Goal: Task Accomplishment & Management: Use online tool/utility

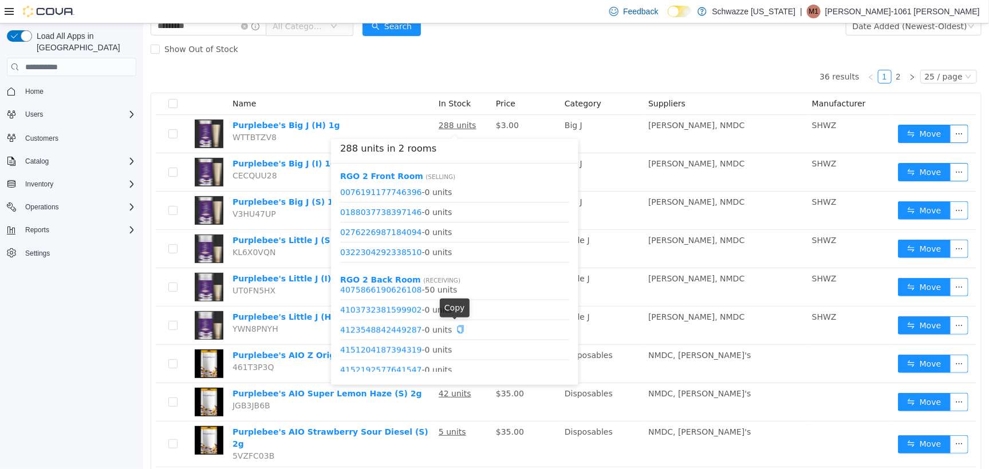
scroll to position [716, 0]
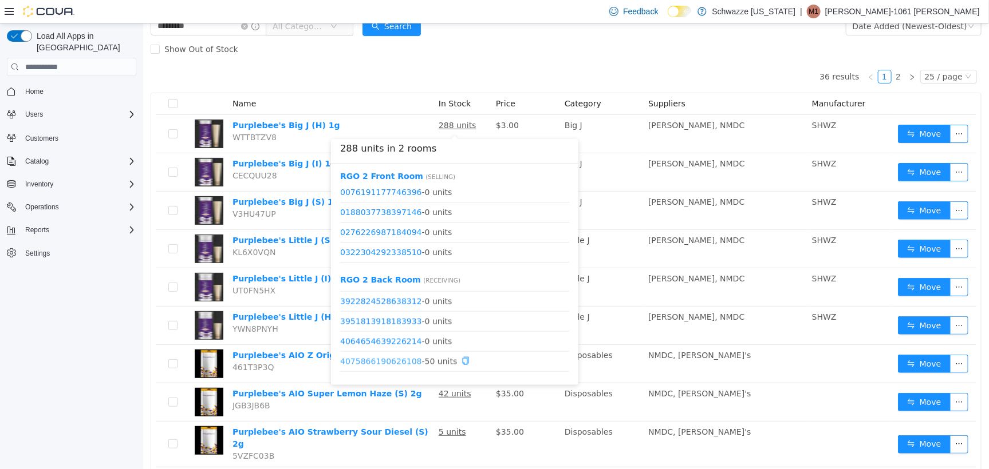
click at [401, 360] on link "4075866190626108" at bounding box center [381, 361] width 82 height 9
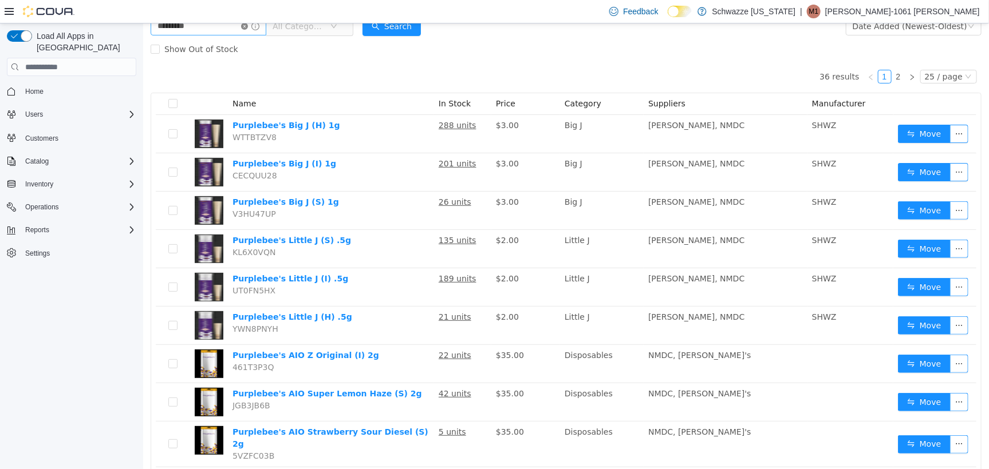
click at [247, 27] on icon "icon: close-circle" at bounding box center [243, 25] width 7 height 7
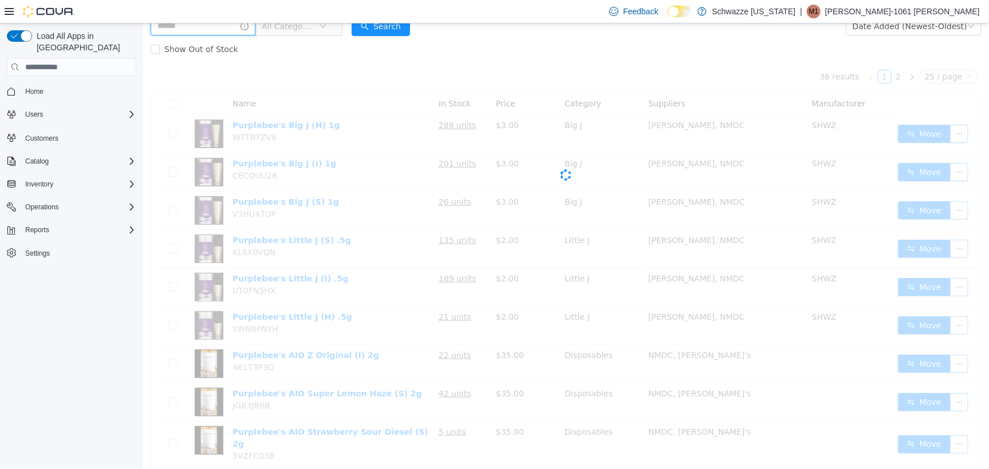
click at [224, 34] on input "text" at bounding box center [202, 26] width 105 height 18
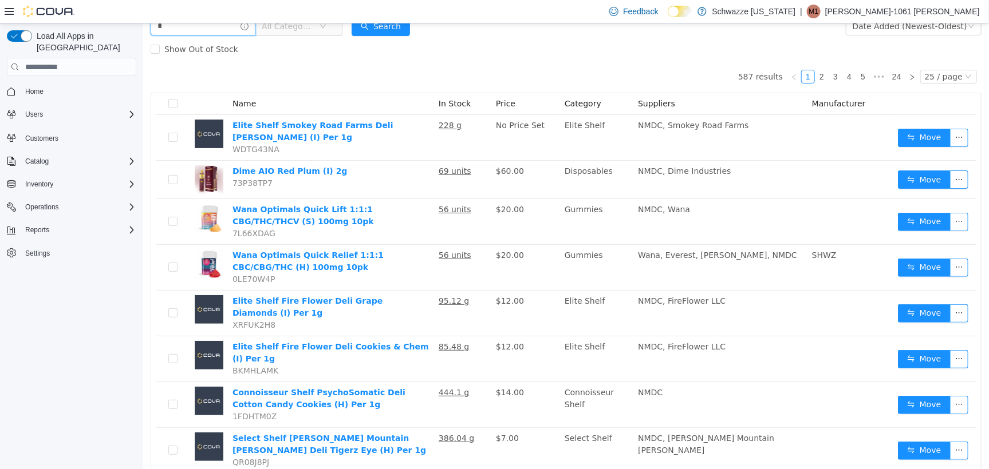
scroll to position [69, 0]
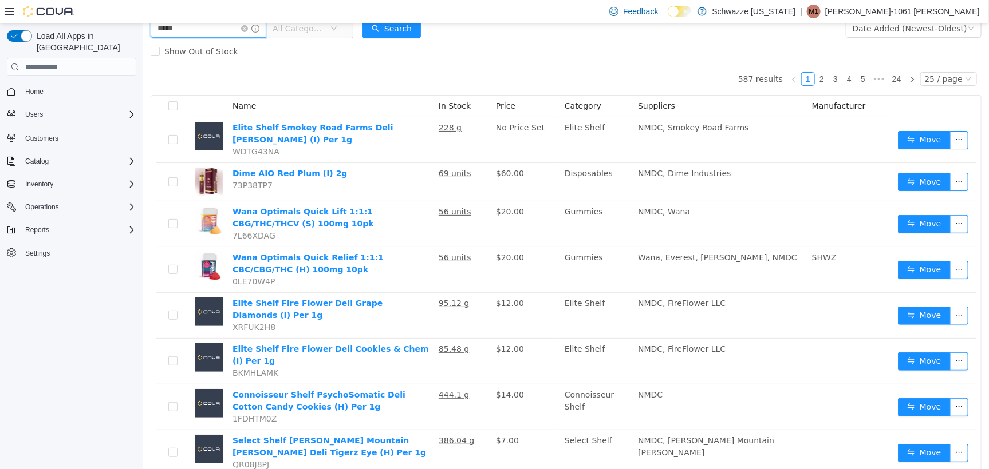
type input "*****"
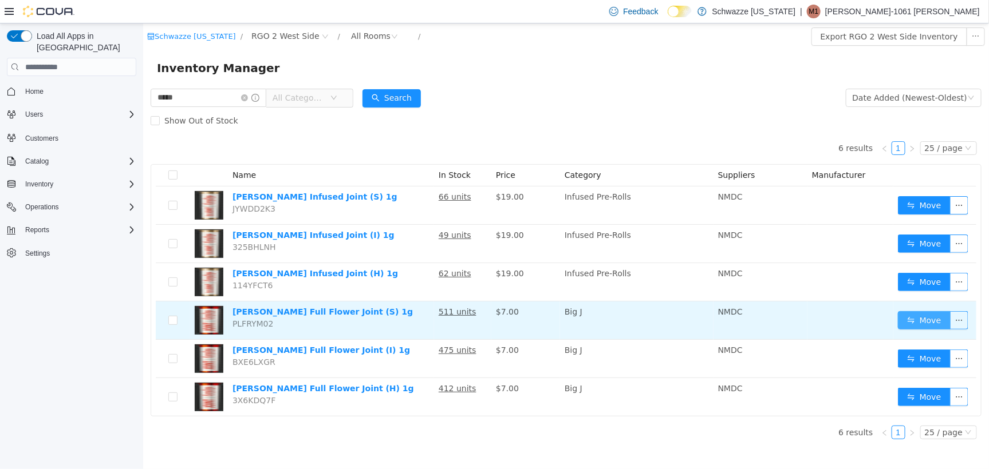
click at [916, 322] on button "Move" at bounding box center [923, 320] width 53 height 18
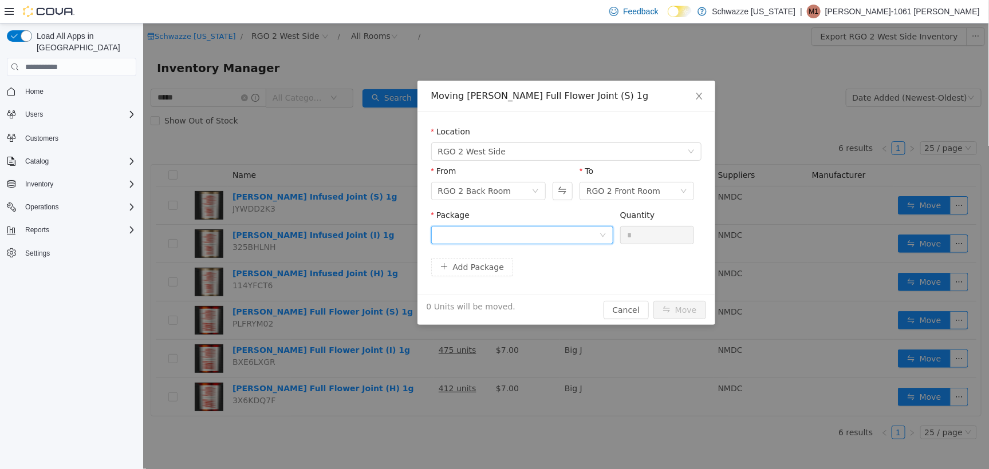
click at [593, 234] on div at bounding box center [517, 234] width 161 height 17
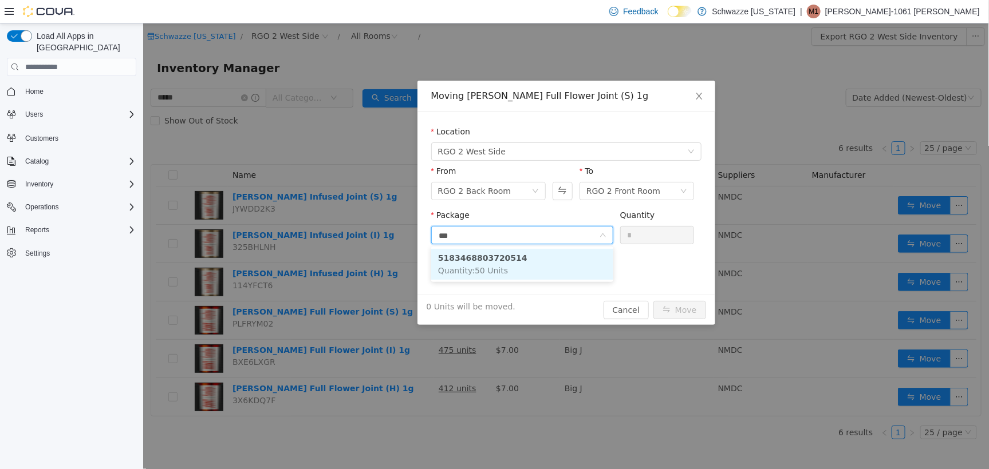
type input "****"
click at [566, 265] on li "5183468803720514 Quantity : 50 Units" at bounding box center [522, 263] width 182 height 31
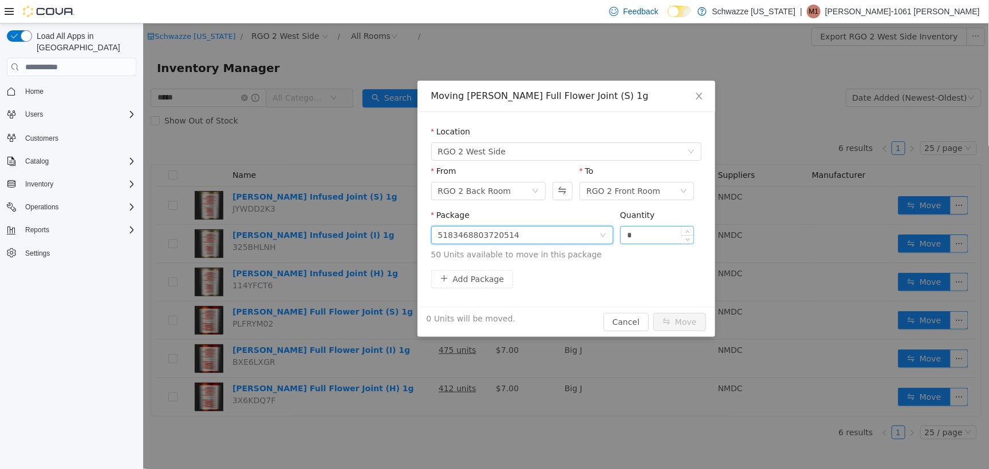
click at [657, 232] on input "*" at bounding box center [656, 234] width 73 height 17
type input "**"
click at [681, 320] on button "Move" at bounding box center [679, 322] width 53 height 18
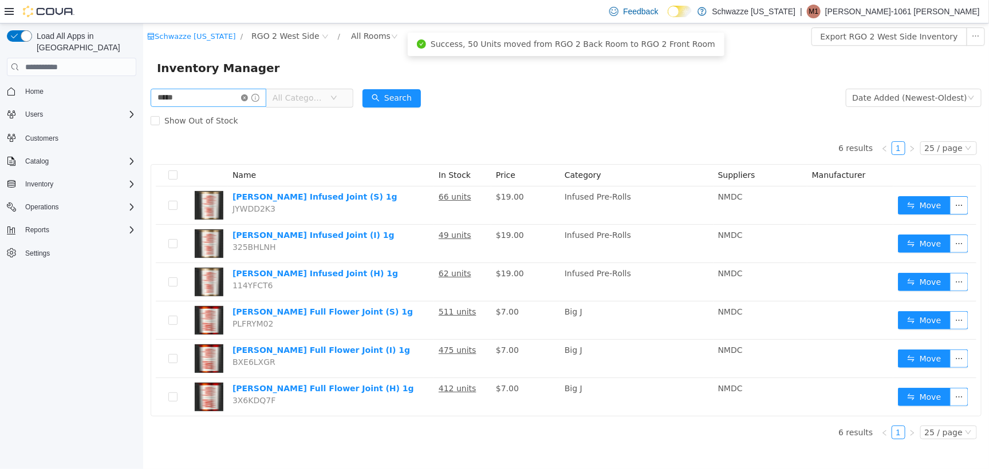
click at [247, 97] on icon "icon: close-circle" at bounding box center [243, 97] width 7 height 7
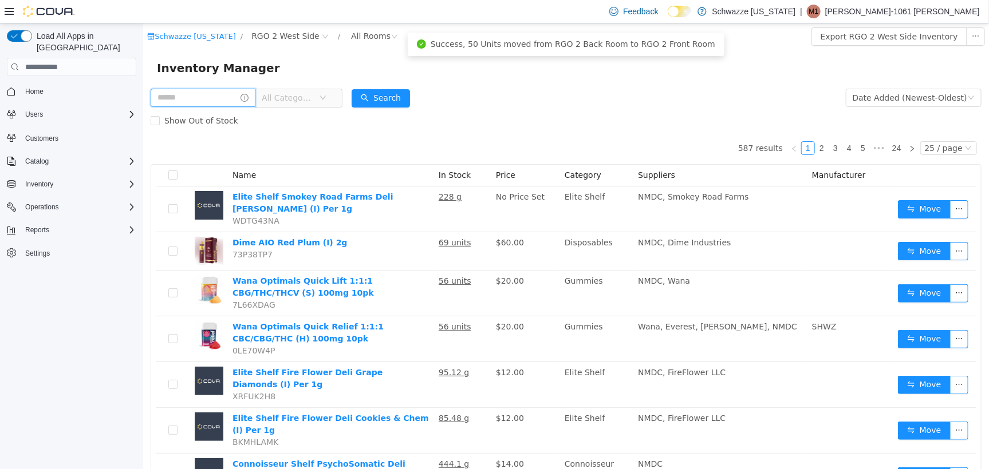
click at [192, 104] on input "text" at bounding box center [202, 97] width 105 height 18
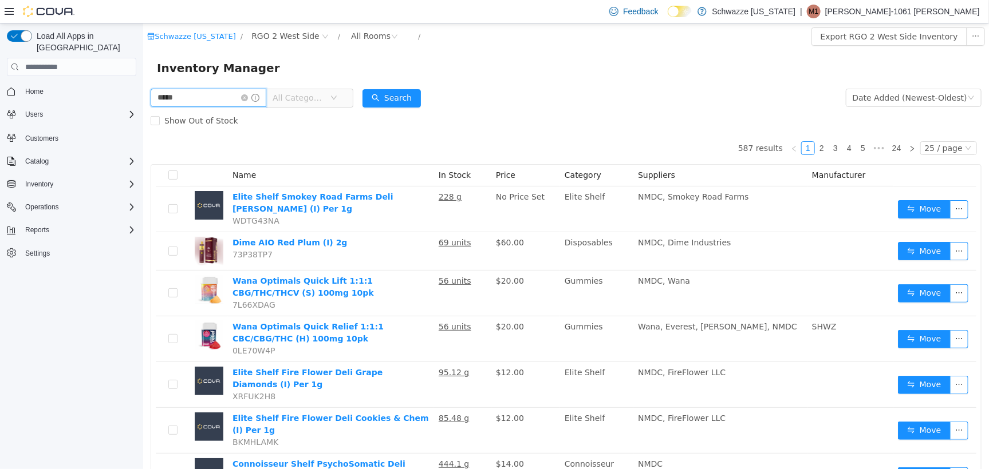
type input "*****"
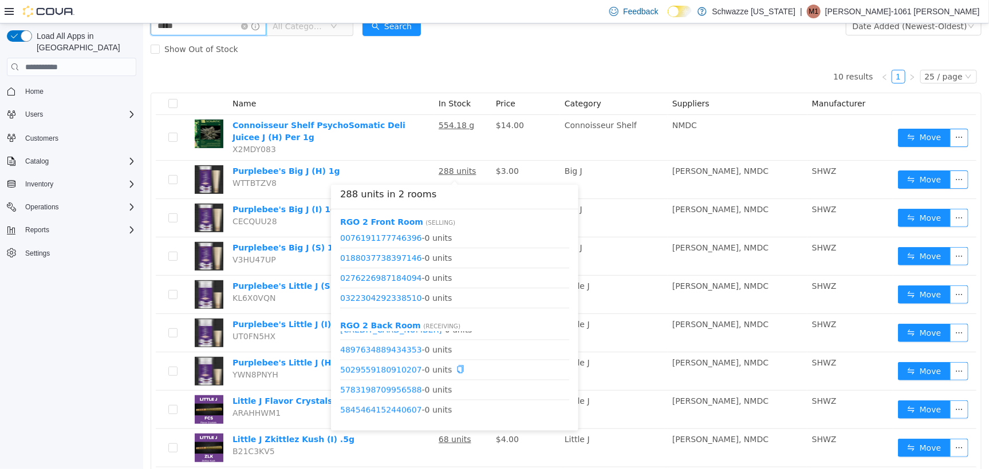
scroll to position [1145, 0]
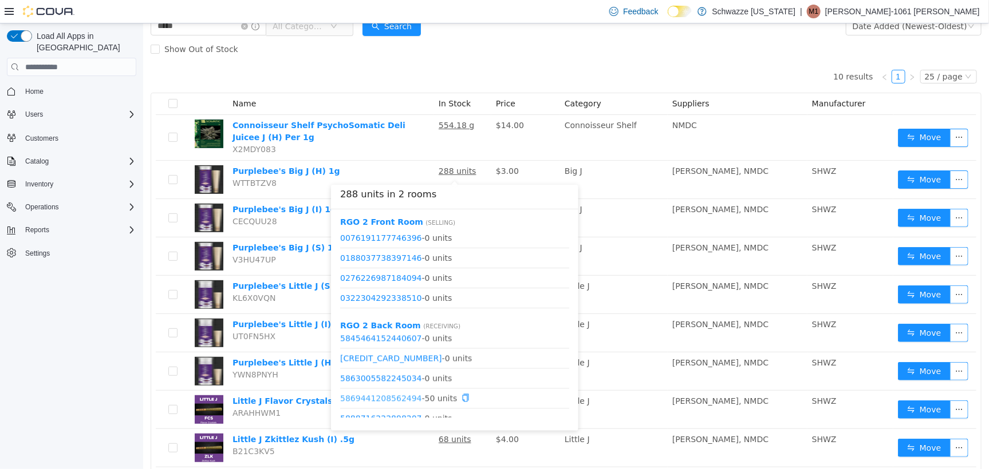
click at [396, 398] on link "5869441208562494" at bounding box center [381, 398] width 82 height 9
click at [389, 368] on link "5949939134811843" at bounding box center [381, 366] width 82 height 9
click at [389, 385] on link "5956242391314424" at bounding box center [381, 386] width 82 height 9
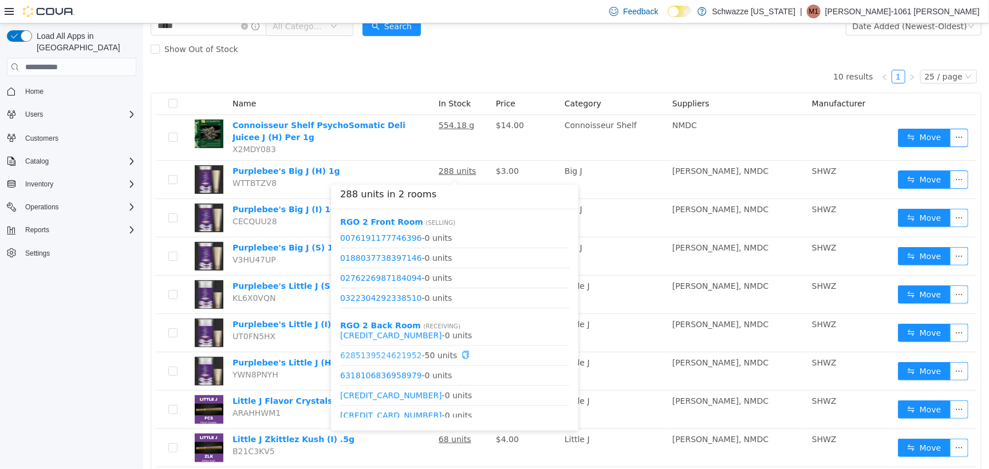
click at [405, 358] on link "6285139524621952" at bounding box center [381, 355] width 82 height 9
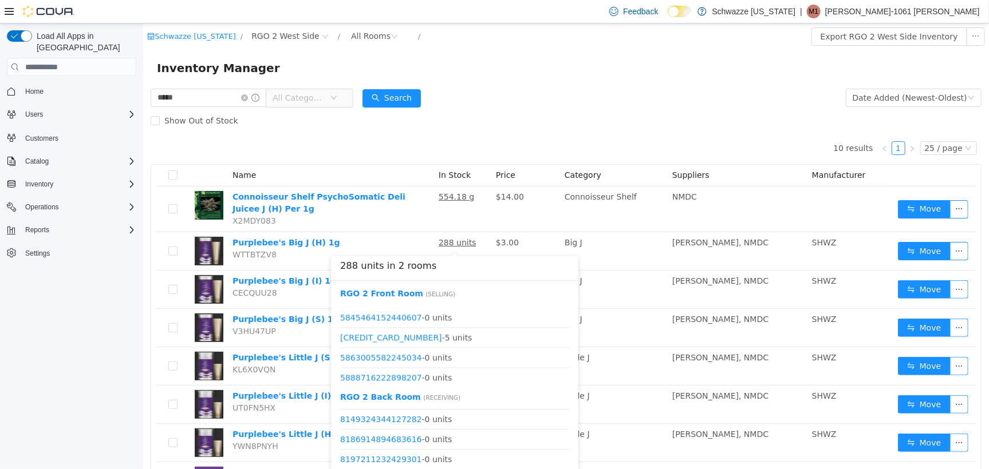
scroll to position [1145, 0]
click at [372, 362] on link "6182448934588326" at bounding box center [391, 365] width 102 height 9
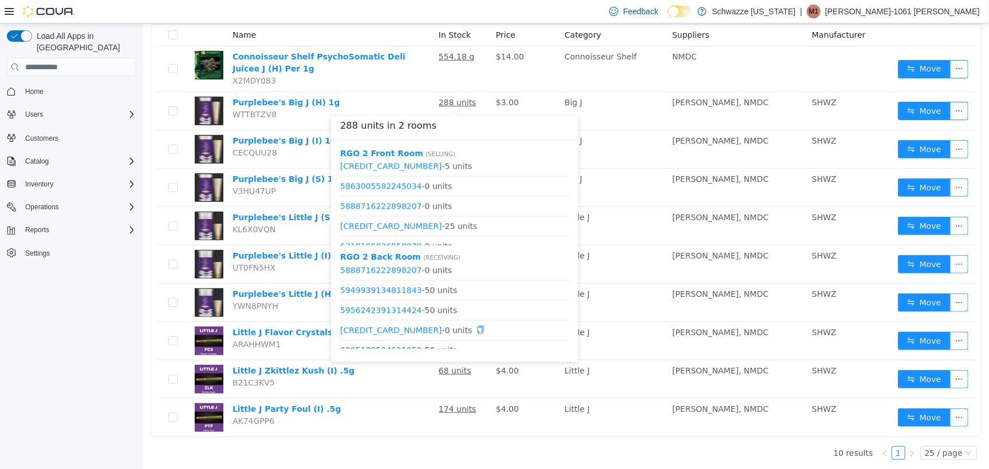
scroll to position [1296, 0]
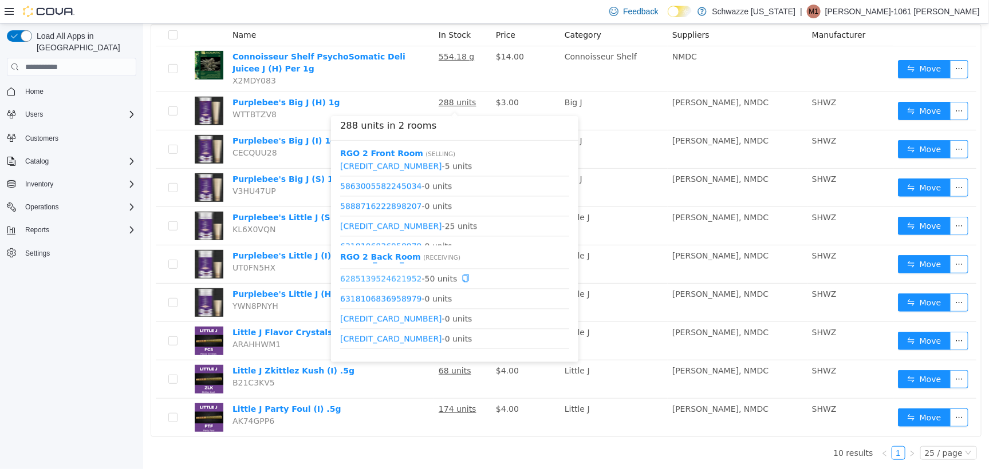
click at [398, 279] on link "6285139524621952" at bounding box center [381, 278] width 82 height 9
click at [398, 168] on link "5848771985375360" at bounding box center [391, 165] width 102 height 9
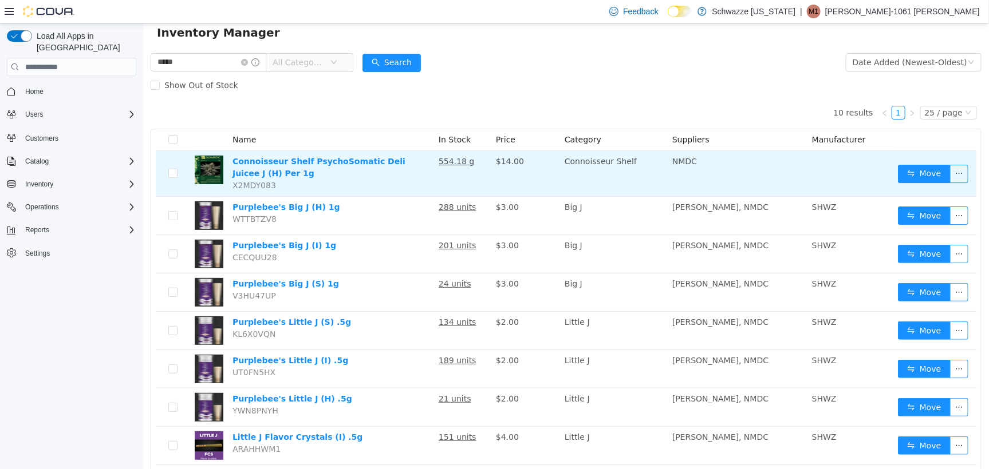
scroll to position [0, 0]
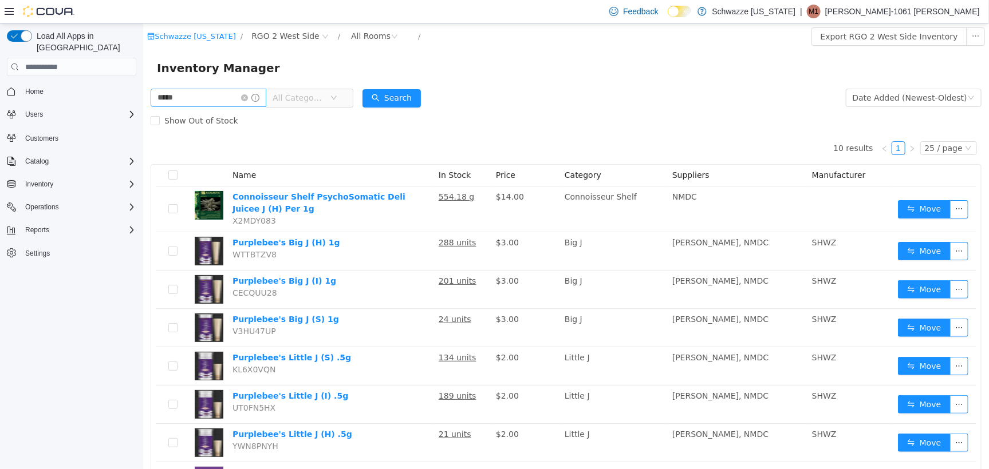
click at [247, 101] on icon "icon: close-circle" at bounding box center [243, 97] width 7 height 7
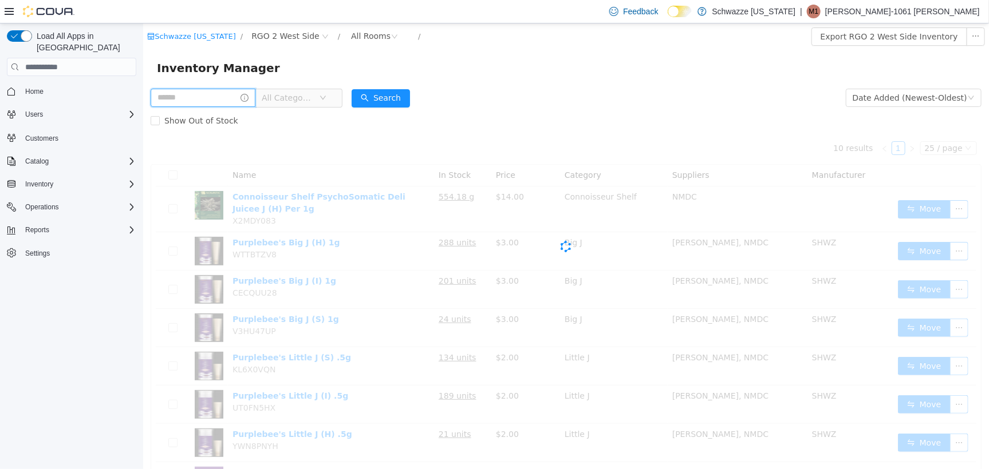
click at [189, 98] on input "text" at bounding box center [202, 97] width 105 height 18
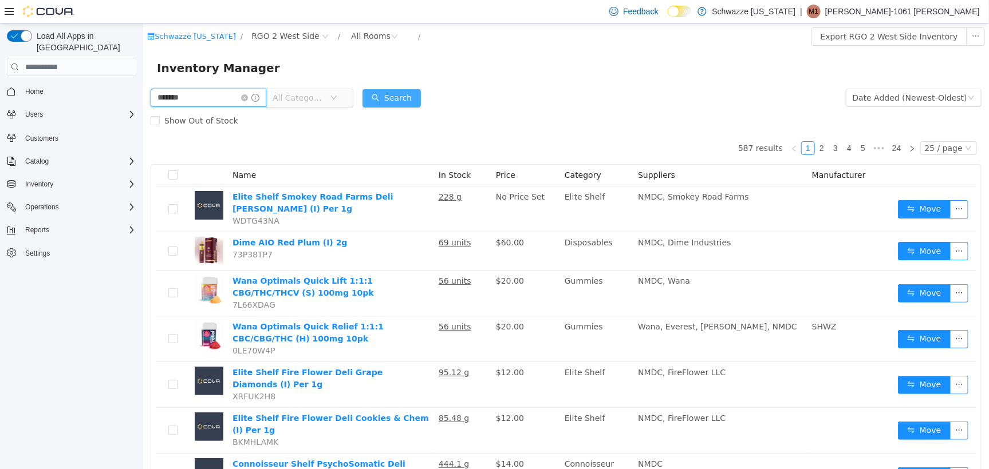
type input "*******"
click at [386, 92] on button "Search" at bounding box center [391, 98] width 58 height 18
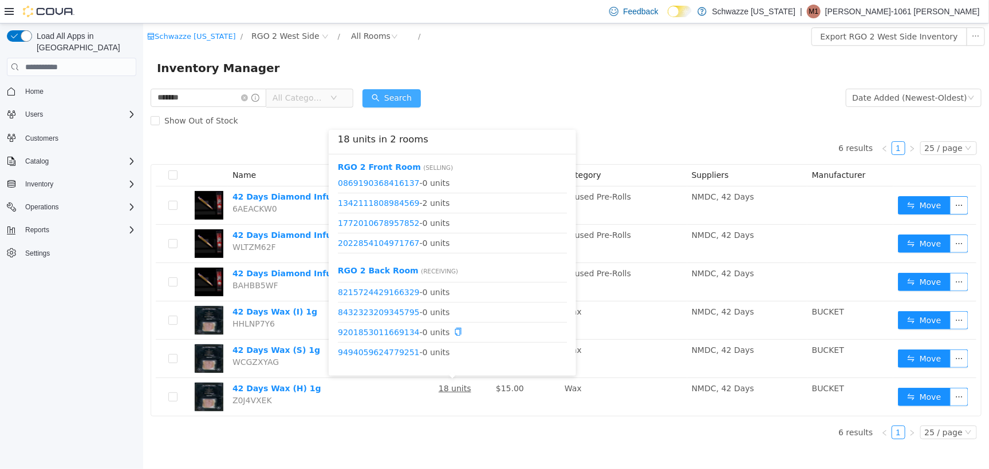
scroll to position [163, 0]
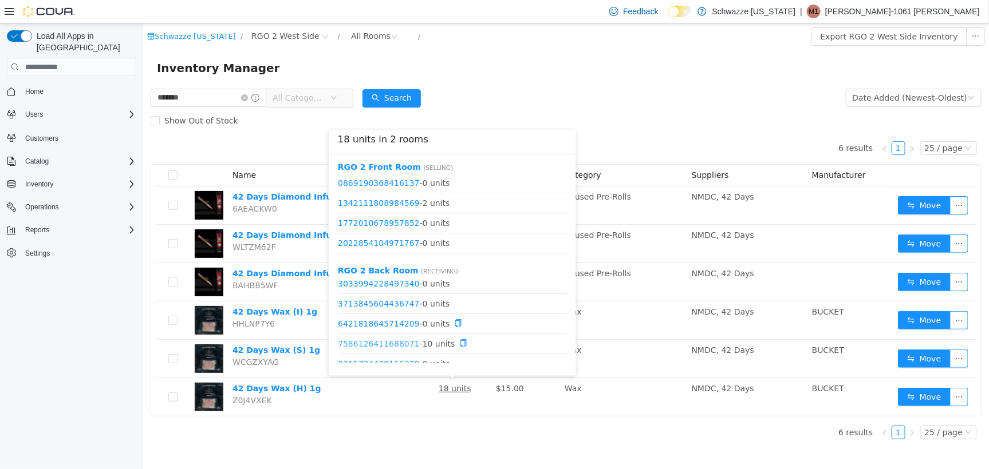
click at [398, 342] on link "7586126411688071" at bounding box center [378, 343] width 82 height 9
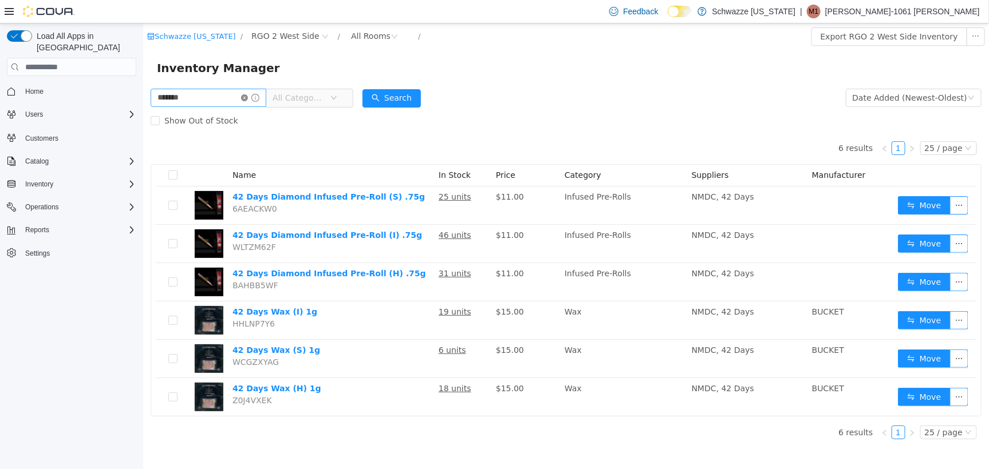
click at [247, 97] on icon "icon: close-circle" at bounding box center [243, 97] width 7 height 7
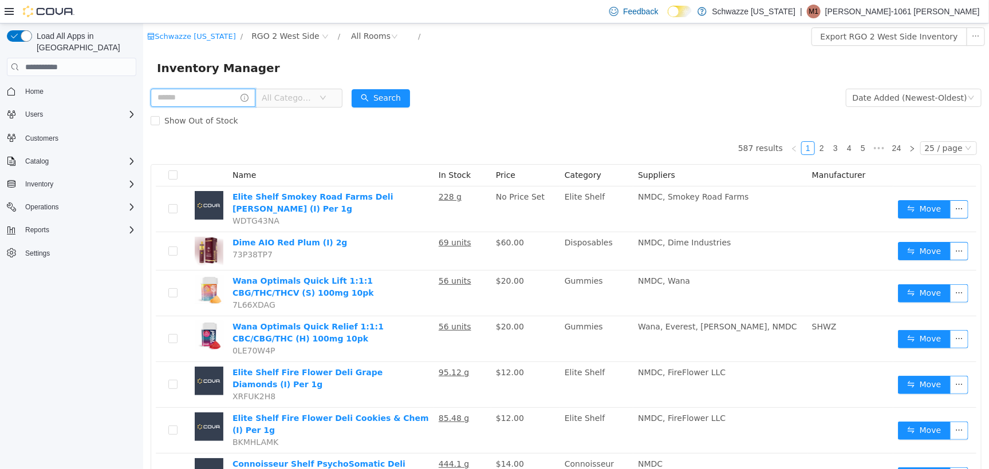
click at [185, 100] on input "text" at bounding box center [202, 97] width 105 height 18
type input "******"
click at [417, 96] on button "Search" at bounding box center [391, 98] width 58 height 18
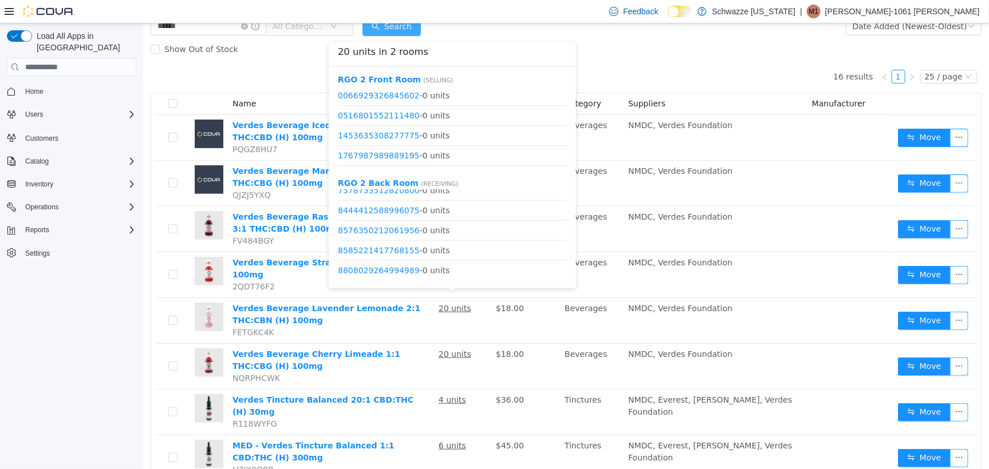
scroll to position [501, 0]
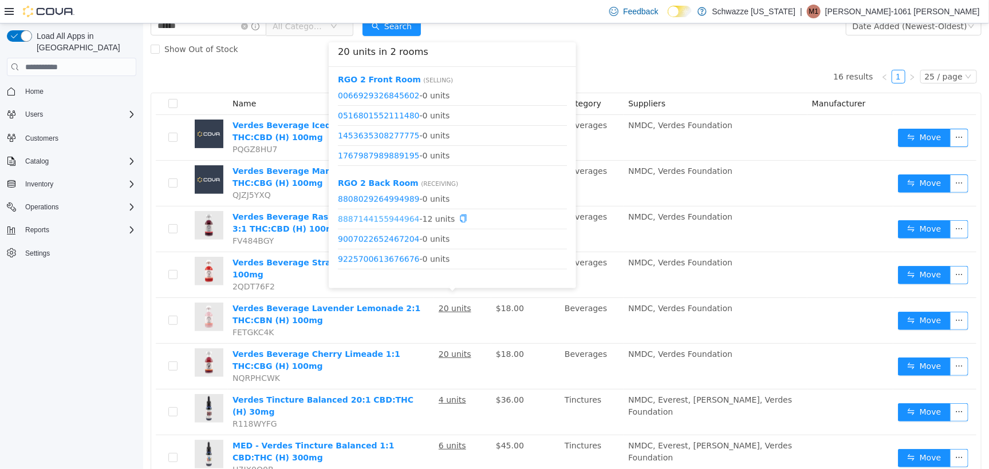
click at [399, 218] on link "8887144155944964" at bounding box center [378, 218] width 82 height 9
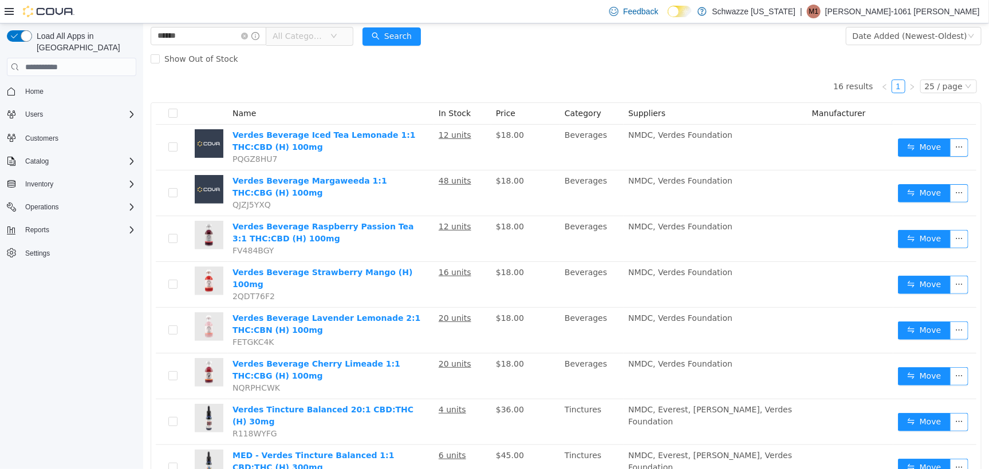
scroll to position [0, 0]
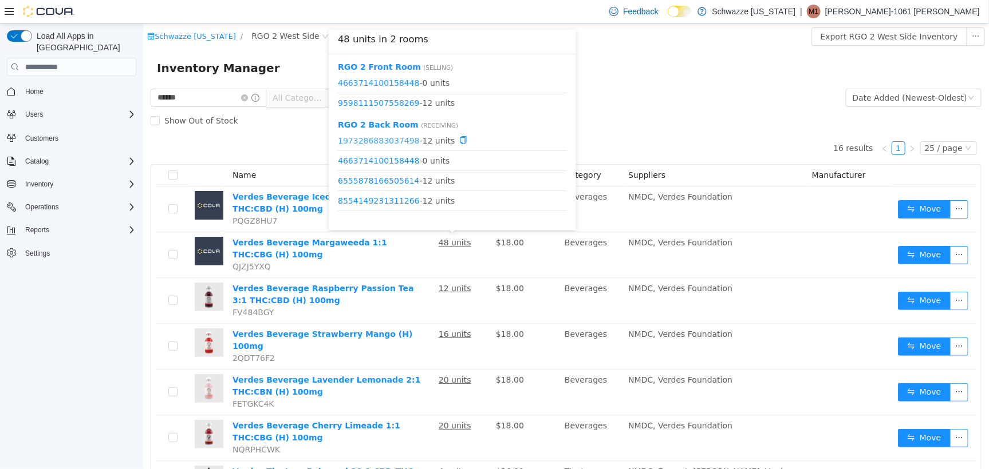
click at [388, 141] on link "1973286883037498" at bounding box center [378, 140] width 82 height 9
click at [390, 100] on link "9598111507558269" at bounding box center [378, 102] width 82 height 9
click at [397, 180] on link "6555878166505614" at bounding box center [378, 180] width 82 height 9
click at [370, 196] on link "8554149231311266" at bounding box center [378, 200] width 82 height 9
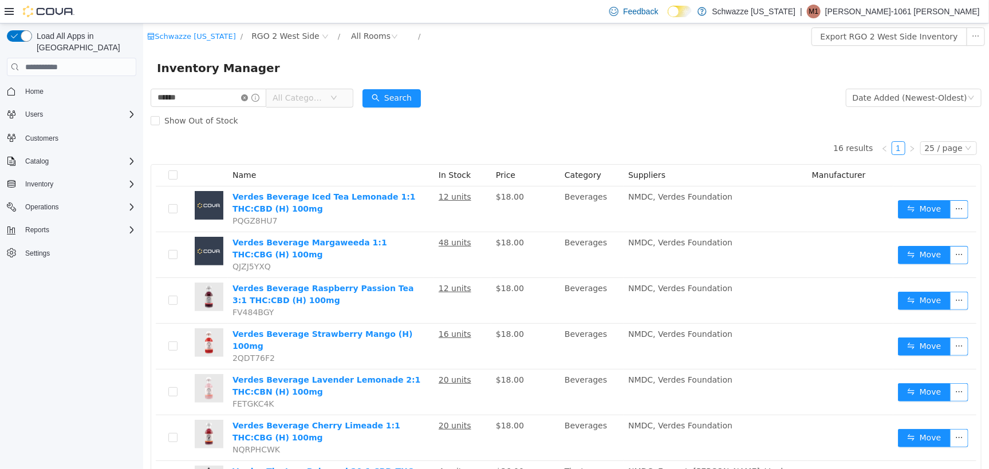
click at [247, 97] on icon "icon: close-circle" at bounding box center [243, 97] width 7 height 7
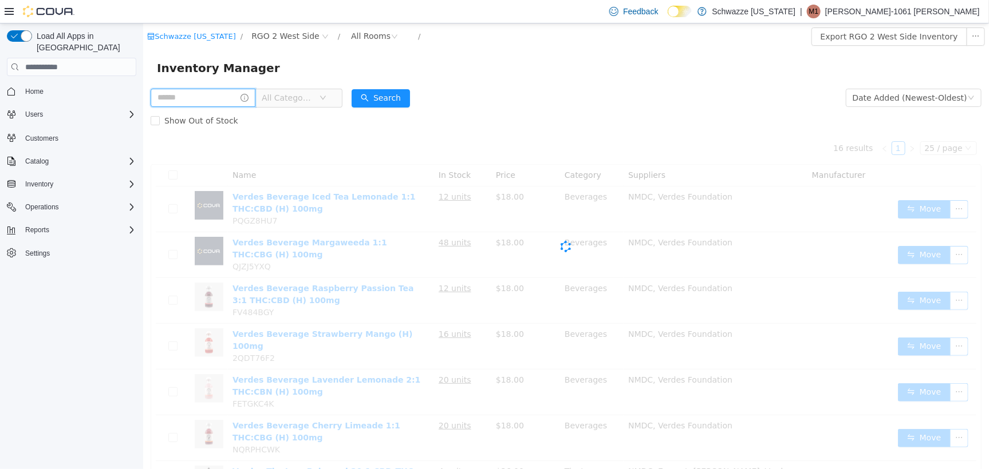
click at [218, 99] on input "text" at bounding box center [202, 97] width 105 height 18
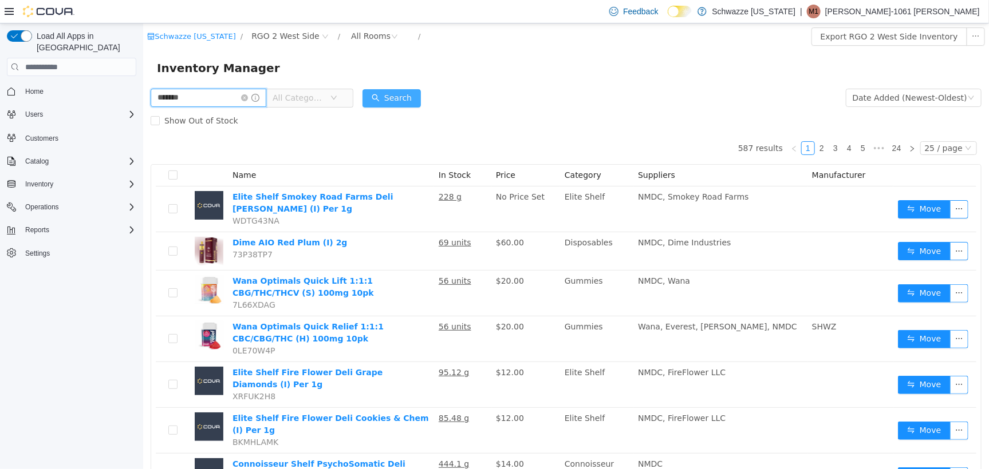
type input "*******"
click at [414, 94] on button "Search" at bounding box center [391, 98] width 58 height 18
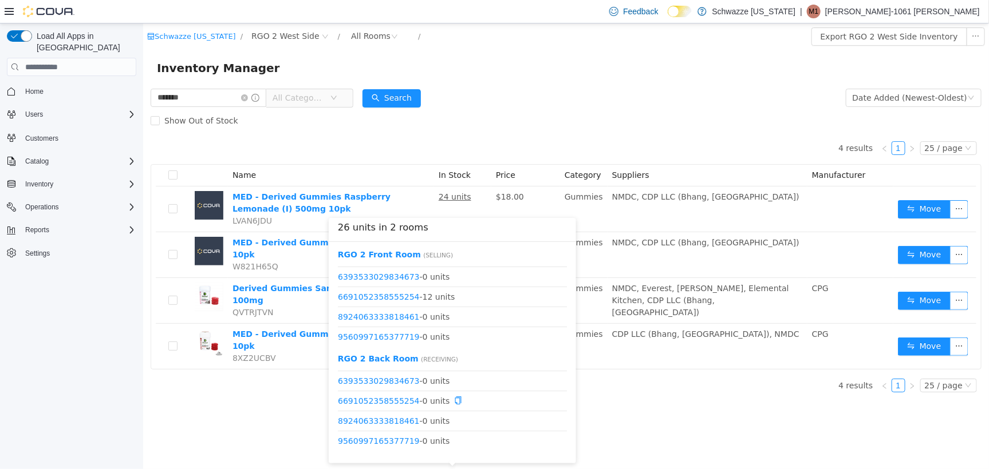
scroll to position [22, 0]
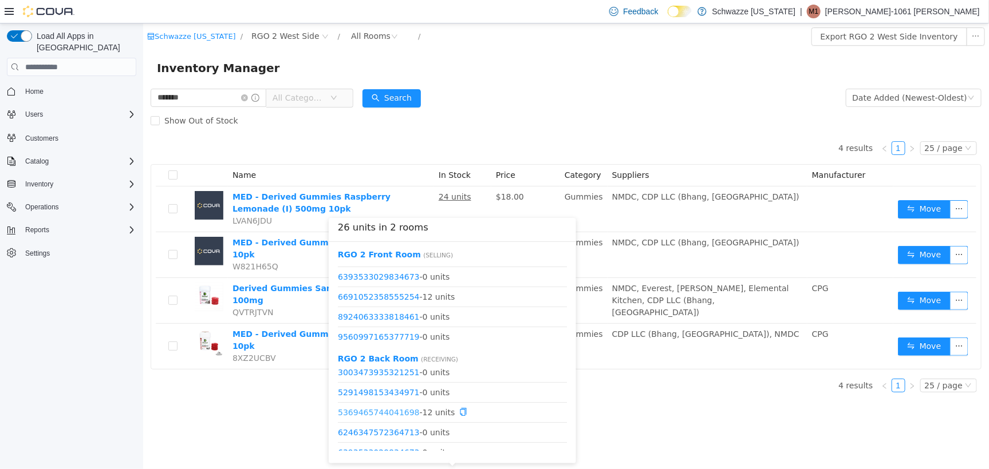
click at [393, 411] on link "5369465744041698" at bounding box center [378, 411] width 82 height 9
click at [398, 298] on link "6691052358555254" at bounding box center [378, 296] width 82 height 9
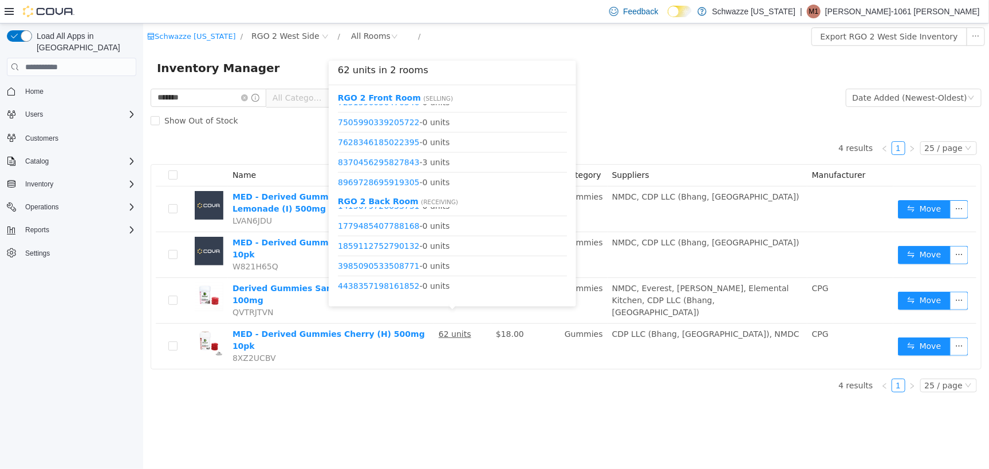
scroll to position [635, 0]
click at [389, 161] on link "9420114357432457" at bounding box center [378, 159] width 82 height 9
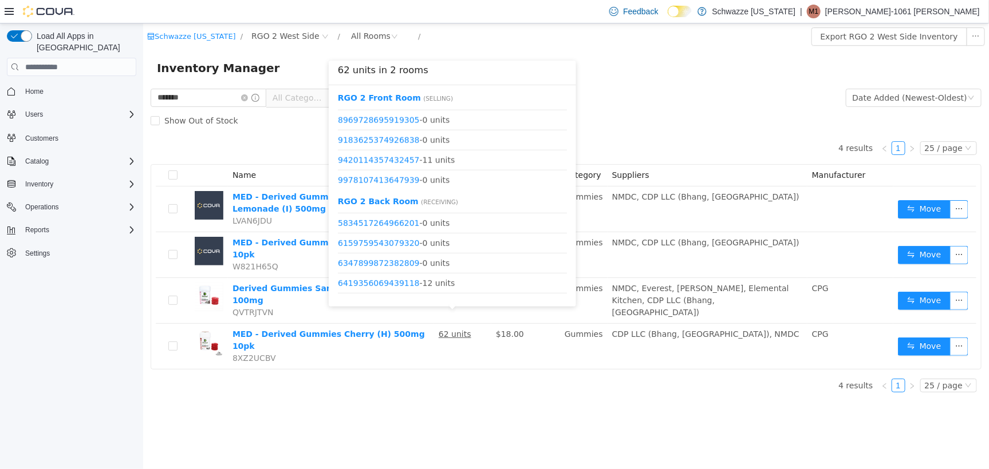
scroll to position [286, 0]
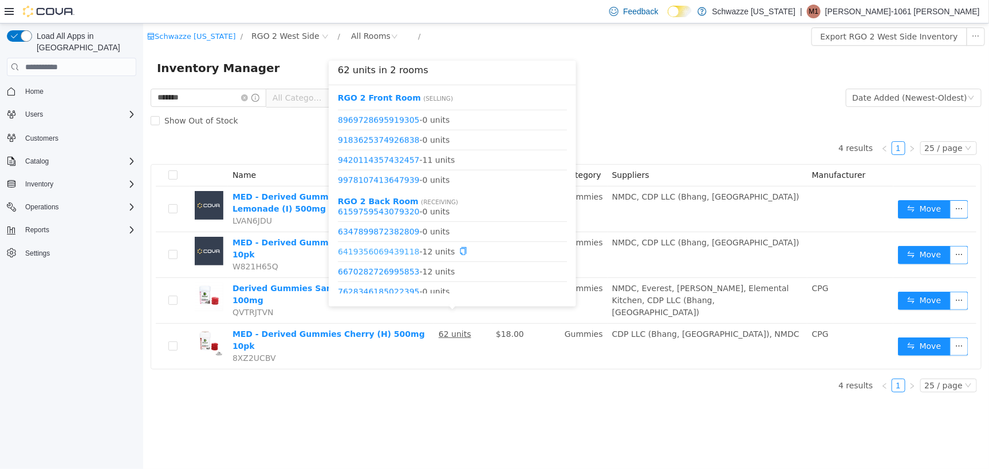
click at [398, 248] on link "6419356069439118" at bounding box center [378, 251] width 82 height 9
click at [397, 272] on link "6670282726995853" at bounding box center [378, 271] width 82 height 9
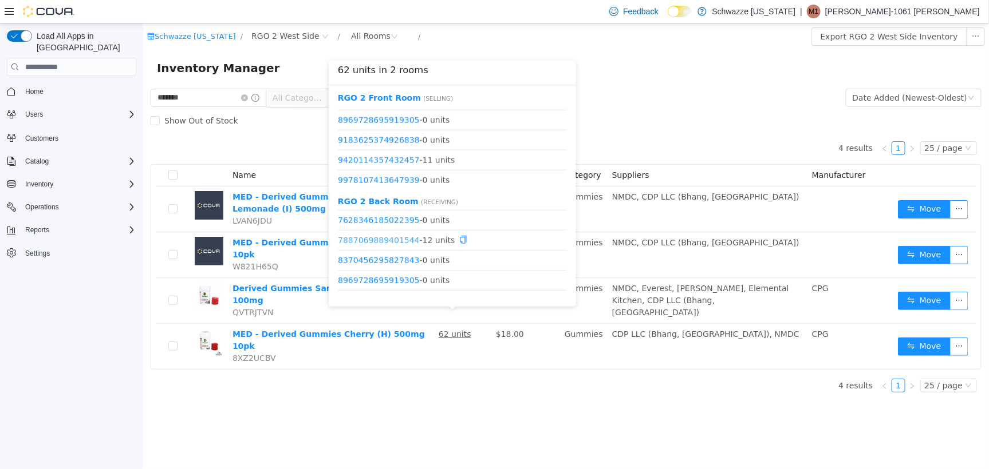
click at [392, 238] on link "7887069889401544" at bounding box center [378, 239] width 82 height 9
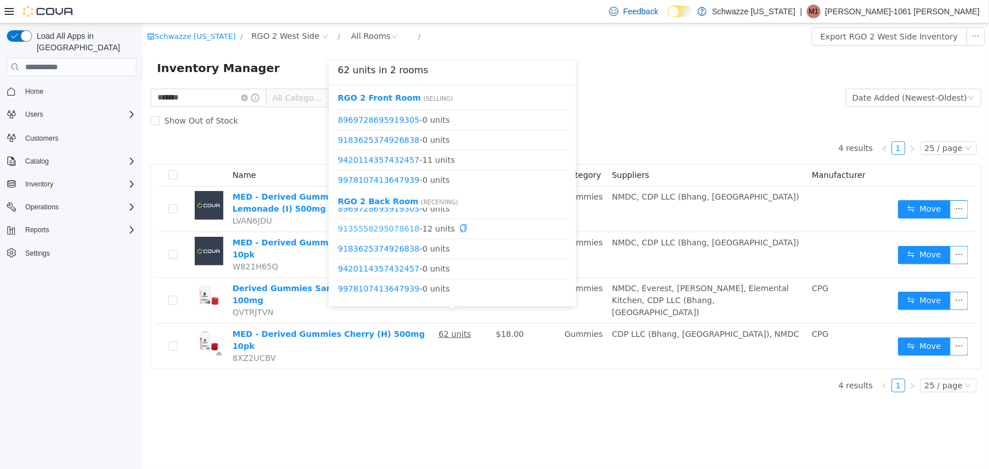
click at [387, 228] on link "9135558295078618" at bounding box center [378, 228] width 82 height 9
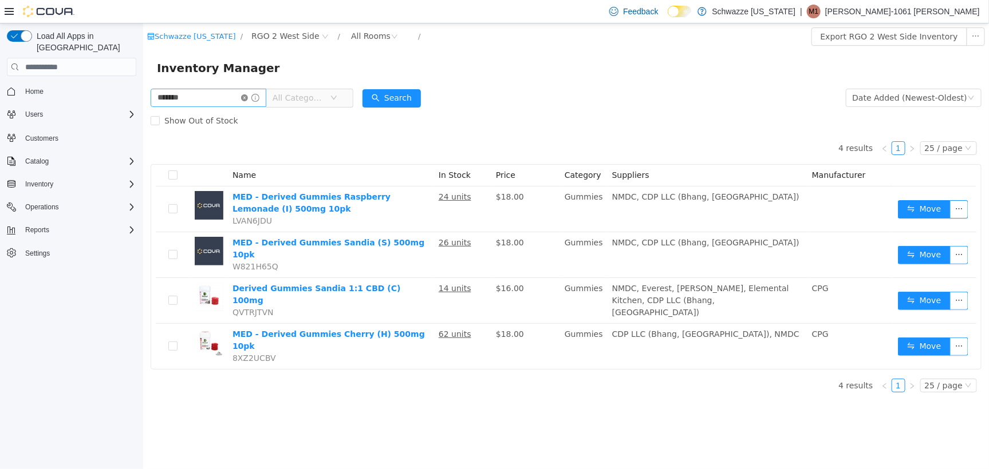
click at [247, 97] on icon "icon: close-circle" at bounding box center [243, 97] width 7 height 7
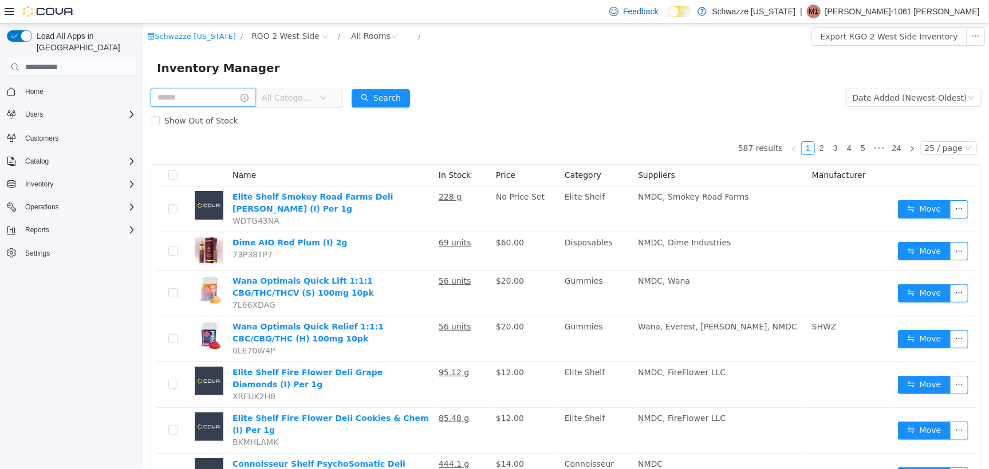
click at [204, 100] on input "text" at bounding box center [202, 97] width 105 height 18
type input "****"
click at [393, 94] on button "Search" at bounding box center [391, 98] width 58 height 18
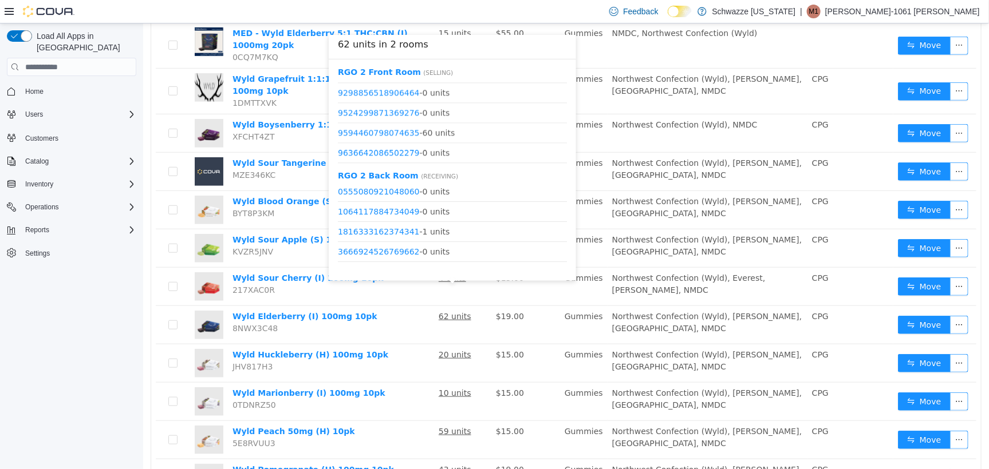
scroll to position [1257, 0]
click at [392, 115] on link "9594460798074635" at bounding box center [378, 112] width 82 height 9
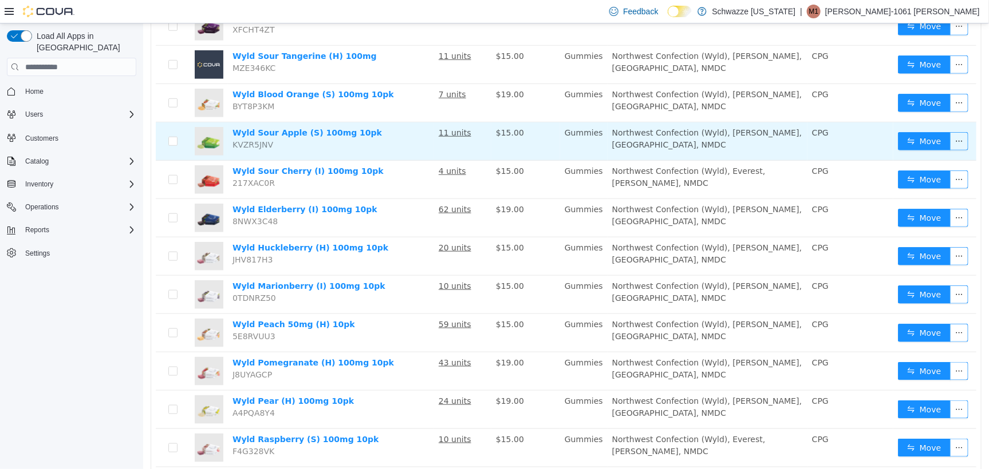
scroll to position [429, 0]
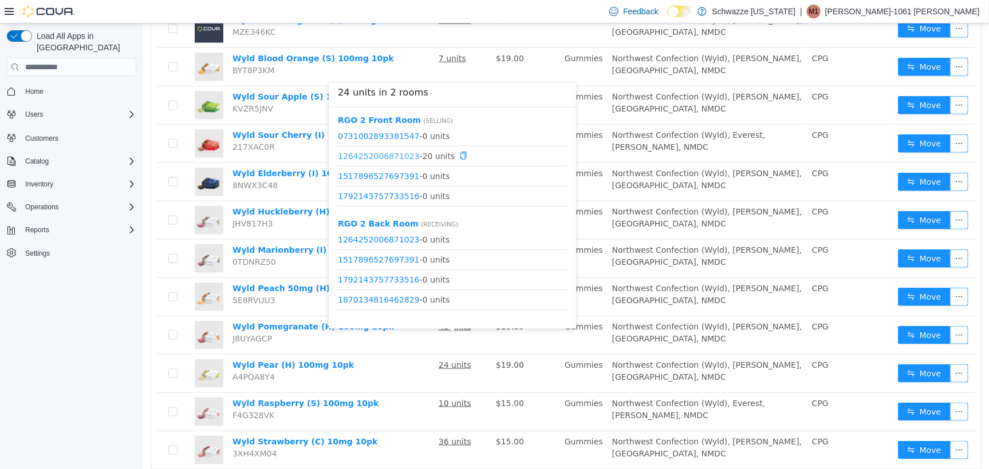
click at [389, 158] on link "1264252006871023" at bounding box center [378, 155] width 82 height 9
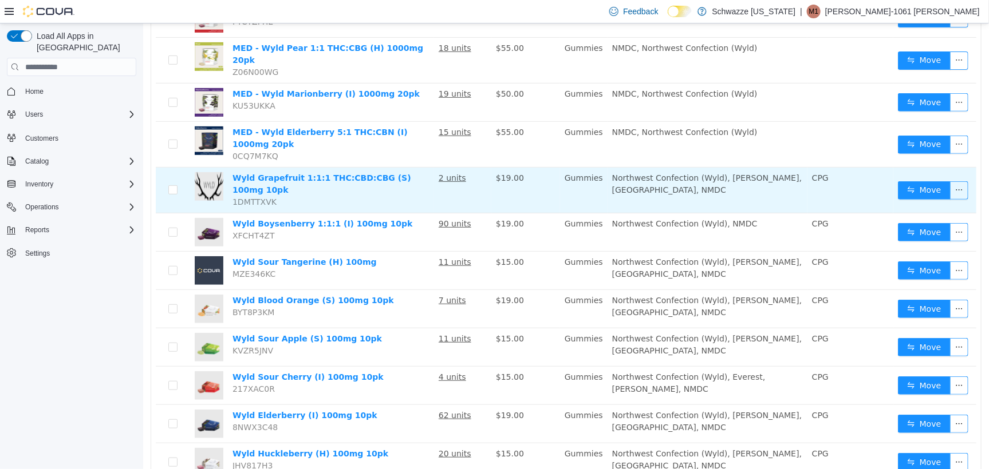
scroll to position [0, 0]
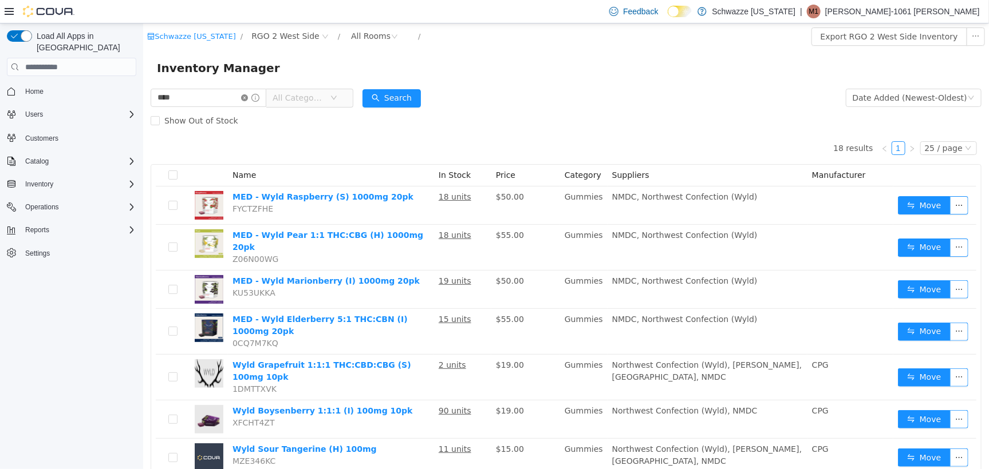
drag, startPoint x: 251, startPoint y: 98, endPoint x: 210, endPoint y: 104, distance: 42.2
click at [247, 99] on icon "icon: close-circle" at bounding box center [243, 97] width 7 height 7
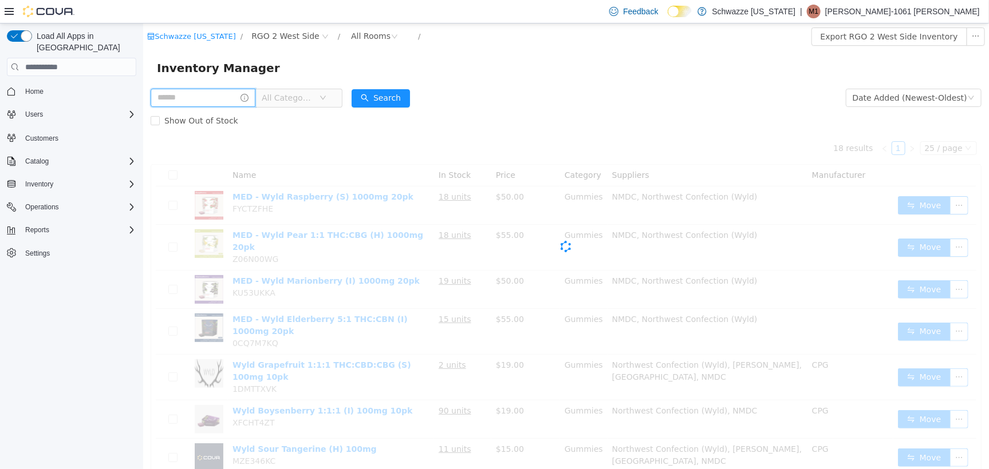
click at [196, 104] on input "text" at bounding box center [202, 97] width 105 height 18
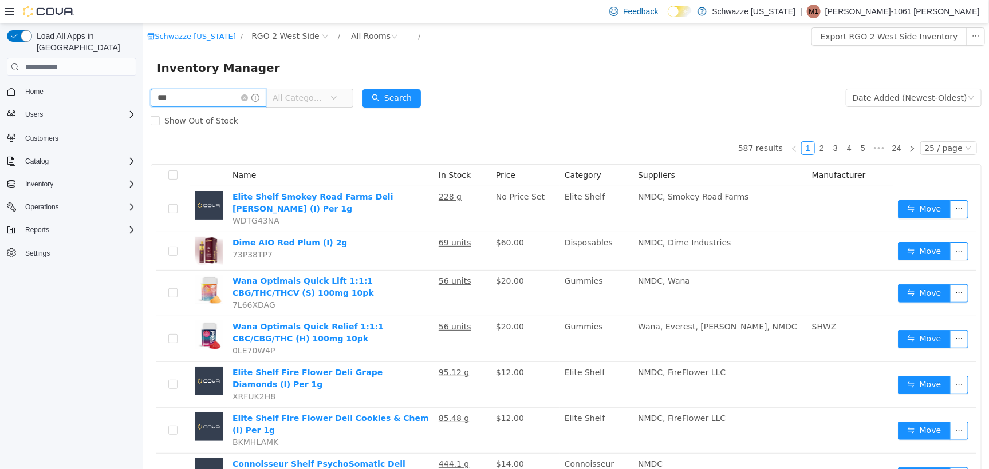
type input "******"
click at [406, 98] on button "Search" at bounding box center [391, 98] width 58 height 18
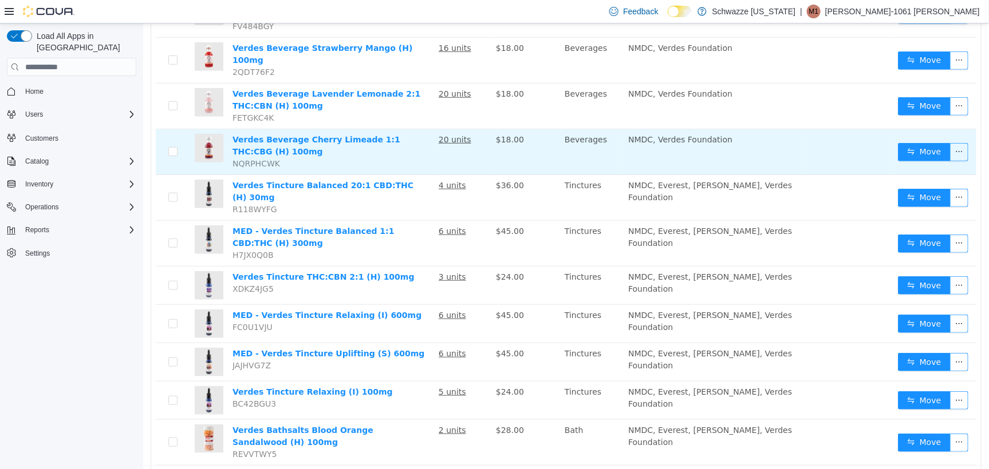
scroll to position [358, 0]
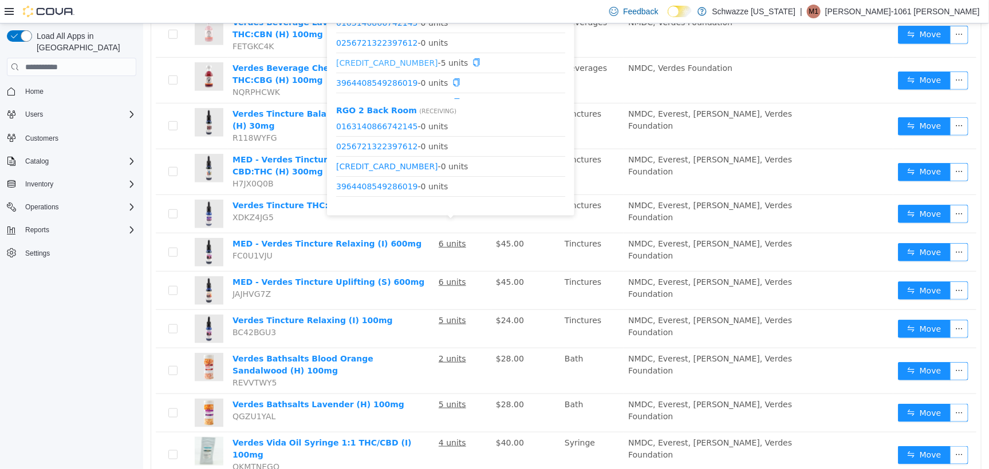
click at [382, 61] on link "2644750309339883" at bounding box center [386, 61] width 102 height 9
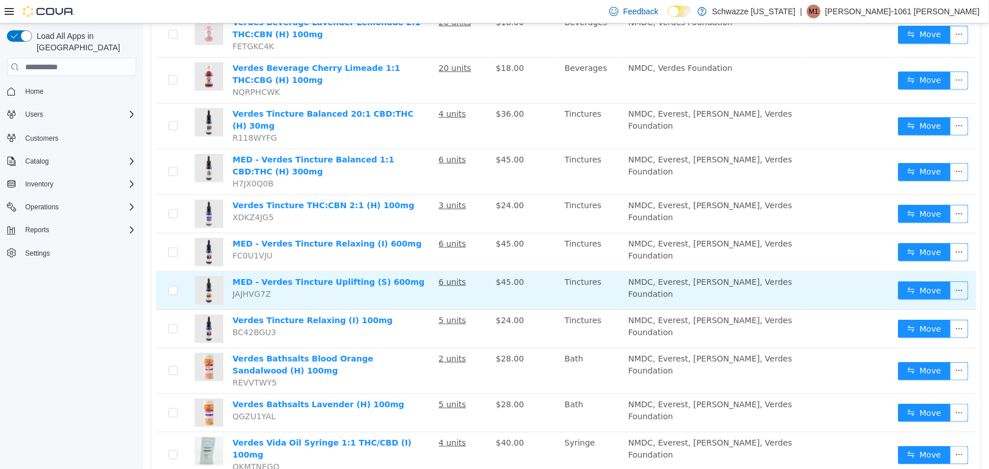
scroll to position [0, 0]
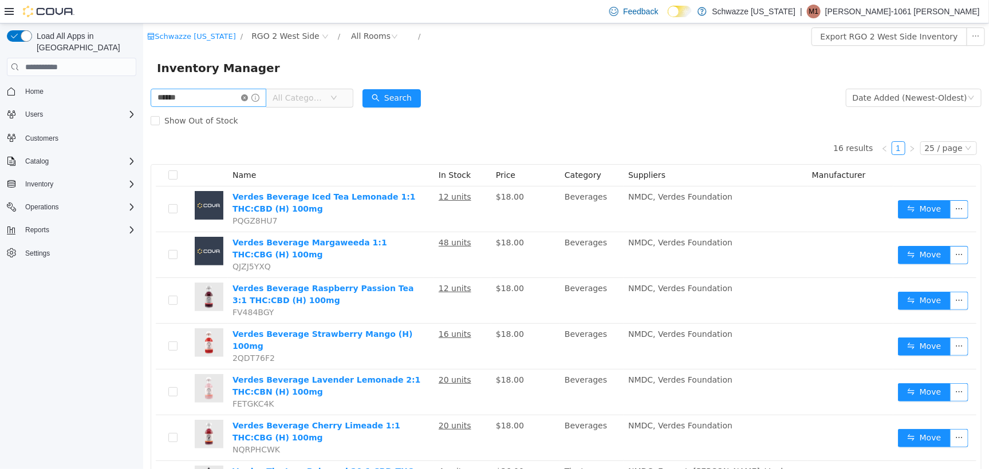
click at [247, 98] on icon "icon: close-circle" at bounding box center [243, 97] width 7 height 7
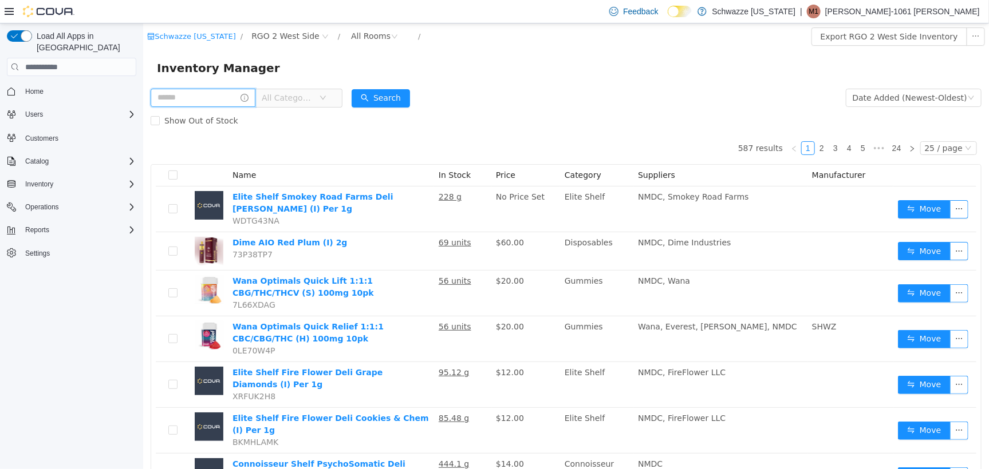
click at [189, 96] on input "text" at bounding box center [202, 97] width 105 height 18
type input "******"
click at [401, 96] on button "Search" at bounding box center [391, 98] width 58 height 18
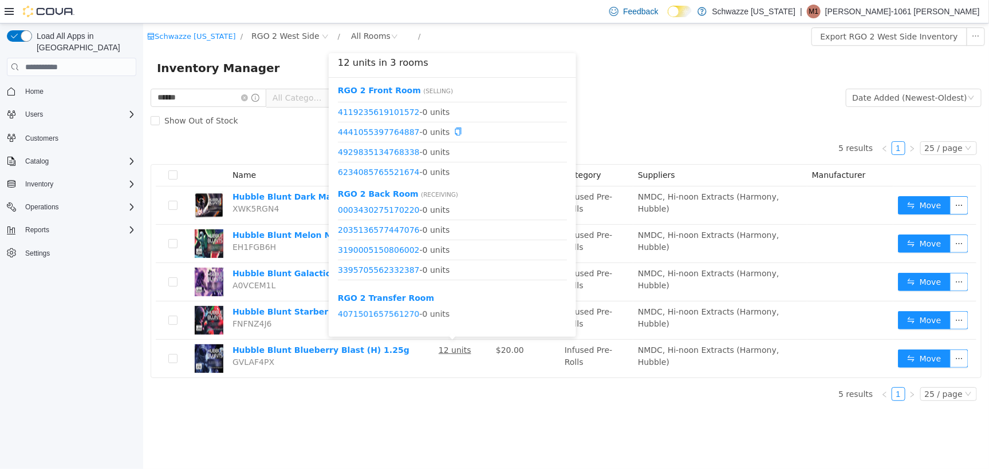
scroll to position [143, 0]
click at [385, 124] on link "3395705562332387" at bounding box center [378, 122] width 82 height 9
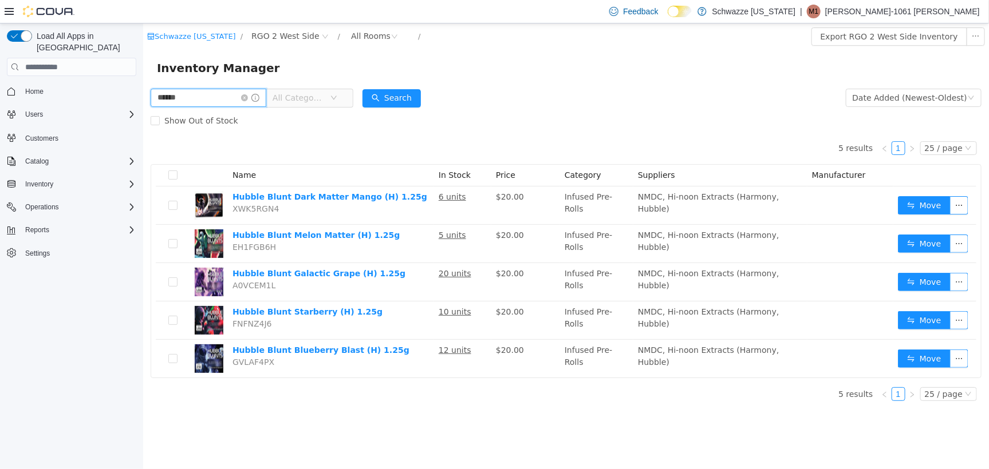
click at [249, 94] on input "******" at bounding box center [208, 97] width 116 height 18
click at [247, 97] on icon "icon: close-circle" at bounding box center [243, 97] width 7 height 7
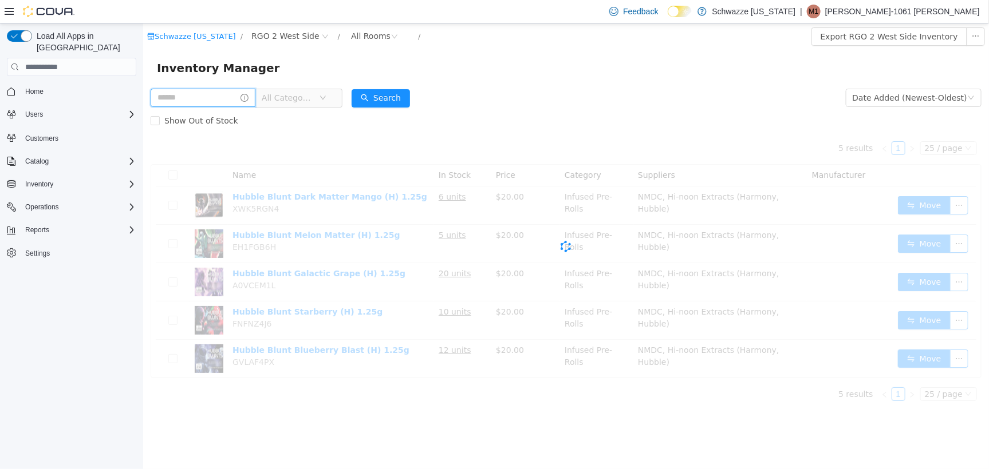
drag, startPoint x: 220, startPoint y: 104, endPoint x: 214, endPoint y: 106, distance: 7.2
click at [220, 104] on input "text" at bounding box center [202, 97] width 105 height 18
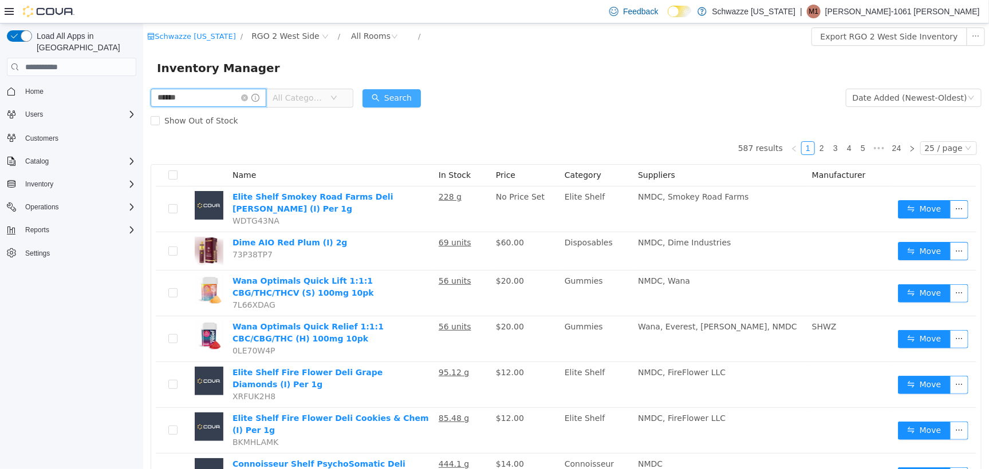
type input "******"
click at [416, 91] on button "Search" at bounding box center [391, 98] width 58 height 18
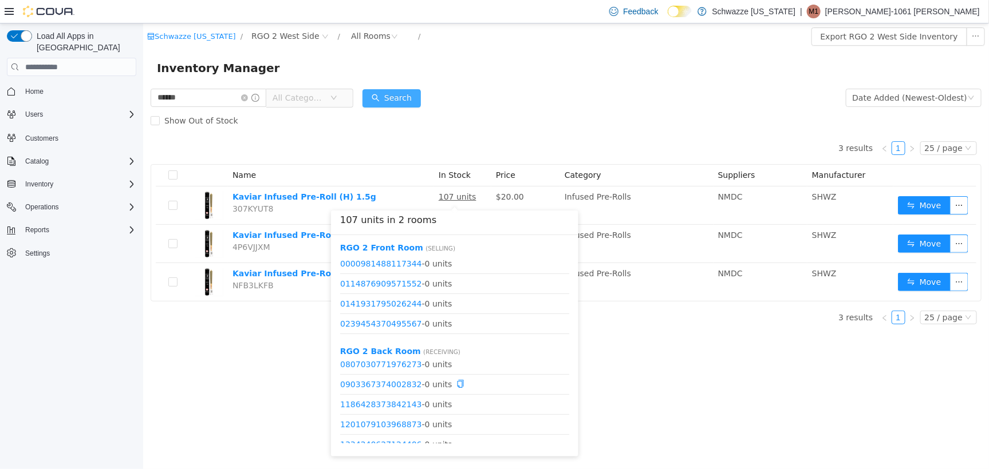
scroll to position [72, 0]
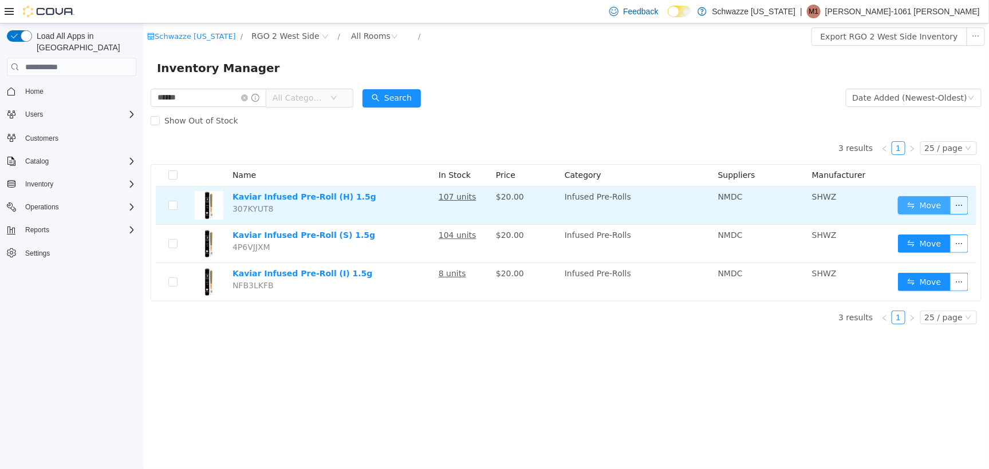
click at [906, 200] on button "Move" at bounding box center [923, 205] width 53 height 18
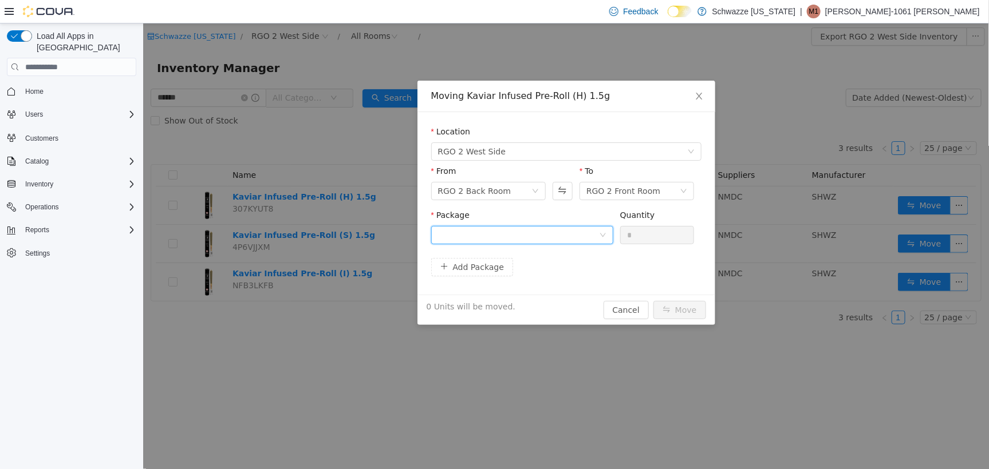
click at [473, 229] on div at bounding box center [517, 234] width 161 height 17
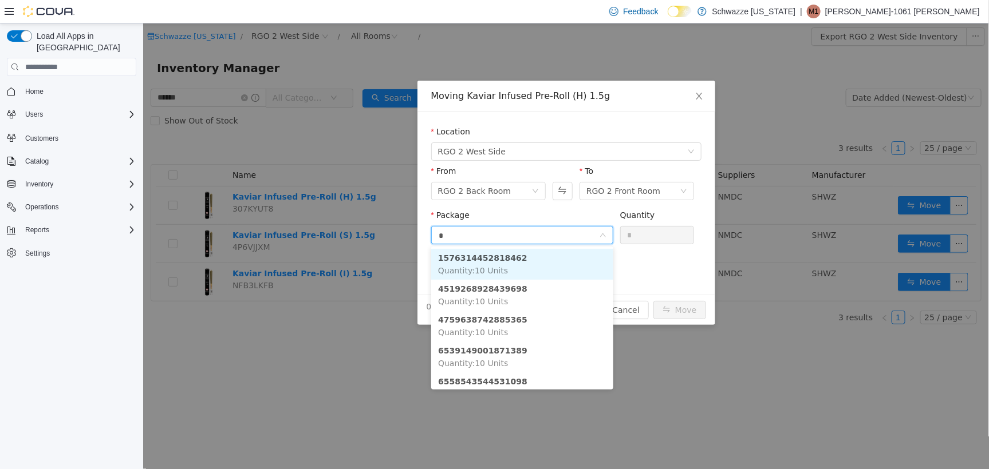
type input "**"
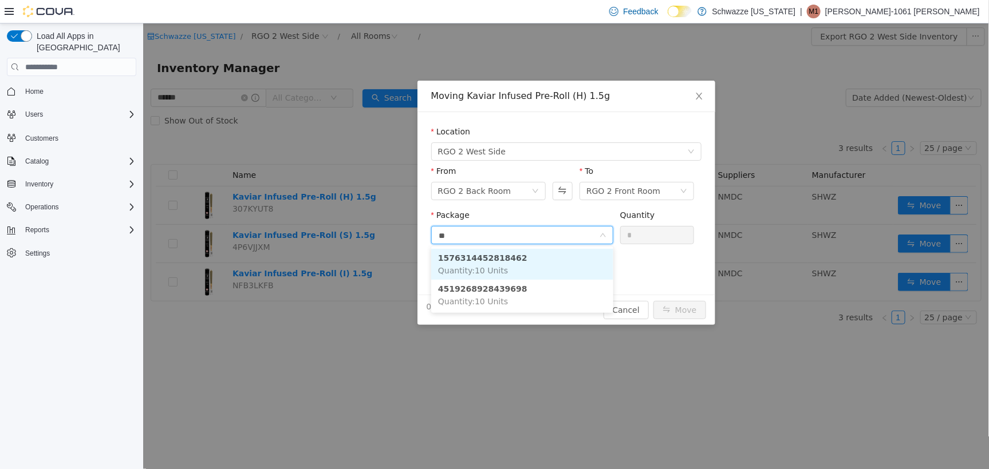
click at [505, 274] on li "1576314452818462 Quantity : 10 Units" at bounding box center [522, 263] width 182 height 31
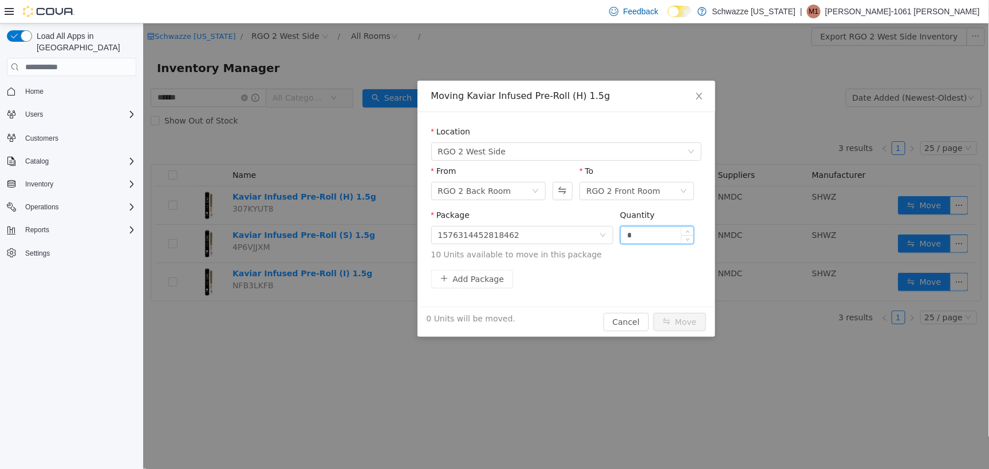
click at [622, 236] on input "*" at bounding box center [656, 234] width 73 height 17
type input "**"
click at [680, 323] on button "Move" at bounding box center [679, 322] width 53 height 18
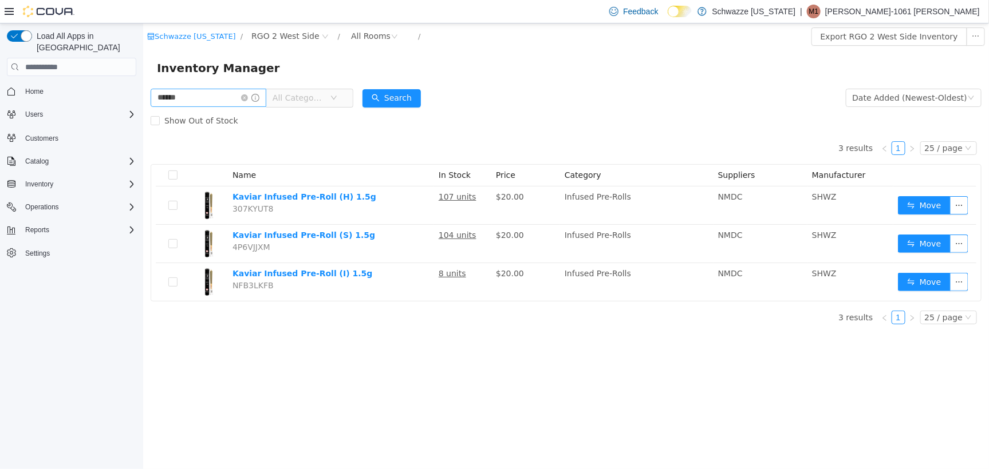
click at [247, 97] on icon "icon: close-circle" at bounding box center [243, 97] width 7 height 7
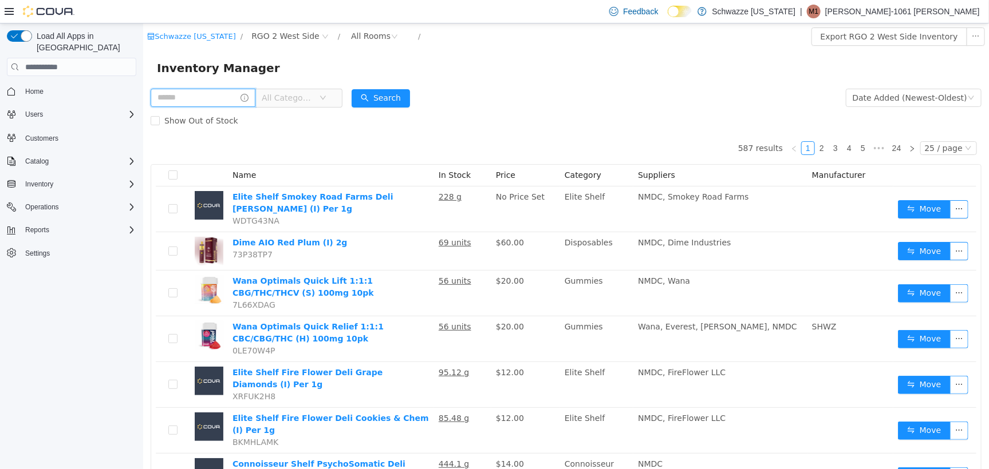
click at [203, 97] on input "text" at bounding box center [202, 97] width 105 height 18
type input "******"
click at [395, 94] on button "Search" at bounding box center [391, 98] width 58 height 18
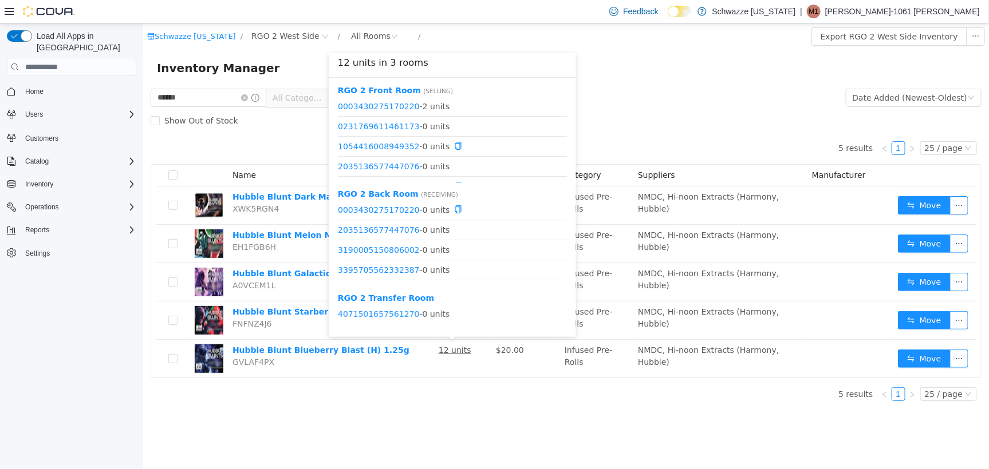
scroll to position [143, 0]
click at [386, 123] on link "3395705562332387" at bounding box center [378, 122] width 82 height 9
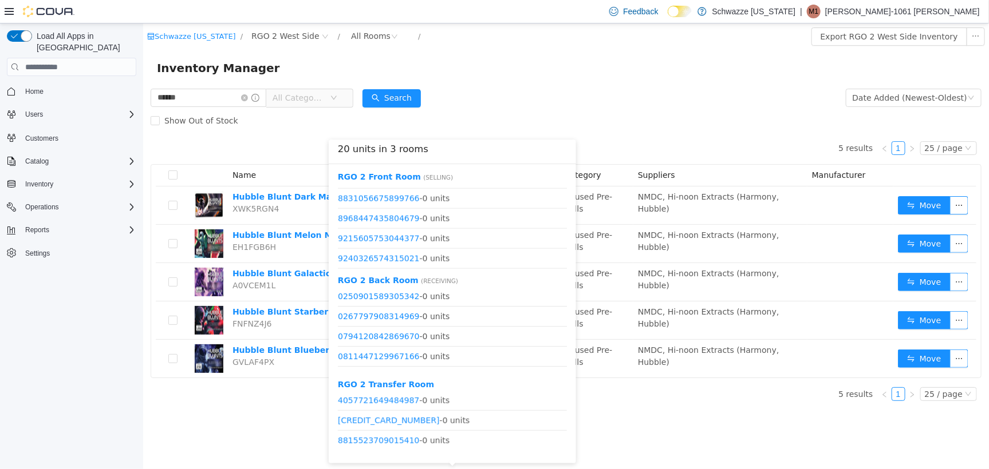
scroll to position [756, 0]
click at [395, 260] on link "9436437335124625" at bounding box center [378, 258] width 82 height 9
click at [374, 344] on link "9304983953723003" at bounding box center [378, 341] width 82 height 9
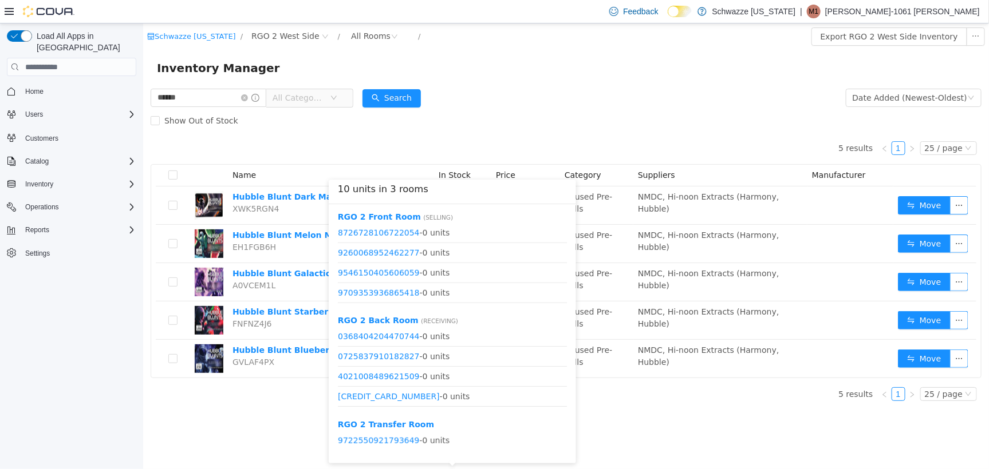
scroll to position [535, 0]
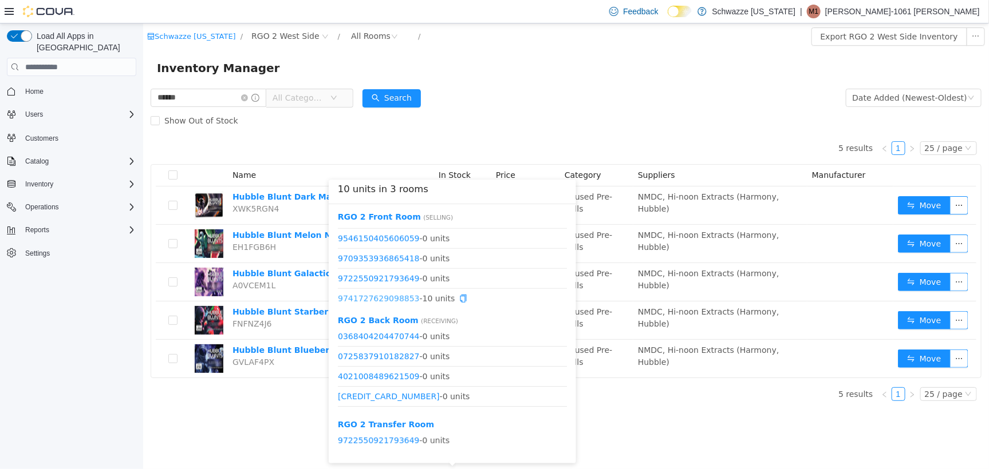
click at [396, 297] on link "9741727629098853" at bounding box center [378, 298] width 82 height 9
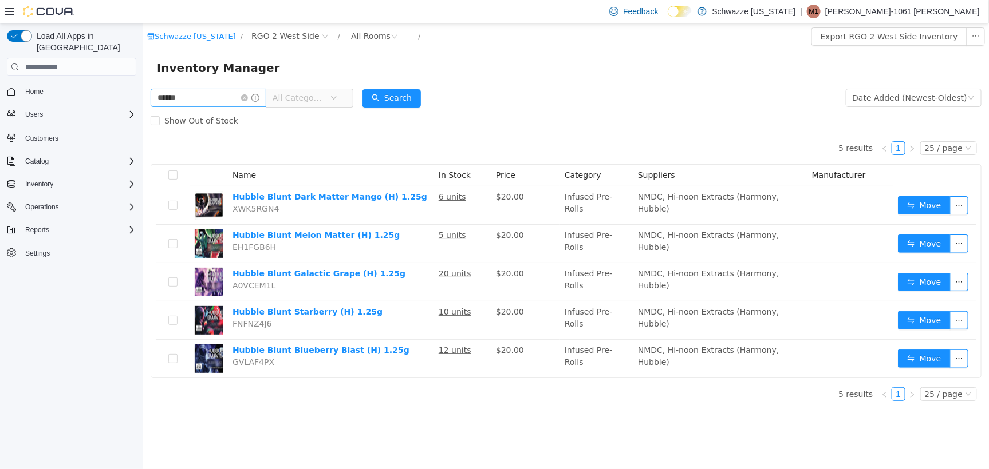
click at [247, 95] on icon "icon: close-circle" at bounding box center [243, 97] width 7 height 7
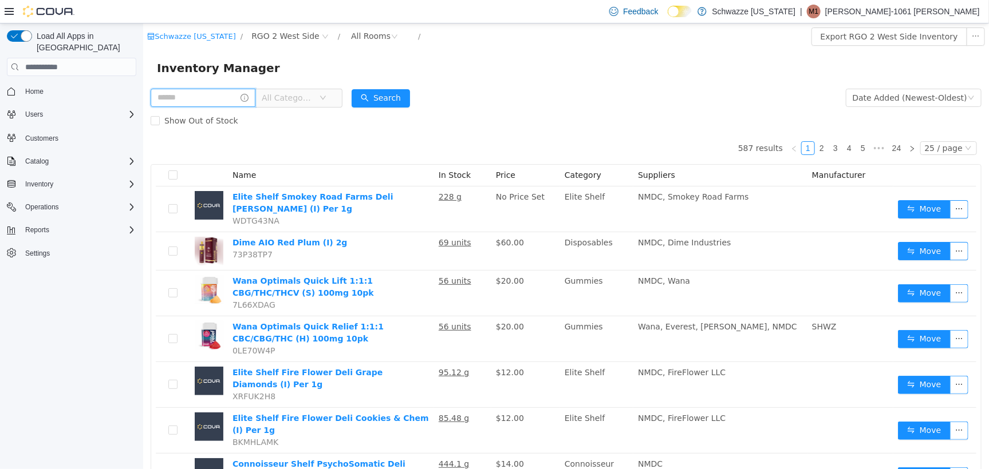
click at [219, 102] on input "text" at bounding box center [202, 97] width 105 height 18
type input "******"
click at [398, 102] on button "Search" at bounding box center [391, 98] width 58 height 18
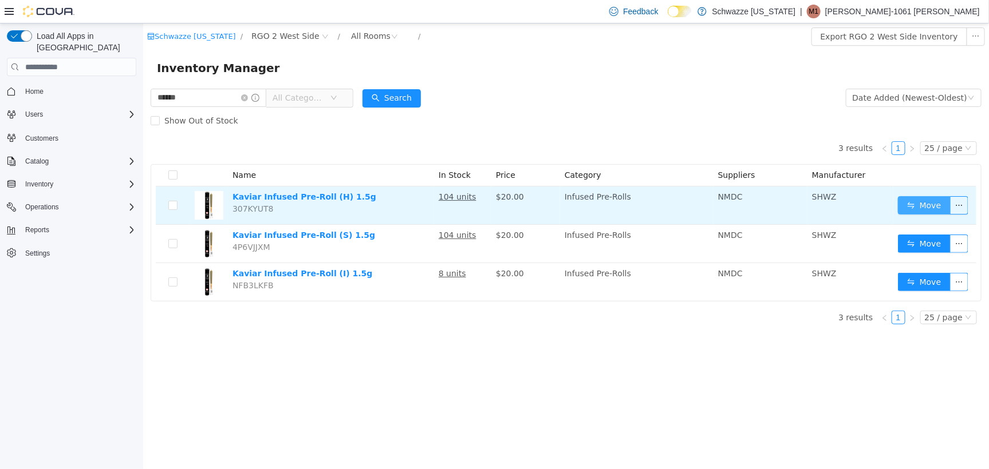
click at [936, 195] on td "Move" at bounding box center [934, 205] width 83 height 38
click at [927, 203] on button "Move" at bounding box center [923, 205] width 53 height 18
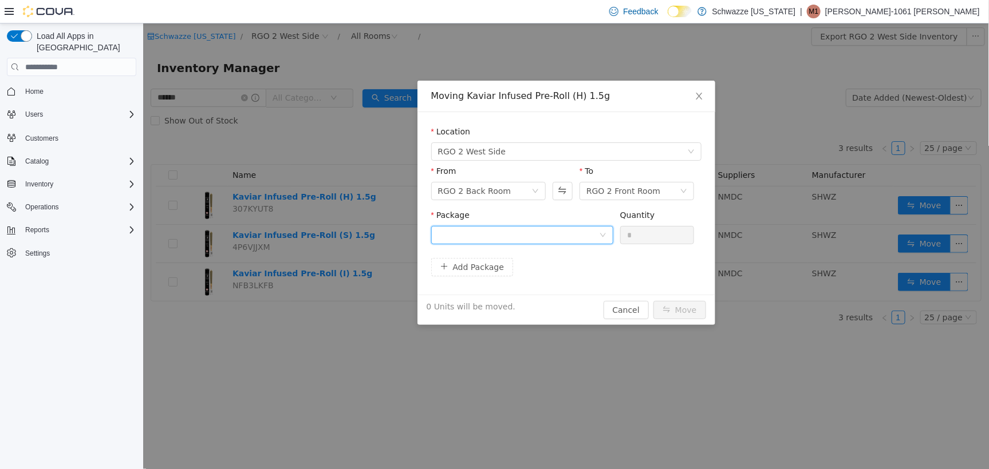
click at [523, 235] on div at bounding box center [517, 234] width 161 height 17
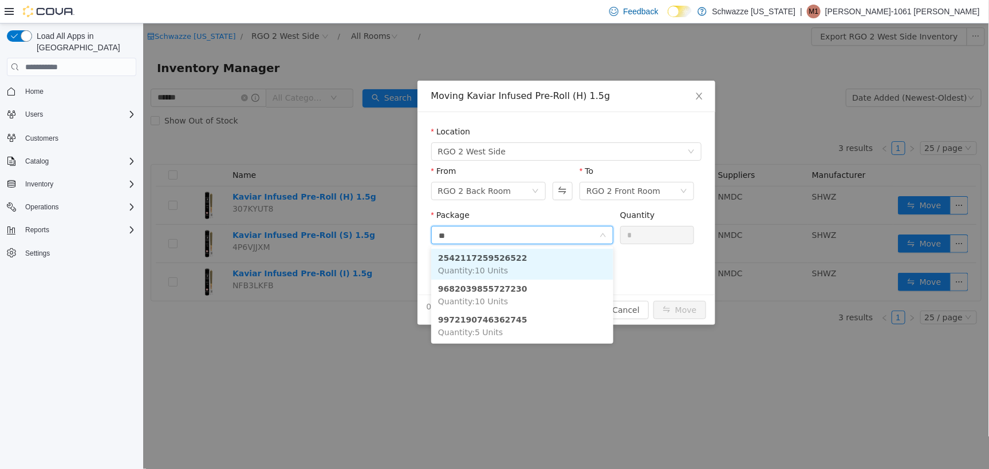
type input "***"
click at [524, 265] on li "9682039855727230 Quantity : 10 Units" at bounding box center [522, 263] width 182 height 31
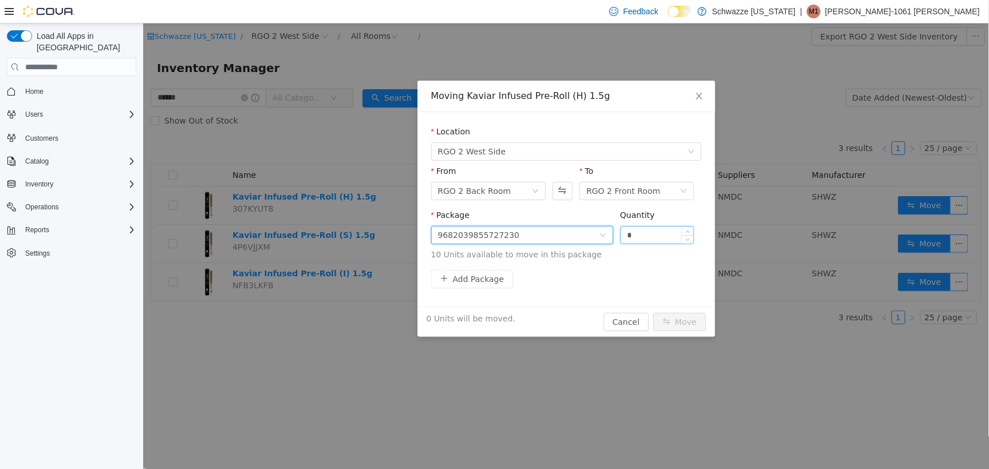
click at [627, 235] on input "*" at bounding box center [656, 234] width 73 height 17
type input "**"
click at [669, 317] on button "Move" at bounding box center [679, 322] width 53 height 18
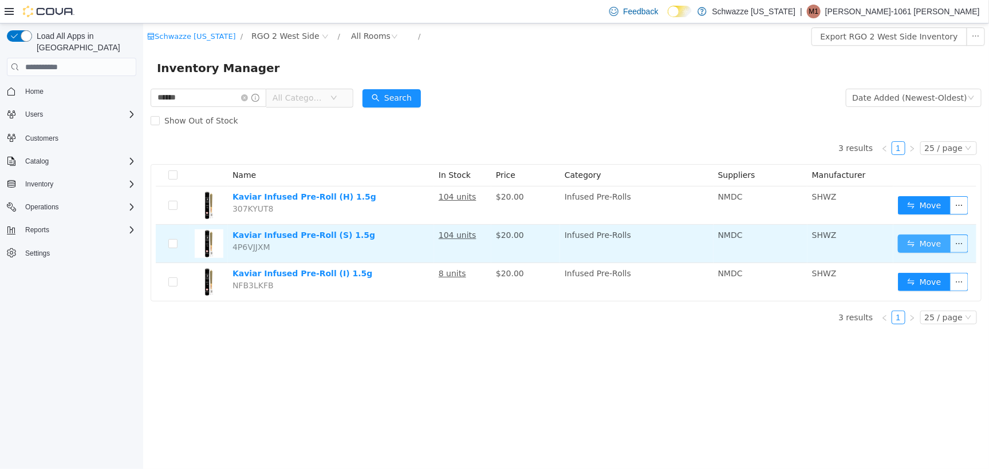
click at [913, 244] on button "Move" at bounding box center [923, 243] width 53 height 18
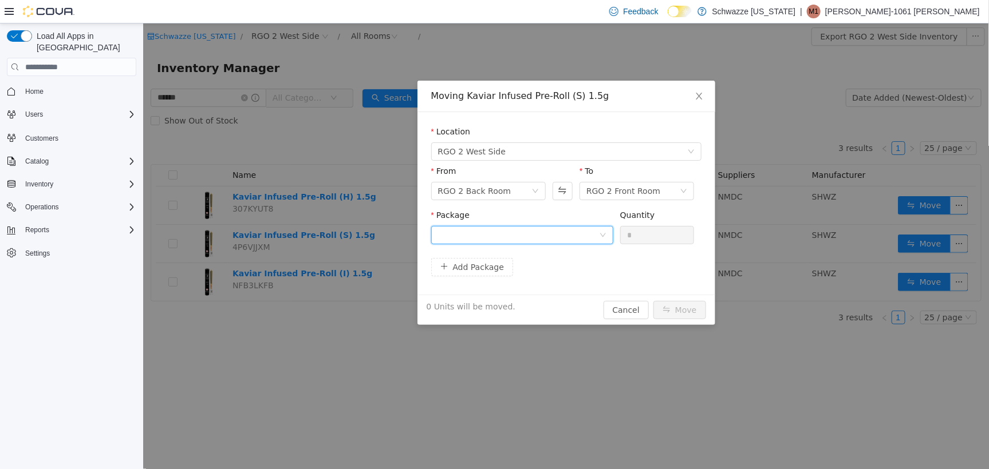
click at [519, 228] on div at bounding box center [517, 234] width 161 height 17
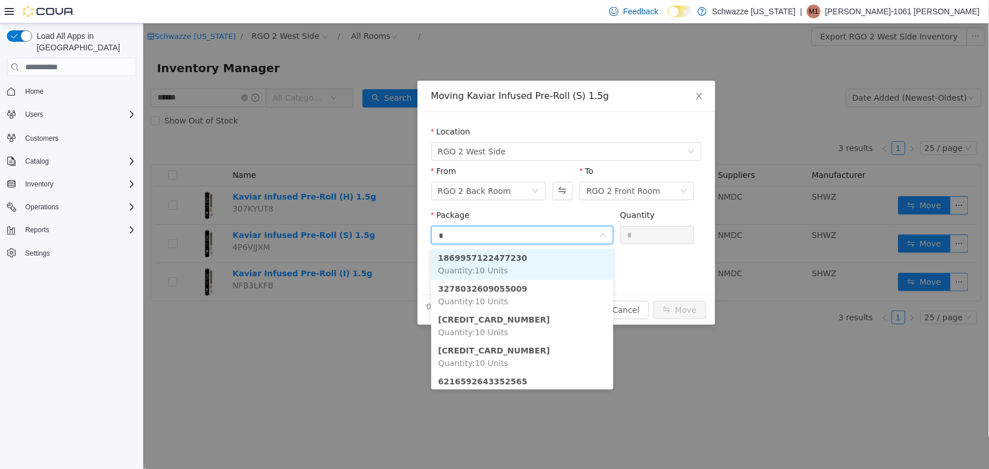
type input "**"
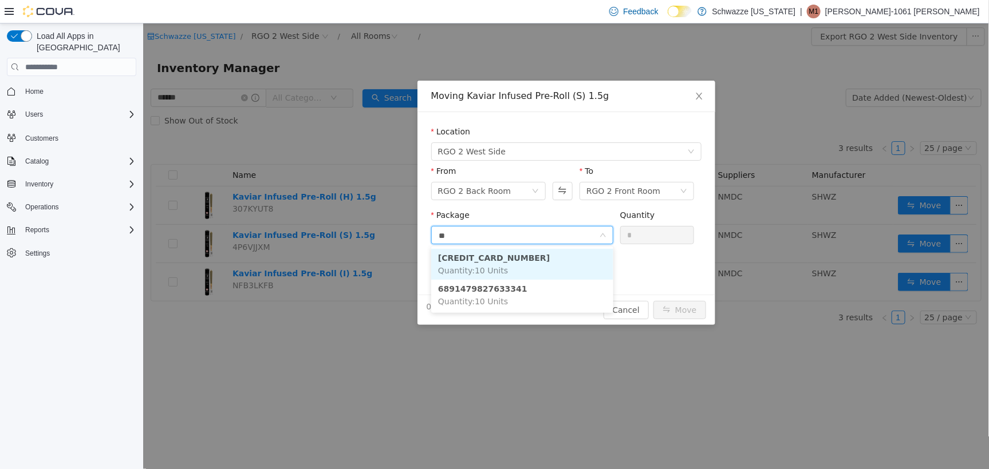
click at [522, 266] on li "4670444847356368 Quantity : 10 Units" at bounding box center [522, 263] width 182 height 31
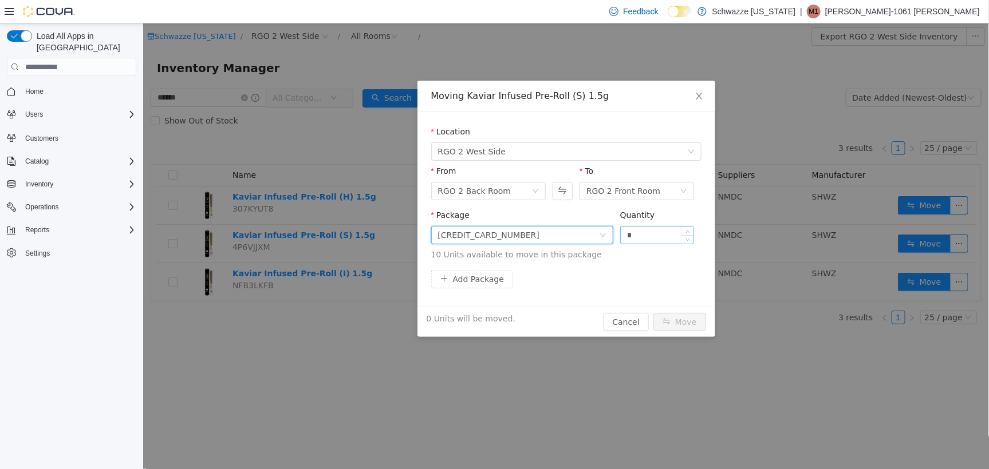
click at [623, 233] on input "*" at bounding box center [656, 234] width 73 height 17
type input "**"
click at [683, 322] on button "Move" at bounding box center [679, 322] width 53 height 18
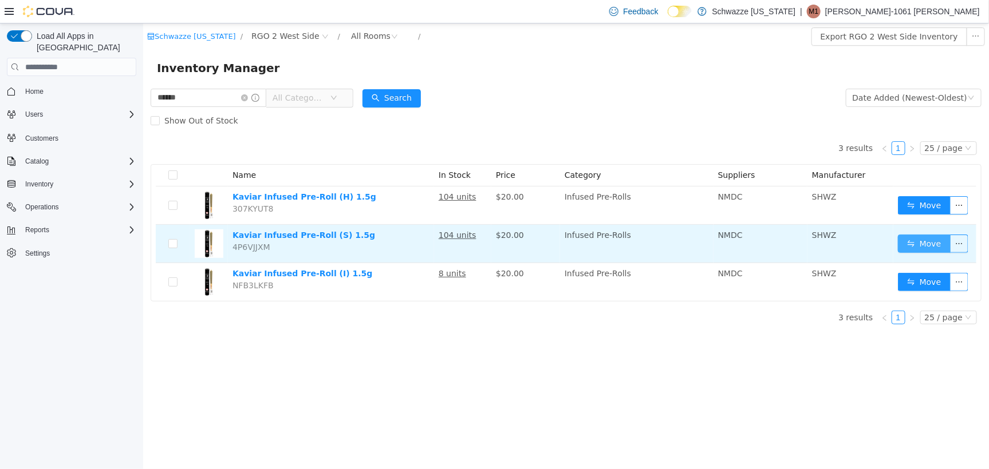
click at [921, 251] on button "Move" at bounding box center [923, 243] width 53 height 18
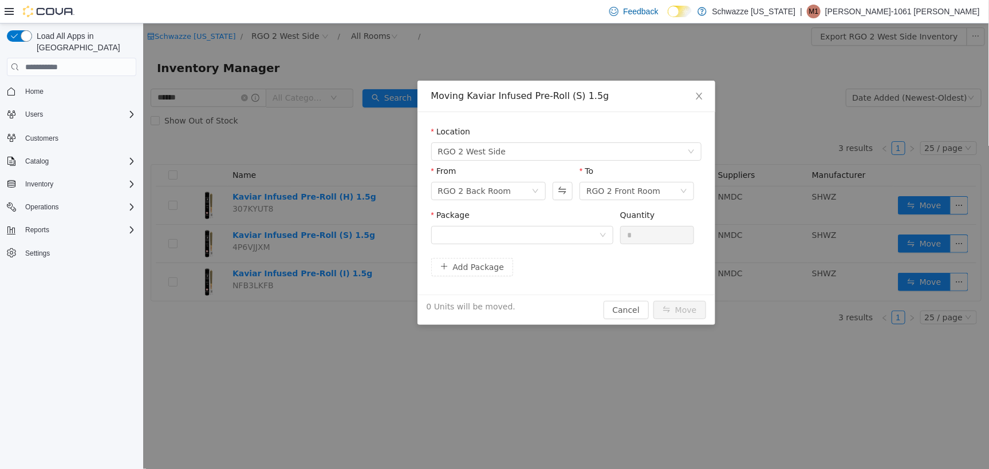
click at [551, 250] on div "Package Quantity *" at bounding box center [566, 231] width 270 height 44
click at [564, 232] on div at bounding box center [517, 234] width 161 height 17
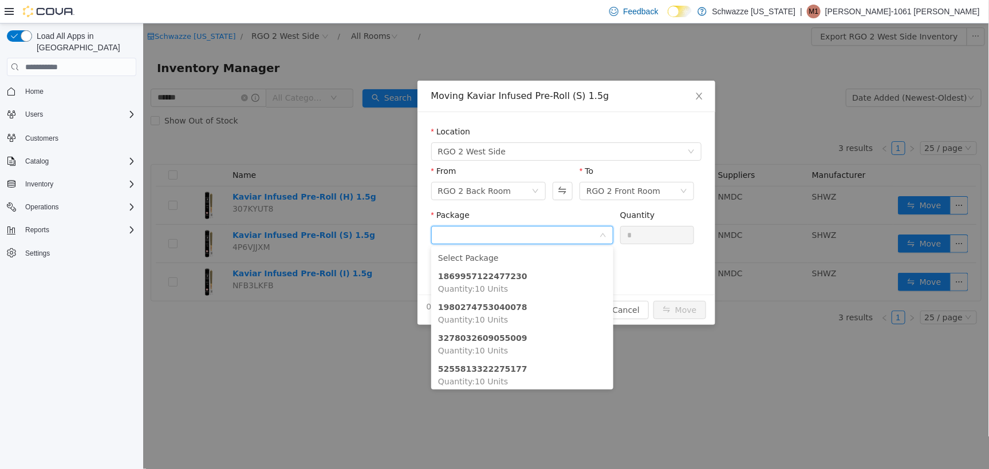
scroll to position [1, 0]
click at [499, 373] on li "5255813322275177 Quantity : 10 Units" at bounding box center [522, 374] width 182 height 31
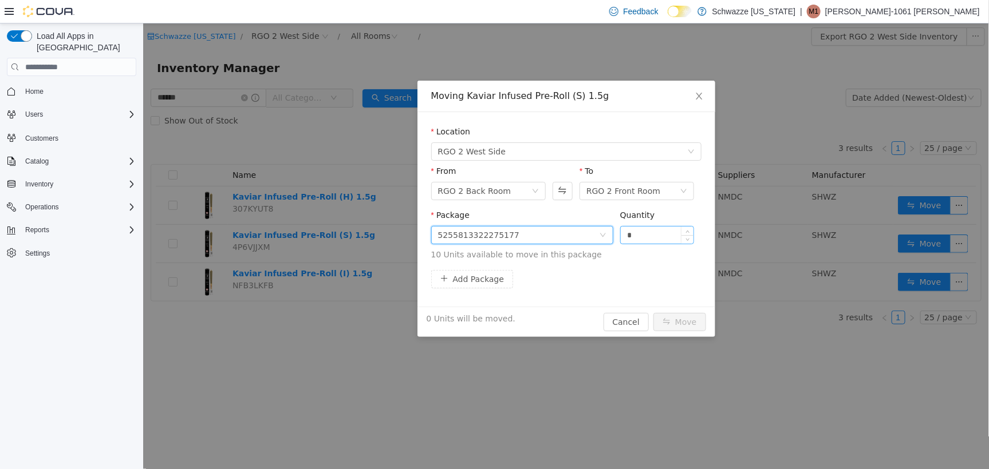
click at [625, 234] on input "*" at bounding box center [656, 234] width 73 height 17
type input "**"
click at [681, 322] on button "Move" at bounding box center [679, 322] width 53 height 18
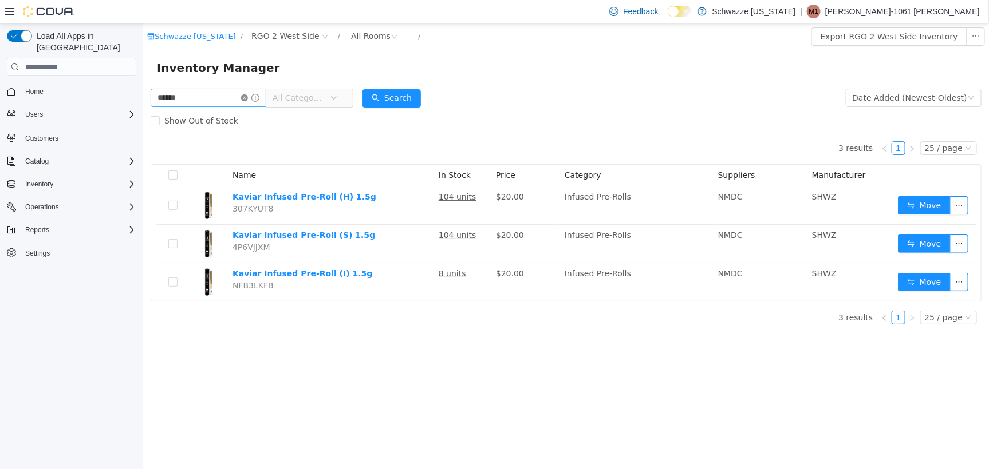
click at [247, 99] on icon "icon: close-circle" at bounding box center [243, 97] width 7 height 7
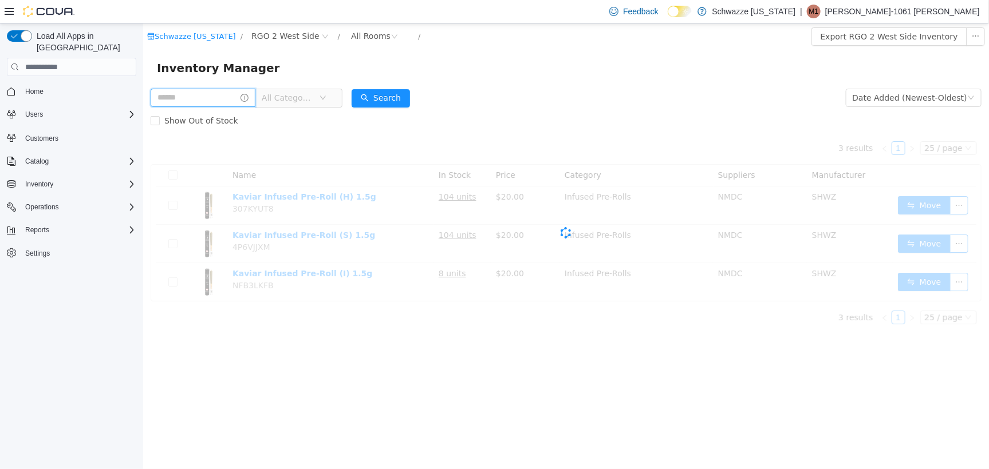
click at [203, 101] on input "text" at bounding box center [202, 97] width 105 height 18
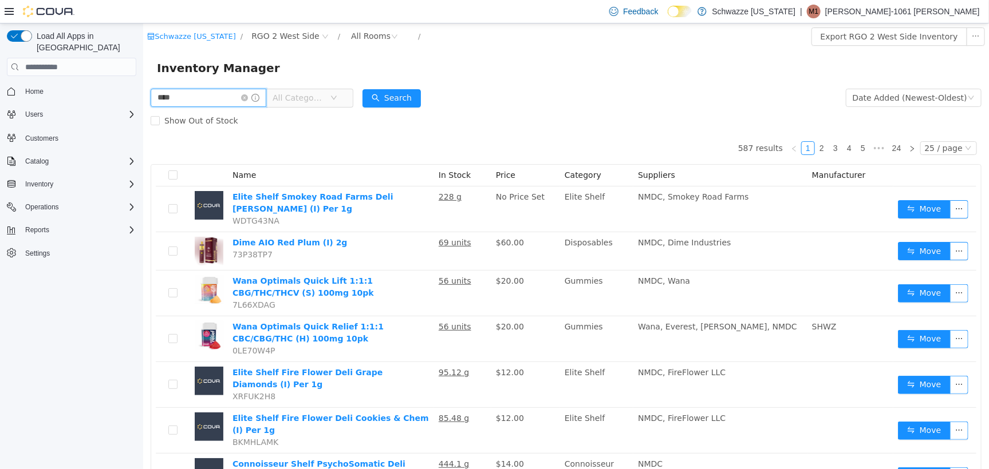
type input "****"
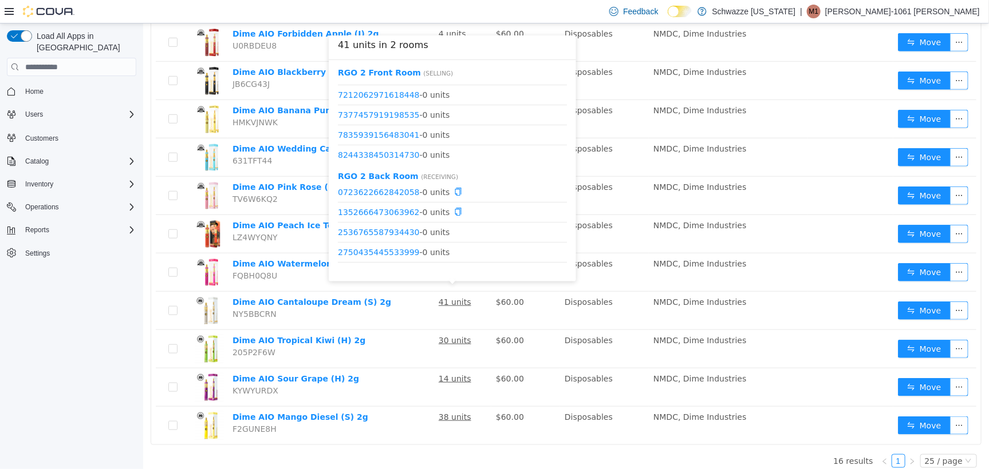
scroll to position [72, 0]
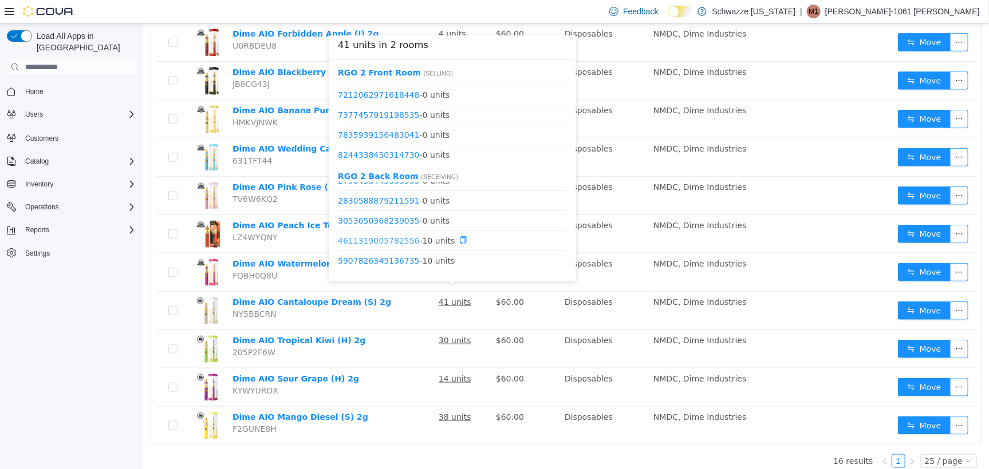
click at [401, 242] on link "4611319005782556" at bounding box center [378, 240] width 82 height 9
click at [391, 260] on link "5907826345136735" at bounding box center [378, 260] width 82 height 9
click at [396, 239] on link "8936818635362034" at bounding box center [378, 237] width 82 height 9
click at [393, 259] on link "9375993165766047" at bounding box center [378, 257] width 82 height 9
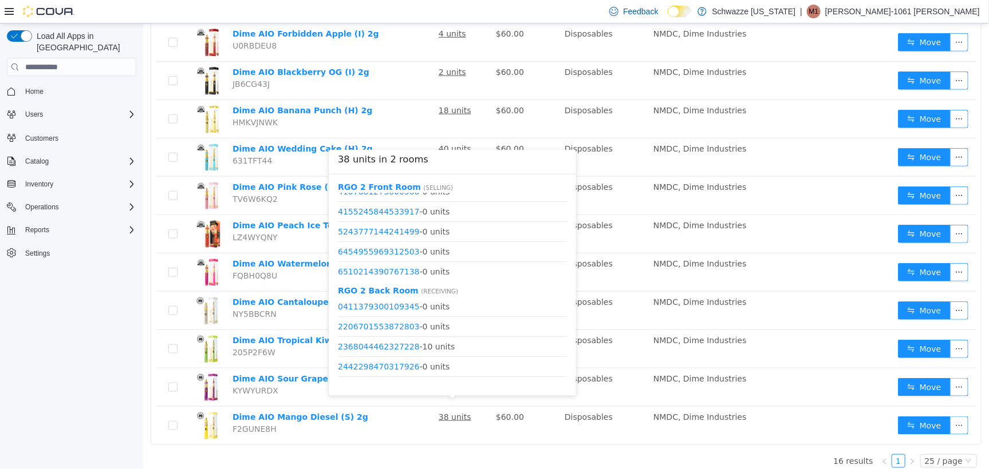
scroll to position [143, 0]
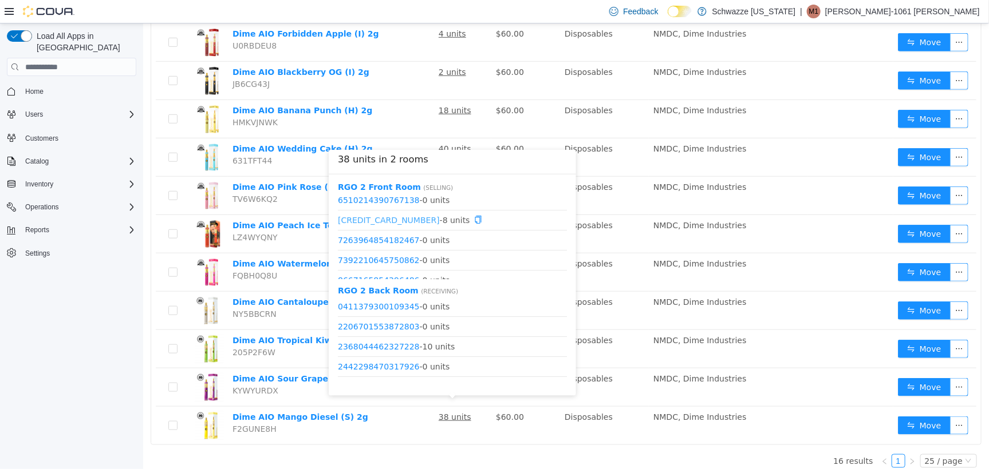
click at [387, 219] on link "6930297266482896" at bounding box center [388, 219] width 102 height 9
click at [393, 347] on link "2368044462327228" at bounding box center [378, 346] width 82 height 9
click at [371, 330] on link "7902577213954939" at bounding box center [378, 331] width 82 height 9
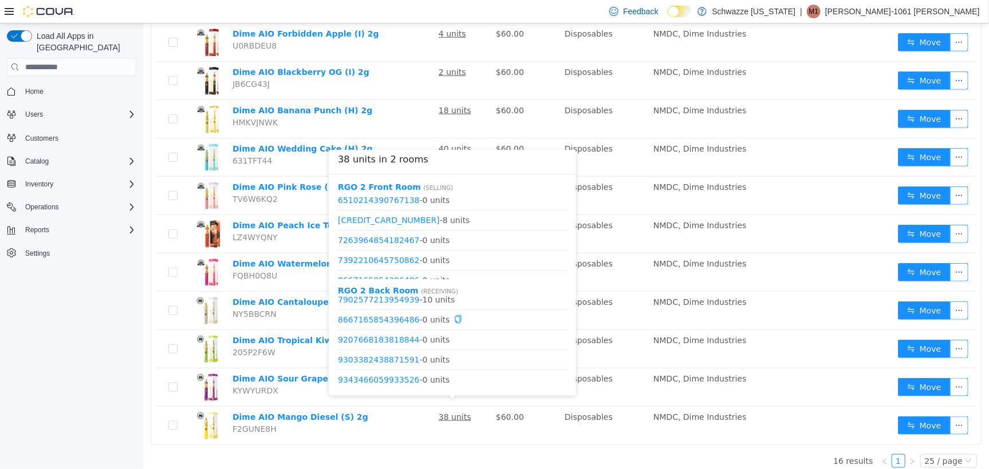
scroll to position [275, 0]
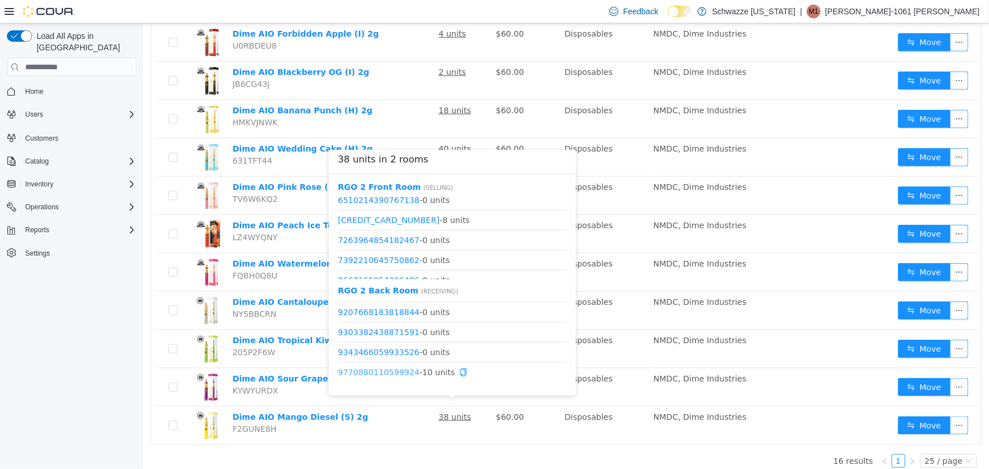
click at [385, 371] on link "9770880110599924" at bounding box center [378, 372] width 82 height 9
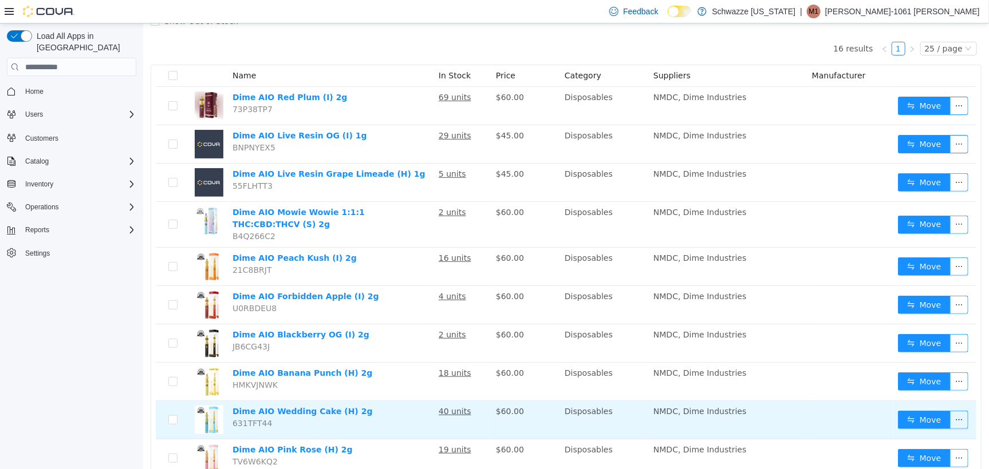
scroll to position [76, 0]
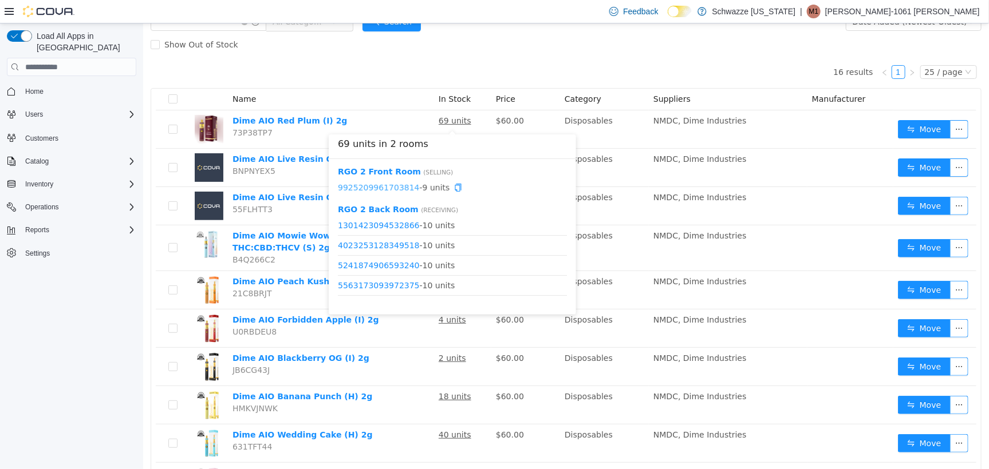
click at [377, 185] on link "9925209961703814" at bounding box center [378, 187] width 82 height 9
click at [372, 224] on link "1301423094532866" at bounding box center [378, 224] width 82 height 9
click at [392, 246] on link "4023253128349518" at bounding box center [378, 244] width 82 height 9
click at [402, 269] on link "5241874906593240" at bounding box center [378, 264] width 82 height 9
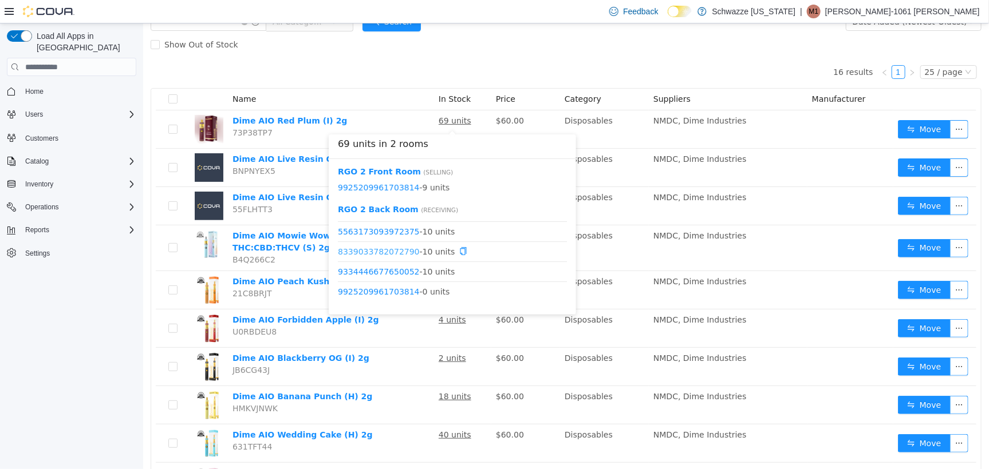
click at [385, 249] on link "8339033782072790" at bounding box center [378, 251] width 82 height 9
click at [400, 270] on link "9334446677650052" at bounding box center [378, 271] width 82 height 9
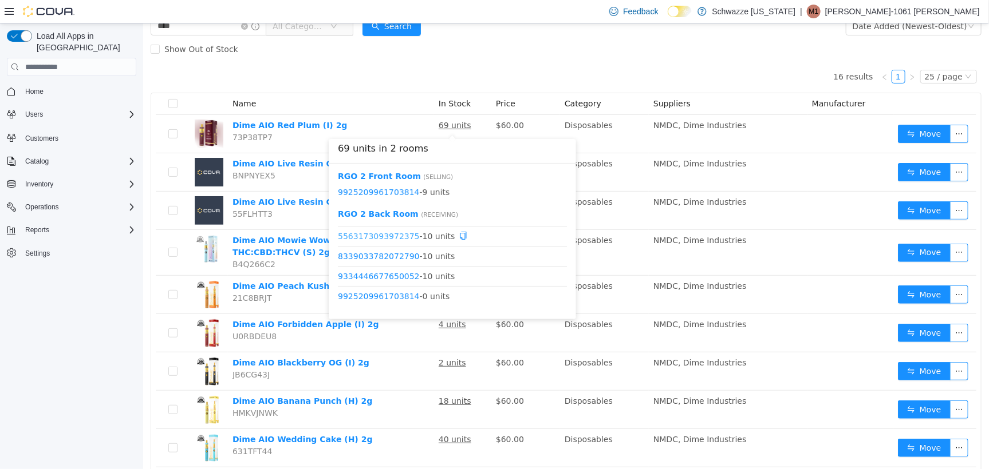
click at [392, 236] on link "5563173093972375" at bounding box center [378, 235] width 82 height 9
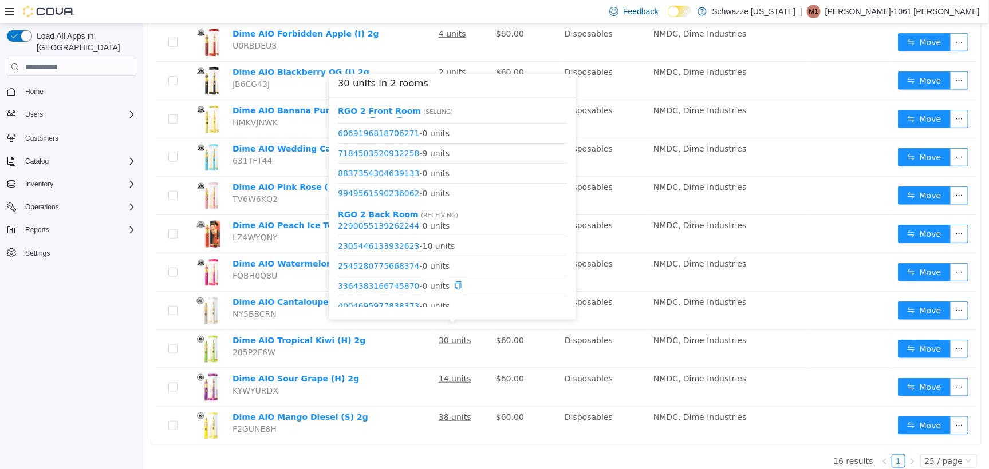
scroll to position [72, 0]
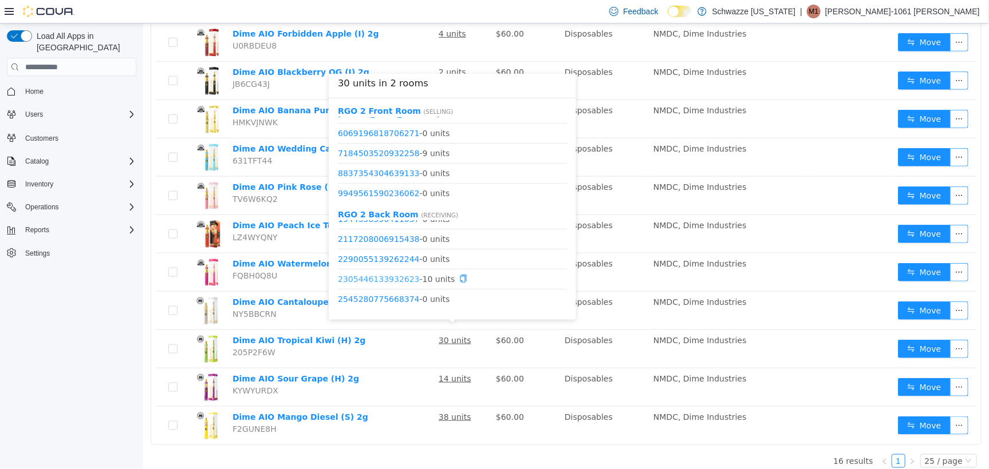
click at [396, 276] on link "2305446133932623" at bounding box center [378, 278] width 82 height 9
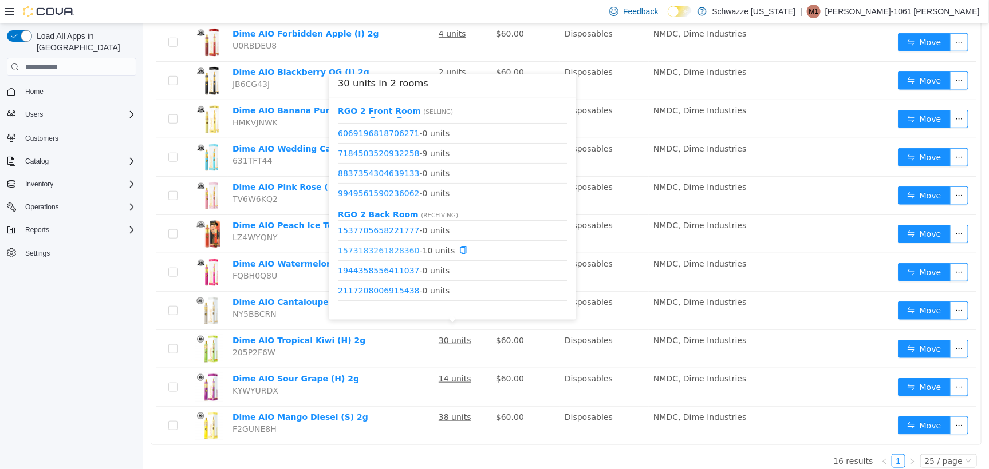
click at [397, 250] on link "1573183261828360" at bounding box center [378, 250] width 82 height 9
click at [388, 148] on link "7184503520932258" at bounding box center [378, 152] width 82 height 9
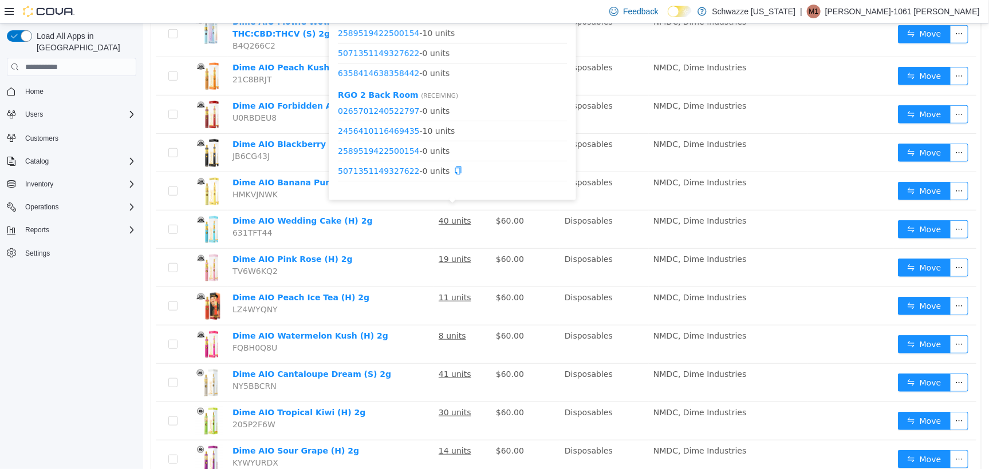
scroll to position [219, 0]
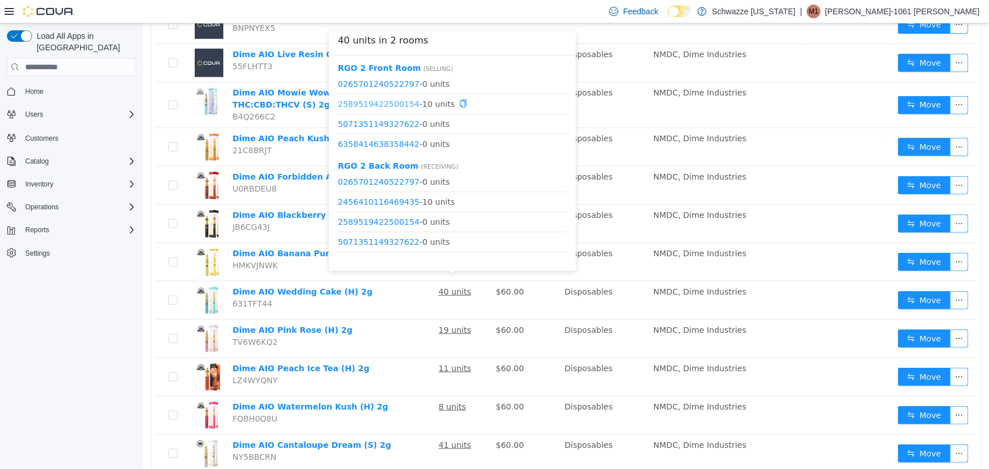
click at [393, 105] on link "2589519422500154" at bounding box center [378, 102] width 82 height 9
click at [393, 205] on link "2456410116469435" at bounding box center [378, 201] width 82 height 9
click at [389, 198] on link "2456410116469435" at bounding box center [378, 201] width 82 height 9
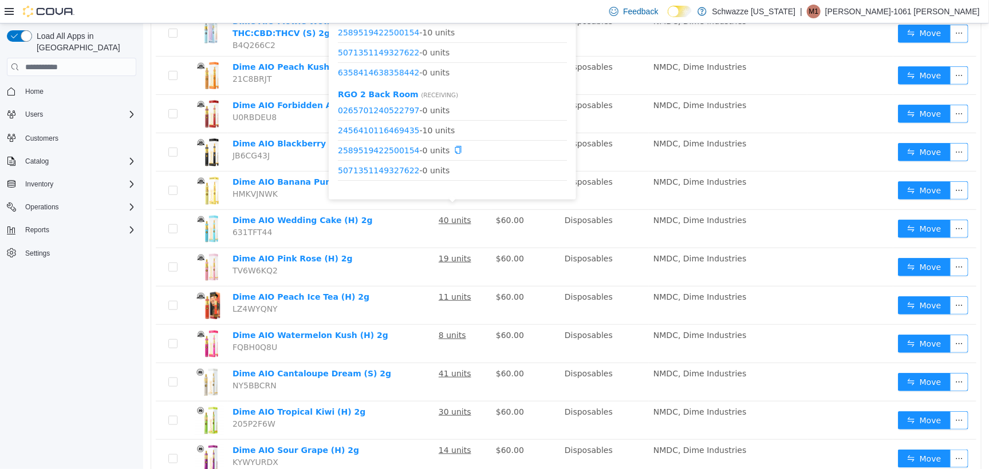
scroll to position [54, 0]
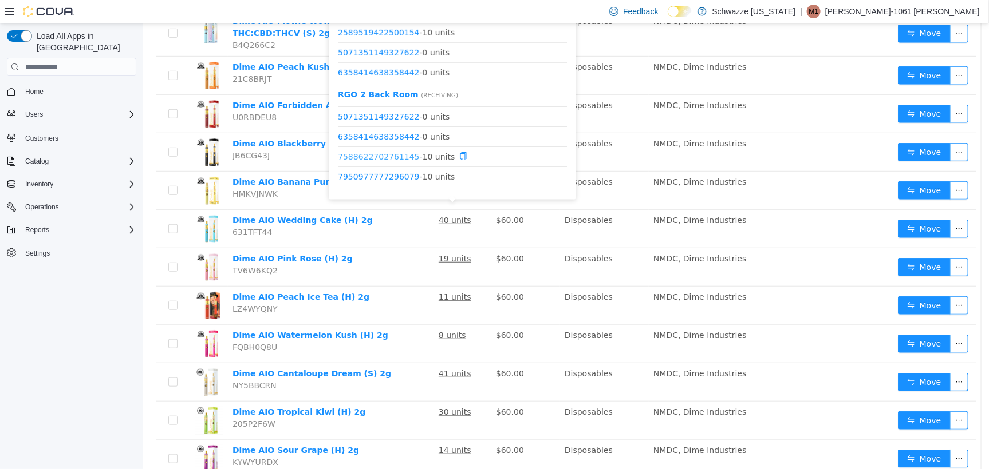
click at [373, 155] on link "7588622702761145" at bounding box center [378, 156] width 82 height 9
click at [382, 179] on link "7950977777296079" at bounding box center [378, 176] width 82 height 9
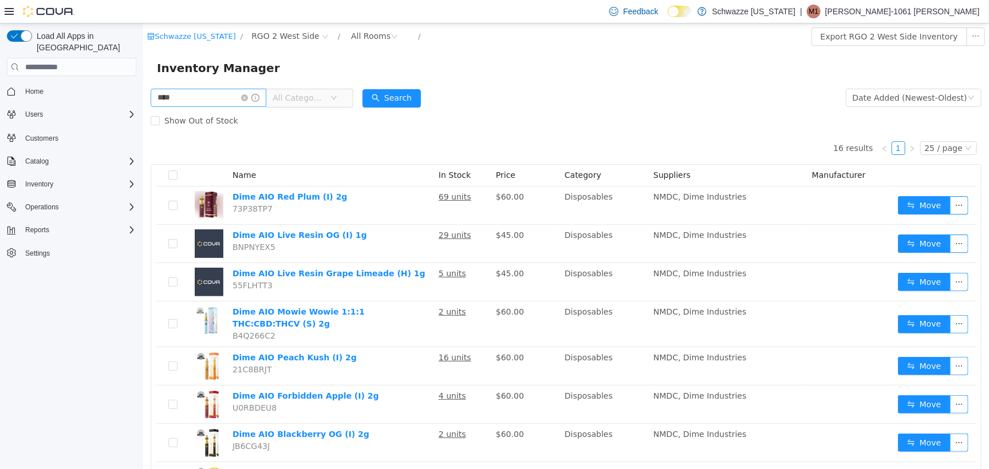
scroll to position [0, 0]
click at [247, 97] on icon "icon: close-circle" at bounding box center [243, 97] width 7 height 7
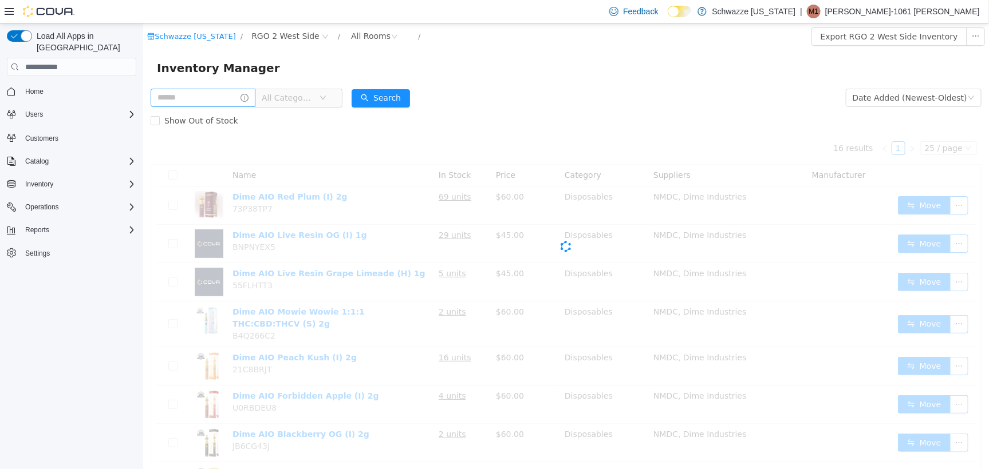
drag, startPoint x: 167, startPoint y: 84, endPoint x: 163, endPoint y: 100, distance: 16.5
click at [163, 98] on div "Schwazze New Mexico / RGO 2 West Side / All Rooms / Export RGO 2 West Side Inve…" at bounding box center [566, 431] width 846 height 816
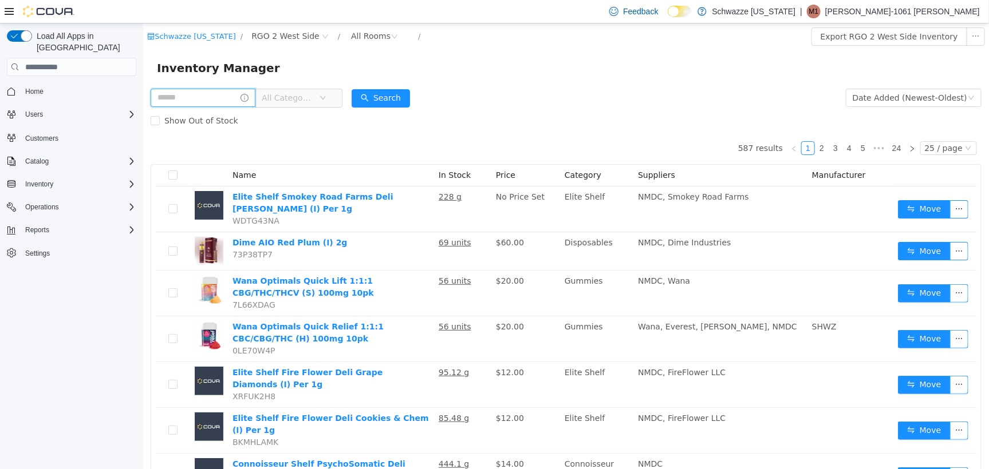
click at [171, 96] on input "text" at bounding box center [202, 97] width 105 height 18
type input "*****"
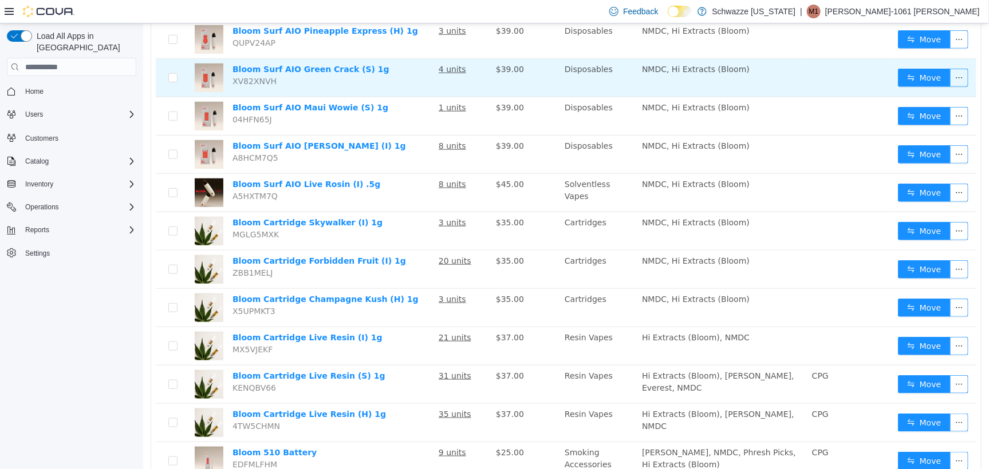
scroll to position [429, 0]
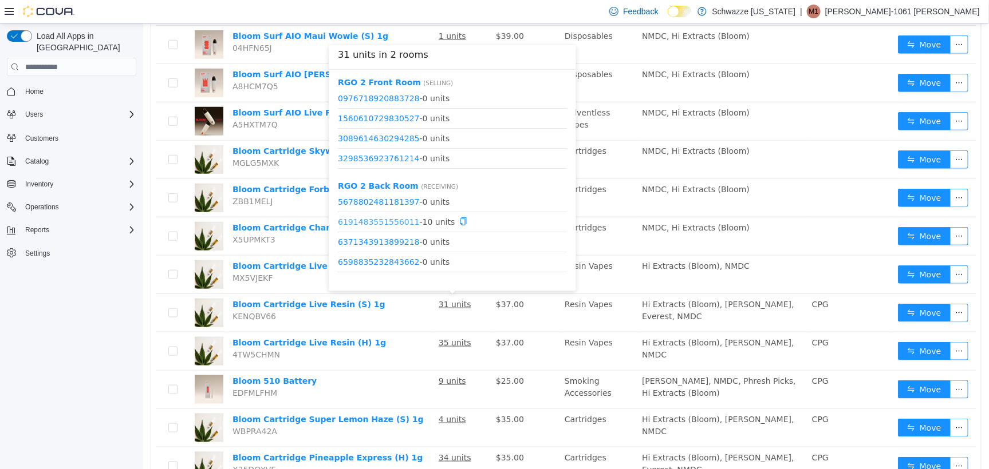
click at [396, 222] on link "6191483551556011" at bounding box center [378, 221] width 82 height 9
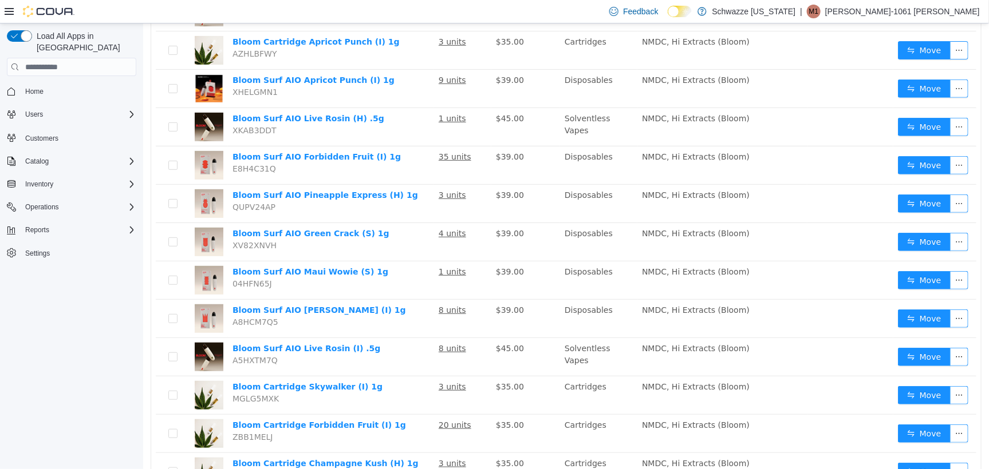
scroll to position [0, 0]
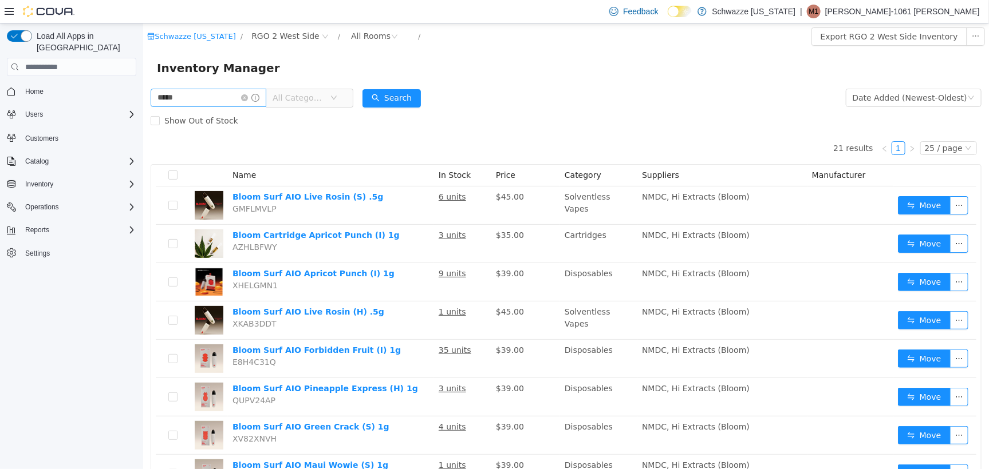
click at [247, 98] on icon "icon: close-circle" at bounding box center [243, 97] width 7 height 7
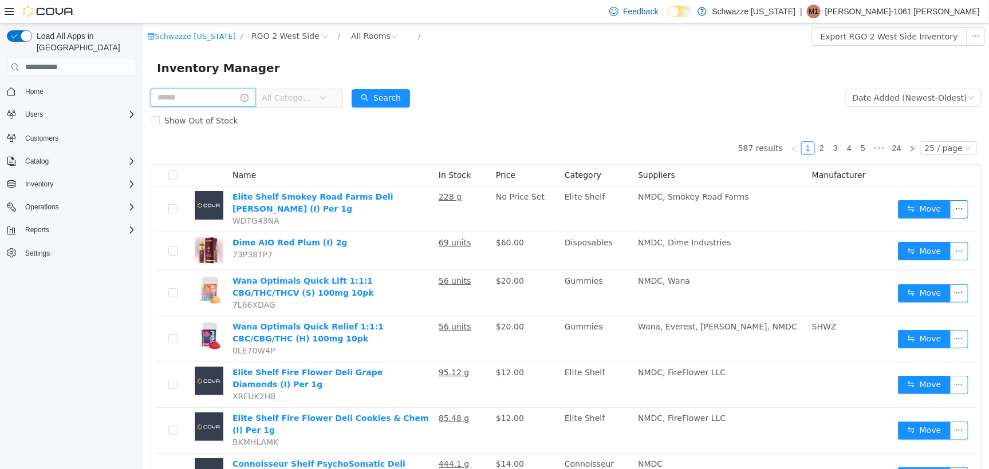
click at [185, 93] on input "text" at bounding box center [202, 97] width 105 height 18
type input "*********"
click at [393, 97] on button "Search" at bounding box center [391, 98] width 58 height 18
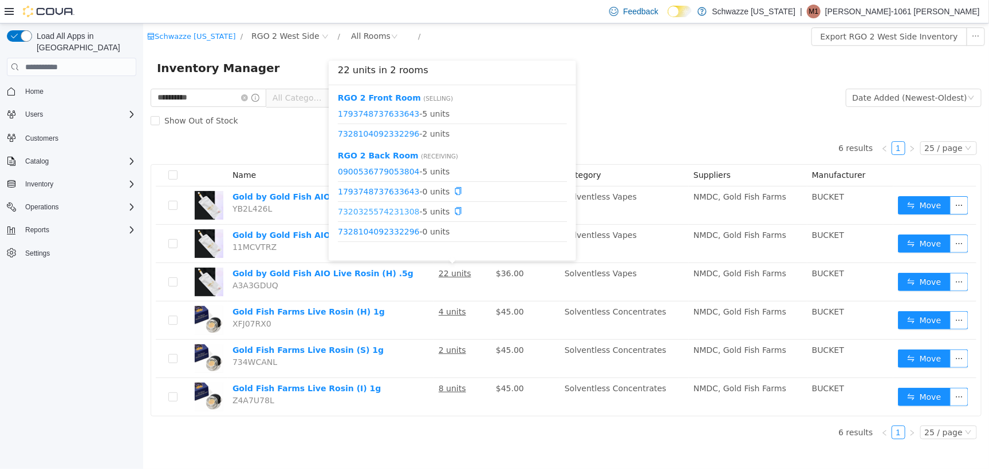
click at [385, 214] on link "7320325574231308" at bounding box center [378, 211] width 82 height 9
click at [370, 167] on link "0900536779053804" at bounding box center [378, 171] width 82 height 9
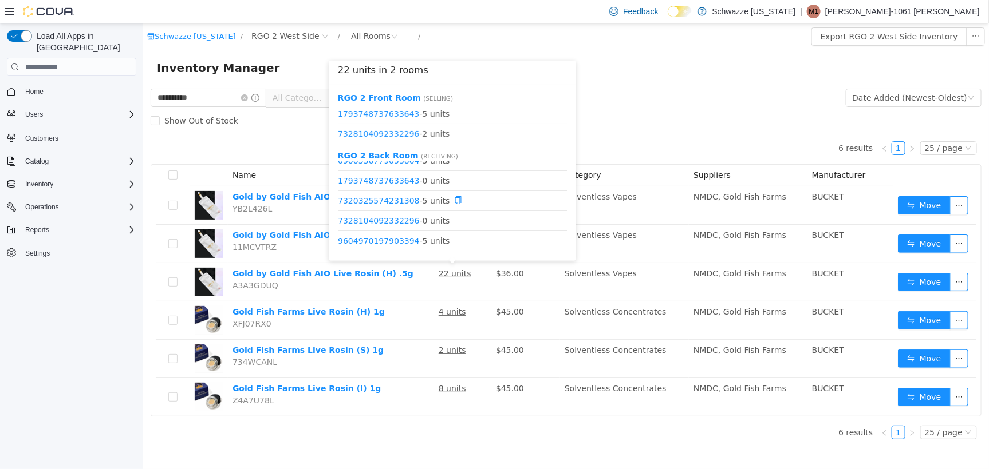
scroll to position [14, 0]
click at [393, 237] on link "9604970197903394" at bounding box center [378, 236] width 82 height 9
click at [390, 112] on link "1793748737633643" at bounding box center [378, 112] width 82 height 9
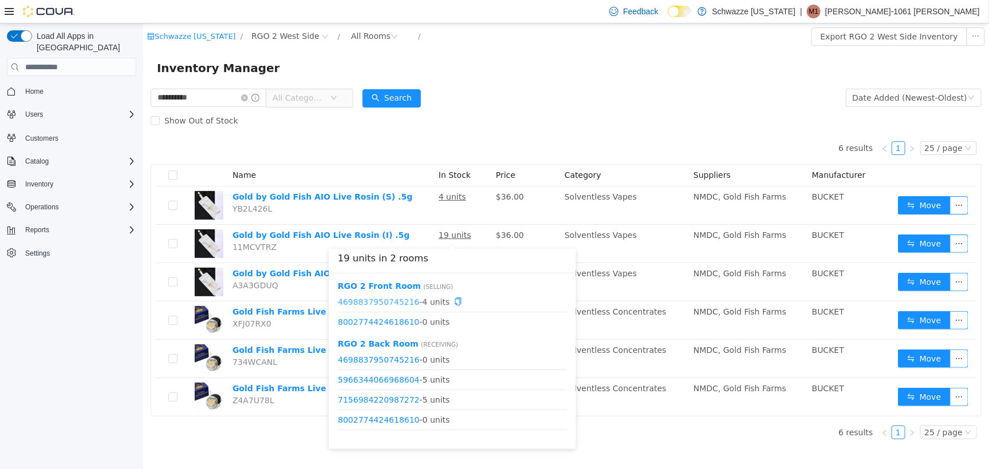
click at [383, 301] on link "4698837950745216" at bounding box center [378, 301] width 82 height 9
click at [384, 306] on link "4698837950745216" at bounding box center [378, 301] width 82 height 9
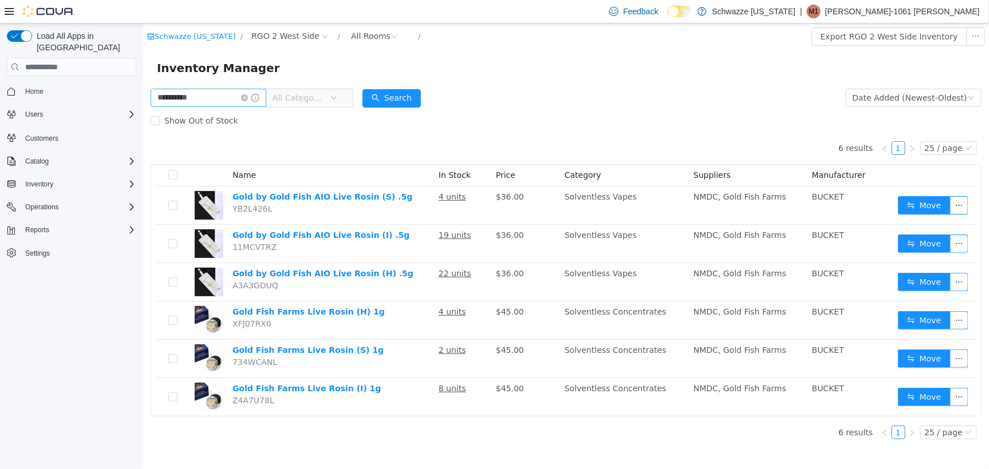
click at [254, 101] on span at bounding box center [249, 97] width 18 height 8
click at [247, 96] on icon "icon: close-circle" at bounding box center [243, 97] width 7 height 7
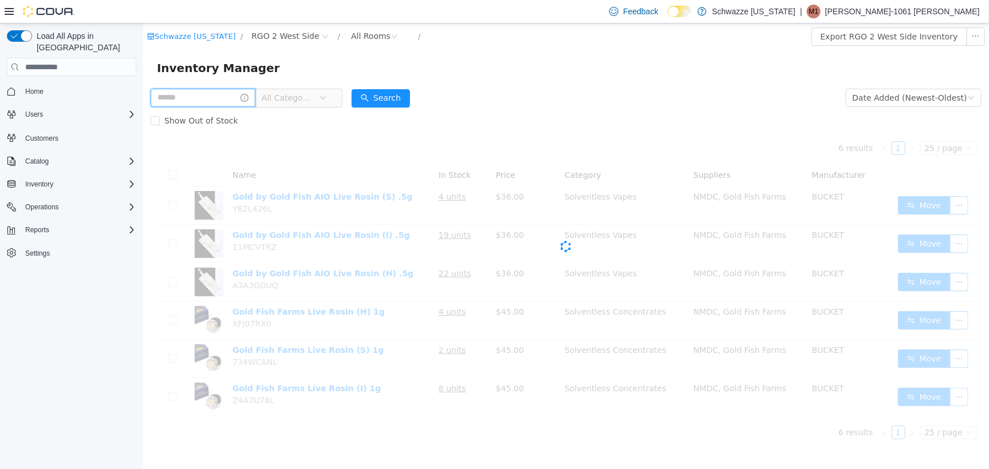
drag, startPoint x: 243, startPoint y: 98, endPoint x: 250, endPoint y: 97, distance: 6.4
click at [243, 98] on input "text" at bounding box center [202, 97] width 105 height 18
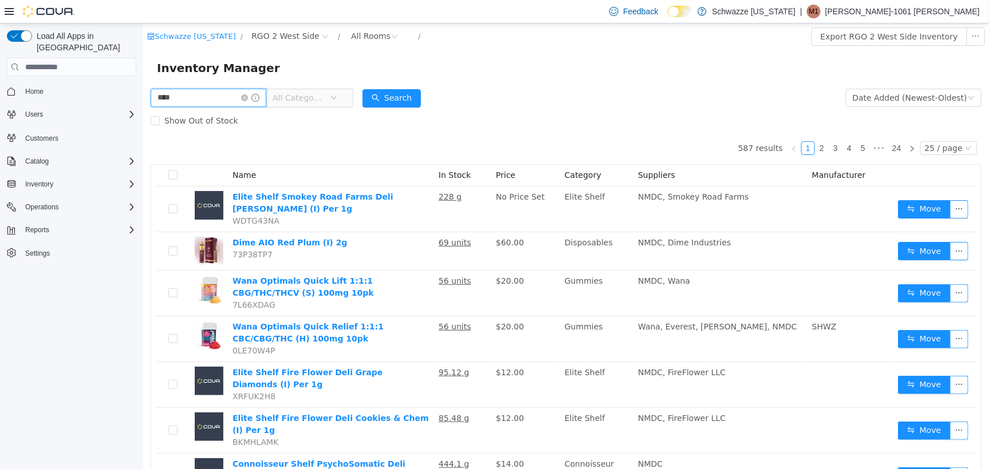
type input "******"
click at [400, 89] on button "Search" at bounding box center [391, 98] width 58 height 18
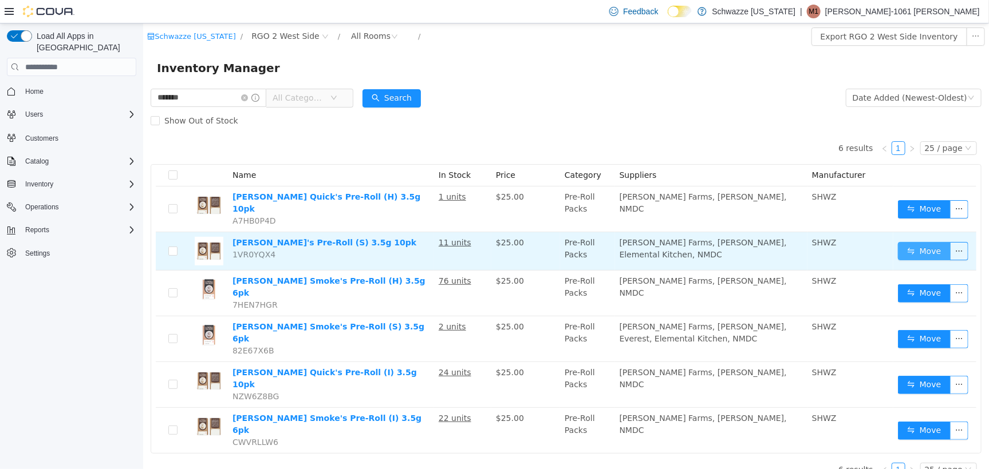
click at [919, 245] on button "Move" at bounding box center [923, 251] width 53 height 18
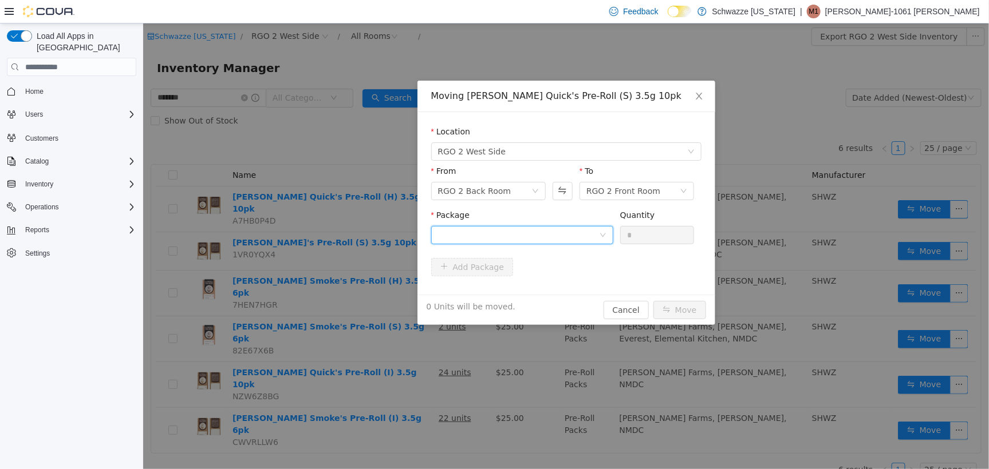
click at [587, 239] on div at bounding box center [517, 234] width 161 height 17
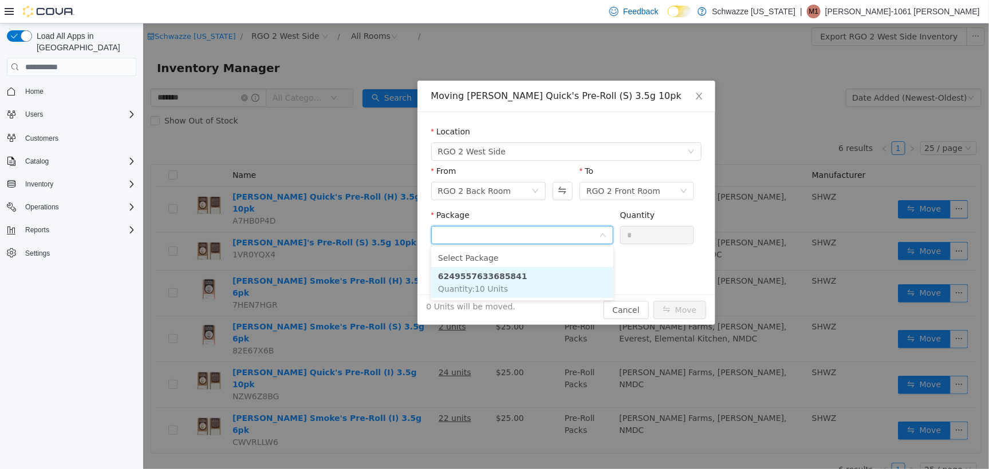
click at [531, 283] on li "6249557633685841 Quantity : 10 Units" at bounding box center [522, 282] width 182 height 31
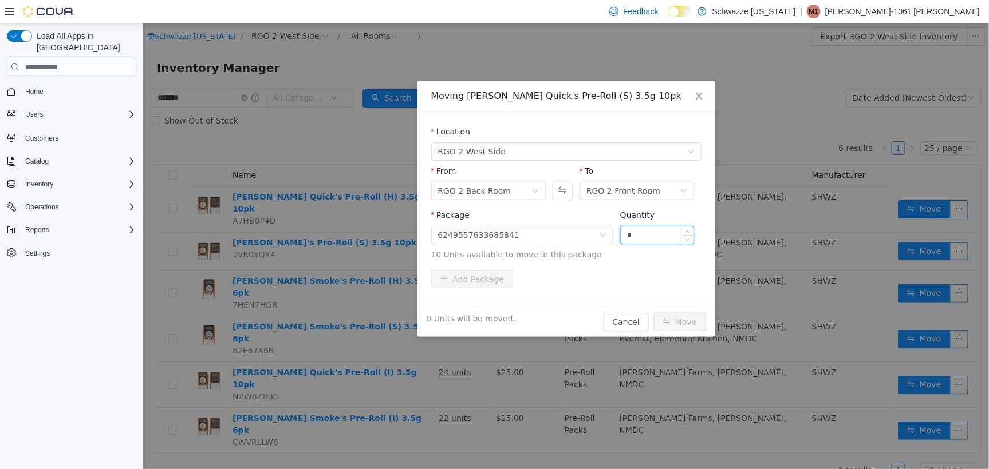
click at [658, 233] on input "*" at bounding box center [656, 234] width 73 height 17
type input "***"
click at [653, 313] on button "Move" at bounding box center [679, 322] width 53 height 18
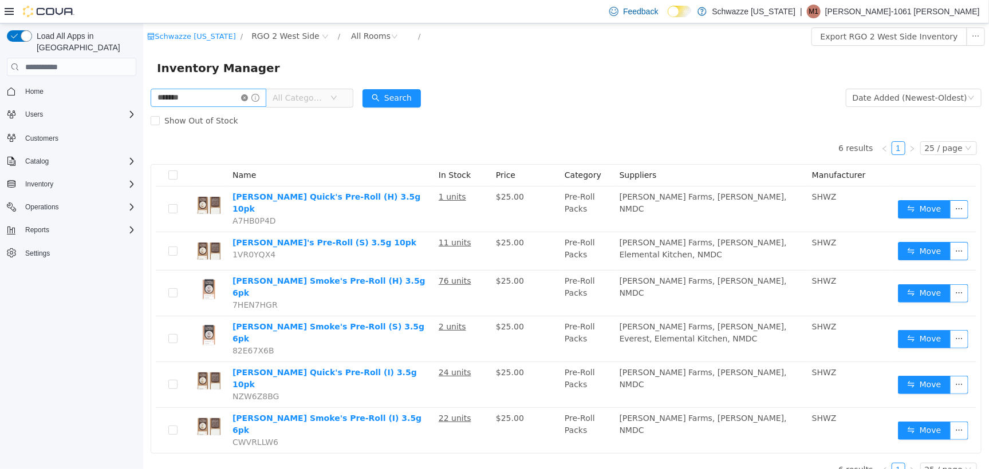
click at [247, 96] on icon "icon: close-circle" at bounding box center [243, 97] width 7 height 7
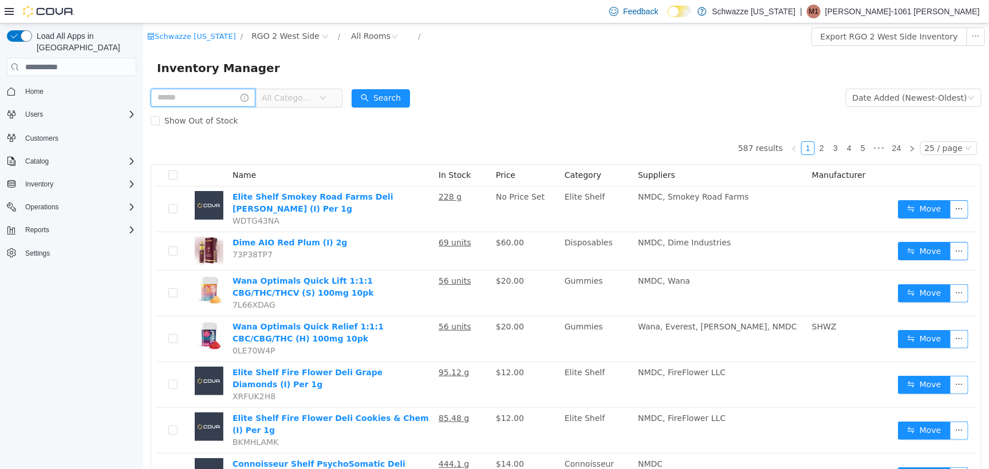
click at [218, 99] on input "text" at bounding box center [202, 97] width 105 height 18
type input "****"
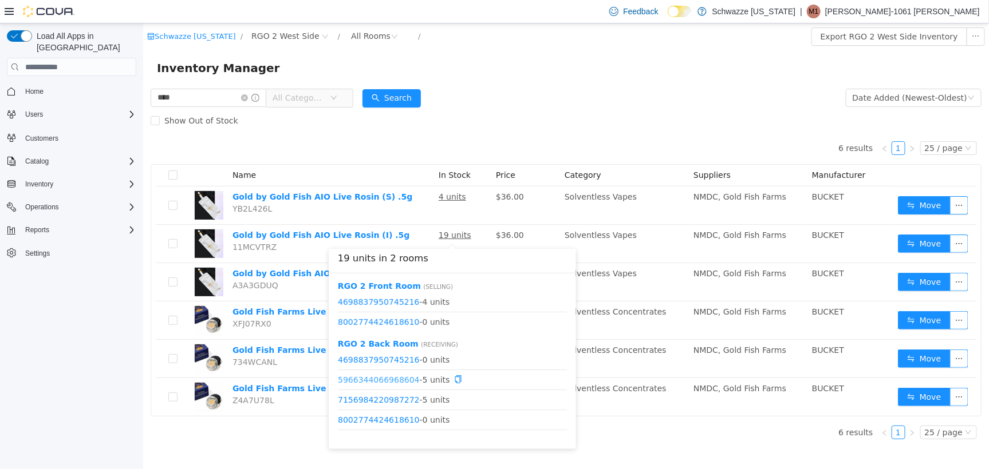
click at [393, 383] on link "5966344066968604" at bounding box center [378, 379] width 82 height 9
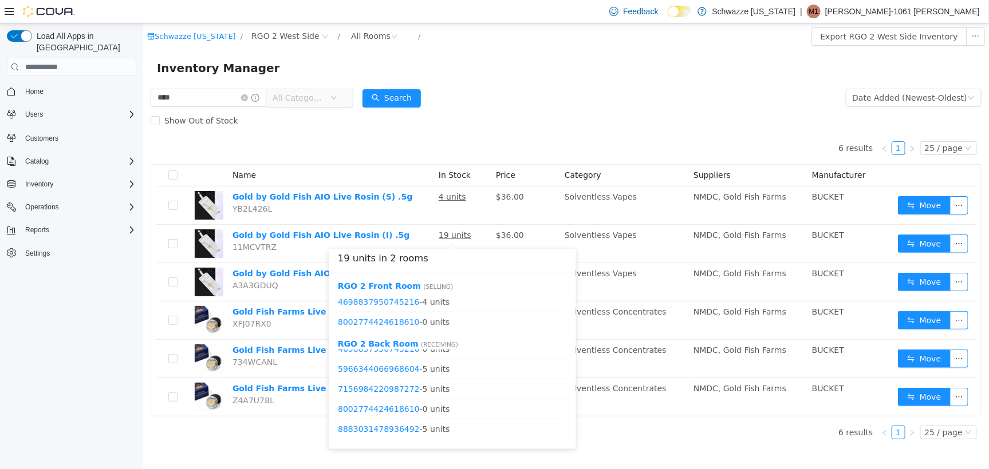
scroll to position [14, 0]
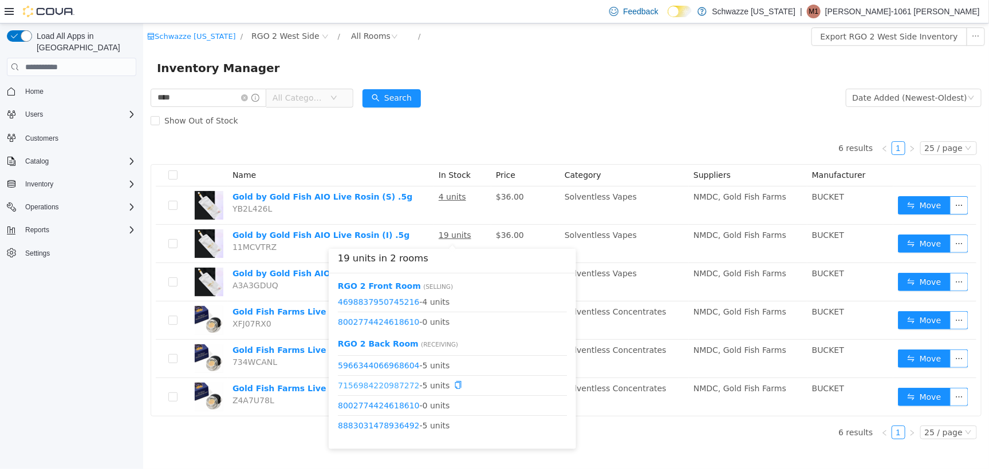
click at [385, 384] on link "7156984220987272" at bounding box center [378, 385] width 82 height 9
click at [384, 428] on link "8883031478936492" at bounding box center [378, 425] width 82 height 9
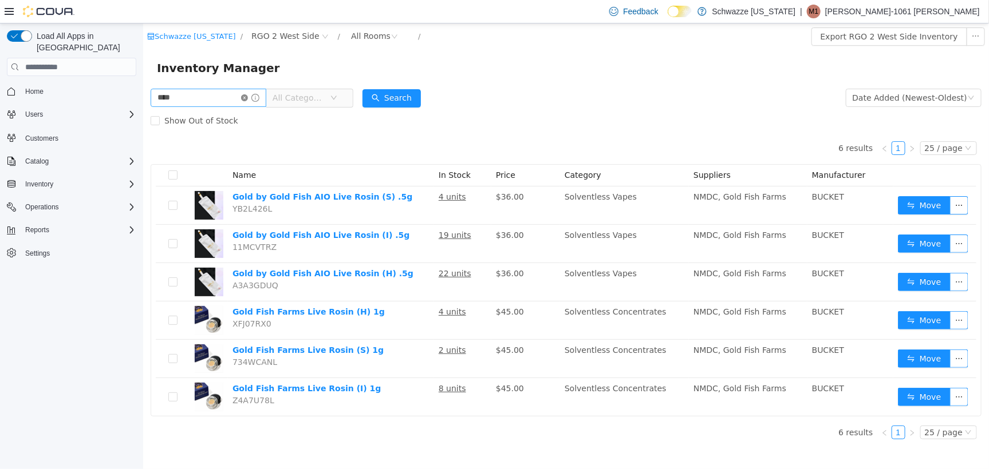
click at [247, 96] on icon "icon: close-circle" at bounding box center [243, 97] width 7 height 7
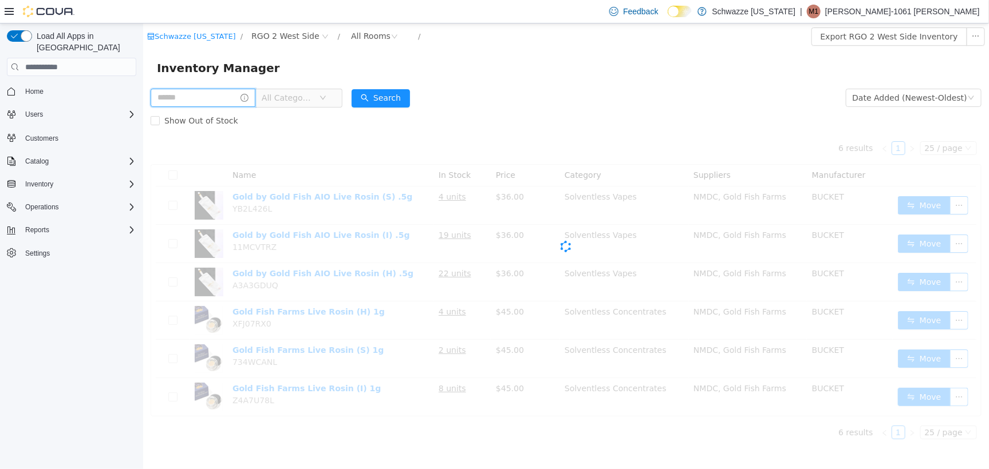
click at [211, 92] on input "text" at bounding box center [202, 97] width 105 height 18
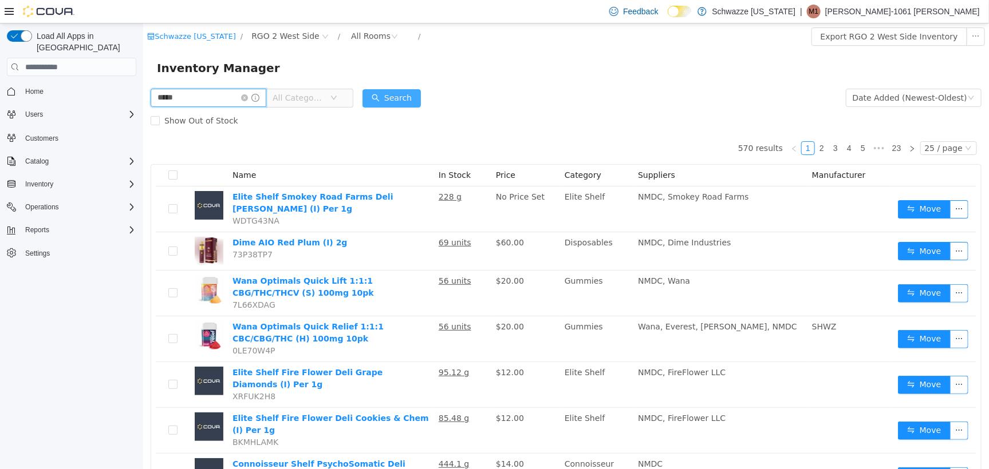
type input "*****"
click at [420, 89] on button "Search" at bounding box center [391, 98] width 58 height 18
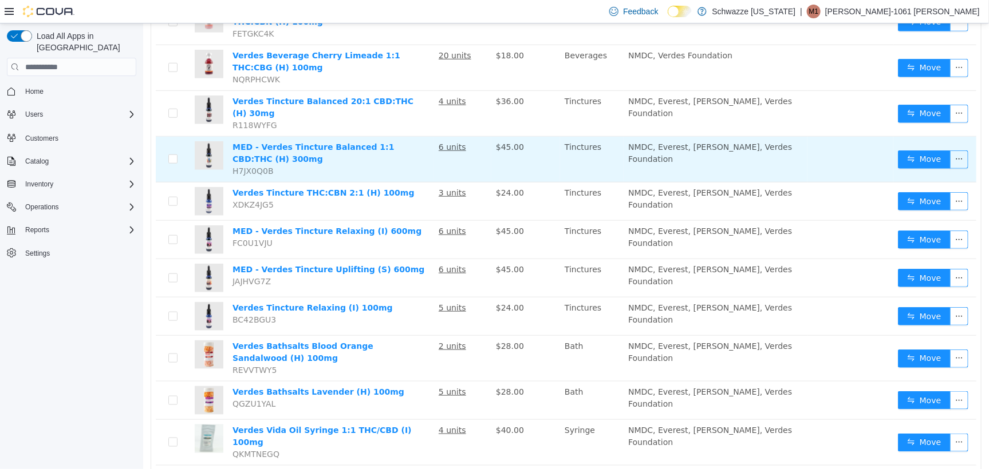
scroll to position [350, 0]
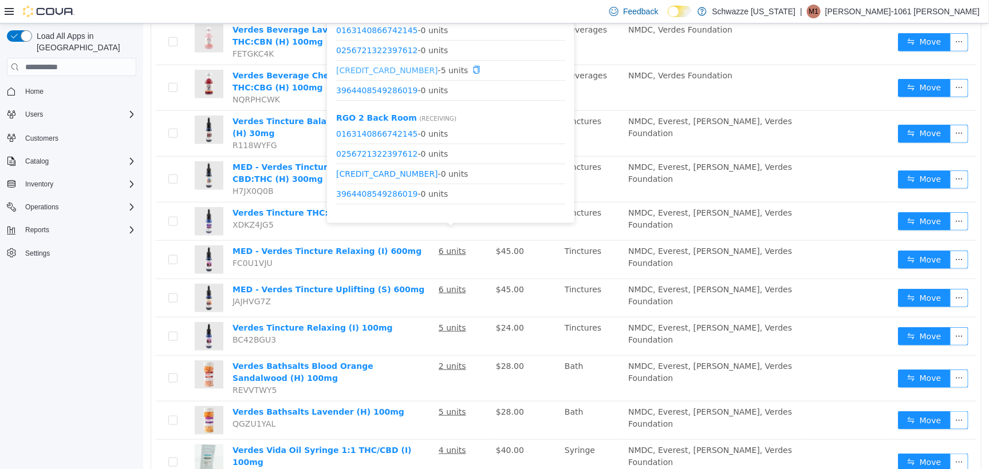
click at [387, 70] on link "2644750309339883" at bounding box center [386, 69] width 102 height 9
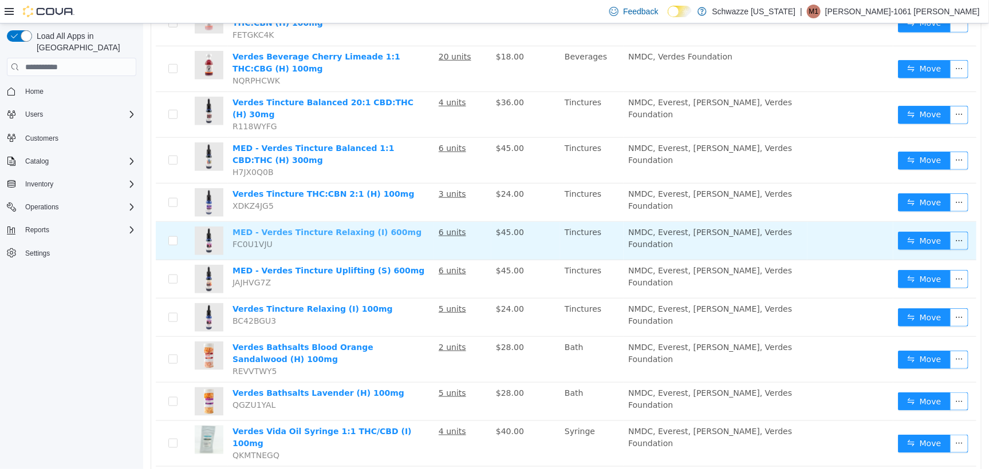
scroll to position [422, 0]
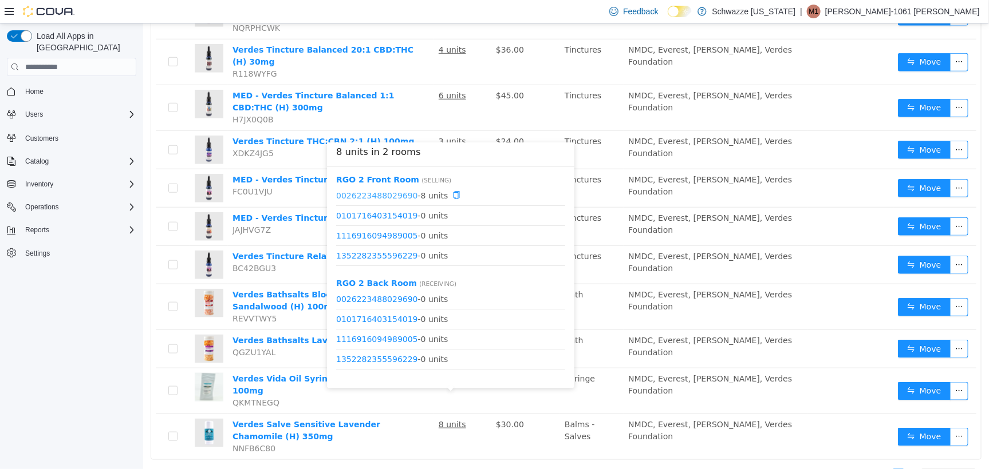
click at [386, 195] on link "0026223488029690" at bounding box center [376, 194] width 82 height 9
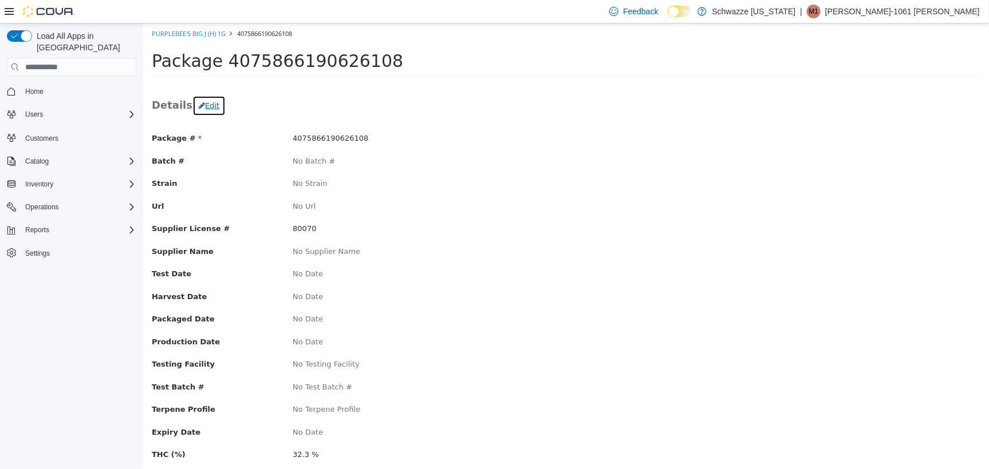
click at [203, 104] on button "Edit" at bounding box center [208, 105] width 33 height 21
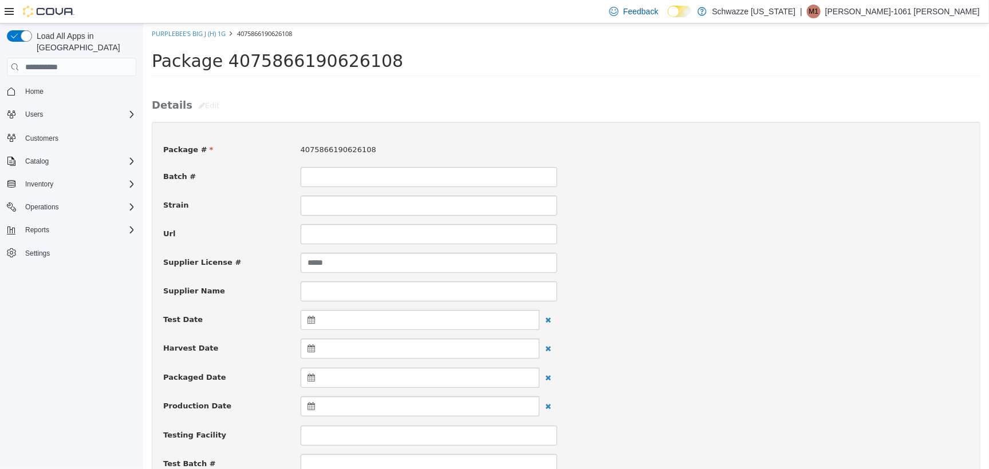
scroll to position [215, 0]
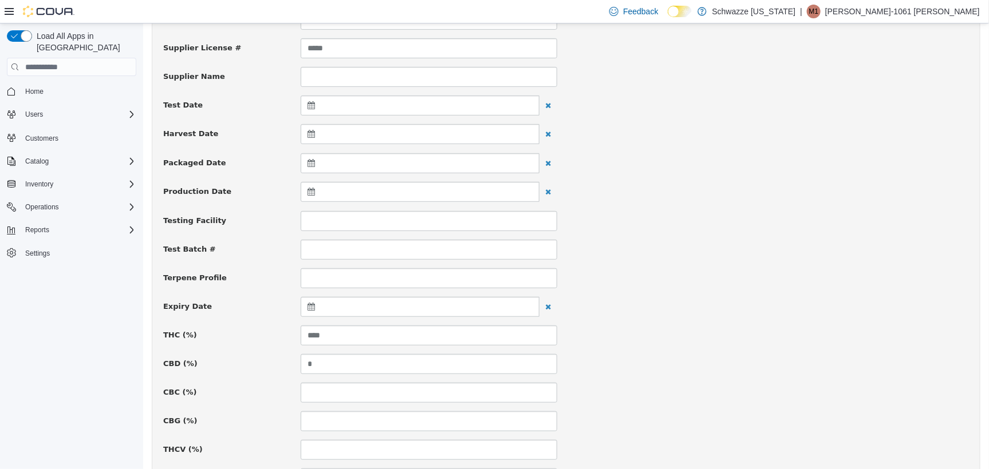
click at [311, 303] on icon at bounding box center [313, 306] width 12 height 8
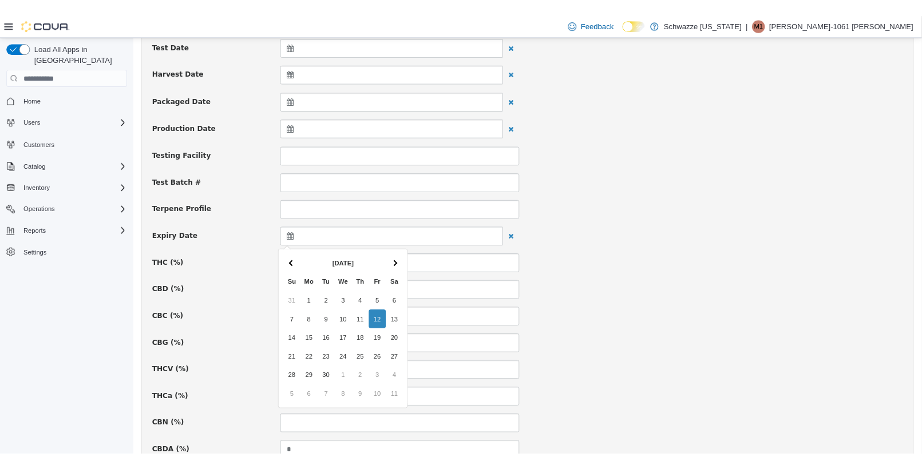
scroll to position [286, 0]
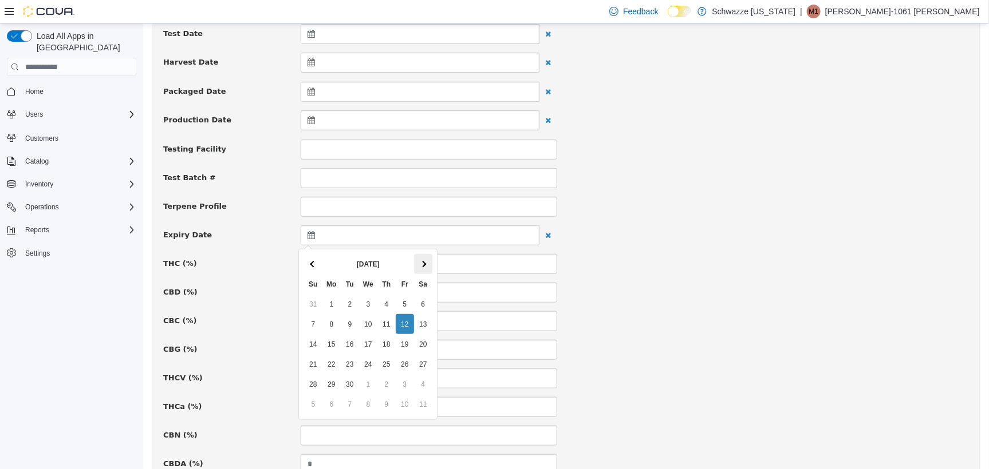
click at [418, 265] on th at bounding box center [422, 264] width 18 height 20
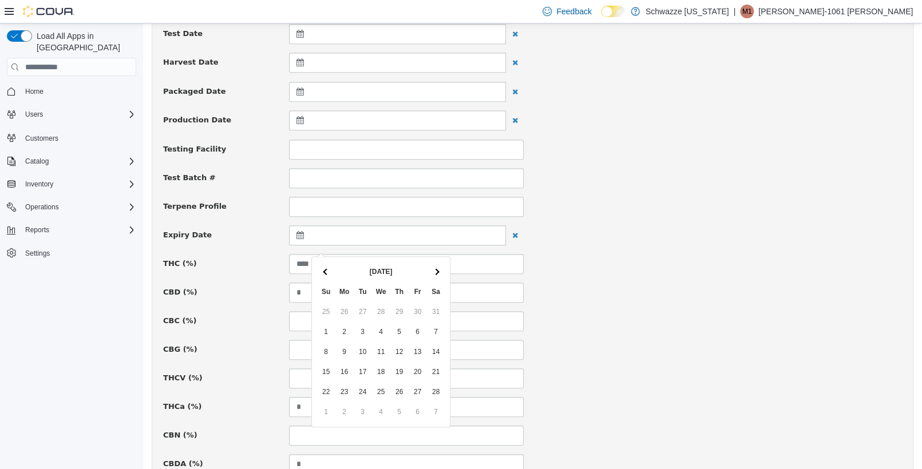
drag, startPoint x: 419, startPoint y: 266, endPoint x: 562, endPoint y: 266, distance: 143.1
click at [562, 266] on body "× Purplebee's Big J (H) 1g 4075866190626108 Package 4075866190626108 Details Ed…" at bounding box center [532, 347] width 779 height 1221
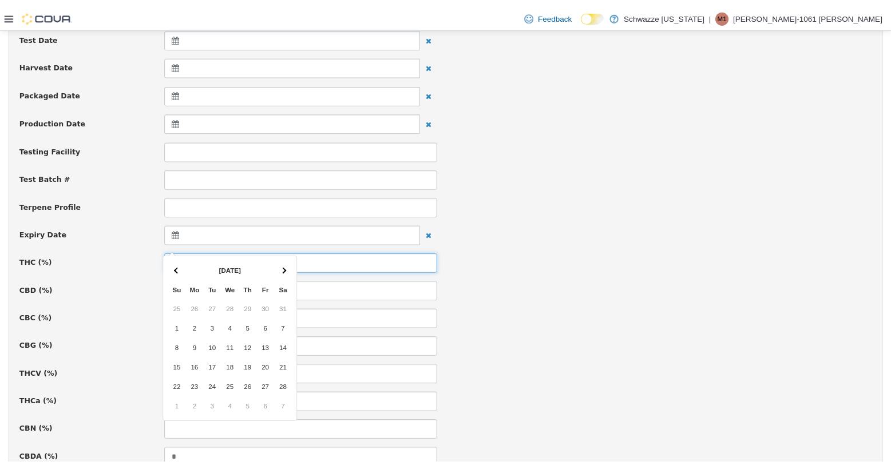
scroll to position [290, 0]
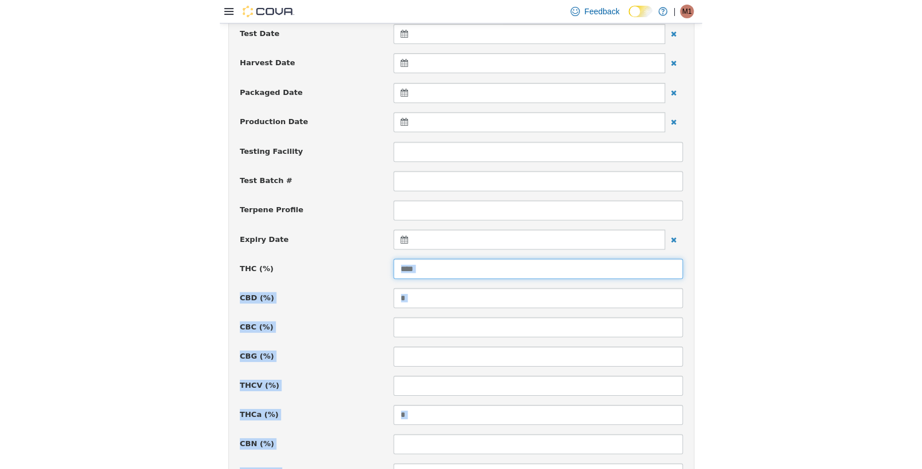
click at [638, 266] on input "****" at bounding box center [537, 269] width 289 height 20
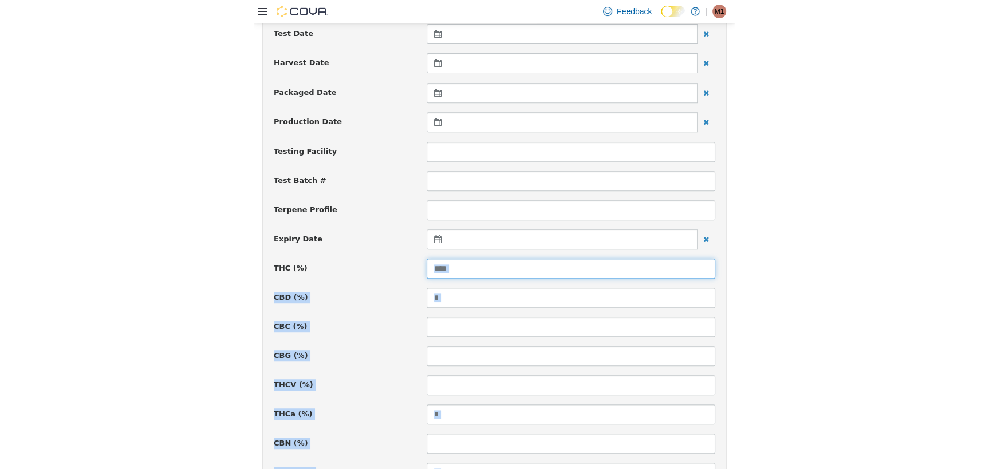
scroll to position [286, 0]
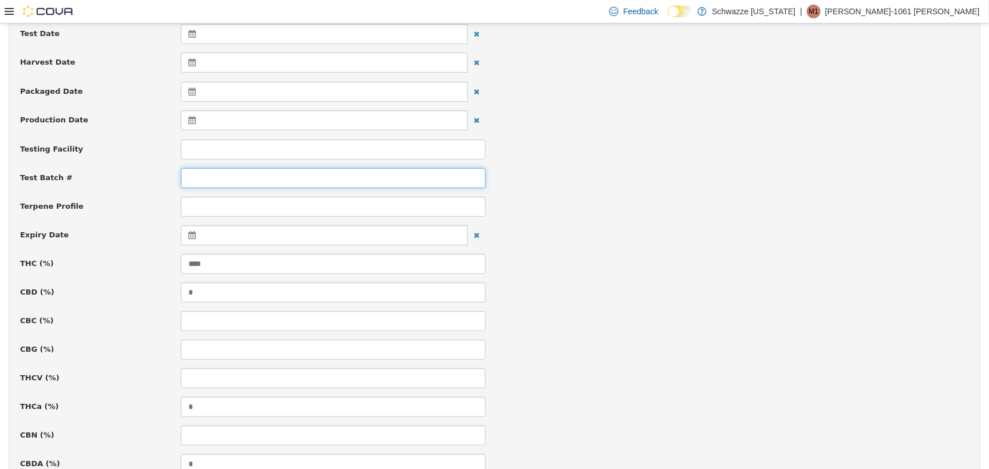
click at [321, 168] on input at bounding box center [333, 178] width 305 height 20
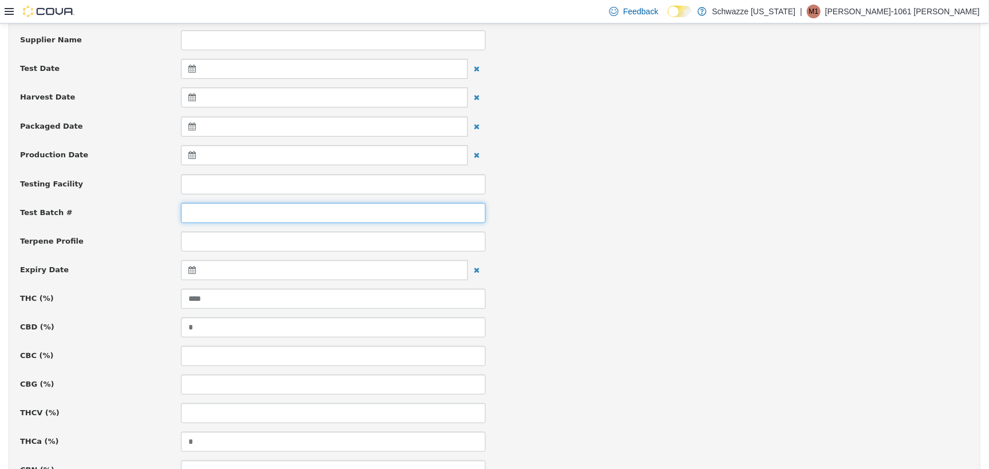
scroll to position [358, 0]
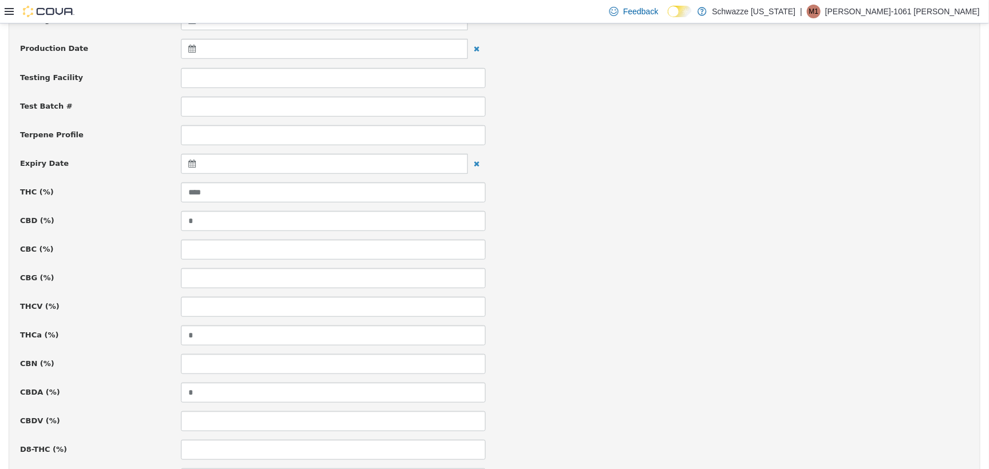
click at [189, 160] on icon at bounding box center [194, 163] width 12 height 8
click at [313, 185] on div "Sep 2025 Su Mo Tu We Th Fr Sa 31 1 2 3 4 5 6 7 8 9 10 11 12 13 14 15 16 17 18 1…" at bounding box center [250, 262] width 133 height 161
click at [306, 189] on th at bounding box center [304, 192] width 18 height 20
click th
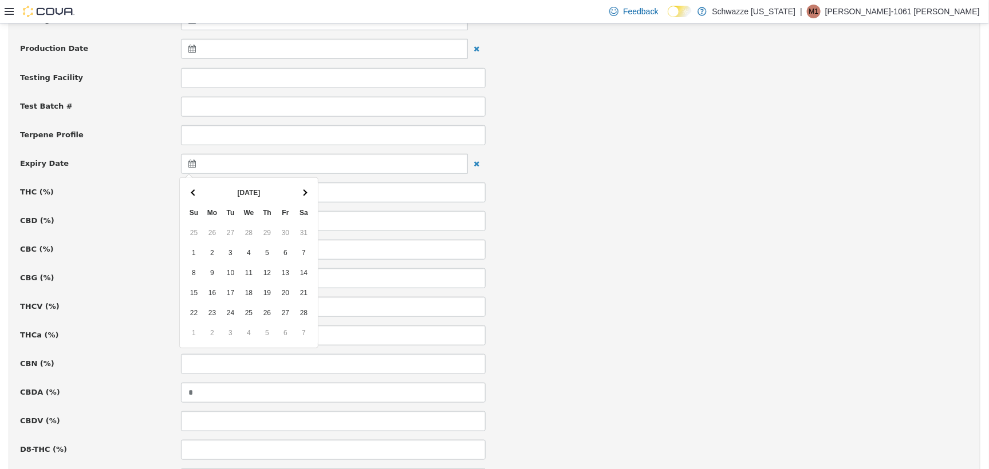
click th
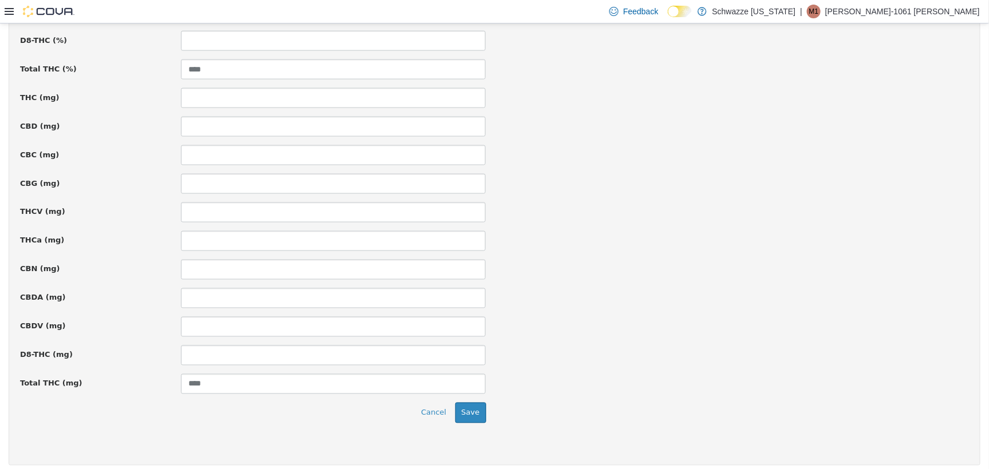
scroll to position [774, 0]
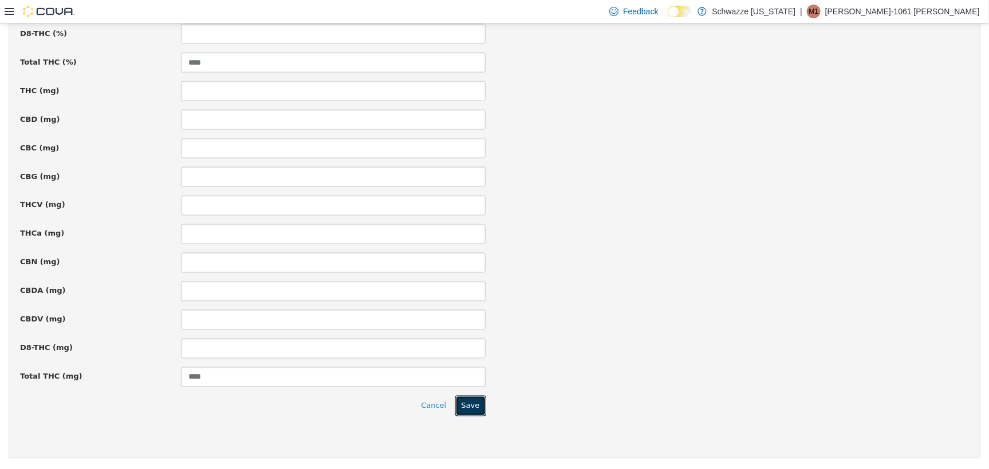
click button "Save"
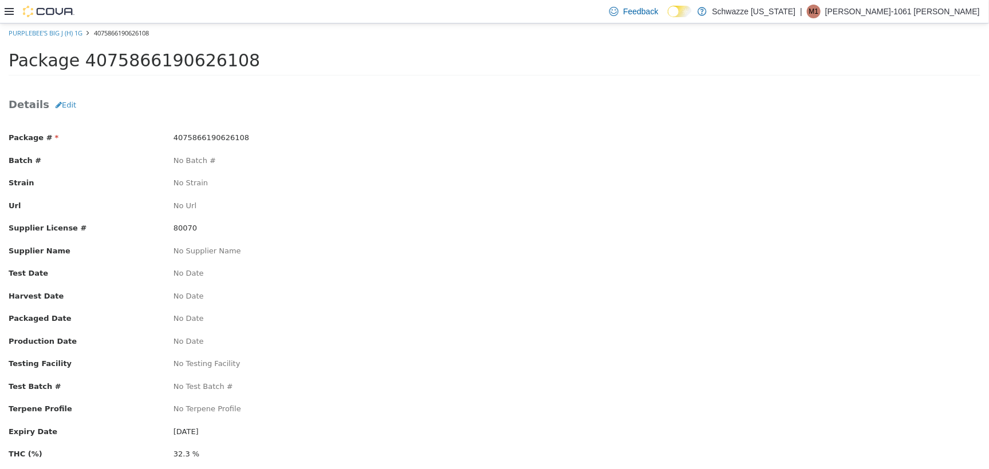
scroll to position [0, 0]
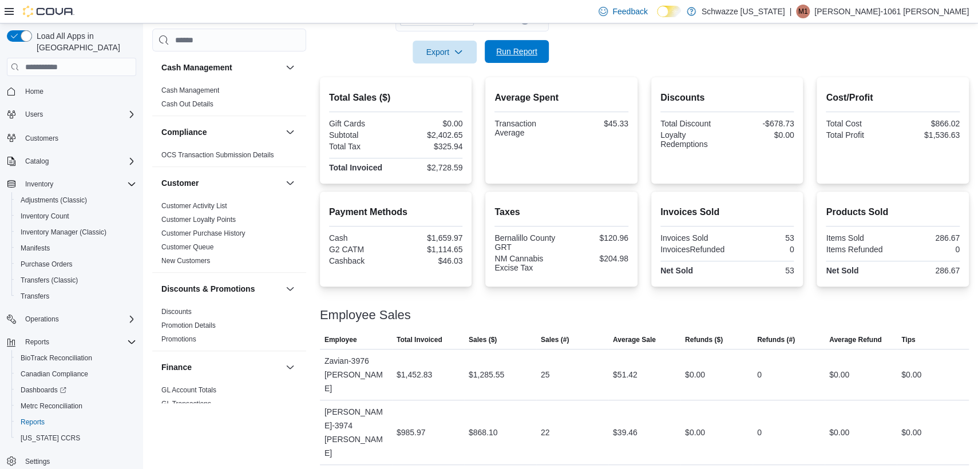
scroll to position [787, 0]
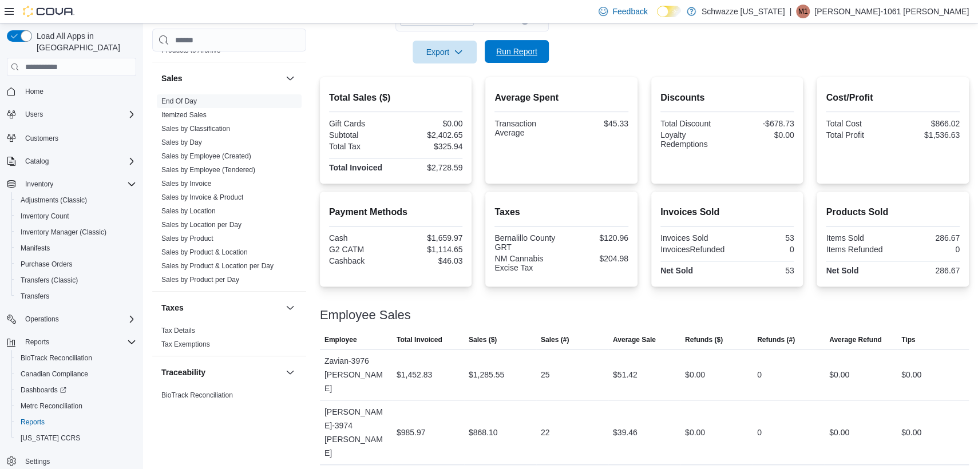
click at [542, 45] on span "Run Report" at bounding box center [517, 51] width 50 height 23
click at [519, 48] on span "Run Report" at bounding box center [516, 51] width 41 height 11
click at [520, 48] on span "Run Report" at bounding box center [516, 51] width 41 height 11
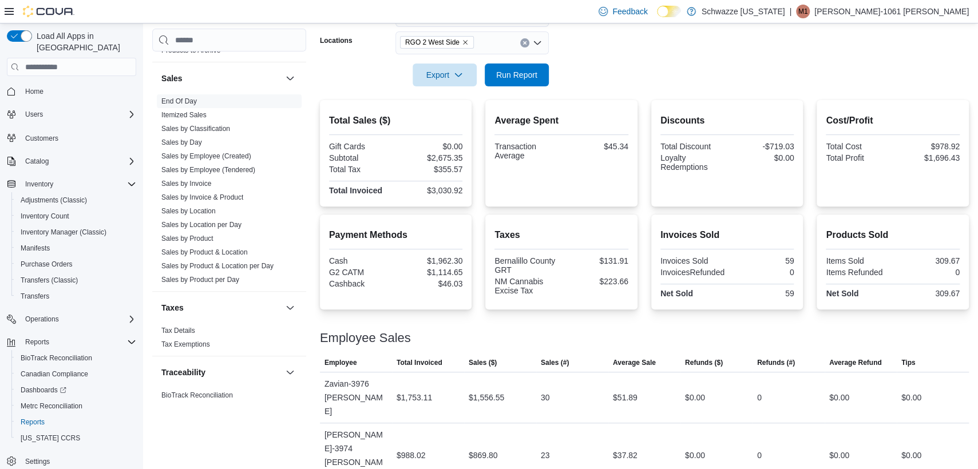
scroll to position [220, 0]
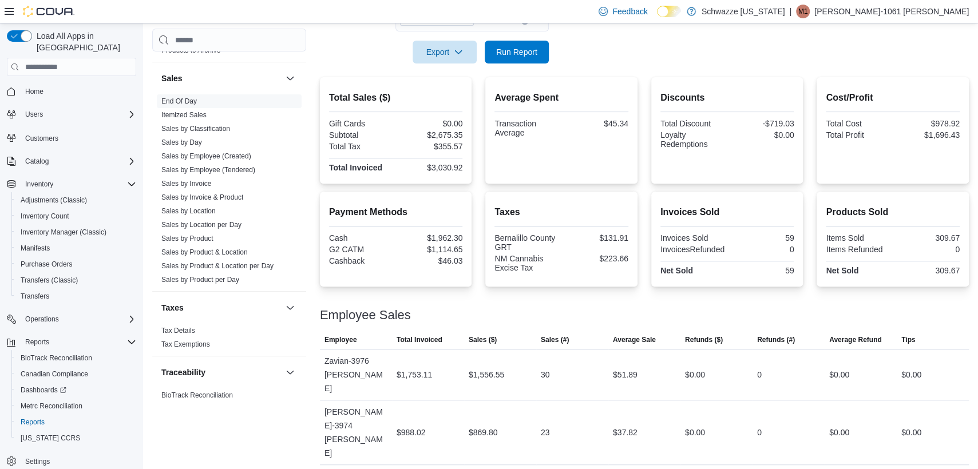
click at [496, 38] on div at bounding box center [644, 35] width 649 height 9
click at [498, 41] on span "Run Report" at bounding box center [517, 51] width 50 height 23
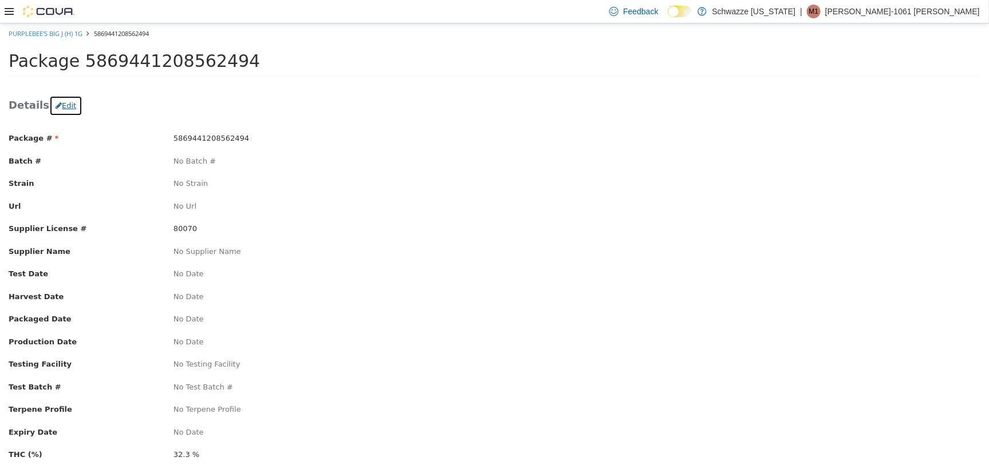
click at [60, 102] on button "Edit" at bounding box center [65, 105] width 33 height 21
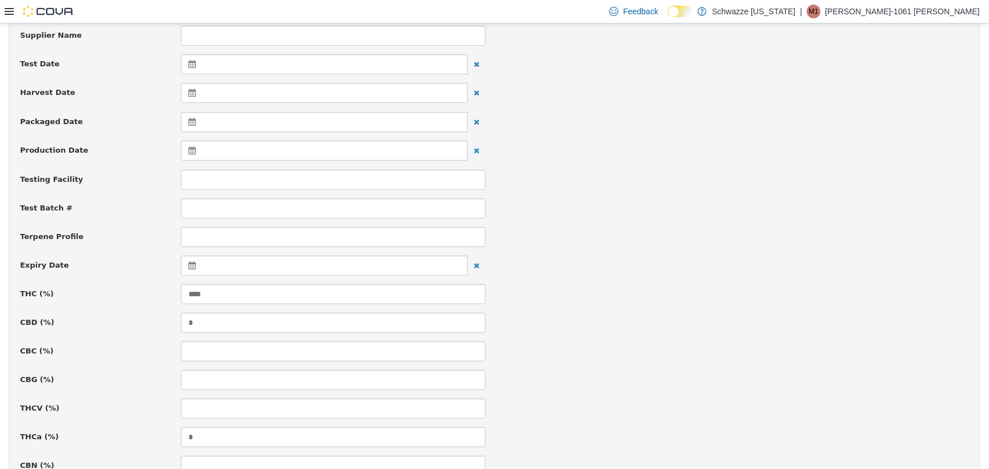
scroll to position [286, 0]
click at [196, 231] on icon at bounding box center [194, 235] width 12 height 8
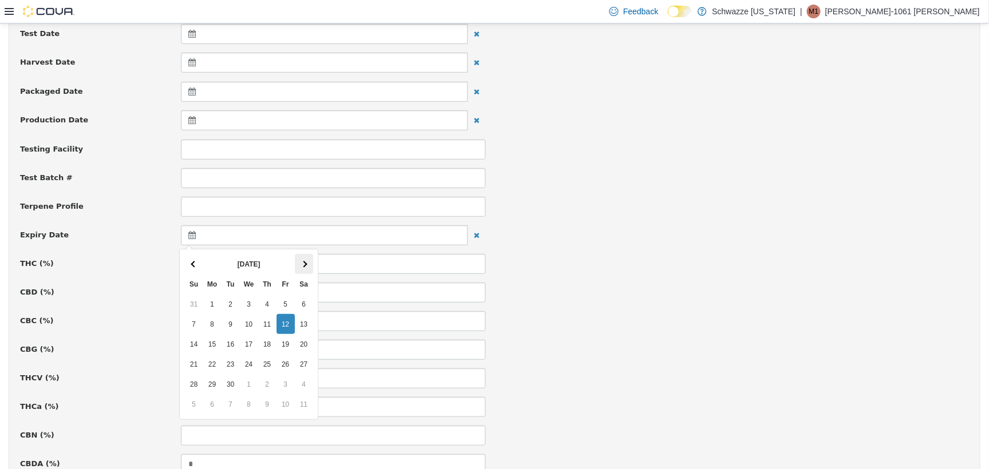
click at [304, 258] on th at bounding box center [304, 264] width 18 height 20
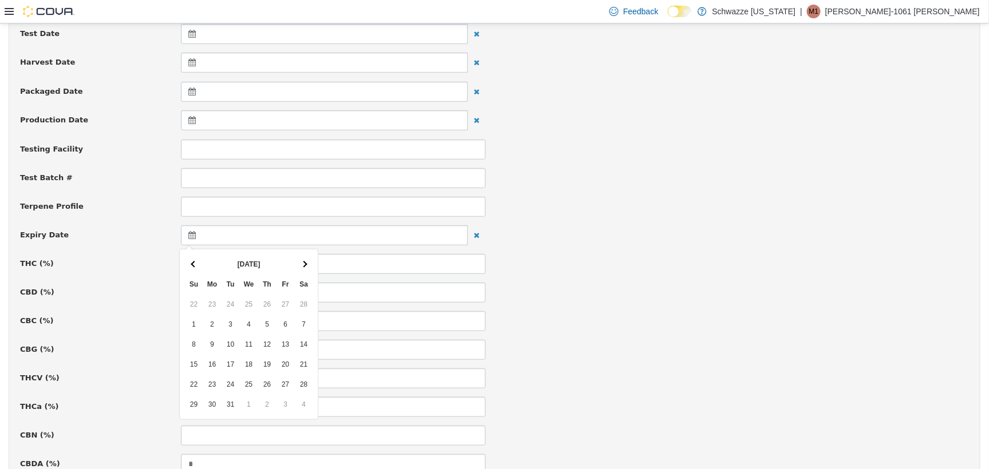
click at [304, 258] on th at bounding box center [304, 264] width 18 height 20
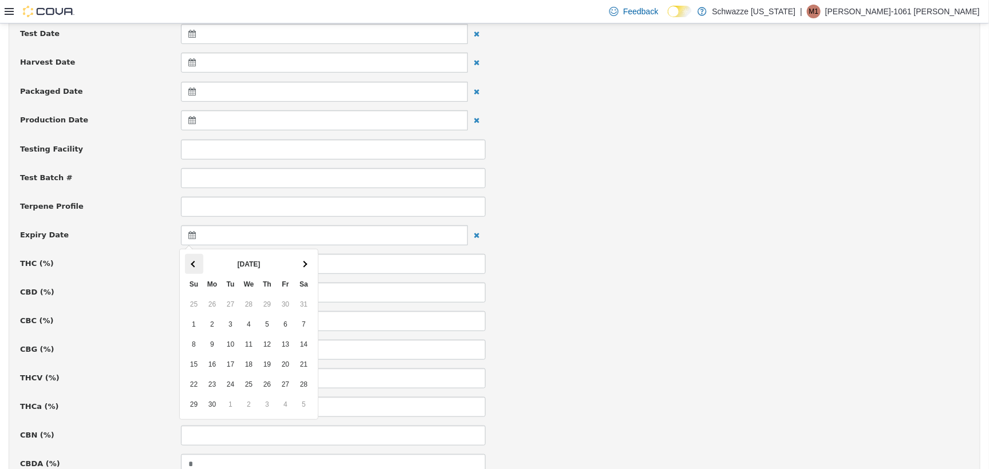
click at [194, 256] on th at bounding box center [194, 264] width 18 height 20
click at [195, 256] on th at bounding box center [194, 264] width 18 height 20
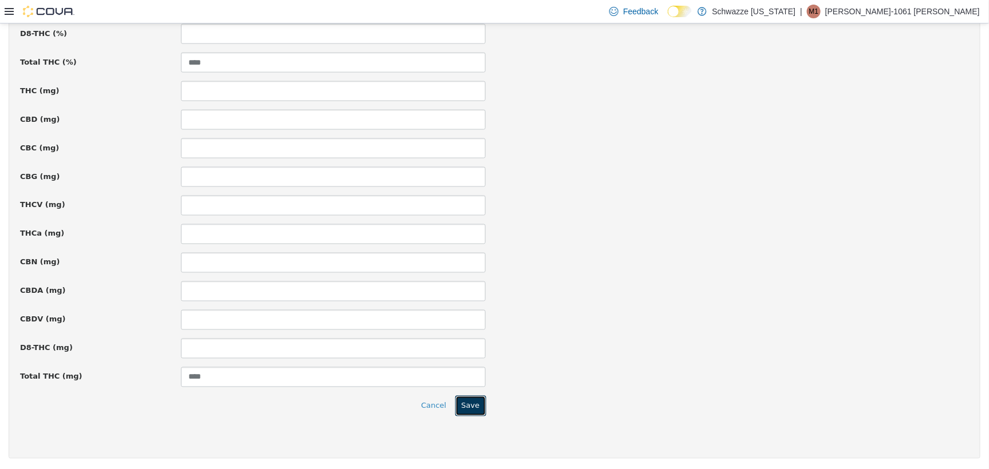
click at [456, 401] on button "Save" at bounding box center [470, 406] width 31 height 21
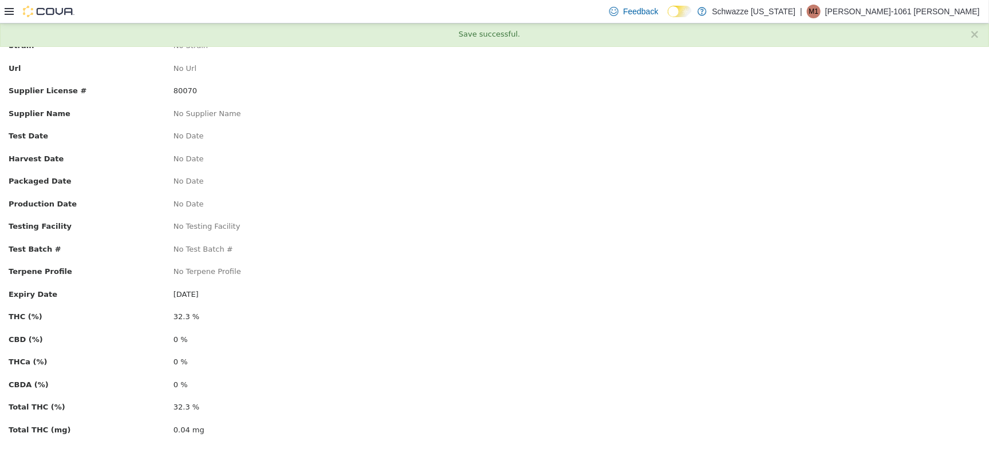
scroll to position [0, 0]
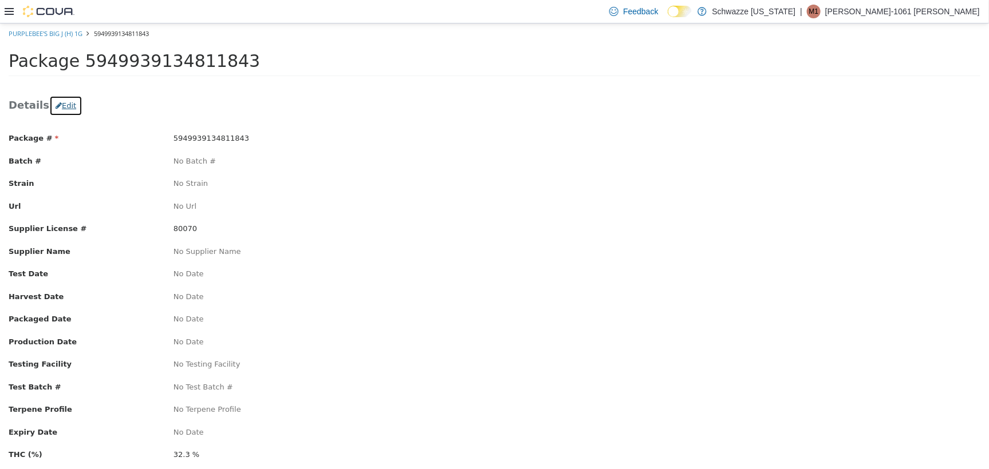
click at [61, 103] on button "Edit" at bounding box center [65, 105] width 33 height 21
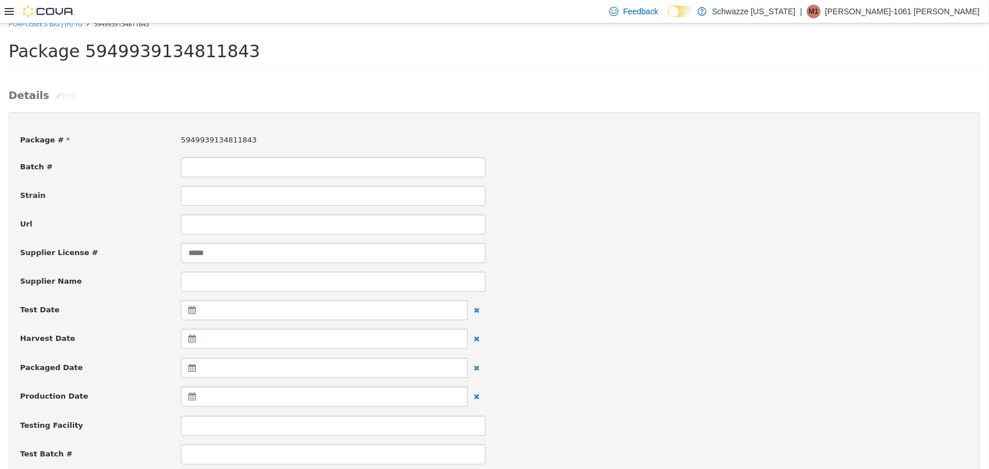
scroll to position [143, 0]
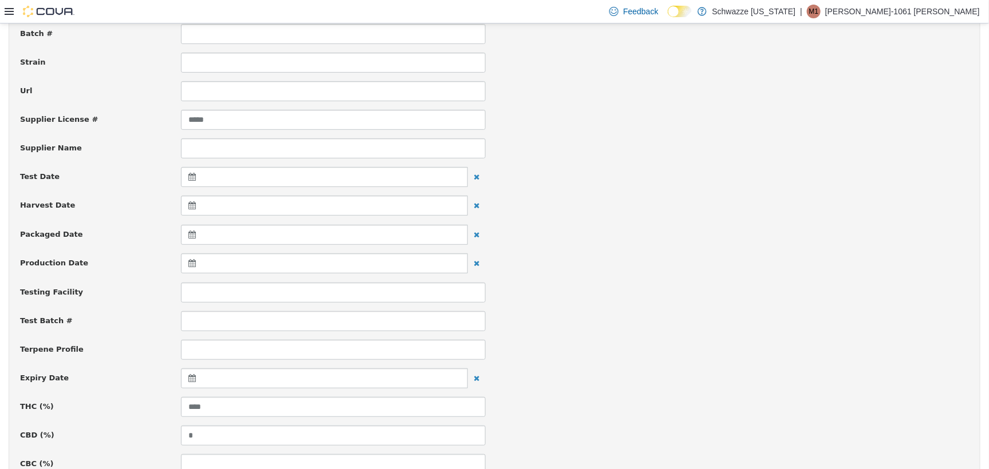
click at [189, 378] on icon at bounding box center [194, 378] width 12 height 8
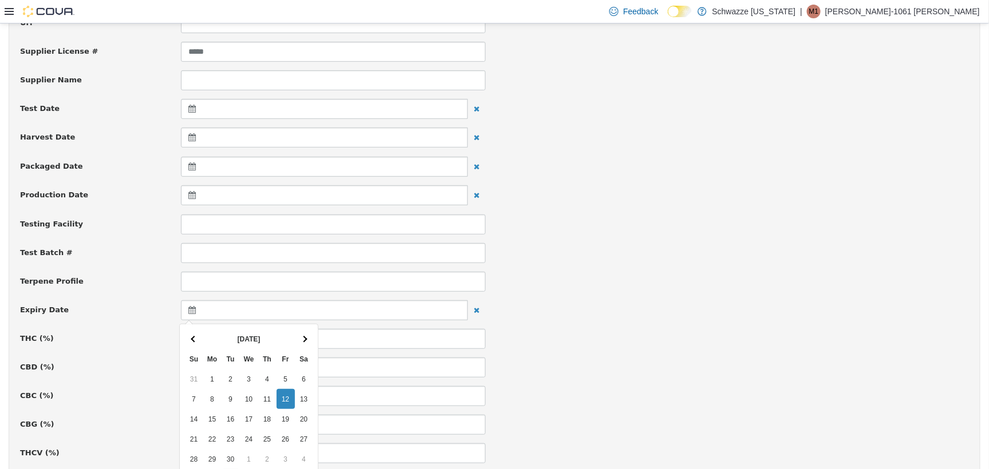
scroll to position [358, 0]
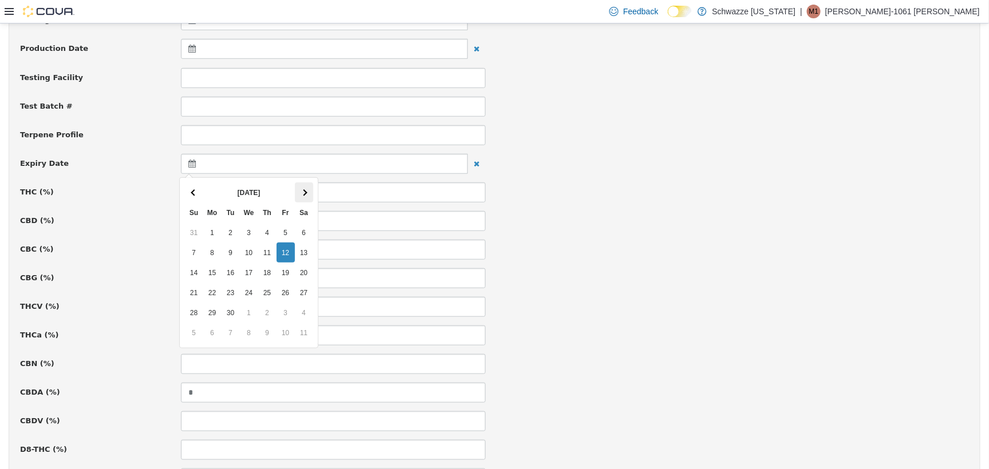
click at [301, 184] on th at bounding box center [304, 192] width 18 height 20
click at [303, 185] on th at bounding box center [304, 192] width 18 height 20
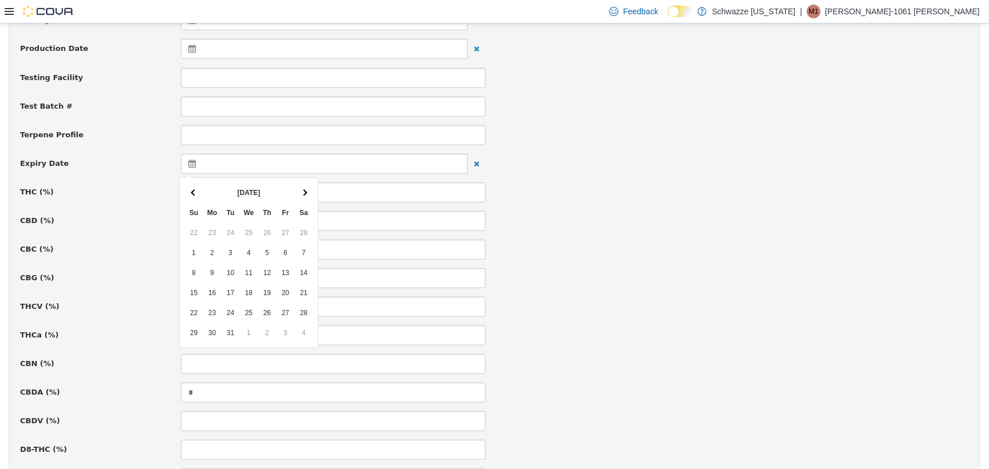
click at [303, 185] on th at bounding box center [304, 192] width 18 height 20
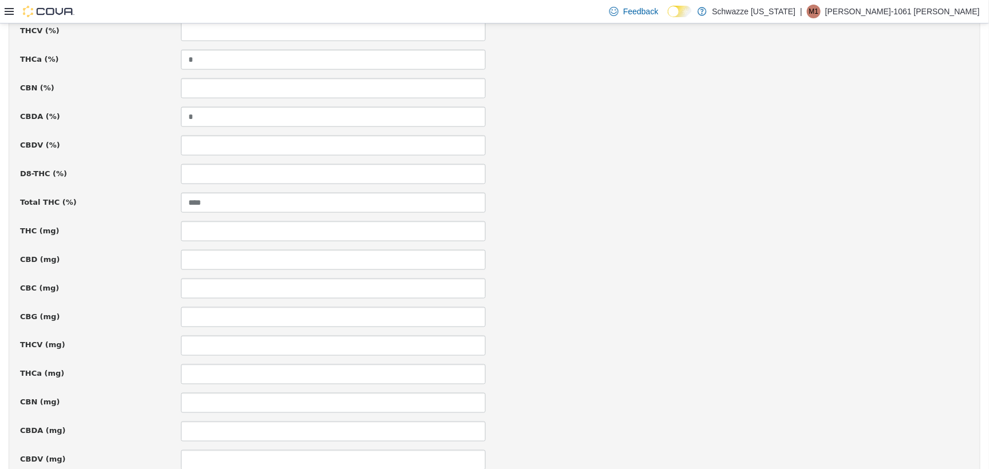
scroll to position [774, 0]
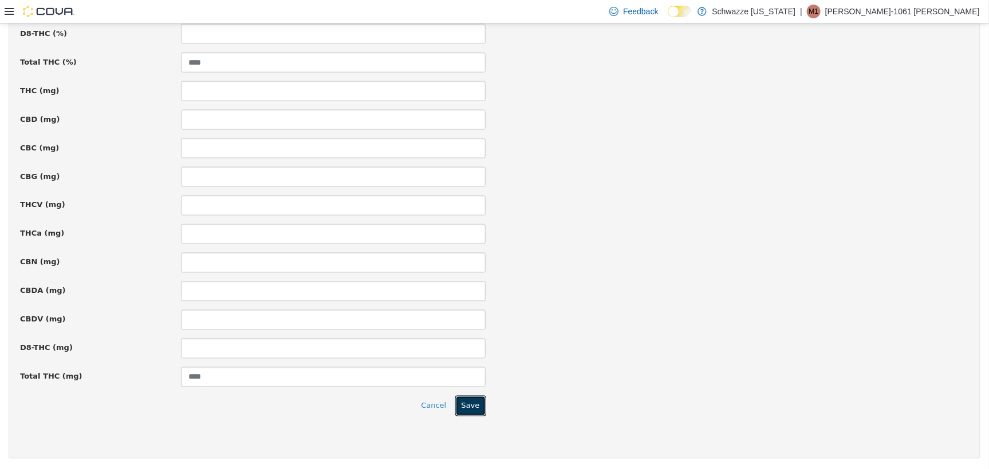
click at [463, 403] on button "Save" at bounding box center [470, 406] width 31 height 21
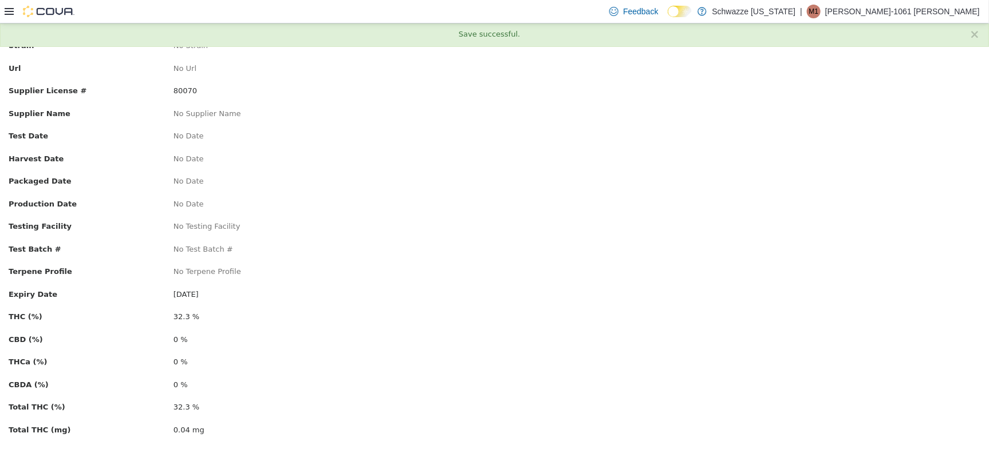
scroll to position [0, 0]
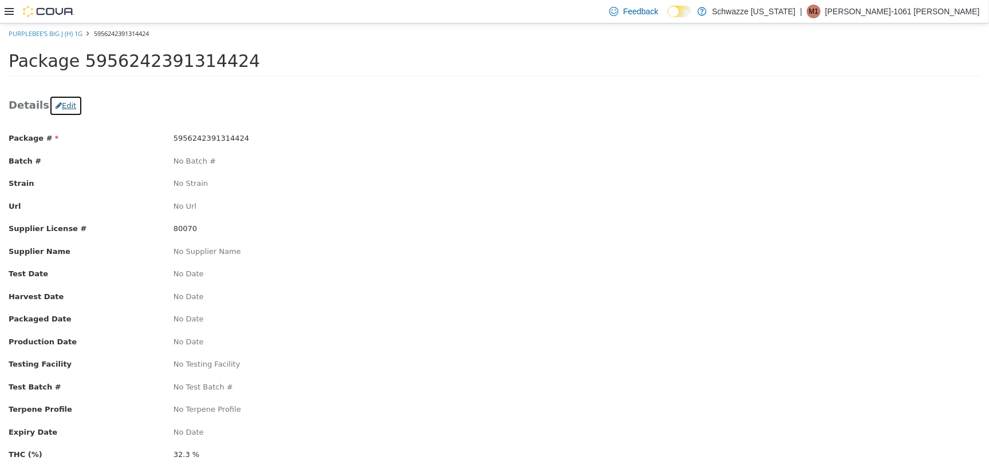
click at [56, 104] on icon "button" at bounding box center [59, 104] width 6 height 7
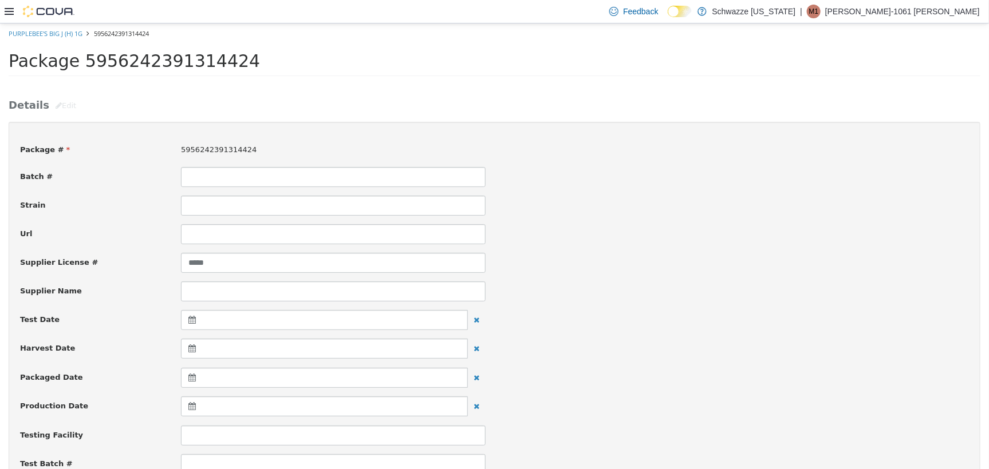
scroll to position [286, 0]
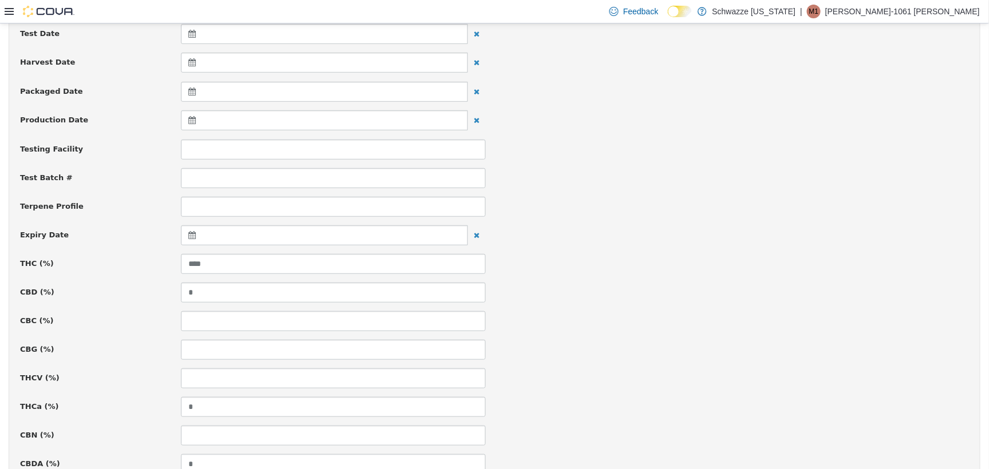
click at [190, 232] on icon at bounding box center [194, 235] width 12 height 8
click at [308, 262] on th at bounding box center [304, 264] width 18 height 20
click at [307, 262] on th at bounding box center [304, 264] width 18 height 20
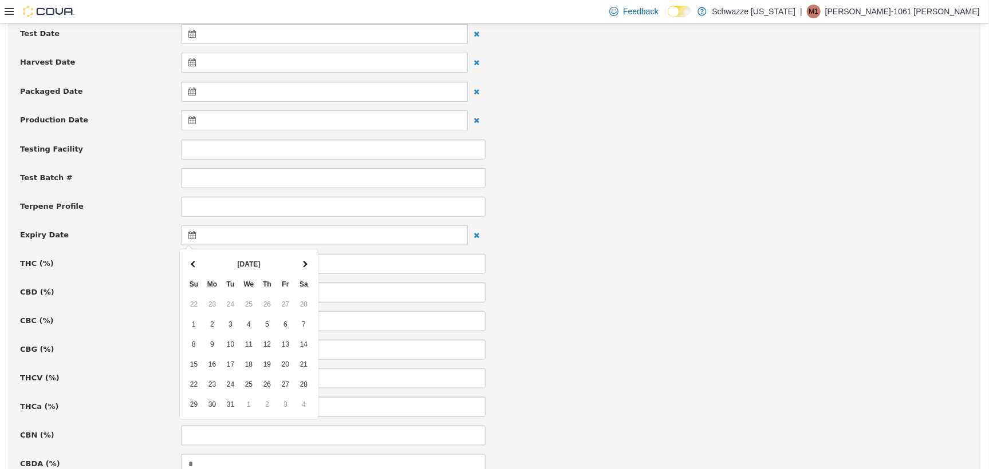
click at [306, 263] on span at bounding box center [304, 263] width 6 height 6
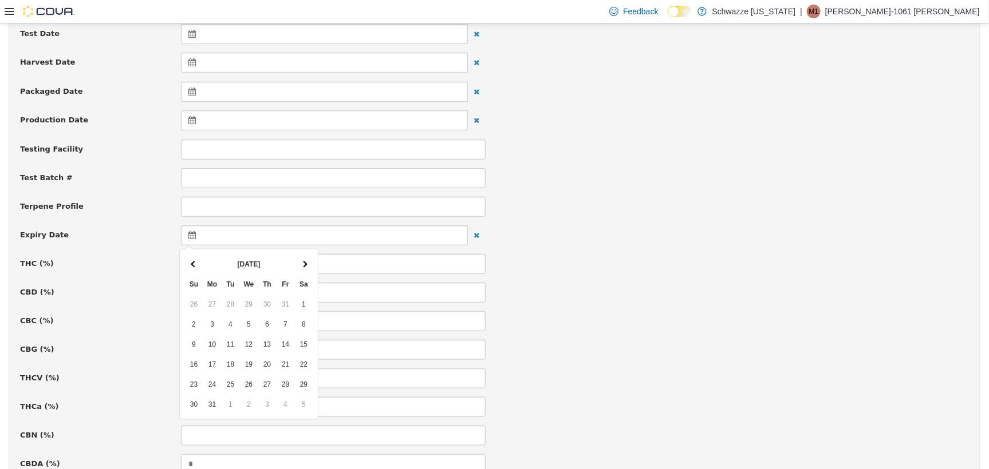
click at [306, 263] on span at bounding box center [304, 263] width 6 height 6
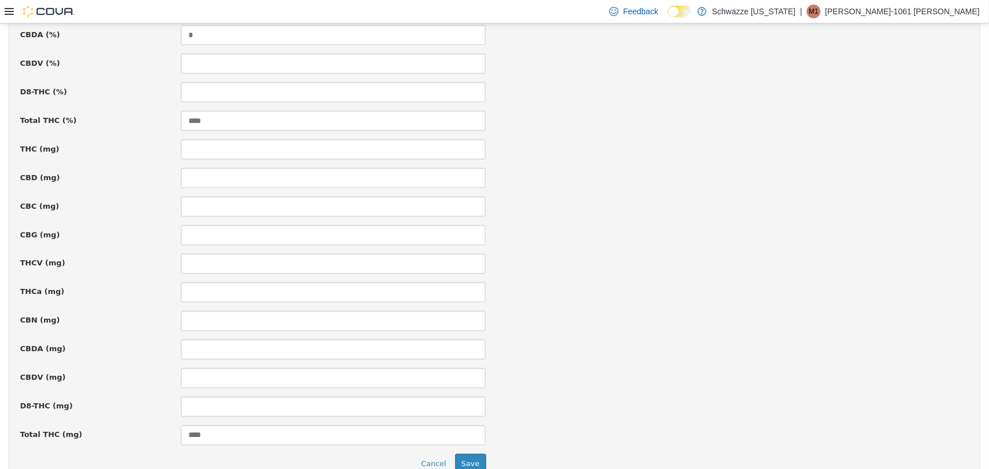
scroll to position [774, 0]
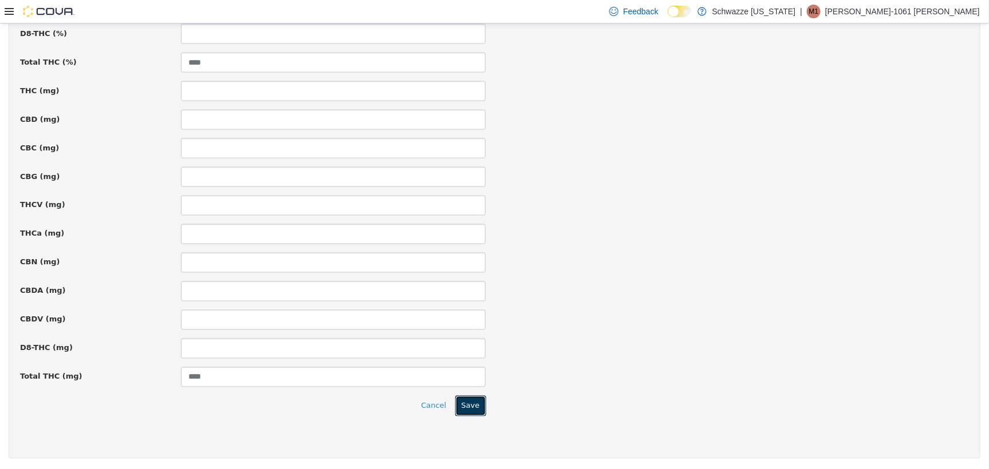
click at [472, 412] on button "Save" at bounding box center [470, 406] width 31 height 21
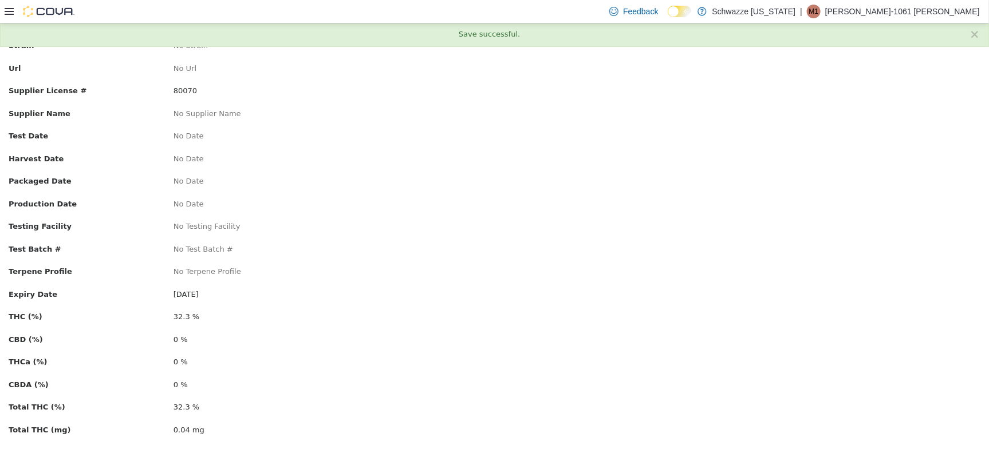
scroll to position [0, 0]
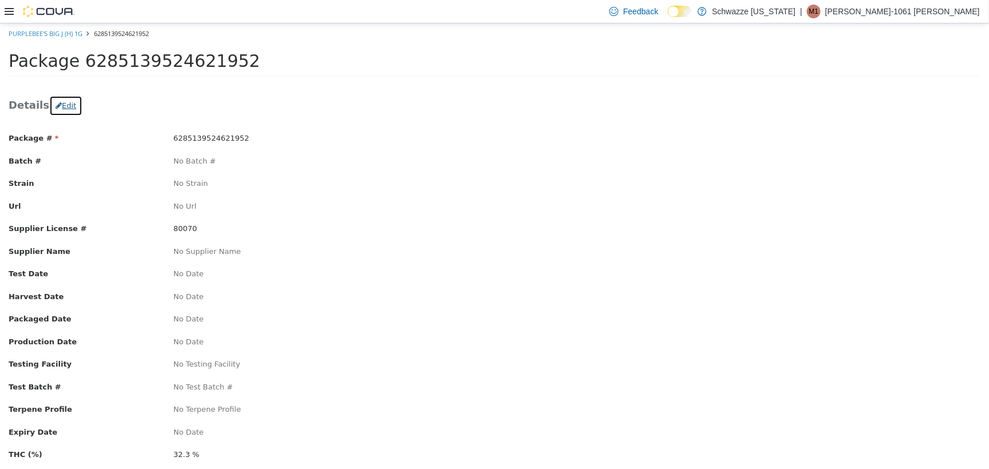
click at [59, 110] on button "Edit" at bounding box center [65, 105] width 33 height 21
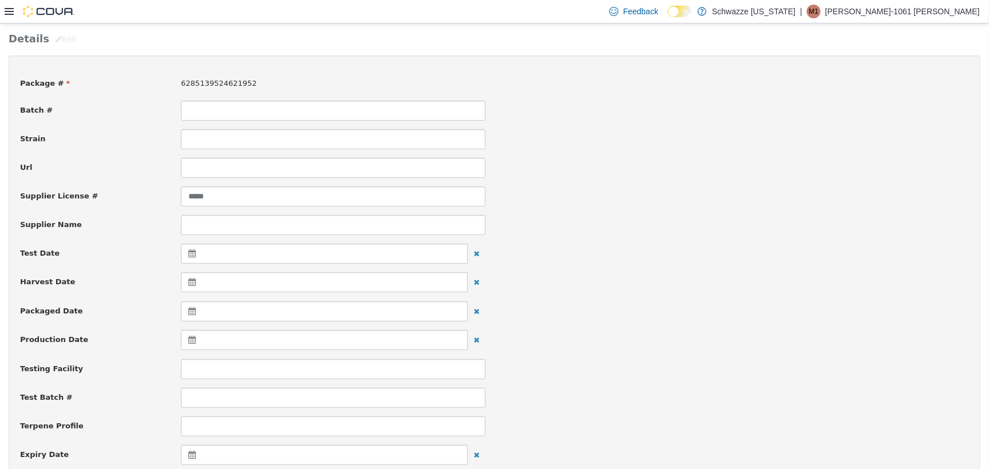
scroll to position [215, 0]
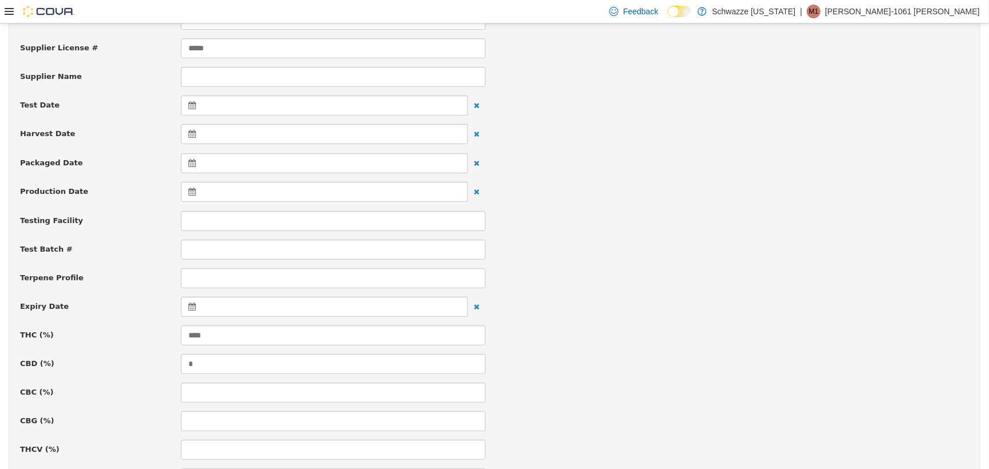
click at [190, 306] on icon at bounding box center [194, 306] width 12 height 8
click at [307, 332] on th at bounding box center [304, 335] width 18 height 20
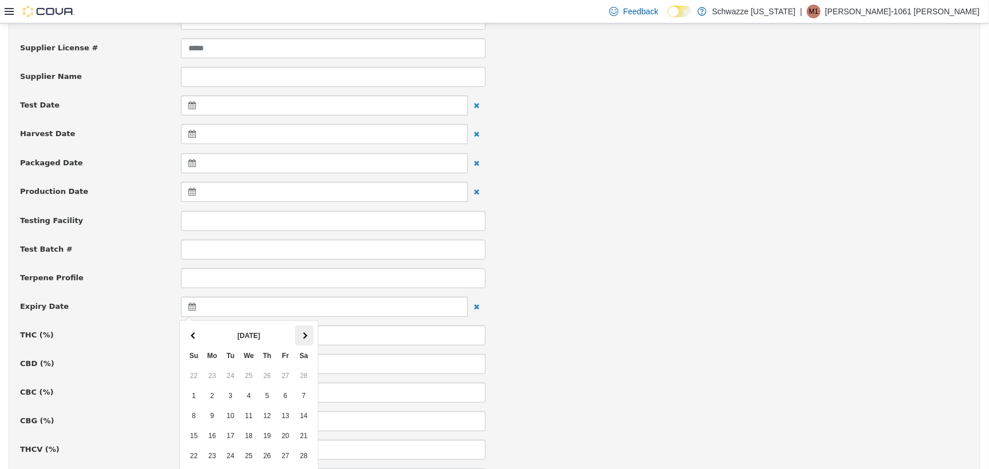
click at [307, 331] on th at bounding box center [304, 335] width 18 height 20
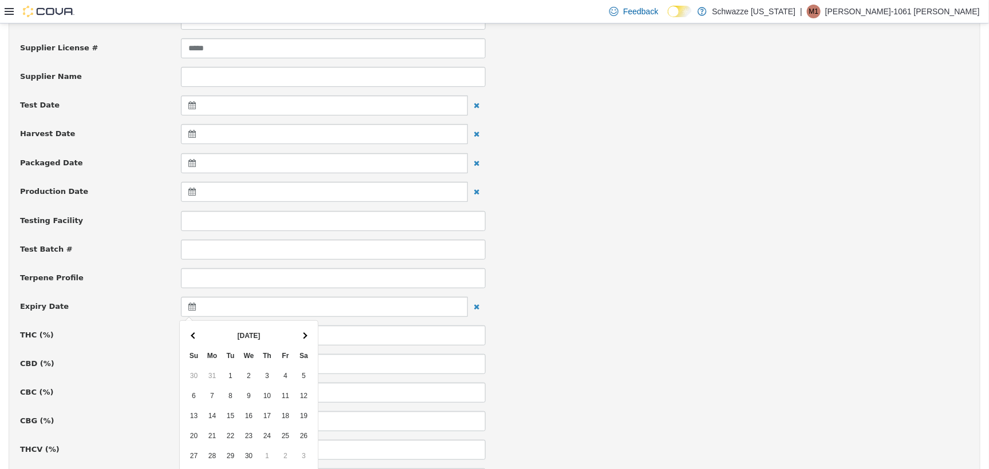
click at [307, 331] on th at bounding box center [304, 335] width 18 height 20
drag, startPoint x: 307, startPoint y: 331, endPoint x: 187, endPoint y: 333, distance: 120.2
click at [187, 333] on th at bounding box center [194, 335] width 18 height 20
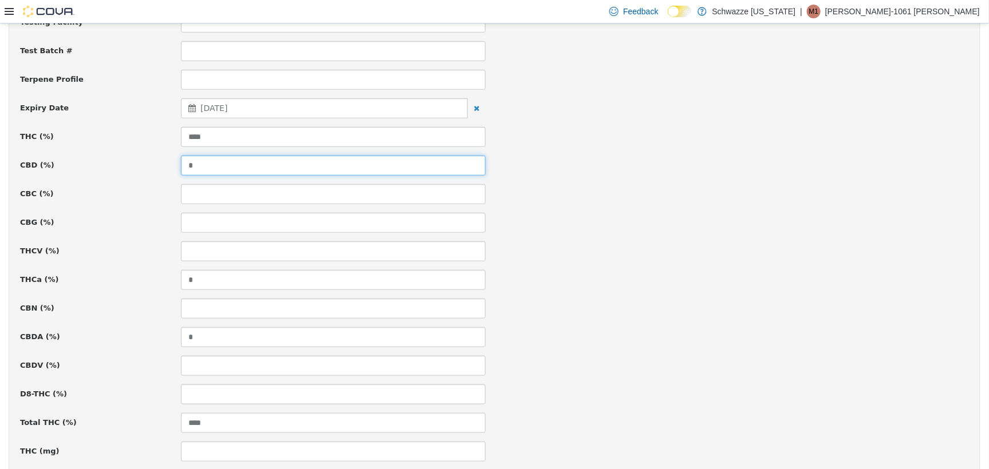
scroll to position [774, 0]
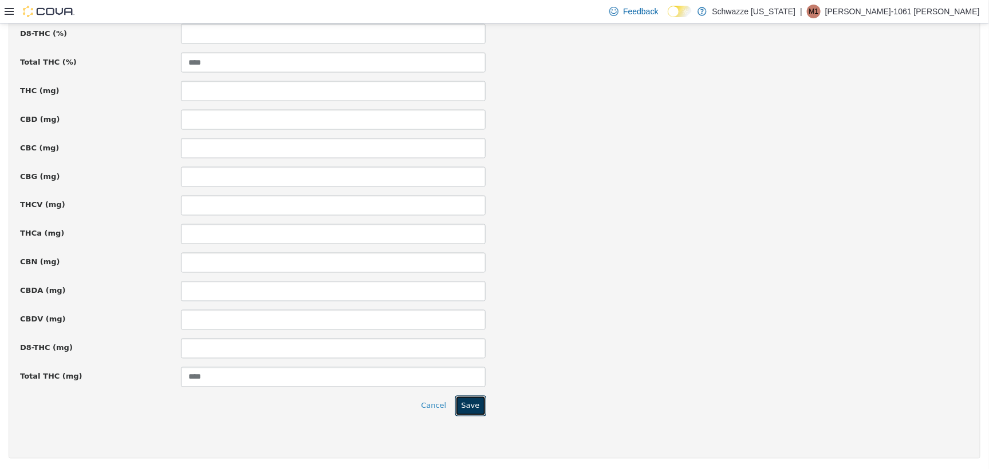
click at [464, 406] on button "Save" at bounding box center [470, 406] width 31 height 21
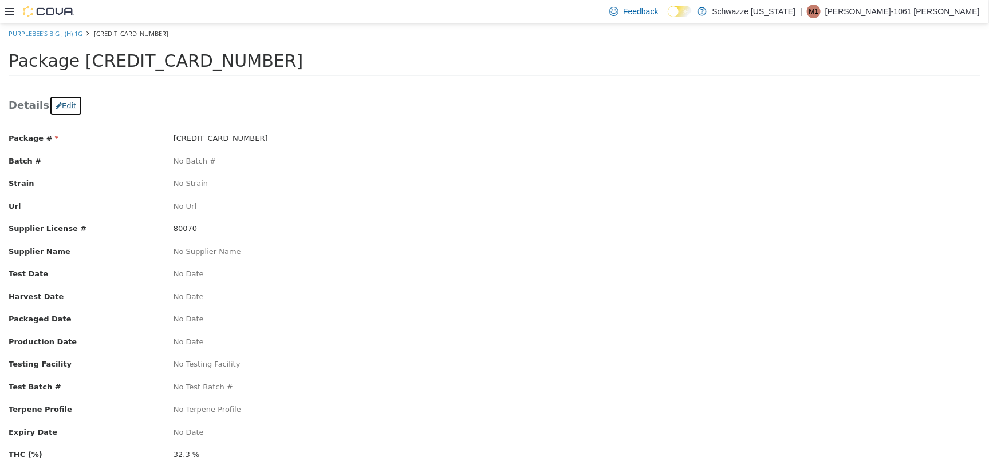
click at [57, 106] on button "Edit" at bounding box center [65, 105] width 33 height 21
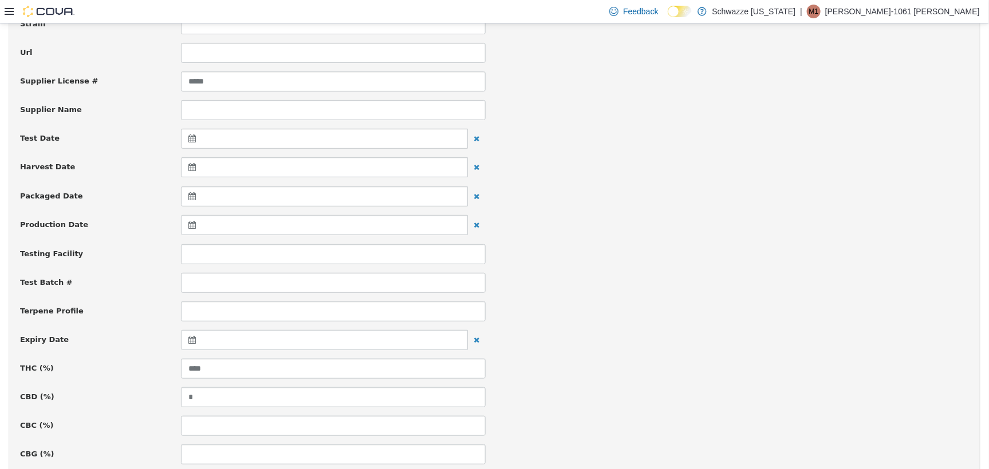
scroll to position [429, 0]
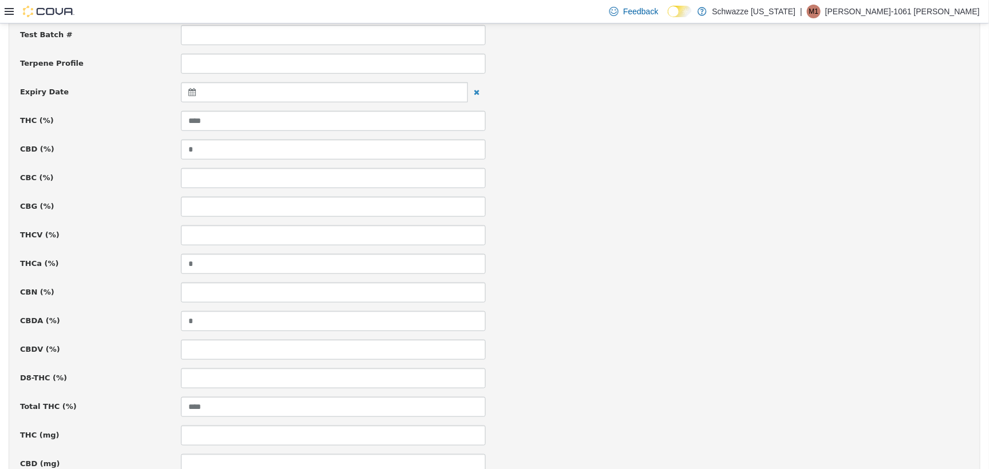
click at [194, 96] on icon at bounding box center [194, 92] width 12 height 8
click at [309, 131] on th "Sa" at bounding box center [304, 141] width 18 height 20
click at [305, 124] on th at bounding box center [304, 120] width 18 height 20
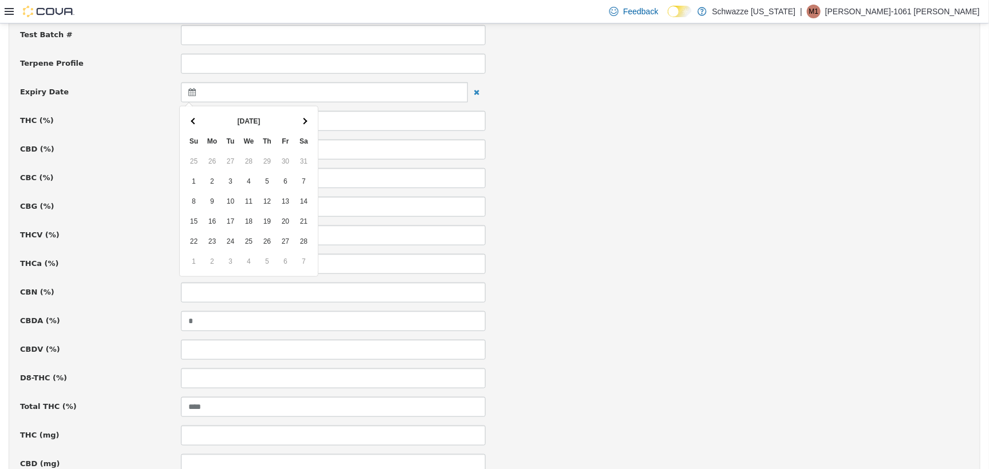
click at [305, 124] on th at bounding box center [304, 120] width 18 height 20
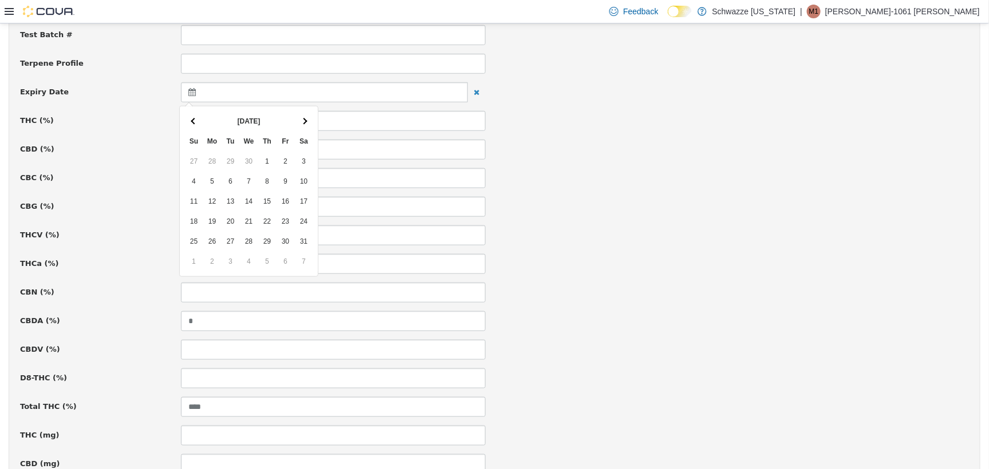
click at [305, 124] on th at bounding box center [304, 120] width 18 height 20
click at [196, 118] on th at bounding box center [194, 120] width 18 height 20
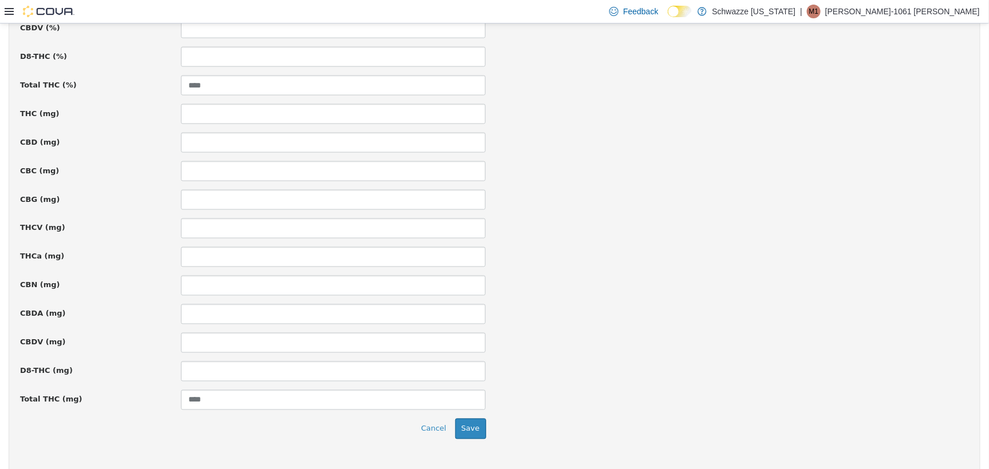
scroll to position [774, 0]
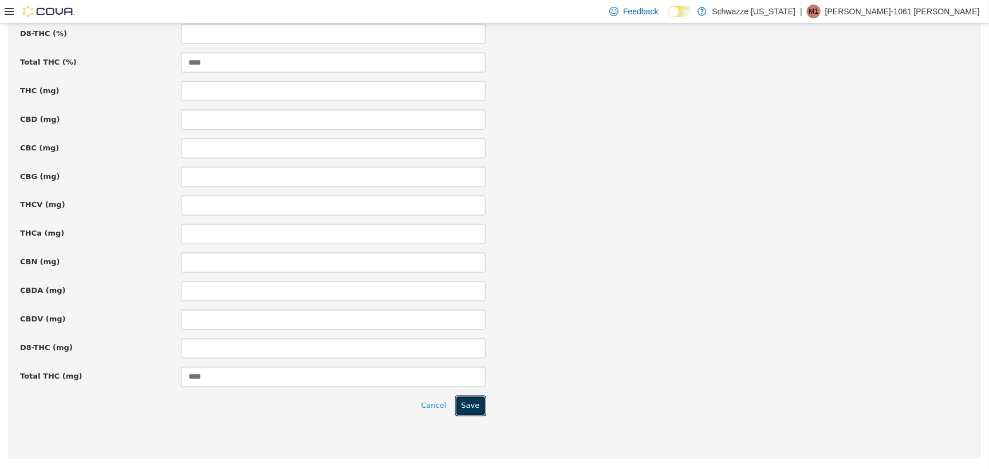
click at [460, 412] on button "Save" at bounding box center [470, 406] width 31 height 21
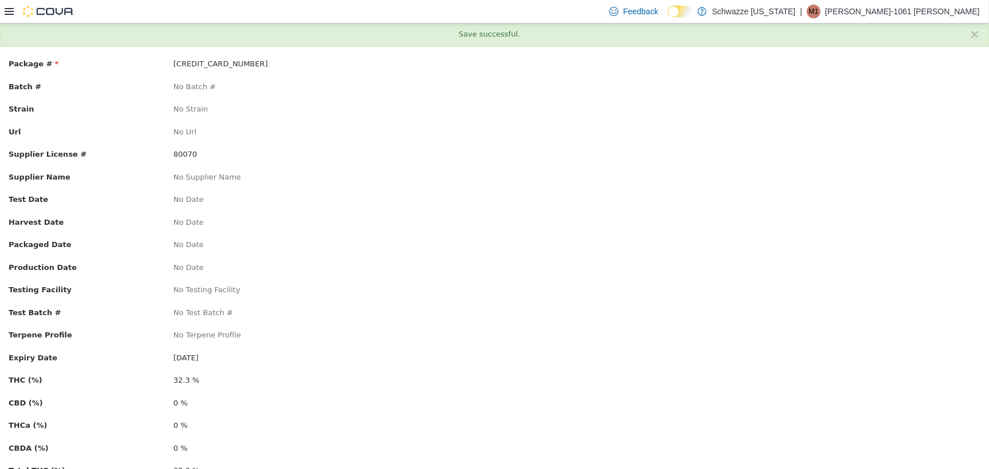
scroll to position [0, 0]
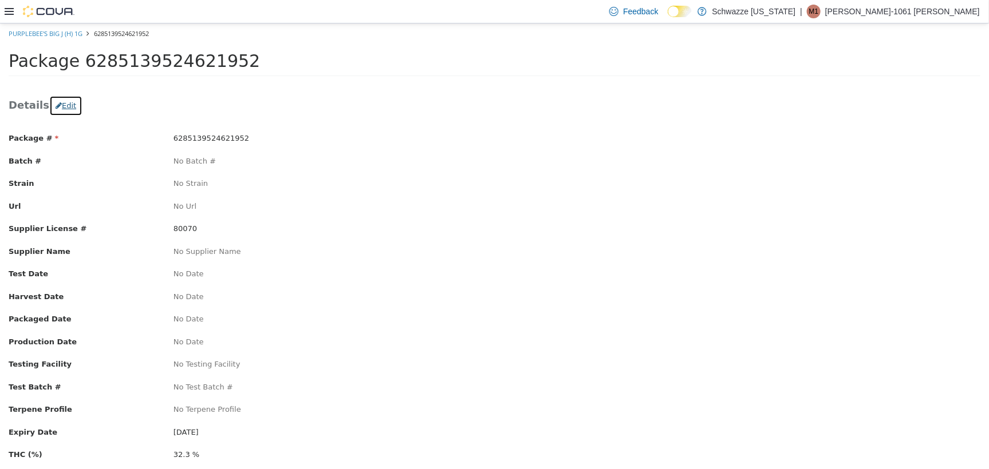
click at [65, 108] on button "Edit" at bounding box center [65, 105] width 33 height 21
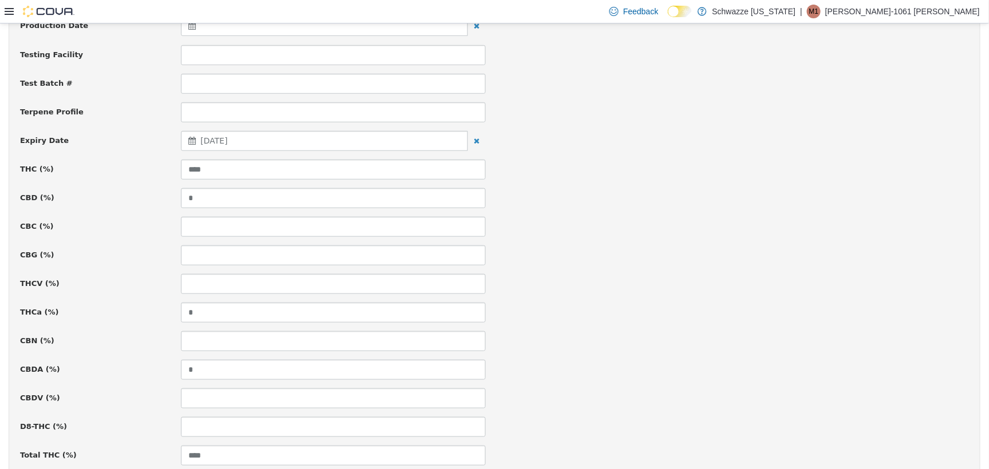
scroll to position [358, 0]
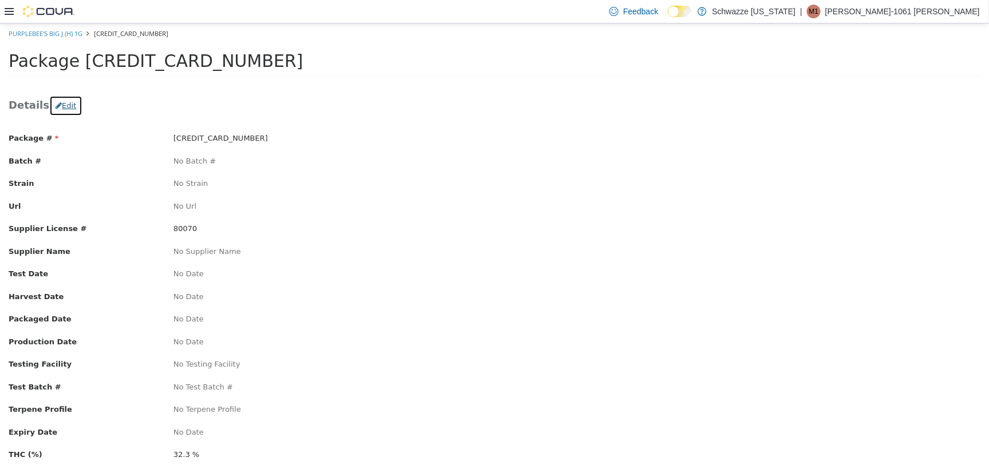
click at [56, 102] on icon "button" at bounding box center [59, 104] width 6 height 7
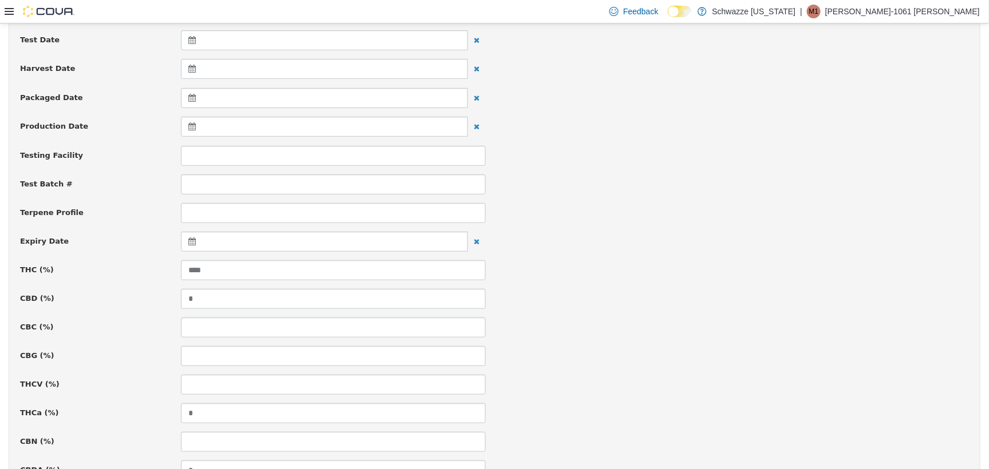
scroll to position [215, 0]
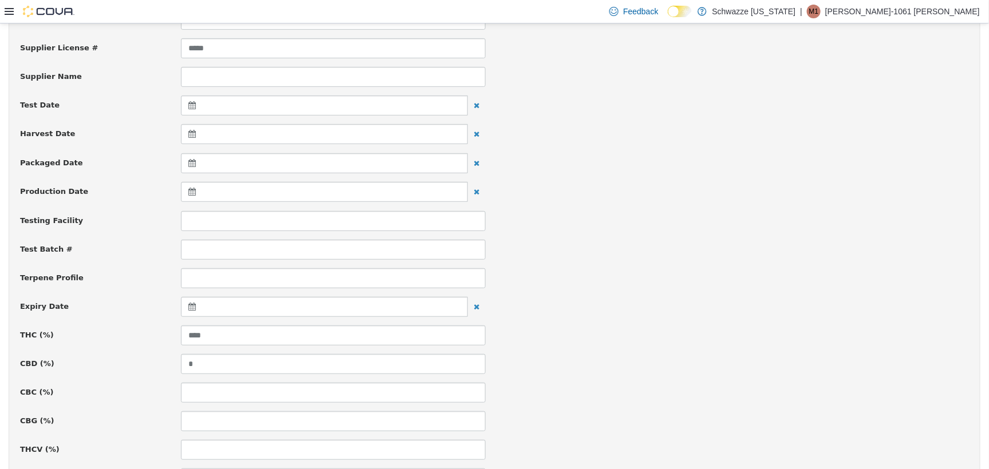
click at [190, 308] on icon at bounding box center [194, 306] width 12 height 8
click at [302, 337] on span at bounding box center [304, 335] width 6 height 6
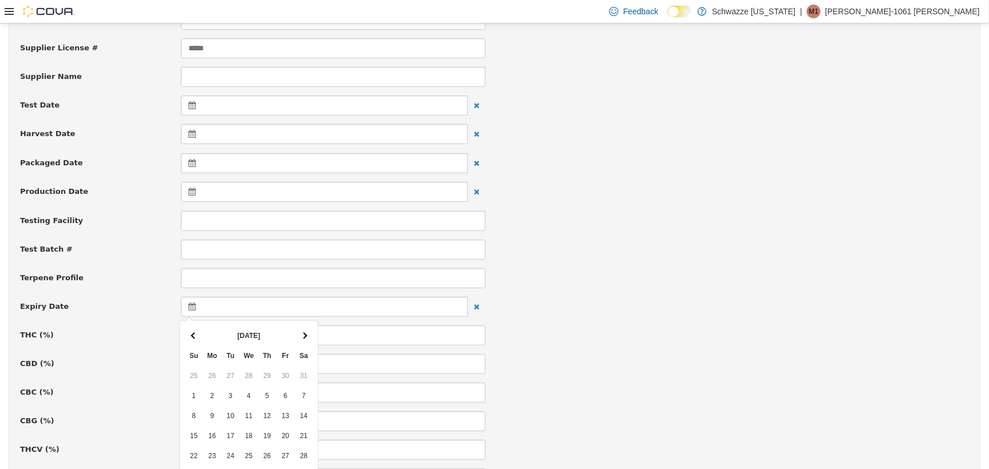
click at [302, 337] on span at bounding box center [304, 335] width 6 height 6
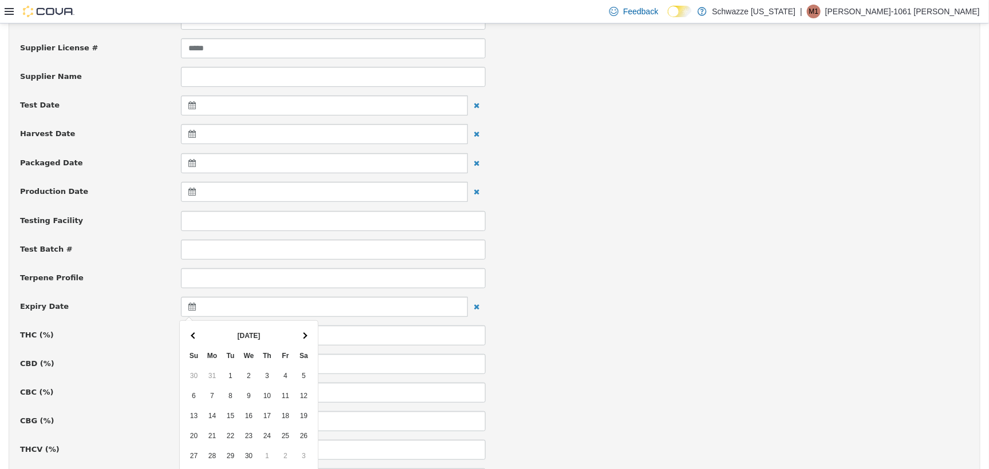
click at [302, 337] on span at bounding box center [304, 335] width 6 height 6
drag, startPoint x: 187, startPoint y: 331, endPoint x: 218, endPoint y: 322, distance: 32.8
click at [188, 331] on th at bounding box center [194, 335] width 18 height 20
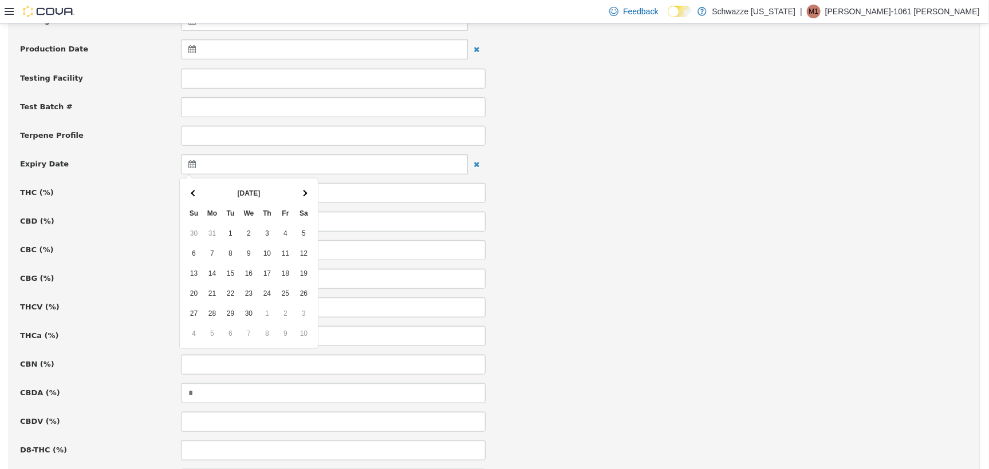
scroll to position [358, 0]
drag, startPoint x: 302, startPoint y: 231, endPoint x: 337, endPoint y: 246, distance: 38.2
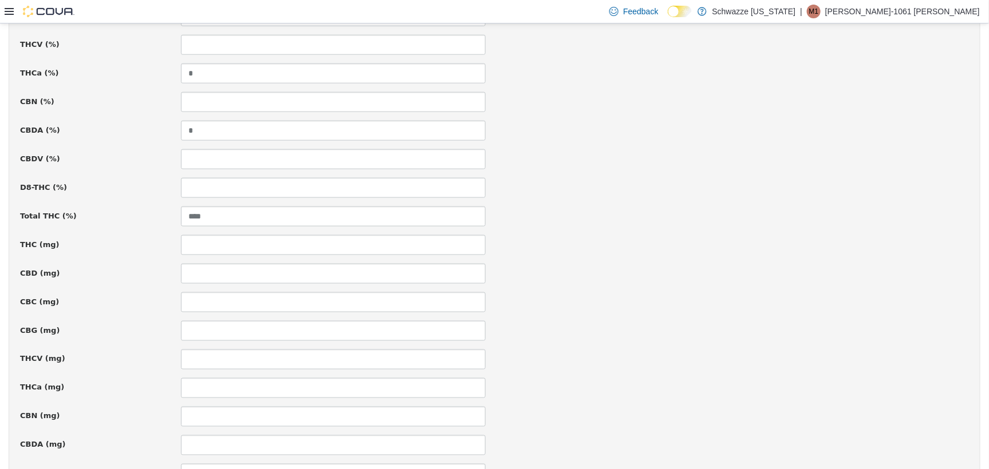
scroll to position [774, 0]
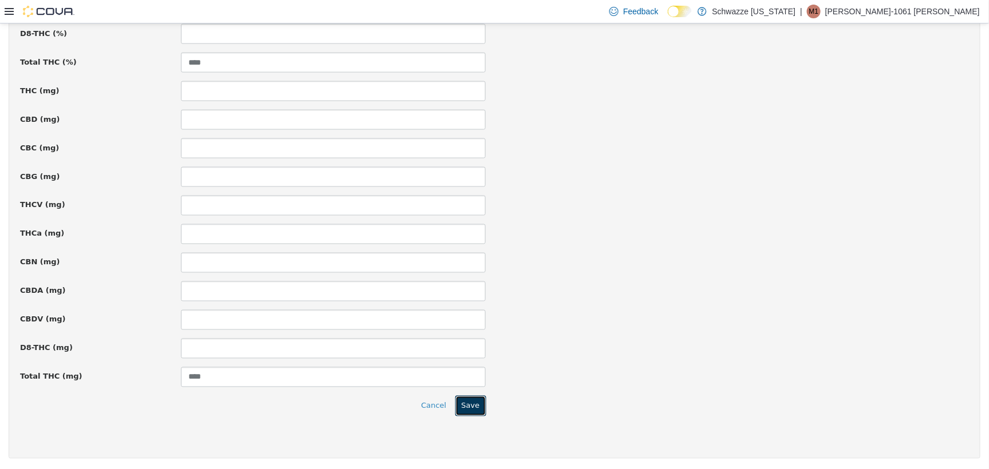
click at [471, 403] on button "Save" at bounding box center [470, 406] width 31 height 21
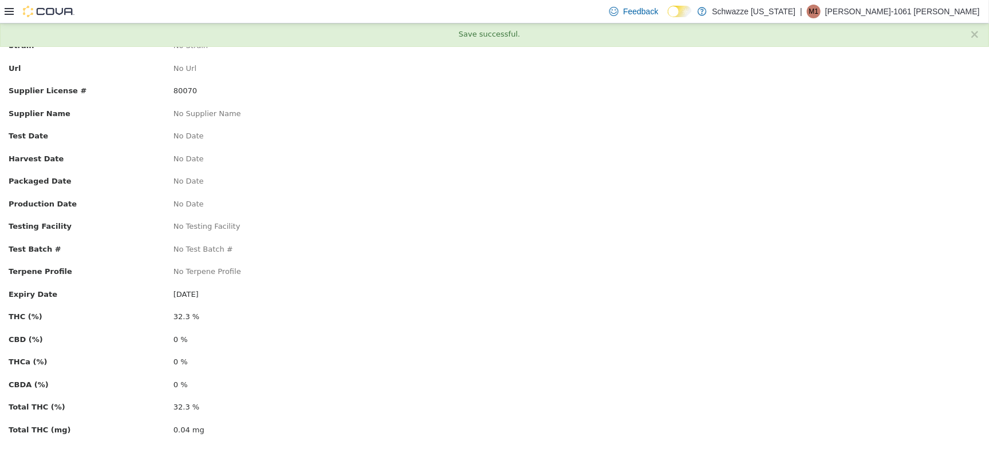
scroll to position [0, 0]
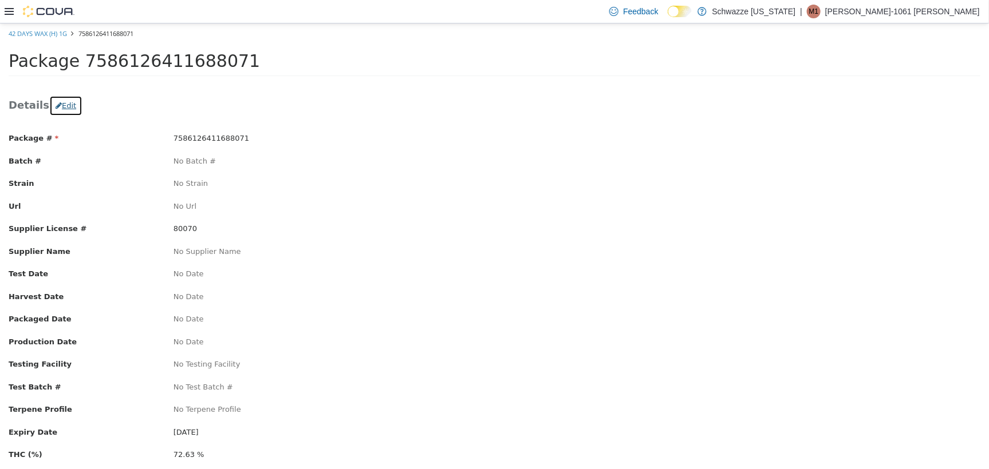
click at [56, 104] on button "Edit" at bounding box center [65, 105] width 33 height 21
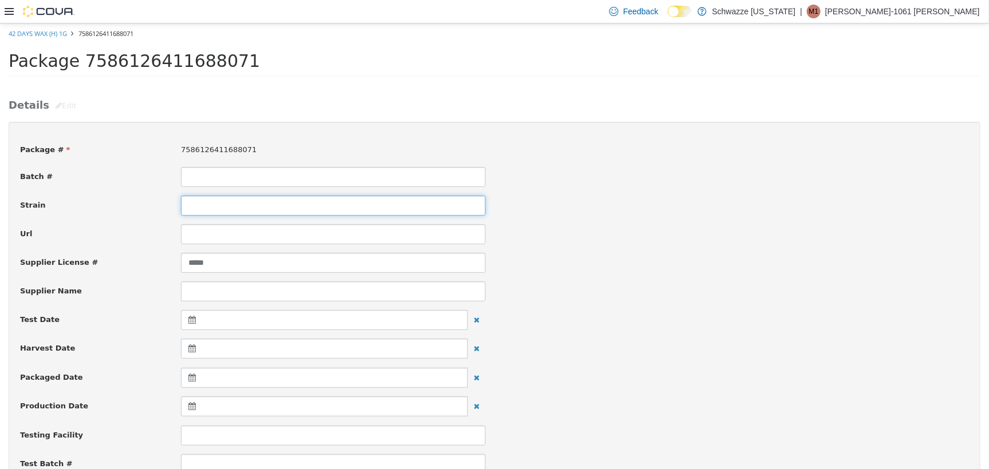
click at [244, 214] on input at bounding box center [333, 205] width 305 height 20
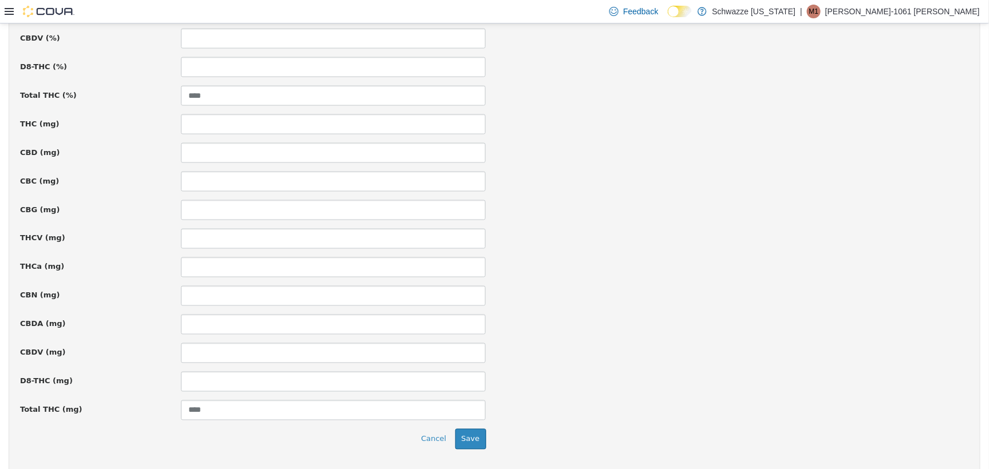
scroll to position [774, 0]
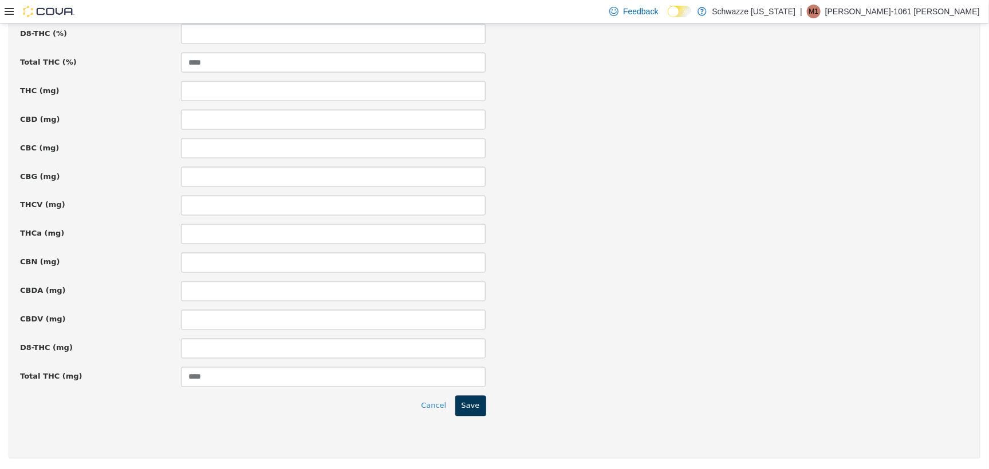
type input "*********"
drag, startPoint x: 458, startPoint y: 409, endPoint x: 448, endPoint y: 415, distance: 11.8
click at [456, 410] on button "Save" at bounding box center [470, 406] width 31 height 21
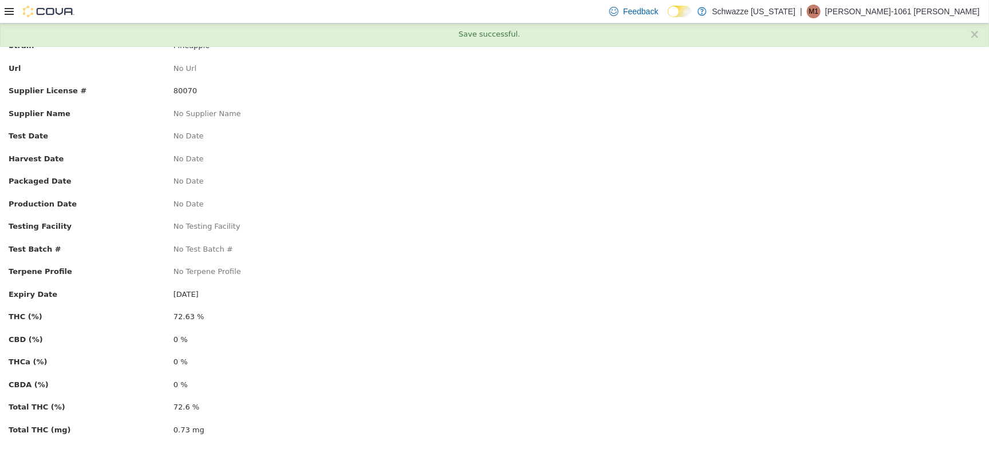
scroll to position [0, 0]
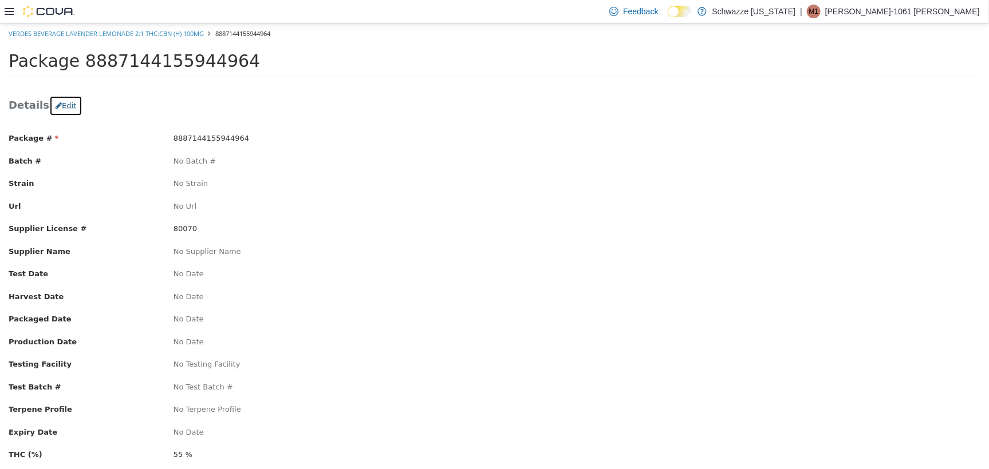
click at [68, 104] on button "Edit" at bounding box center [65, 105] width 33 height 21
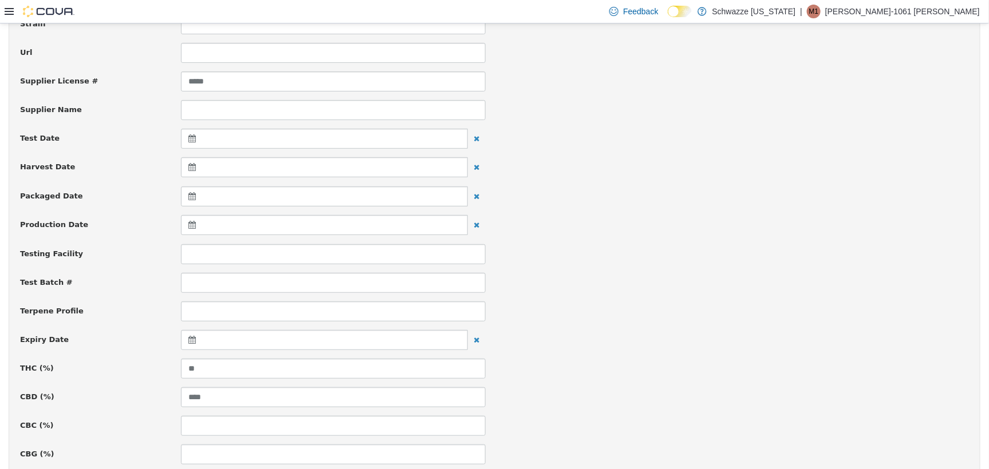
scroll to position [215, 0]
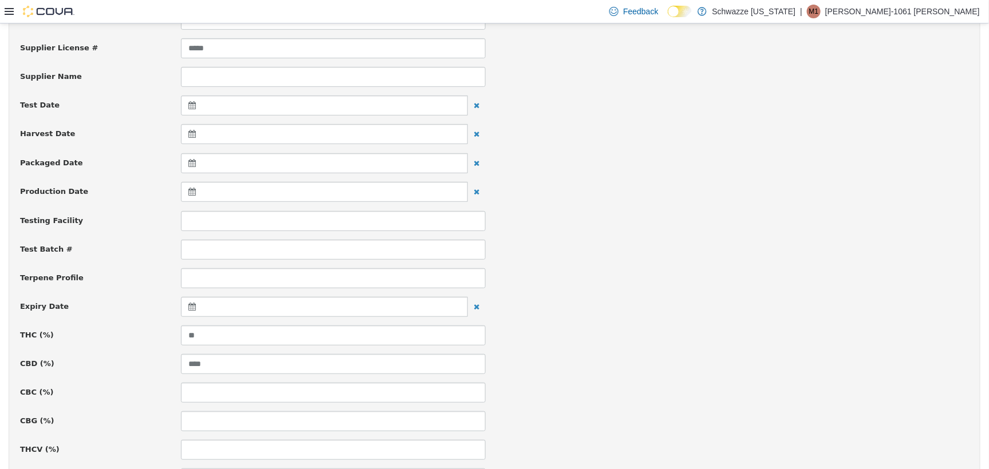
click at [185, 306] on div at bounding box center [324, 307] width 287 height 20
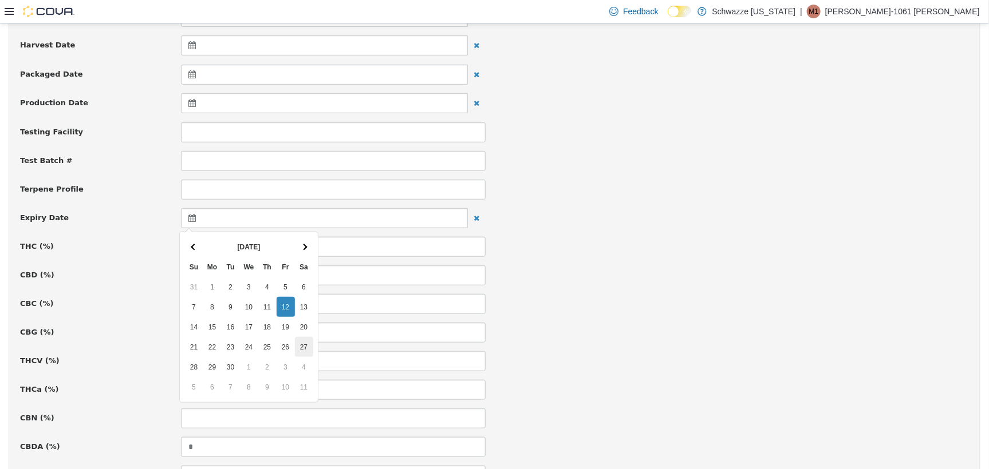
scroll to position [358, 0]
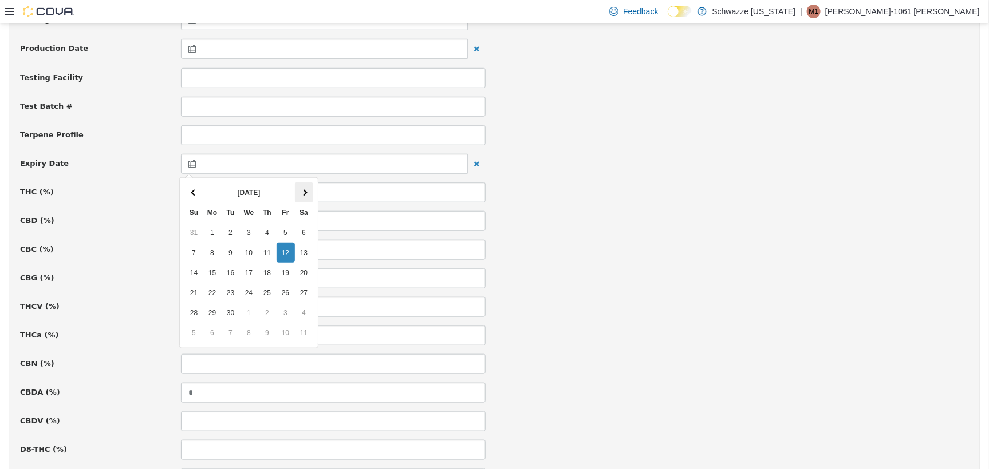
click at [301, 188] on th at bounding box center [304, 192] width 18 height 20
click at [195, 192] on span at bounding box center [194, 192] width 6 height 6
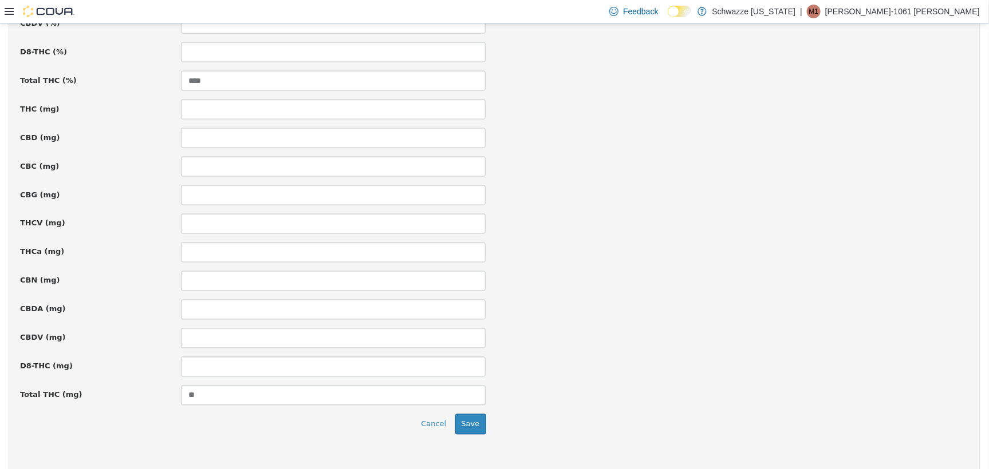
scroll to position [774, 0]
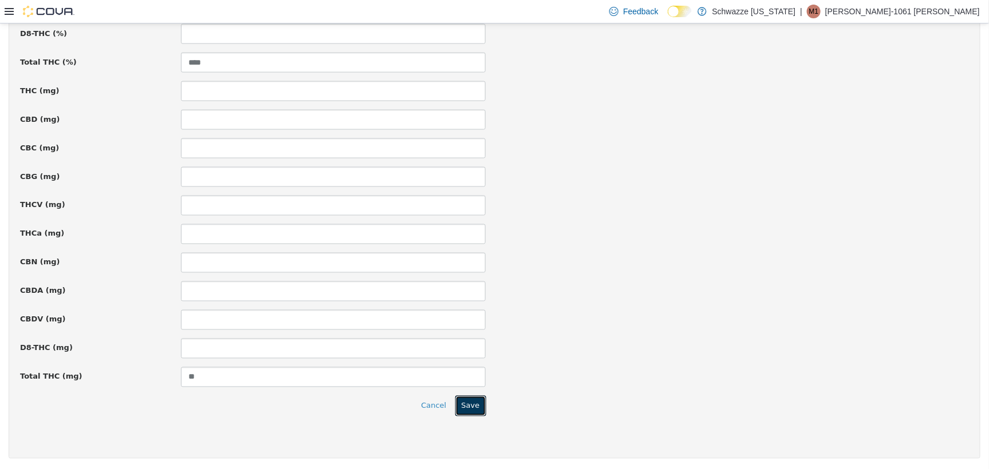
drag, startPoint x: 465, startPoint y: 408, endPoint x: 491, endPoint y: 368, distance: 47.8
click at [465, 407] on button "Save" at bounding box center [470, 406] width 31 height 21
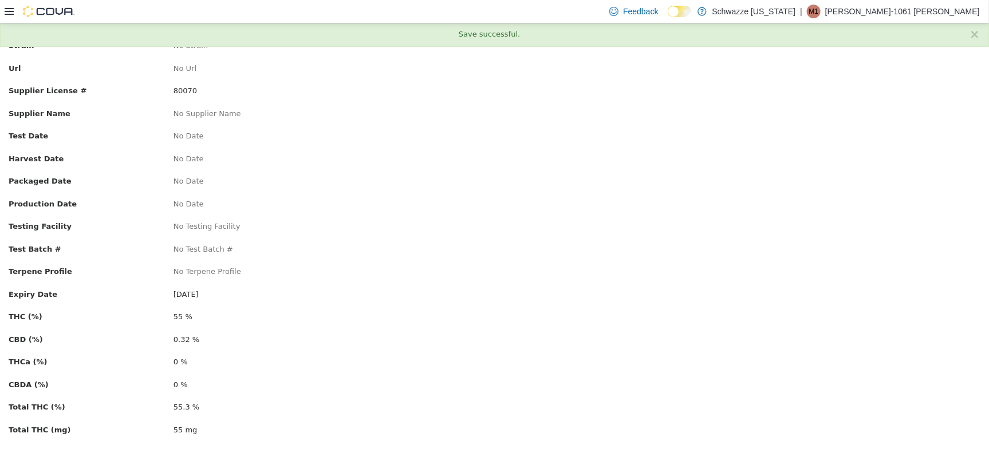
scroll to position [0, 0]
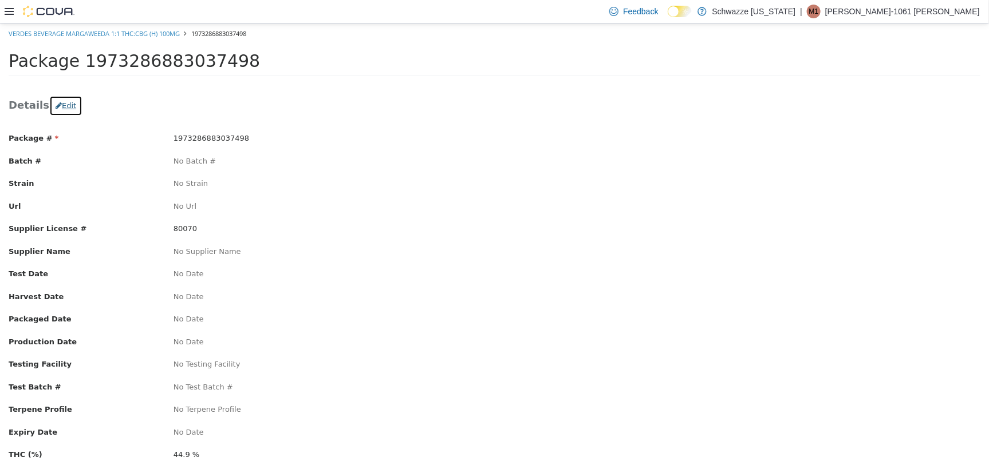
click at [72, 102] on button "Edit" at bounding box center [65, 105] width 33 height 21
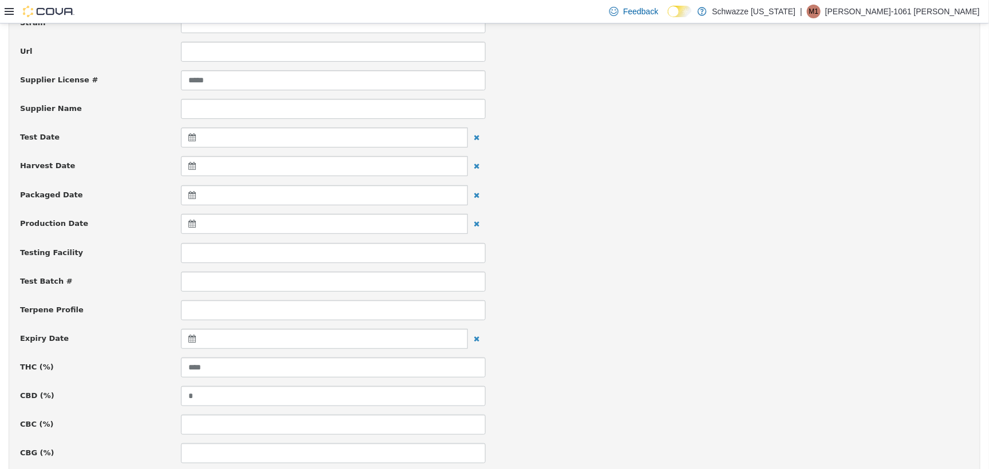
scroll to position [215, 0]
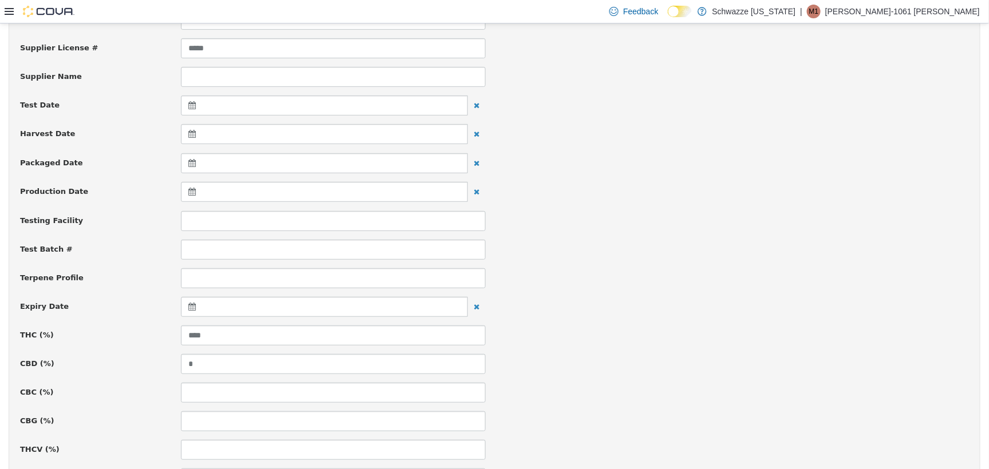
drag, startPoint x: 176, startPoint y: 296, endPoint x: 190, endPoint y: 303, distance: 15.4
click at [186, 301] on div at bounding box center [333, 307] width 322 height 21
click at [198, 306] on div at bounding box center [324, 307] width 287 height 20
click at [306, 331] on th at bounding box center [304, 335] width 18 height 20
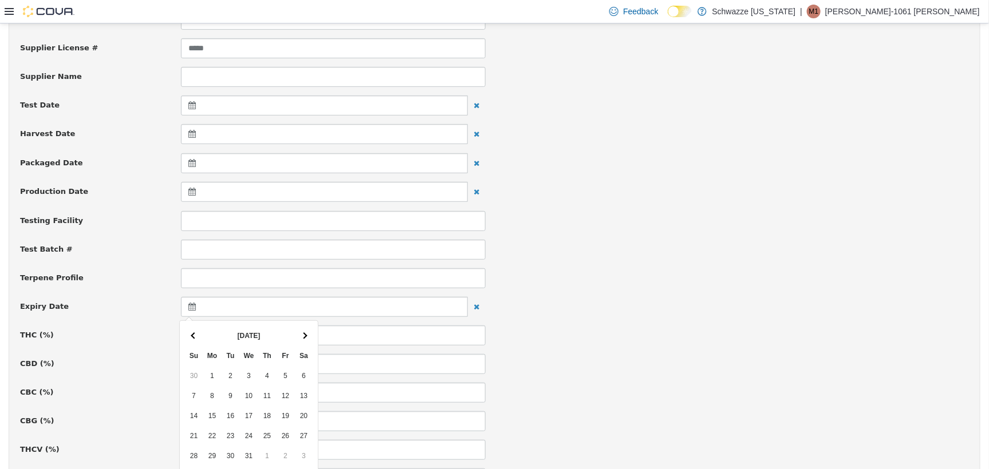
click at [306, 331] on th at bounding box center [304, 335] width 18 height 20
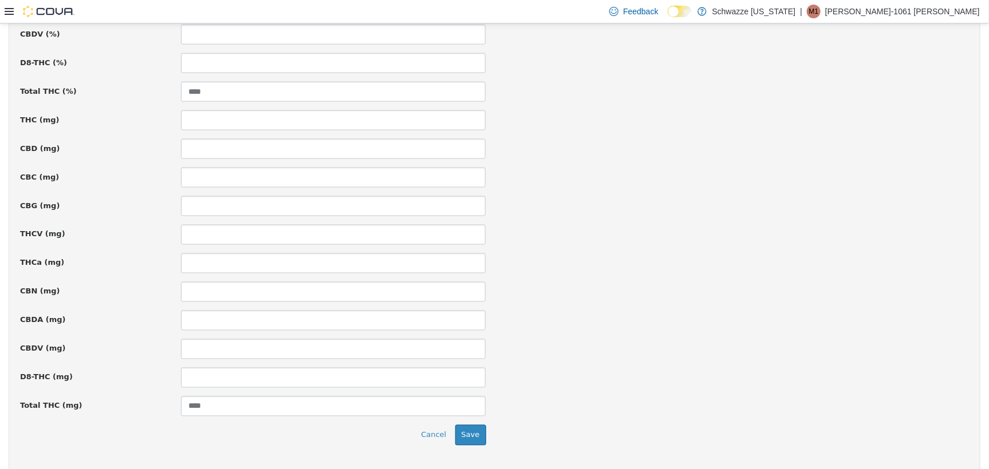
scroll to position [774, 0]
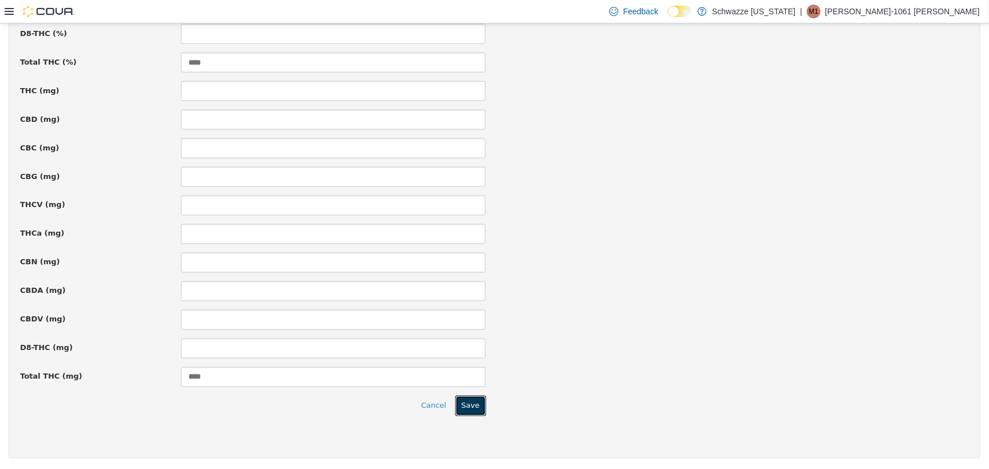
click at [467, 404] on button "Save" at bounding box center [470, 406] width 31 height 21
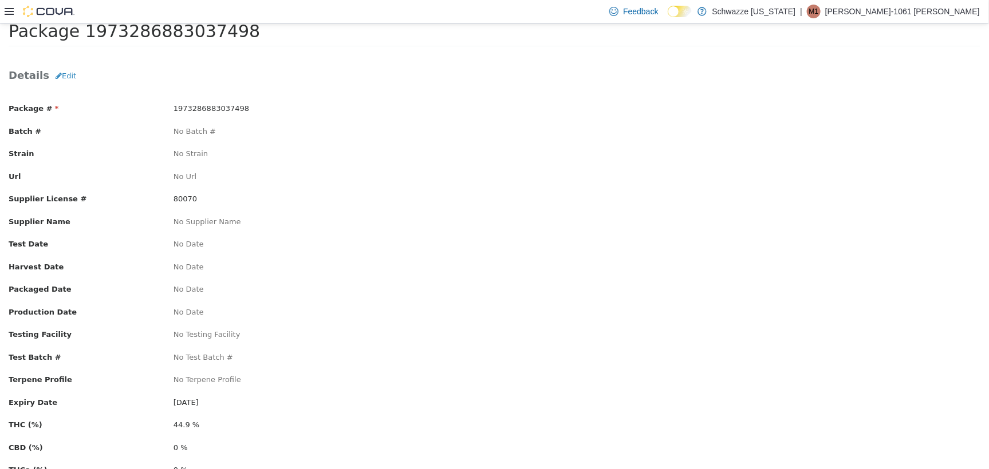
scroll to position [72, 0]
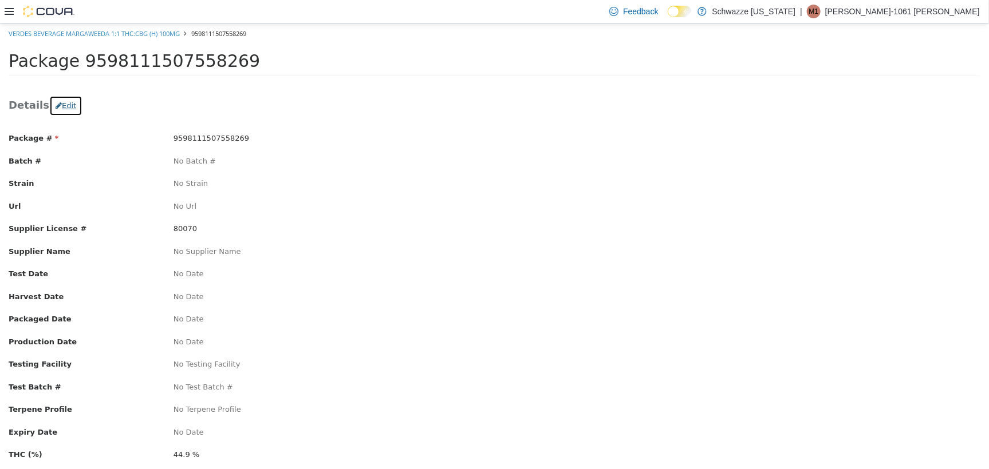
click at [49, 98] on button "Edit" at bounding box center [65, 105] width 33 height 21
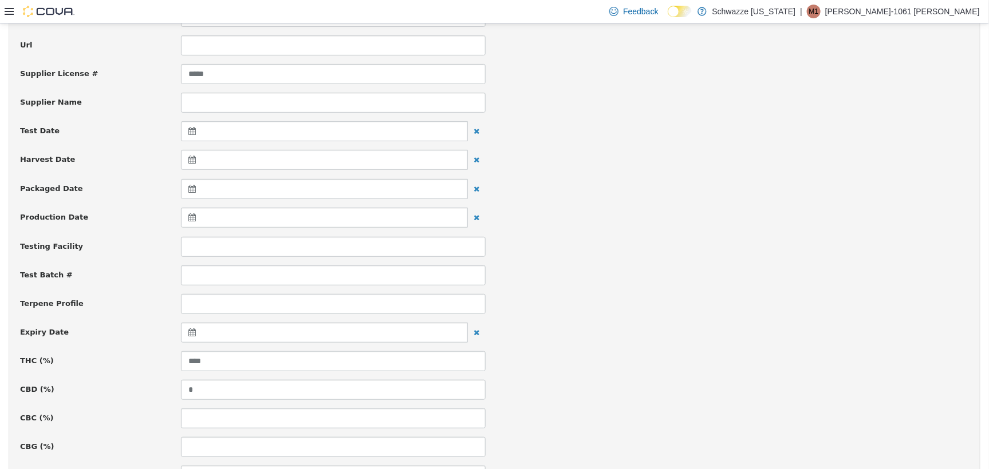
scroll to position [286, 0]
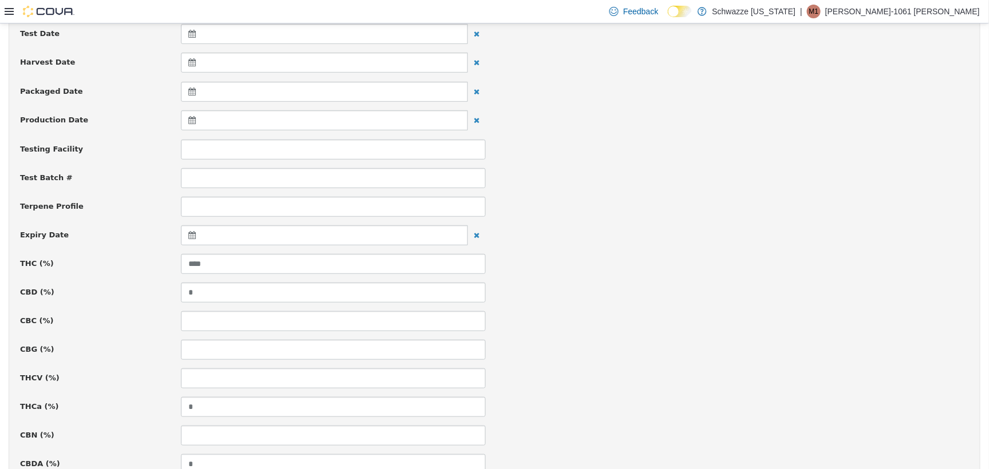
click at [188, 236] on icon at bounding box center [194, 235] width 12 height 8
click at [306, 256] on th at bounding box center [304, 264] width 18 height 20
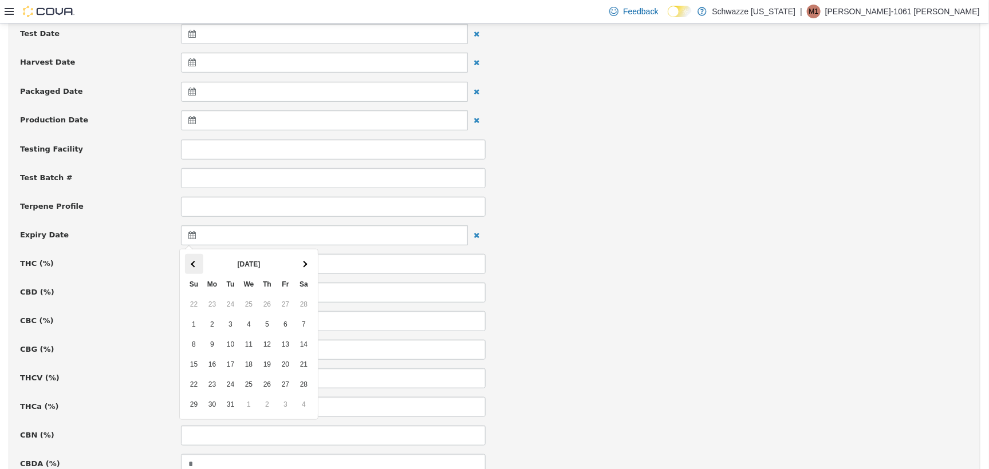
click at [191, 267] on th at bounding box center [194, 264] width 18 height 20
click at [191, 266] on th at bounding box center [194, 264] width 18 height 20
click at [308, 263] on th at bounding box center [304, 264] width 18 height 20
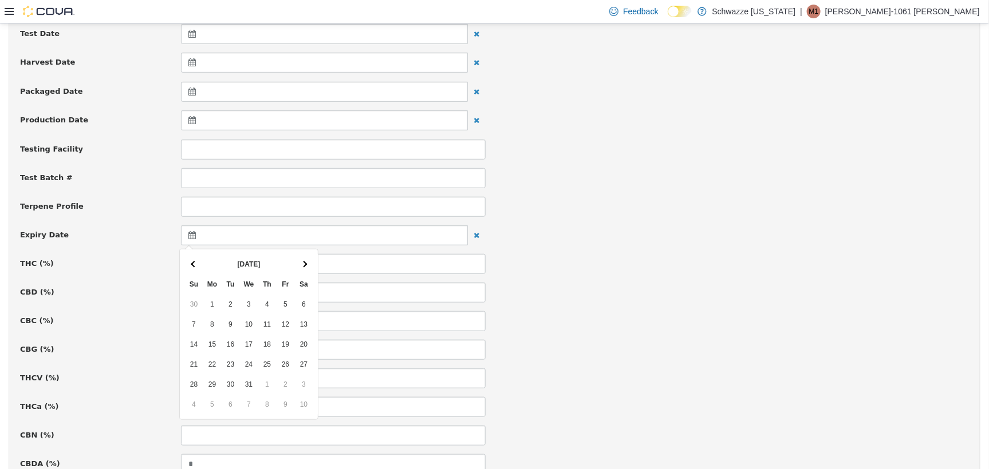
click at [308, 263] on th at bounding box center [304, 264] width 18 height 20
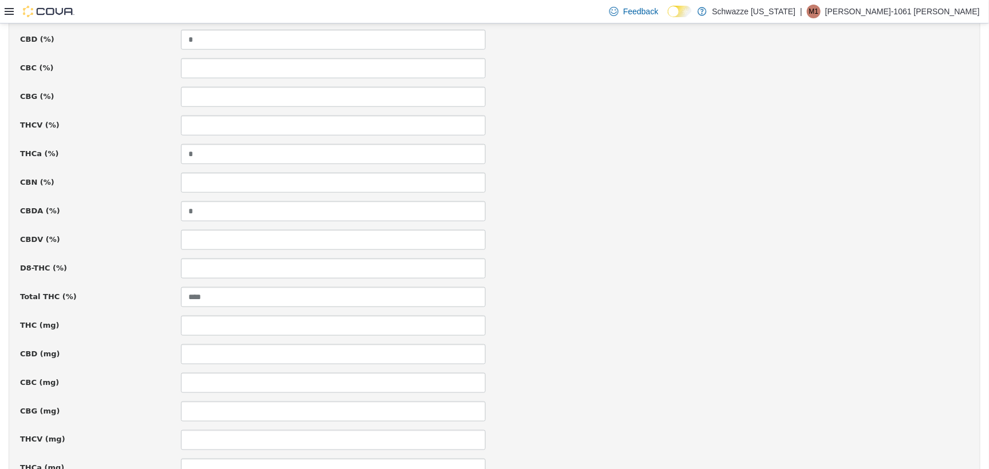
scroll to position [774, 0]
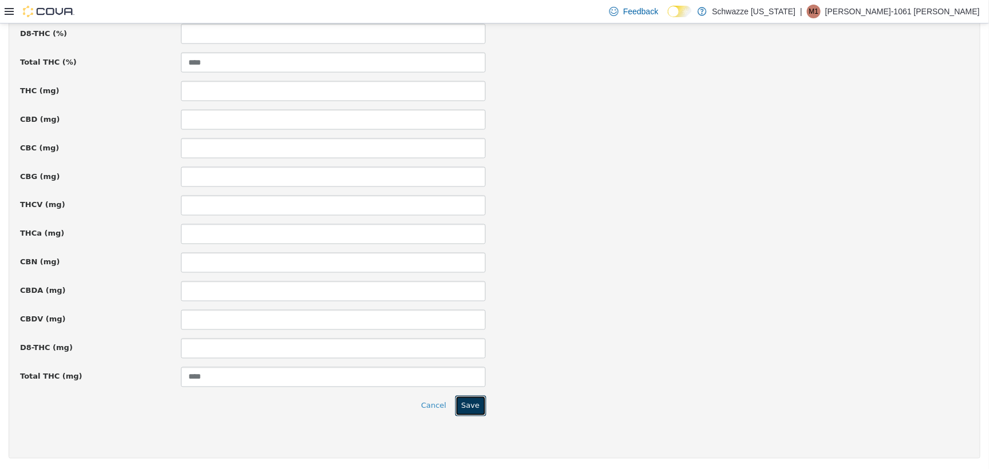
click at [475, 411] on button "Save" at bounding box center [470, 406] width 31 height 21
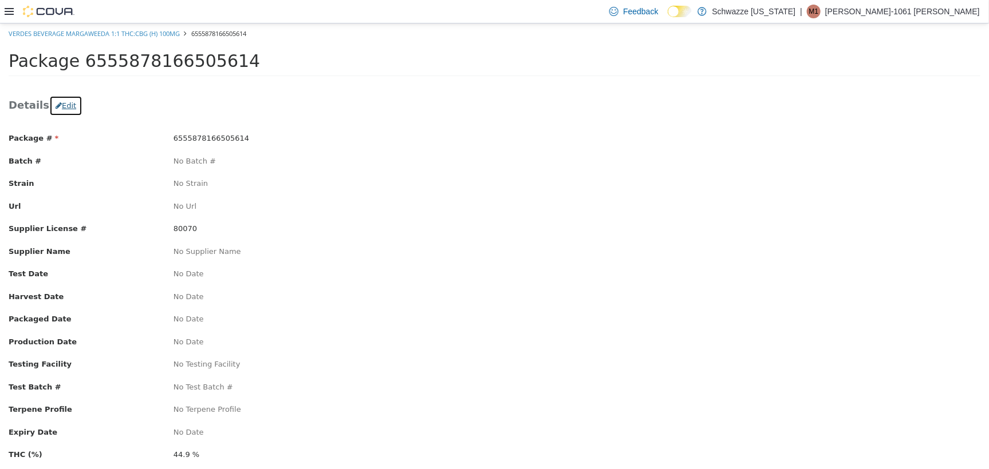
click at [52, 109] on button "Edit" at bounding box center [65, 105] width 33 height 21
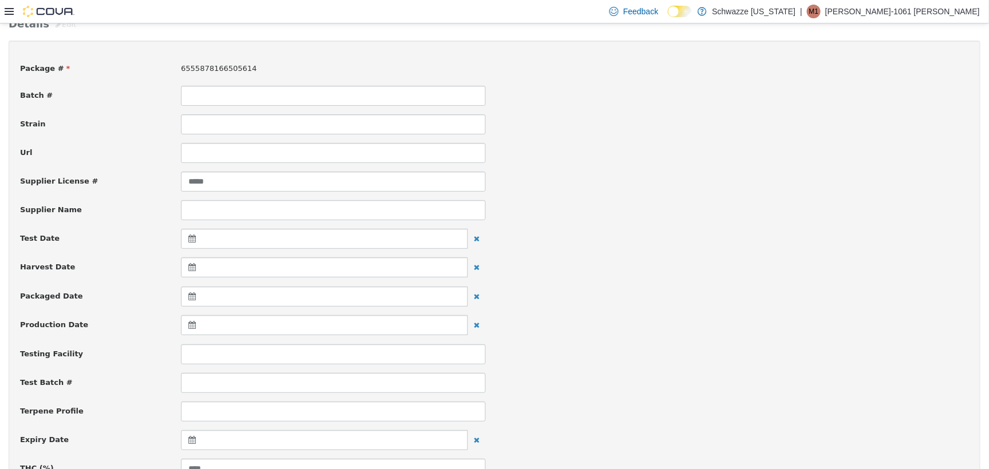
scroll to position [215, 0]
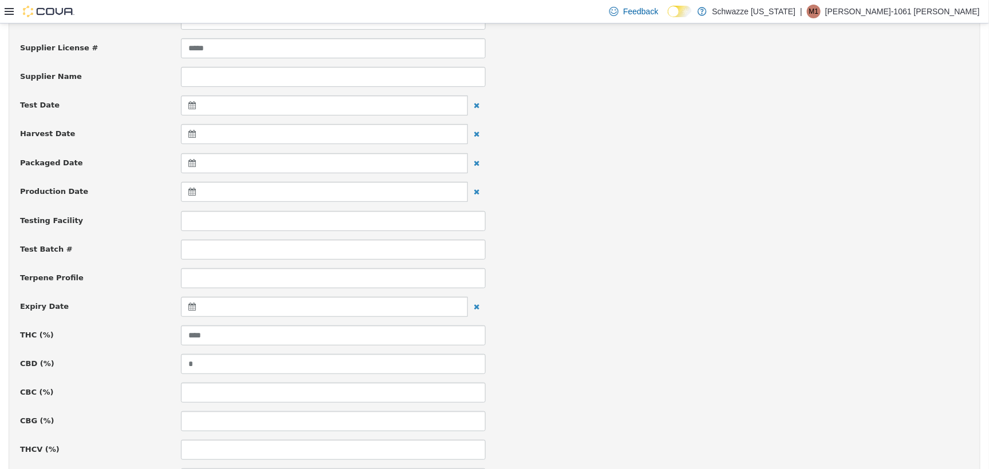
click at [192, 297] on div at bounding box center [324, 307] width 287 height 20
click at [310, 332] on th at bounding box center [304, 335] width 18 height 20
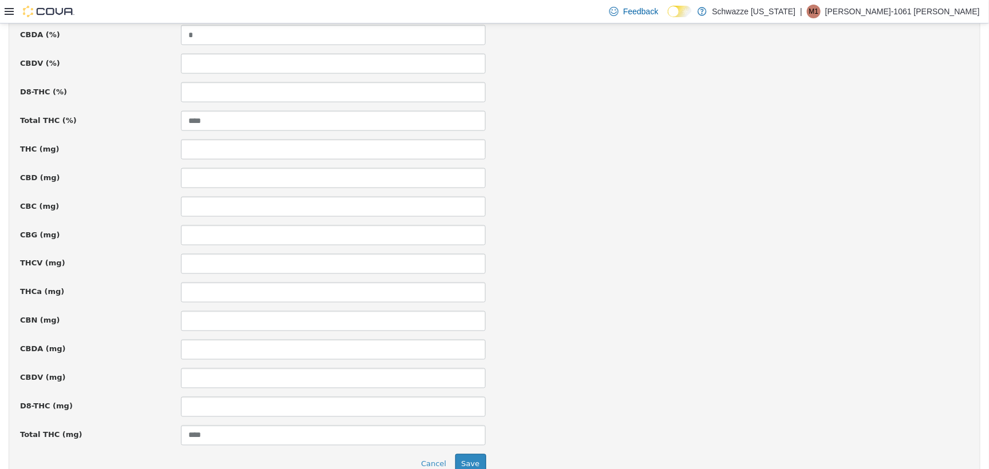
scroll to position [774, 0]
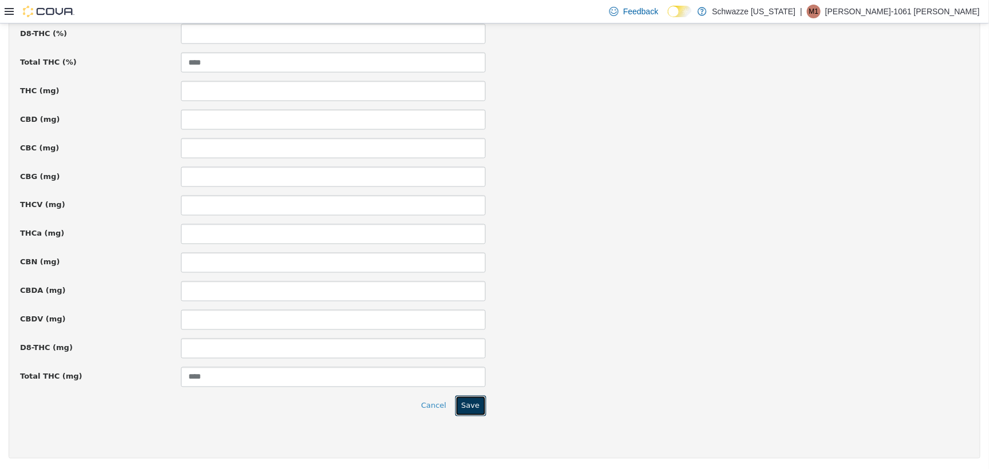
click at [470, 406] on button "Save" at bounding box center [470, 406] width 31 height 21
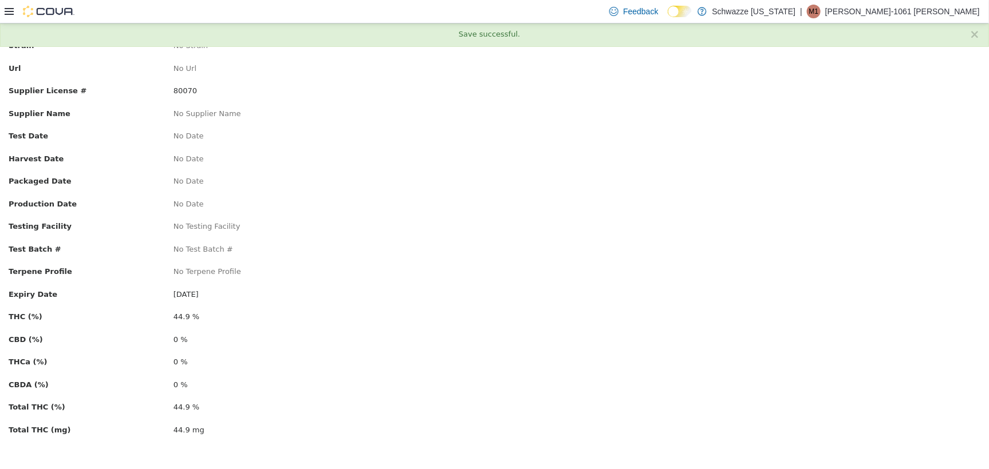
scroll to position [0, 0]
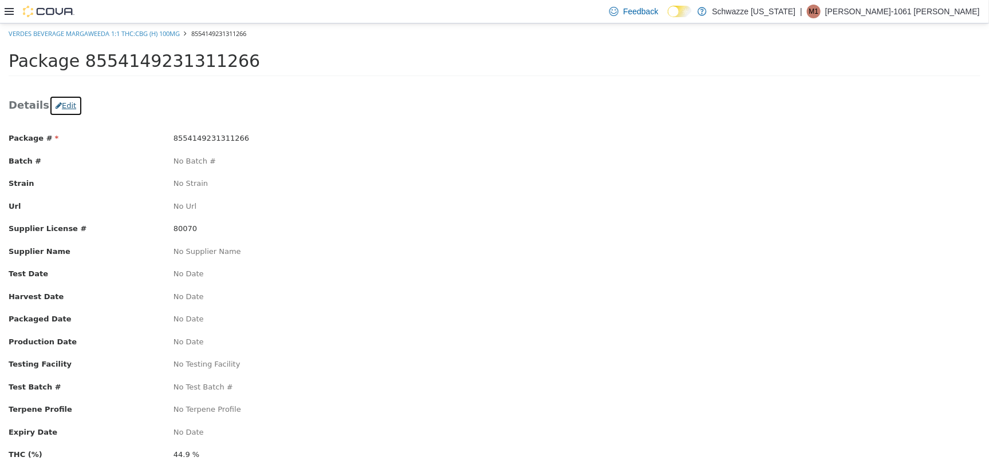
click at [62, 105] on button "Edit" at bounding box center [65, 105] width 33 height 21
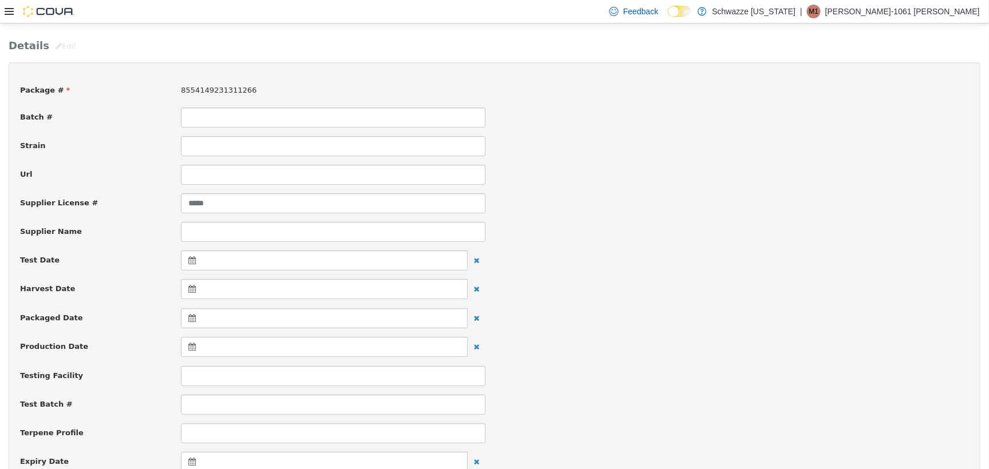
scroll to position [143, 0]
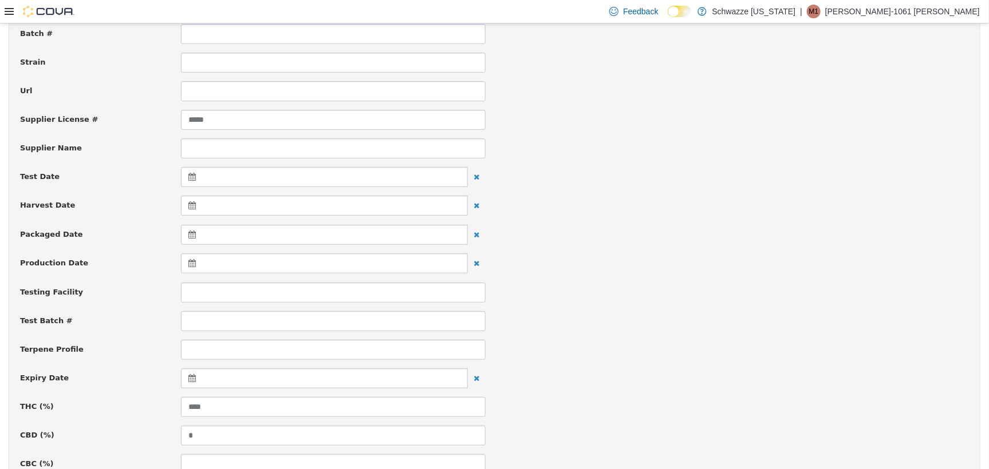
click at [193, 378] on icon at bounding box center [194, 378] width 12 height 8
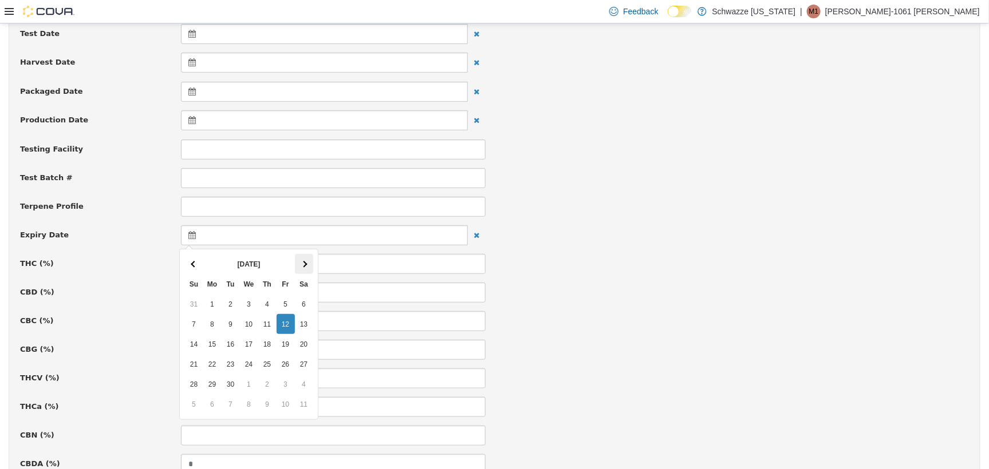
click at [296, 258] on th at bounding box center [304, 264] width 18 height 20
click at [185, 260] on th at bounding box center [194, 264] width 18 height 20
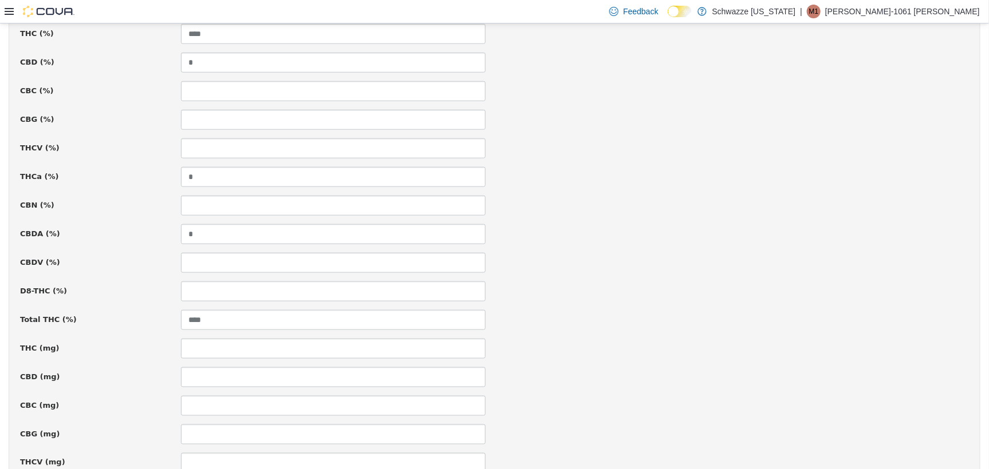
scroll to position [774, 0]
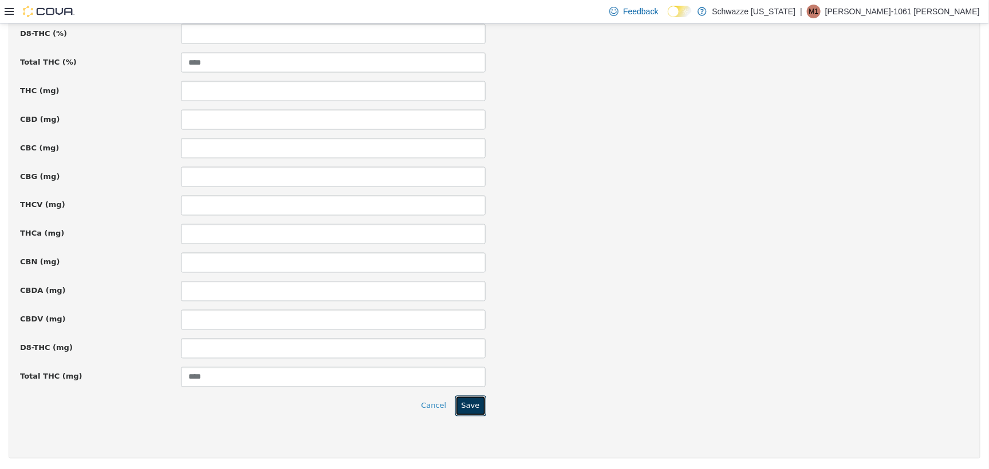
click at [463, 402] on button "Save" at bounding box center [470, 406] width 31 height 21
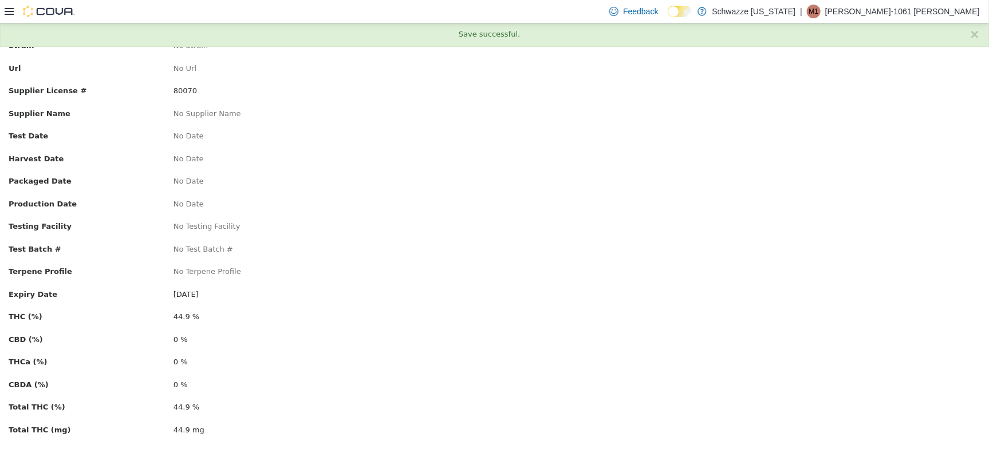
scroll to position [0, 0]
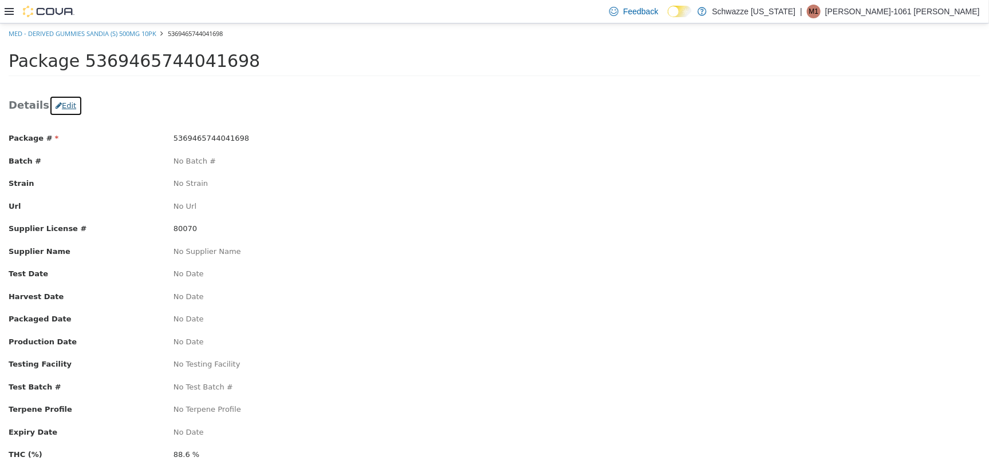
click at [56, 108] on icon "button" at bounding box center [59, 104] width 6 height 7
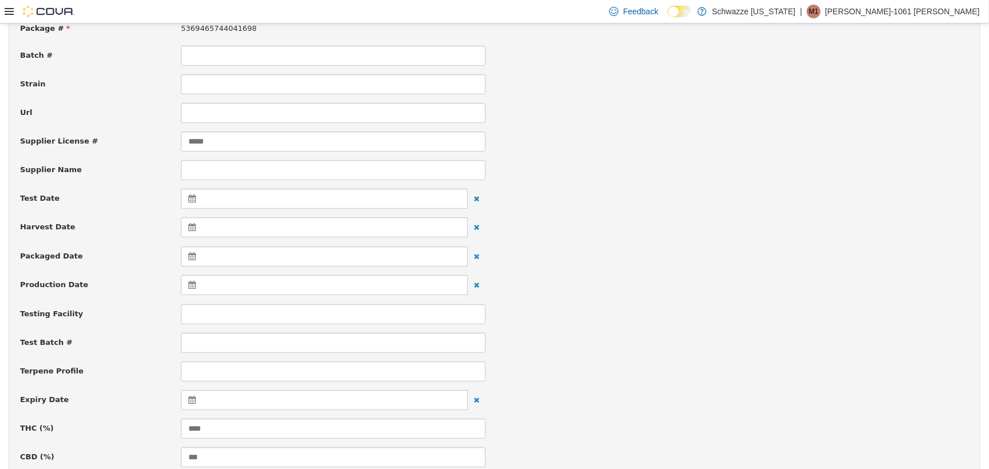
scroll to position [143, 0]
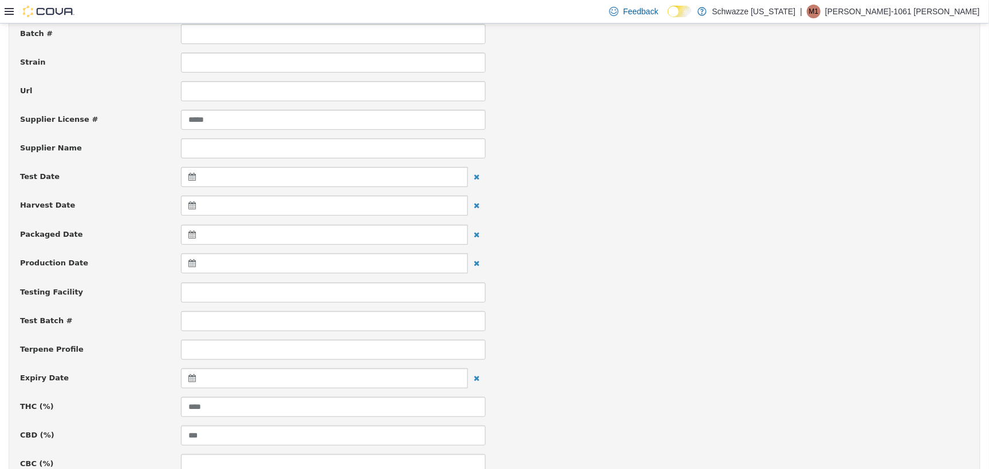
click at [190, 378] on icon at bounding box center [194, 378] width 12 height 8
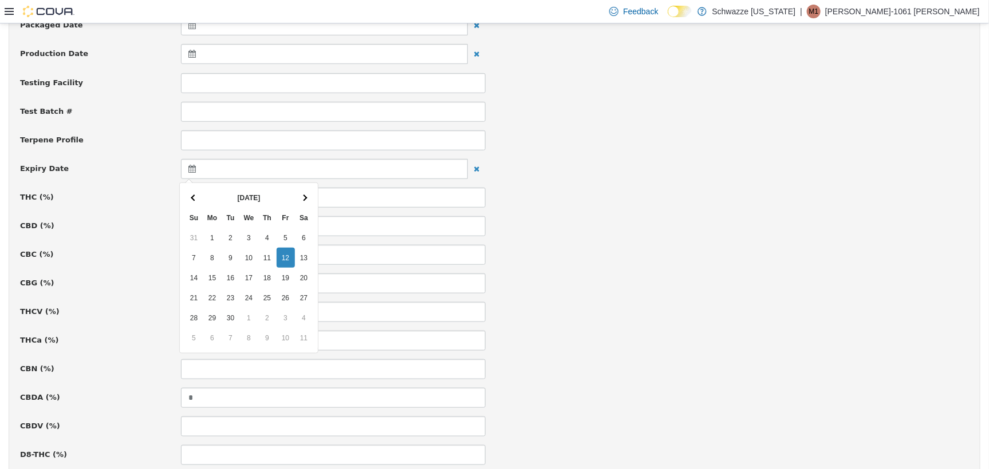
scroll to position [358, 0]
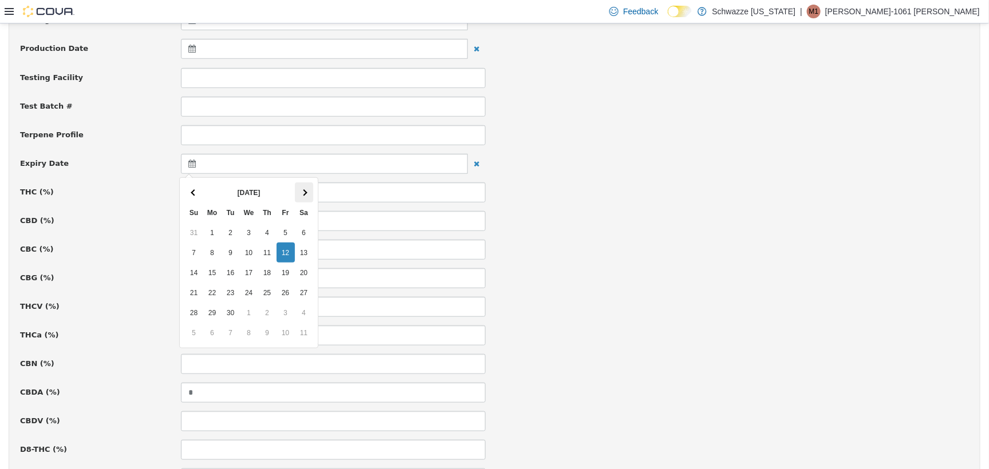
click at [306, 194] on th at bounding box center [304, 192] width 18 height 20
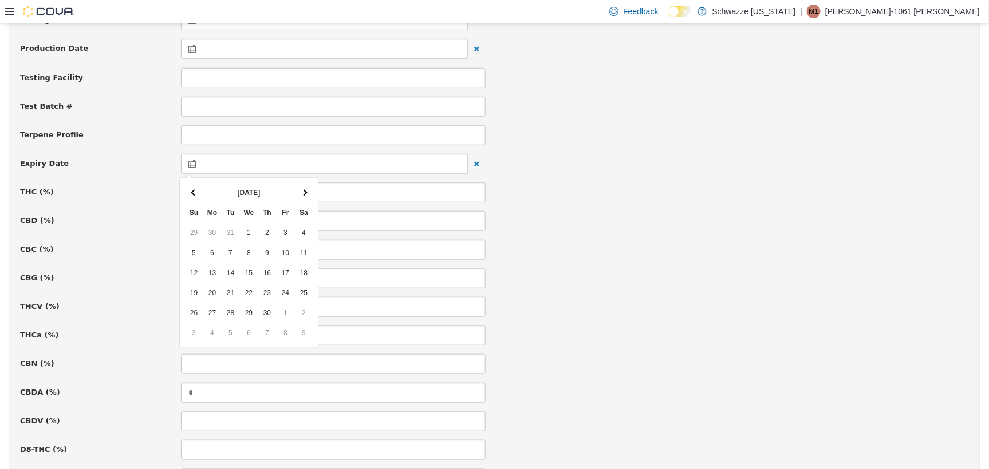
click at [306, 194] on th at bounding box center [304, 192] width 18 height 20
click at [301, 196] on th at bounding box center [304, 192] width 18 height 20
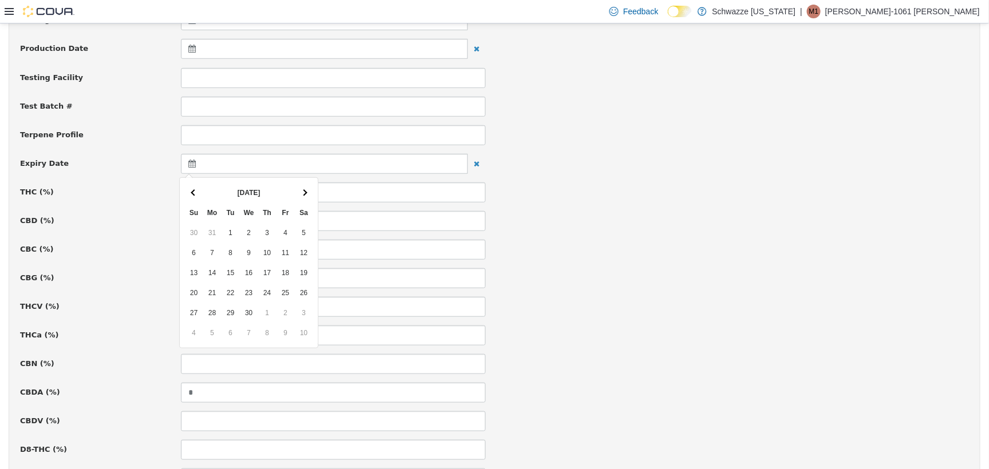
click at [301, 196] on th at bounding box center [304, 192] width 18 height 20
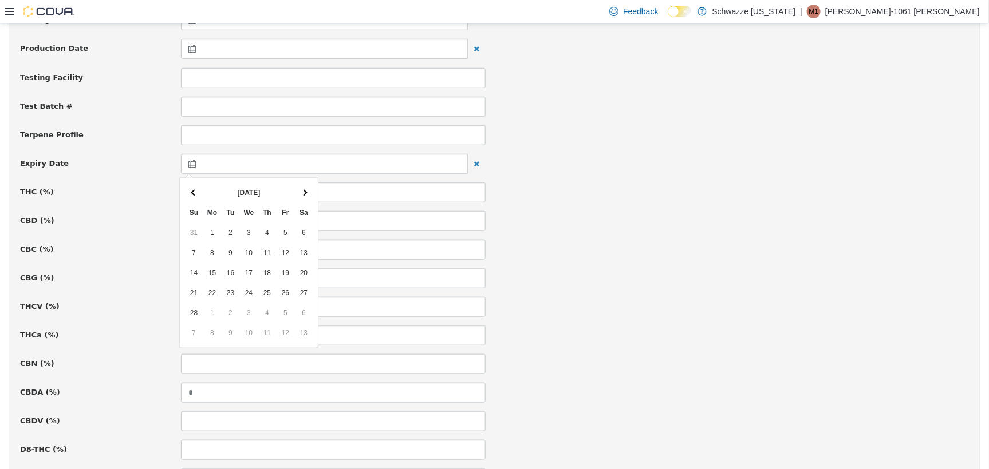
click at [301, 196] on th at bounding box center [304, 192] width 18 height 20
click at [199, 192] on th at bounding box center [194, 192] width 18 height 20
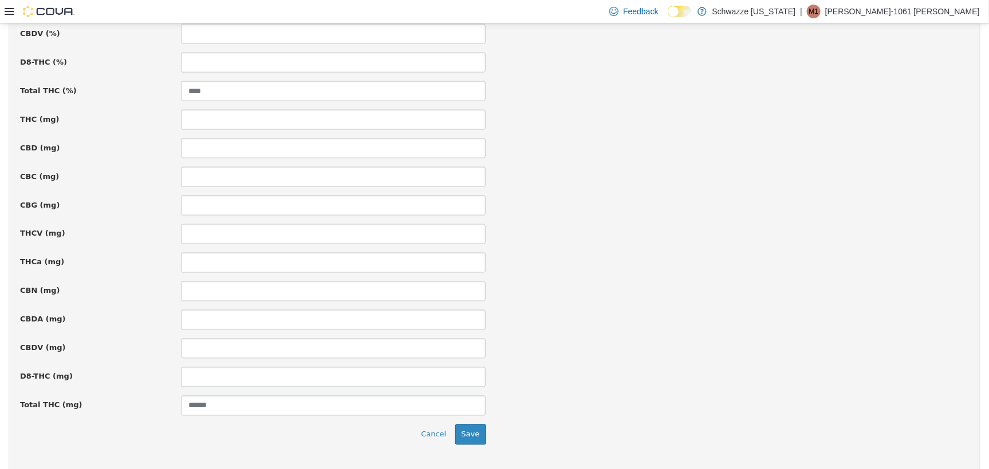
scroll to position [774, 0]
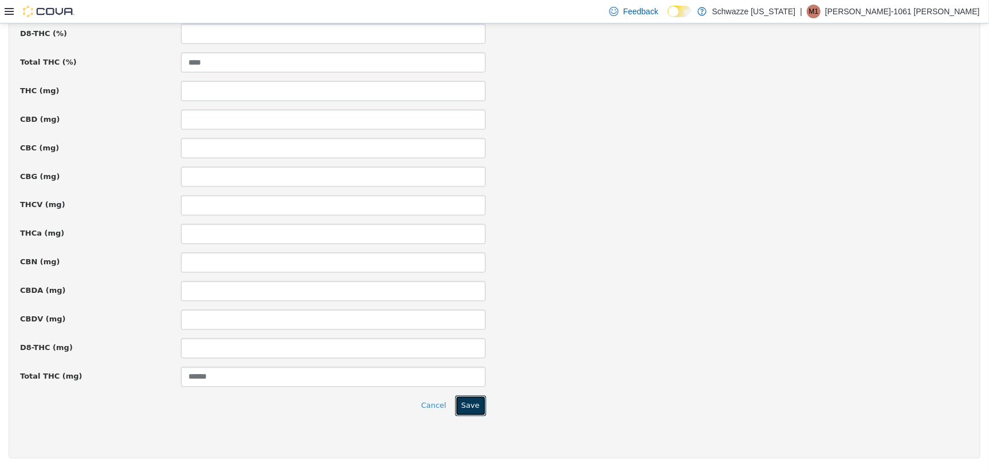
click at [461, 407] on button "Save" at bounding box center [470, 406] width 31 height 21
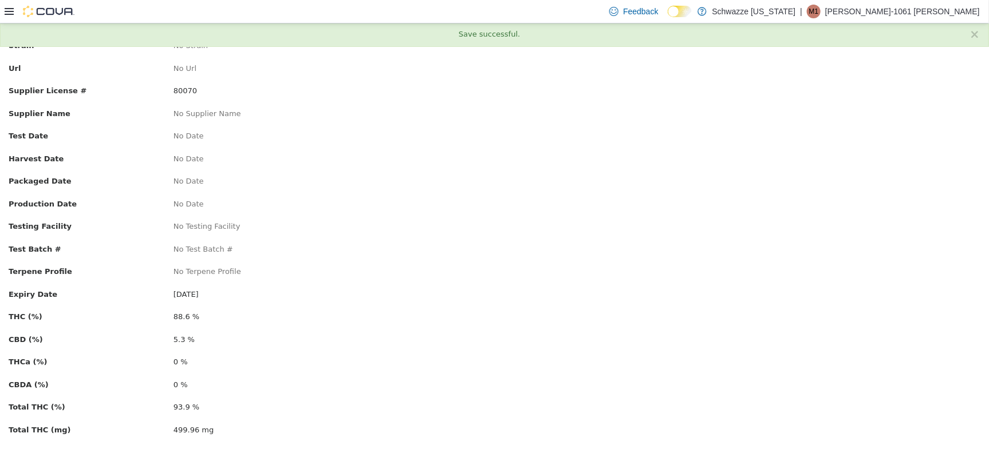
scroll to position [0, 0]
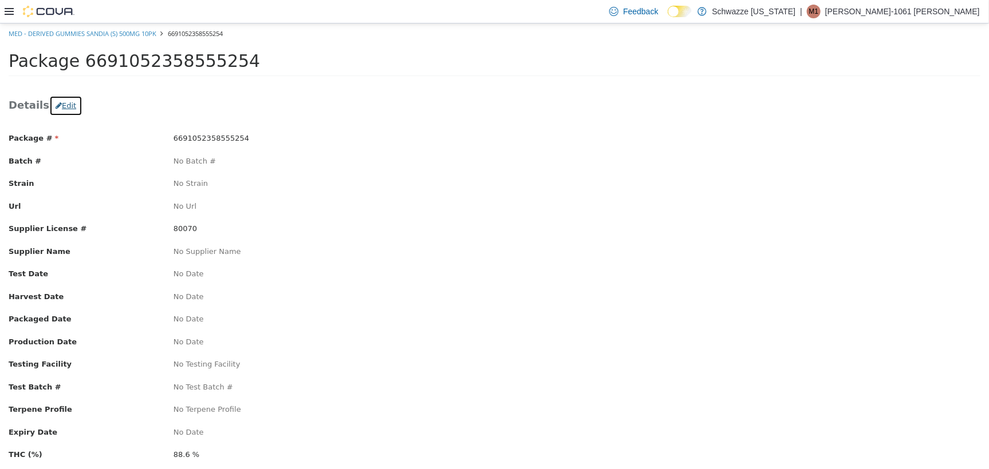
click at [66, 112] on button "Edit" at bounding box center [65, 105] width 33 height 21
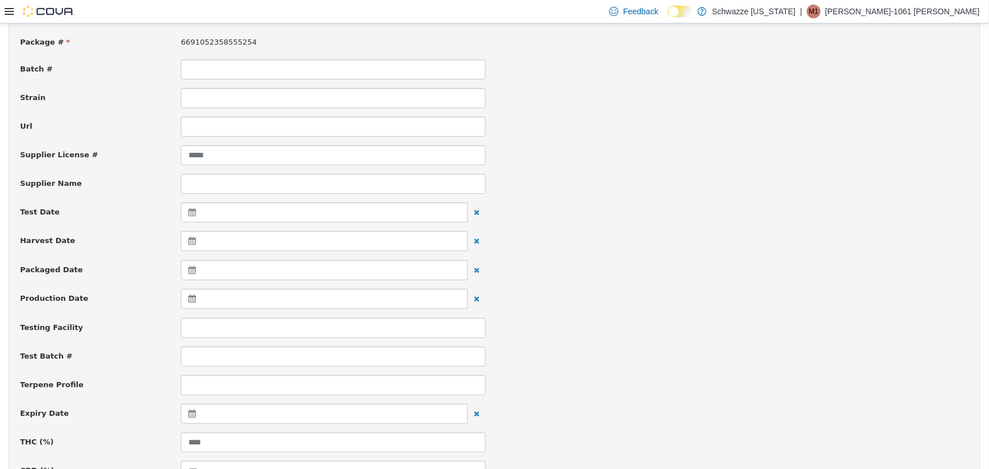
scroll to position [143, 0]
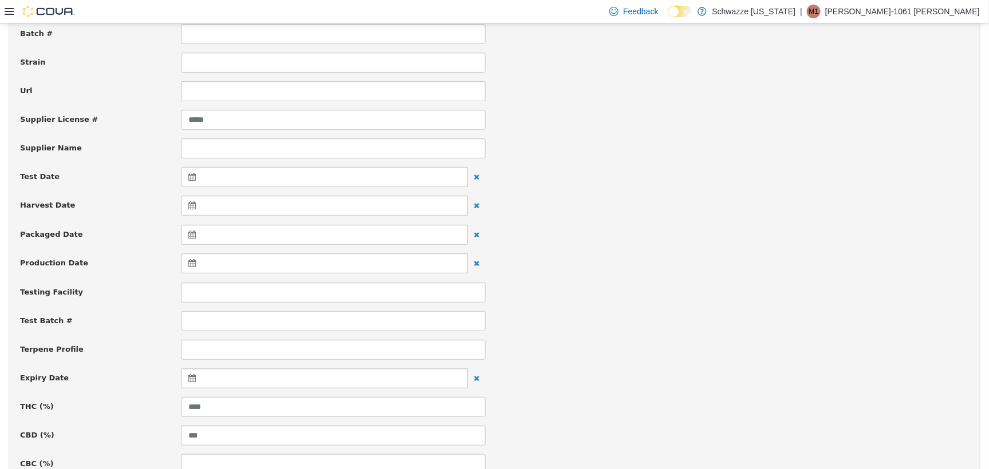
click at [191, 379] on icon at bounding box center [194, 378] width 12 height 8
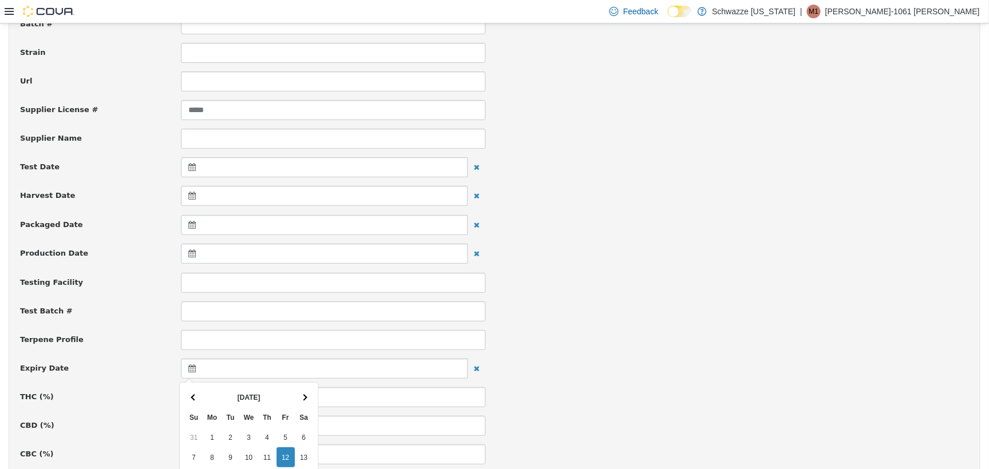
scroll to position [358, 0]
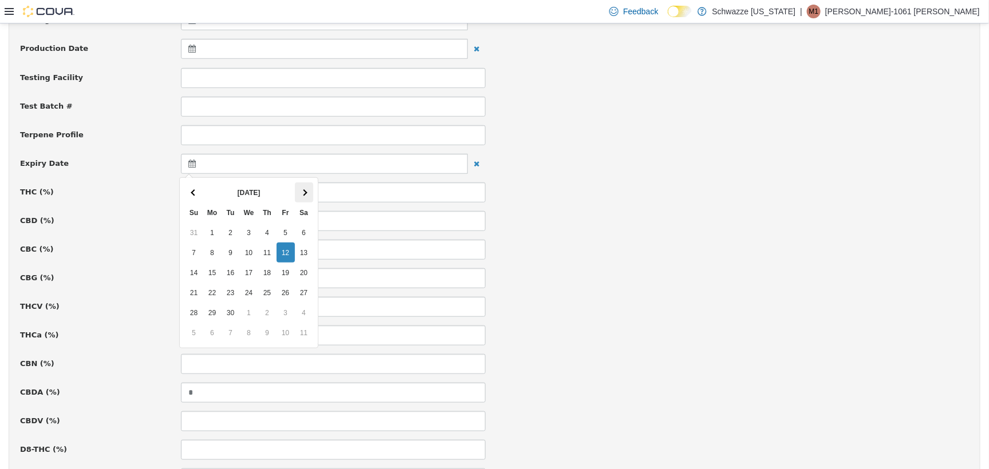
click at [305, 187] on th at bounding box center [304, 192] width 18 height 20
click at [303, 188] on th at bounding box center [304, 192] width 18 height 20
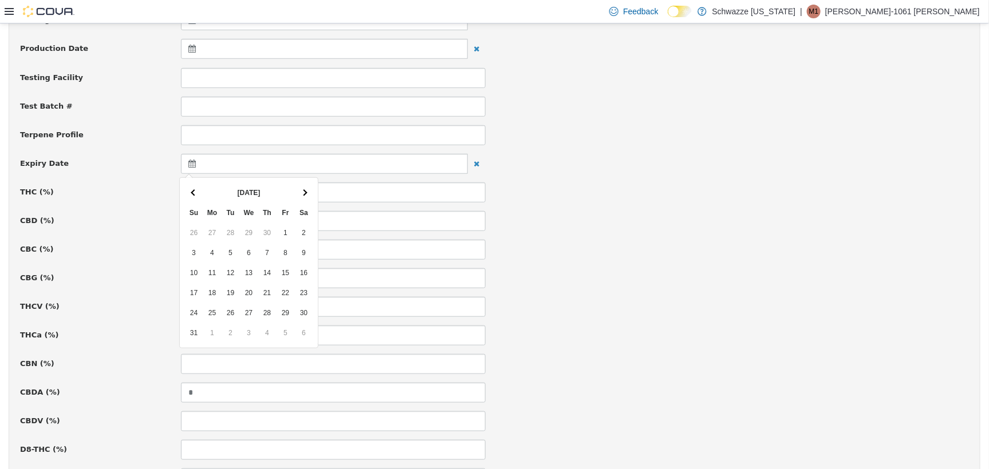
click at [303, 188] on th at bounding box center [304, 192] width 18 height 20
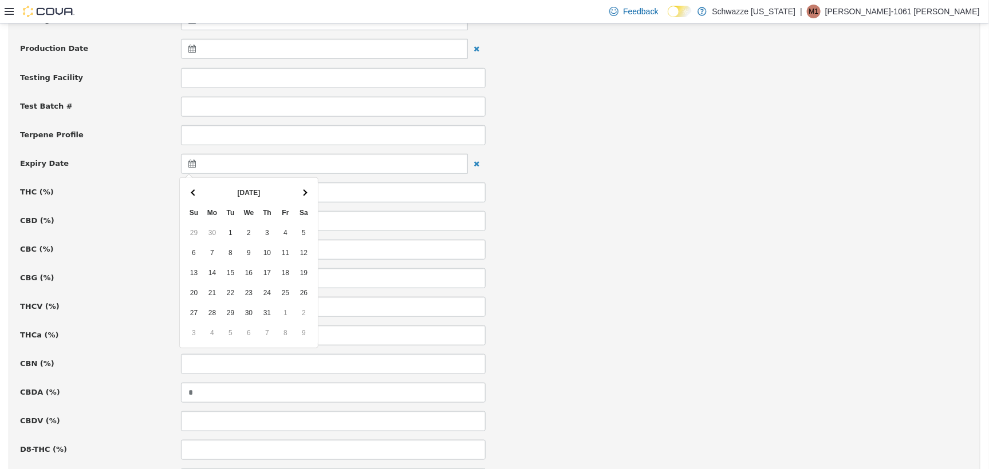
click at [303, 188] on th at bounding box center [304, 192] width 18 height 20
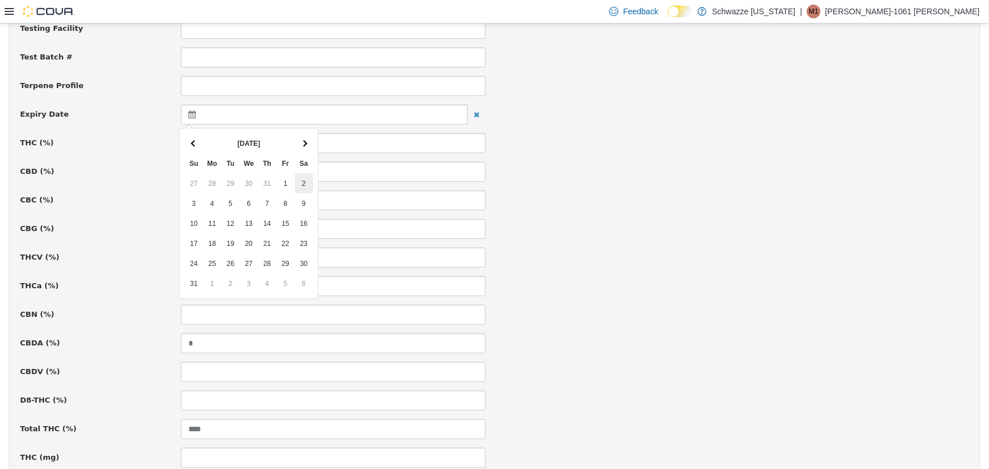
scroll to position [501, 0]
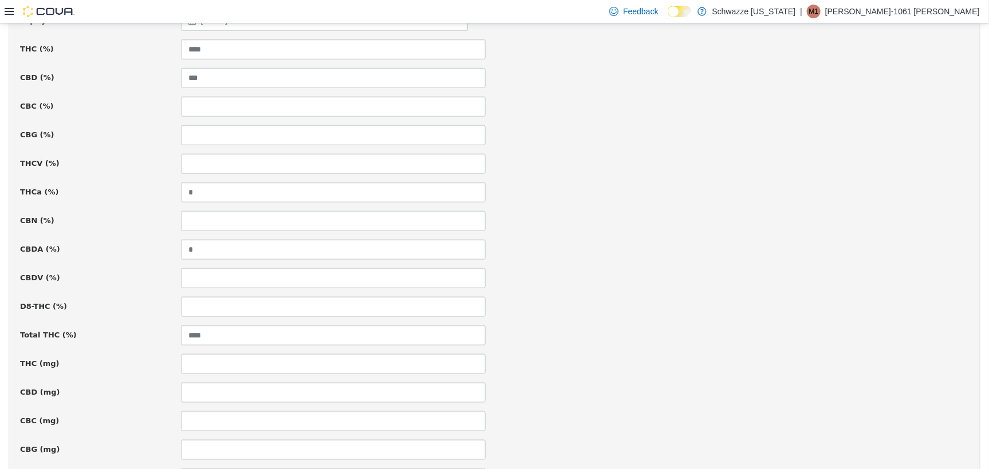
drag, startPoint x: 289, startPoint y: 88, endPoint x: 311, endPoint y: 92, distance: 22.7
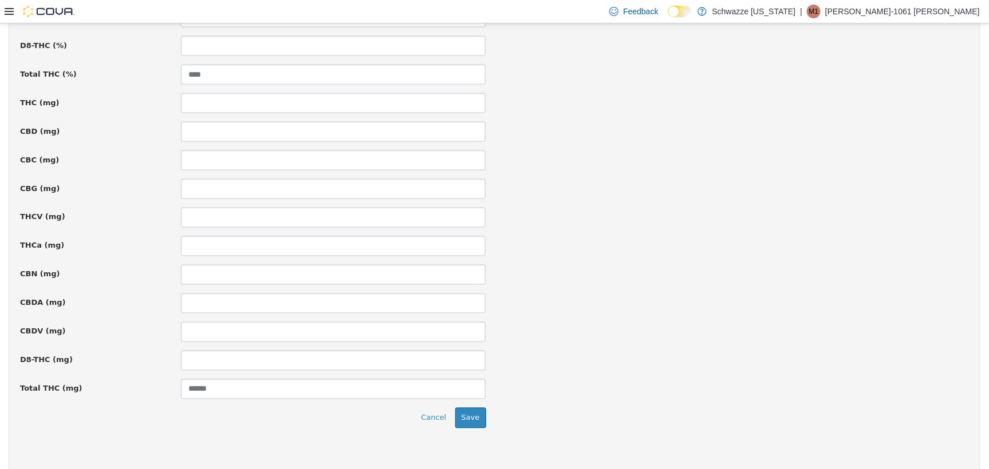
scroll to position [774, 0]
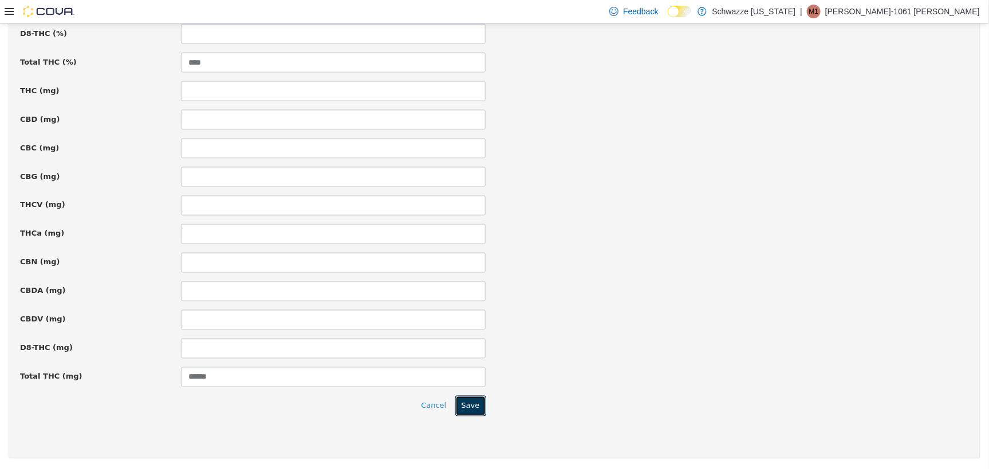
click at [475, 411] on button "Save" at bounding box center [470, 406] width 31 height 21
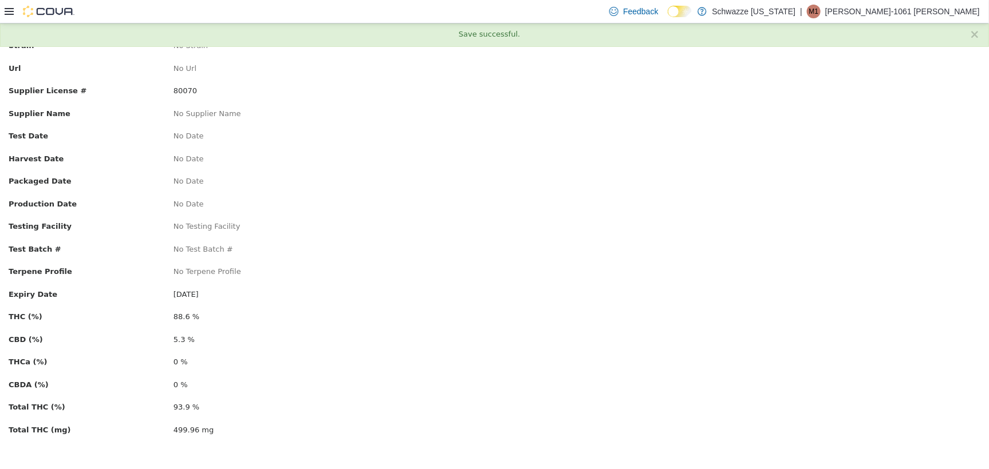
scroll to position [0, 0]
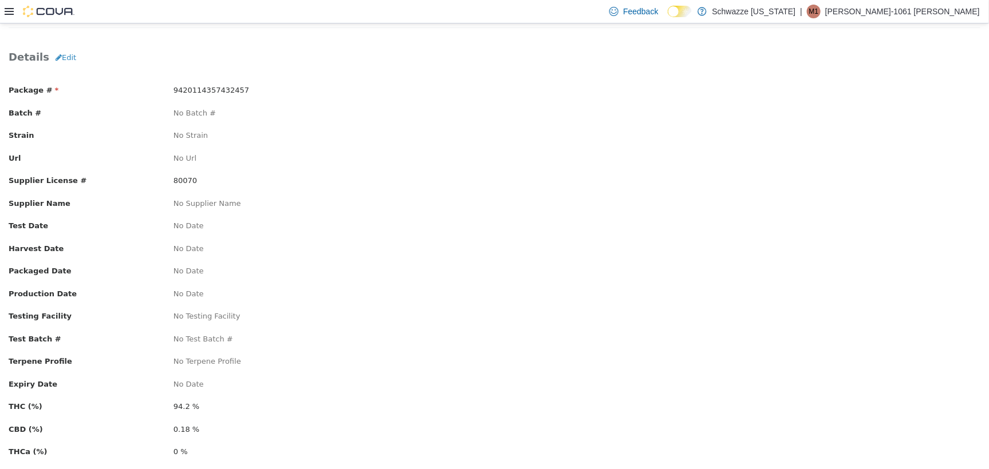
scroll to position [72, 0]
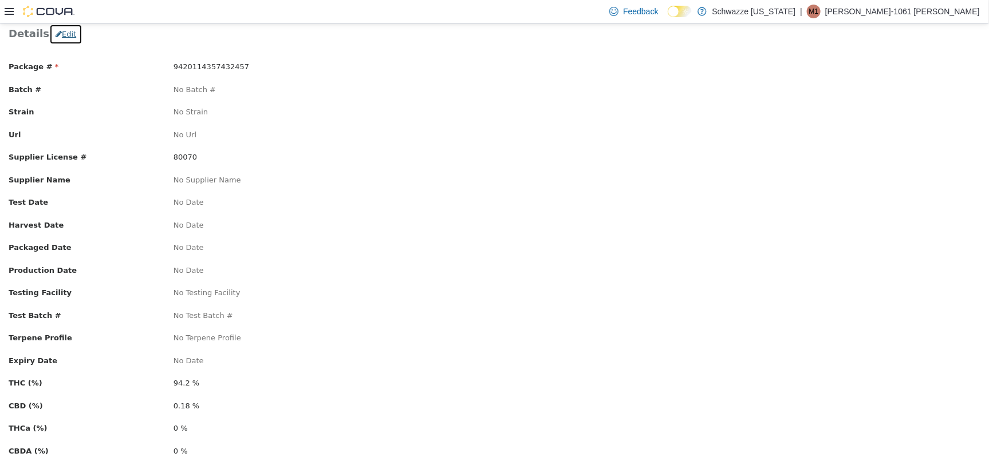
click at [61, 31] on button "Edit" at bounding box center [65, 33] width 33 height 21
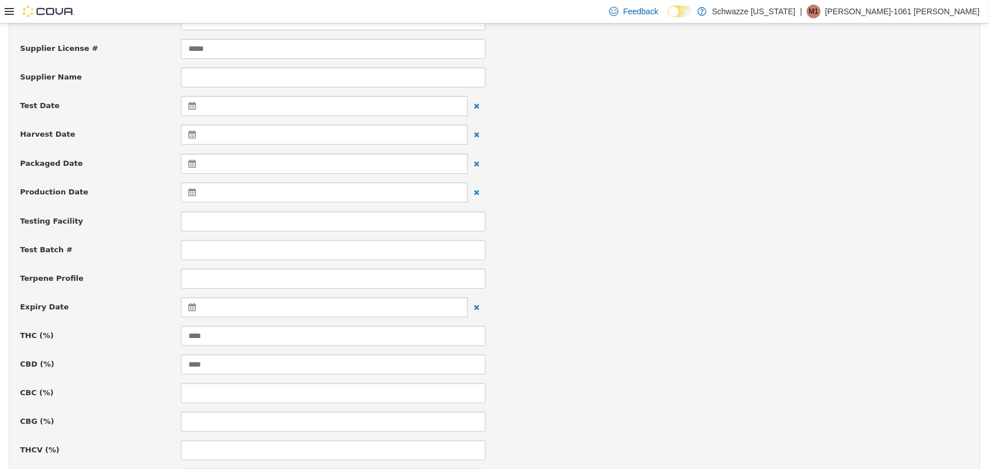
scroll to position [286, 0]
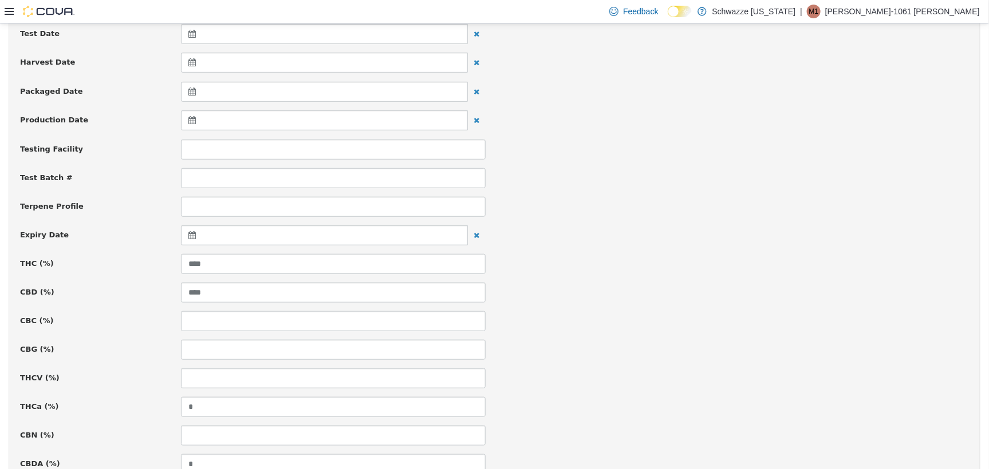
click at [189, 238] on icon at bounding box center [194, 235] width 12 height 8
click at [306, 263] on span at bounding box center [304, 263] width 6 height 6
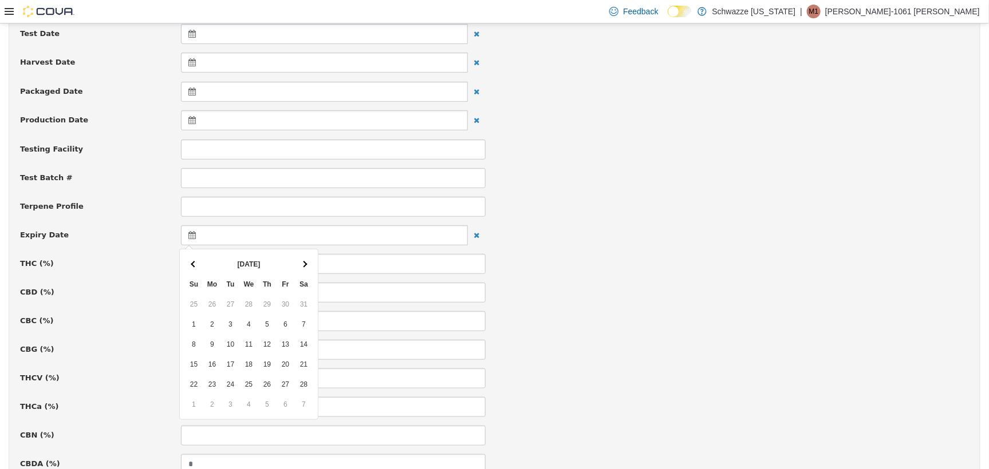
click at [306, 263] on span at bounding box center [304, 263] width 6 height 6
click at [305, 262] on span at bounding box center [304, 263] width 6 height 6
click at [305, 261] on th at bounding box center [304, 264] width 18 height 20
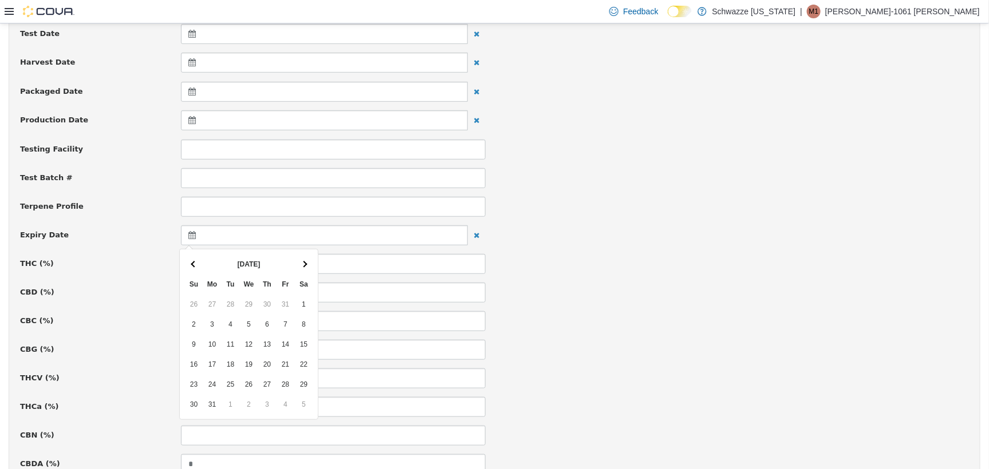
click at [305, 261] on th at bounding box center [304, 264] width 18 height 20
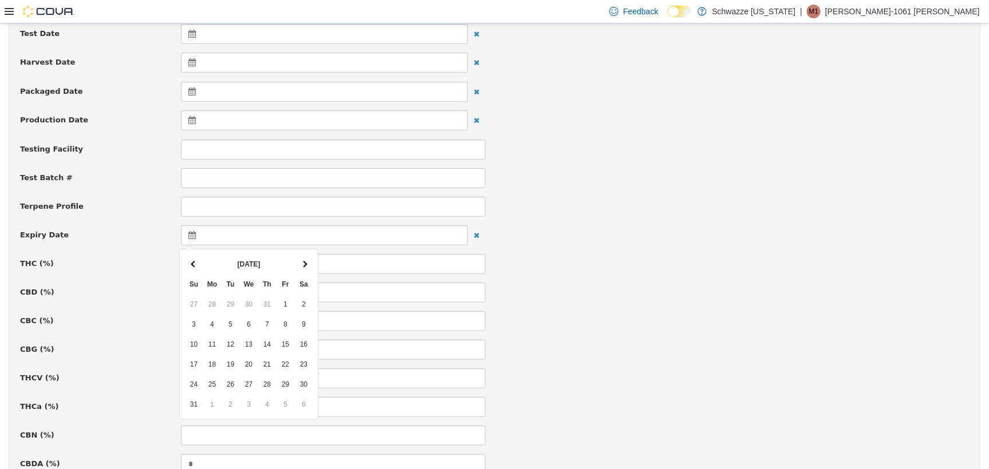
click at [305, 261] on th at bounding box center [304, 264] width 18 height 20
drag, startPoint x: 218, startPoint y: 306, endPoint x: 230, endPoint y: 287, distance: 22.9
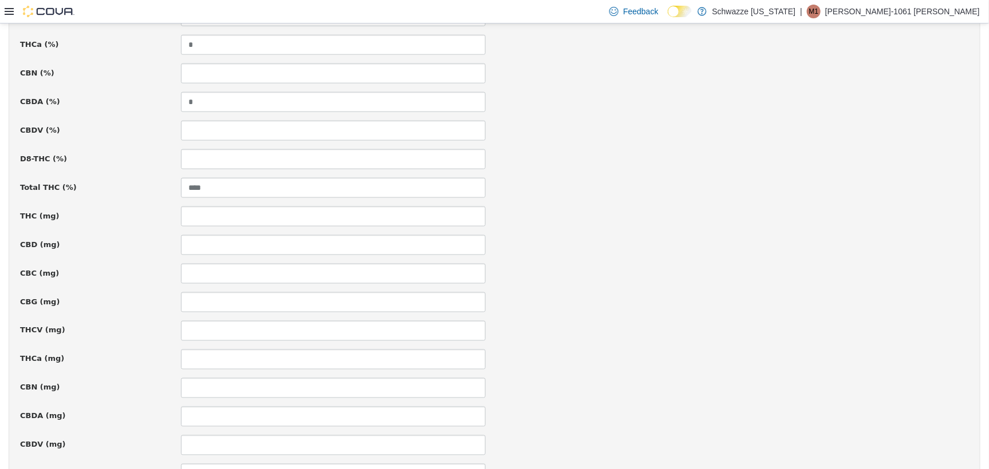
scroll to position [774, 0]
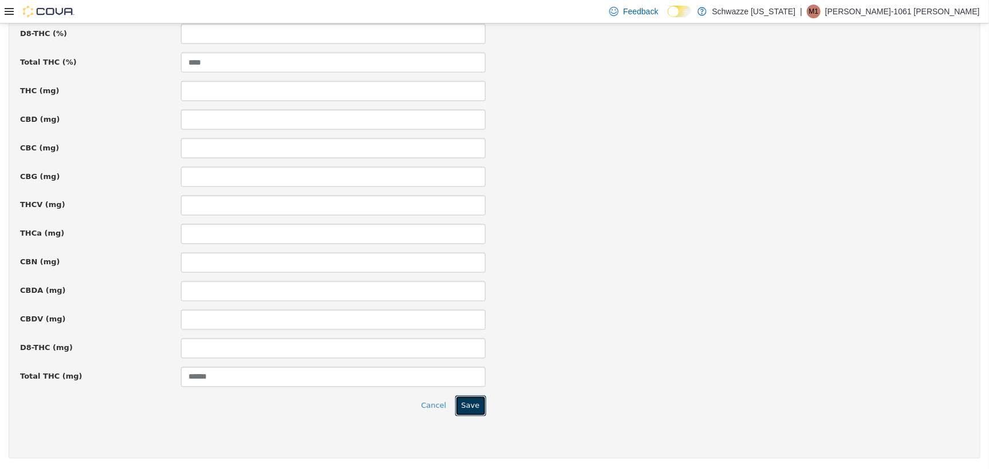
click at [460, 401] on button "Save" at bounding box center [470, 406] width 31 height 21
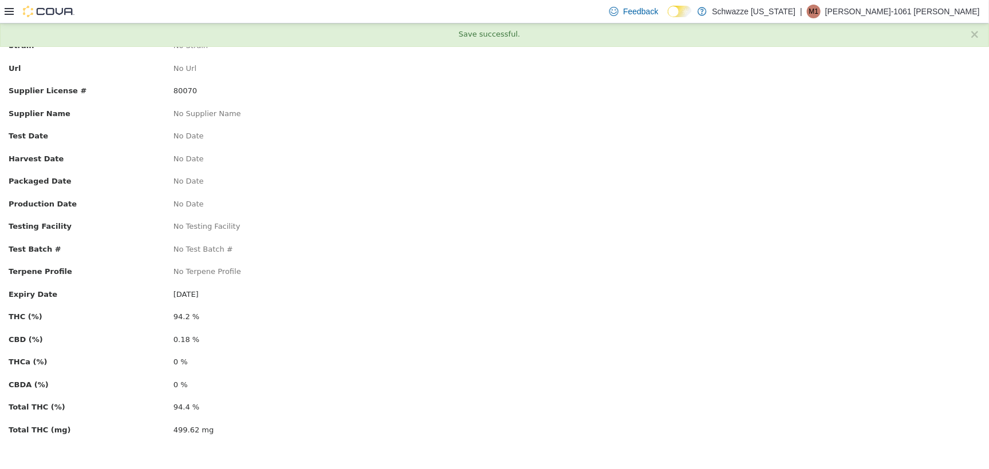
scroll to position [0, 0]
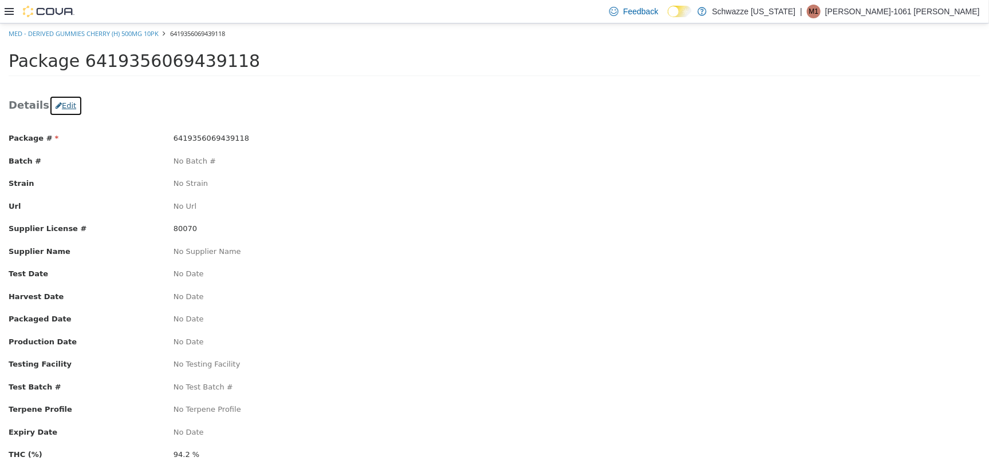
click at [62, 109] on button "Edit" at bounding box center [65, 105] width 33 height 21
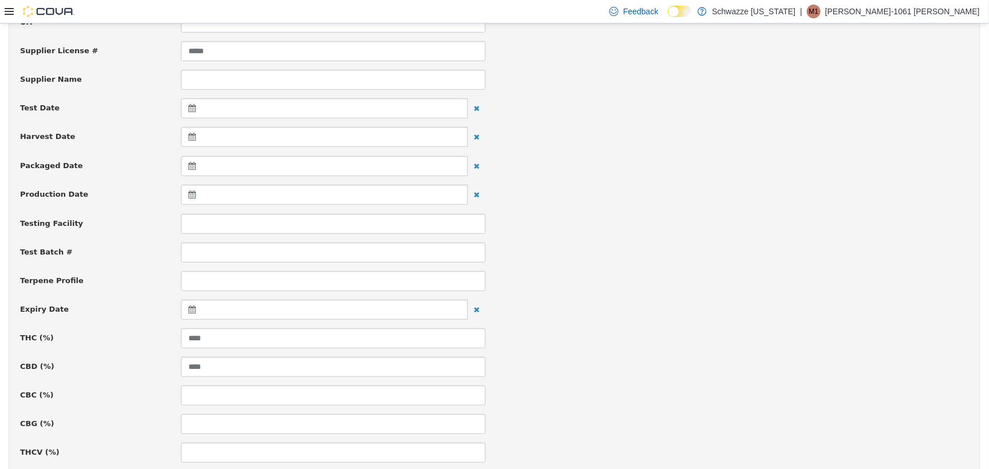
scroll to position [286, 0]
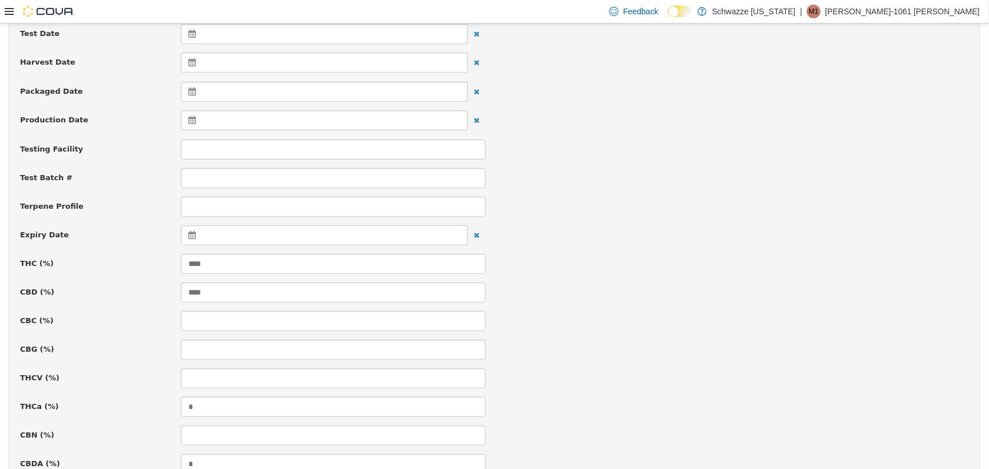
click at [191, 235] on icon at bounding box center [194, 235] width 12 height 8
click at [307, 258] on th at bounding box center [304, 264] width 18 height 20
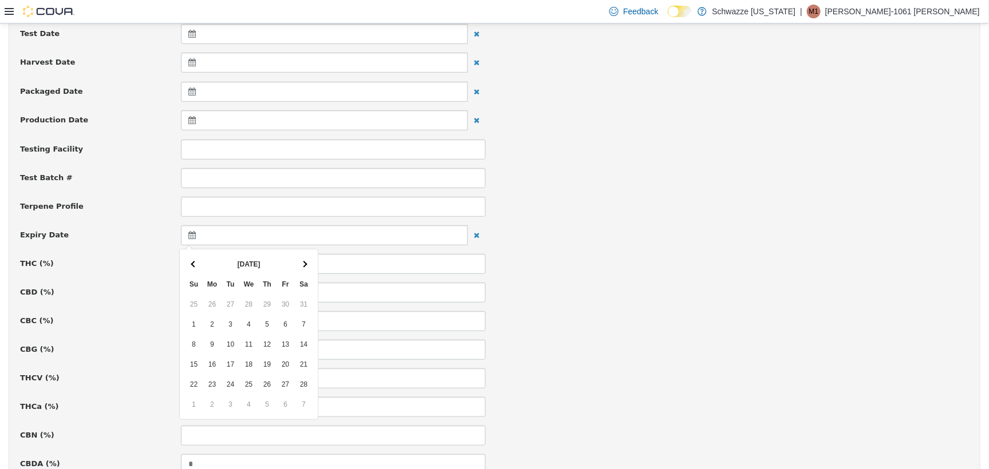
click at [307, 258] on th at bounding box center [304, 264] width 18 height 20
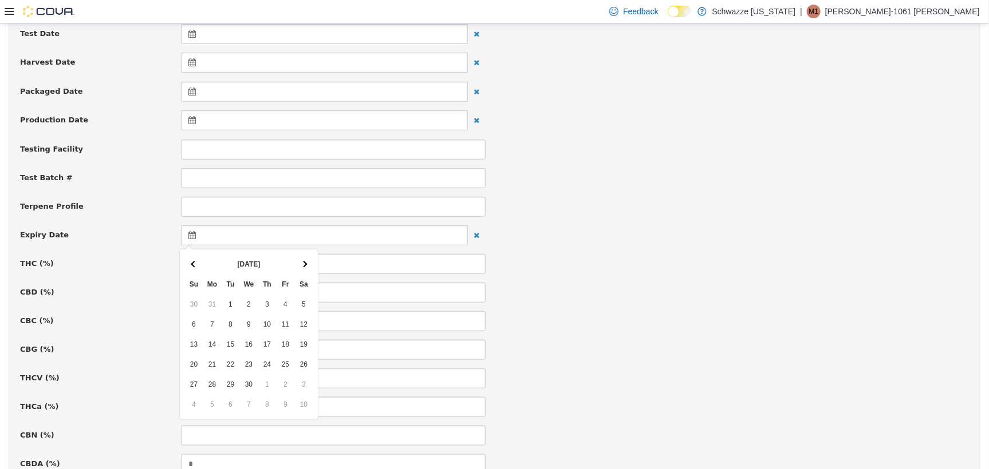
click at [307, 258] on th at bounding box center [304, 264] width 18 height 20
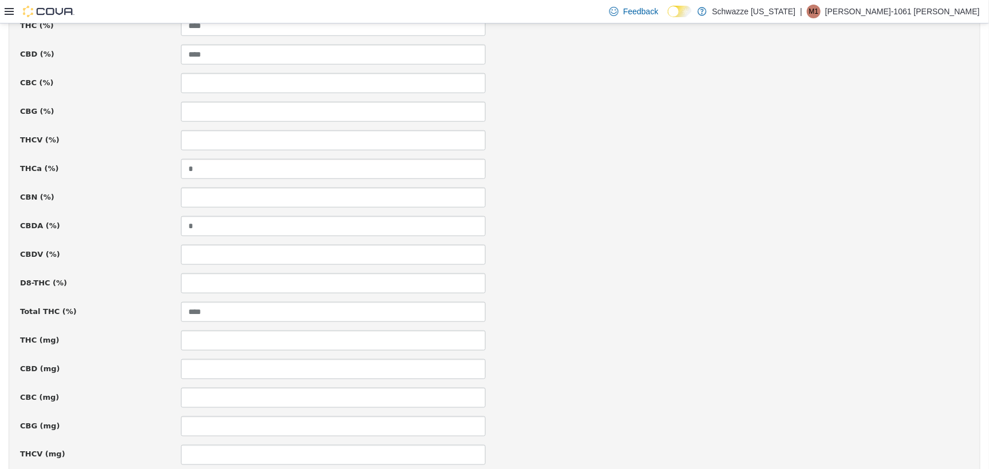
scroll to position [774, 0]
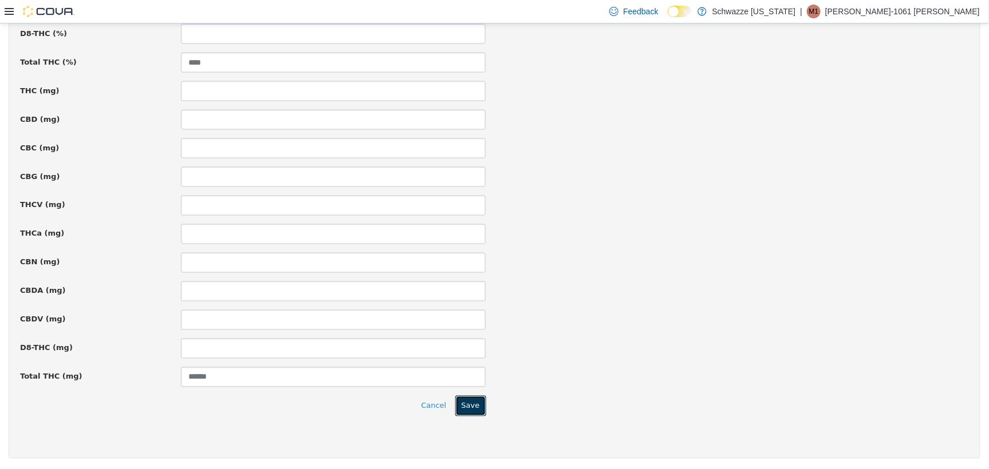
click at [468, 402] on button "Save" at bounding box center [470, 406] width 31 height 21
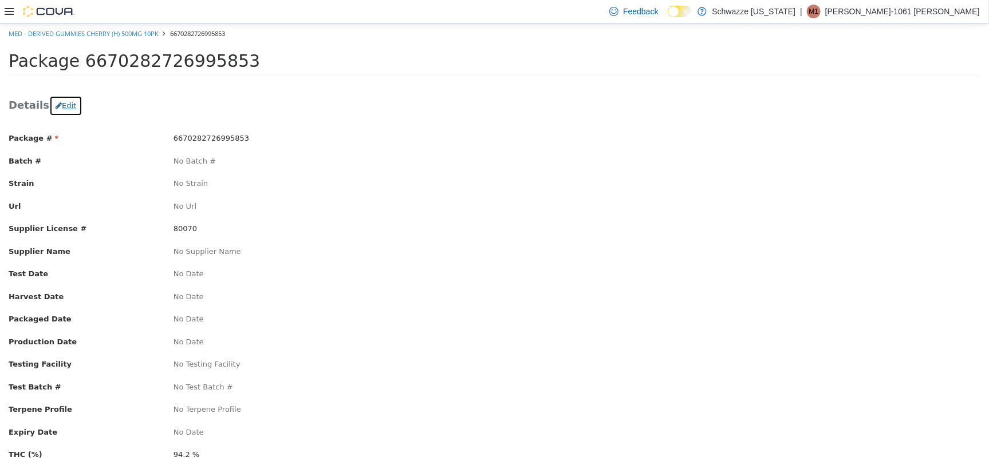
click at [56, 106] on icon "button" at bounding box center [59, 104] width 6 height 7
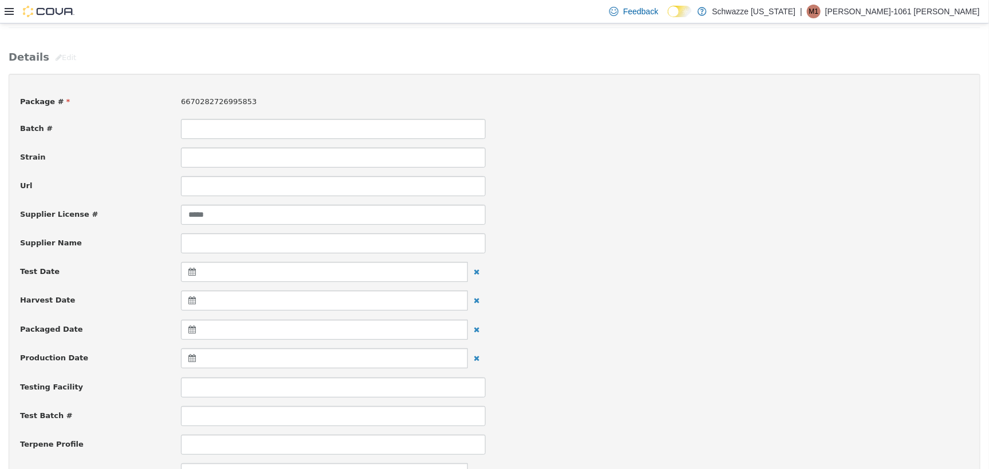
scroll to position [72, 0]
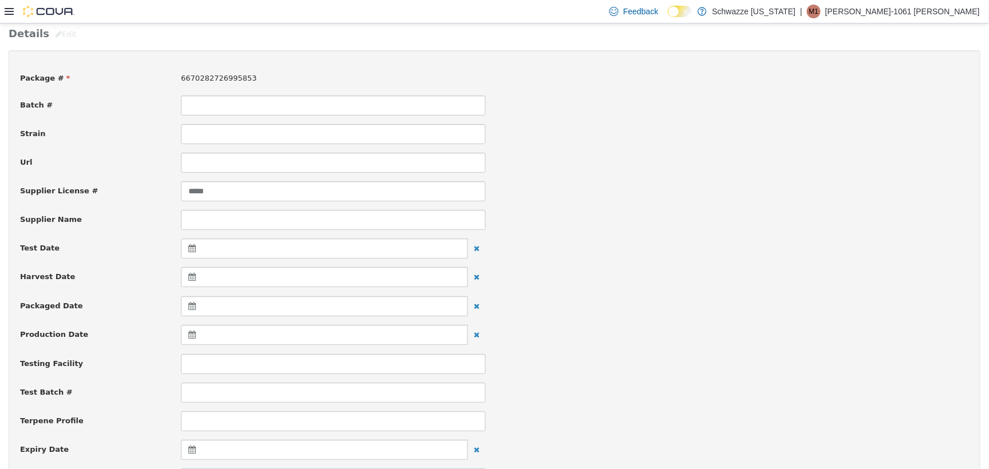
click at [191, 449] on icon at bounding box center [194, 449] width 12 height 8
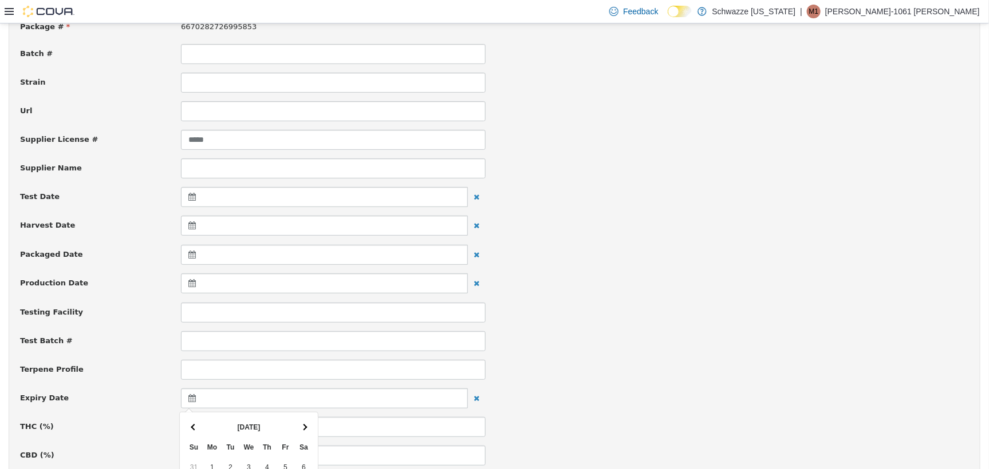
scroll to position [286, 0]
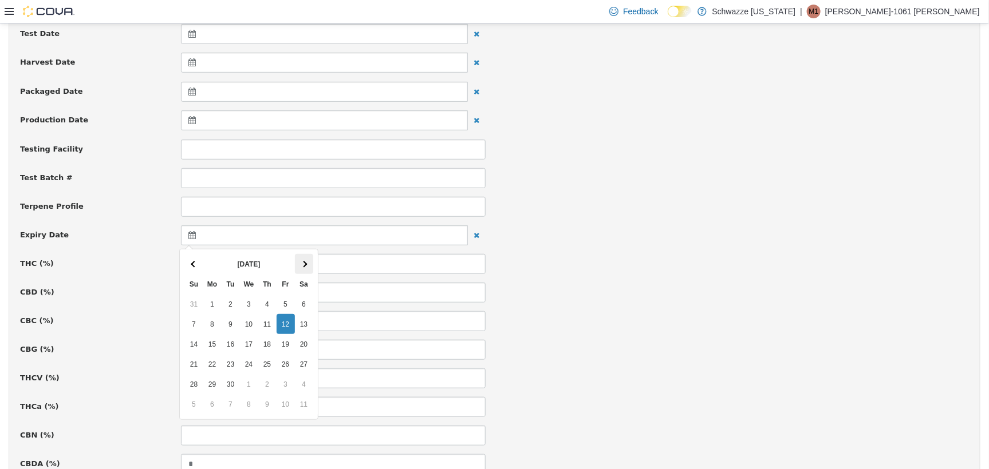
click at [306, 255] on th at bounding box center [304, 264] width 18 height 20
click at [306, 259] on th at bounding box center [304, 264] width 18 height 20
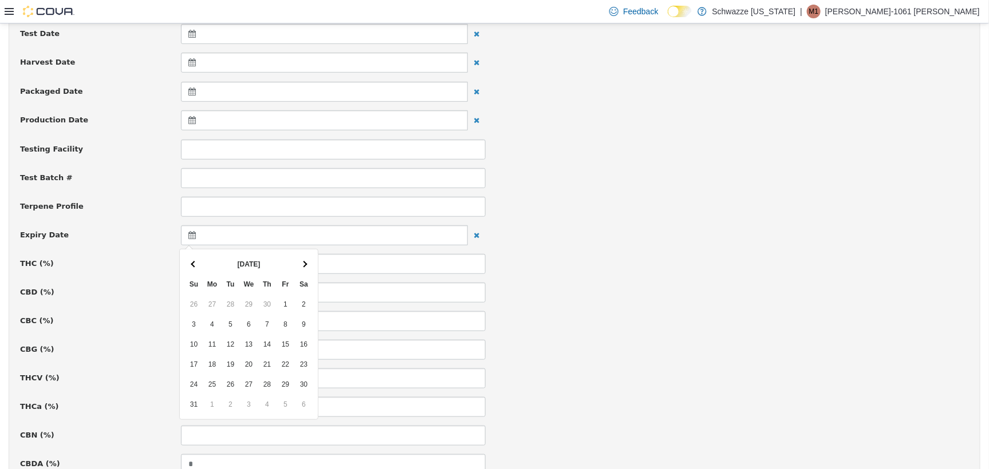
click at [306, 259] on th at bounding box center [304, 264] width 18 height 20
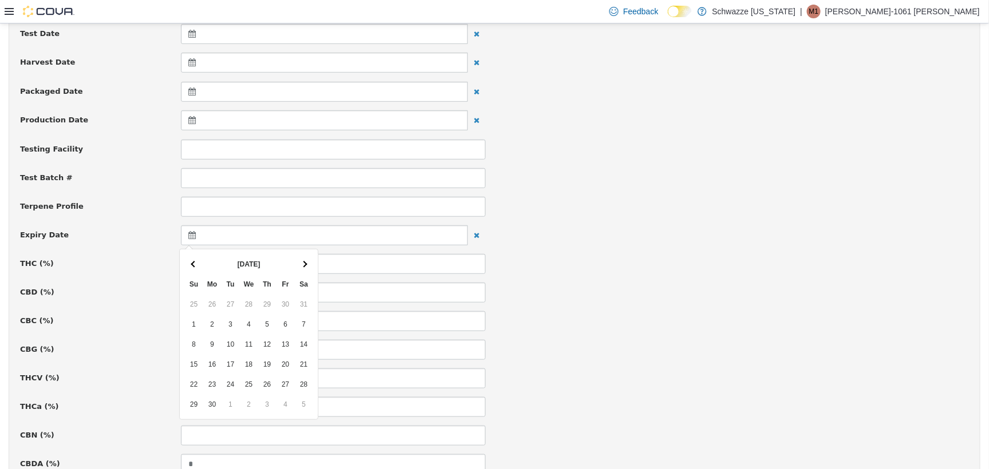
click at [306, 259] on th at bounding box center [304, 264] width 18 height 20
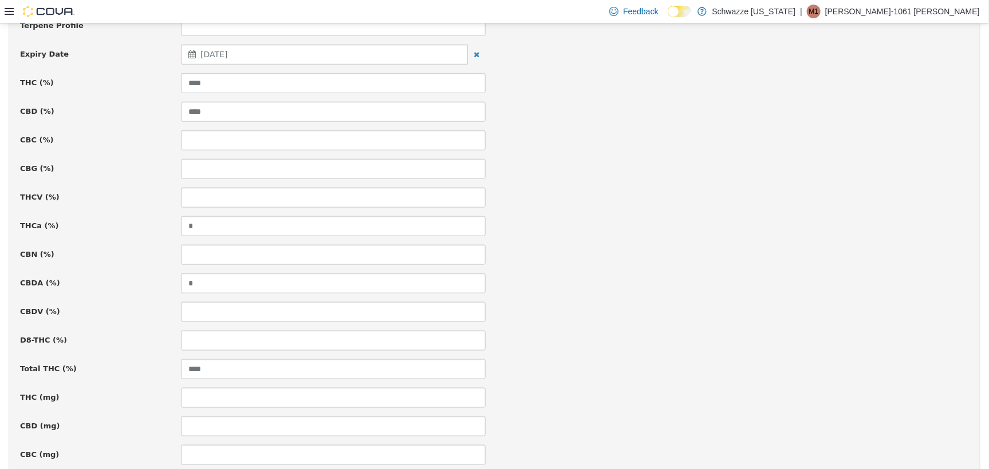
scroll to position [774, 0]
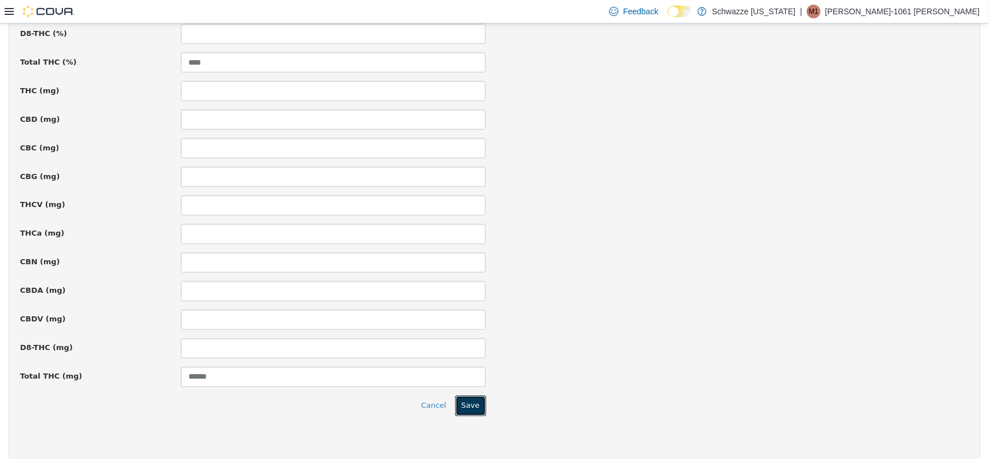
click at [469, 408] on button "Save" at bounding box center [470, 406] width 31 height 21
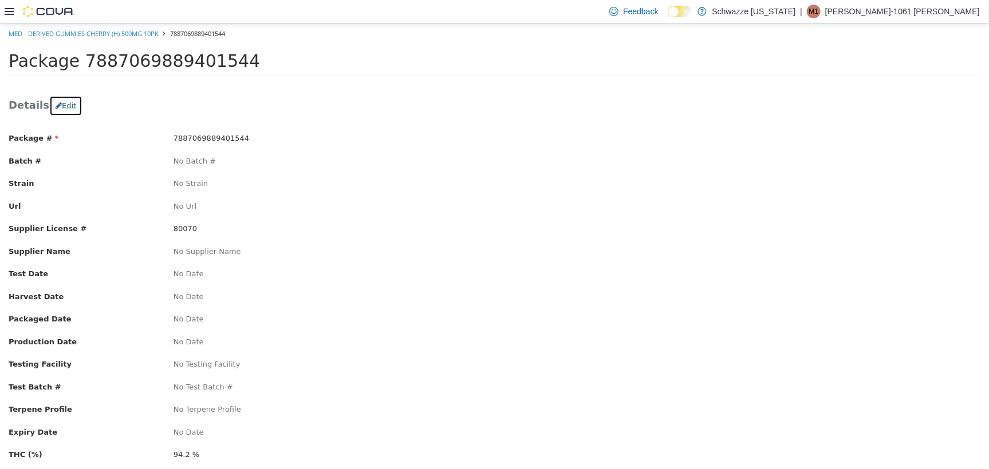
click at [56, 104] on icon "button" at bounding box center [59, 104] width 6 height 7
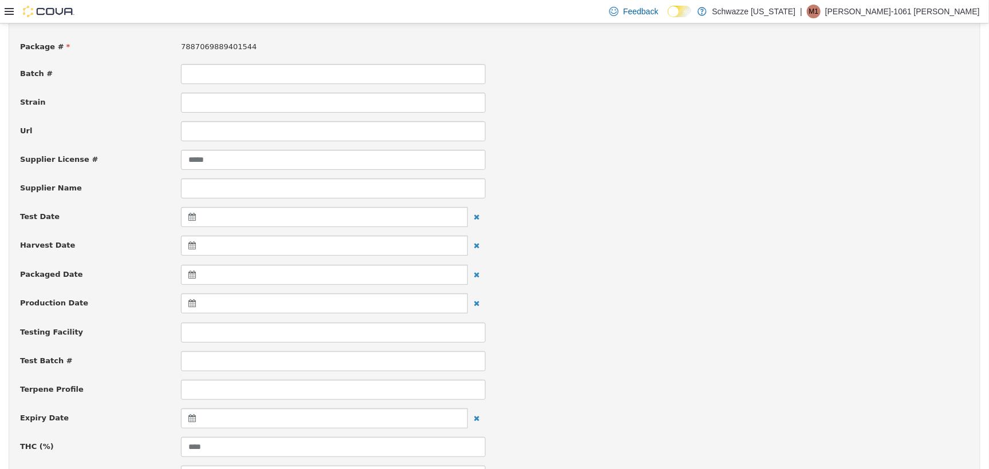
scroll to position [286, 0]
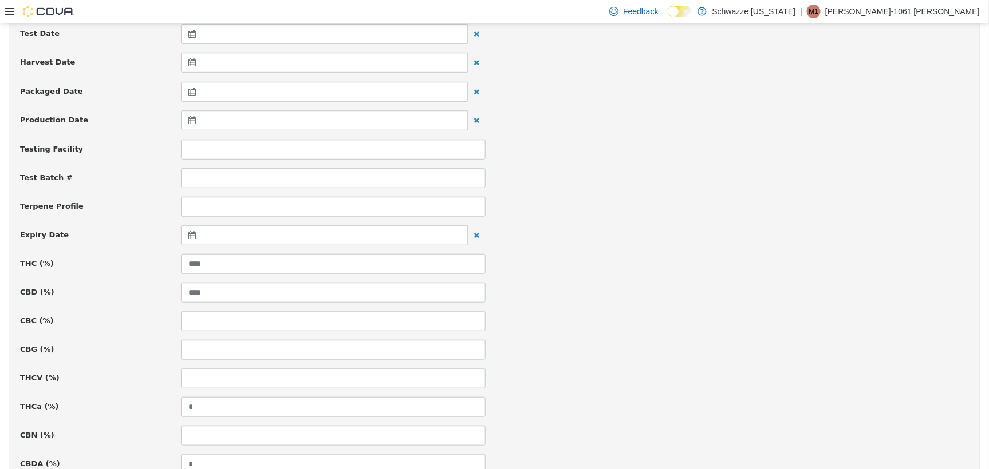
click at [188, 232] on icon at bounding box center [194, 235] width 12 height 8
click at [303, 260] on span at bounding box center [304, 263] width 6 height 6
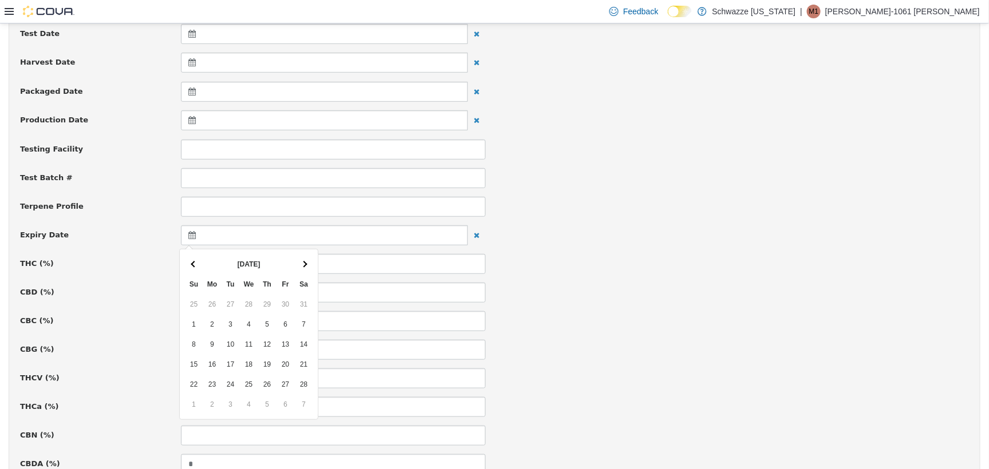
click at [303, 260] on span at bounding box center [304, 263] width 6 height 6
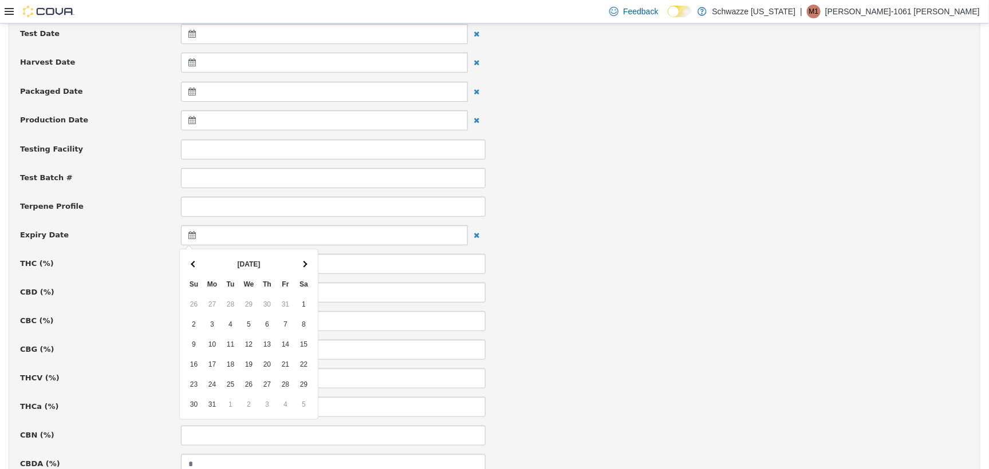
click at [303, 260] on span at bounding box center [304, 263] width 6 height 6
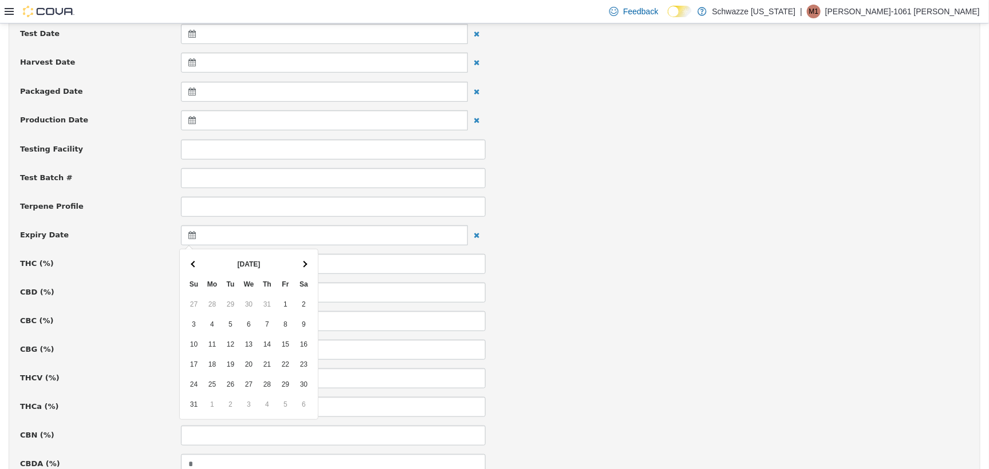
click at [303, 260] on span at bounding box center [304, 263] width 6 height 6
drag, startPoint x: 213, startPoint y: 305, endPoint x: 327, endPoint y: 281, distance: 116.6
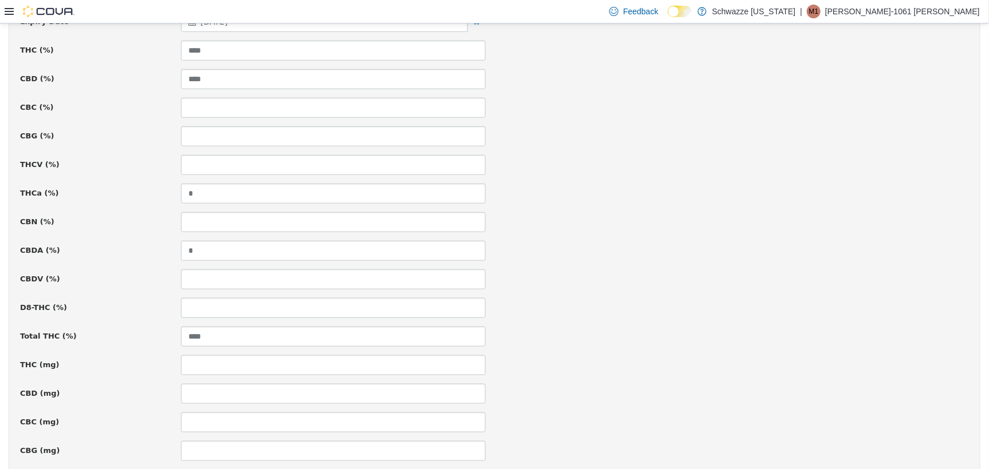
scroll to position [774, 0]
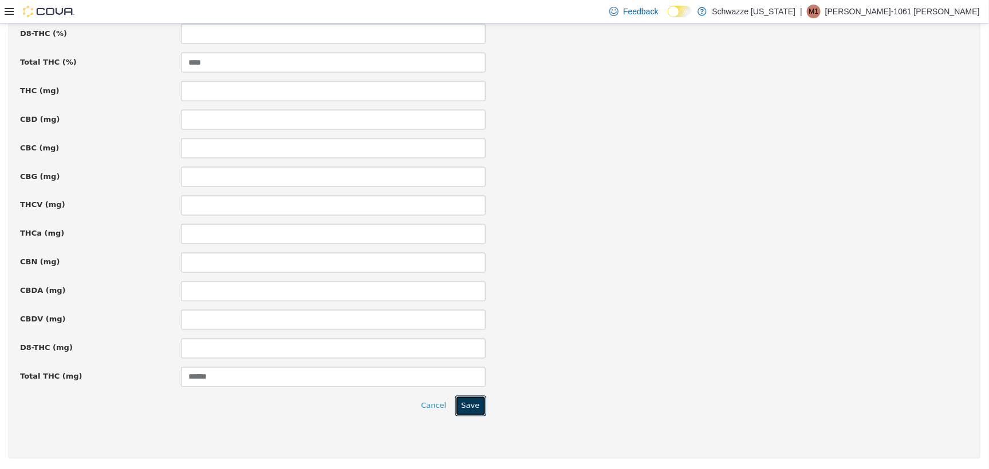
click at [470, 404] on button "Save" at bounding box center [470, 406] width 31 height 21
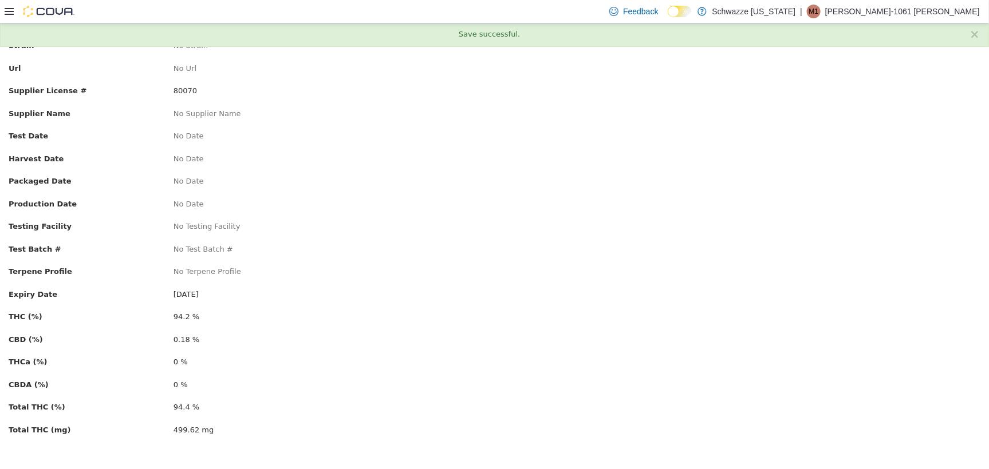
scroll to position [0, 0]
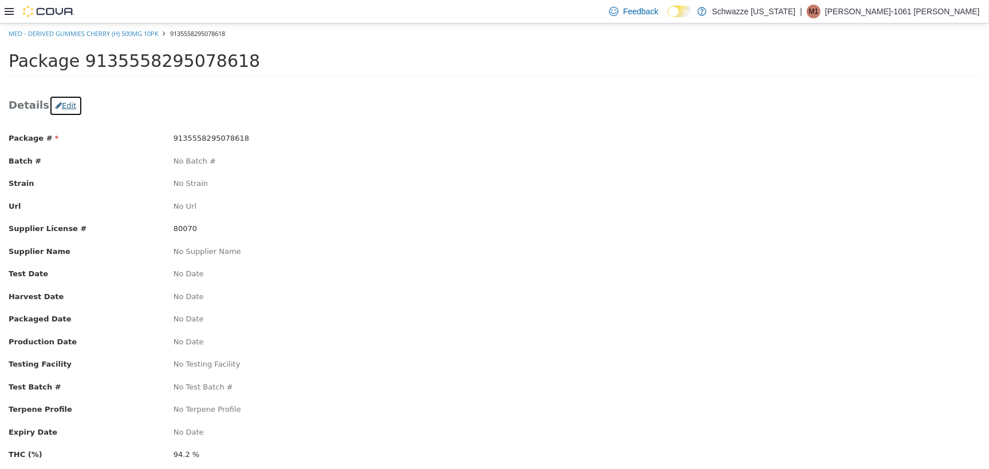
click at [56, 103] on icon "button" at bounding box center [59, 104] width 6 height 7
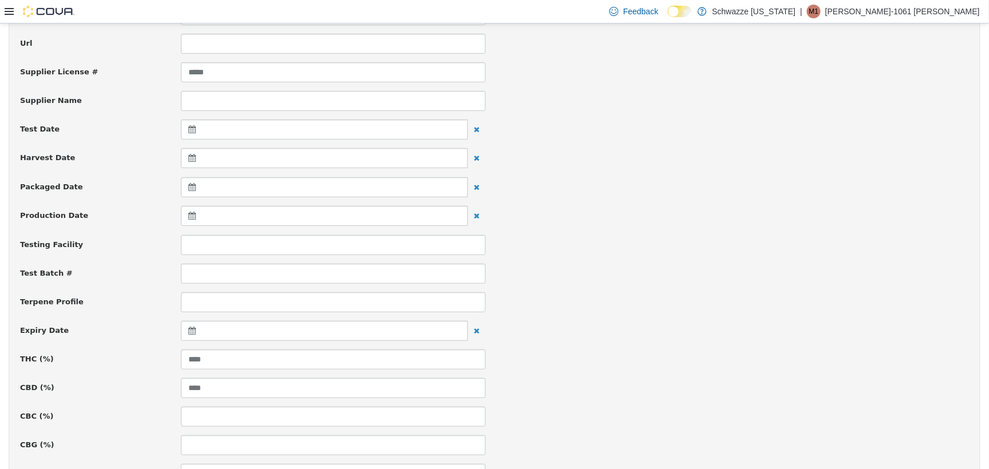
scroll to position [215, 0]
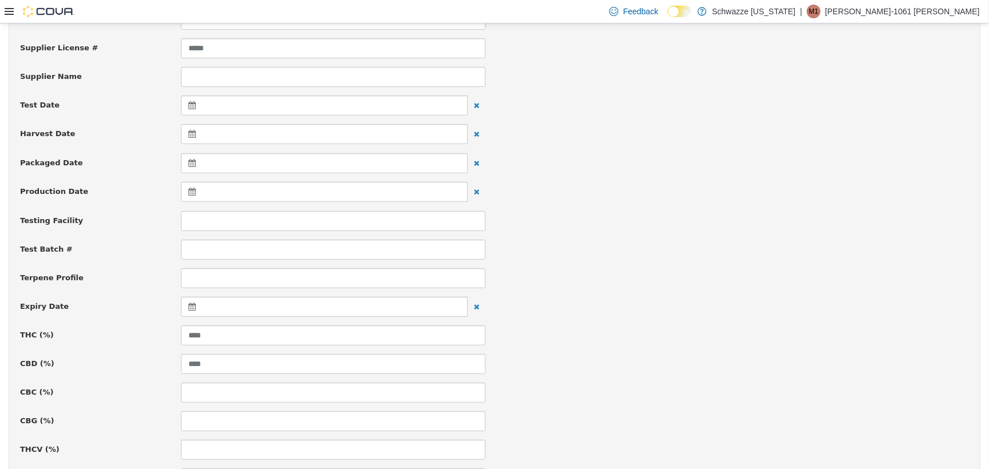
click at [188, 306] on icon at bounding box center [194, 306] width 12 height 8
click at [296, 333] on th at bounding box center [304, 335] width 18 height 20
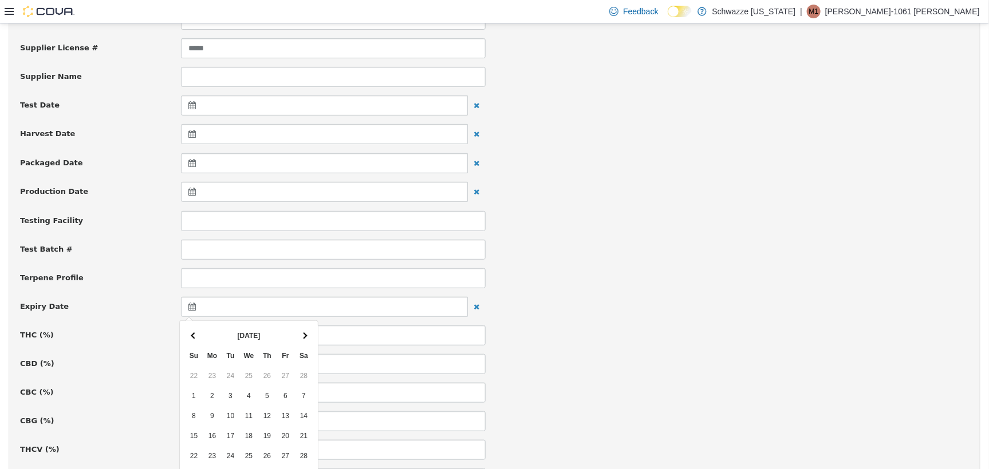
click at [296, 333] on th at bounding box center [304, 335] width 18 height 20
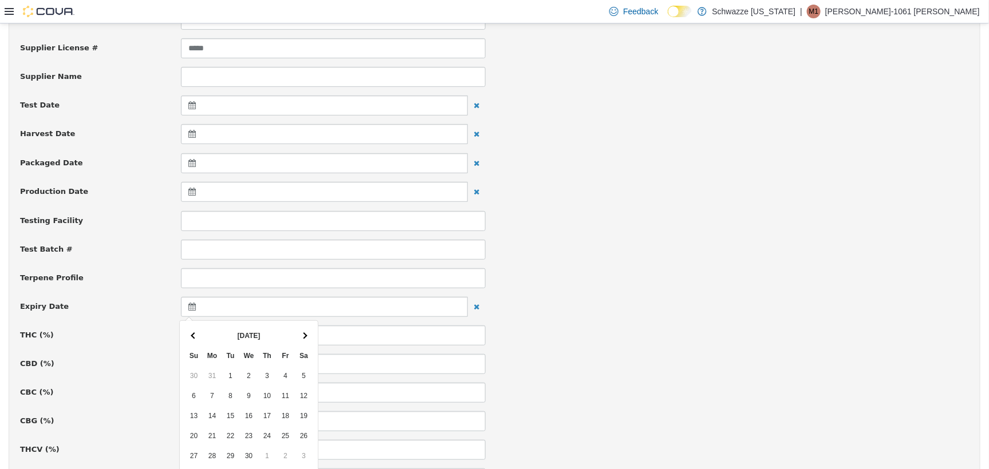
click at [296, 333] on th at bounding box center [304, 335] width 18 height 20
click at [301, 331] on th at bounding box center [304, 335] width 18 height 20
drag, startPoint x: 216, startPoint y: 378, endPoint x: 223, endPoint y: 376, distance: 6.7
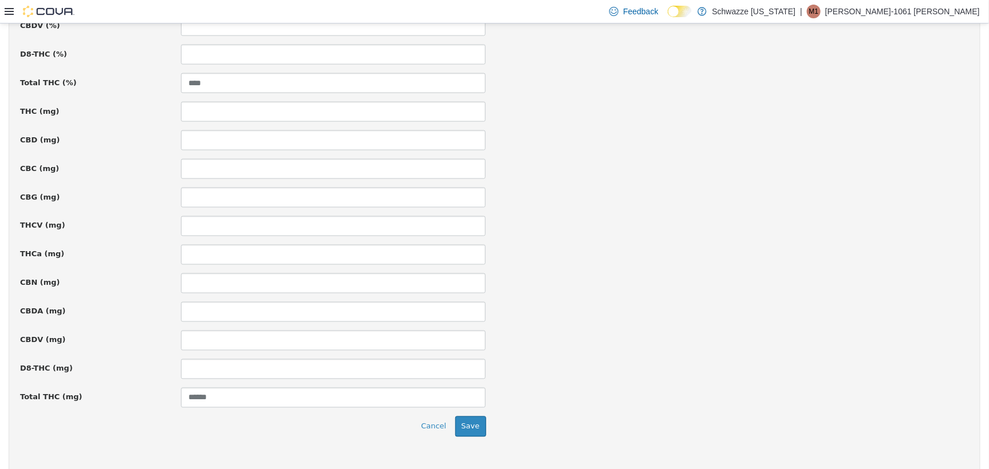
scroll to position [774, 0]
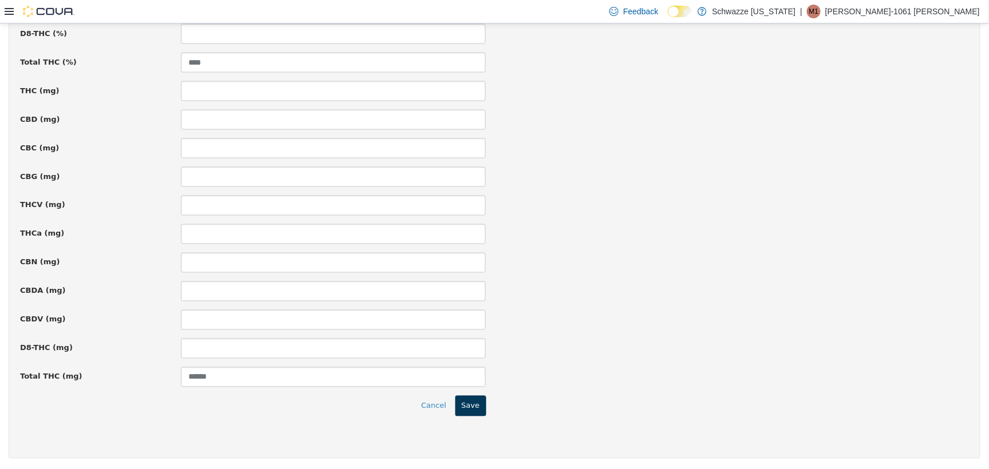
click at [466, 396] on button "Save" at bounding box center [470, 406] width 31 height 21
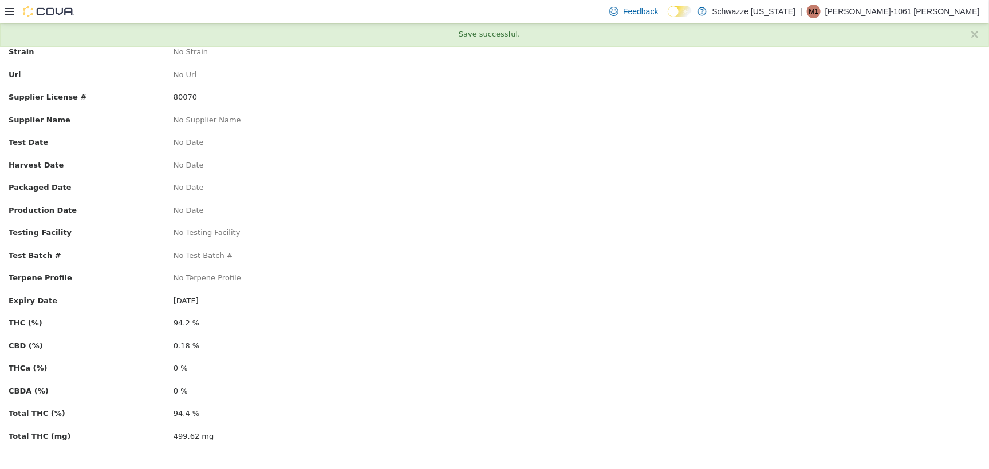
scroll to position [138, 0]
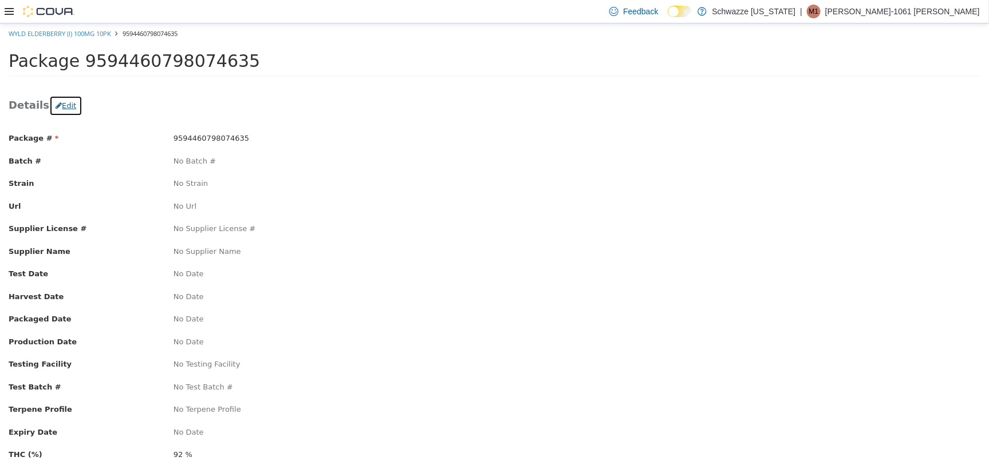
click at [61, 107] on button "Edit" at bounding box center [65, 105] width 33 height 21
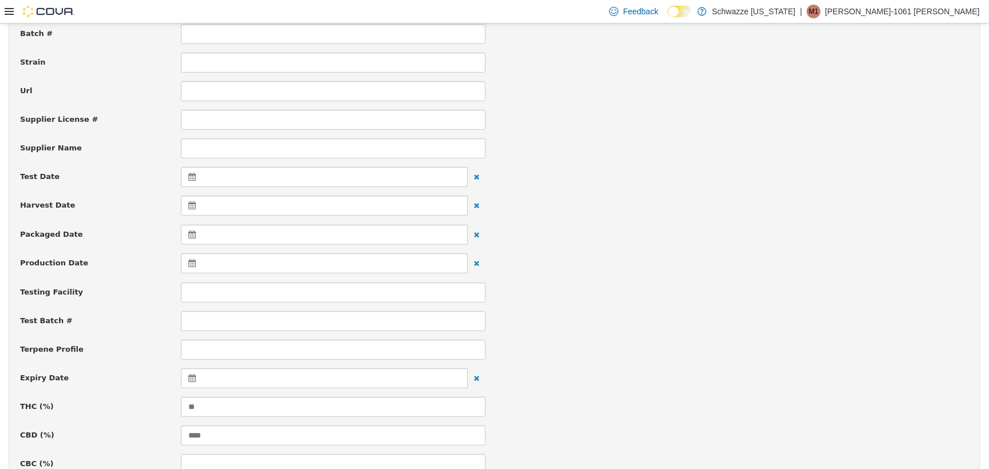
scroll to position [215, 0]
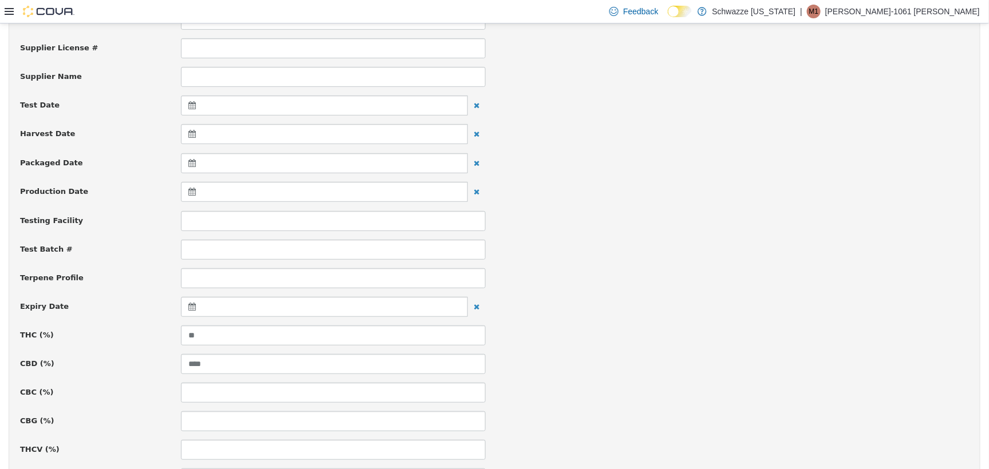
click at [185, 306] on div at bounding box center [324, 307] width 287 height 20
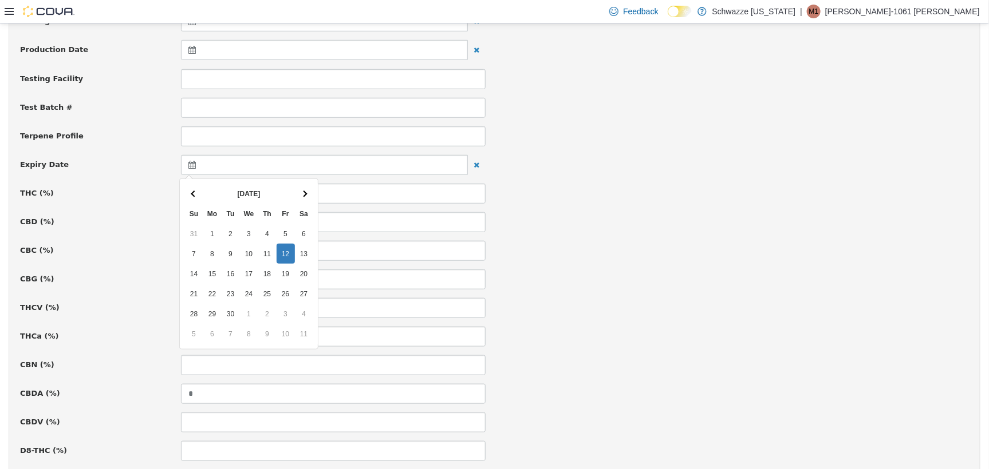
scroll to position [358, 0]
click at [304, 192] on span at bounding box center [304, 192] width 6 height 6
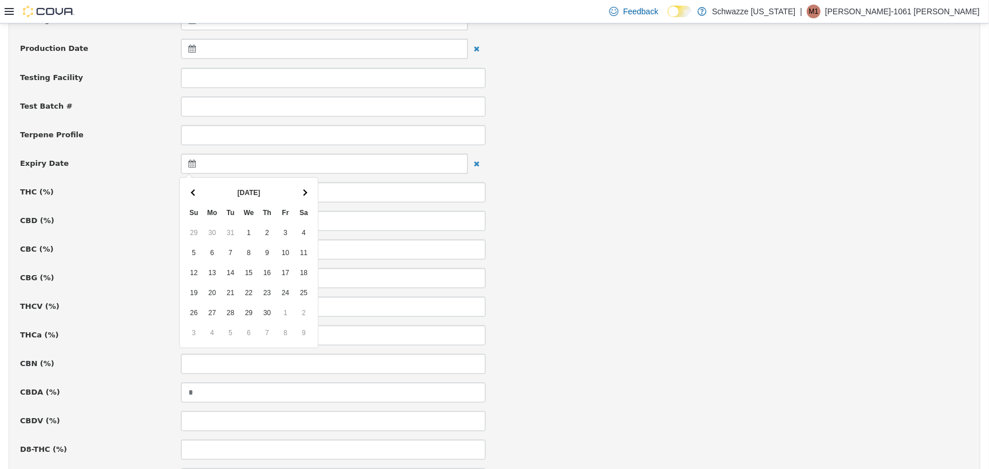
click at [304, 192] on span at bounding box center [304, 192] width 6 height 6
drag, startPoint x: 236, startPoint y: 293, endPoint x: 329, endPoint y: 231, distance: 111.8
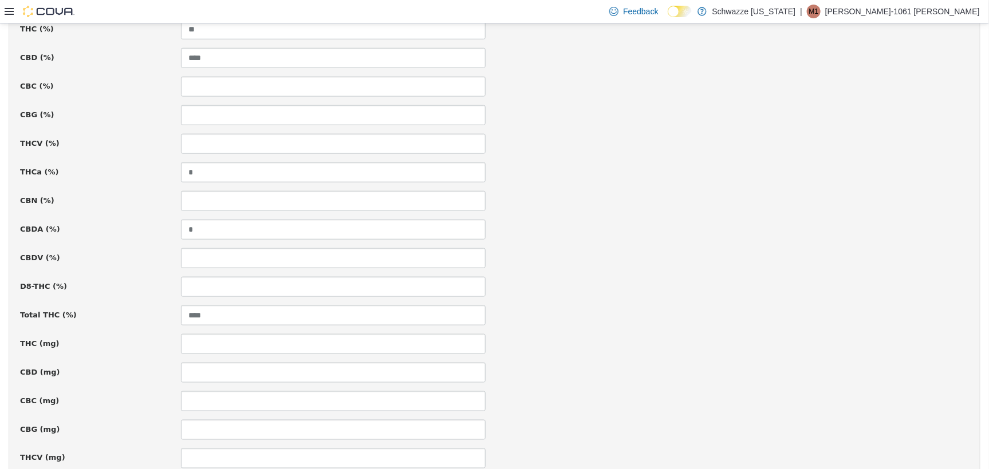
scroll to position [774, 0]
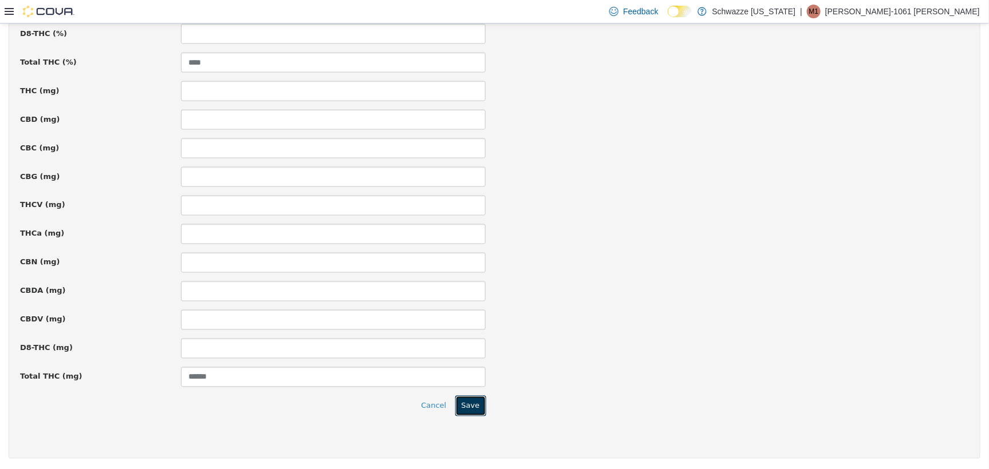
click at [465, 405] on button "Save" at bounding box center [470, 406] width 31 height 21
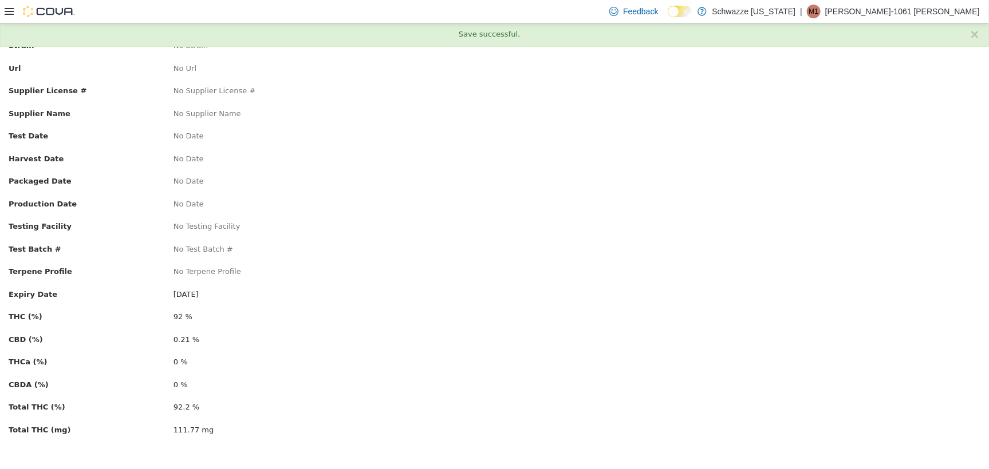
scroll to position [0, 0]
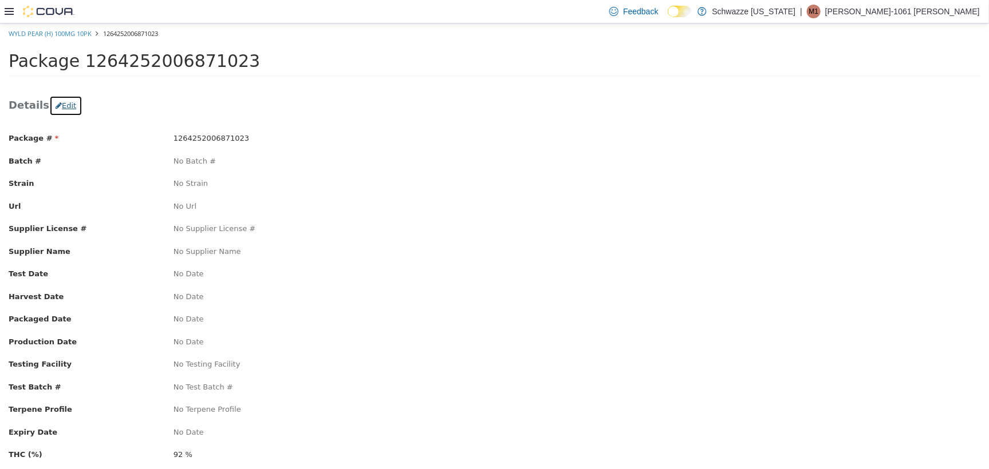
click at [67, 103] on button "Edit" at bounding box center [65, 105] width 33 height 21
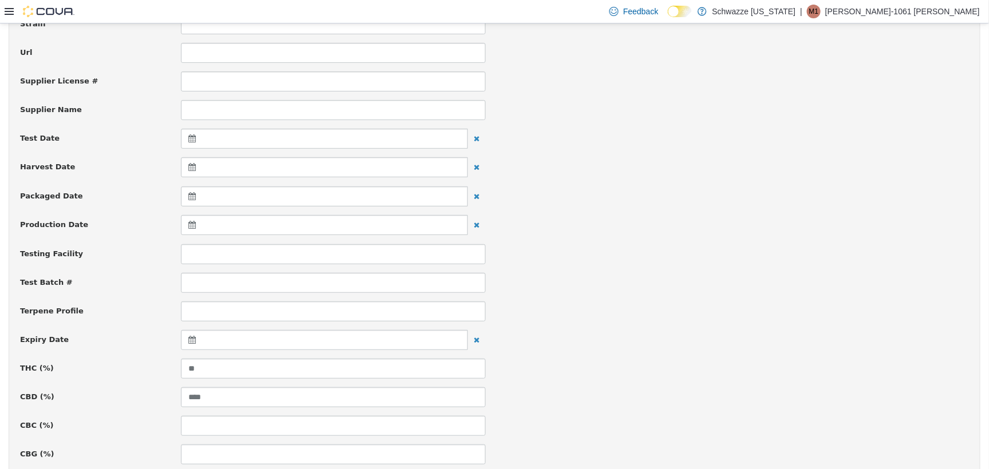
scroll to position [286, 0]
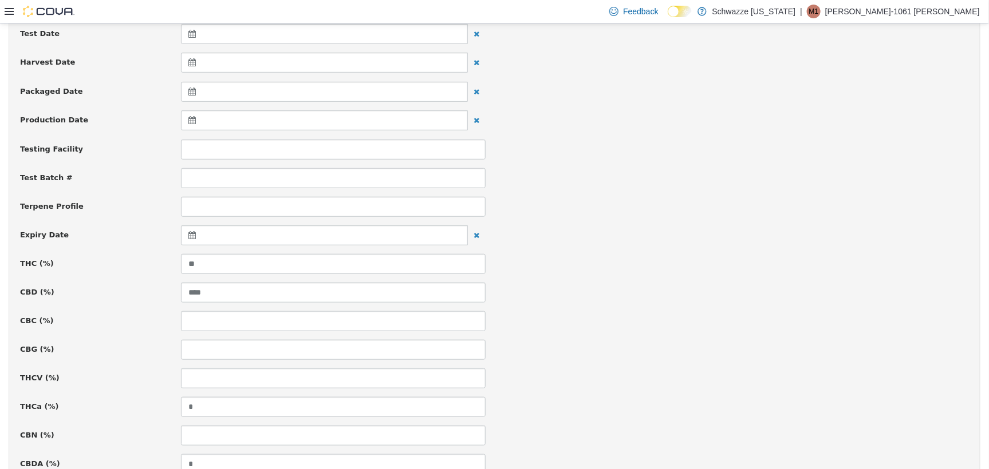
click at [196, 239] on div at bounding box center [324, 235] width 287 height 20
click at [302, 266] on th at bounding box center [304, 264] width 18 height 20
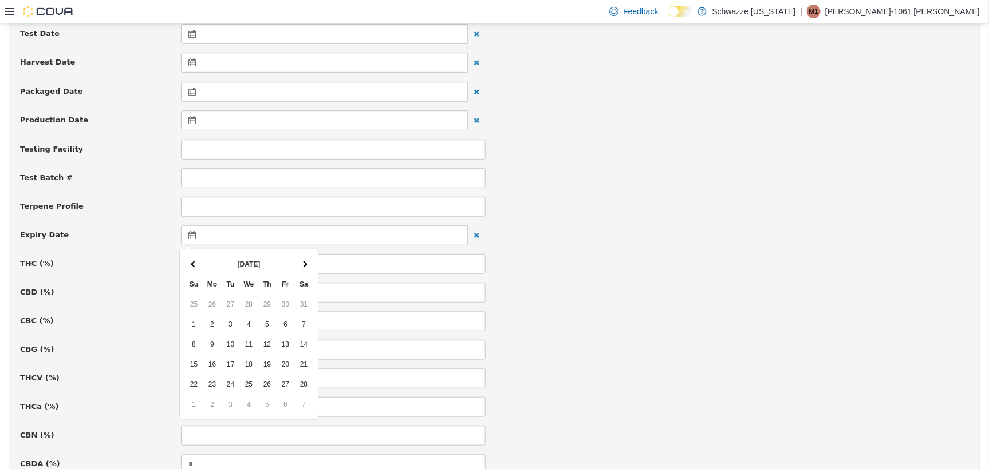
click at [302, 266] on th at bounding box center [304, 264] width 18 height 20
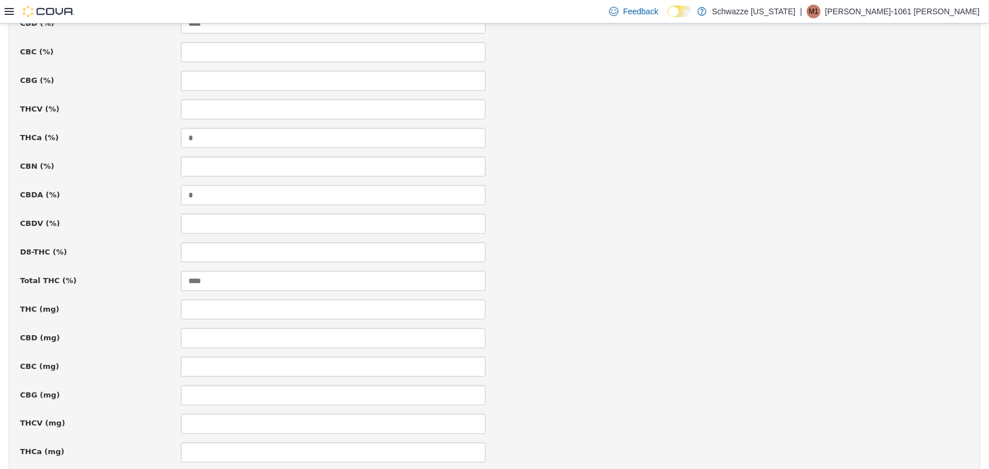
scroll to position [774, 0]
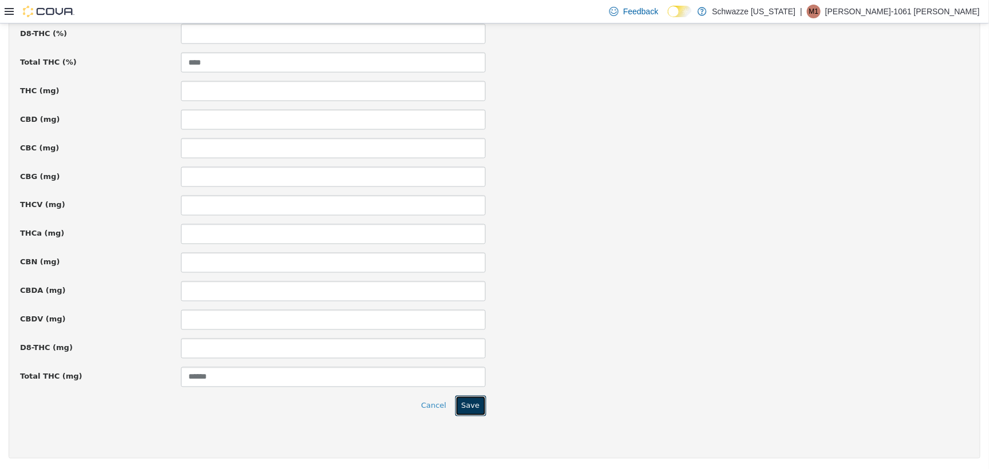
drag, startPoint x: 461, startPoint y: 407, endPoint x: 464, endPoint y: 396, distance: 11.8
click at [461, 406] on button "Save" at bounding box center [470, 406] width 31 height 21
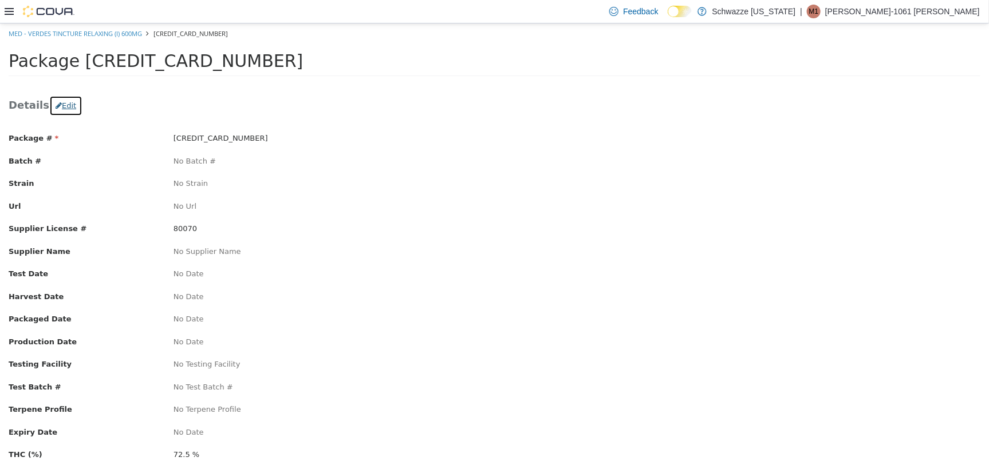
click at [55, 108] on button "Edit" at bounding box center [65, 105] width 33 height 21
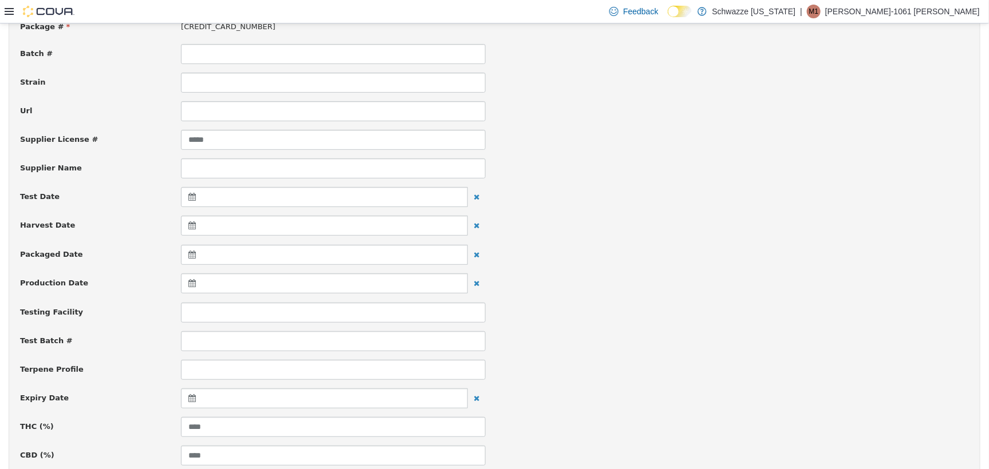
scroll to position [286, 0]
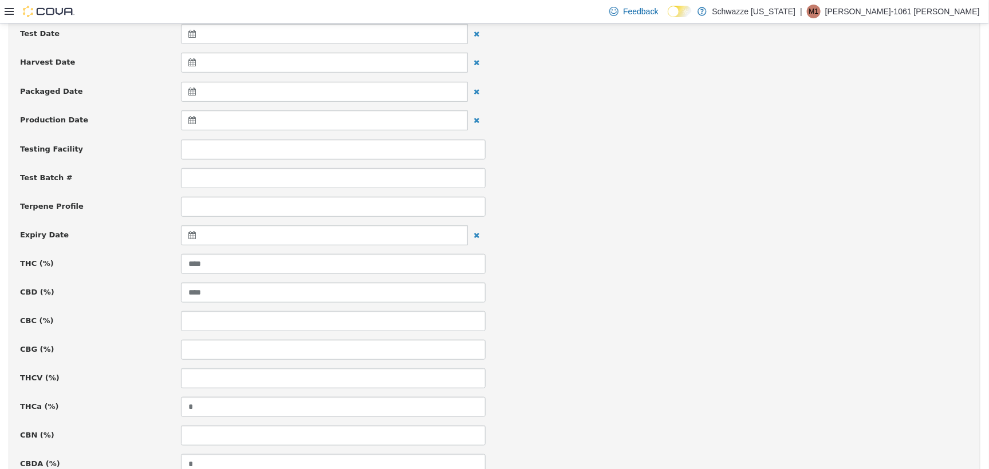
click at [191, 234] on icon at bounding box center [194, 235] width 12 height 8
click at [306, 266] on th at bounding box center [304, 264] width 18 height 20
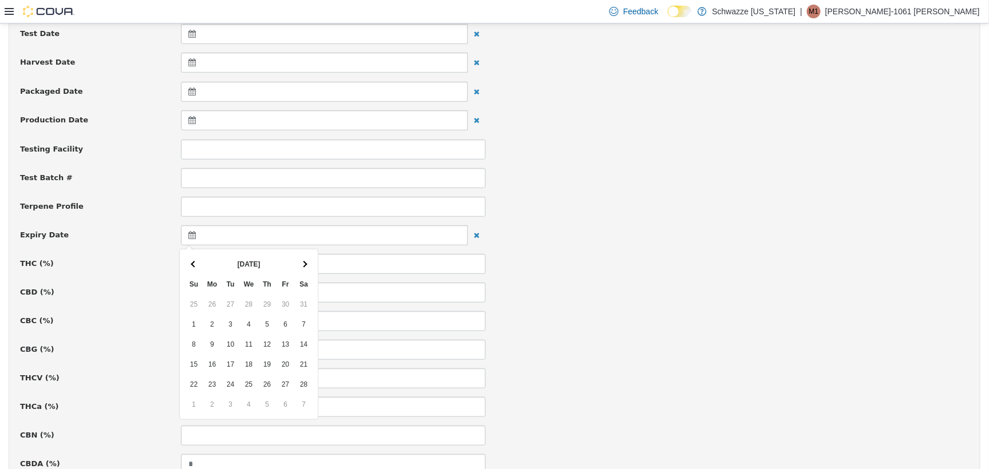
click at [306, 266] on th at bounding box center [304, 264] width 18 height 20
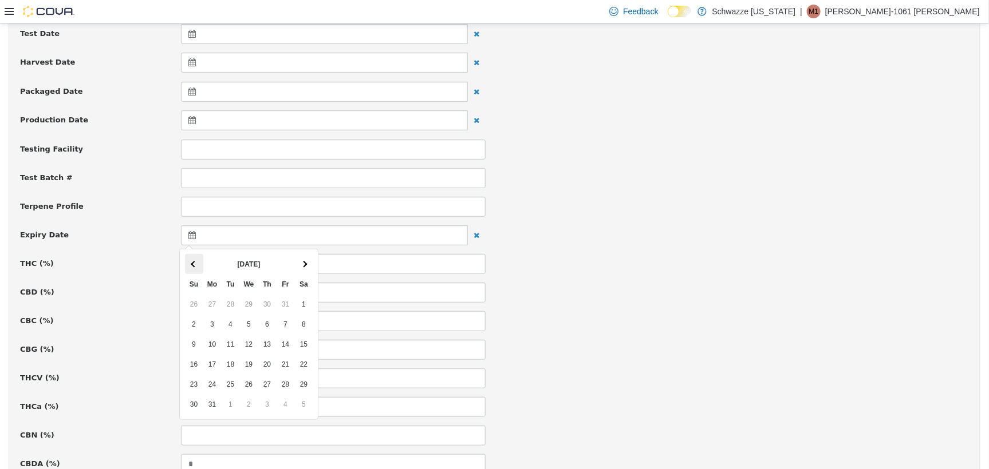
click at [196, 265] on th at bounding box center [194, 264] width 18 height 20
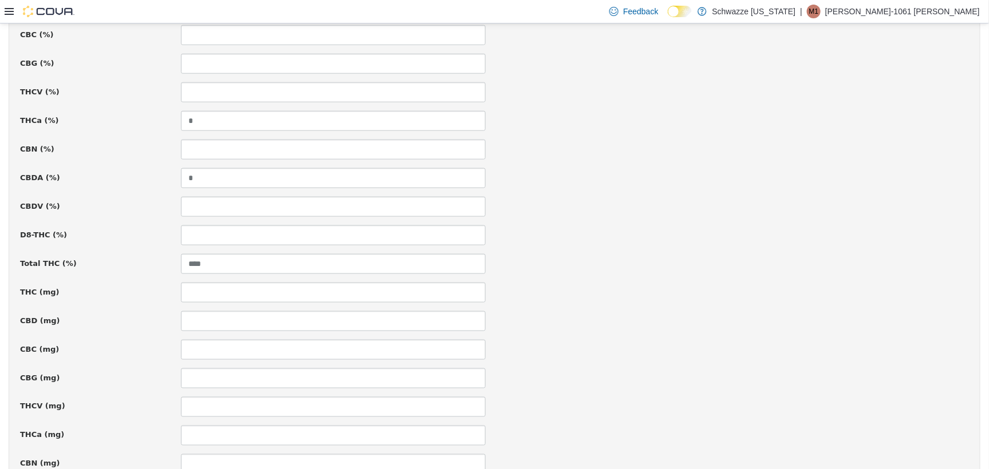
scroll to position [774, 0]
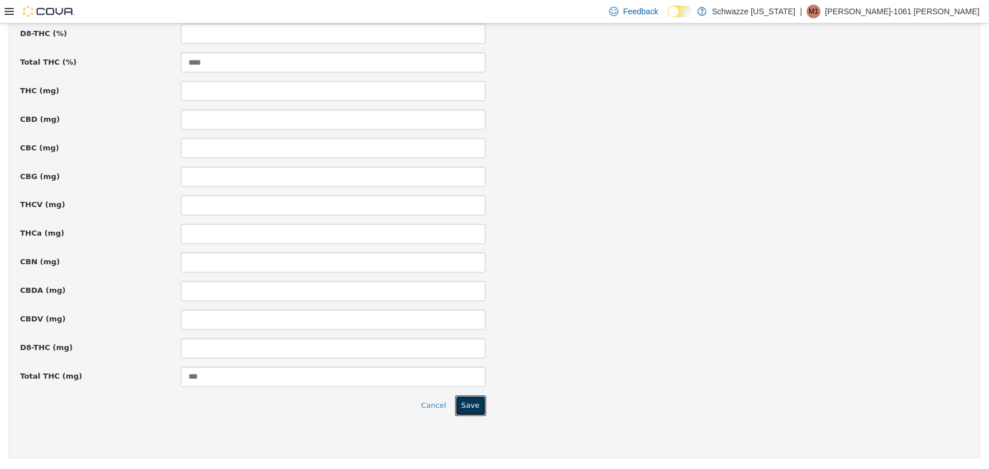
click at [473, 398] on button "Save" at bounding box center [470, 406] width 31 height 21
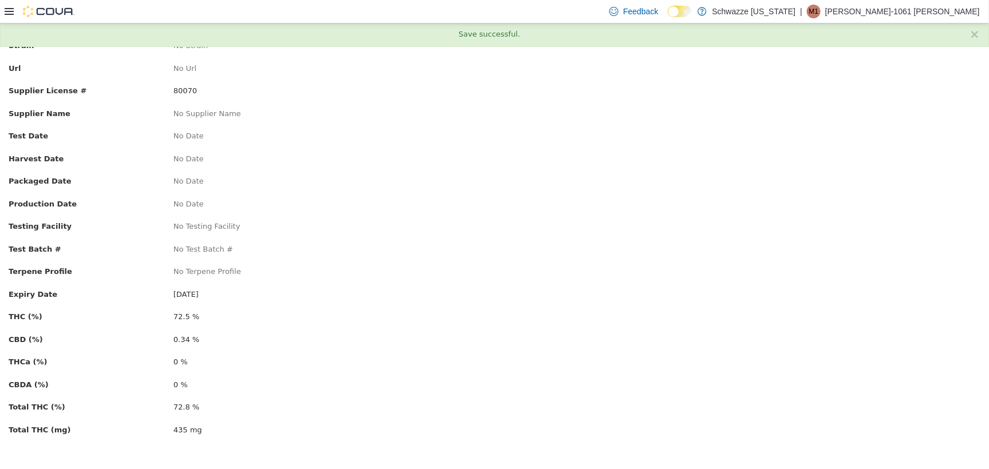
scroll to position [0, 0]
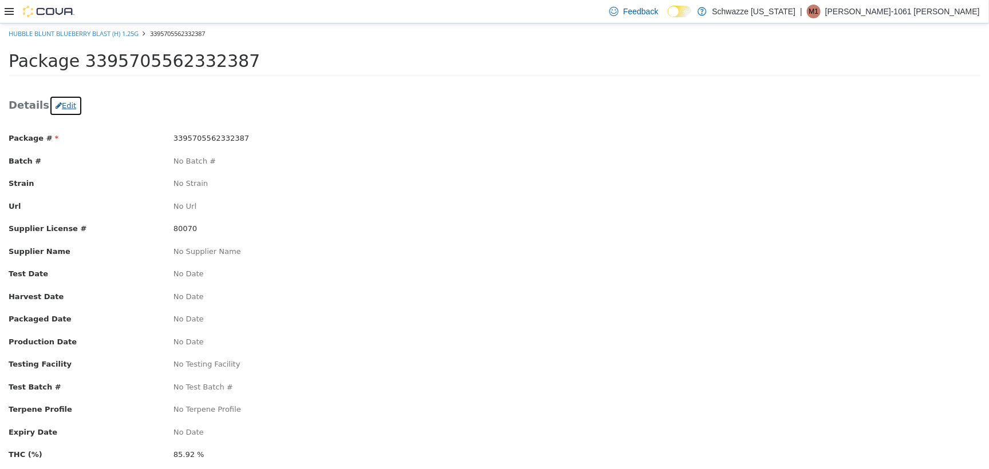
click at [65, 105] on button "Edit" at bounding box center [65, 105] width 33 height 21
drag, startPoint x: 62, startPoint y: 109, endPoint x: 74, endPoint y: 106, distance: 12.4
click at [62, 110] on button "Edit" at bounding box center [65, 105] width 33 height 21
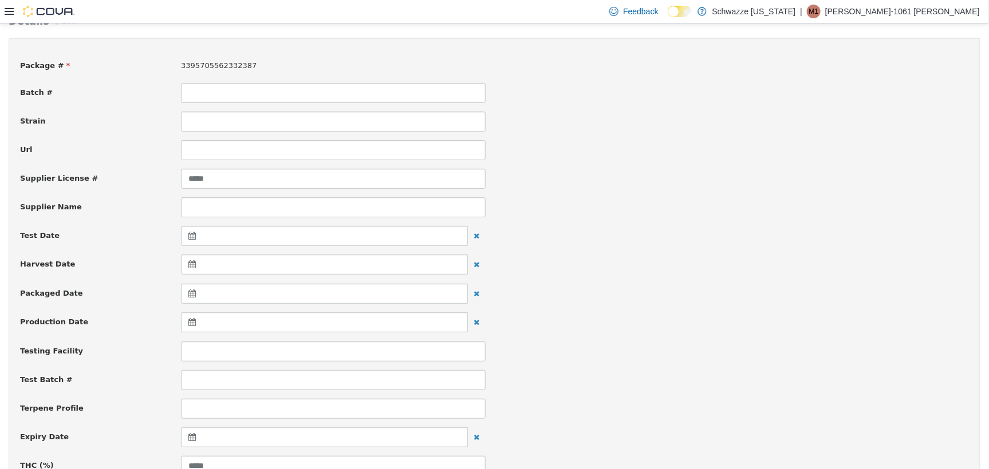
scroll to position [215, 0]
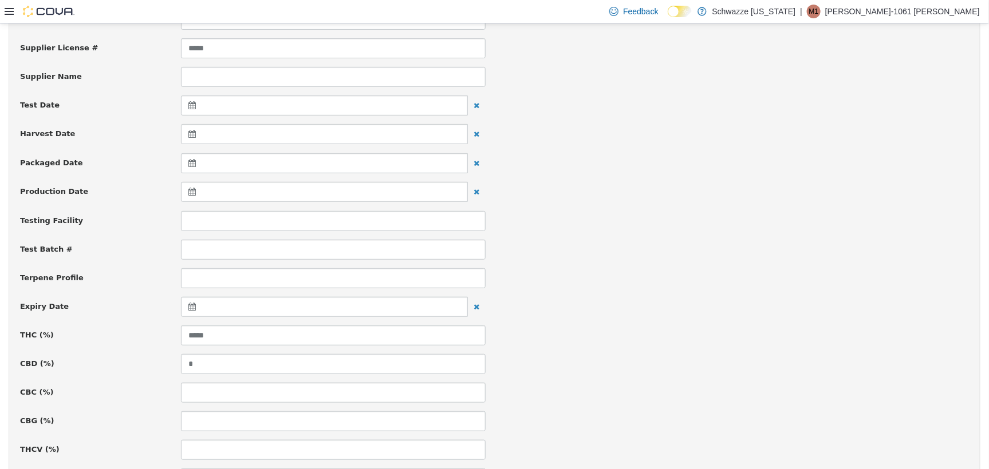
click at [192, 304] on icon at bounding box center [194, 306] width 12 height 8
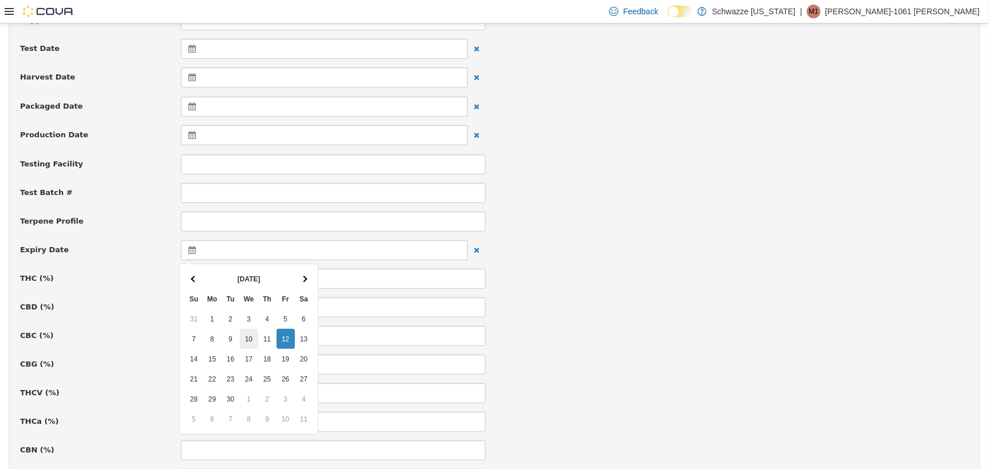
scroll to position [358, 0]
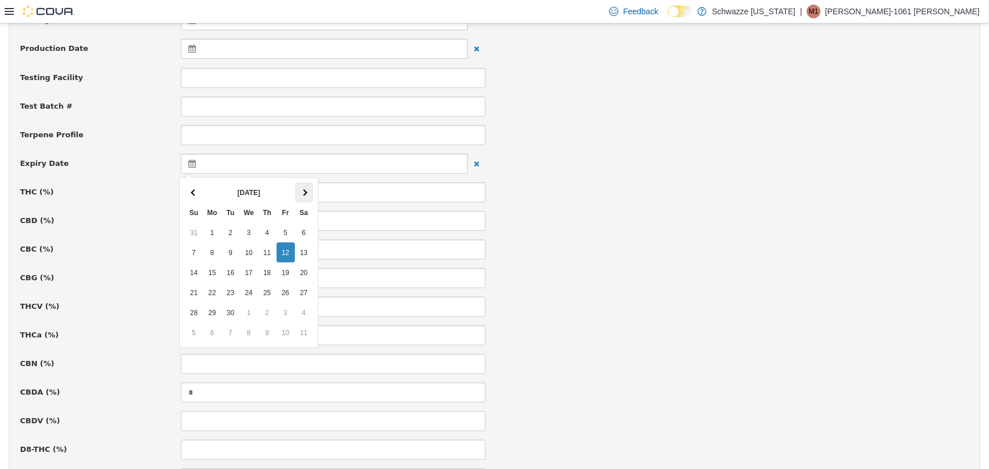
click at [310, 191] on th at bounding box center [304, 192] width 18 height 20
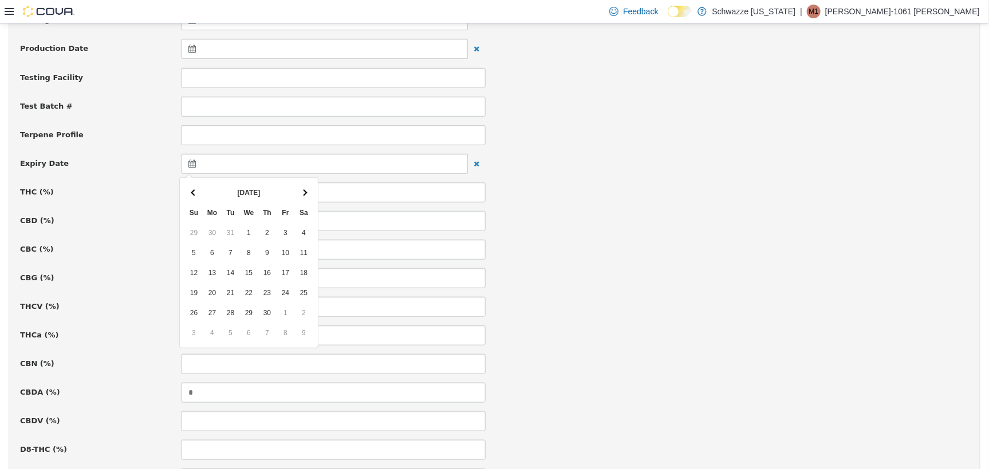
click at [310, 191] on th at bounding box center [304, 192] width 18 height 20
click at [307, 191] on th at bounding box center [304, 192] width 18 height 20
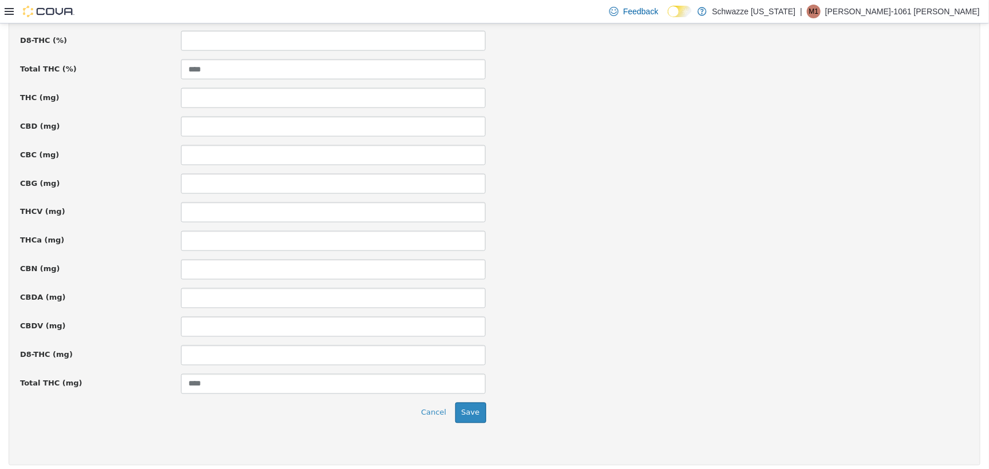
scroll to position [774, 0]
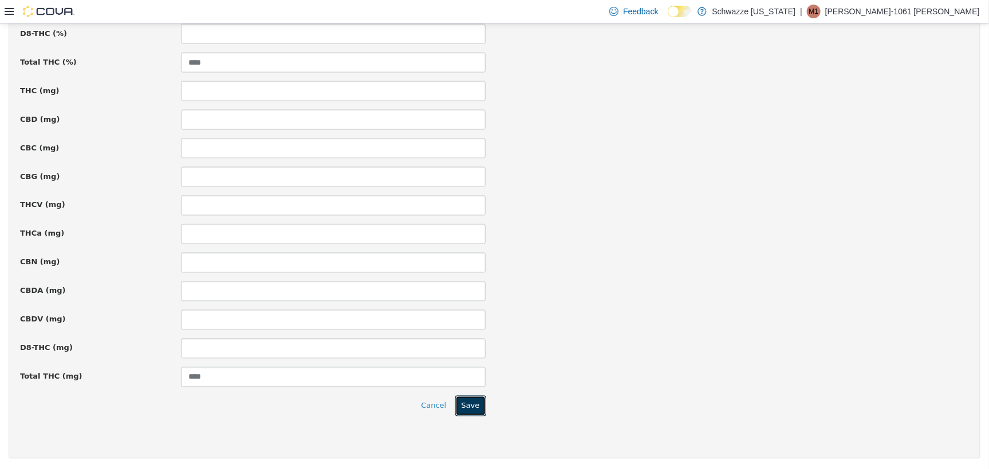
click at [463, 412] on button "Save" at bounding box center [470, 406] width 31 height 21
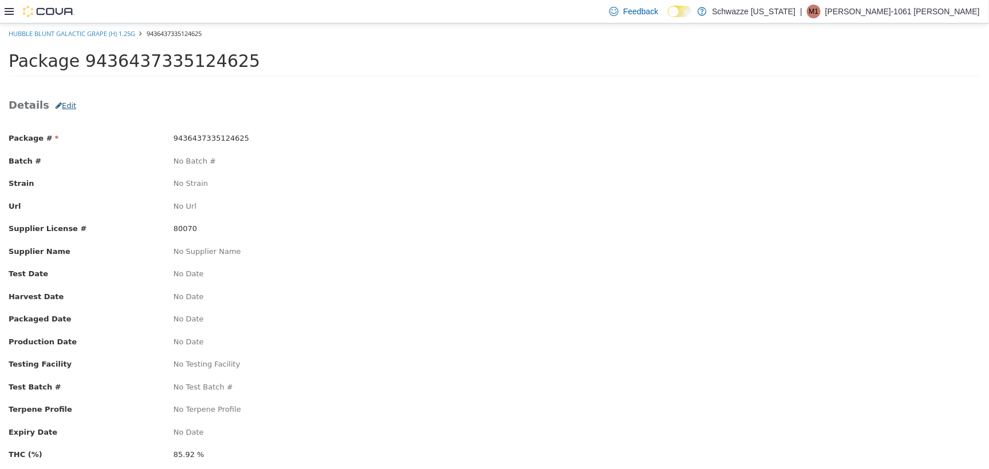
click at [54, 96] on div "Details Edit Package # 9436437335124625 Batch # No Batch # Strain No Strain Url…" at bounding box center [494, 345] width 989 height 524
drag, startPoint x: 56, startPoint y: 97, endPoint x: 61, endPoint y: 98, distance: 6.0
click at [56, 98] on button "Edit" at bounding box center [65, 105] width 33 height 21
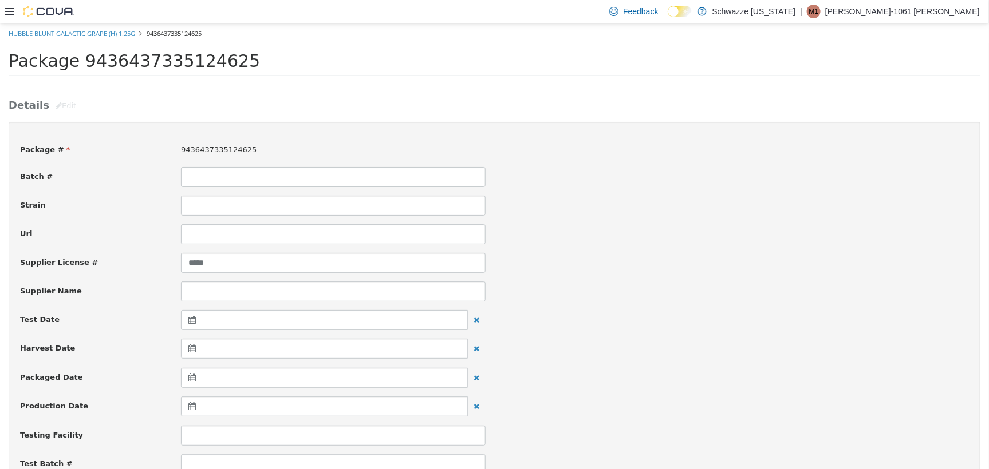
scroll to position [286, 0]
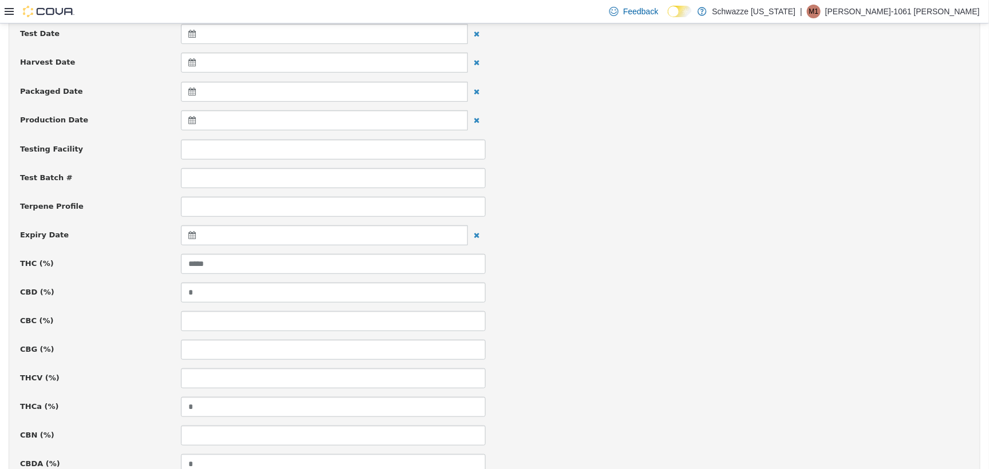
click at [188, 233] on icon at bounding box center [194, 235] width 12 height 8
click at [295, 261] on th at bounding box center [304, 264] width 18 height 20
click at [295, 258] on th at bounding box center [304, 264] width 18 height 20
click at [297, 261] on th at bounding box center [304, 264] width 18 height 20
click at [299, 262] on th at bounding box center [304, 264] width 18 height 20
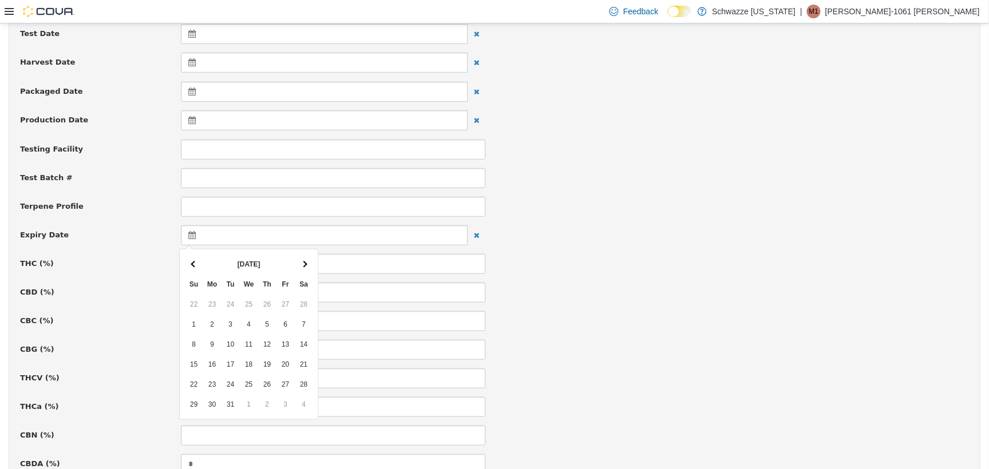
click at [299, 262] on th at bounding box center [304, 264] width 18 height 20
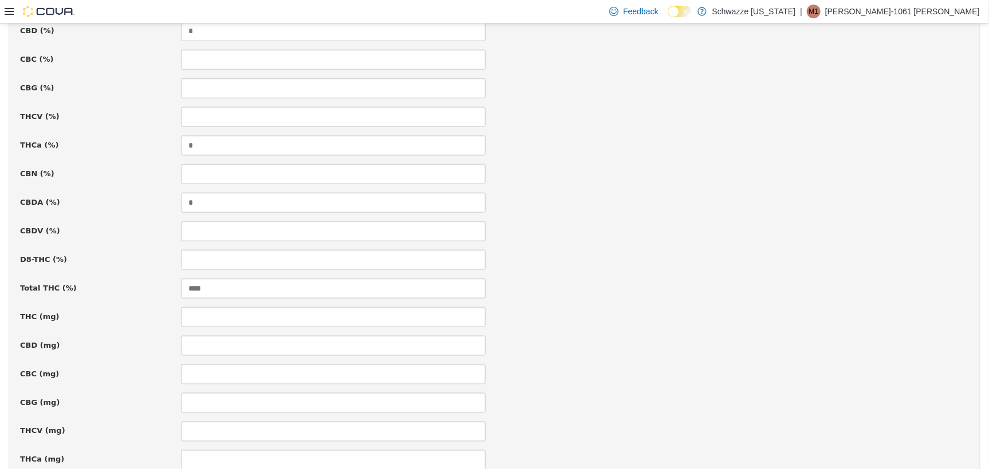
scroll to position [774, 0]
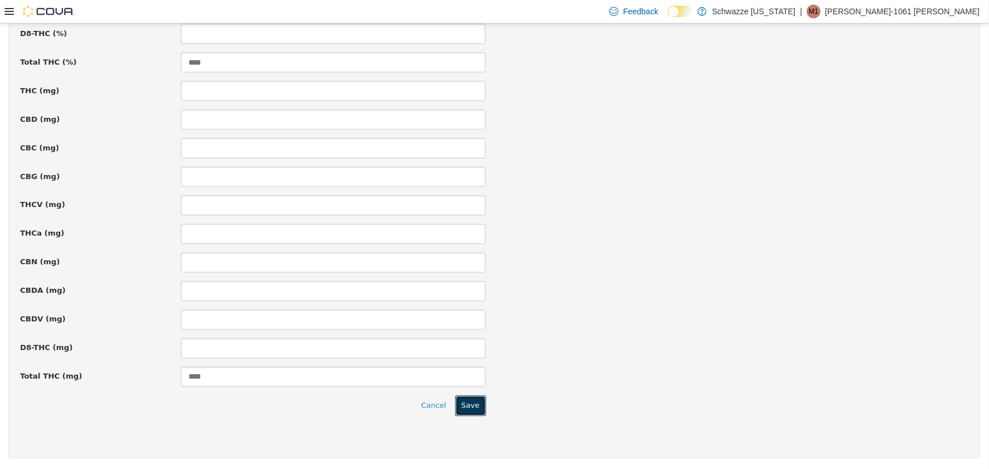
click at [471, 409] on button "Save" at bounding box center [470, 406] width 31 height 21
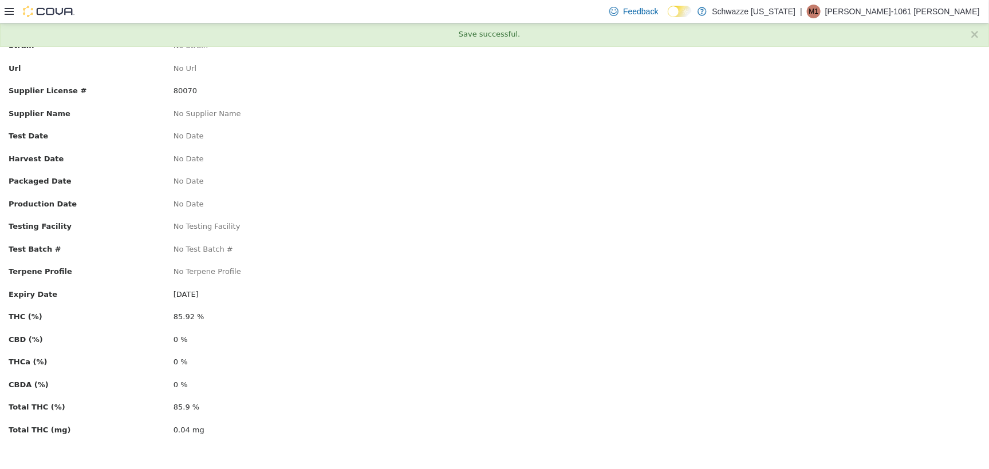
scroll to position [0, 0]
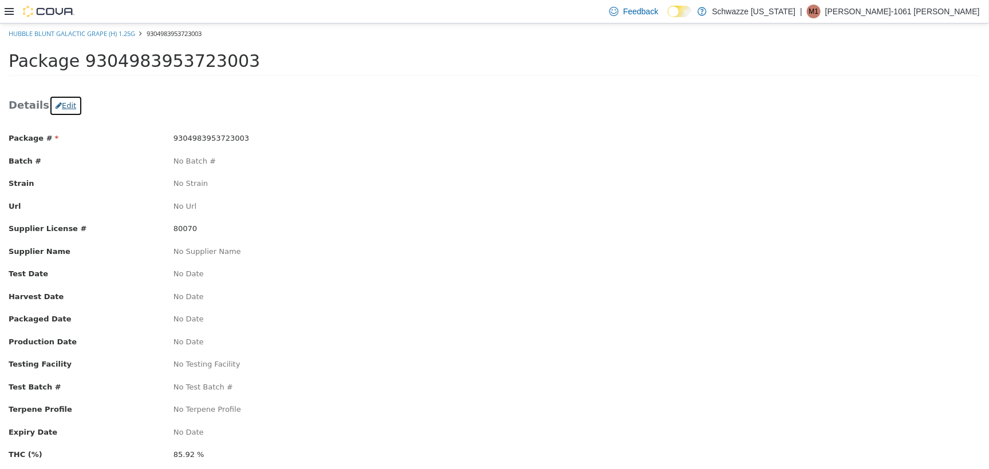
click at [56, 108] on icon "button" at bounding box center [59, 104] width 6 height 7
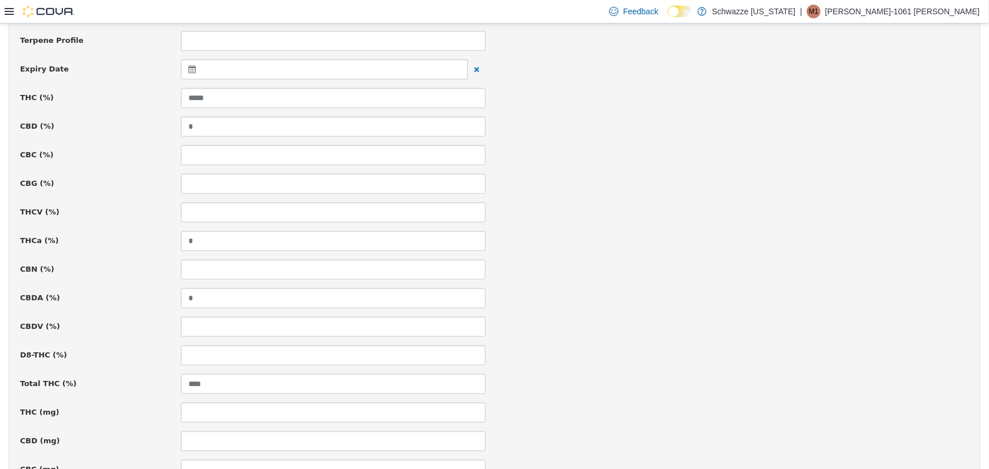
scroll to position [429, 0]
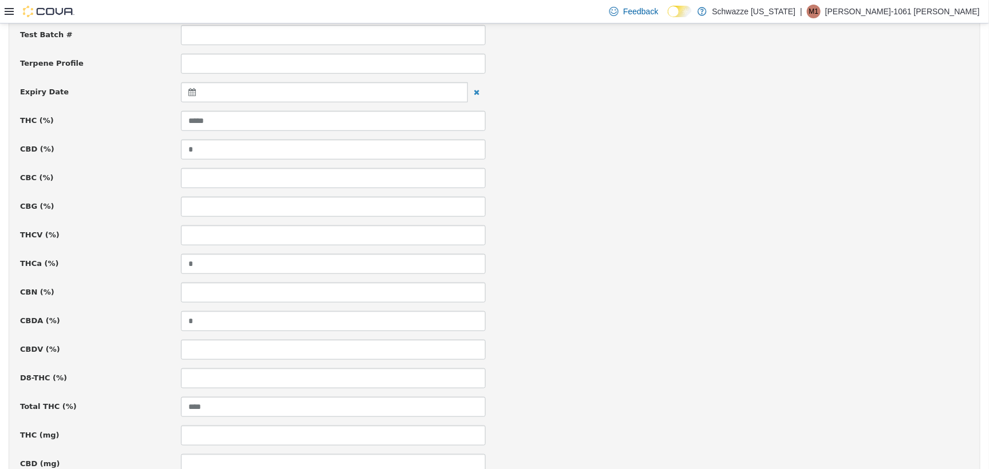
drag, startPoint x: 188, startPoint y: 93, endPoint x: 340, endPoint y: 113, distance: 153.0
click at [191, 93] on icon at bounding box center [194, 92] width 12 height 8
click at [297, 115] on th at bounding box center [304, 120] width 18 height 20
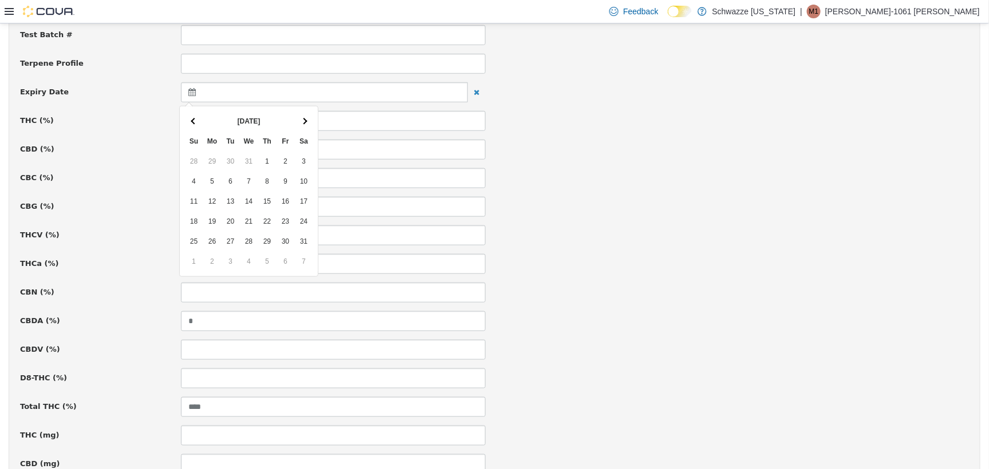
click at [297, 115] on th at bounding box center [304, 120] width 18 height 20
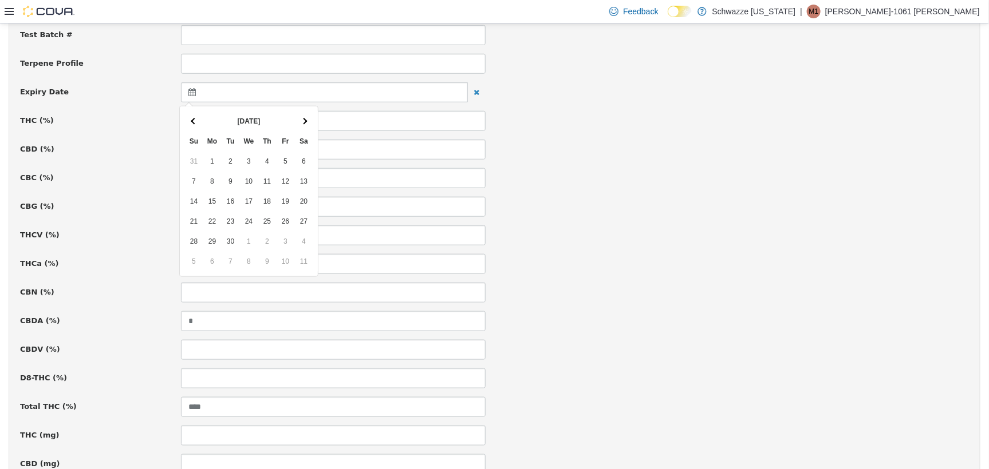
click at [297, 115] on th at bounding box center [304, 120] width 18 height 20
click at [182, 116] on div "Sep 2026 Su Mo Tu We Th Fr Sa 30 31 1 2 3 4 5 6 7 8 9 10 11 12 13 14 15 16 17 1…" at bounding box center [249, 191] width 138 height 170
click at [191, 117] on th at bounding box center [194, 120] width 18 height 20
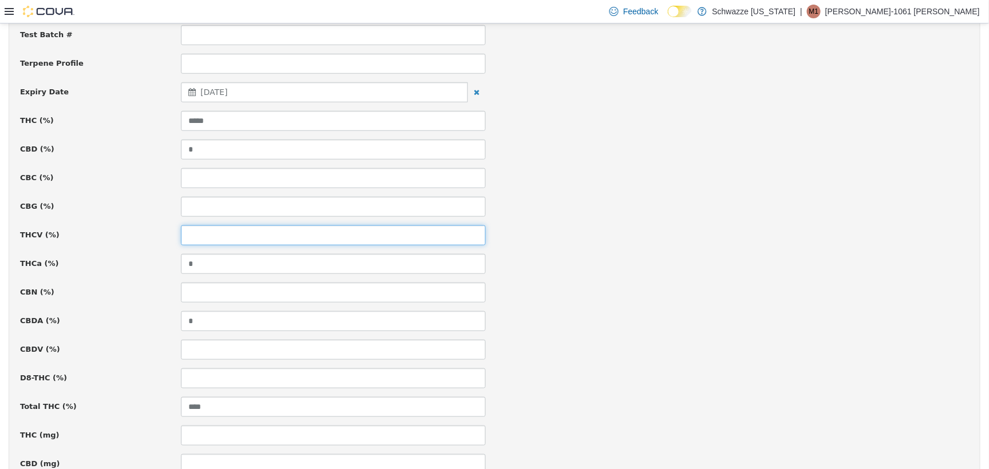
drag, startPoint x: 270, startPoint y: 240, endPoint x: 373, endPoint y: 192, distance: 113.7
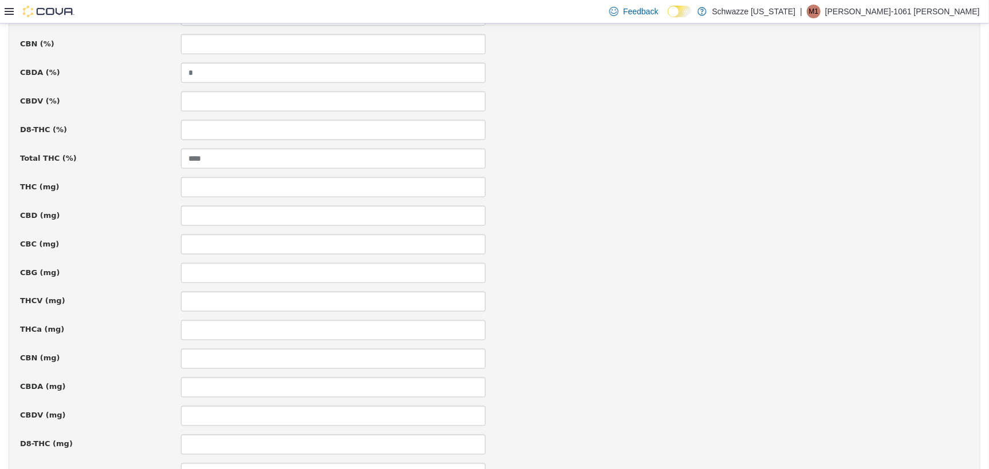
scroll to position [774, 0]
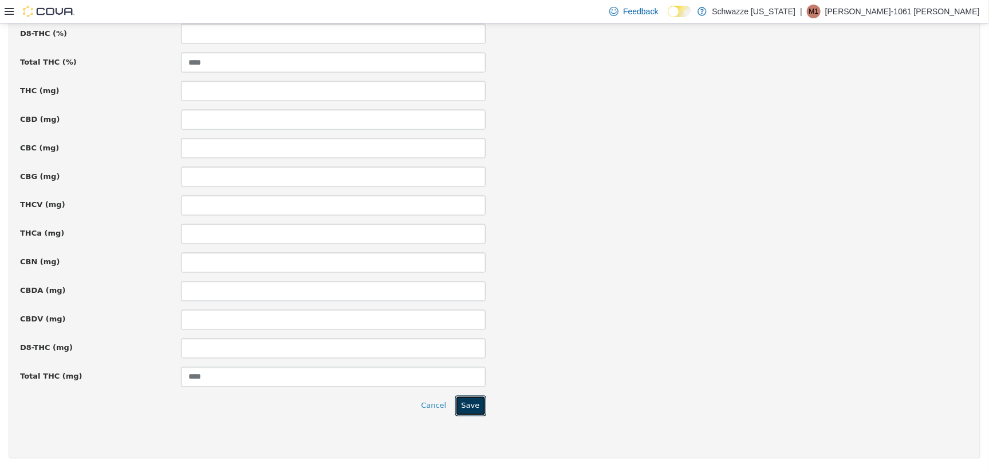
drag, startPoint x: 475, startPoint y: 404, endPoint x: 477, endPoint y: 363, distance: 41.3
click at [475, 404] on button "Save" at bounding box center [470, 406] width 31 height 21
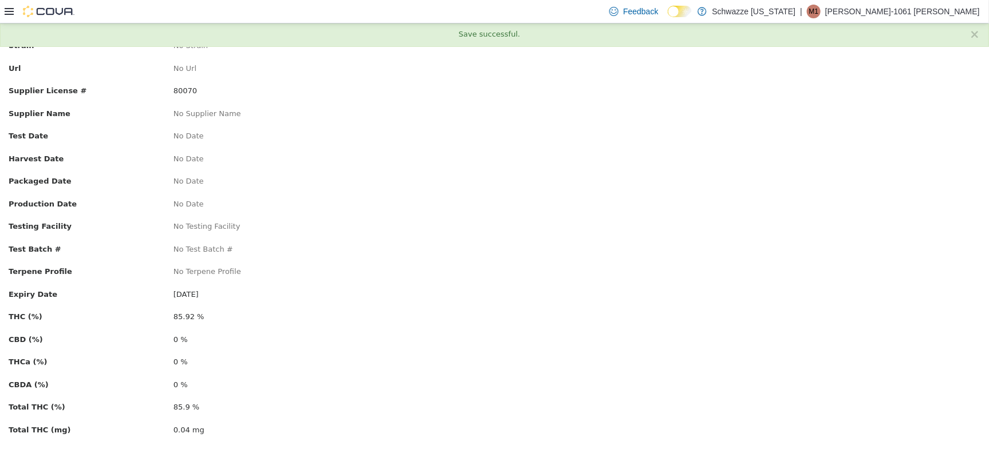
scroll to position [0, 0]
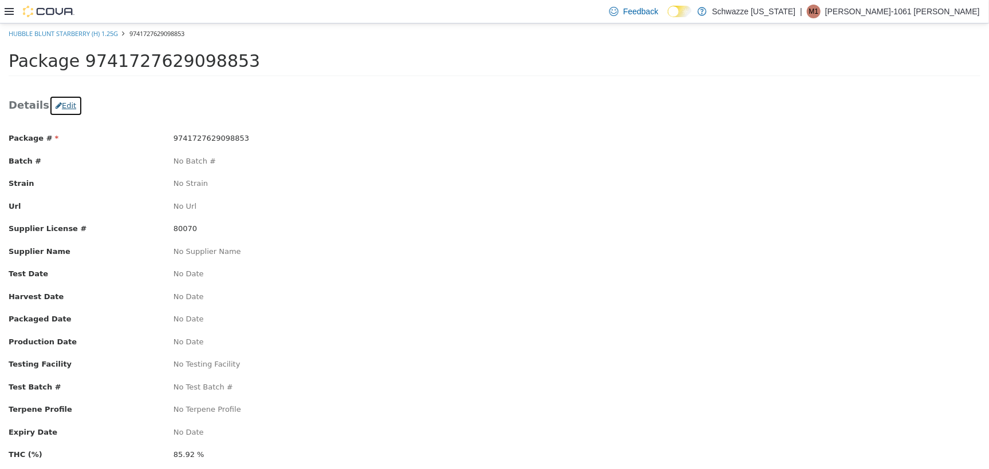
click at [55, 108] on button "Edit" at bounding box center [65, 105] width 33 height 21
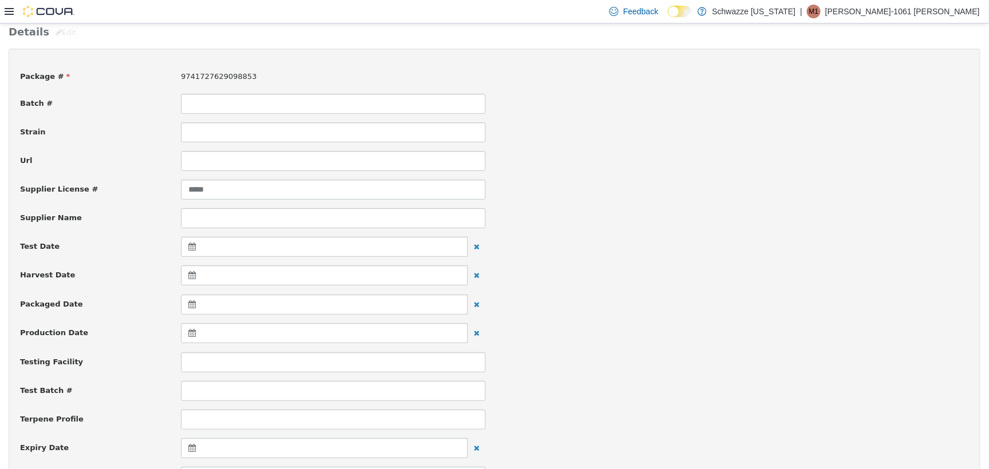
scroll to position [143, 0]
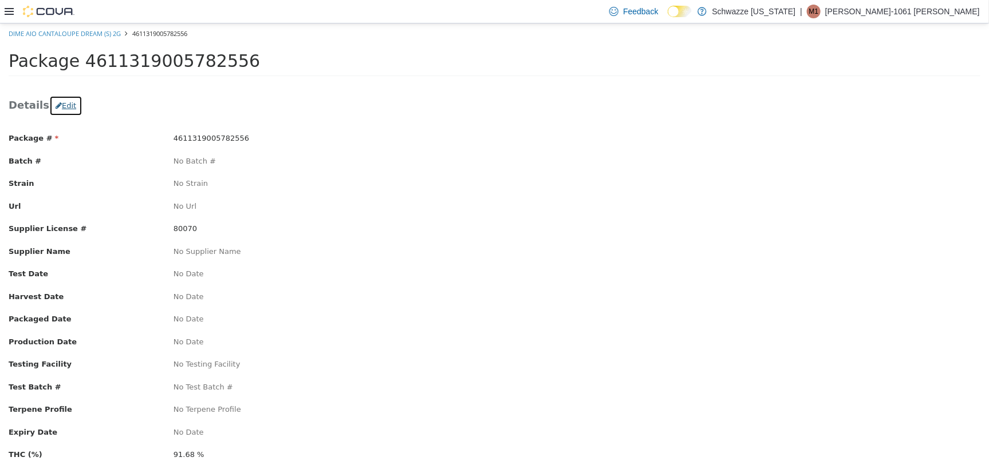
click at [62, 110] on button "Edit" at bounding box center [65, 105] width 33 height 21
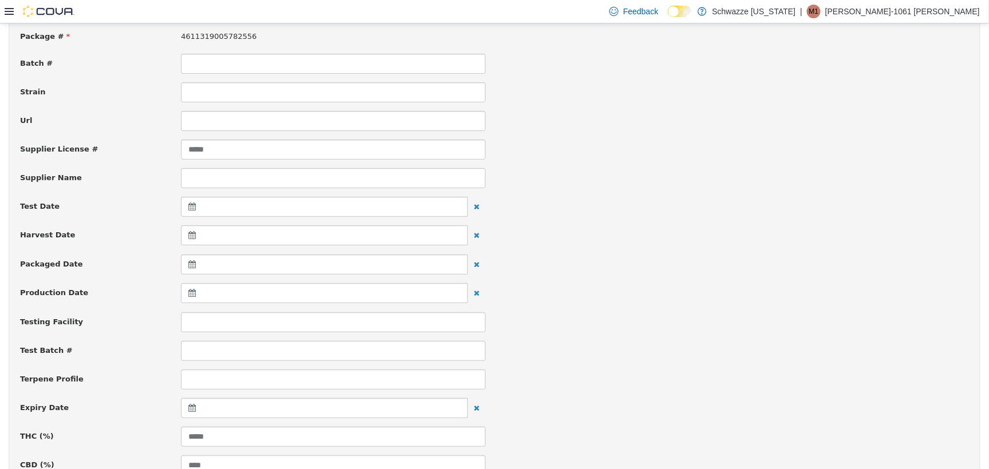
scroll to position [143, 0]
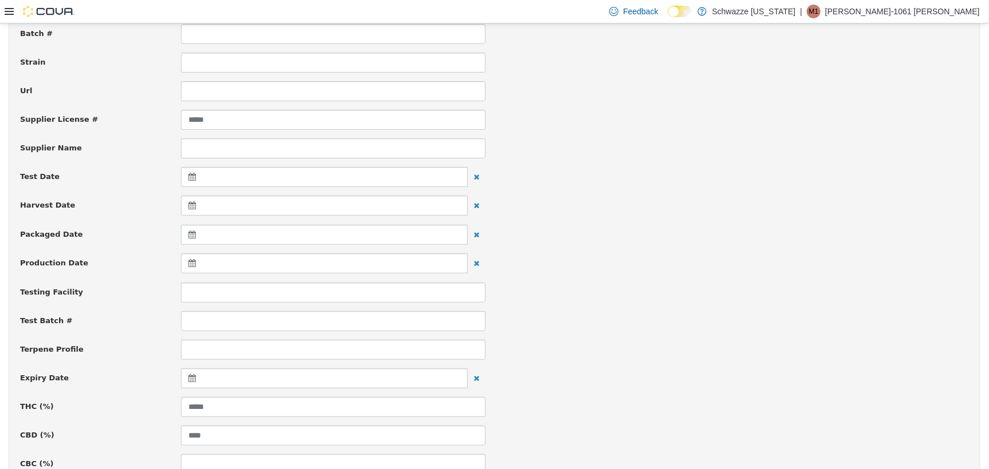
click at [189, 378] on icon at bounding box center [194, 378] width 12 height 8
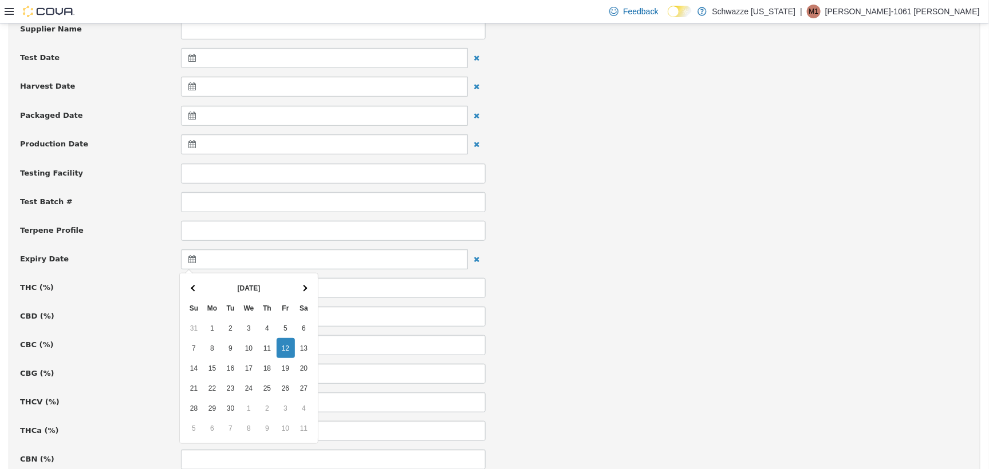
scroll to position [286, 0]
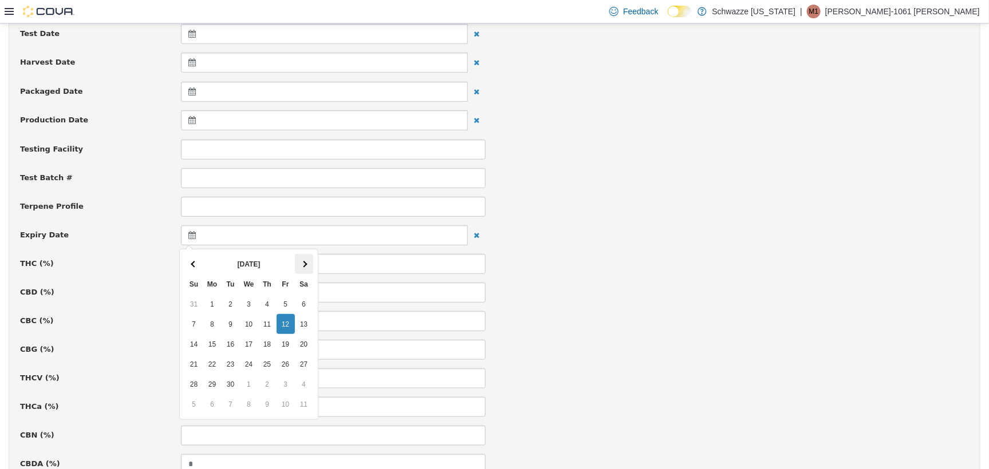
click at [301, 260] on th at bounding box center [304, 264] width 18 height 20
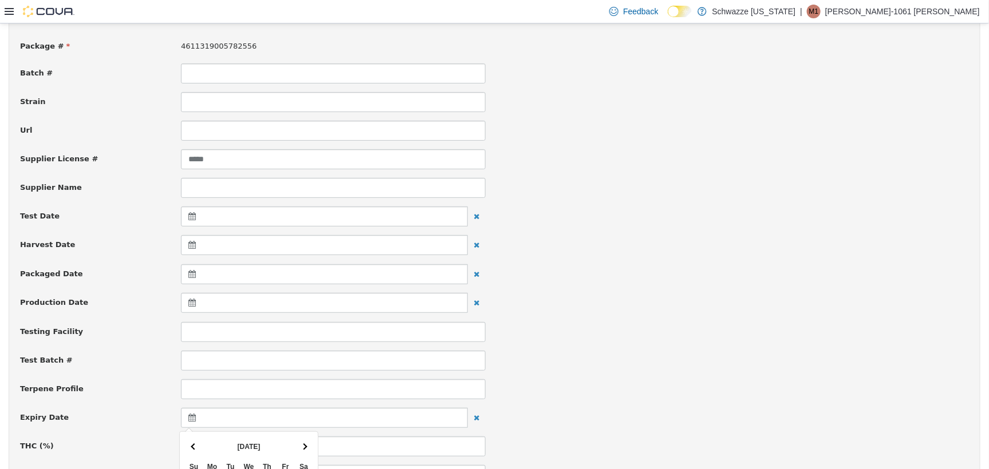
scroll to position [215, 0]
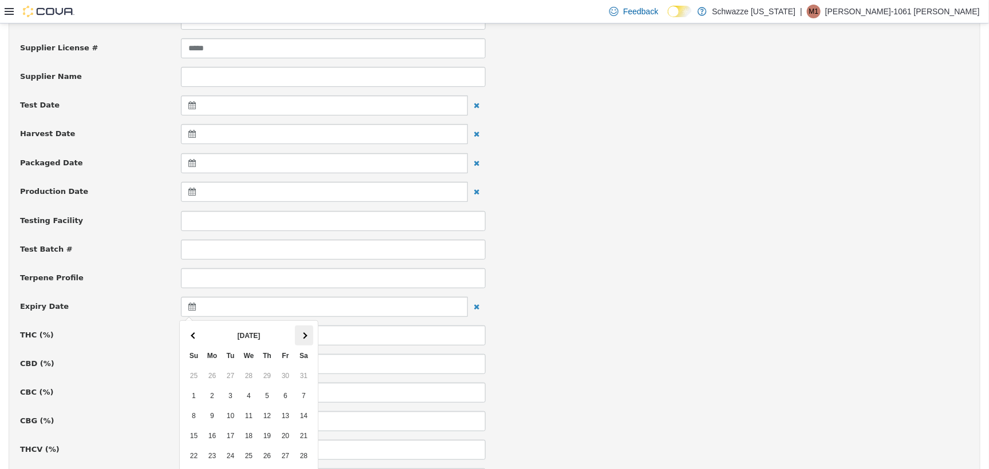
click at [304, 331] on th at bounding box center [304, 335] width 18 height 20
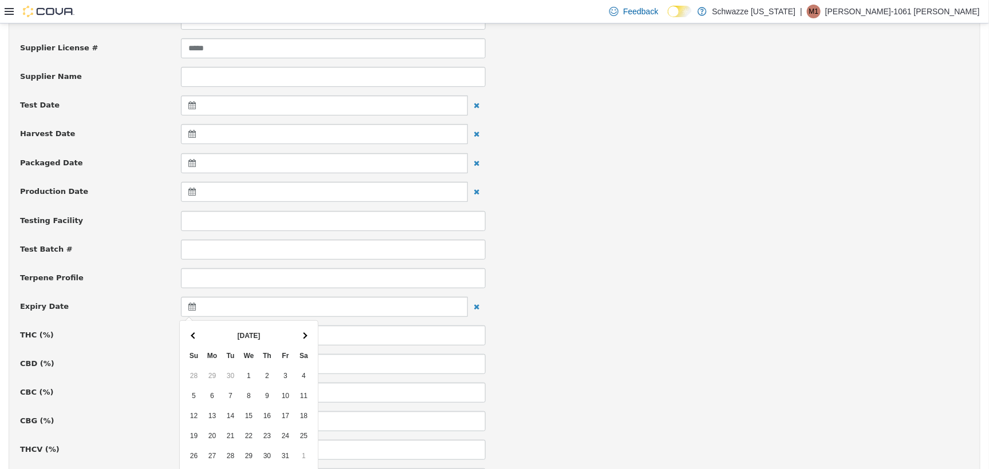
click at [304, 331] on th at bounding box center [304, 335] width 18 height 20
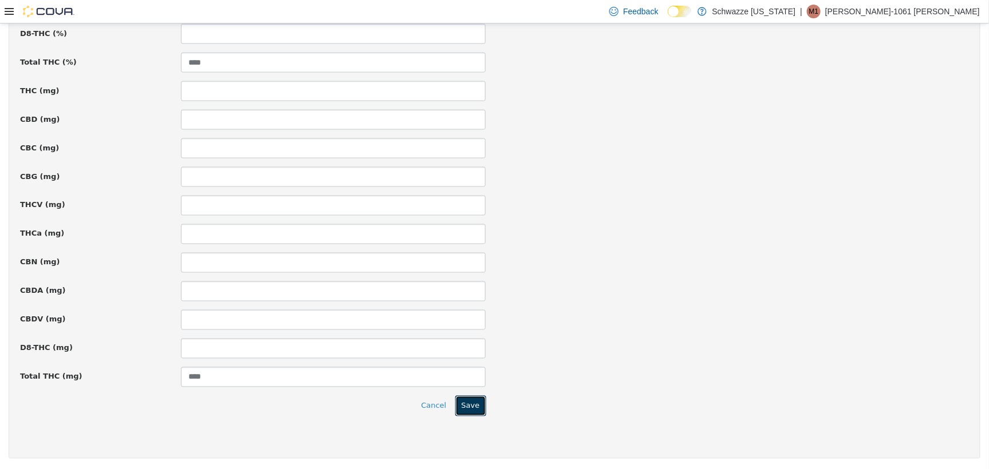
click at [473, 398] on button "Save" at bounding box center [470, 406] width 31 height 21
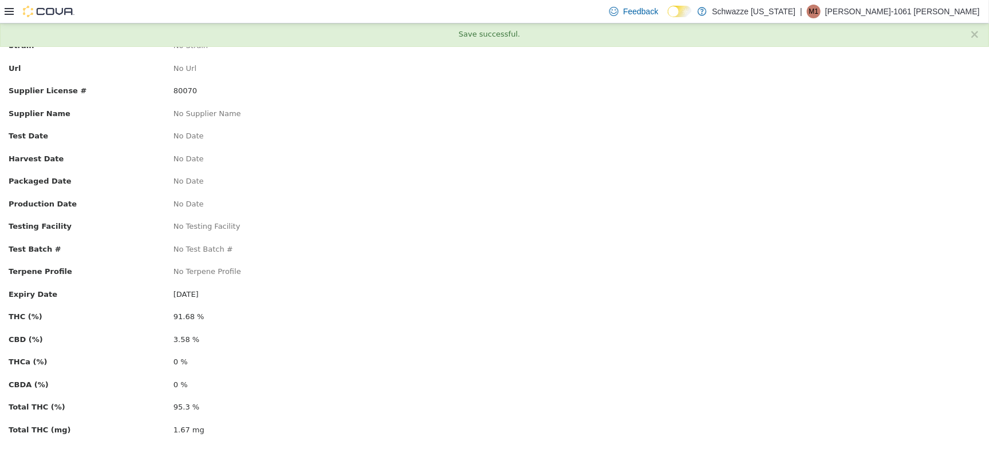
scroll to position [0, 0]
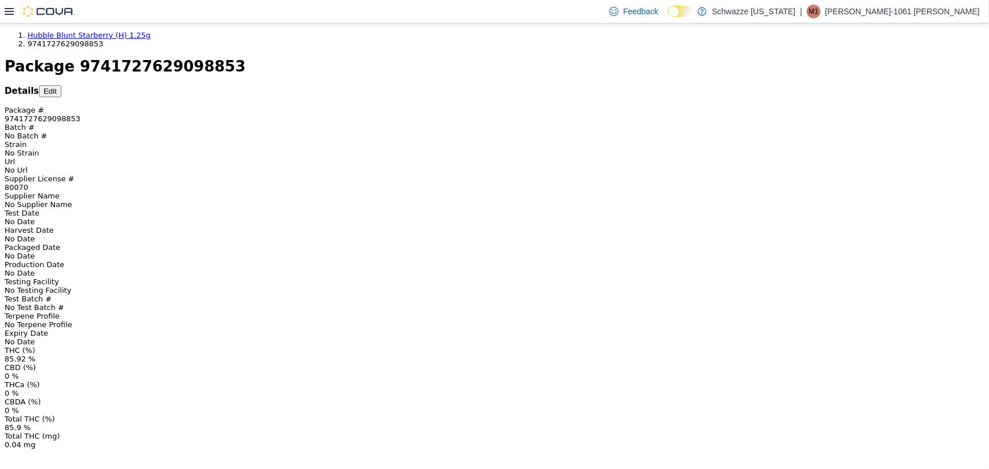
scroll to position [66, 0]
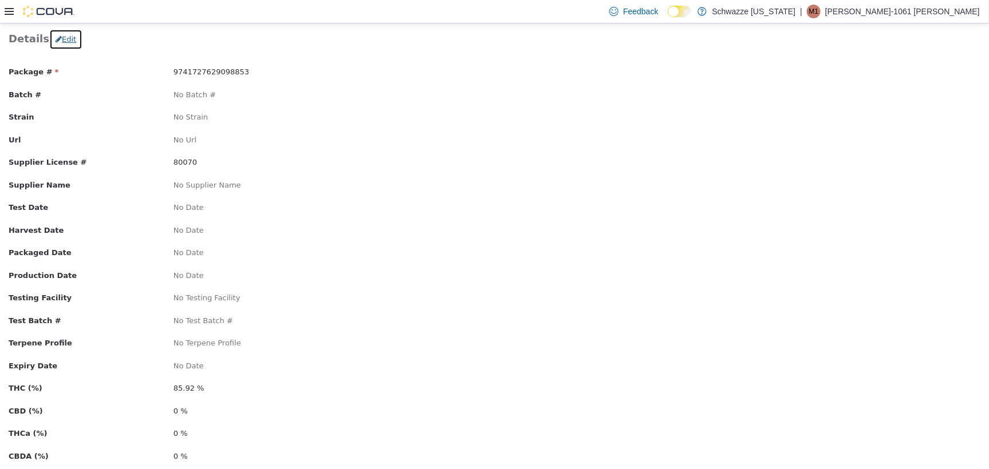
click at [58, 40] on button "Edit" at bounding box center [65, 39] width 33 height 21
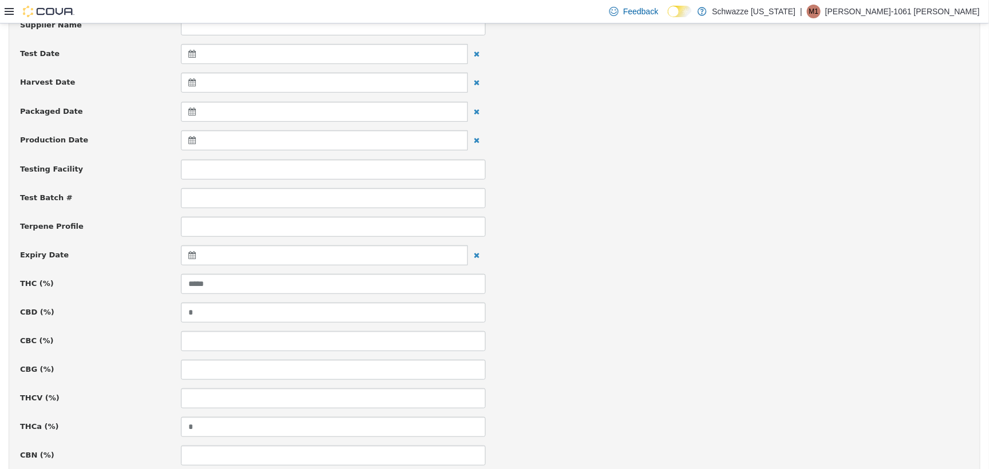
scroll to position [281, 0]
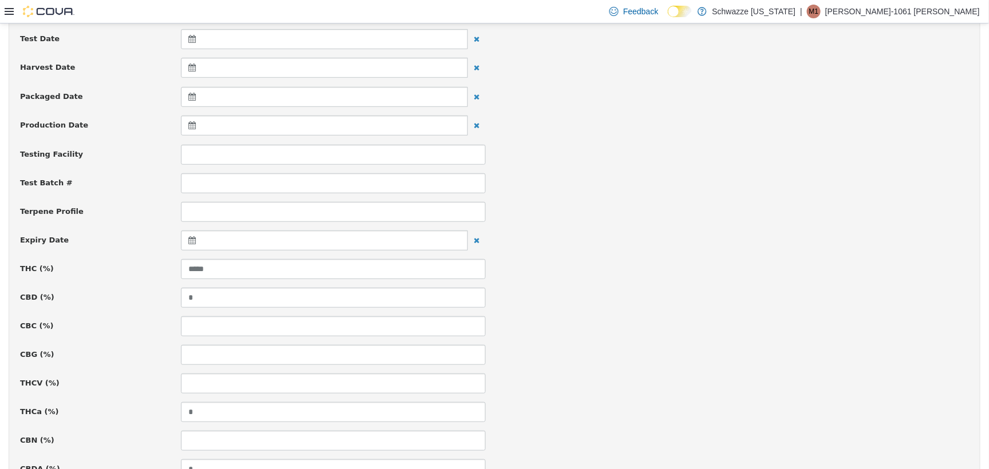
click at [188, 236] on icon at bounding box center [194, 240] width 12 height 8
click at [306, 275] on th at bounding box center [304, 269] width 18 height 20
click at [307, 267] on th at bounding box center [304, 269] width 18 height 20
click at [306, 265] on th at bounding box center [304, 269] width 18 height 20
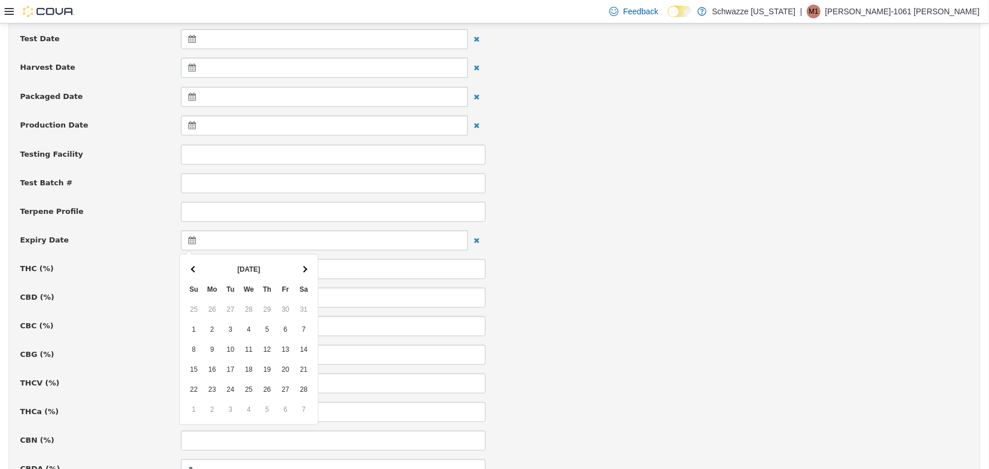
click at [306, 265] on th at bounding box center [304, 269] width 18 height 20
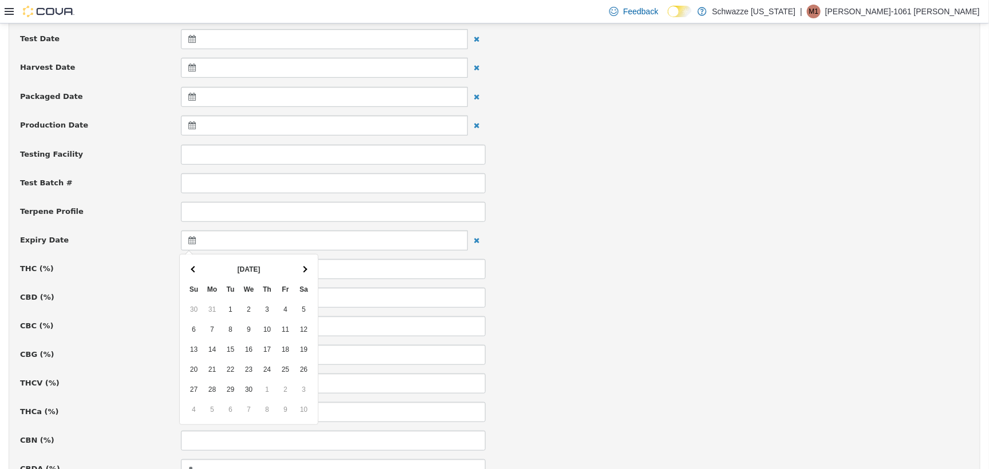
click at [306, 265] on th at bounding box center [304, 269] width 18 height 20
click at [200, 271] on th at bounding box center [194, 269] width 18 height 20
click at [201, 271] on th at bounding box center [194, 269] width 18 height 20
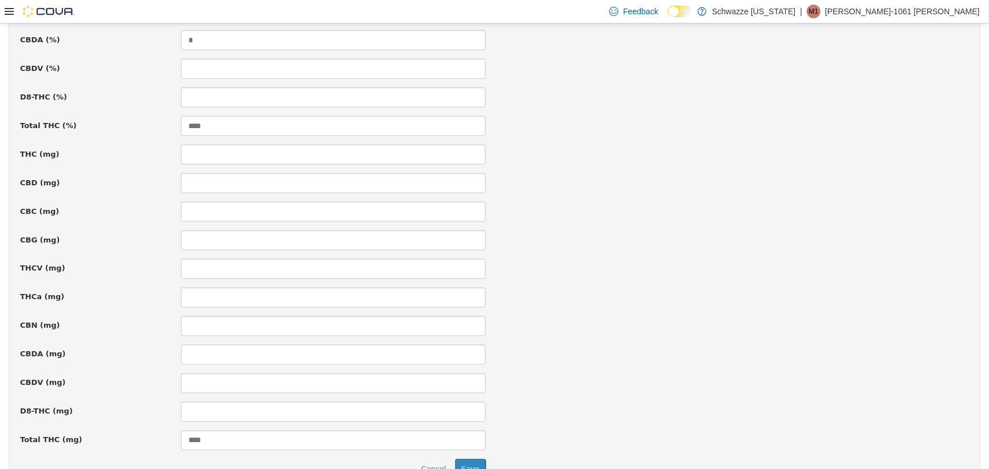
scroll to position [774, 0]
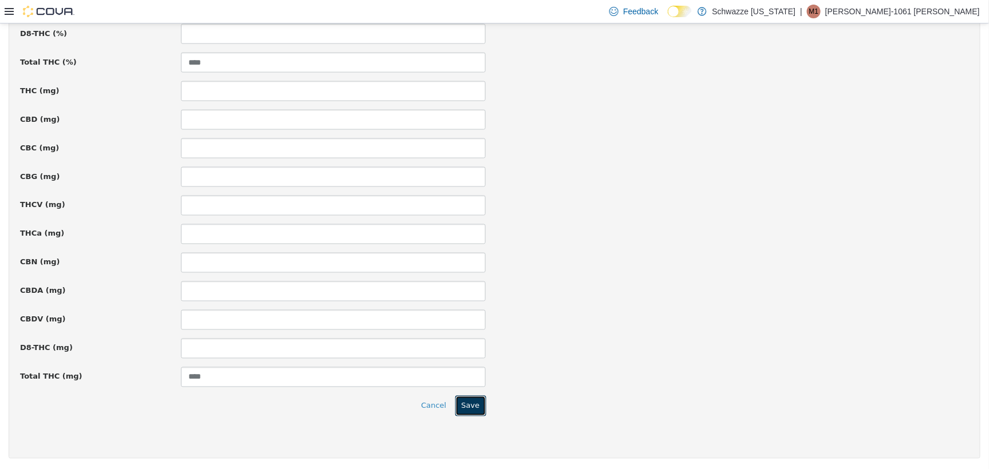
click at [464, 402] on button "Save" at bounding box center [470, 406] width 31 height 21
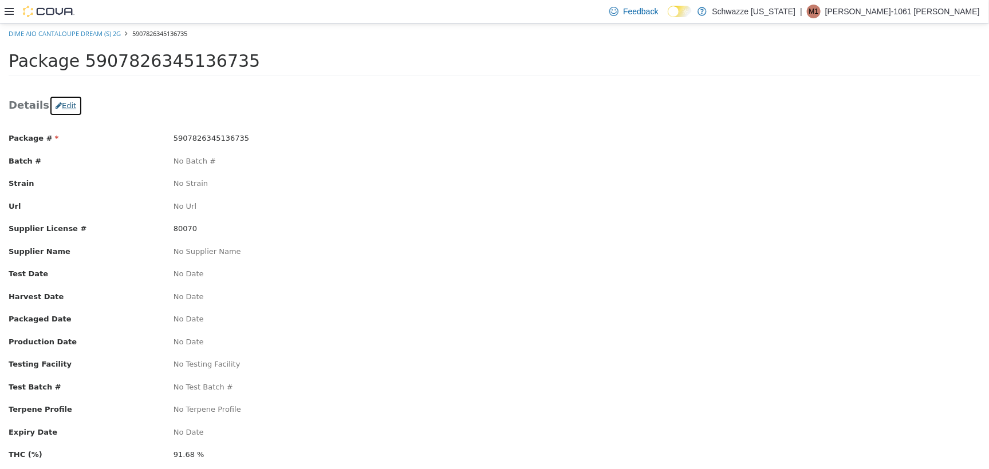
click at [49, 98] on button "Edit" at bounding box center [65, 105] width 33 height 21
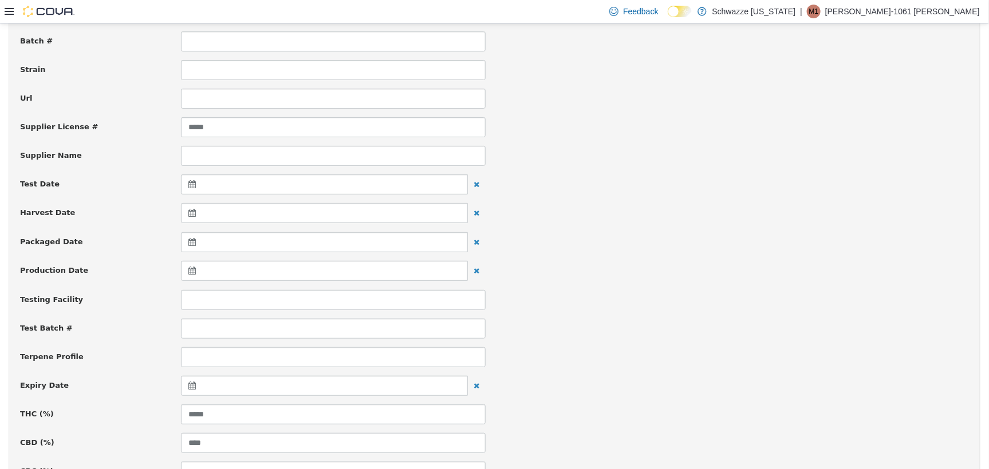
scroll to position [143, 0]
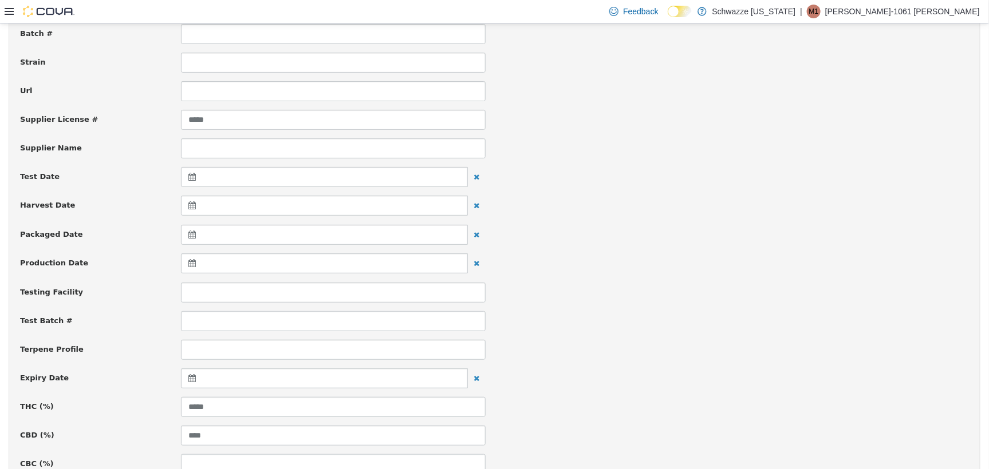
click at [189, 378] on icon at bounding box center [194, 378] width 12 height 8
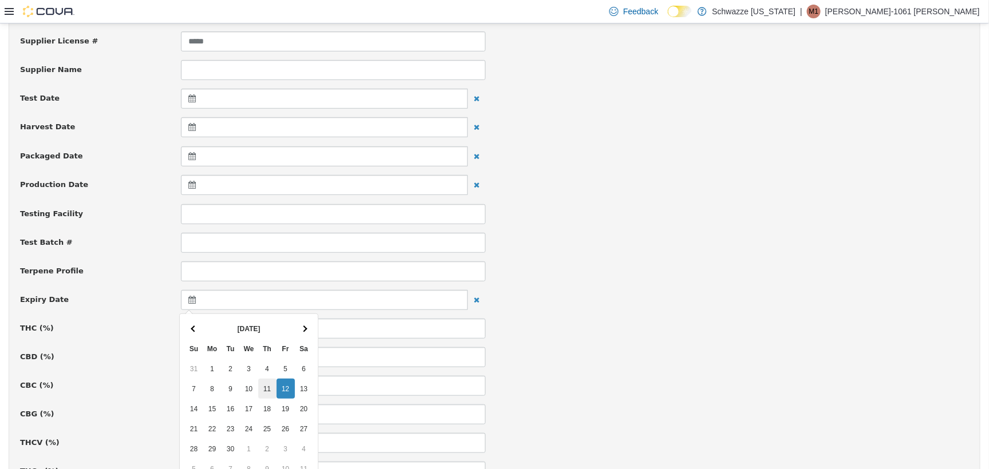
scroll to position [286, 0]
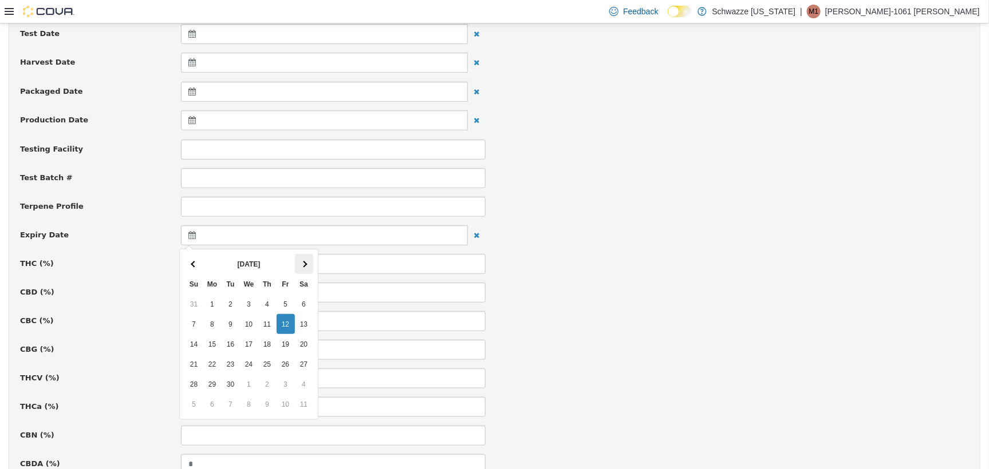
click at [301, 266] on th at bounding box center [304, 264] width 18 height 20
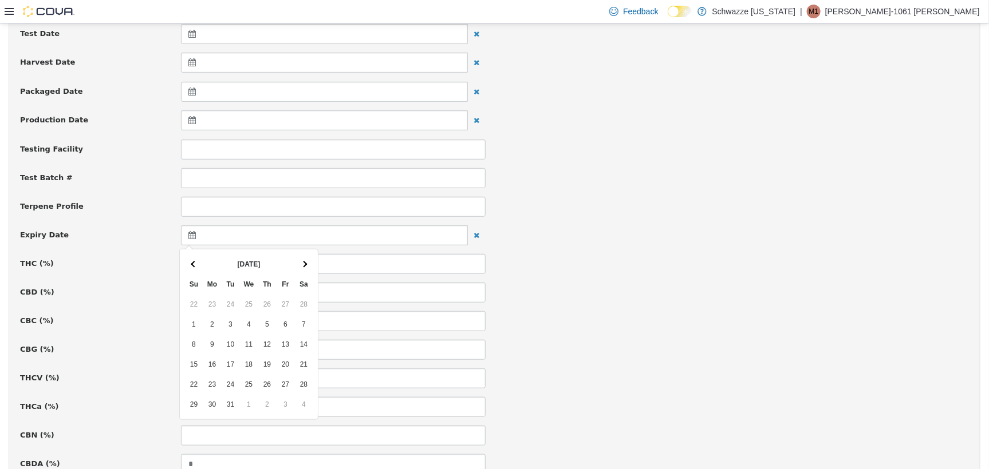
click at [301, 266] on th at bounding box center [304, 264] width 18 height 20
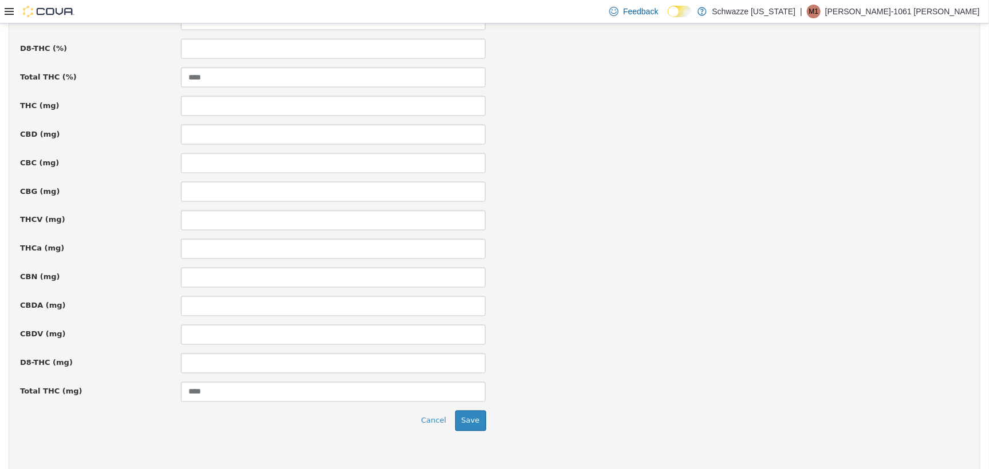
scroll to position [774, 0]
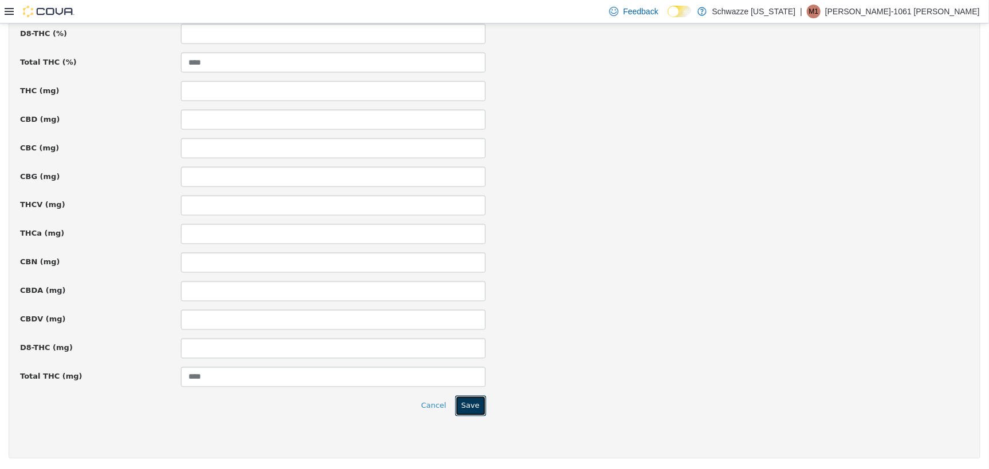
click at [468, 413] on button "Save" at bounding box center [470, 406] width 31 height 21
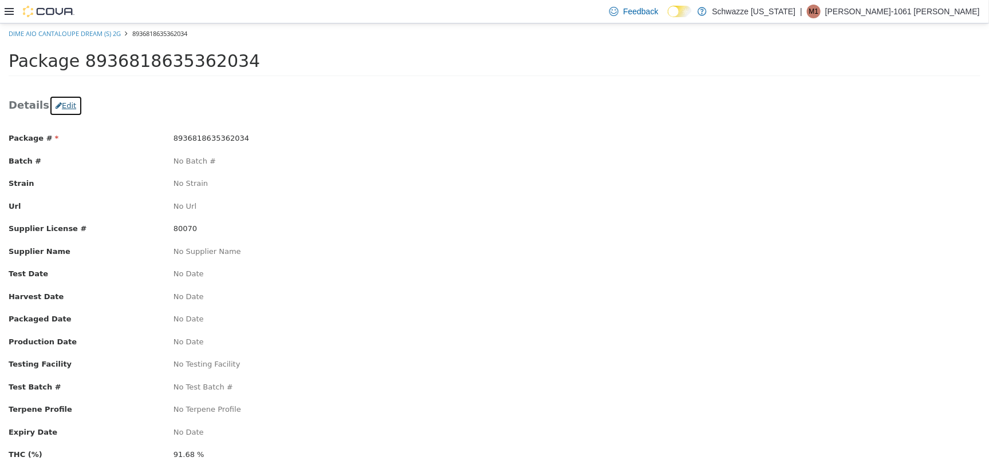
click at [56, 102] on icon "button" at bounding box center [59, 104] width 6 height 7
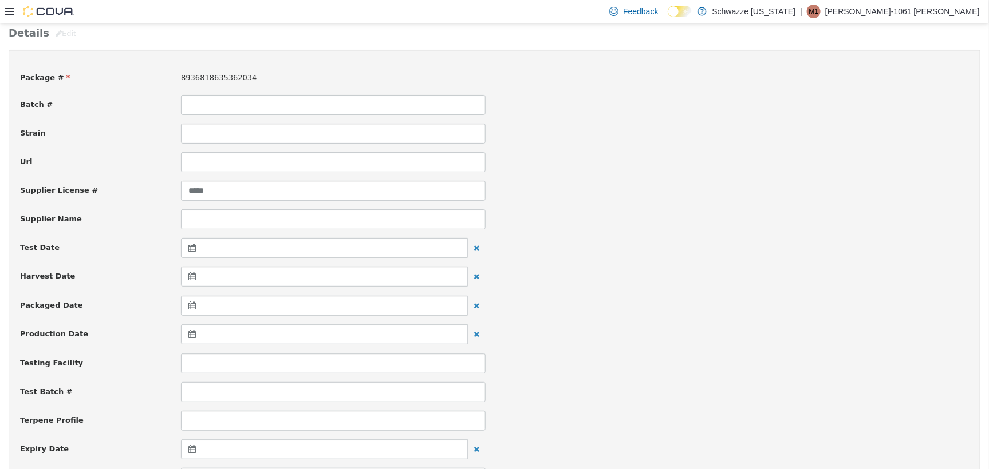
scroll to position [143, 0]
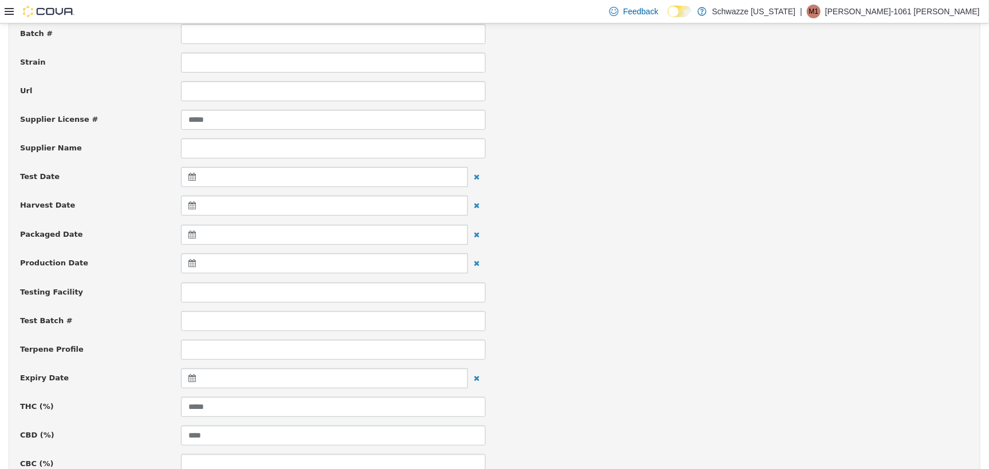
click at [181, 376] on div at bounding box center [324, 378] width 287 height 20
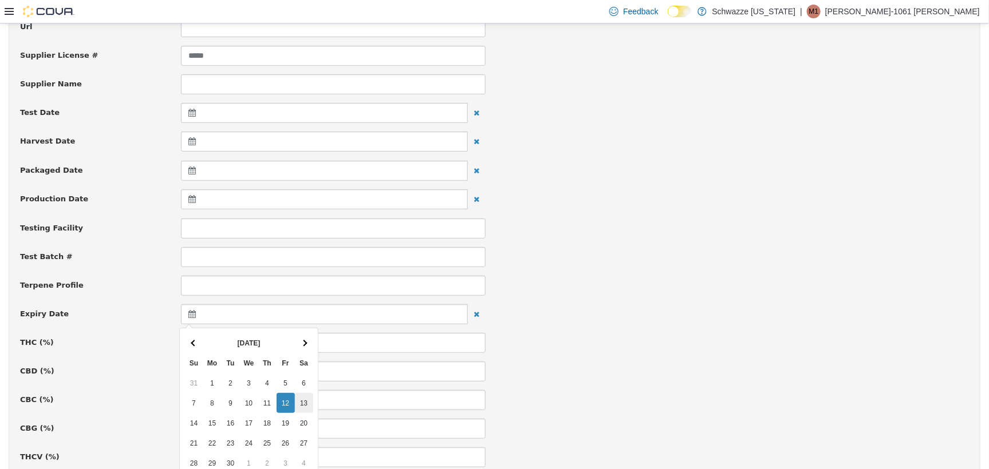
scroll to position [286, 0]
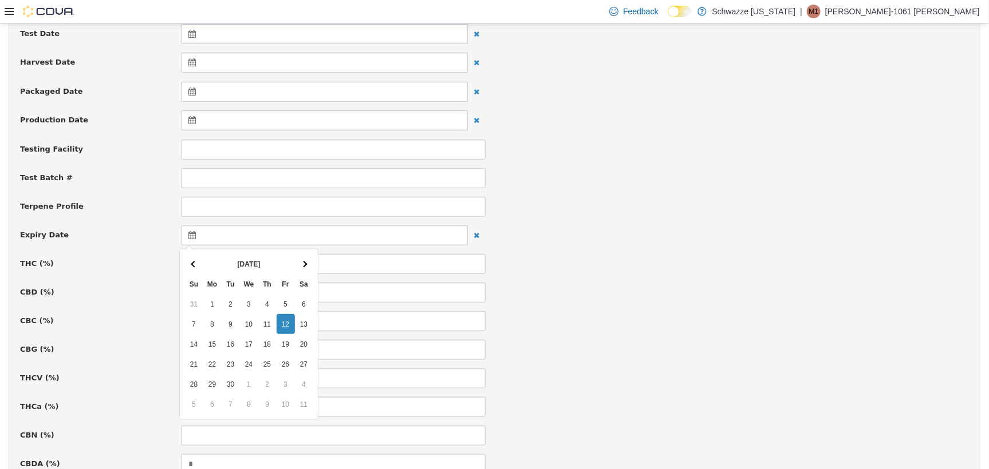
click at [293, 261] on th "[DATE]" at bounding box center [249, 264] width 92 height 20
click at [298, 260] on th at bounding box center [304, 264] width 18 height 20
click at [298, 265] on th at bounding box center [304, 264] width 18 height 20
click at [298, 268] on th at bounding box center [304, 264] width 18 height 20
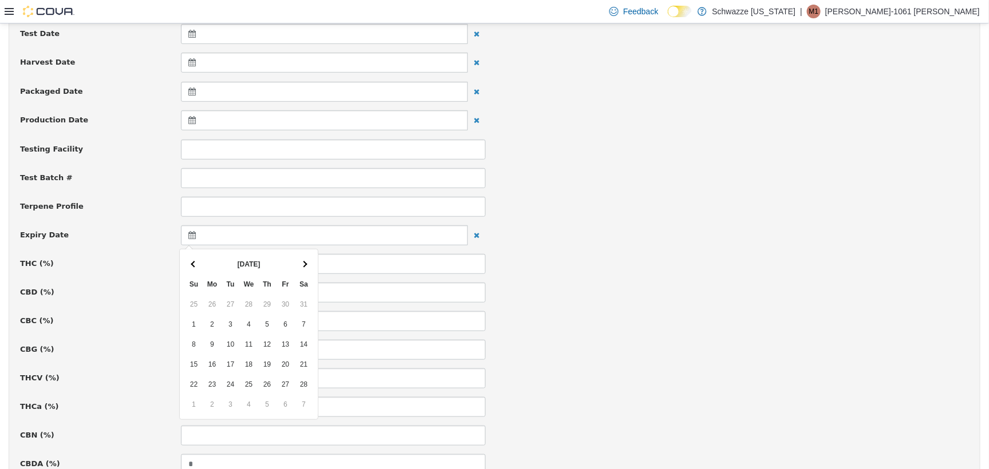
click at [299, 268] on th at bounding box center [304, 264] width 18 height 20
click at [299, 266] on th at bounding box center [304, 264] width 18 height 20
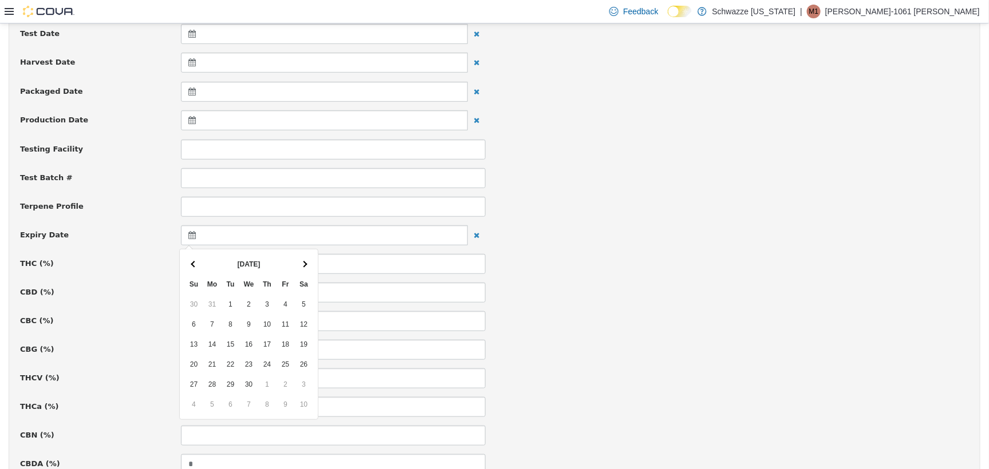
click at [299, 266] on th at bounding box center [304, 264] width 18 height 20
click at [198, 258] on th at bounding box center [194, 264] width 18 height 20
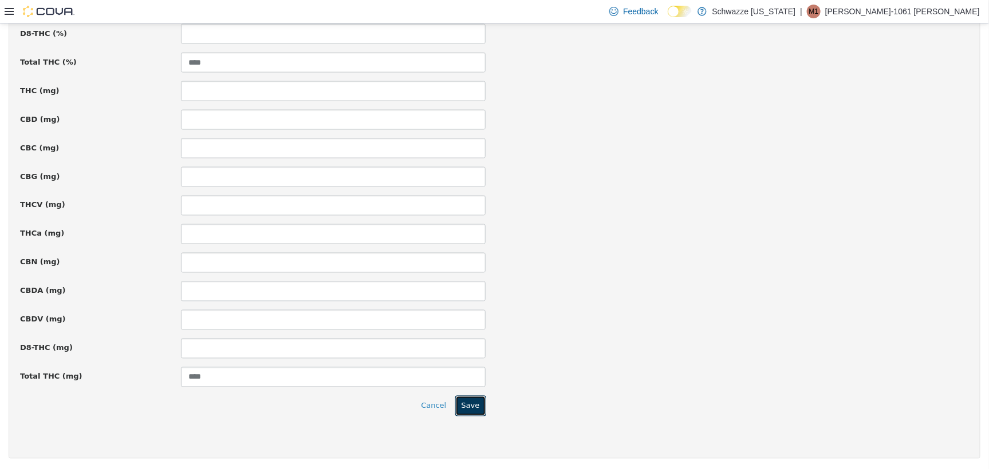
click at [456, 405] on button "Save" at bounding box center [470, 406] width 31 height 21
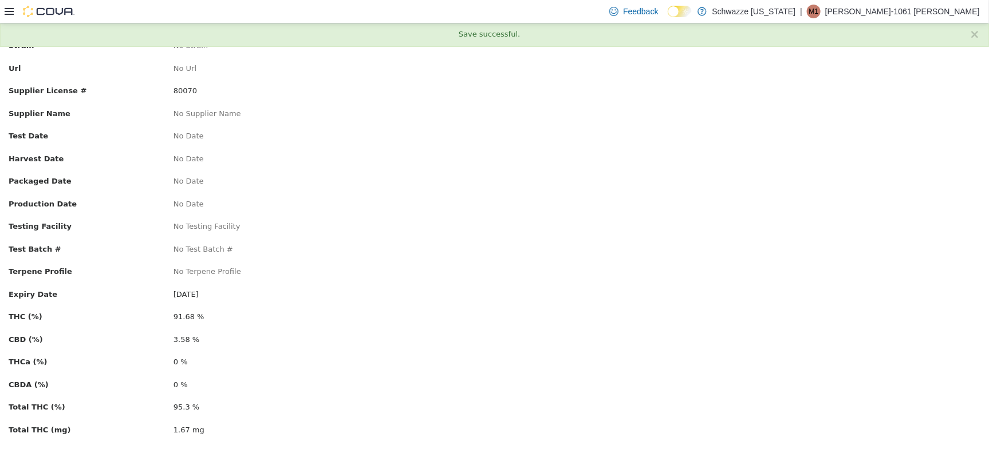
scroll to position [0, 0]
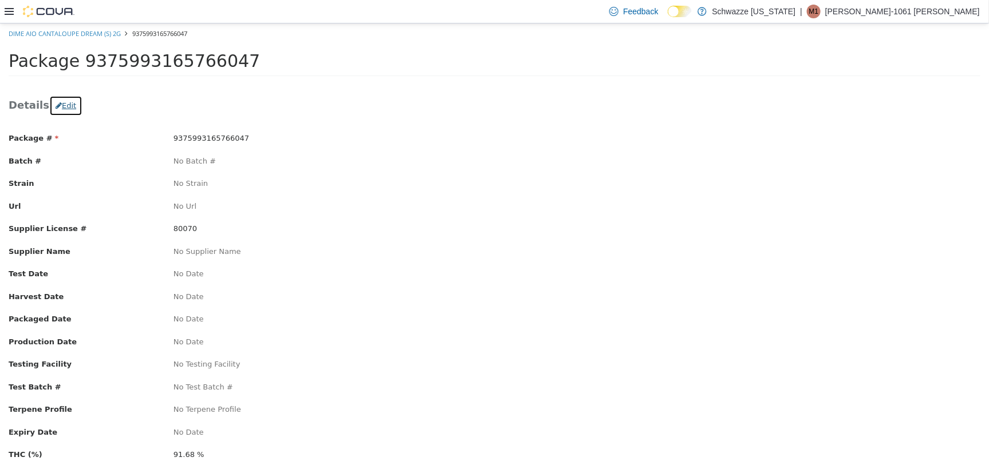
click at [62, 101] on button "Edit" at bounding box center [65, 105] width 33 height 21
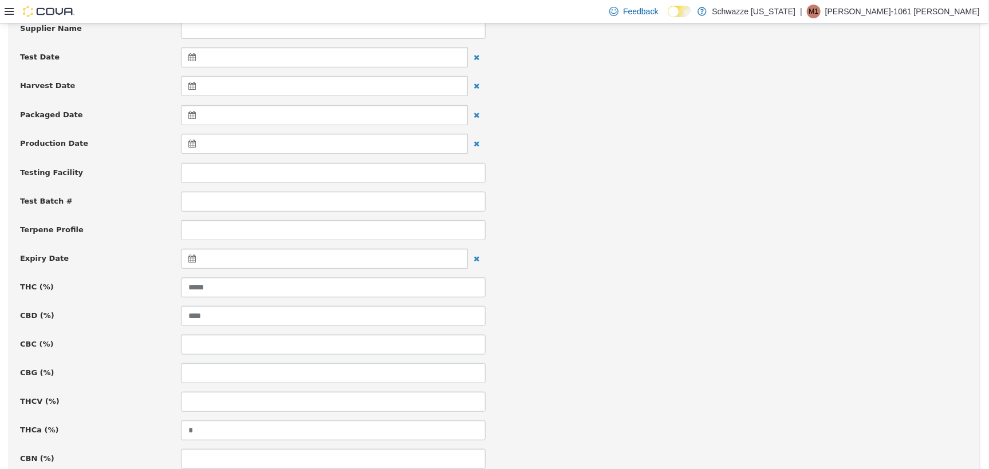
scroll to position [286, 0]
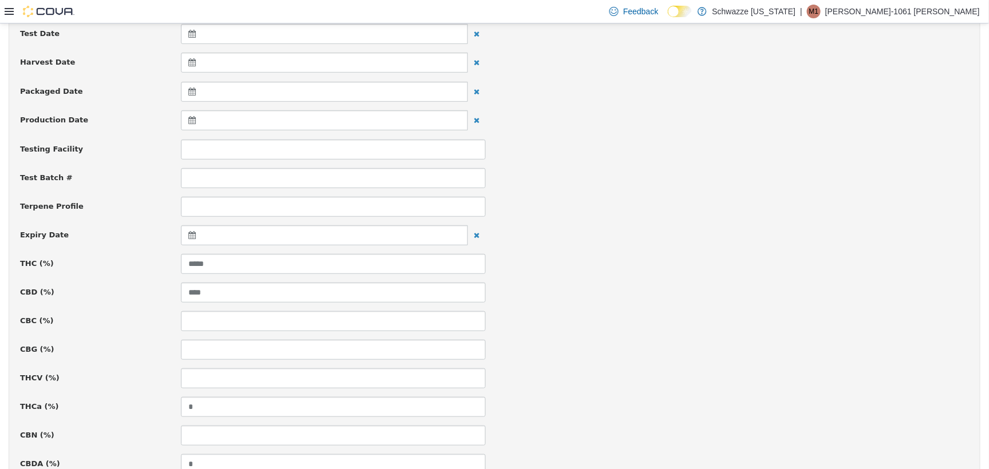
click at [191, 237] on icon at bounding box center [194, 235] width 12 height 8
click at [311, 267] on th at bounding box center [304, 264] width 18 height 20
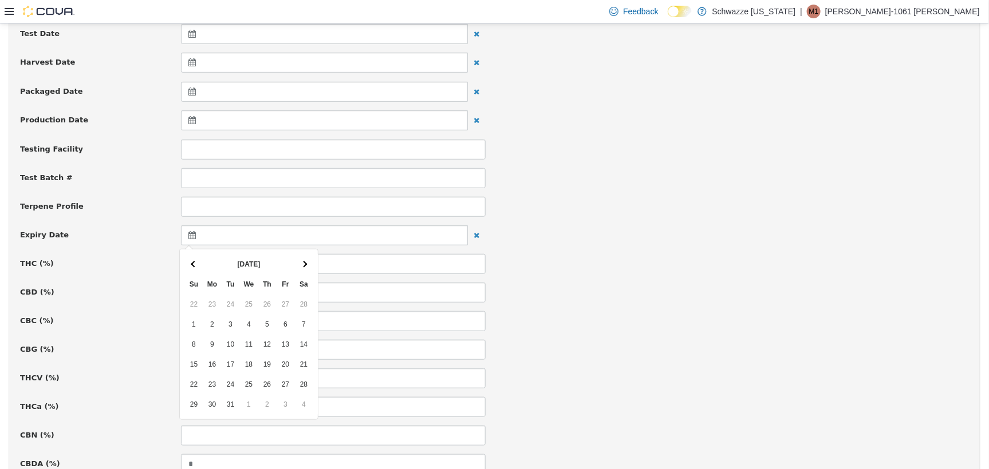
click at [311, 267] on th at bounding box center [304, 264] width 18 height 20
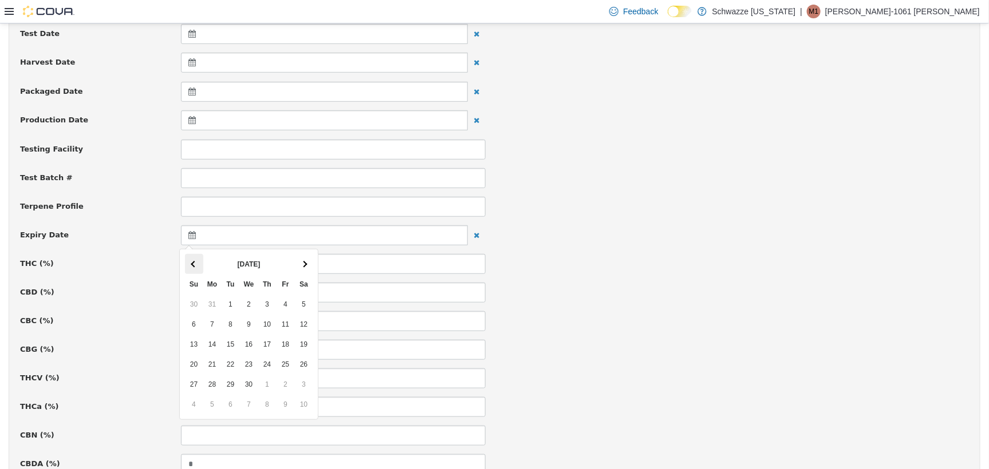
click at [199, 260] on th at bounding box center [194, 264] width 18 height 20
click at [188, 234] on icon at bounding box center [194, 235] width 12 height 8
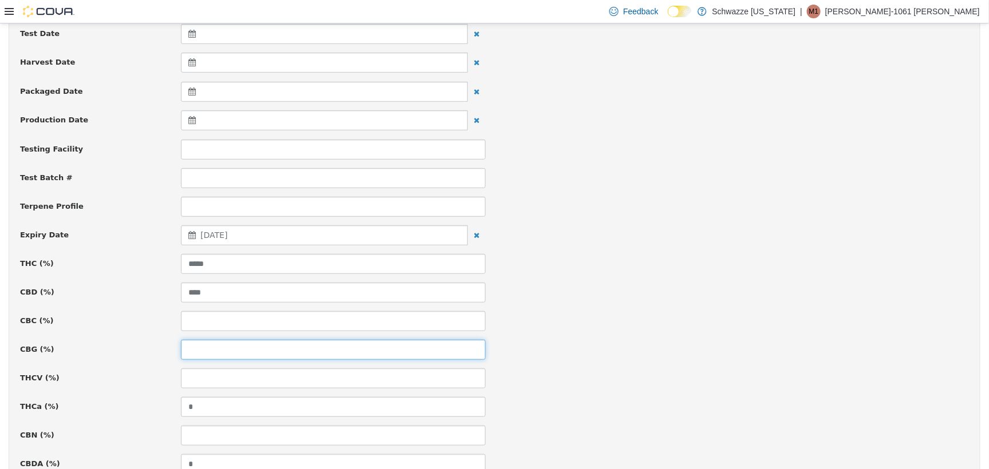
drag, startPoint x: 287, startPoint y: 341, endPoint x: 289, endPoint y: 331, distance: 9.2
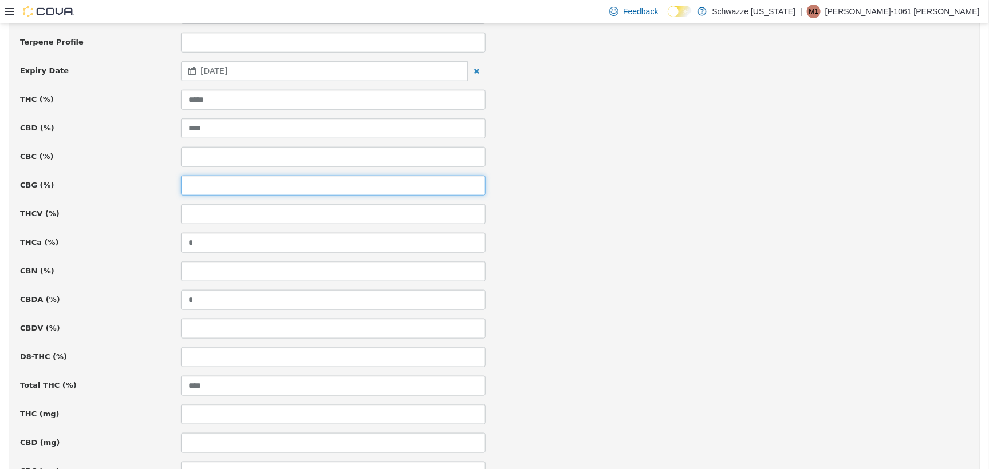
scroll to position [774, 0]
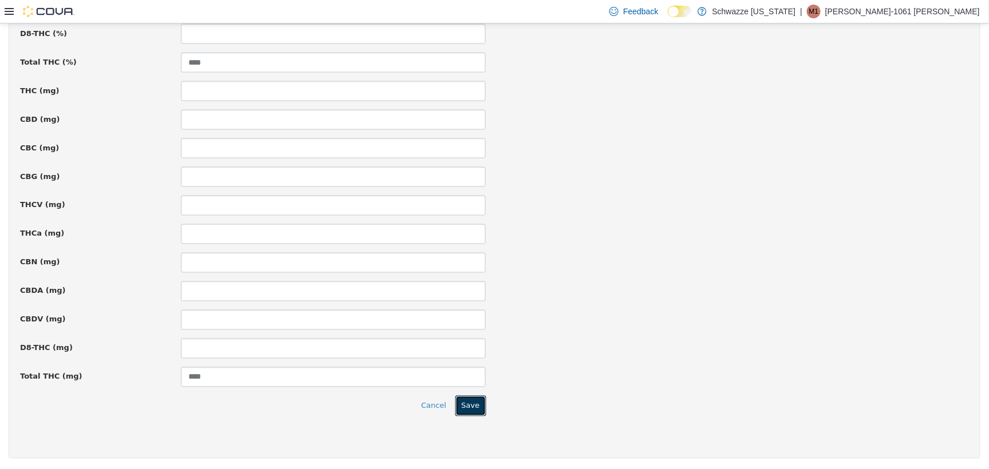
click at [465, 407] on button "Save" at bounding box center [470, 406] width 31 height 21
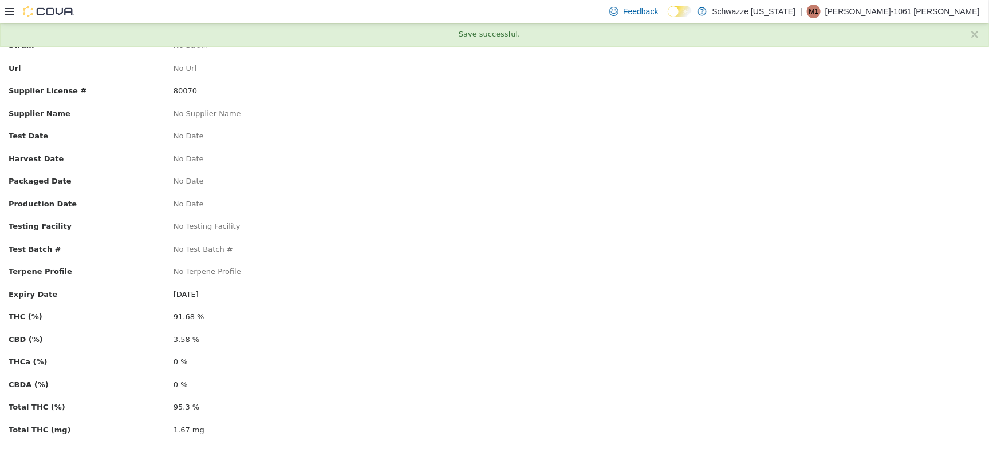
scroll to position [0, 0]
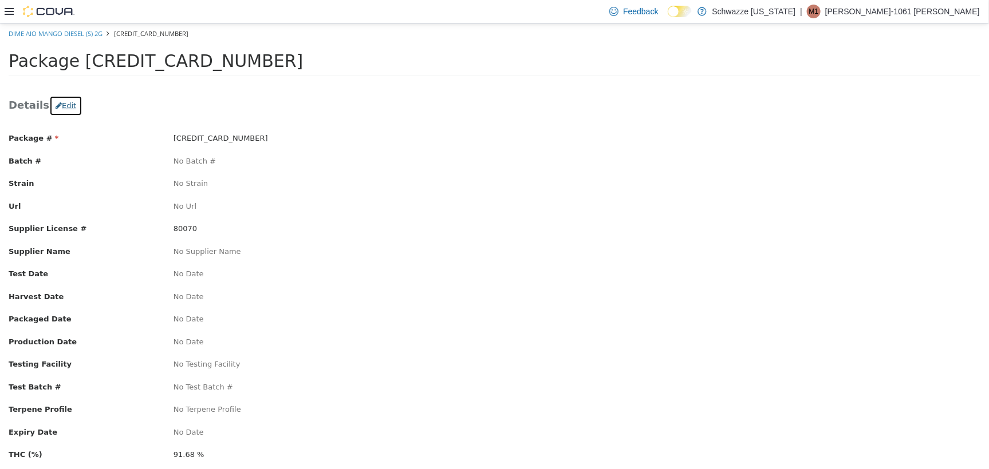
click at [56, 107] on icon "button" at bounding box center [59, 104] width 6 height 7
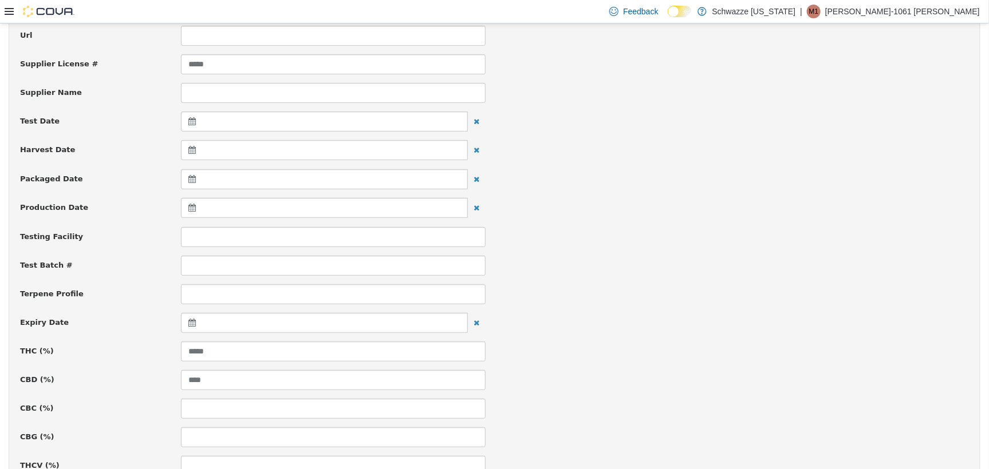
scroll to position [286, 0]
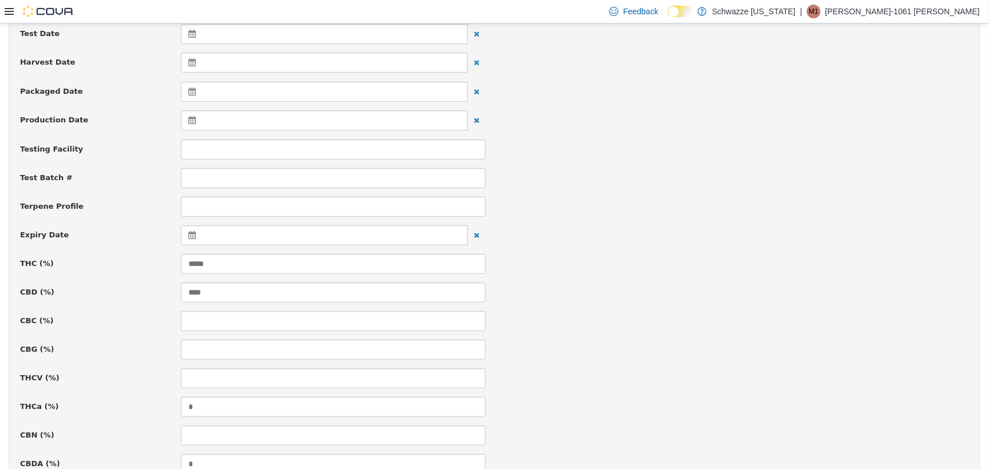
click at [190, 234] on icon at bounding box center [194, 235] width 12 height 8
click at [305, 260] on th at bounding box center [304, 264] width 18 height 20
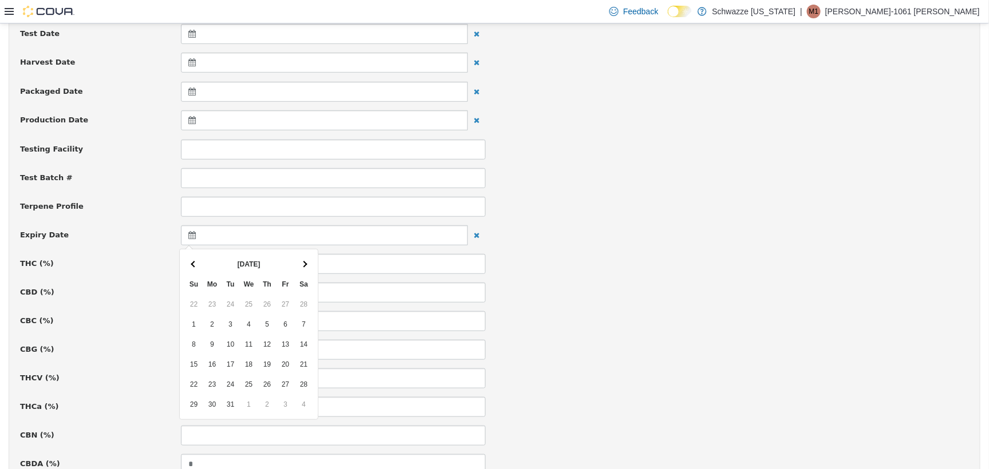
click at [305, 260] on th at bounding box center [304, 264] width 18 height 20
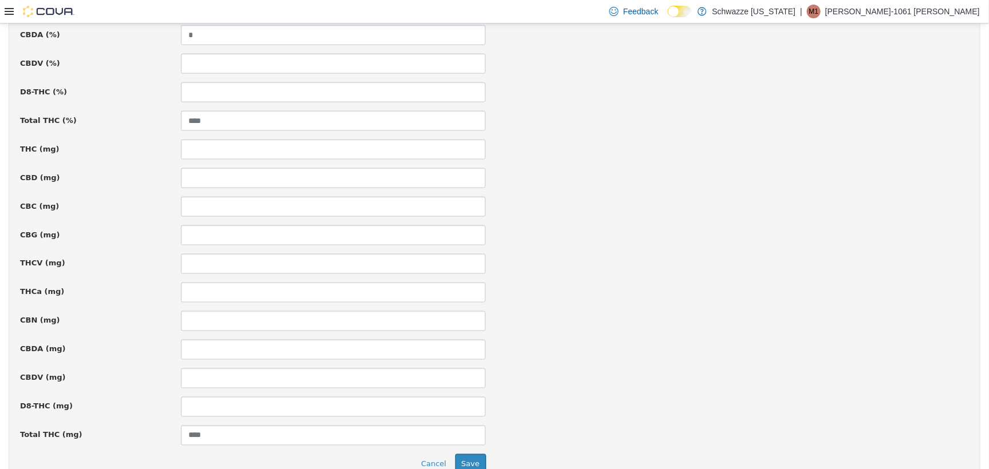
scroll to position [774, 0]
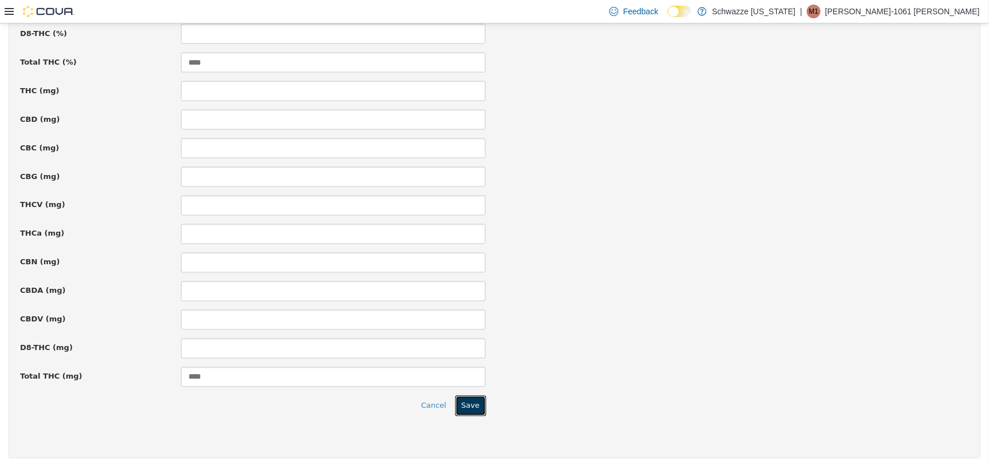
drag, startPoint x: 467, startPoint y: 406, endPoint x: 440, endPoint y: 388, distance: 32.1
click at [468, 406] on button "Save" at bounding box center [470, 406] width 31 height 21
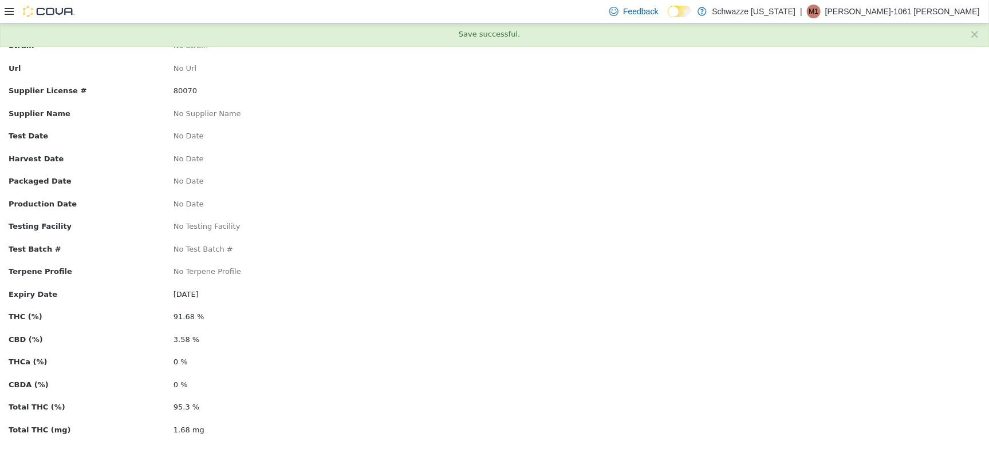
scroll to position [0, 0]
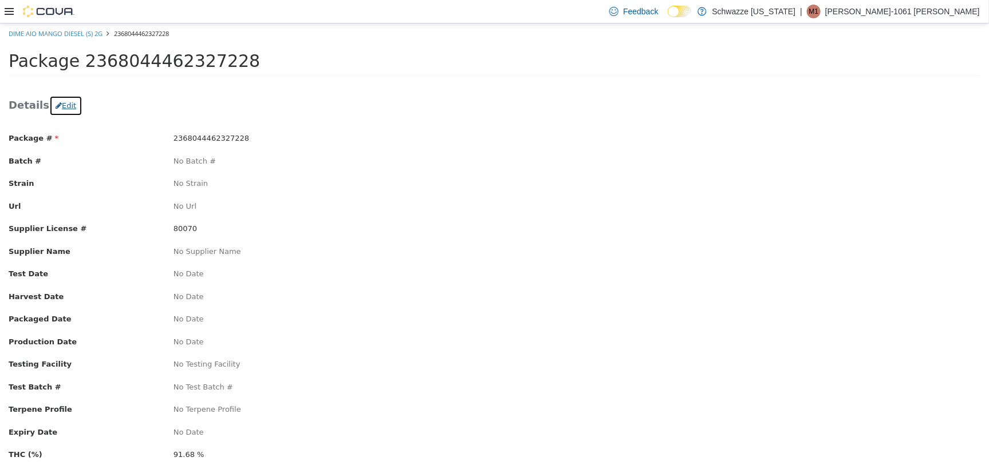
click at [56, 103] on icon "button" at bounding box center [59, 104] width 6 height 7
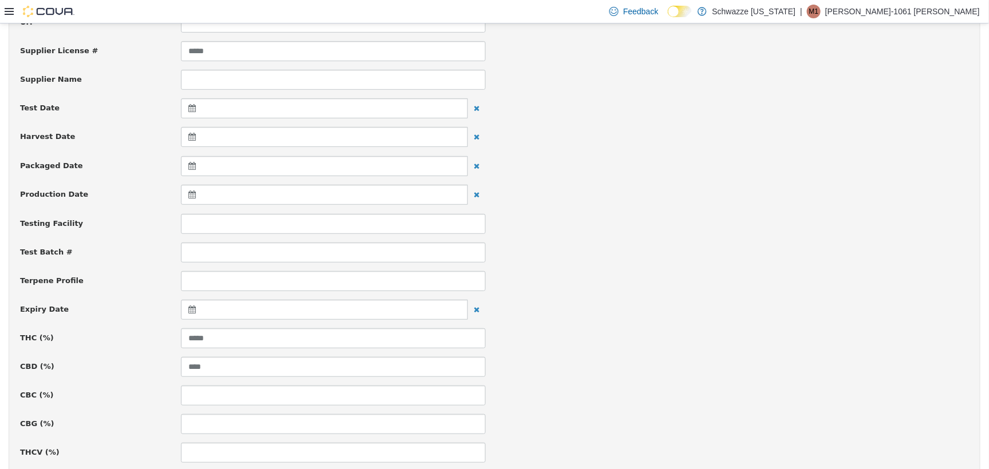
scroll to position [215, 0]
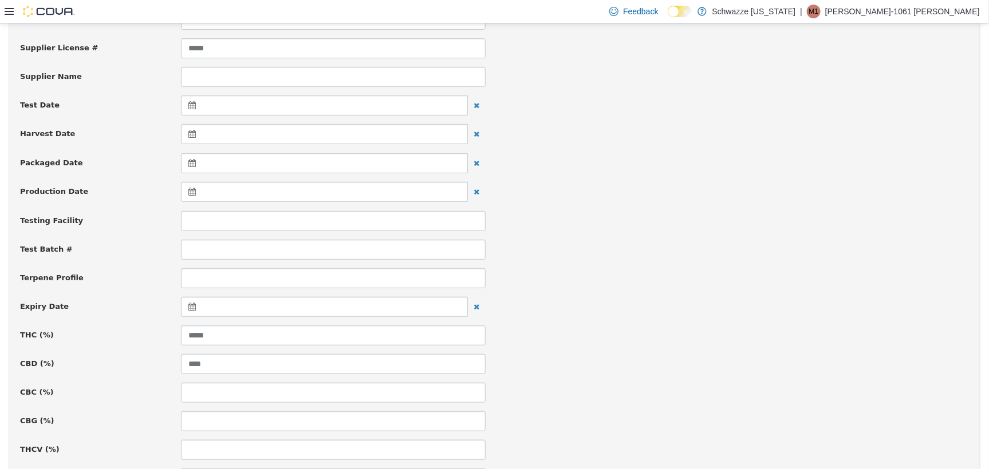
click at [188, 303] on icon at bounding box center [194, 306] width 12 height 8
click at [301, 330] on th at bounding box center [304, 335] width 18 height 20
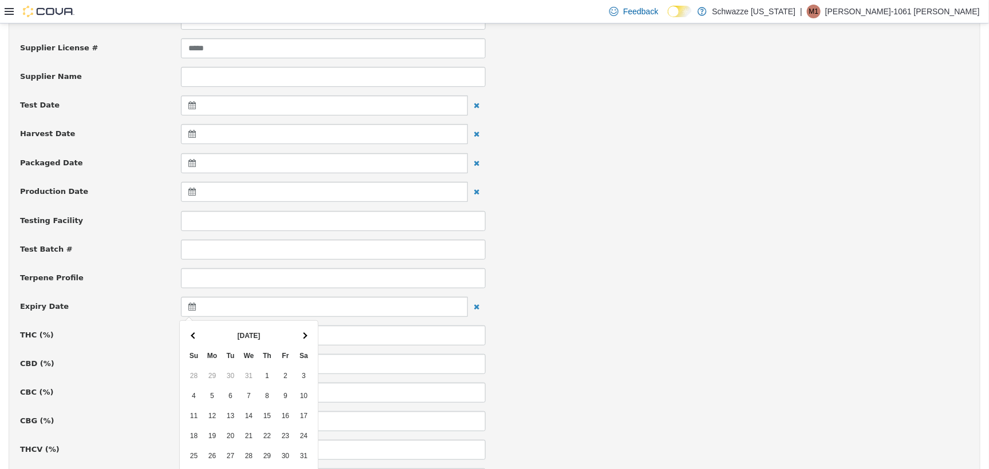
click at [301, 330] on th at bounding box center [304, 335] width 18 height 20
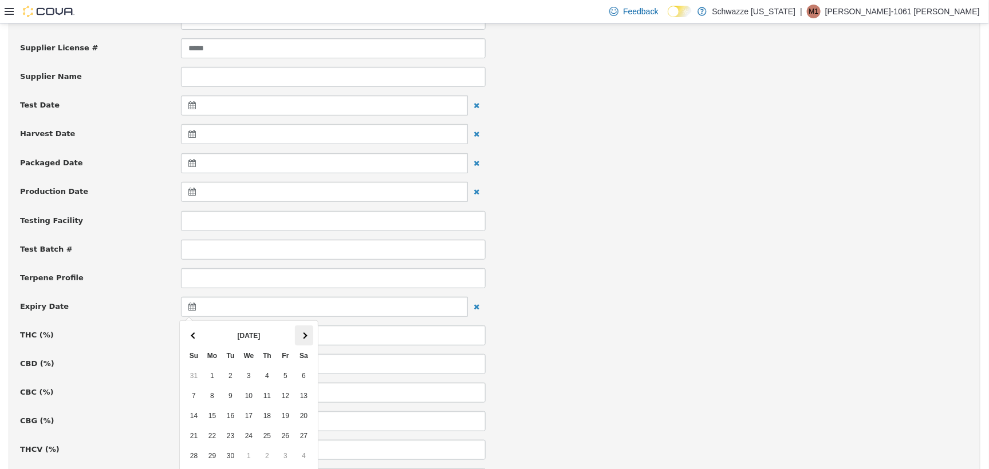
click at [302, 329] on th at bounding box center [304, 335] width 18 height 20
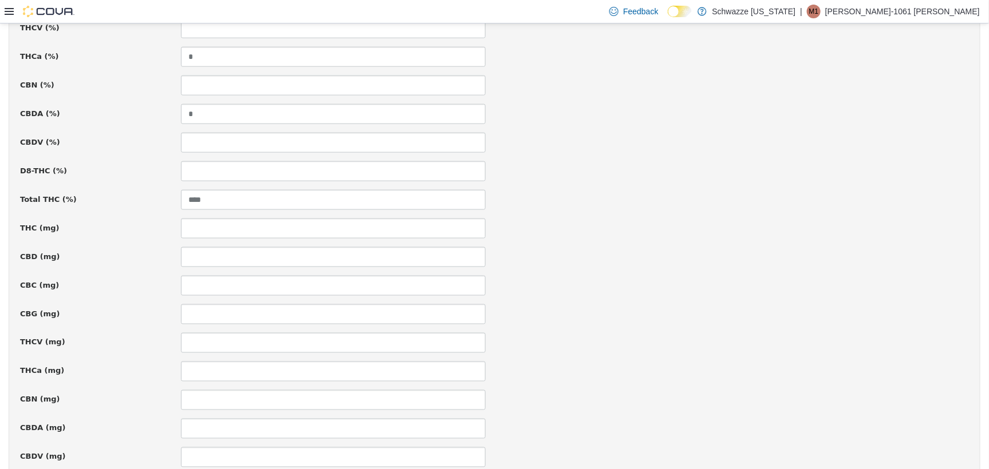
scroll to position [774, 0]
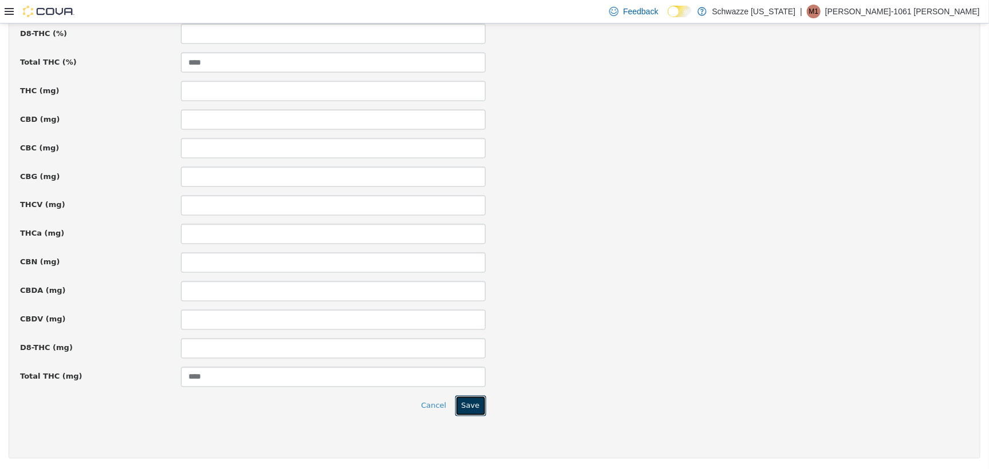
click at [462, 406] on button "Save" at bounding box center [470, 406] width 31 height 21
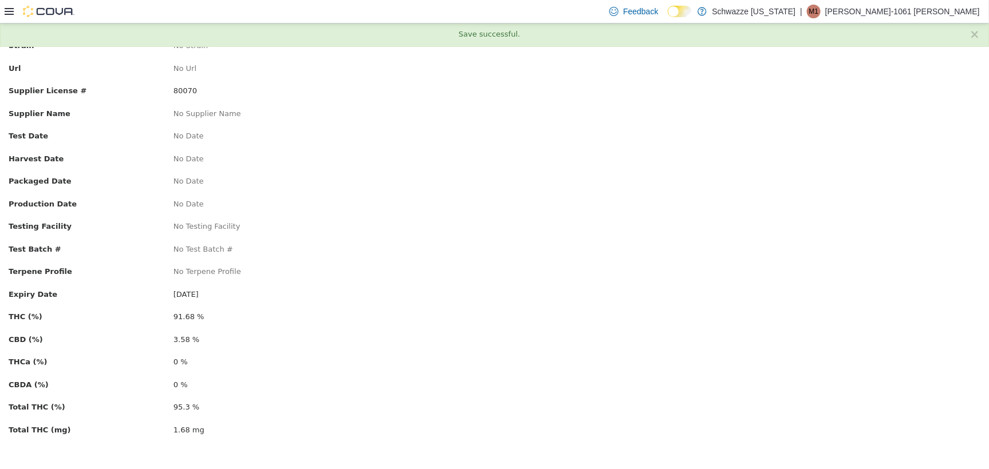
scroll to position [0, 0]
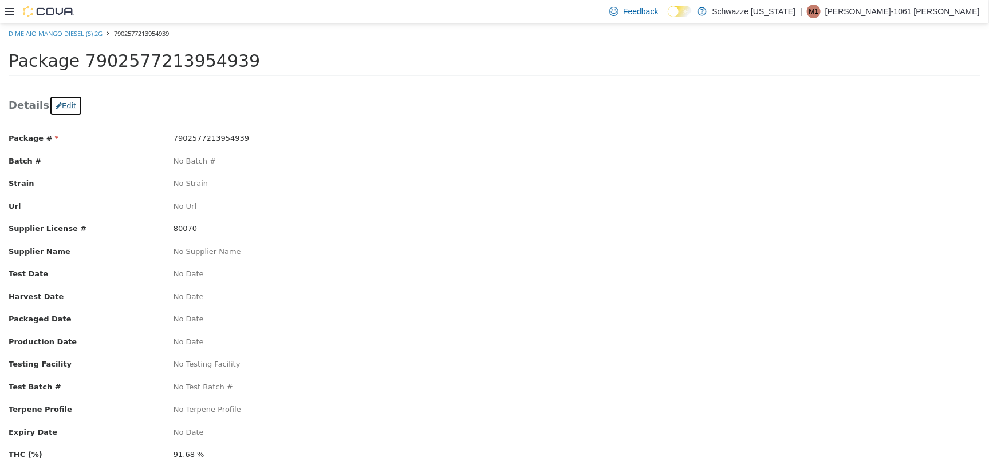
click at [61, 109] on button "Edit" at bounding box center [65, 105] width 33 height 21
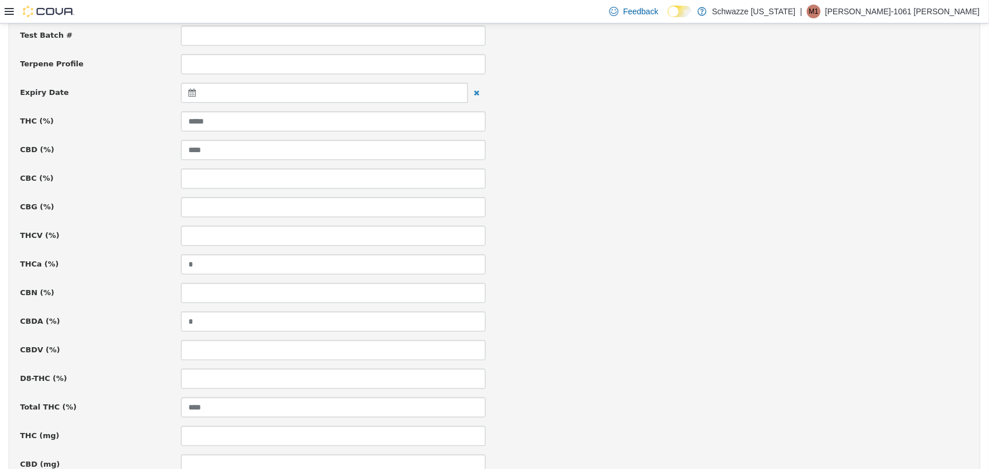
scroll to position [429, 0]
click at [196, 91] on icon at bounding box center [194, 92] width 12 height 8
click at [298, 115] on th at bounding box center [304, 120] width 18 height 20
click at [299, 115] on th at bounding box center [304, 120] width 18 height 20
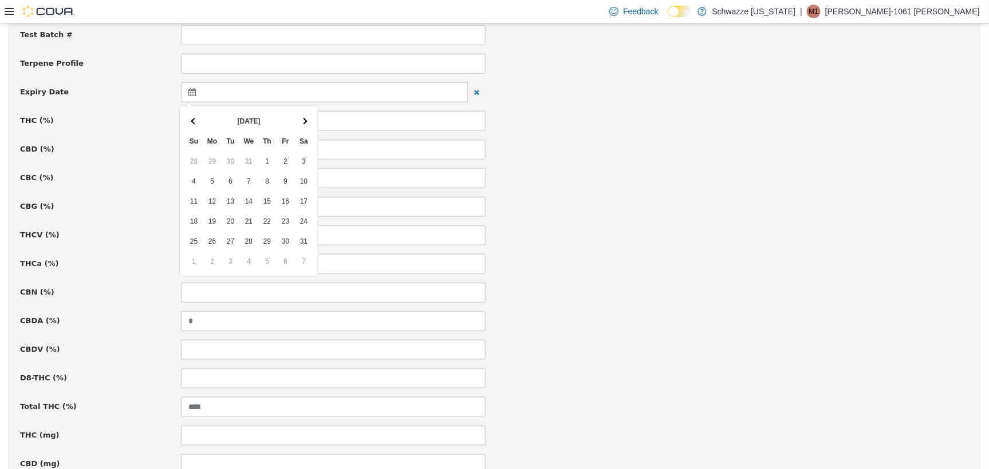
click at [299, 115] on th at bounding box center [304, 120] width 18 height 20
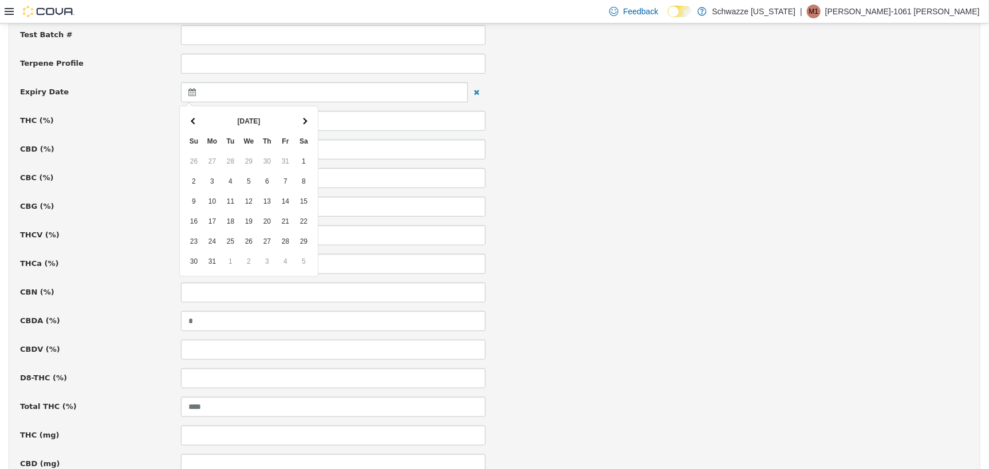
click at [299, 115] on th at bounding box center [304, 120] width 18 height 20
click at [196, 115] on th at bounding box center [194, 120] width 18 height 20
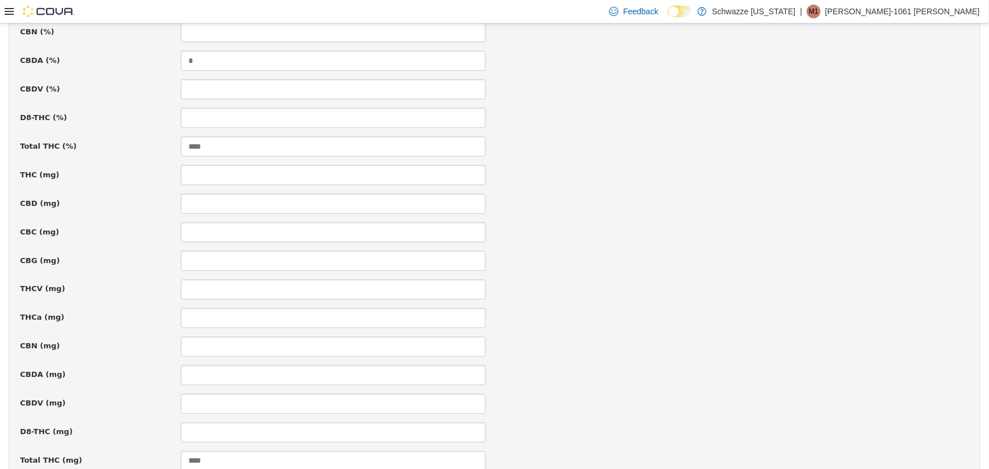
scroll to position [774, 0]
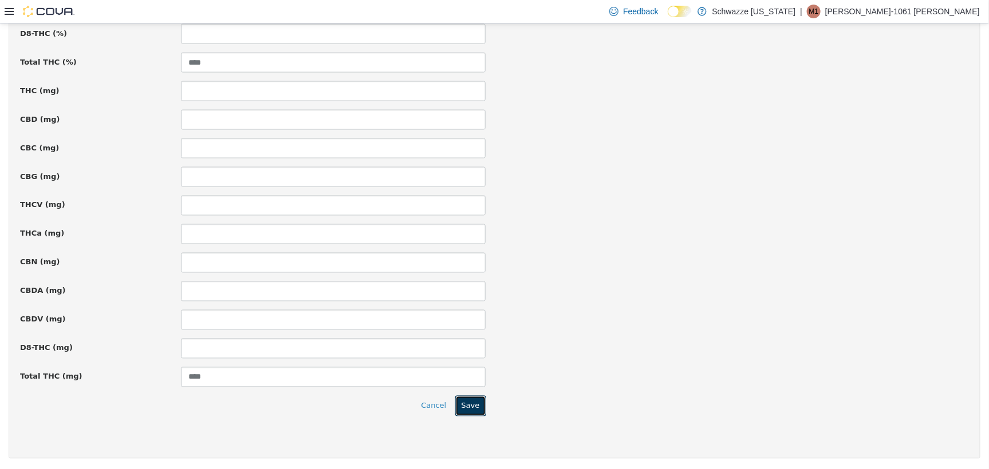
click at [469, 403] on button "Save" at bounding box center [470, 406] width 31 height 21
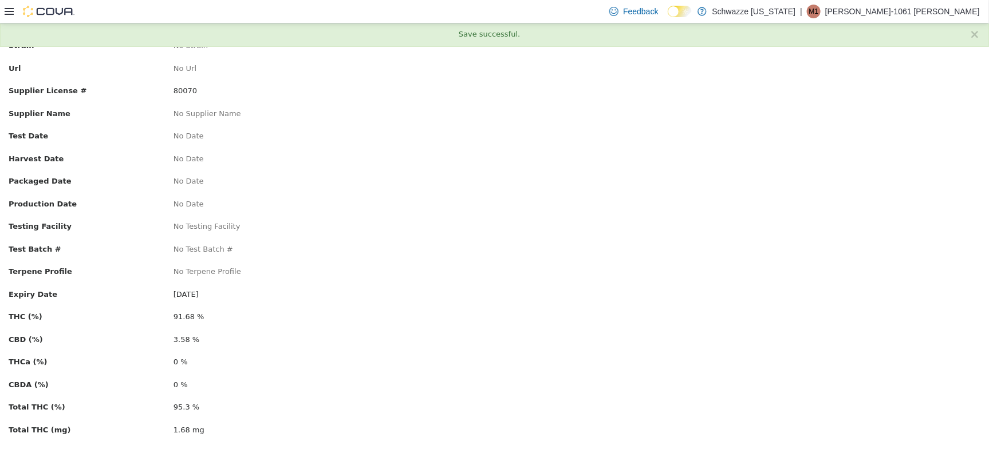
scroll to position [0, 0]
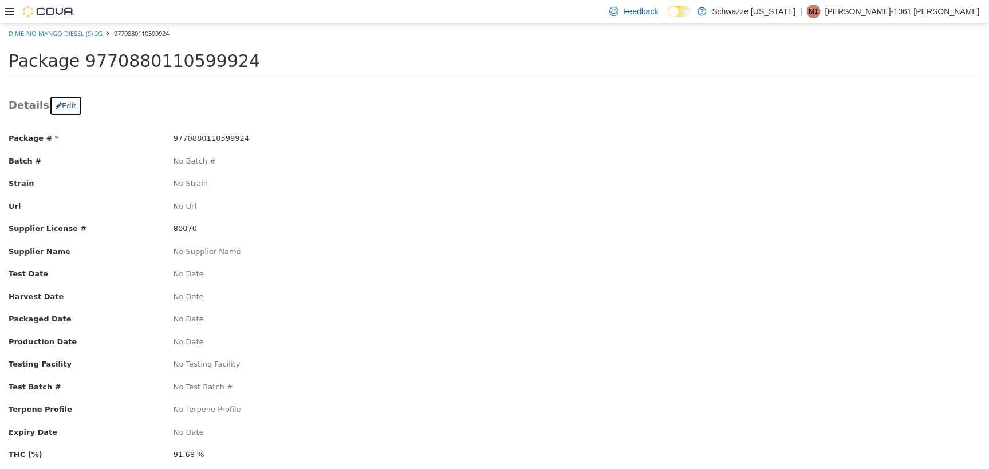
click at [53, 108] on button "Edit" at bounding box center [65, 105] width 33 height 21
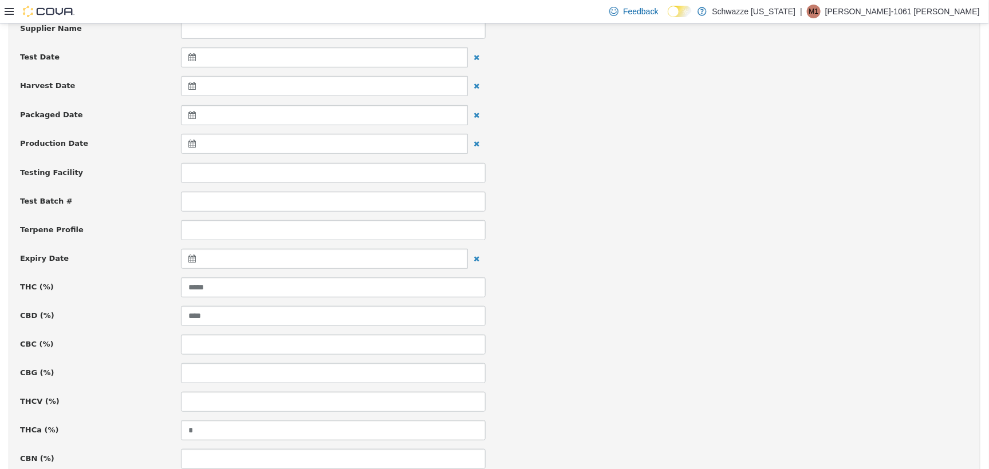
scroll to position [286, 0]
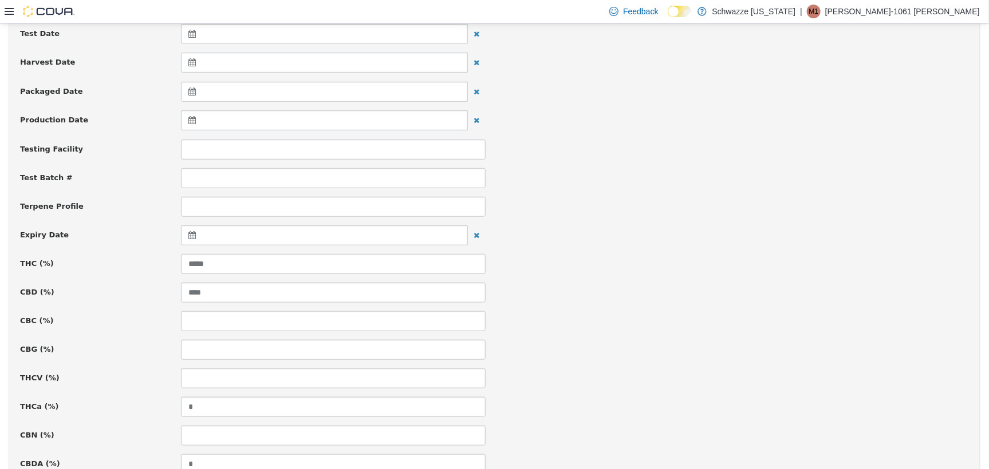
click at [196, 234] on icon at bounding box center [194, 235] width 12 height 8
click at [307, 262] on th at bounding box center [304, 264] width 18 height 20
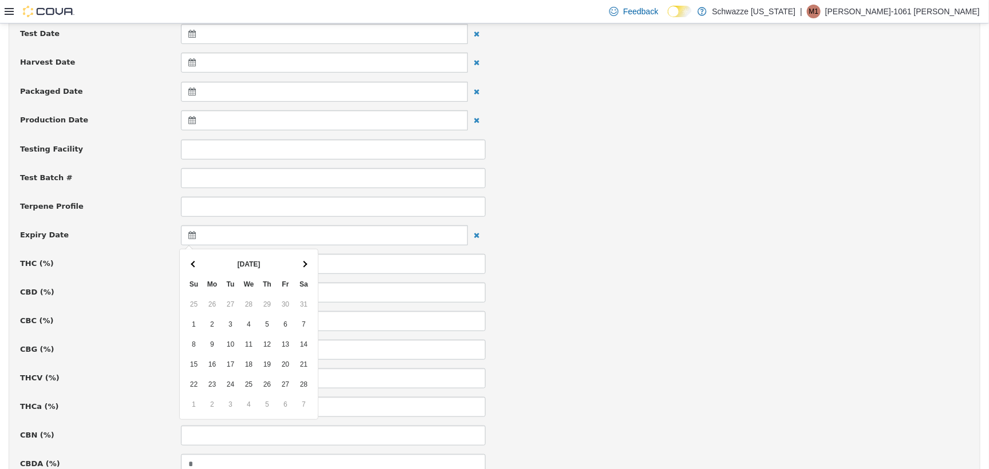
click at [307, 262] on th at bounding box center [304, 264] width 18 height 20
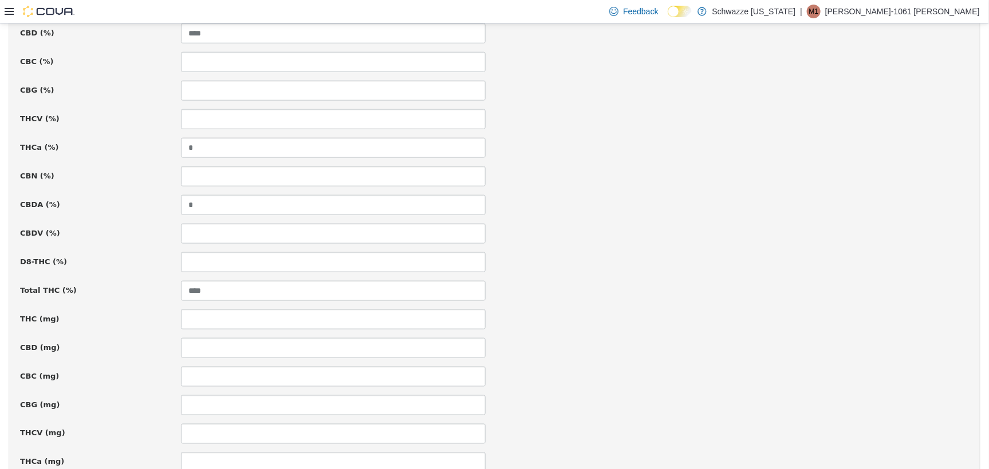
scroll to position [774, 0]
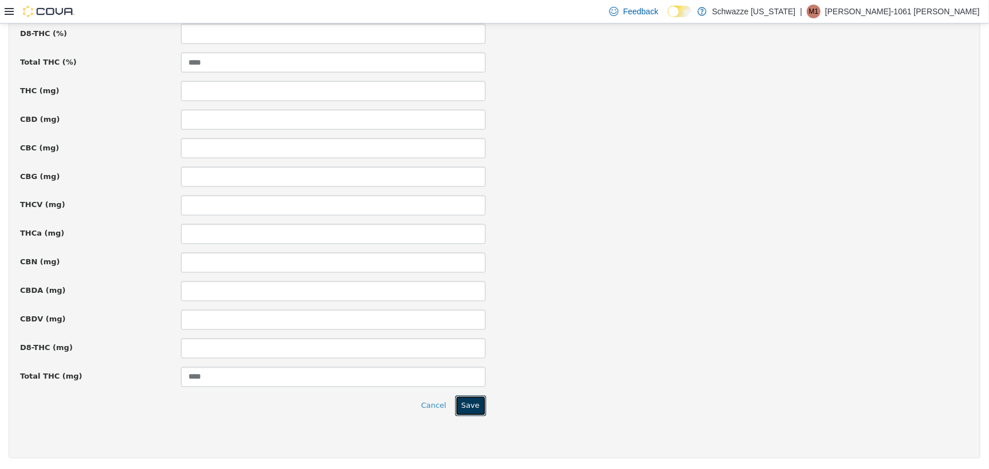
click at [468, 404] on button "Save" at bounding box center [470, 406] width 31 height 21
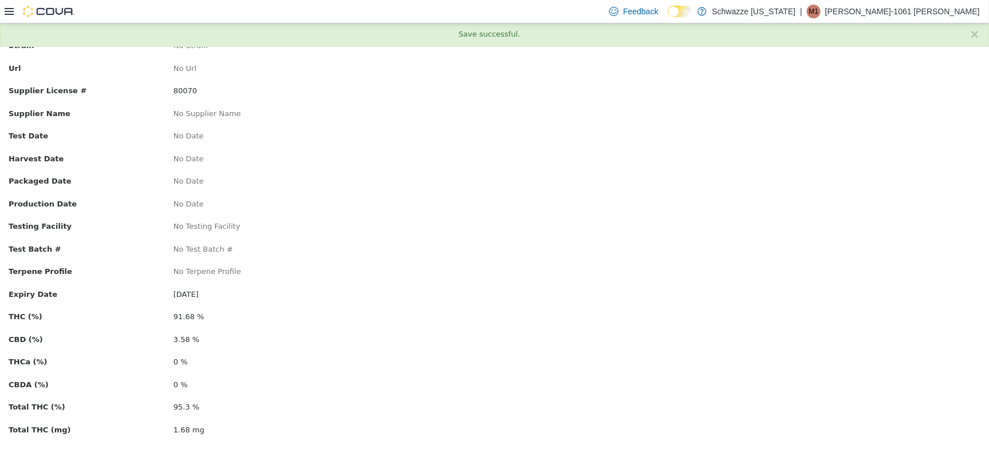
scroll to position [0, 0]
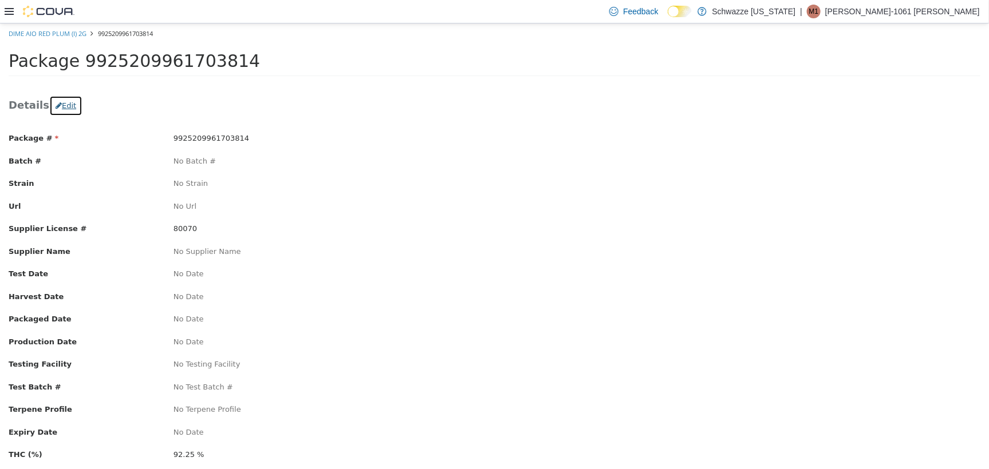
click at [56, 102] on button "Edit" at bounding box center [65, 105] width 33 height 21
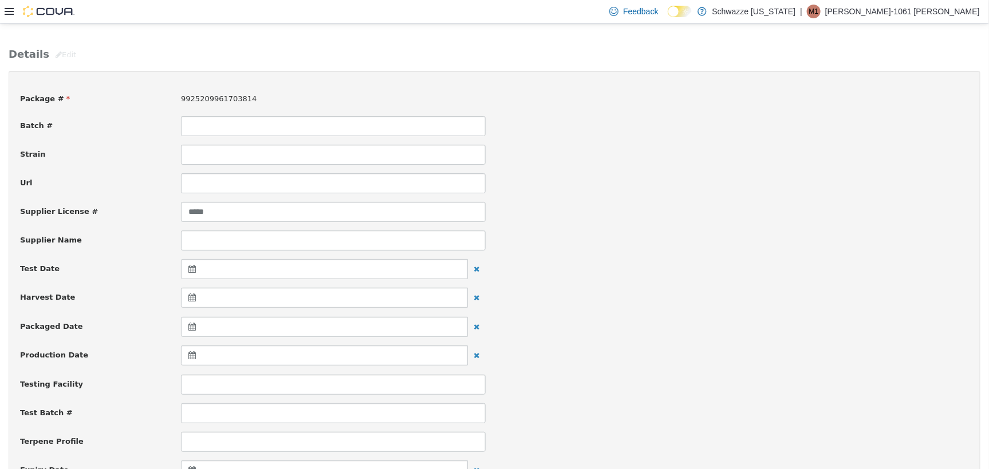
scroll to position [143, 0]
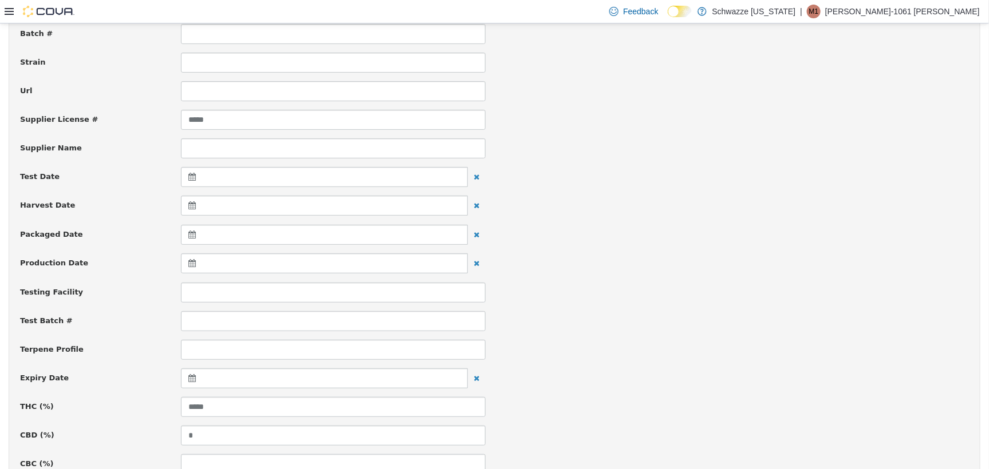
click at [194, 376] on icon at bounding box center [194, 378] width 12 height 8
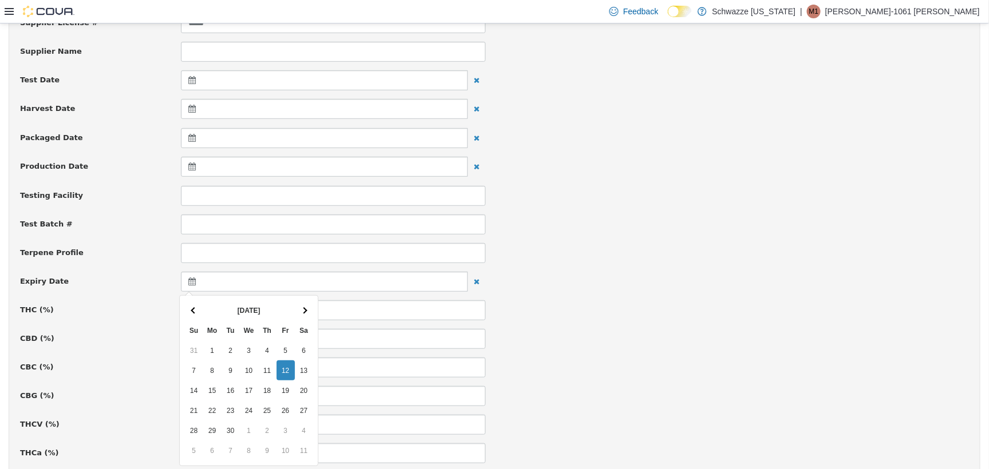
scroll to position [286, 0]
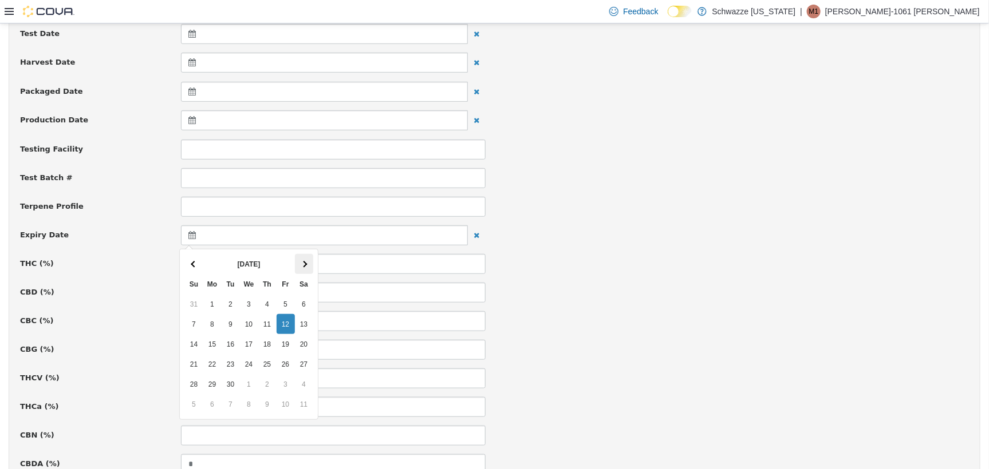
click at [300, 265] on th at bounding box center [304, 264] width 18 height 20
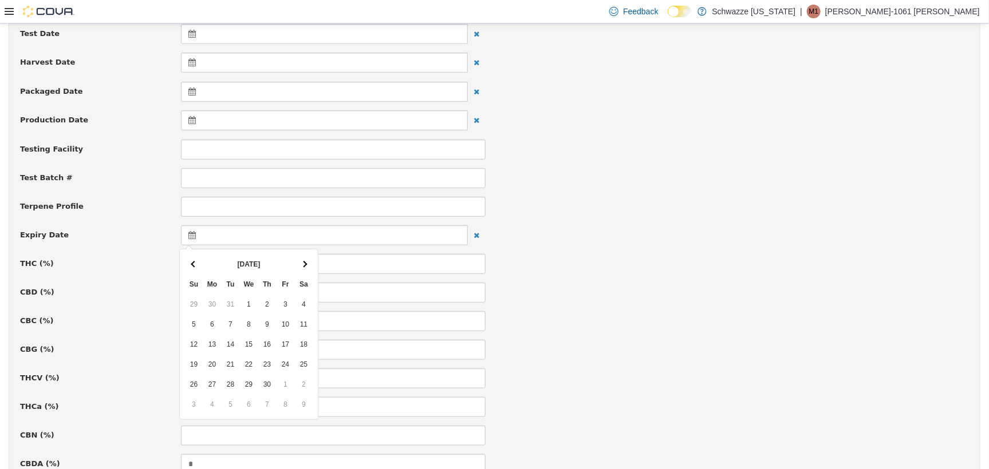
click at [300, 265] on th at bounding box center [304, 264] width 18 height 20
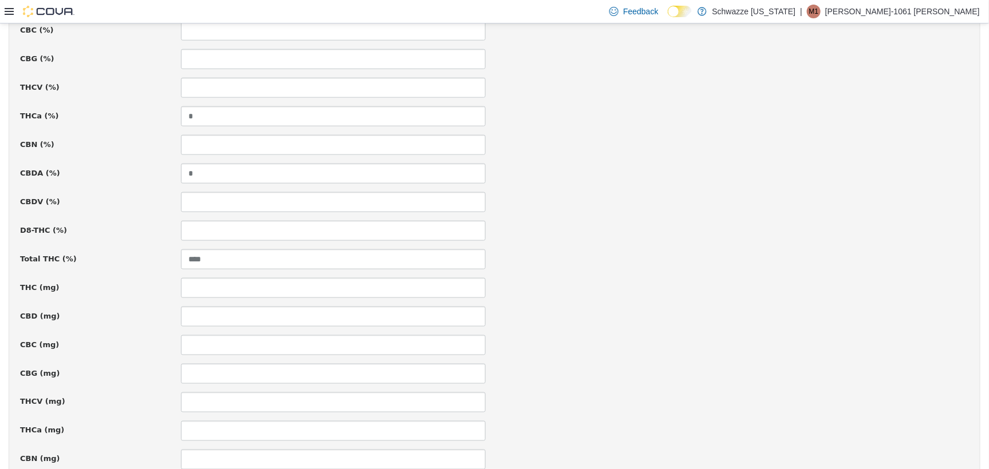
scroll to position [774, 0]
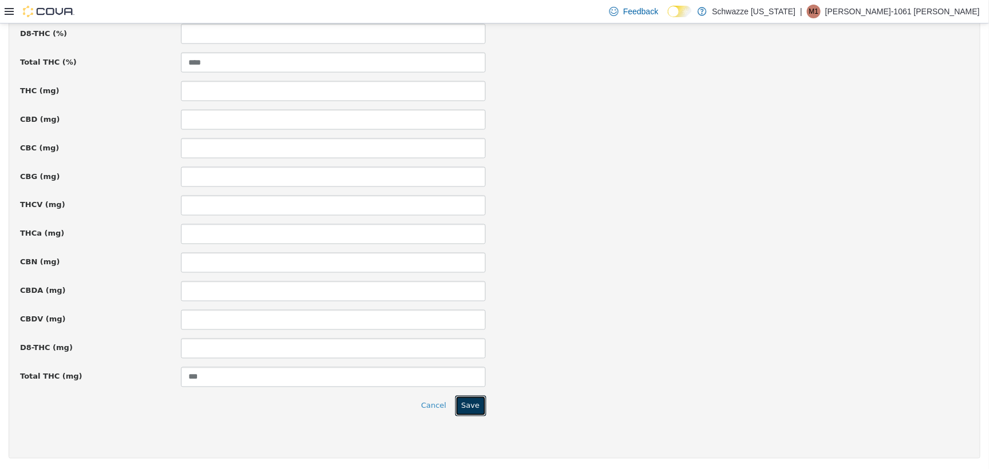
drag, startPoint x: 468, startPoint y: 400, endPoint x: 458, endPoint y: 386, distance: 17.3
click at [467, 400] on button "Save" at bounding box center [470, 406] width 31 height 21
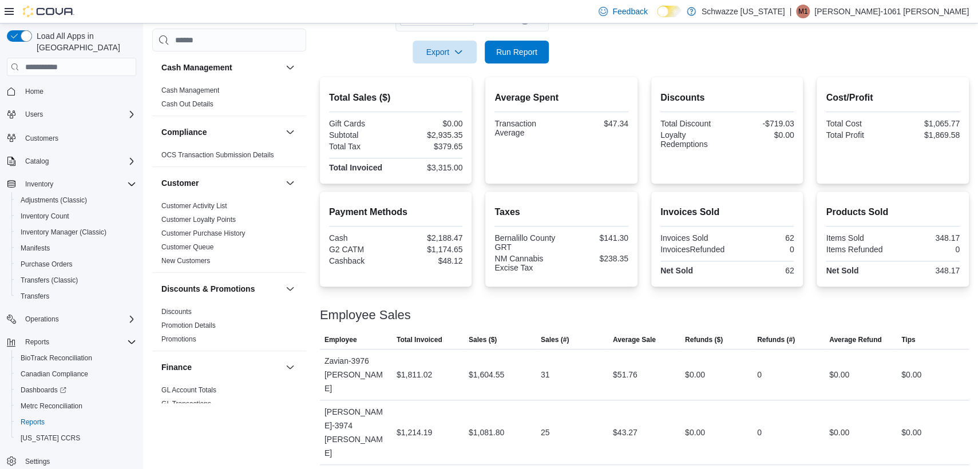
scroll to position [787, 0]
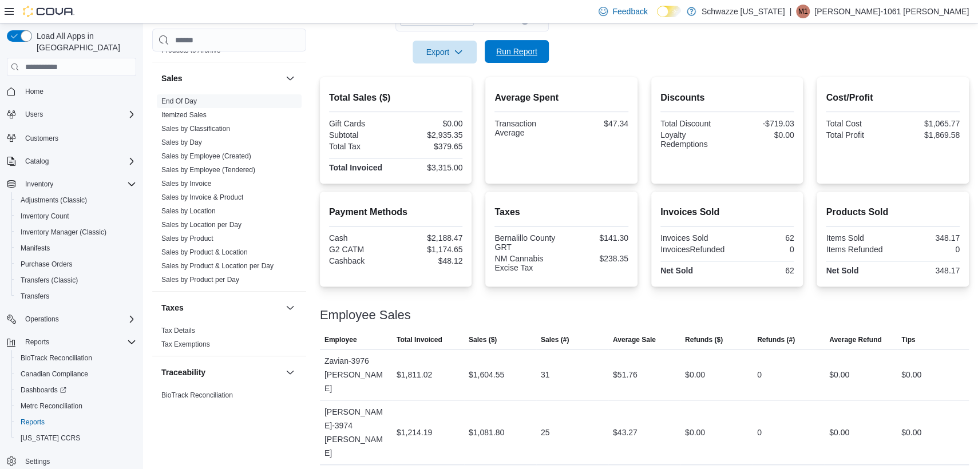
click at [529, 44] on span "Run Report" at bounding box center [517, 51] width 50 height 23
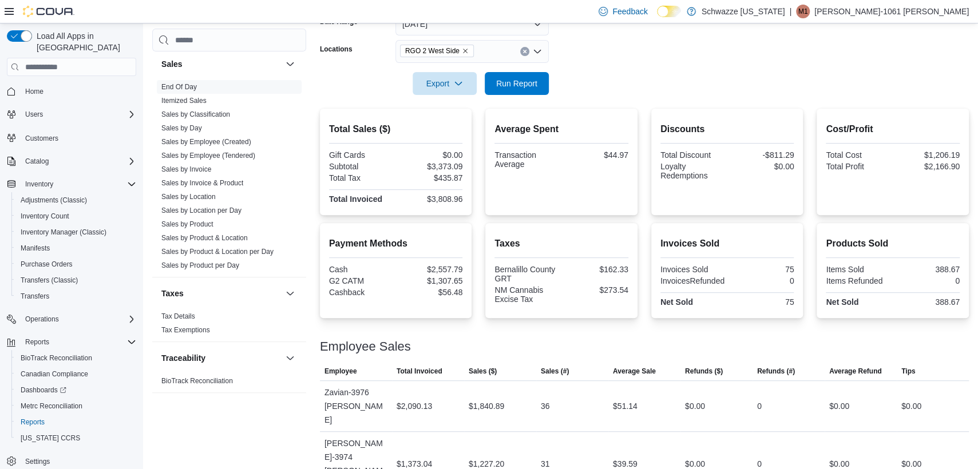
scroll to position [220, 0]
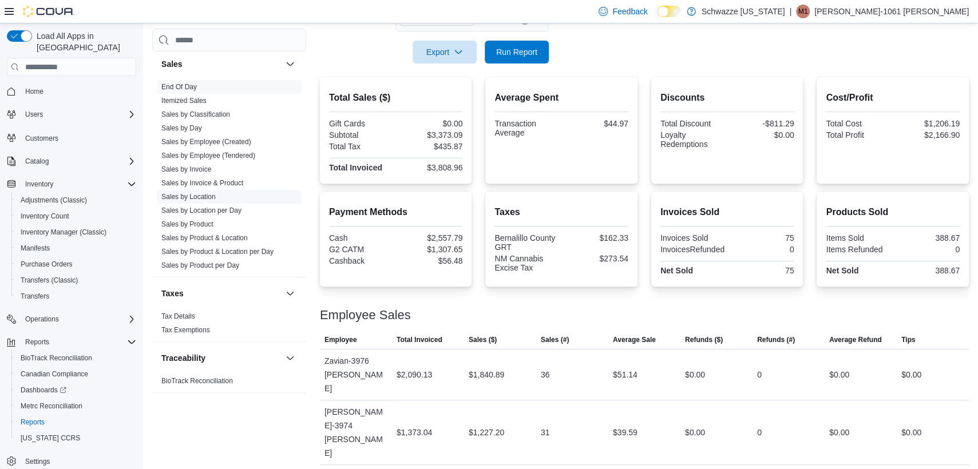
click at [207, 193] on link "Sales by Location" at bounding box center [188, 197] width 54 height 8
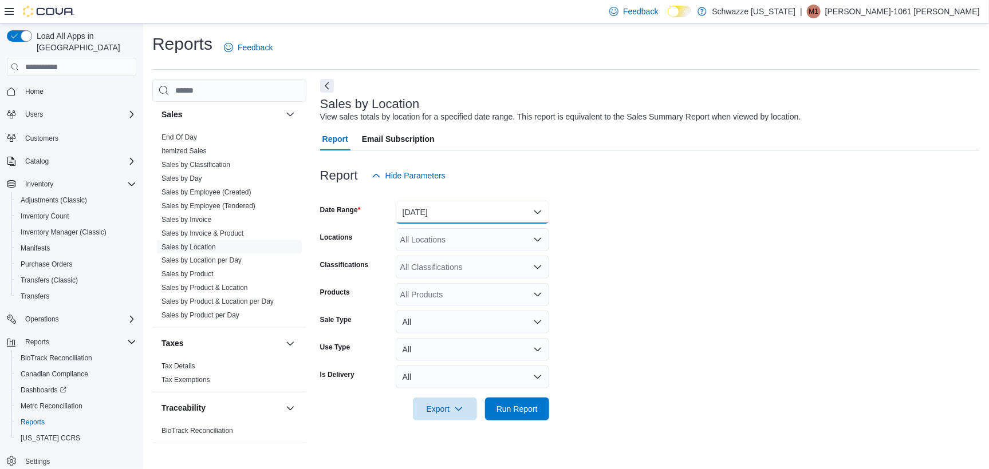
click at [414, 211] on button "Yesterday" at bounding box center [472, 212] width 153 height 23
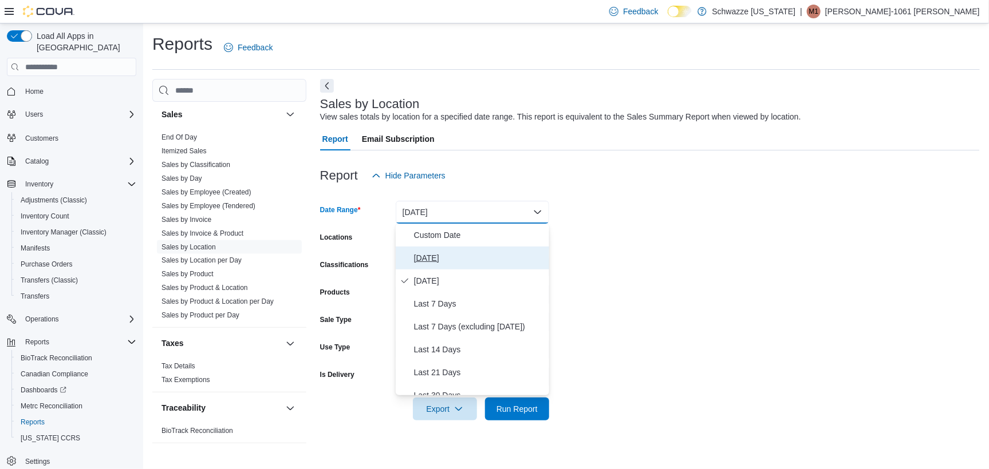
click at [428, 260] on span "Today" at bounding box center [479, 258] width 131 height 14
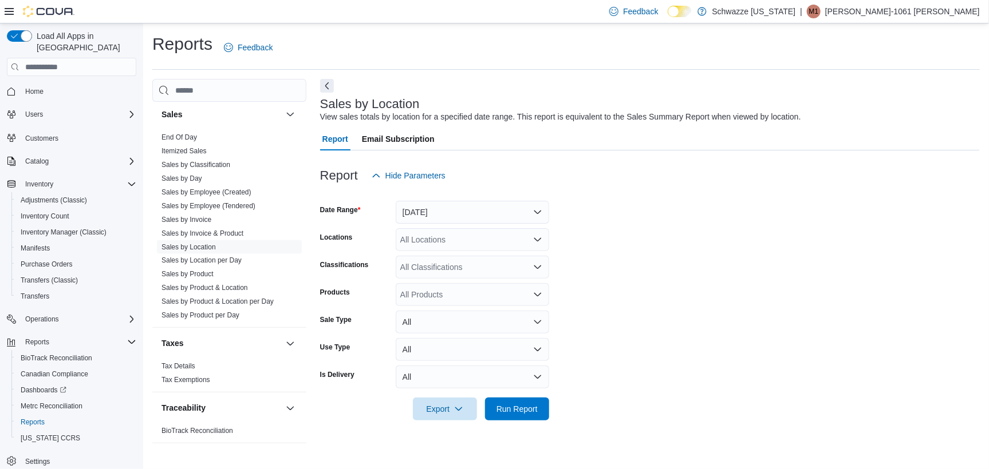
click at [514, 421] on div at bounding box center [650, 428] width 660 height 14
click at [516, 419] on span "Run Report" at bounding box center [517, 408] width 50 height 23
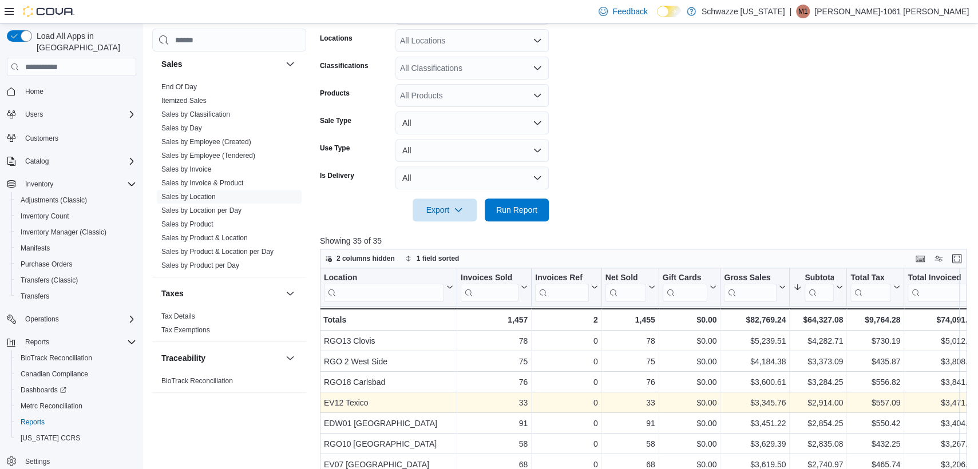
scroll to position [143, 0]
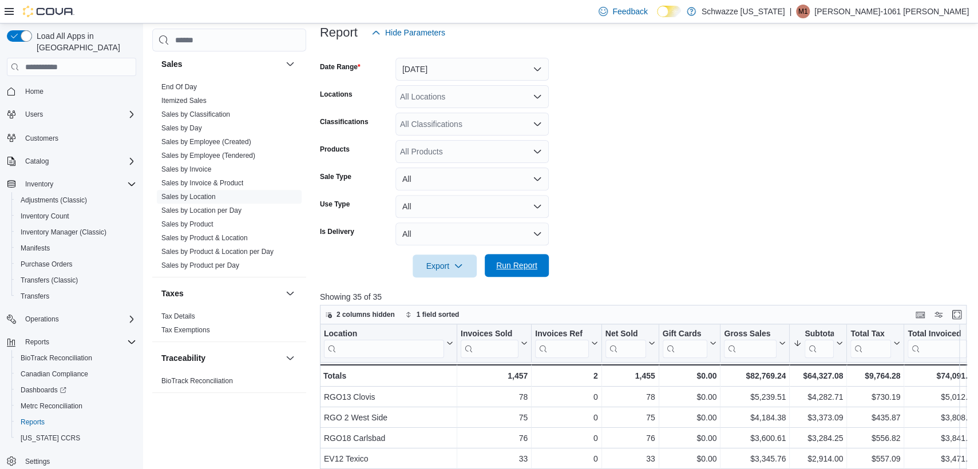
click at [492, 265] on span "Run Report" at bounding box center [517, 265] width 50 height 23
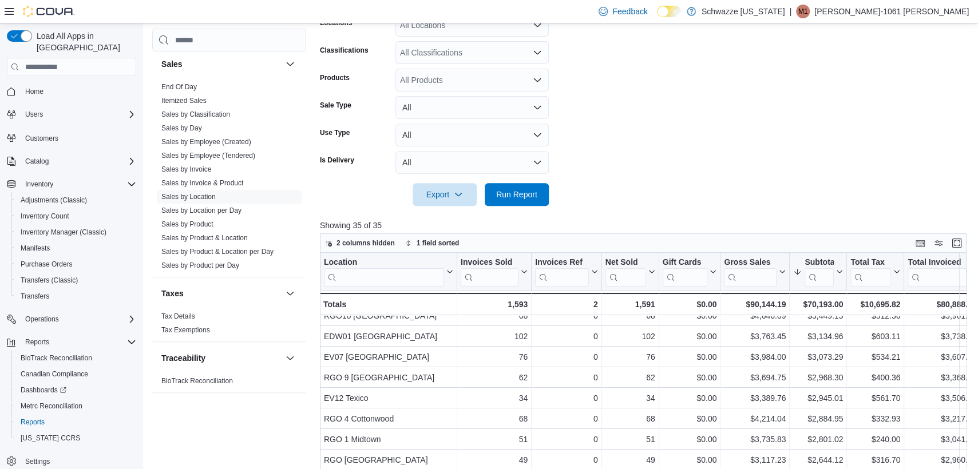
scroll to position [0, 0]
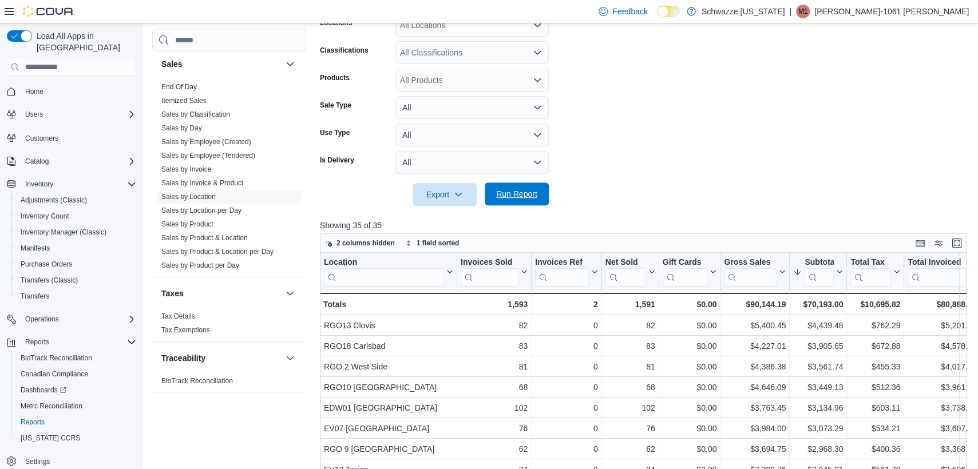
click at [527, 184] on span "Run Report" at bounding box center [517, 194] width 50 height 23
click at [519, 194] on span "Run Report" at bounding box center [516, 193] width 41 height 11
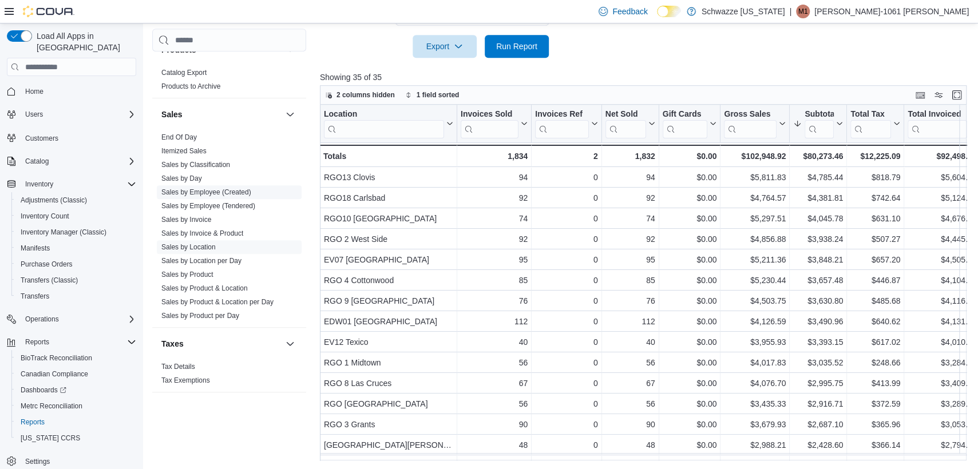
scroll to position [730, 0]
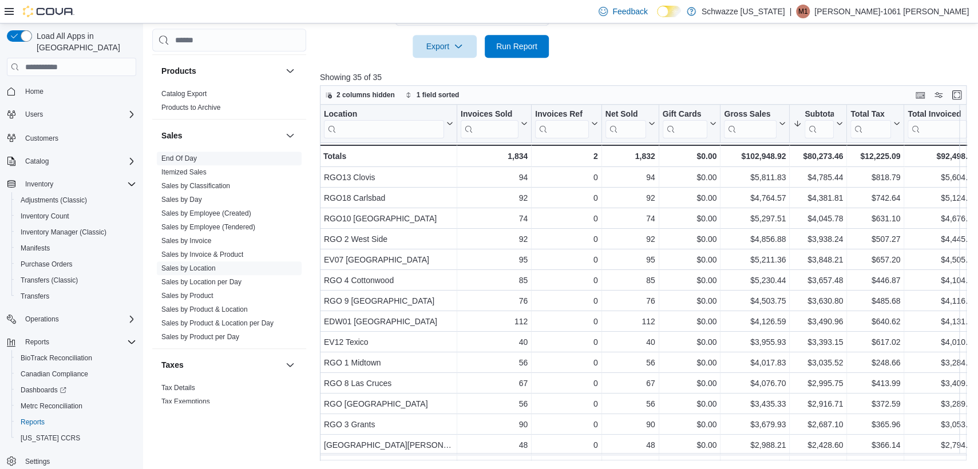
click at [205, 155] on span "End Of Day" at bounding box center [229, 159] width 145 height 14
click at [206, 159] on span "End Of Day" at bounding box center [229, 159] width 145 height 14
click at [175, 160] on link "End Of Day" at bounding box center [178, 159] width 35 height 8
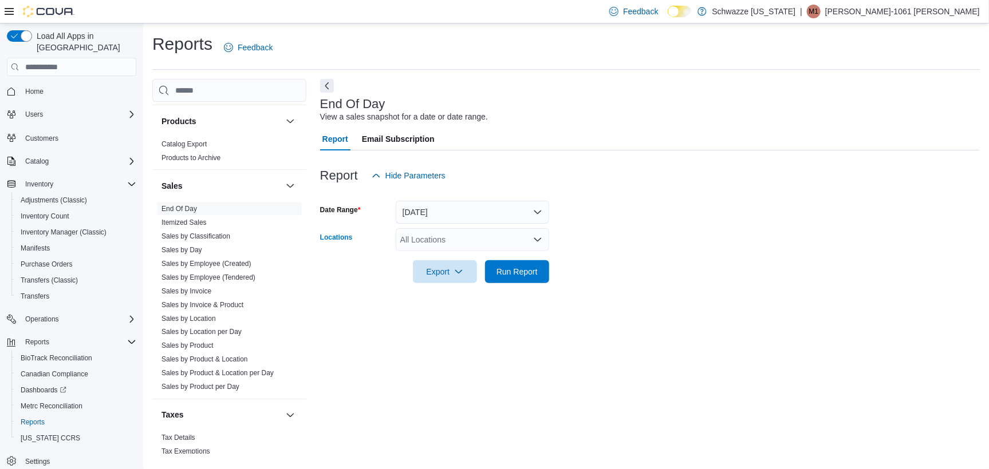
click at [416, 230] on div "All Locations" at bounding box center [472, 239] width 153 height 23
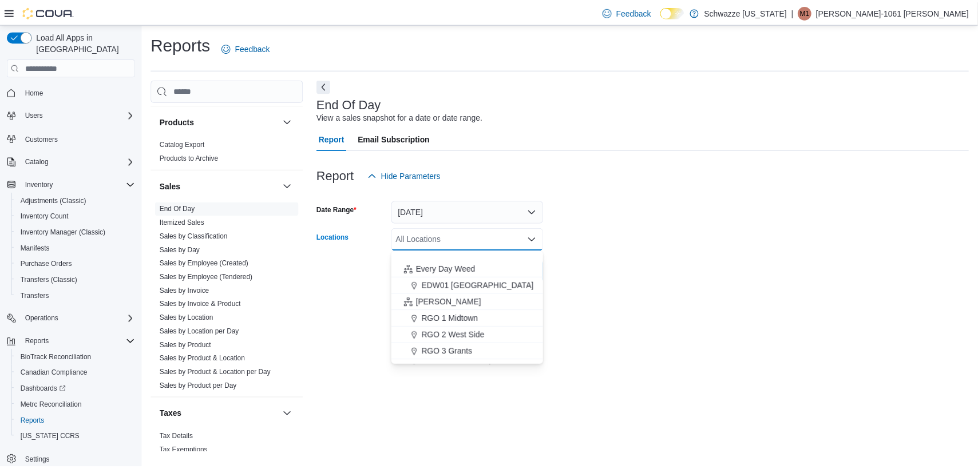
scroll to position [286, 0]
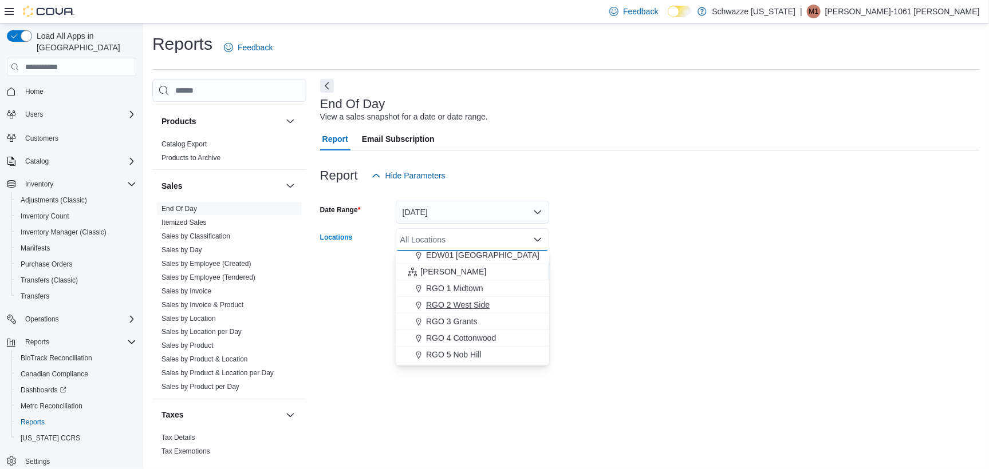
click at [439, 298] on button "RGO 2 West Side" at bounding box center [472, 305] width 153 height 17
click at [641, 187] on div "Report Hide Parameters" at bounding box center [650, 175] width 660 height 23
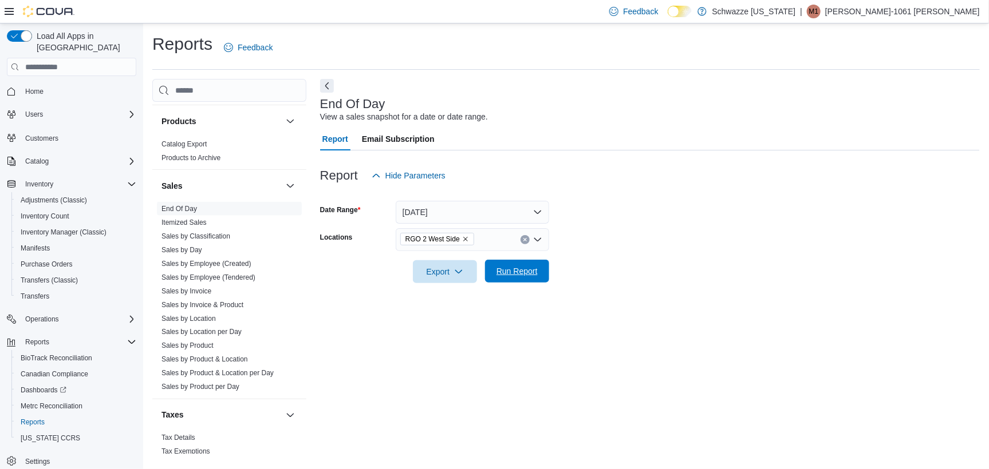
click at [526, 263] on form "Date Range Today Locations RGO 2 West Side Export Run Report" at bounding box center [650, 235] width 660 height 96
click at [531, 270] on span "Run Report" at bounding box center [516, 271] width 41 height 11
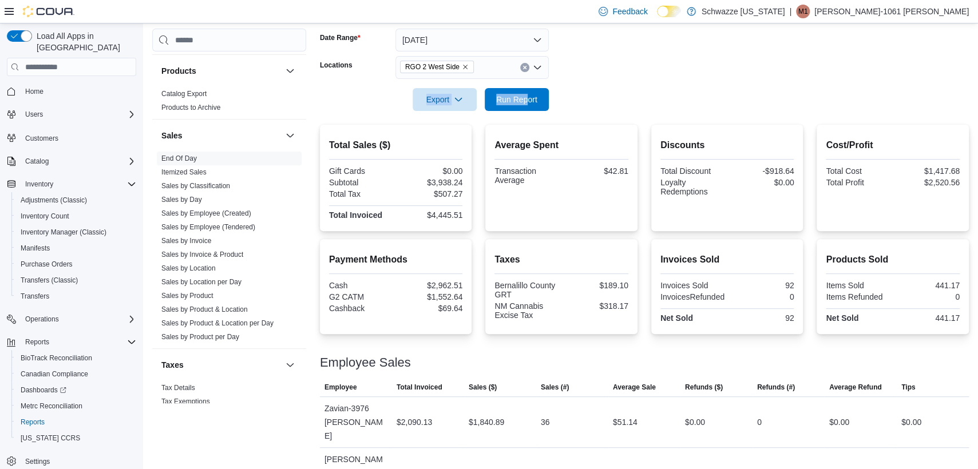
scroll to position [101, 0]
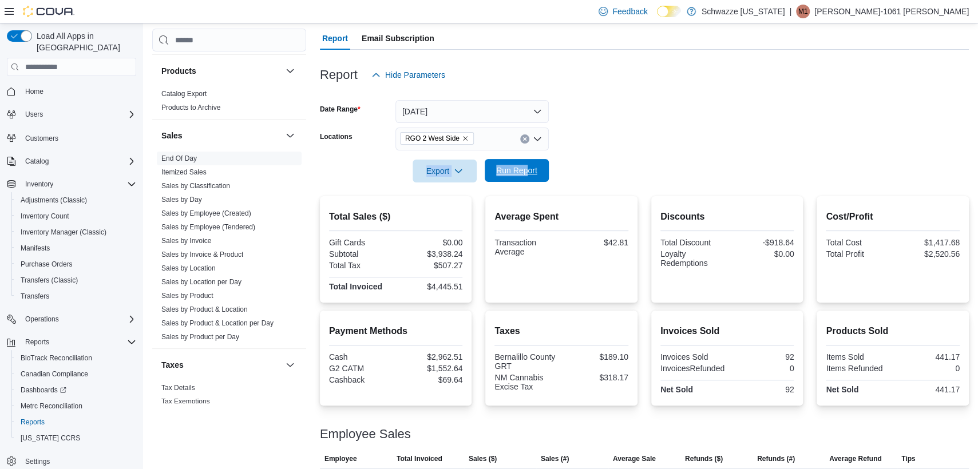
click at [538, 169] on span "Run Report" at bounding box center [517, 170] width 50 height 23
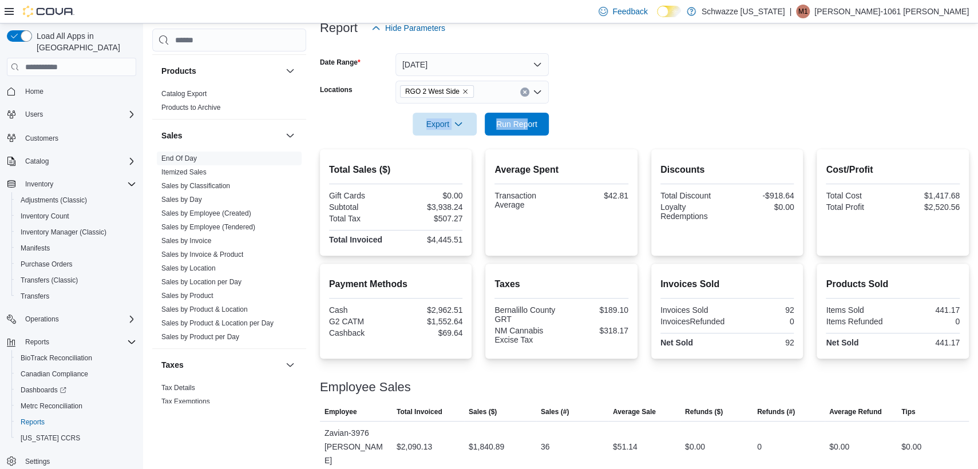
scroll to position [29, 0]
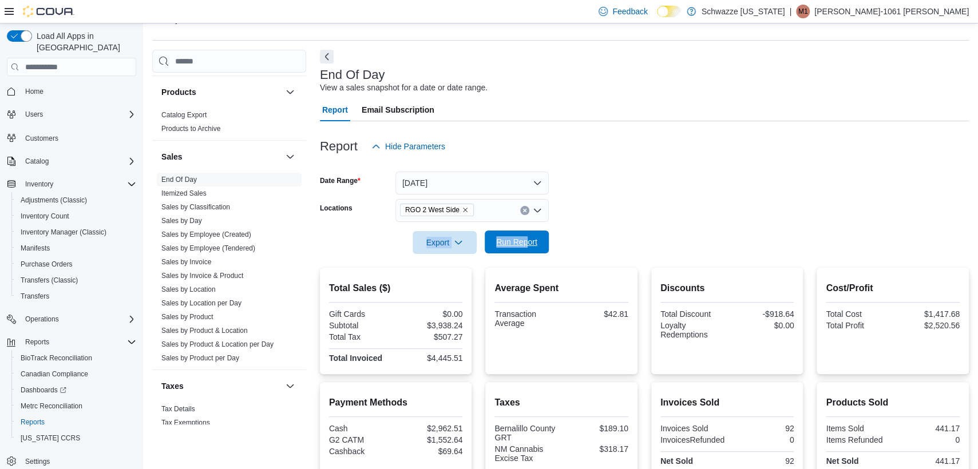
click at [500, 236] on span "Run Report" at bounding box center [517, 242] width 50 height 23
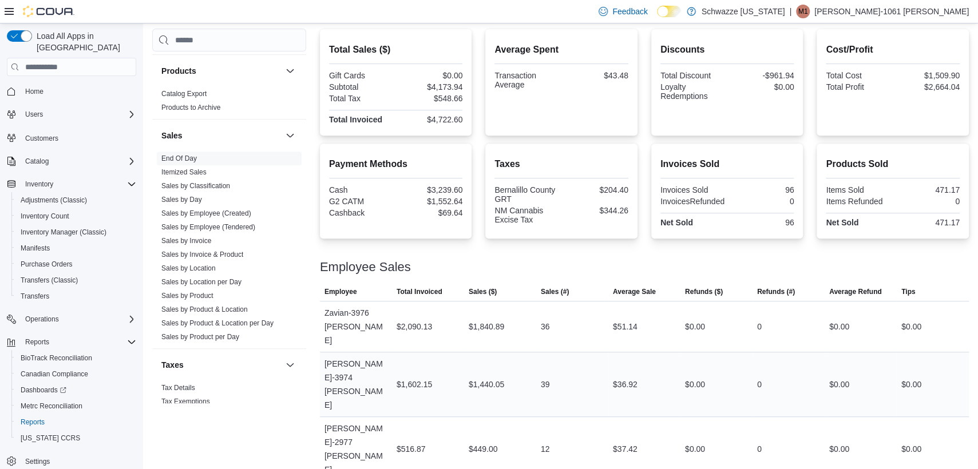
scroll to position [281, 0]
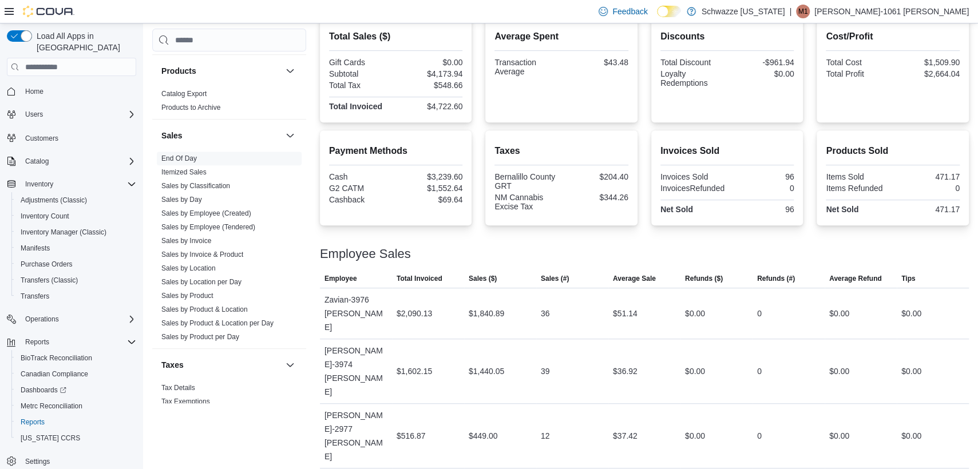
drag, startPoint x: 617, startPoint y: 437, endPoint x: 696, endPoint y: 425, distance: 79.4
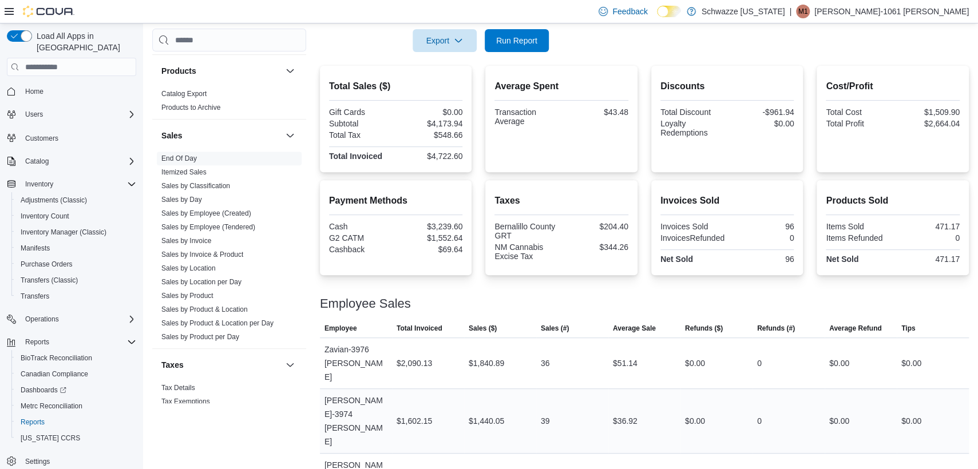
scroll to position [210, 0]
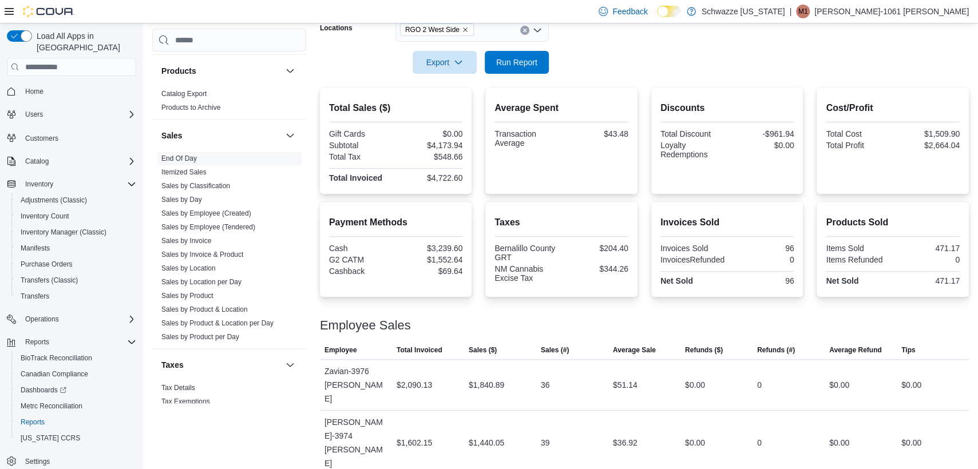
click at [684, 321] on div "Employee Sales" at bounding box center [644, 326] width 649 height 14
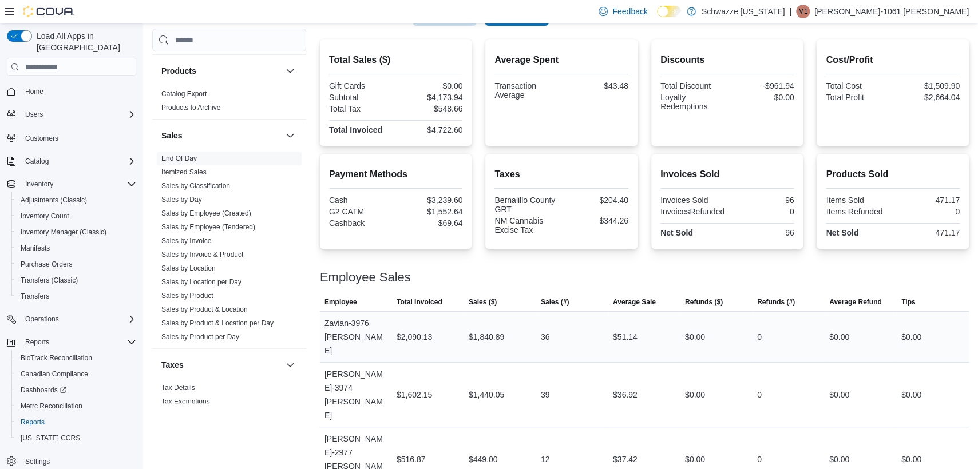
scroll to position [281, 0]
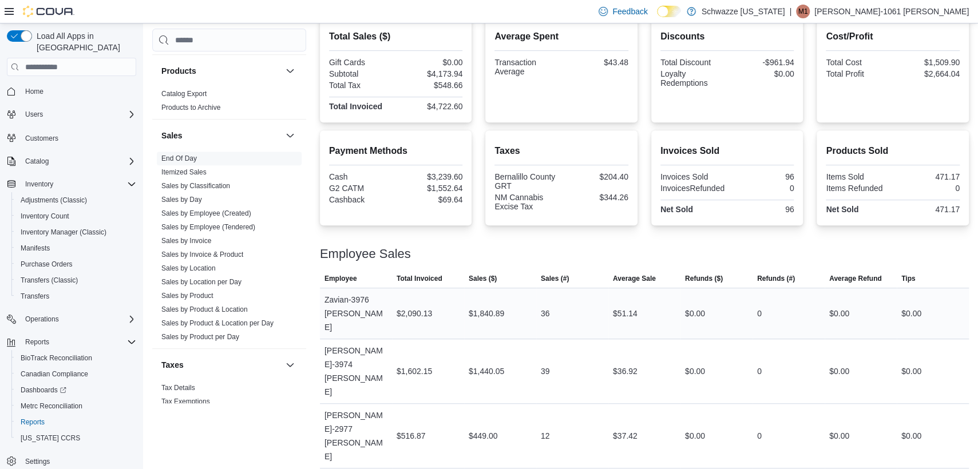
drag, startPoint x: 654, startPoint y: 438, endPoint x: 673, endPoint y: 307, distance: 132.0
click at [219, 298] on span "Sales by Product" at bounding box center [229, 296] width 145 height 14
click at [213, 270] on link "Sales by Location" at bounding box center [188, 269] width 54 height 8
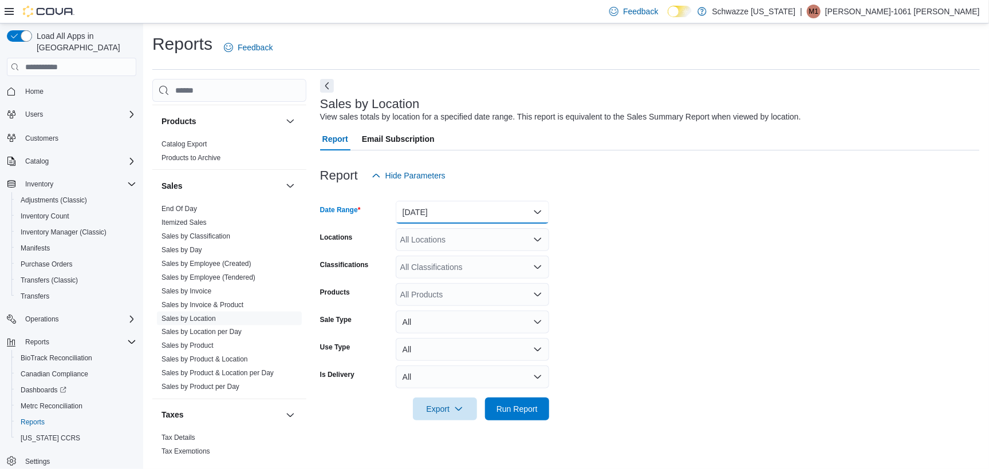
click at [438, 210] on button "Yesterday" at bounding box center [472, 212] width 153 height 23
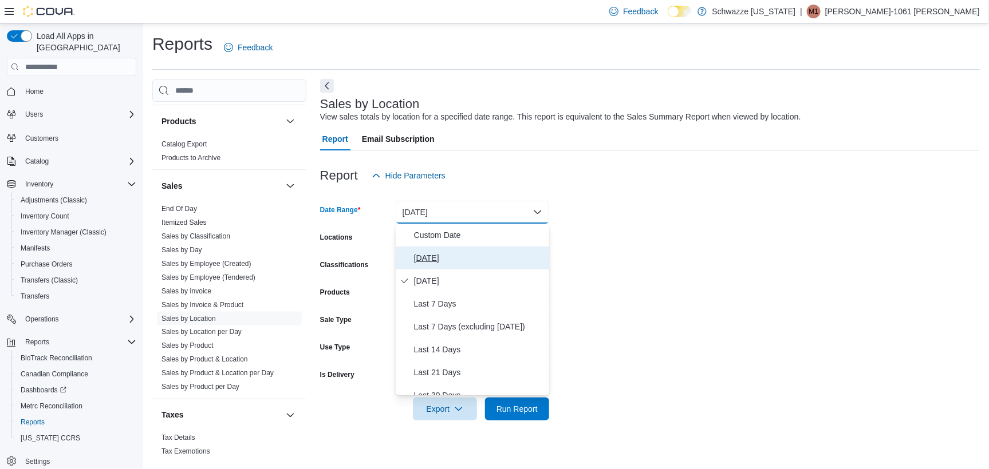
click at [443, 259] on span "Today" at bounding box center [479, 258] width 131 height 14
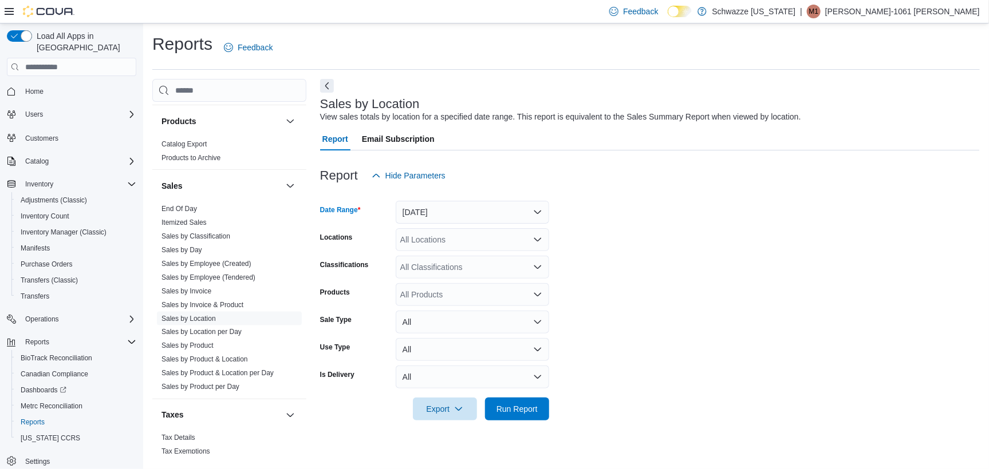
click at [560, 237] on form "Date Range Today Locations All Locations Classifications All Classifications Pr…" at bounding box center [650, 304] width 660 height 234
click at [523, 408] on span "Run Report" at bounding box center [516, 408] width 41 height 11
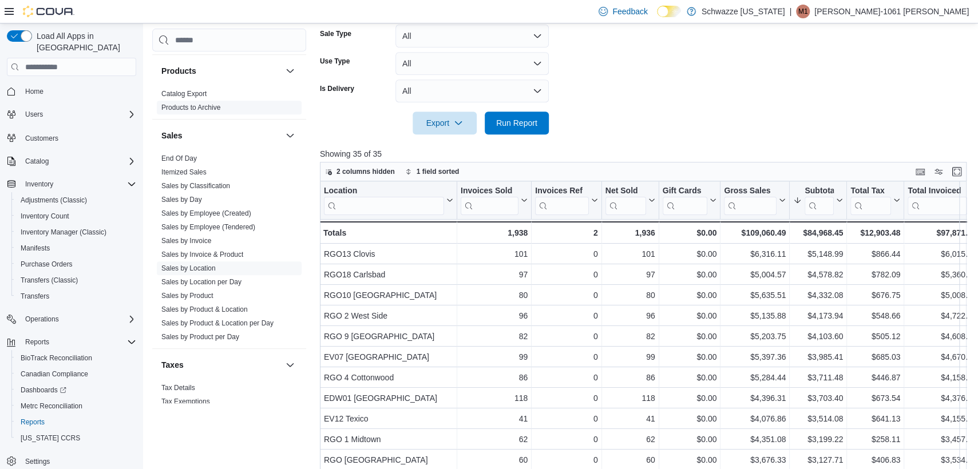
drag, startPoint x: 194, startPoint y: 154, endPoint x: 220, endPoint y: 151, distance: 26.6
click at [194, 155] on link "End Of Day" at bounding box center [178, 159] width 35 height 8
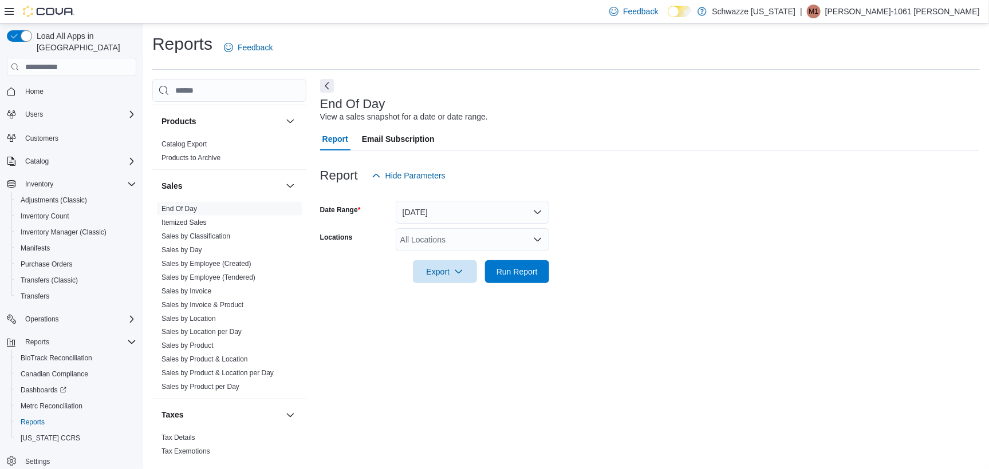
click at [500, 238] on div "All Locations" at bounding box center [472, 239] width 153 height 23
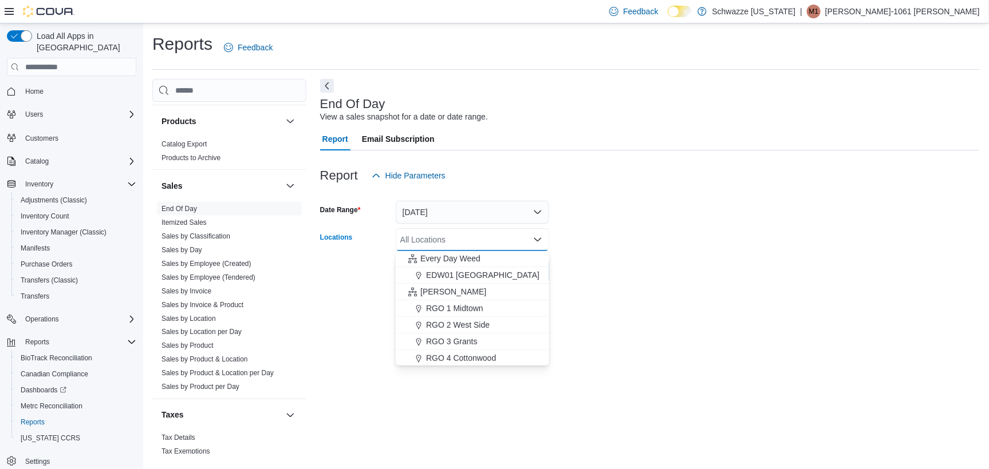
scroll to position [286, 0]
click at [483, 311] on button "RGO 2 West Side" at bounding box center [472, 305] width 153 height 17
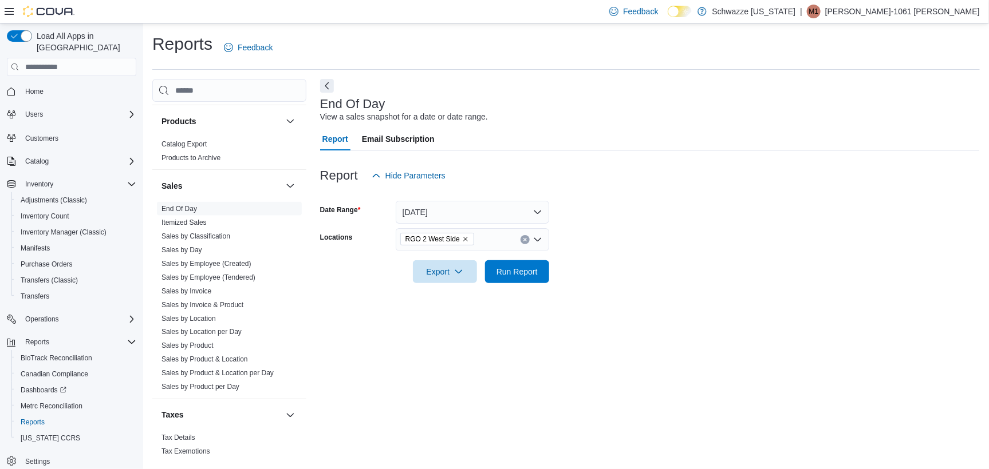
click at [656, 294] on div at bounding box center [650, 290] width 660 height 14
click at [488, 241] on div "RGO 2 West Side" at bounding box center [472, 239] width 153 height 23
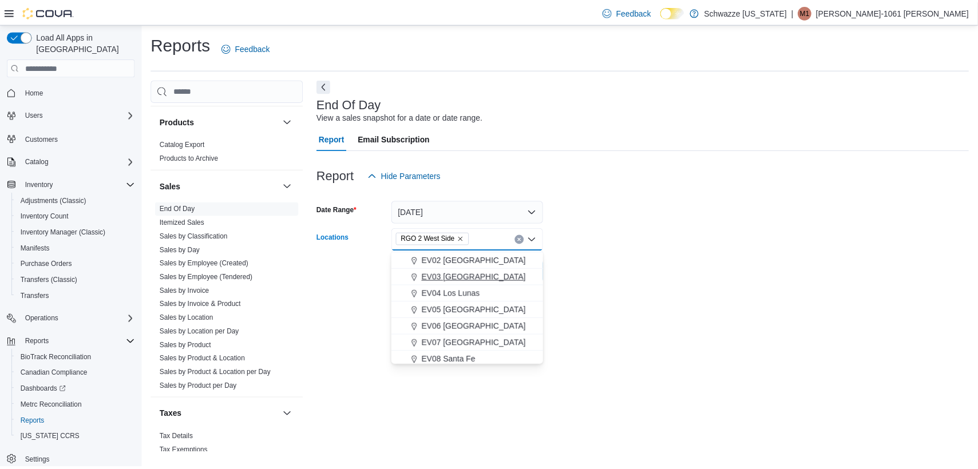
scroll to position [72, 0]
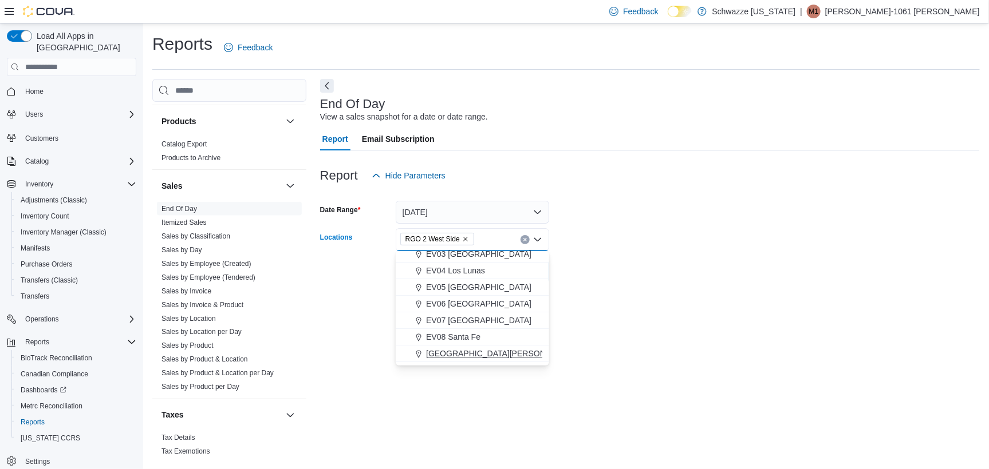
click at [461, 348] on span "EV09 Montano Plaza" at bounding box center [500, 353] width 149 height 11
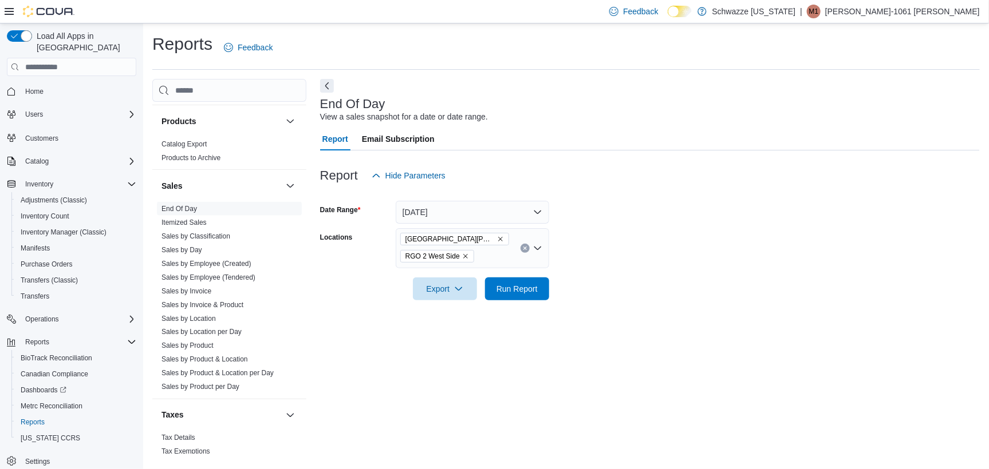
click at [666, 297] on form "Date Range Today Locations EV09 Montano Plaza RGO 2 West Side Export Run Report" at bounding box center [650, 243] width 660 height 113
click at [547, 287] on button "Run Report" at bounding box center [517, 288] width 64 height 23
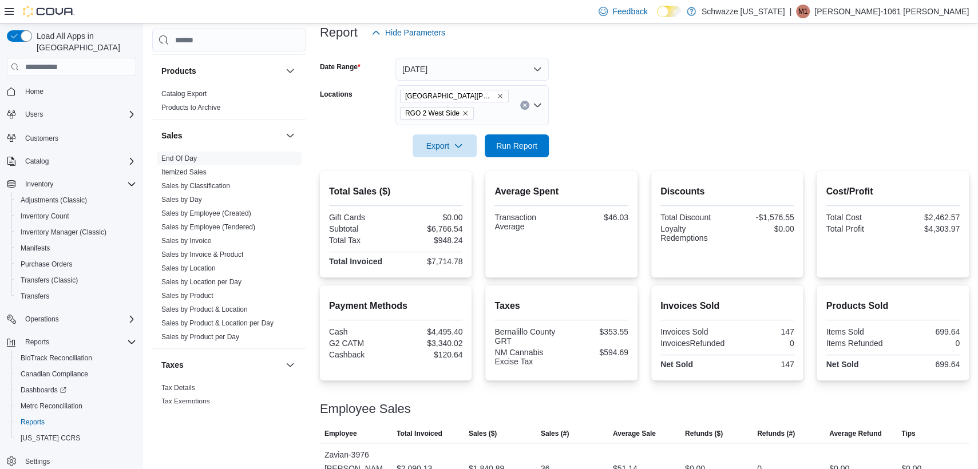
scroll to position [89, 0]
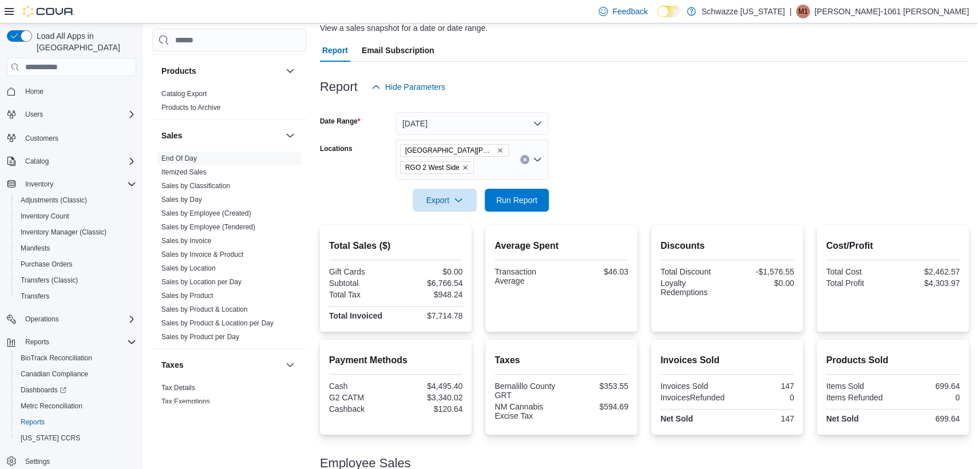
click at [462, 167] on icon "Remove RGO 2 West Side from selection in this group" at bounding box center [465, 167] width 7 height 7
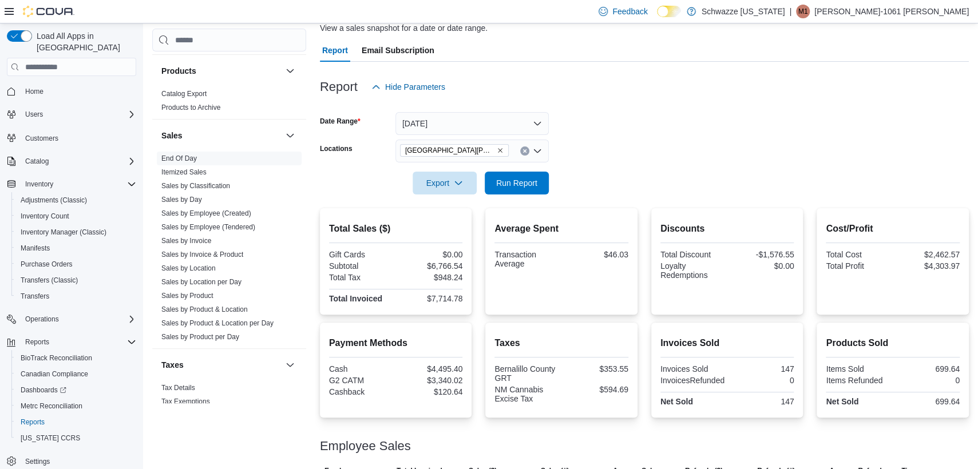
click at [598, 167] on div at bounding box center [644, 167] width 649 height 9
click at [497, 147] on icon "Remove EV09 Montano Plaza from selection in this group" at bounding box center [500, 150] width 7 height 7
click at [664, 175] on form "Date Range Today Locations All Locations Export Run Report" at bounding box center [644, 146] width 649 height 96
click at [506, 158] on div "All Locations" at bounding box center [472, 151] width 153 height 23
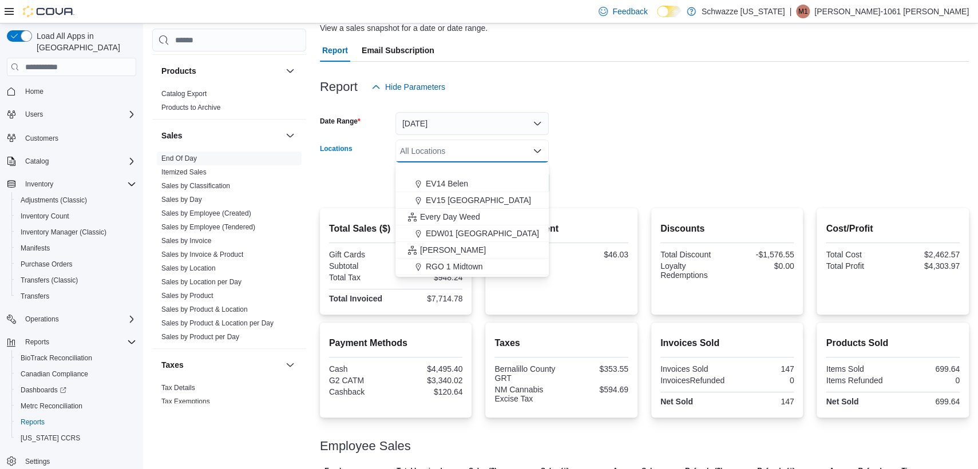
scroll to position [286, 0]
click at [460, 218] on span "RGO 2 West Side" at bounding box center [458, 216] width 64 height 11
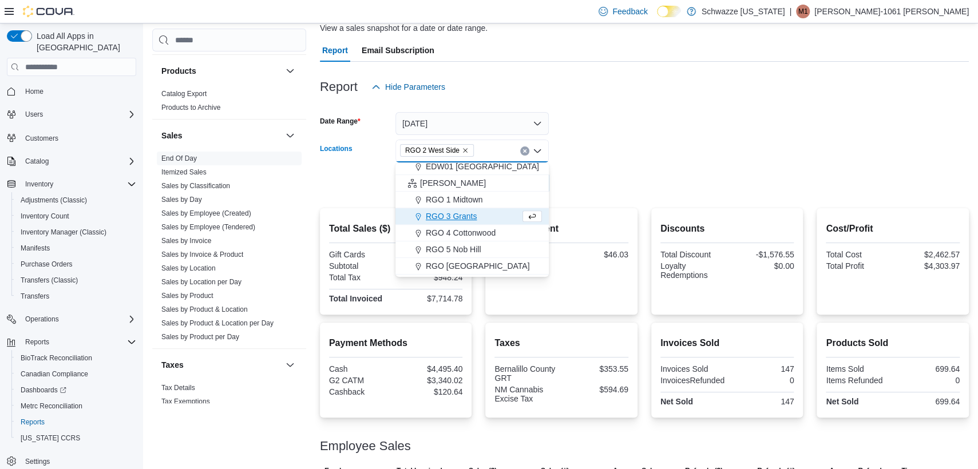
click at [552, 195] on div at bounding box center [644, 202] width 649 height 14
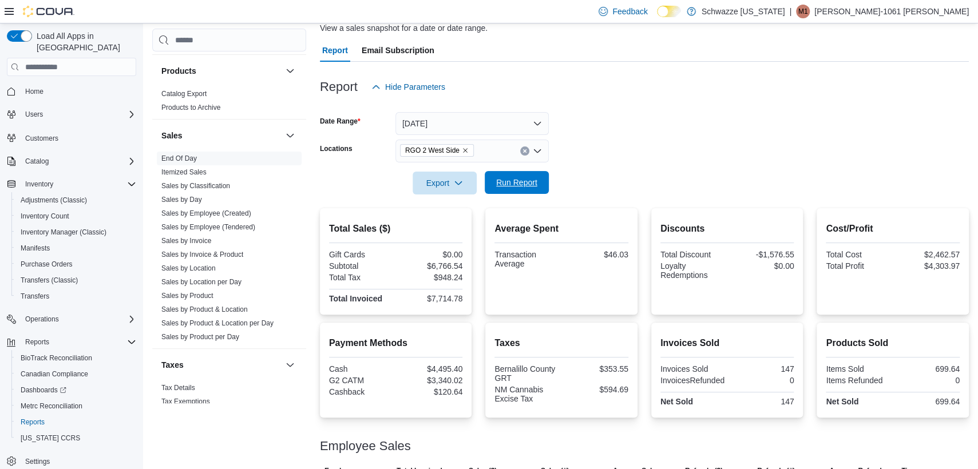
click at [521, 182] on span "Run Report" at bounding box center [516, 182] width 41 height 11
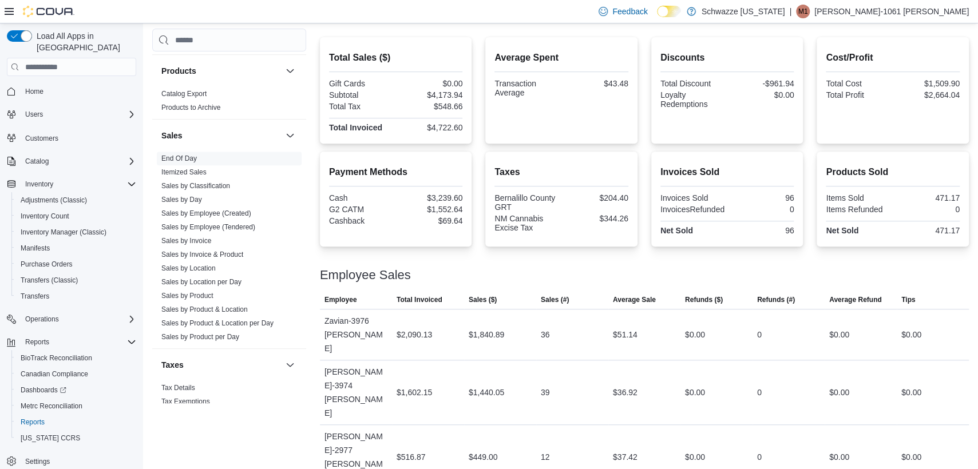
scroll to position [281, 0]
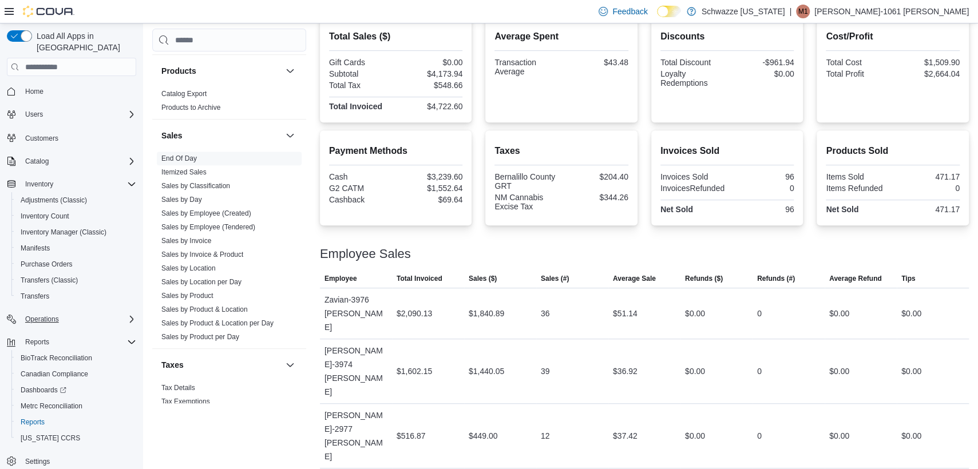
click at [80, 313] on div "Operations" at bounding box center [79, 320] width 116 height 14
click at [89, 329] on div "Cash Management" at bounding box center [76, 336] width 120 height 14
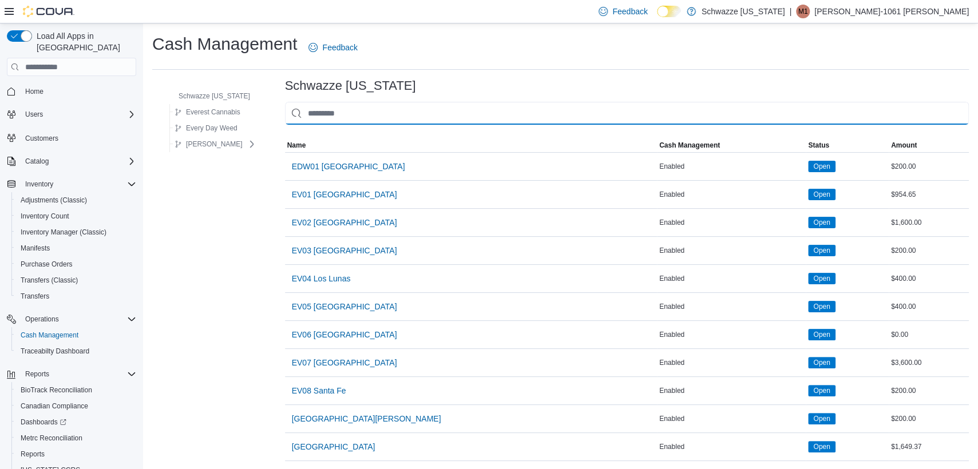
click at [387, 117] on input "This is a search bar. As you type, the results lower in the page will automatic…" at bounding box center [627, 113] width 684 height 23
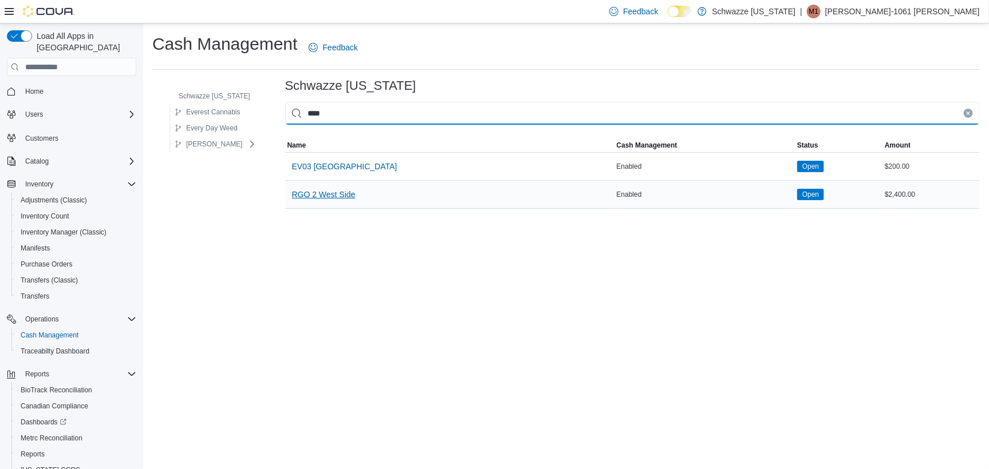
type input "****"
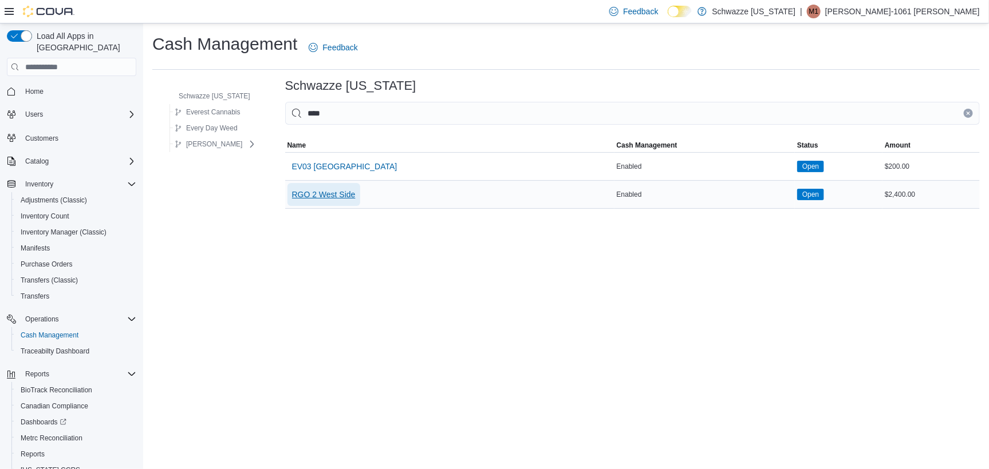
click at [345, 196] on span "RGO 2 West Side" at bounding box center [324, 194] width 64 height 11
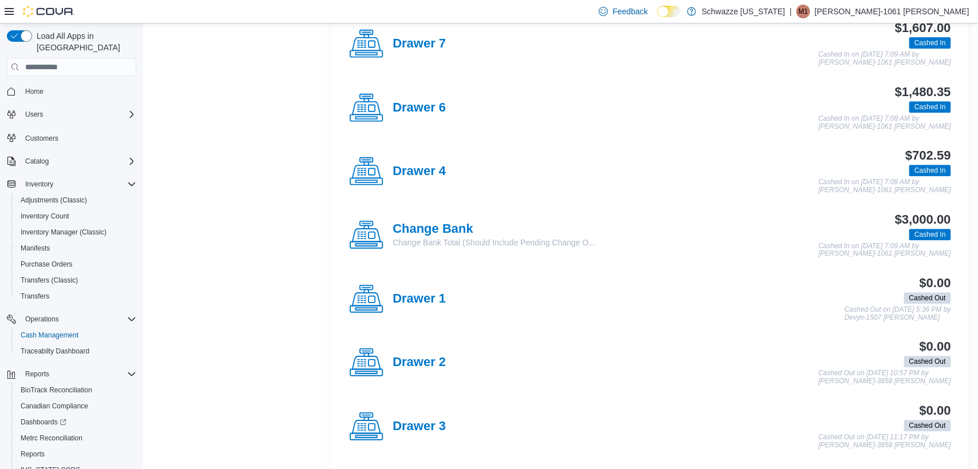
scroll to position [207, 0]
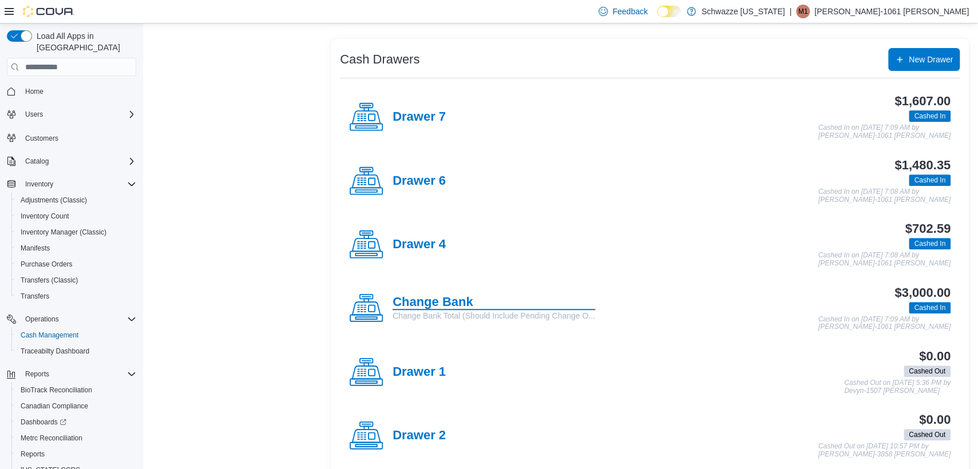
click at [441, 304] on h4 "Change Bank" at bounding box center [494, 302] width 203 height 15
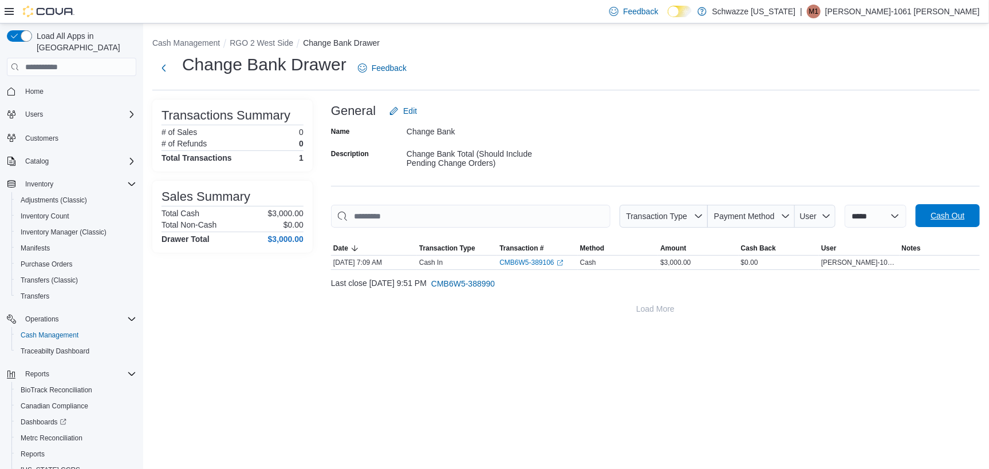
click at [943, 211] on span "Cash Out" at bounding box center [947, 215] width 34 height 11
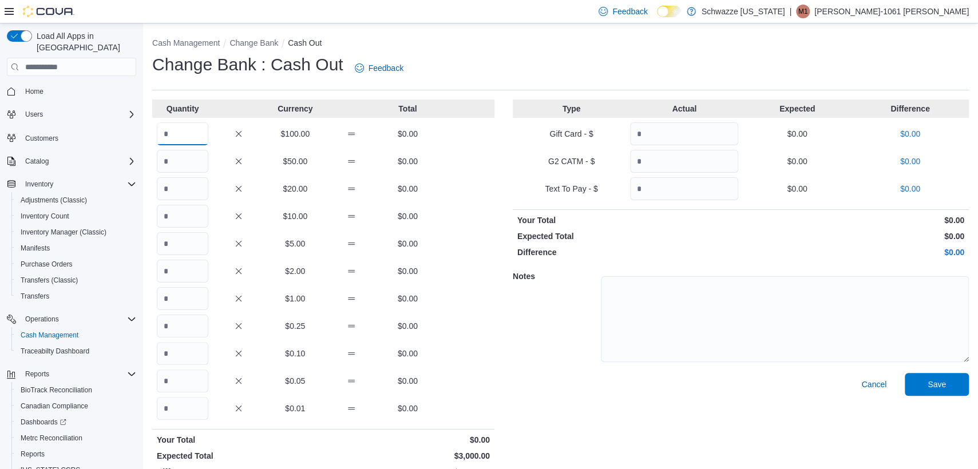
click at [201, 143] on input "Quantity" at bounding box center [183, 134] width 52 height 23
type input "**"
click at [929, 386] on span "Save" at bounding box center [937, 384] width 50 height 23
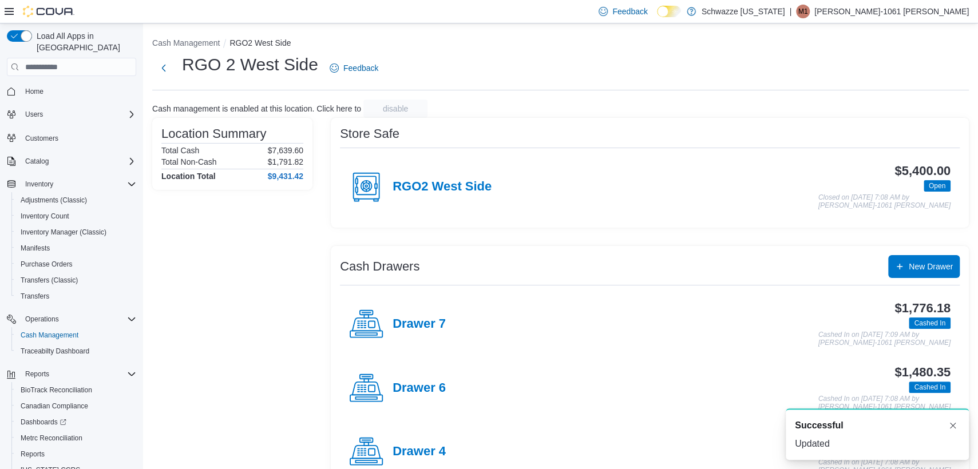
click at [242, 274] on div "Location Summary Total Cash $7,639.60 Total Non-Cash $1,791.82 Location Total $…" at bounding box center [232, 465] width 160 height 694
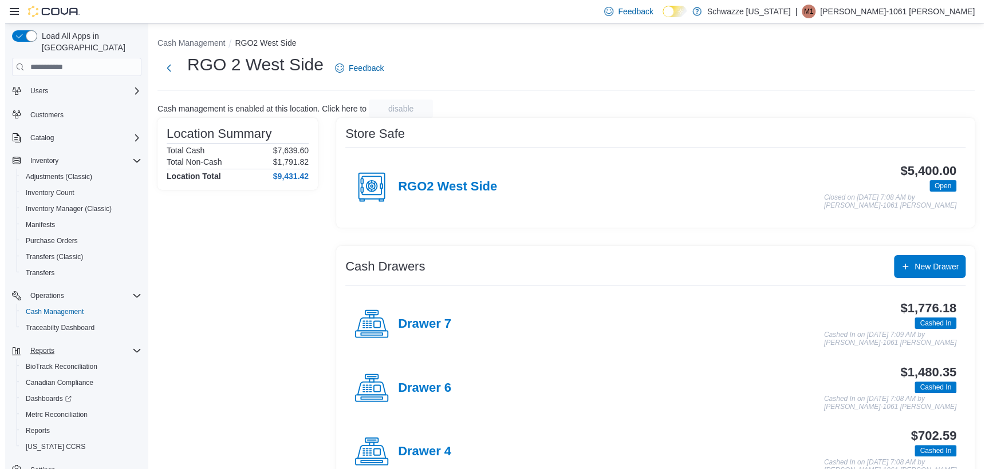
scroll to position [34, 0]
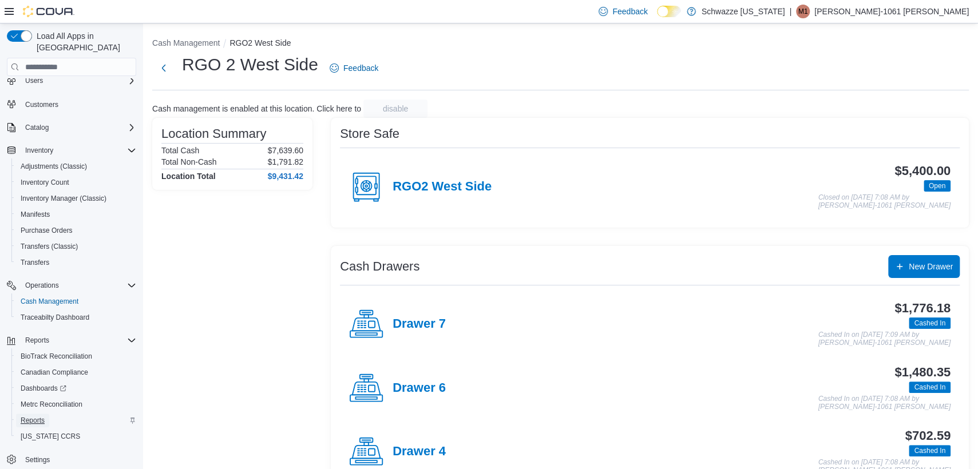
click at [27, 416] on span "Reports" at bounding box center [33, 420] width 24 height 9
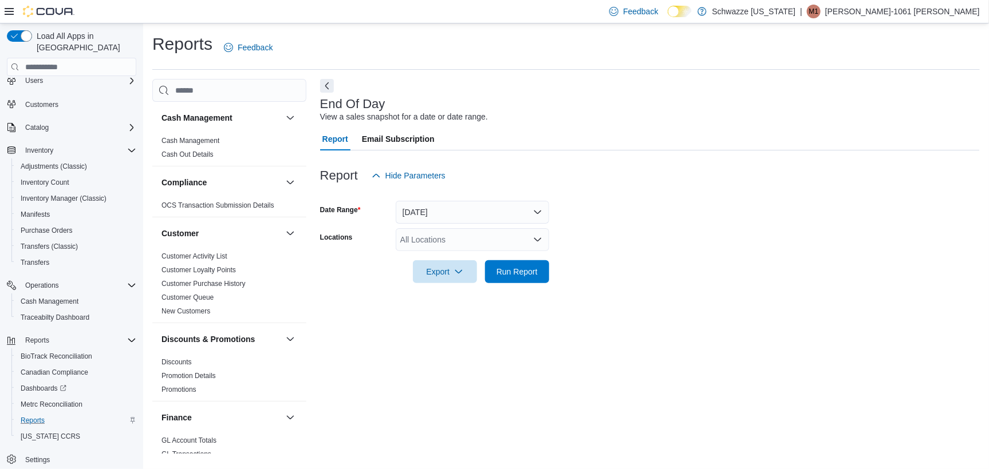
click at [433, 239] on div "All Locations" at bounding box center [472, 239] width 153 height 23
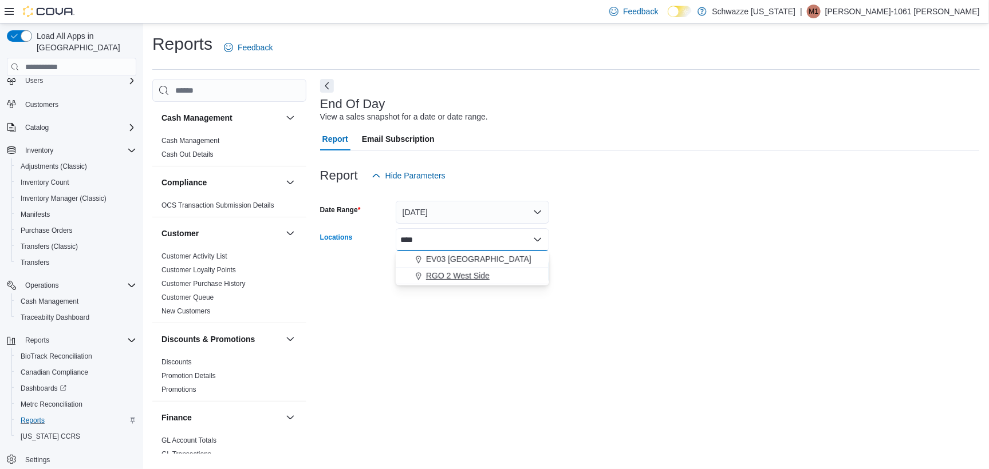
type input "****"
click at [463, 282] on button "RGO 2 West Side" at bounding box center [472, 276] width 153 height 17
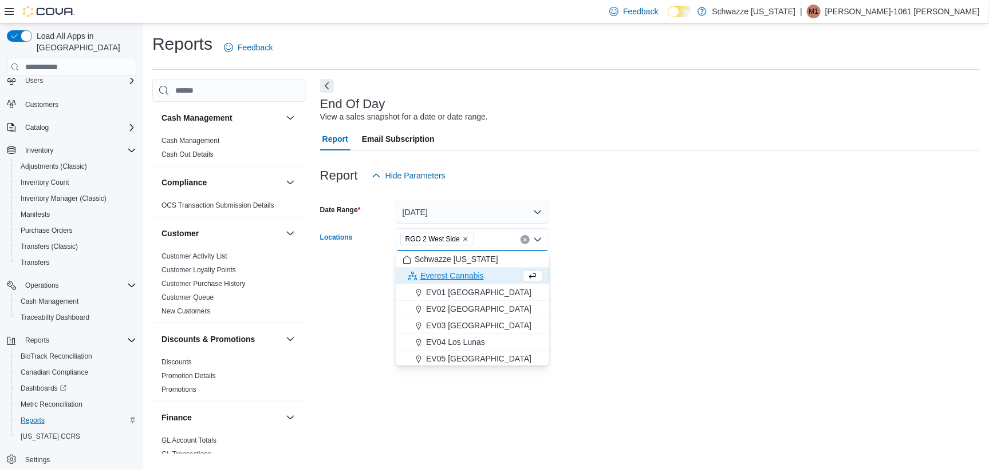
click at [634, 275] on form "Date Range Today Locations RGO 2 West Side Combo box. Selected. RGO 2 West Side…" at bounding box center [650, 235] width 660 height 96
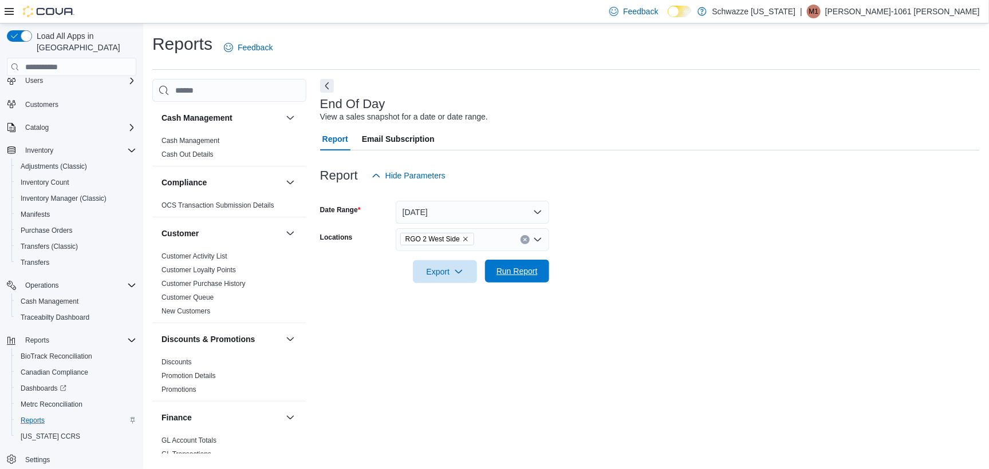
click at [528, 273] on span "Run Report" at bounding box center [516, 271] width 41 height 11
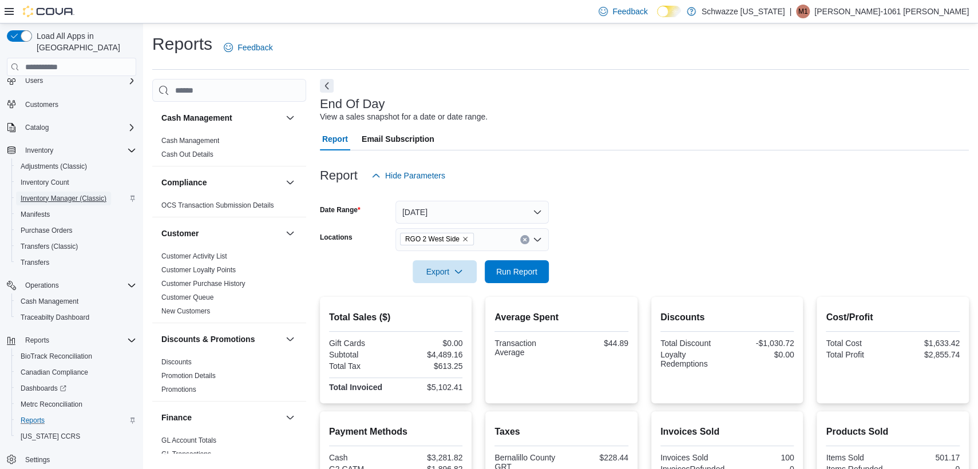
click at [46, 194] on span "Inventory Manager (Classic)" at bounding box center [64, 198] width 86 height 9
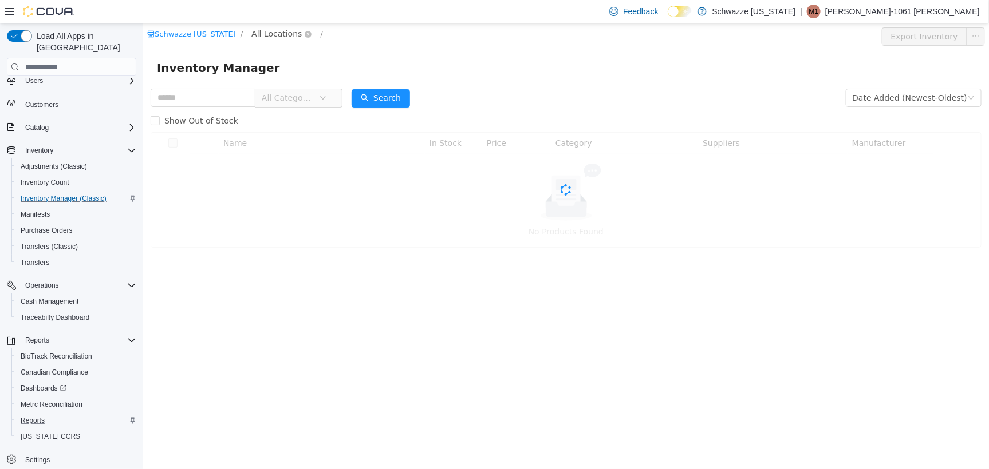
click at [247, 35] on span "All Locations" at bounding box center [281, 34] width 68 height 14
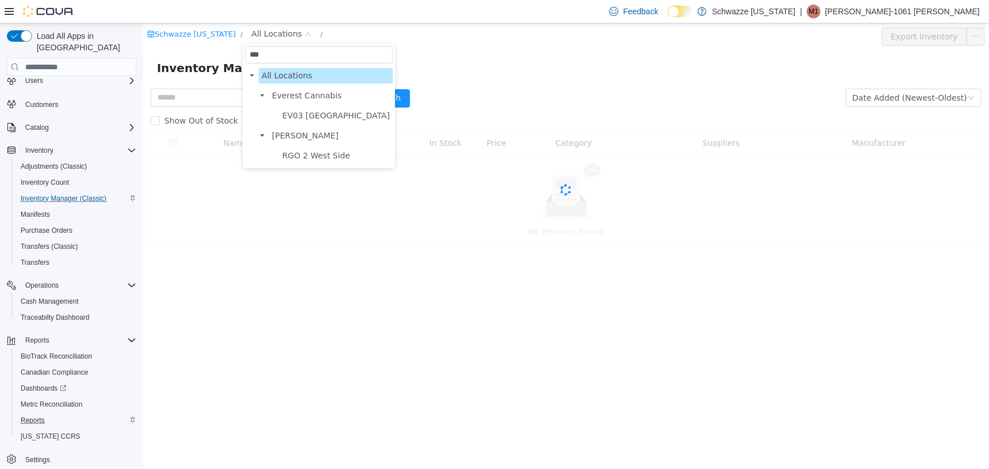
type input "****"
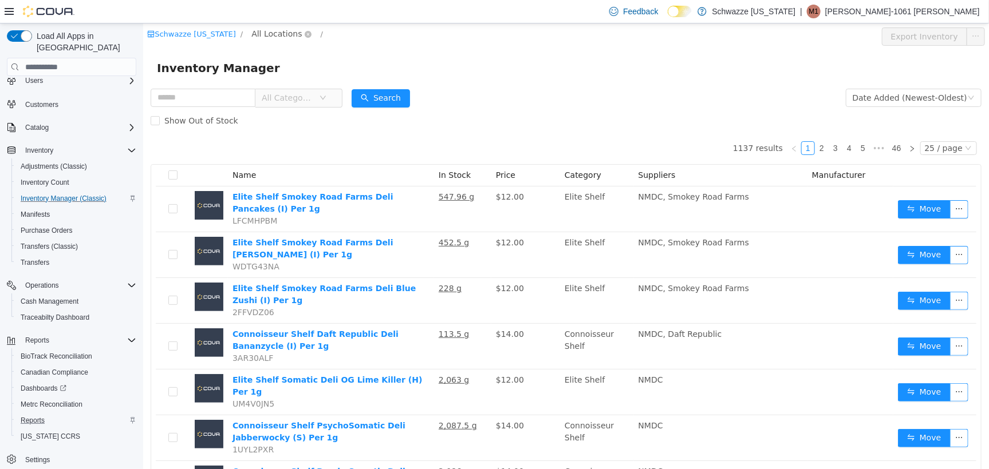
click at [281, 29] on span "All Locations" at bounding box center [276, 33] width 50 height 13
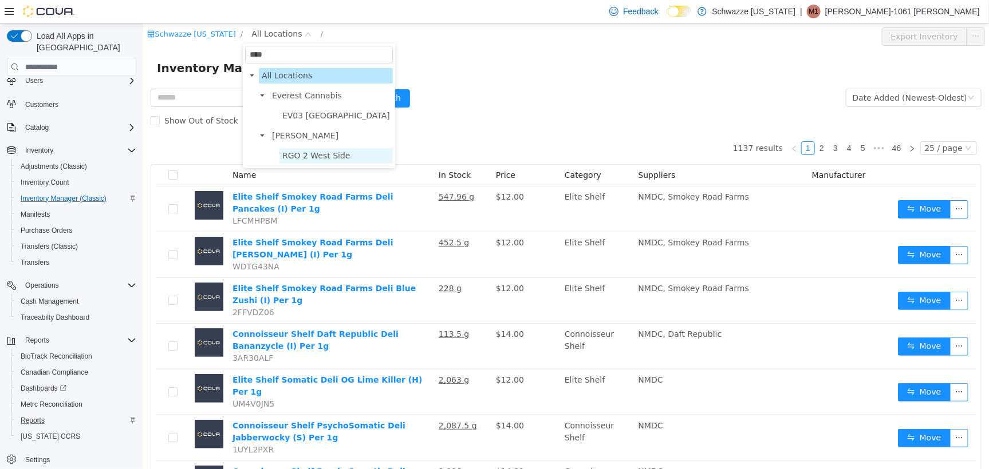
type input "****"
click at [326, 153] on span "RGO 2 West Side" at bounding box center [316, 155] width 68 height 9
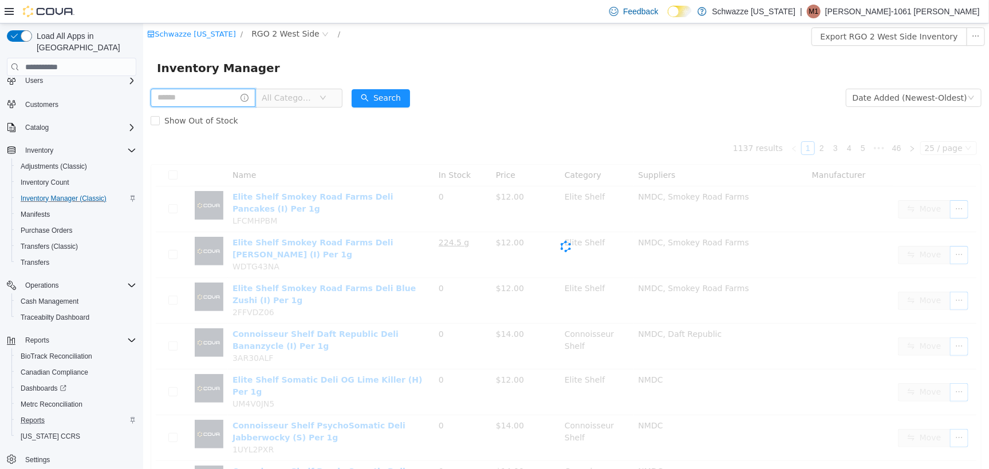
click at [213, 102] on input "text" at bounding box center [202, 97] width 105 height 18
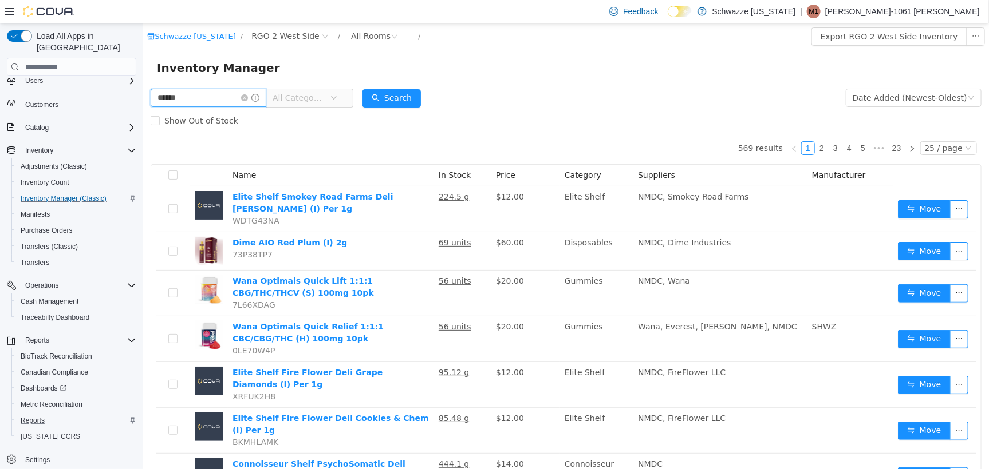
type input "**********"
click at [404, 97] on button "Search" at bounding box center [391, 98] width 58 height 18
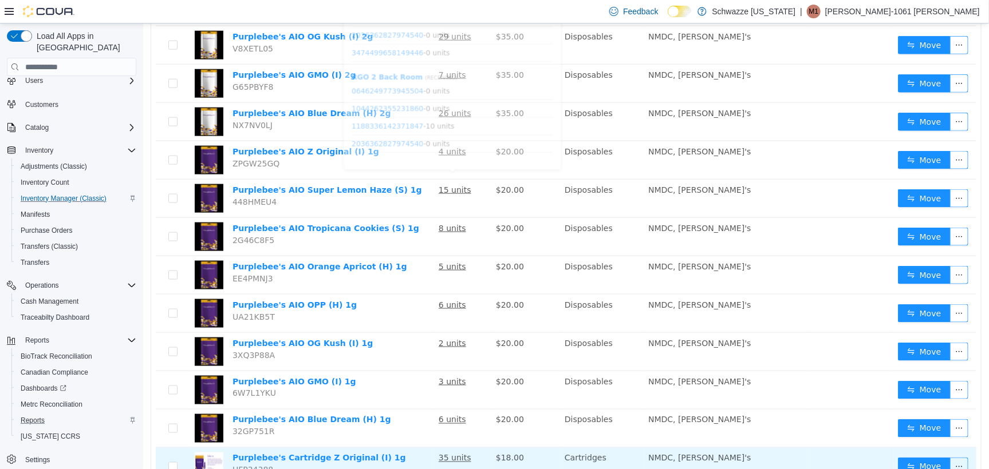
scroll to position [707, 0]
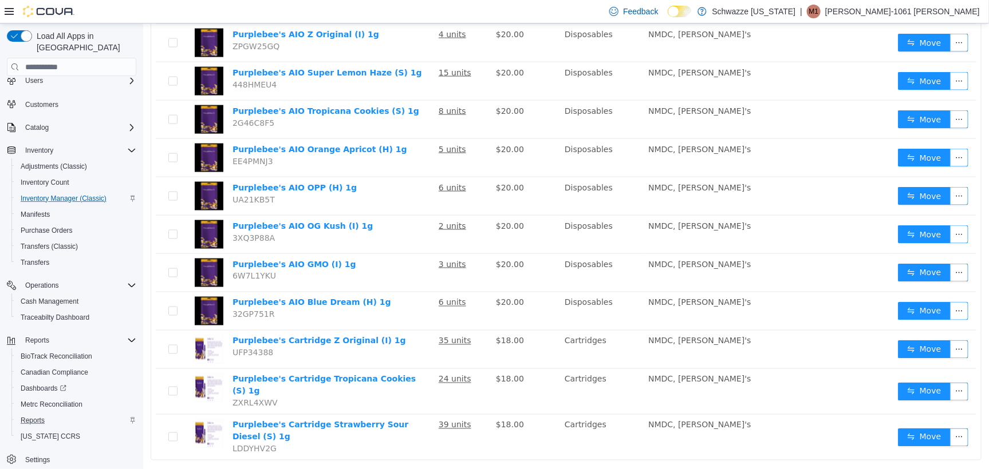
click at [891, 469] on link "2" at bounding box center [897, 476] width 13 height 13
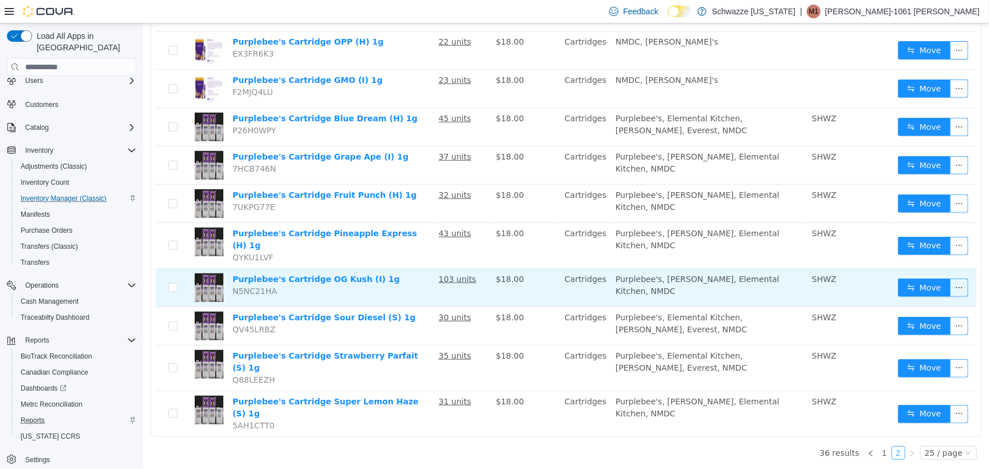
scroll to position [171, 0]
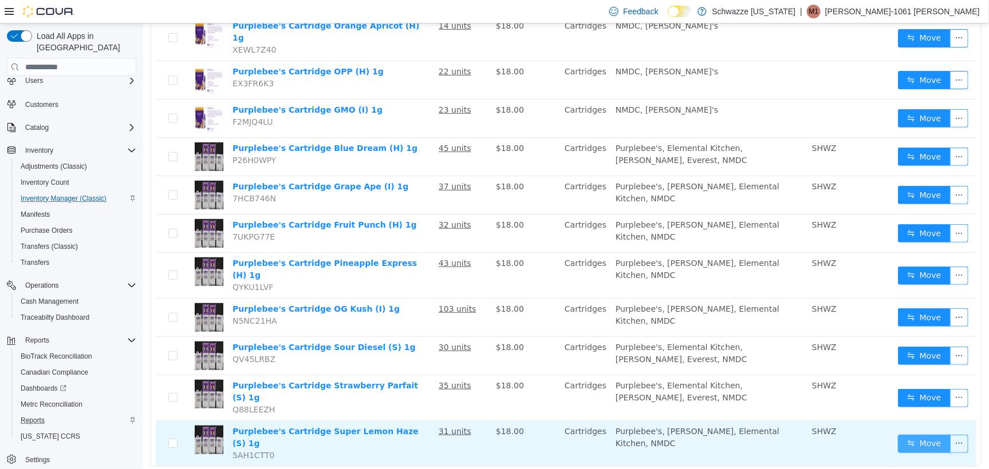
click at [897, 435] on button "Move" at bounding box center [923, 444] width 53 height 18
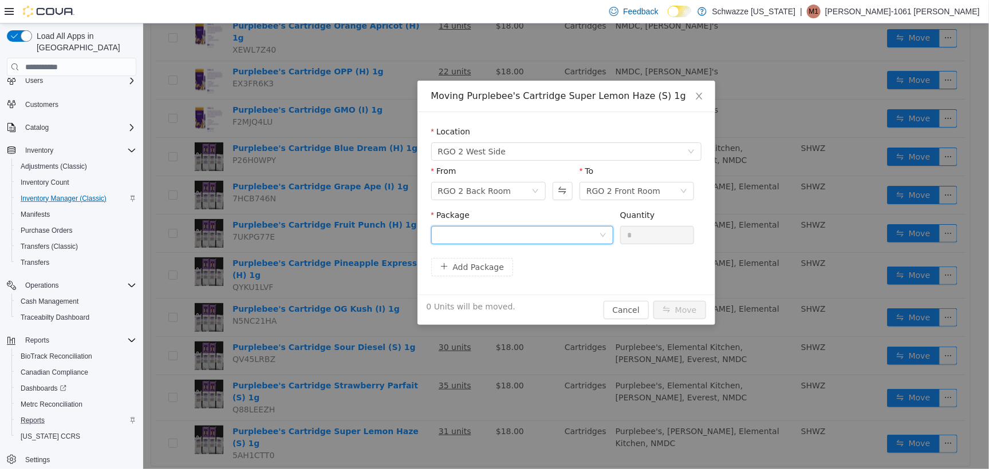
click at [452, 239] on div at bounding box center [517, 234] width 161 height 17
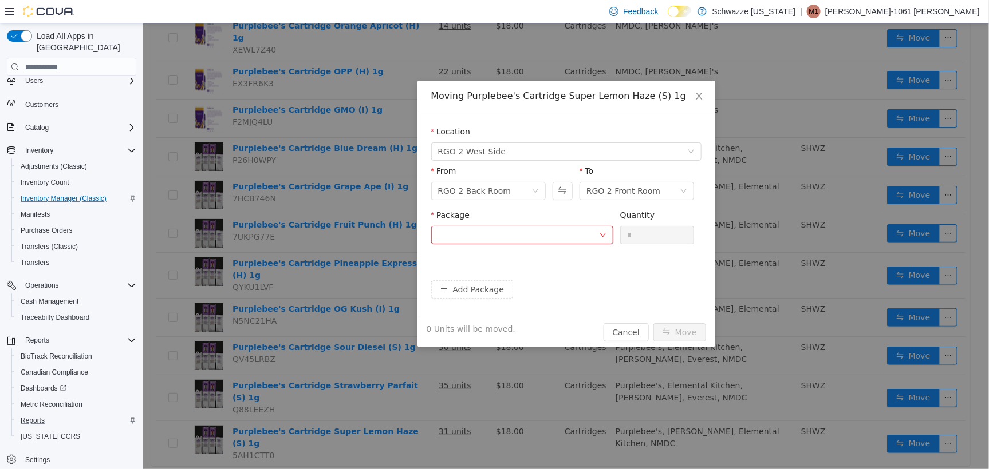
click at [551, 190] on div "From RGO 2 Back Room To RGO 2 Front Room" at bounding box center [566, 185] width 270 height 40
click at [562, 190] on button "Swap" at bounding box center [562, 190] width 20 height 18
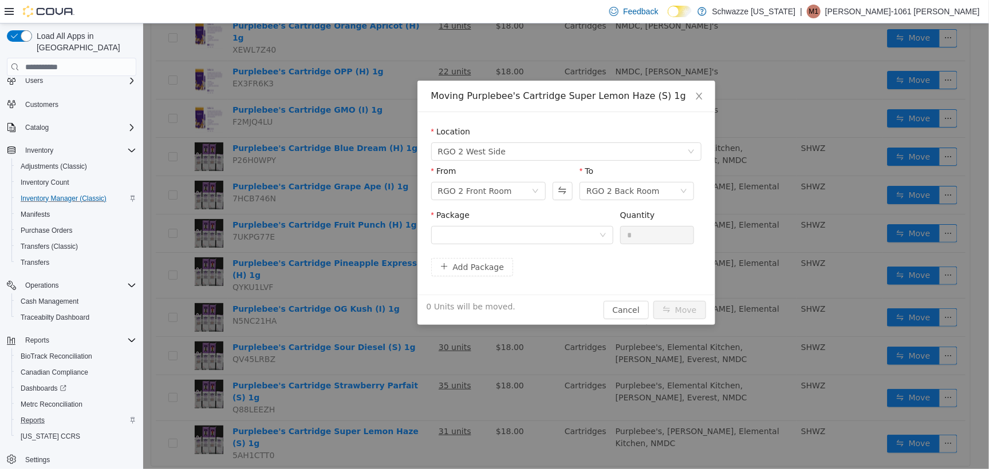
click at [586, 248] on div "Package Quantity *" at bounding box center [566, 231] width 270 height 44
click at [574, 235] on div at bounding box center [517, 234] width 161 height 17
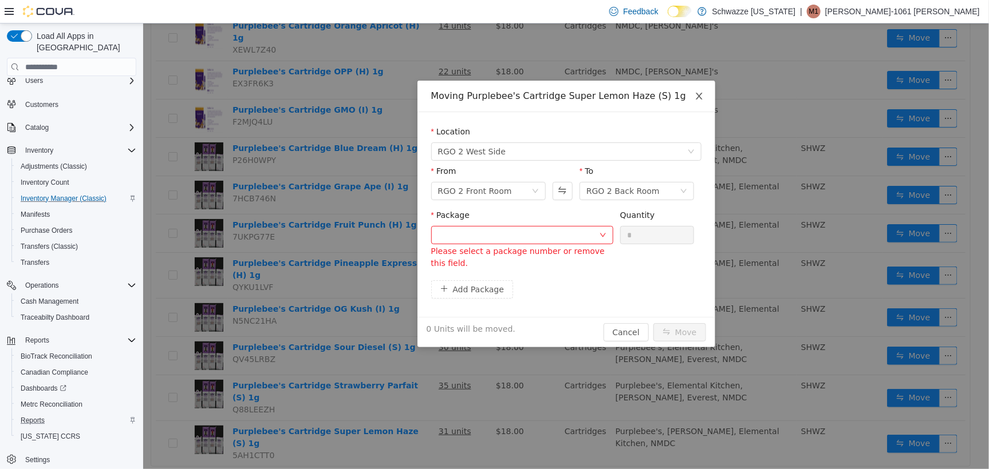
click at [698, 101] on span "Close" at bounding box center [698, 96] width 32 height 32
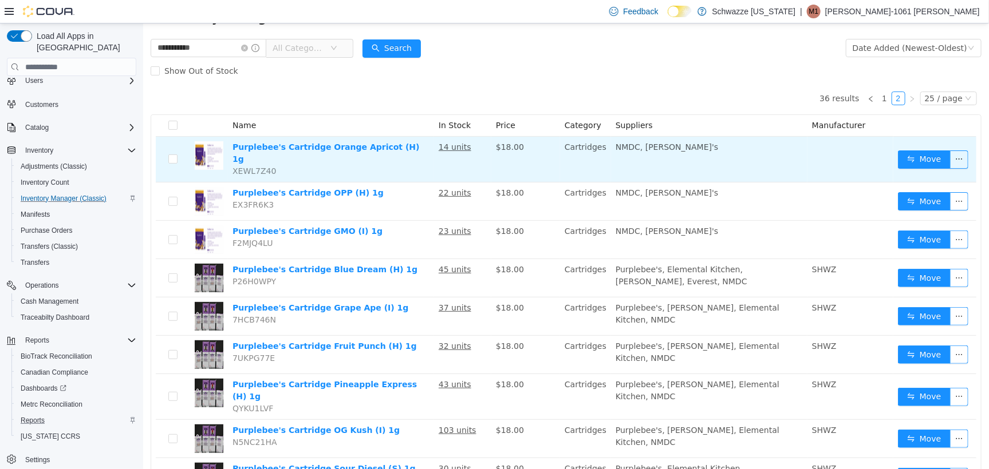
scroll to position [0, 0]
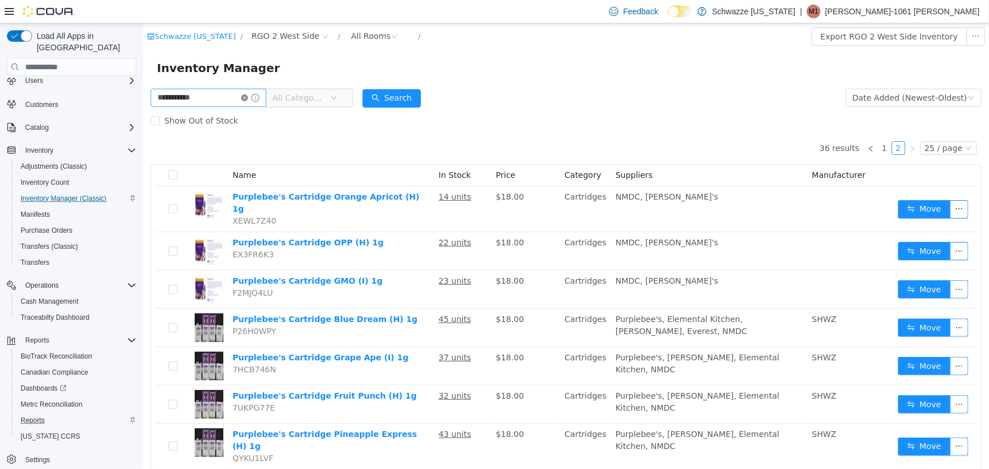
click at [247, 97] on icon "icon: close-circle" at bounding box center [243, 97] width 7 height 7
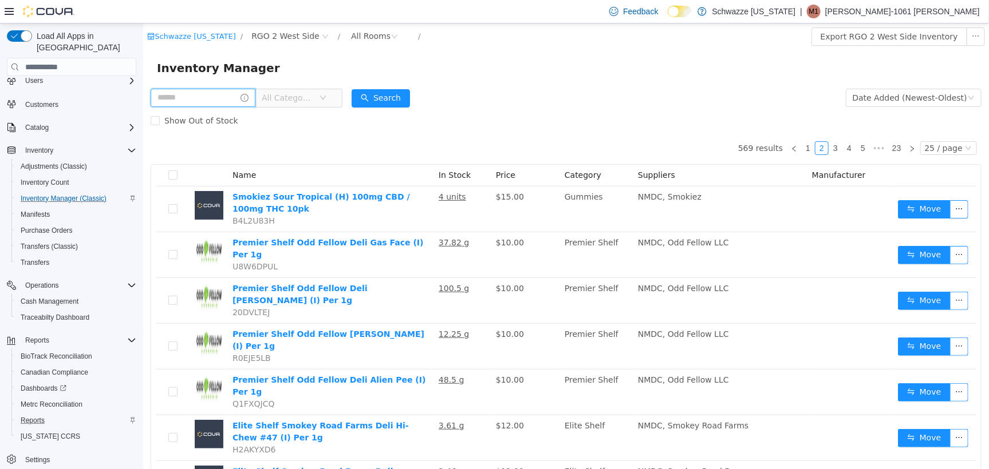
click at [183, 94] on input "text" at bounding box center [202, 97] width 105 height 18
click at [481, 72] on div "Inventory Manager" at bounding box center [565, 67] width 818 height 18
drag, startPoint x: 559, startPoint y: 130, endPoint x: 528, endPoint y: 136, distance: 32.0
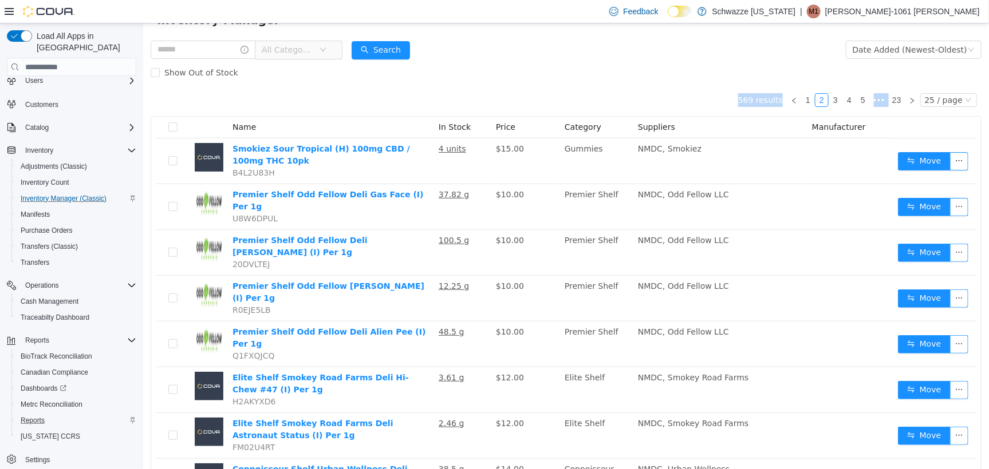
scroll to position [72, 0]
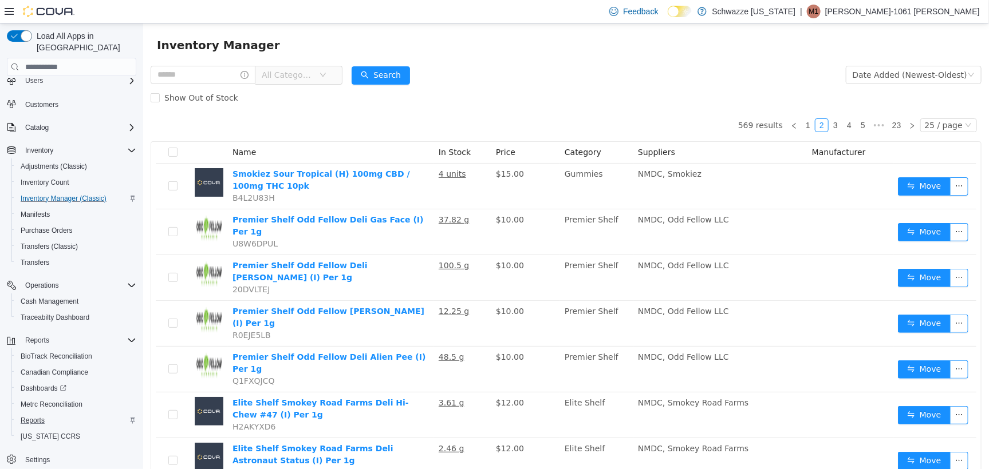
scroll to position [0, 0]
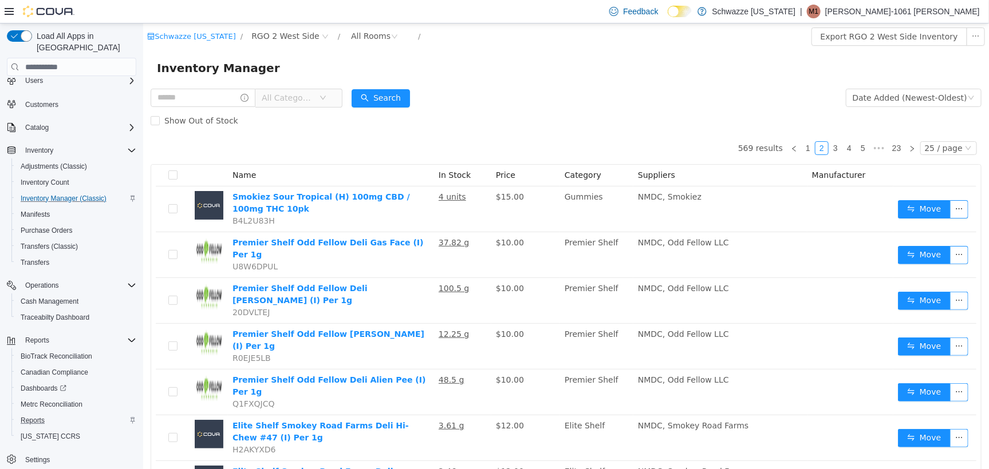
click at [591, 71] on div "Inventory Manager" at bounding box center [565, 67] width 818 height 18
click at [31, 414] on span "Reports" at bounding box center [33, 421] width 24 height 14
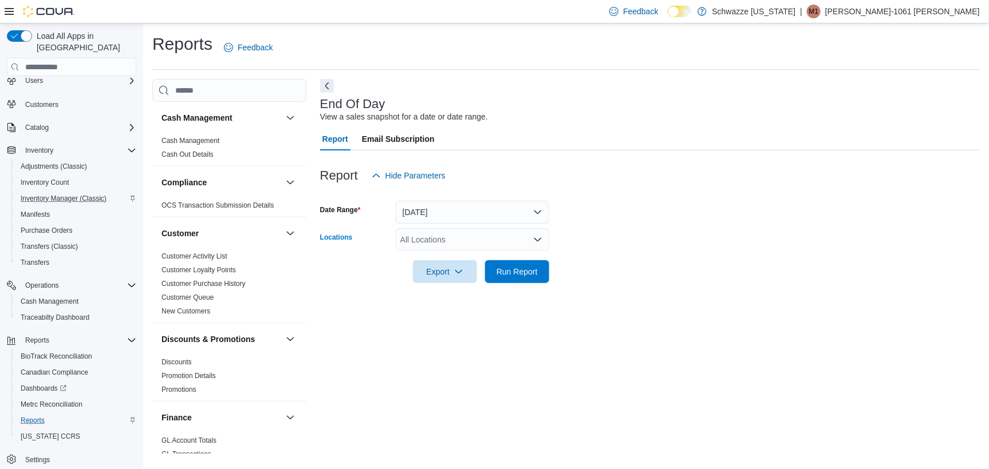
click at [436, 240] on div "All Locations" at bounding box center [472, 239] width 153 height 23
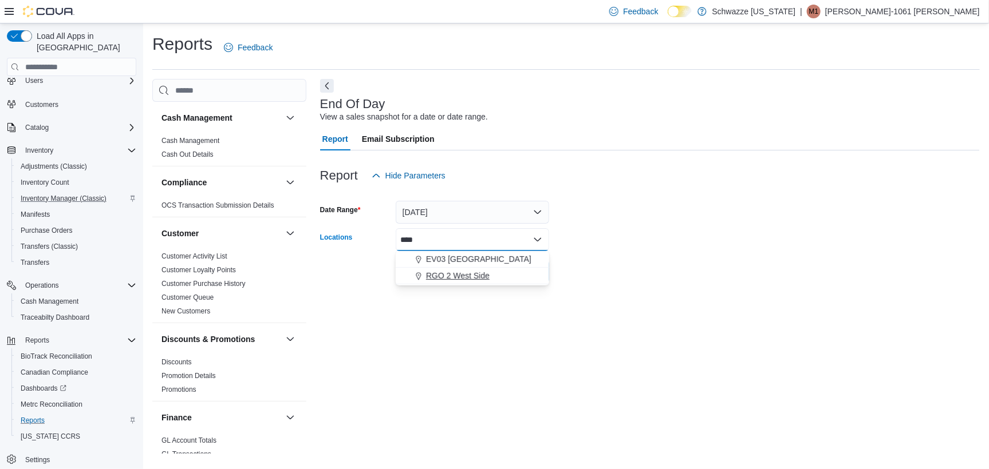
type input "****"
click at [453, 275] on span "RGO 2 West Side" at bounding box center [458, 275] width 64 height 11
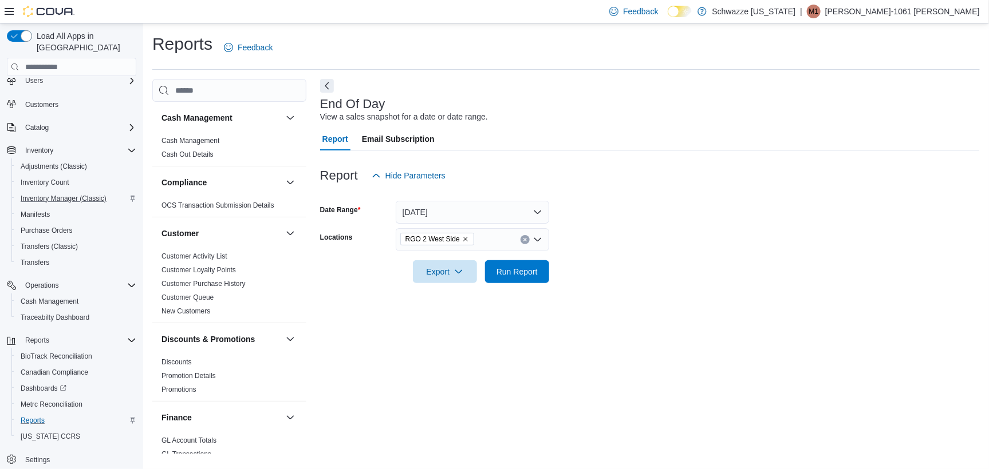
drag, startPoint x: 633, startPoint y: 265, endPoint x: 506, endPoint y: 247, distance: 128.3
click at [626, 263] on form "Date Range Today Locations RGO 2 West Side Export Run Report" at bounding box center [650, 235] width 660 height 96
click at [513, 282] on span "Run Report" at bounding box center [517, 271] width 50 height 23
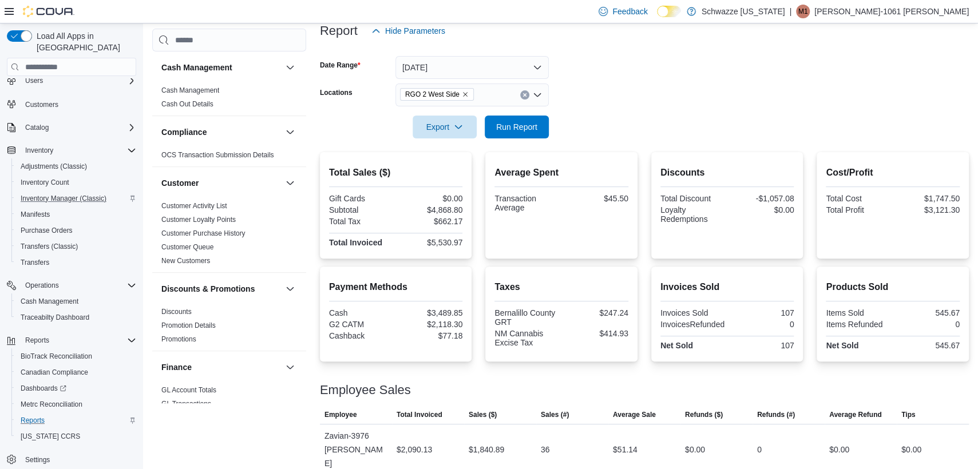
scroll to position [318, 0]
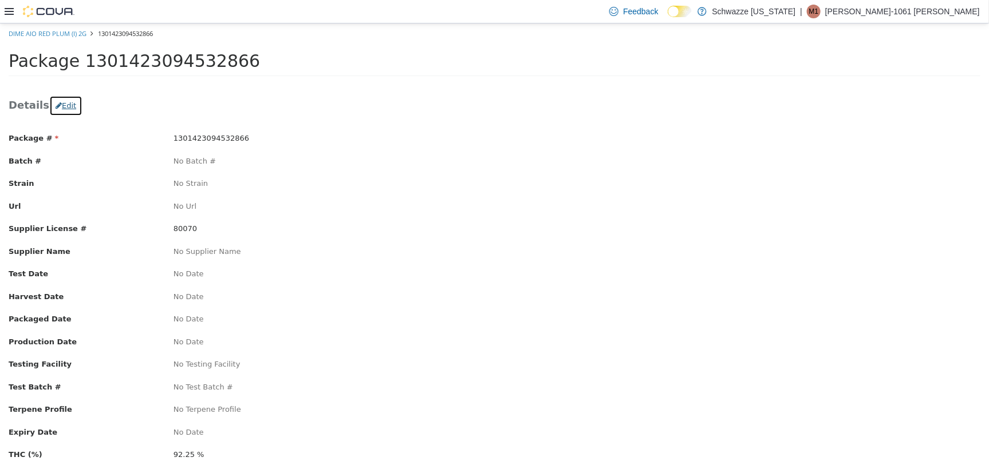
click at [58, 105] on button "Edit" at bounding box center [65, 105] width 33 height 21
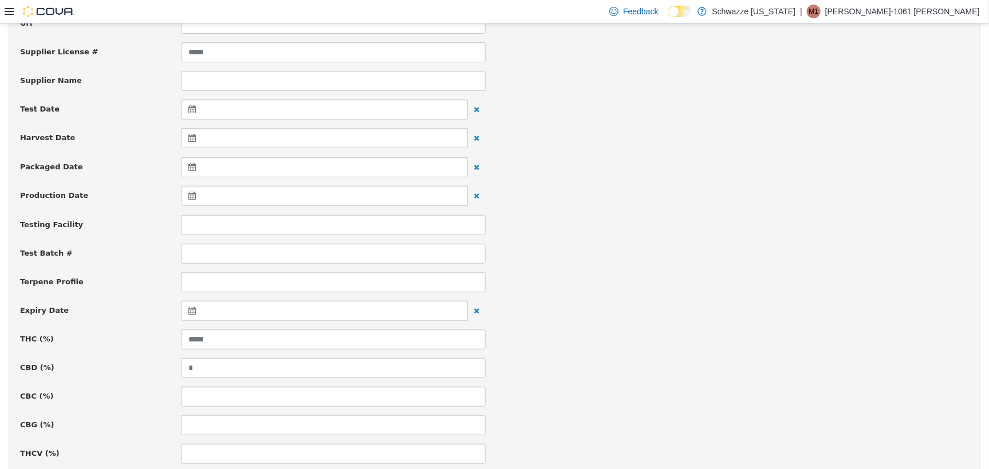
scroll to position [215, 0]
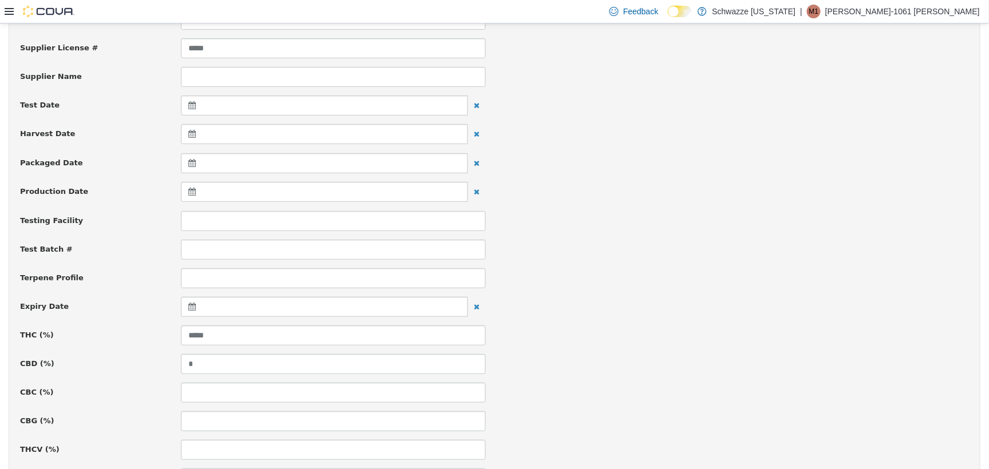
click at [189, 309] on icon at bounding box center [194, 306] width 12 height 8
click at [307, 333] on th at bounding box center [304, 335] width 18 height 20
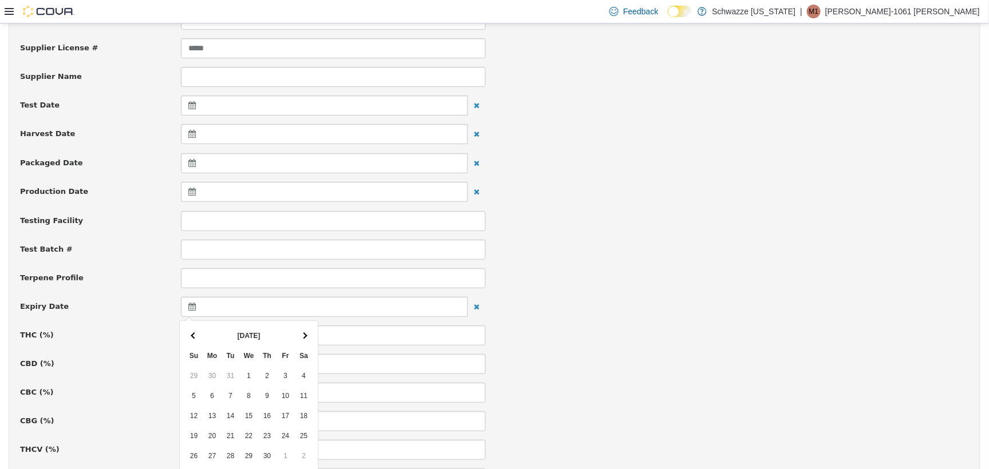
click at [307, 333] on th at bounding box center [304, 335] width 18 height 20
click at [308, 333] on th at bounding box center [304, 335] width 18 height 20
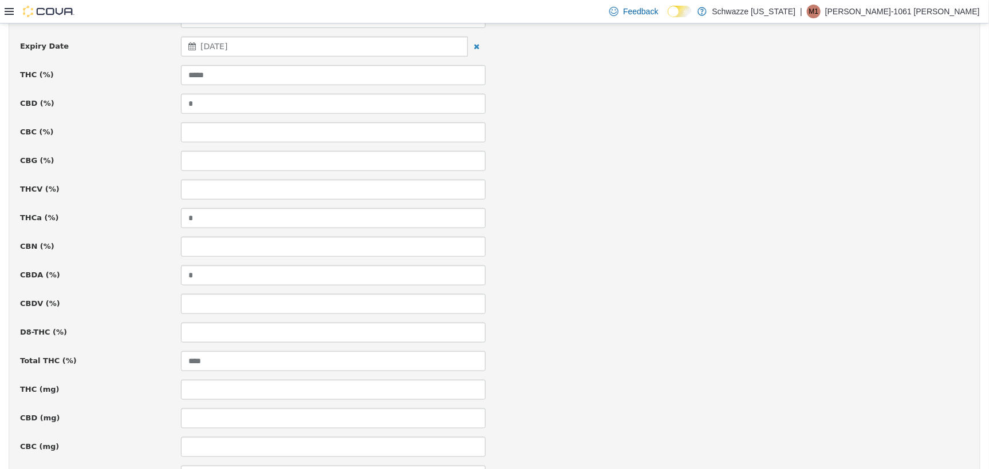
scroll to position [774, 0]
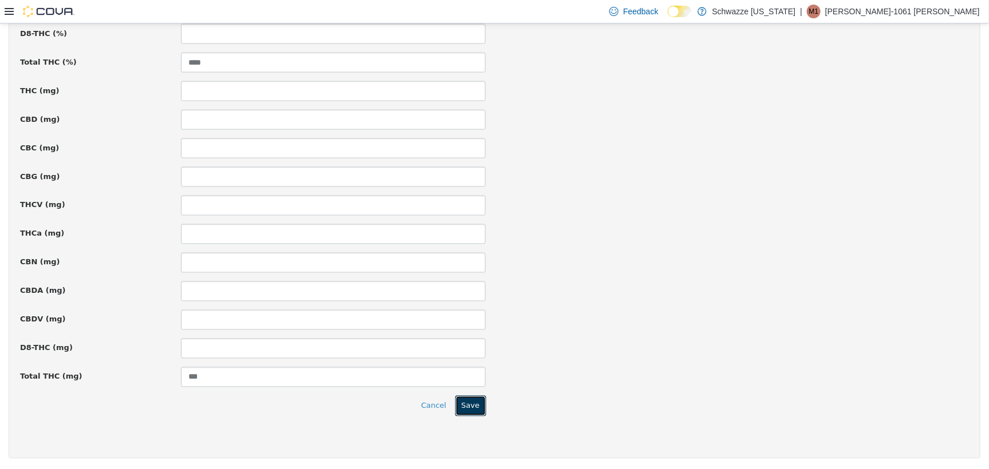
click at [462, 406] on button "Save" at bounding box center [470, 406] width 31 height 21
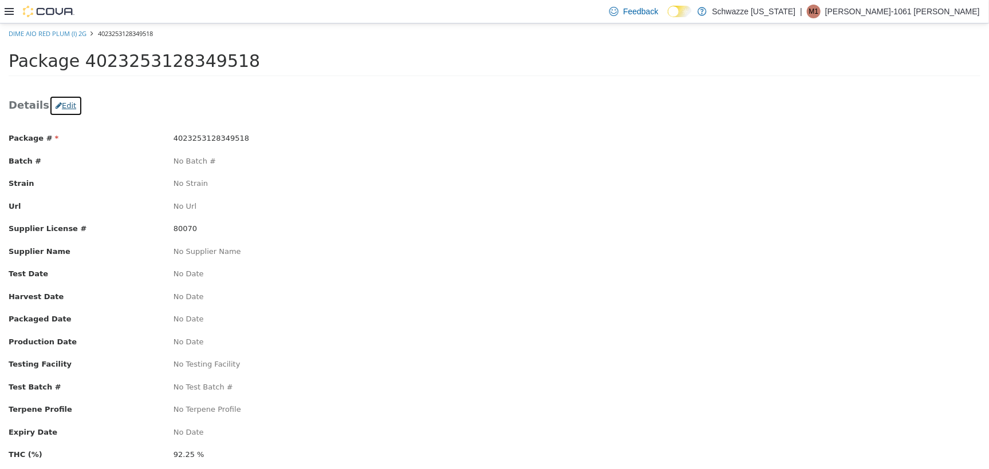
click at [61, 108] on button "Edit" at bounding box center [65, 105] width 33 height 21
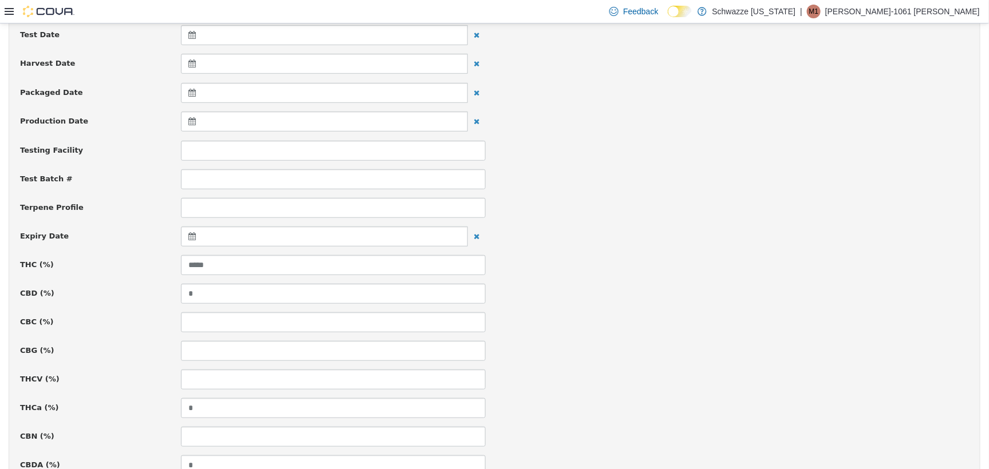
scroll to position [286, 0]
click at [190, 237] on icon at bounding box center [194, 235] width 12 height 8
click at [299, 264] on th at bounding box center [304, 264] width 18 height 20
click at [301, 263] on span at bounding box center [304, 263] width 6 height 6
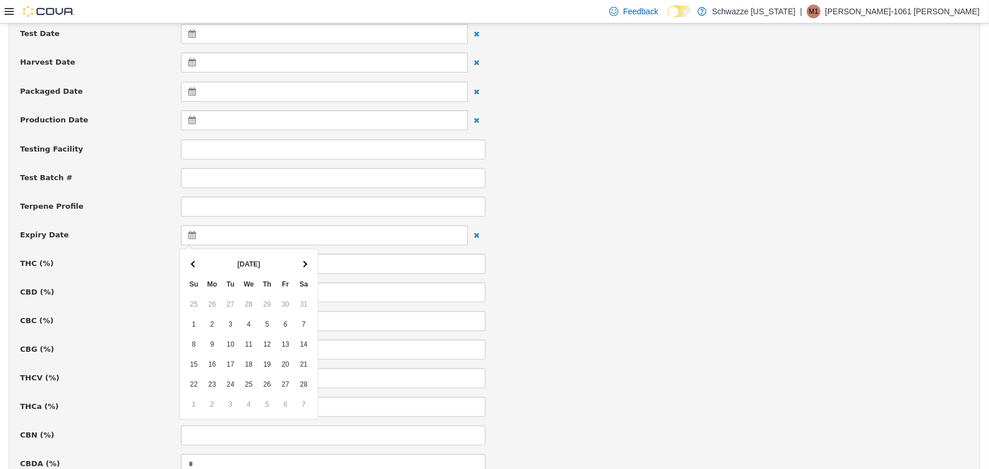
click at [301, 263] on span at bounding box center [304, 263] width 6 height 6
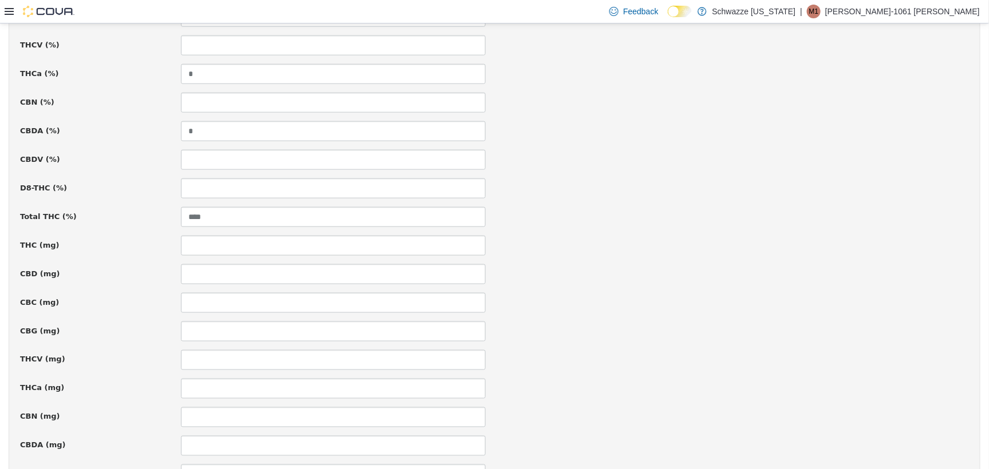
scroll to position [774, 0]
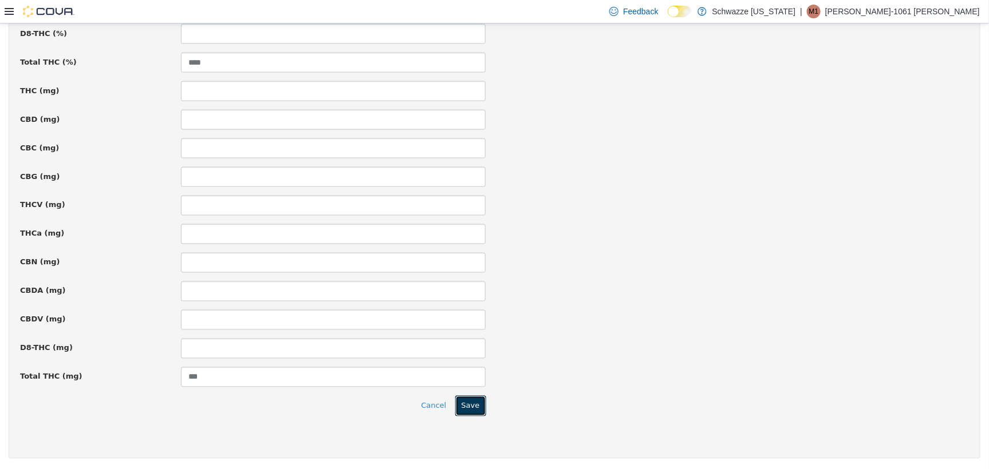
click at [463, 412] on button "Save" at bounding box center [470, 406] width 31 height 21
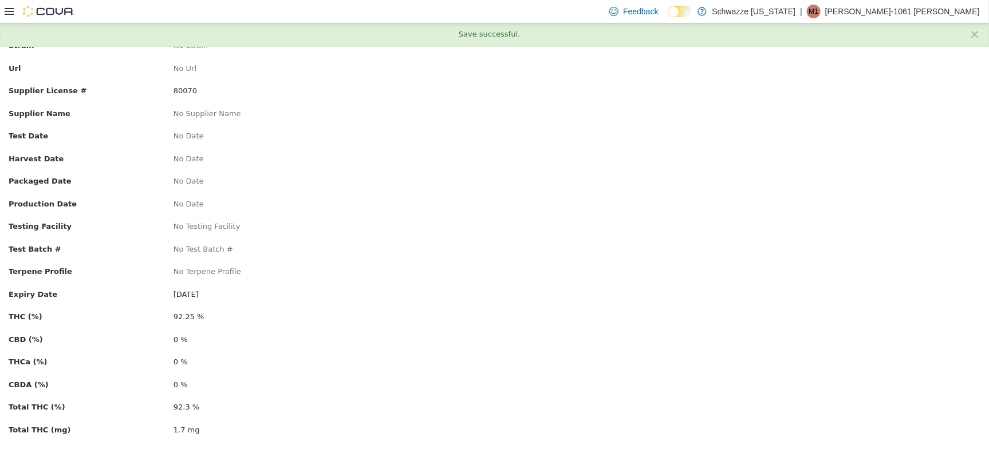
scroll to position [0, 0]
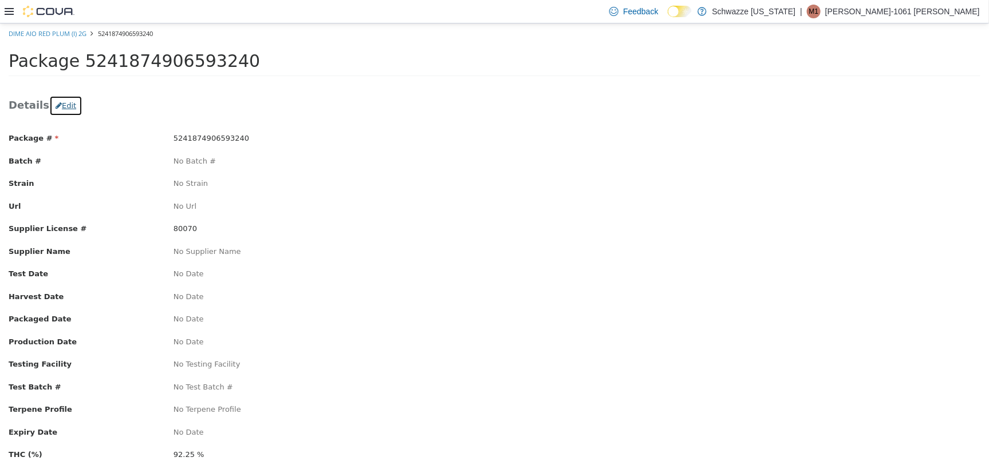
click at [61, 108] on button "Edit" at bounding box center [65, 105] width 33 height 21
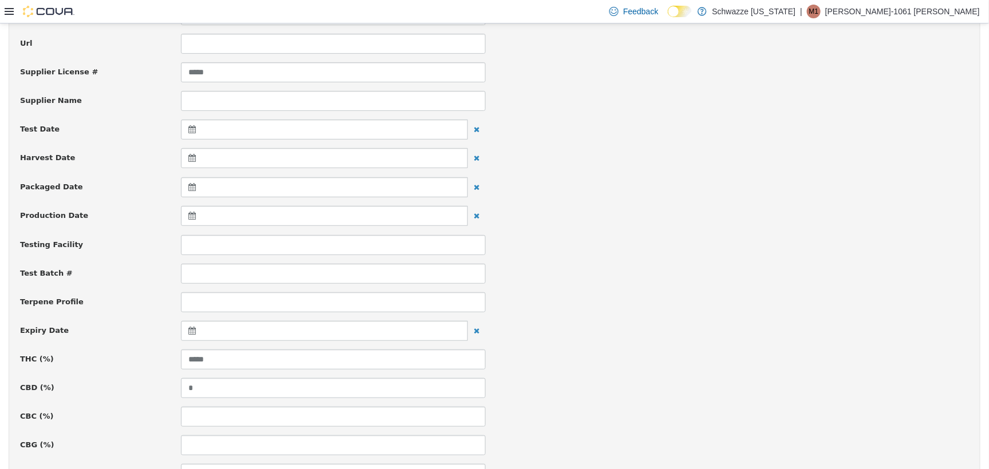
scroll to position [215, 0]
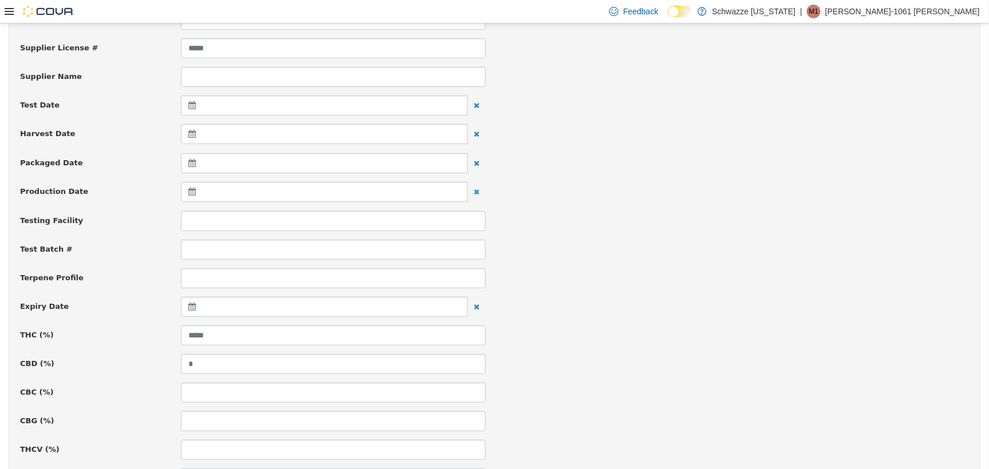
click at [190, 306] on icon at bounding box center [194, 306] width 12 height 8
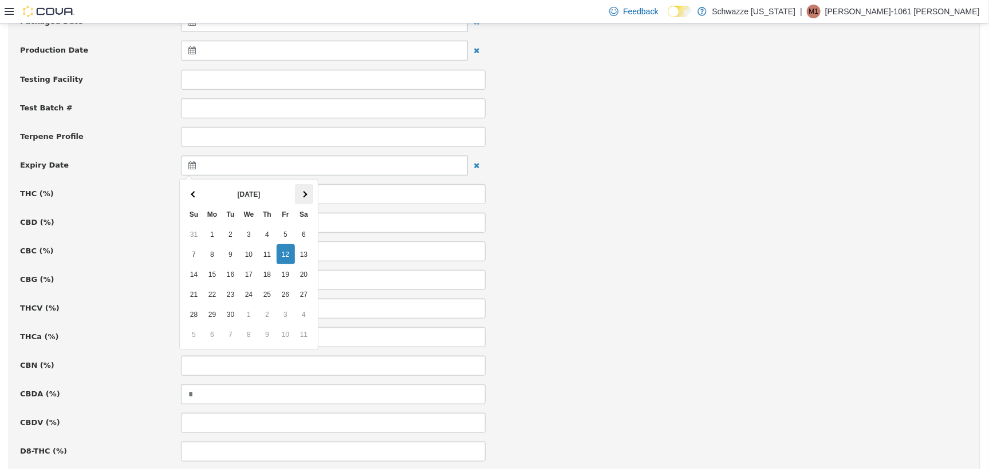
scroll to position [358, 0]
click at [304, 183] on th at bounding box center [304, 192] width 18 height 20
click at [303, 184] on th at bounding box center [304, 192] width 18 height 20
click at [304, 187] on th at bounding box center [304, 192] width 18 height 20
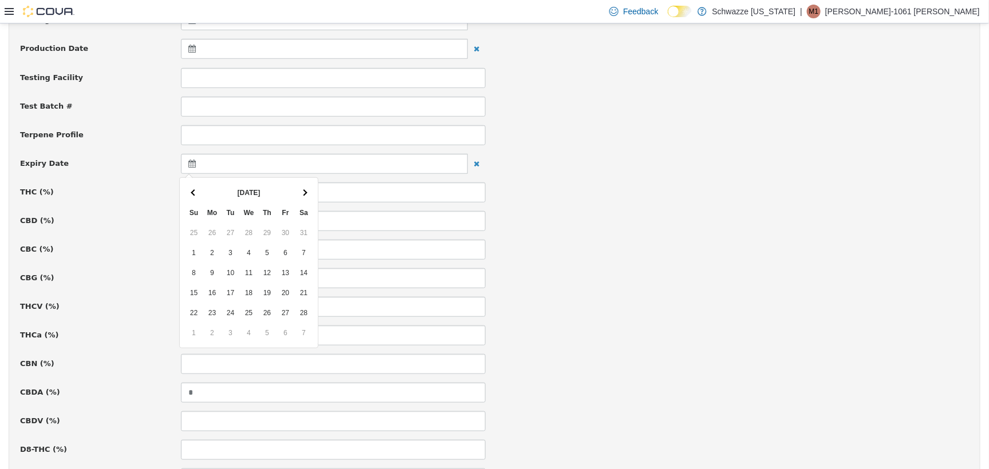
click at [304, 187] on th at bounding box center [304, 192] width 18 height 20
click at [305, 187] on th at bounding box center [304, 192] width 18 height 20
click at [300, 190] on th at bounding box center [304, 192] width 18 height 20
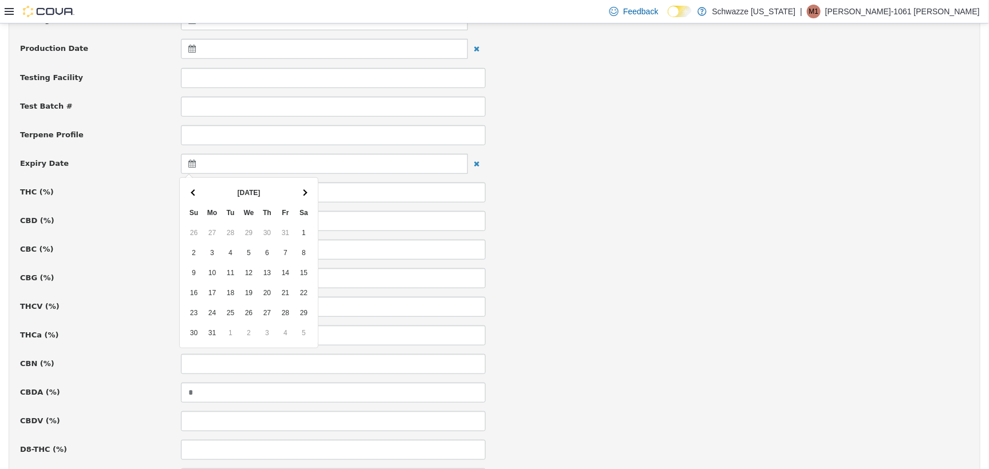
click at [300, 190] on th at bounding box center [304, 192] width 18 height 20
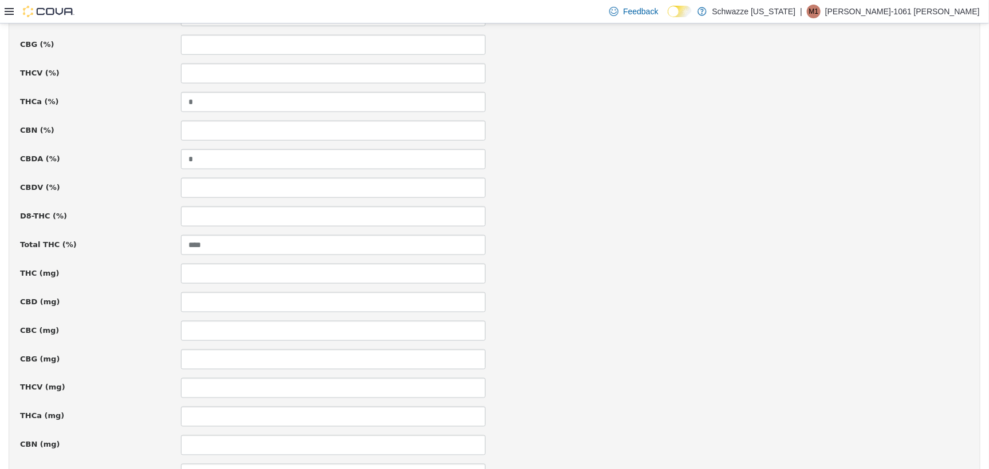
scroll to position [774, 0]
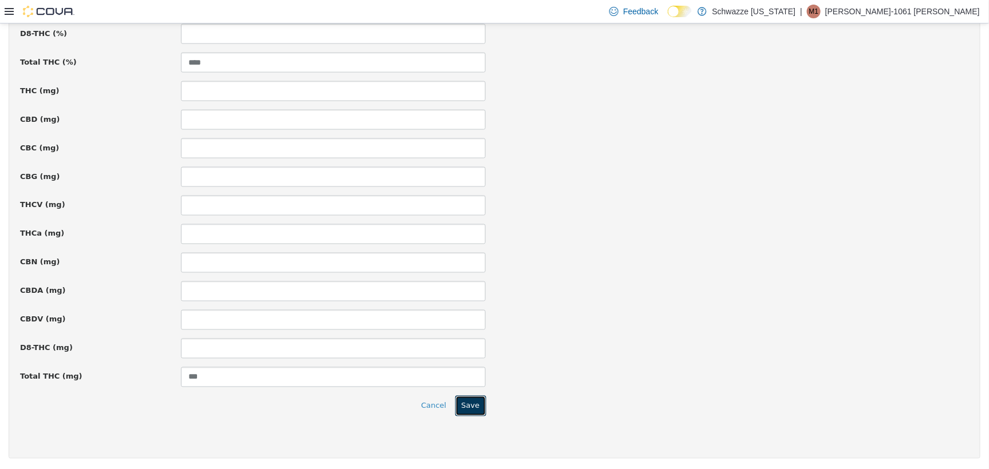
click at [465, 411] on button "Save" at bounding box center [470, 406] width 31 height 21
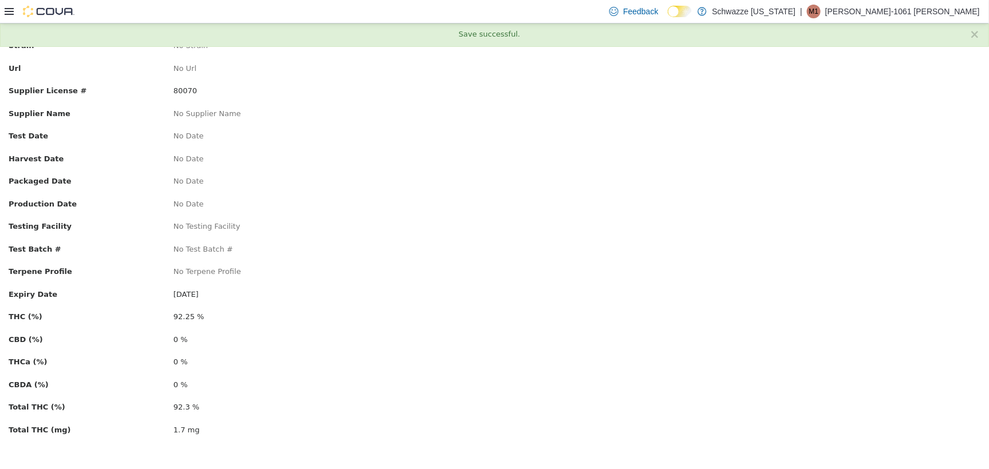
scroll to position [0, 0]
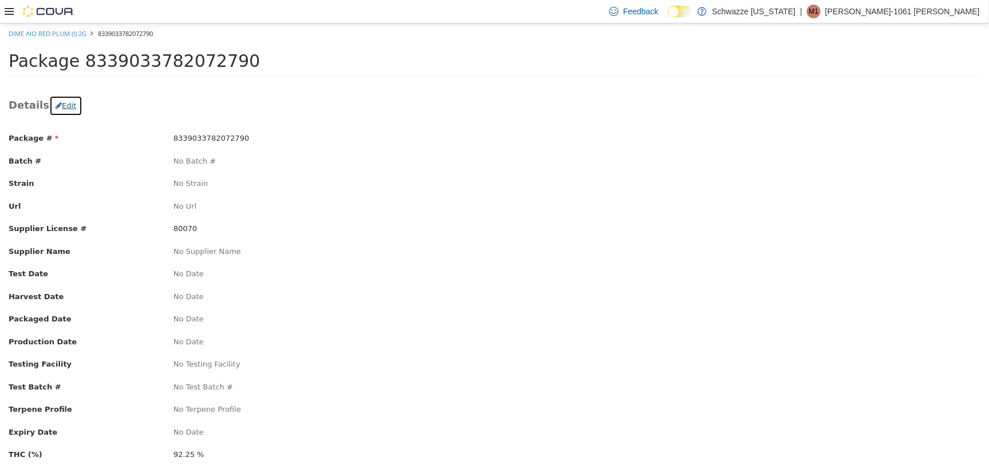
click at [64, 108] on button "Edit" at bounding box center [65, 105] width 33 height 21
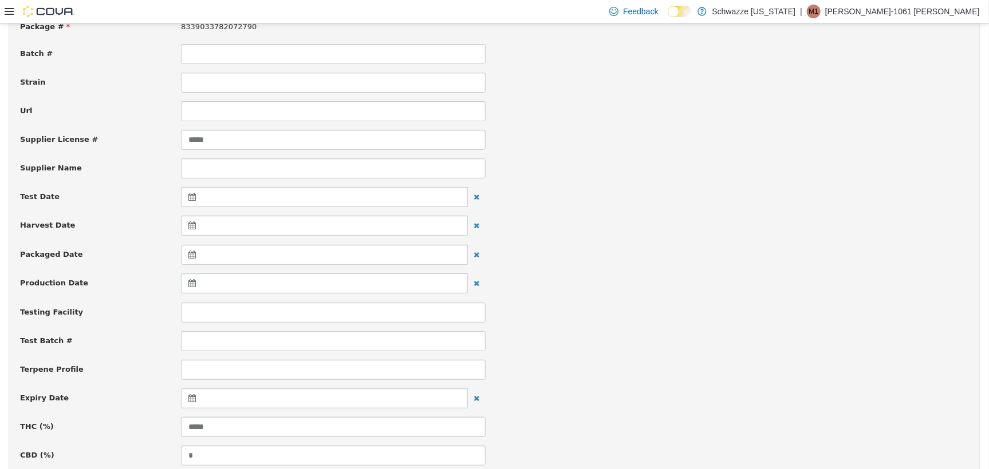
scroll to position [143, 0]
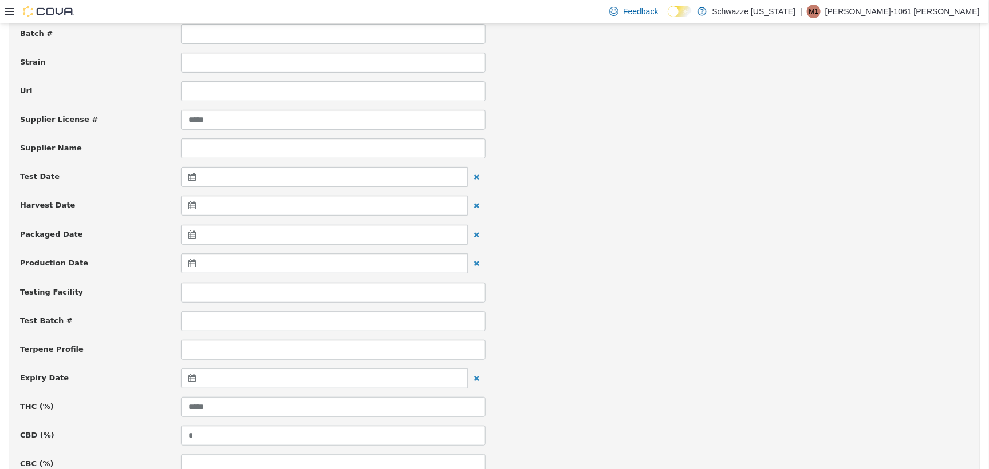
click at [193, 378] on icon at bounding box center [194, 378] width 12 height 8
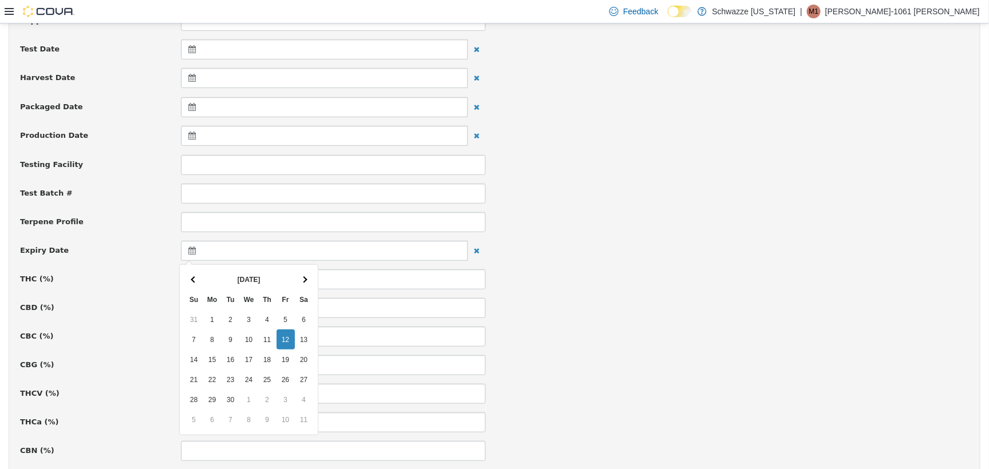
scroll to position [286, 0]
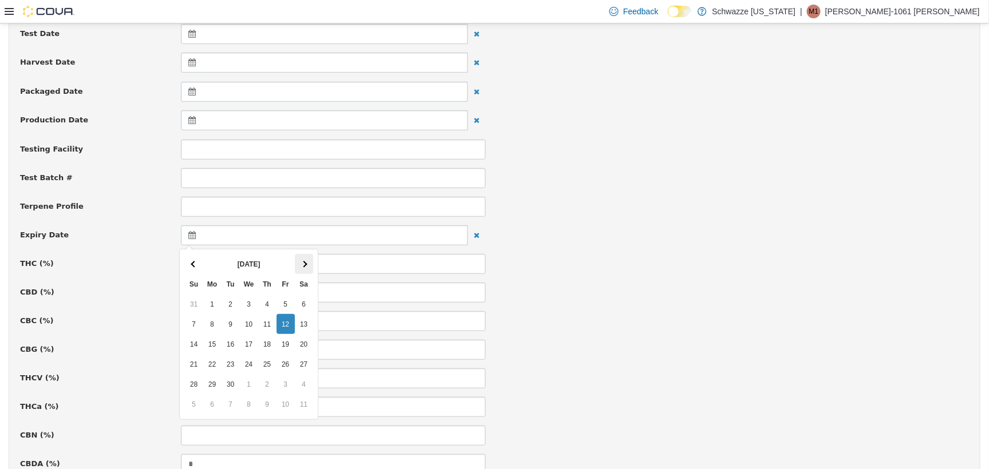
click at [308, 261] on th at bounding box center [304, 264] width 18 height 20
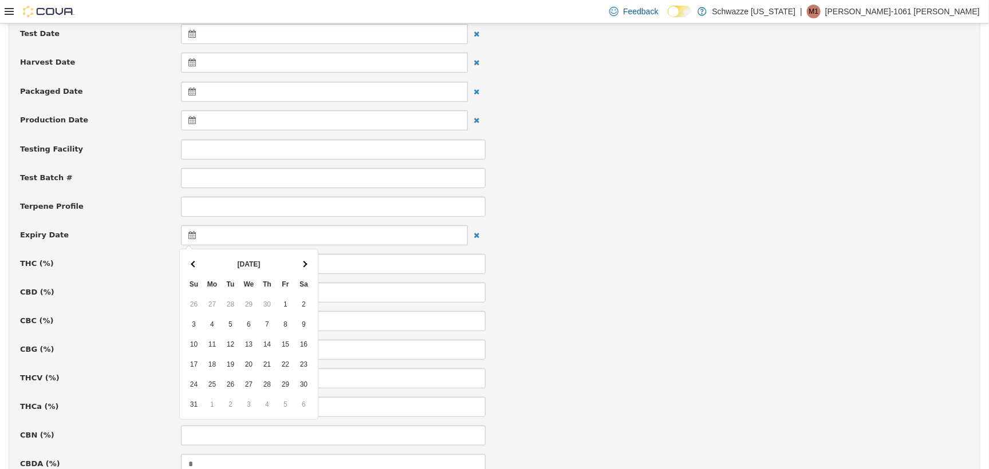
click at [308, 261] on th at bounding box center [304, 264] width 18 height 20
click at [265, 289] on th "Th" at bounding box center [267, 284] width 18 height 20
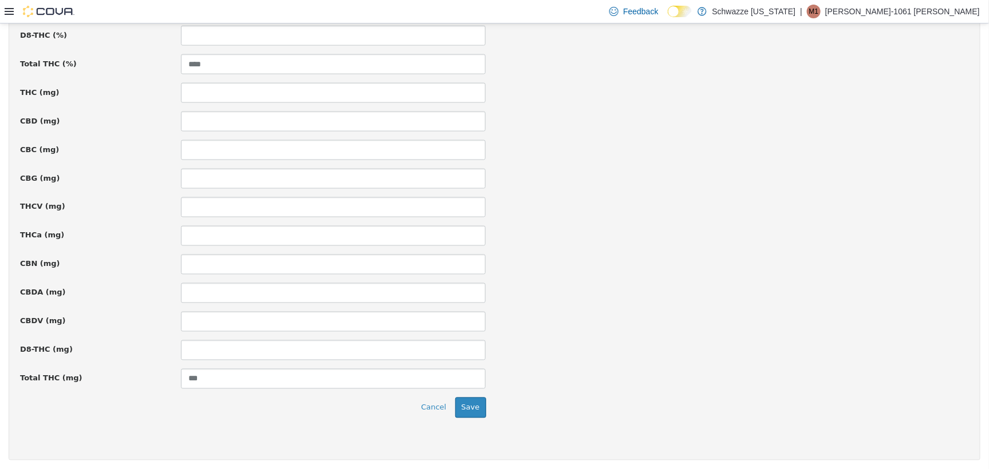
scroll to position [774, 0]
click at [470, 403] on button "Save" at bounding box center [470, 406] width 31 height 21
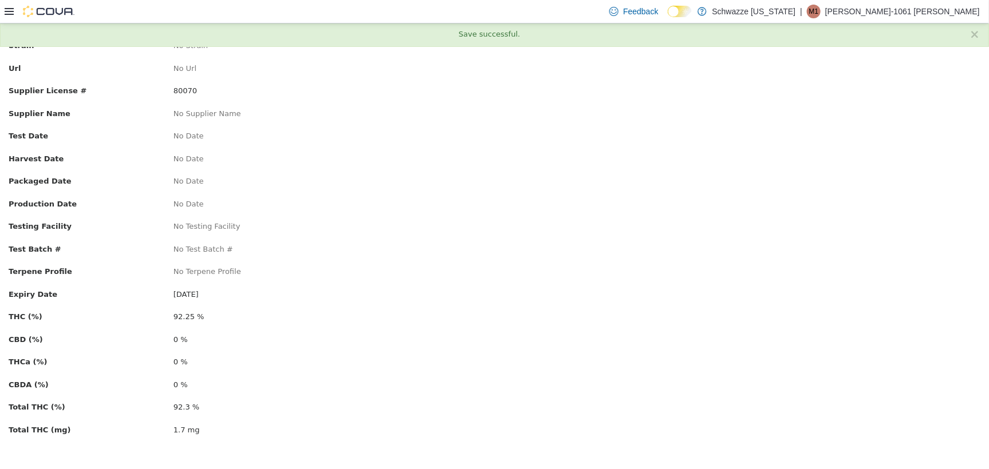
scroll to position [0, 0]
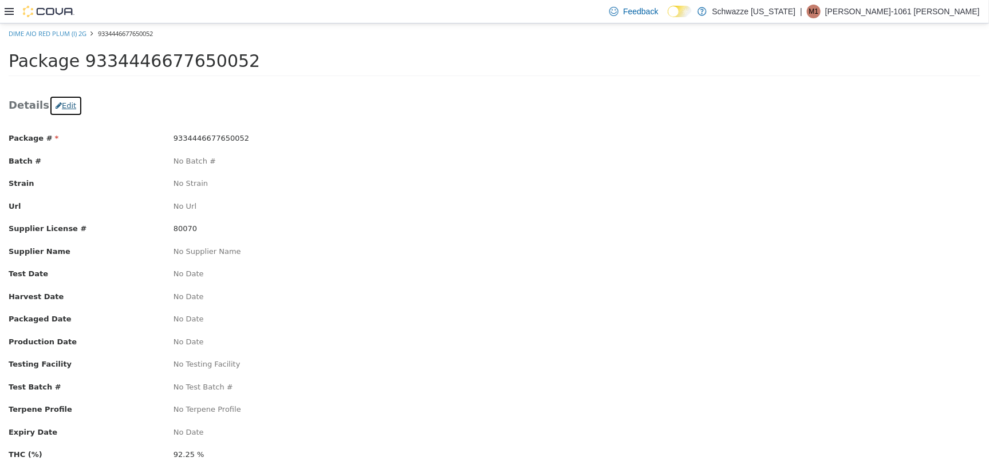
click at [57, 109] on button "Edit" at bounding box center [65, 105] width 33 height 21
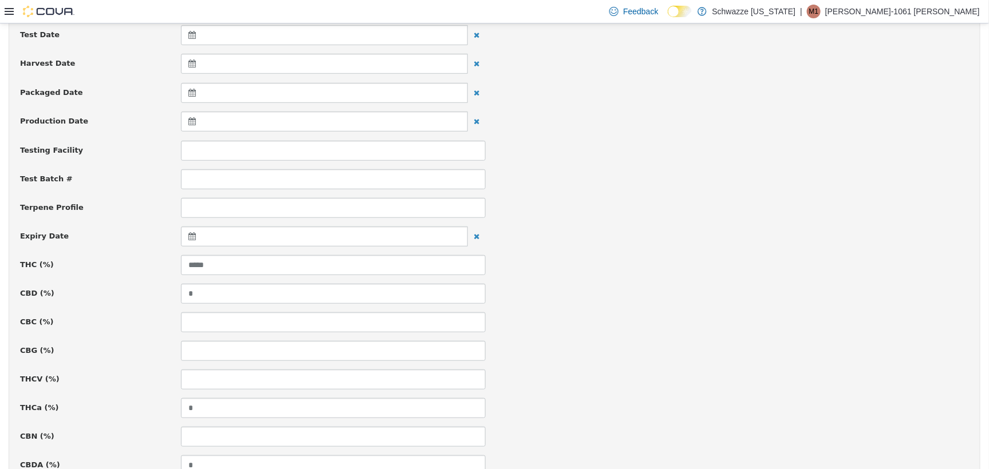
scroll to position [286, 0]
click at [183, 230] on div at bounding box center [324, 235] width 287 height 20
click at [308, 270] on th at bounding box center [304, 264] width 18 height 20
click at [309, 270] on th at bounding box center [304, 264] width 18 height 20
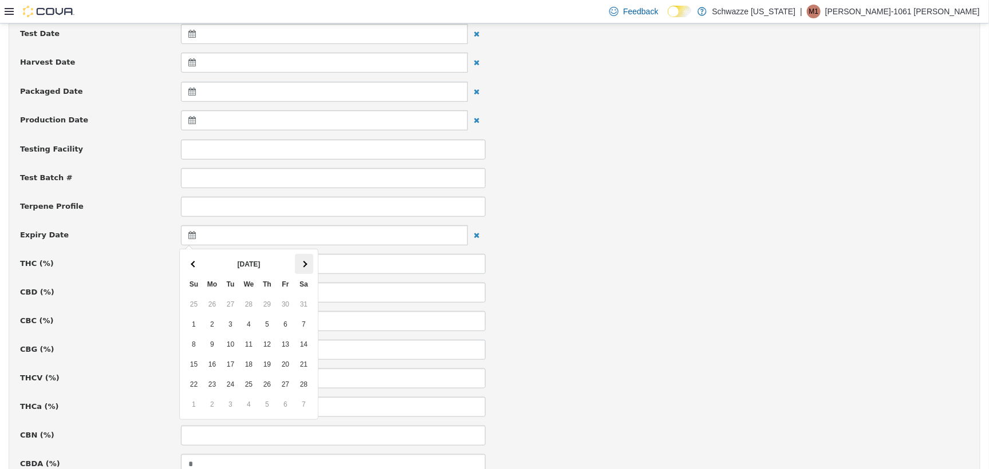
click at [310, 266] on th at bounding box center [304, 264] width 18 height 20
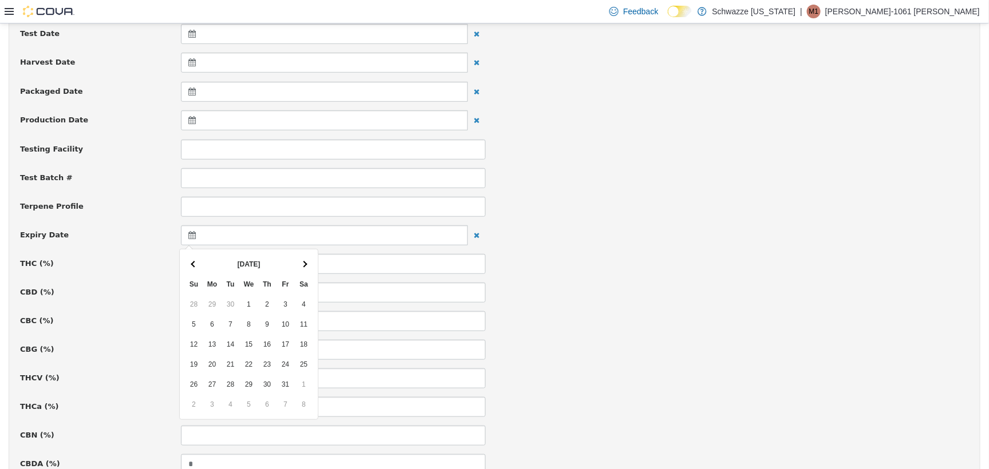
click at [310, 265] on th at bounding box center [304, 264] width 18 height 20
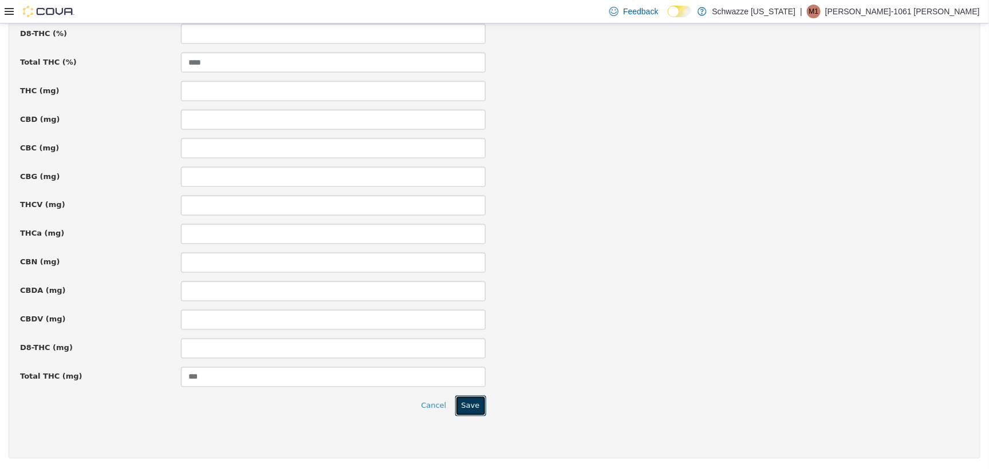
drag, startPoint x: 470, startPoint y: 406, endPoint x: 464, endPoint y: 394, distance: 14.1
click at [470, 407] on button "Save" at bounding box center [470, 406] width 31 height 21
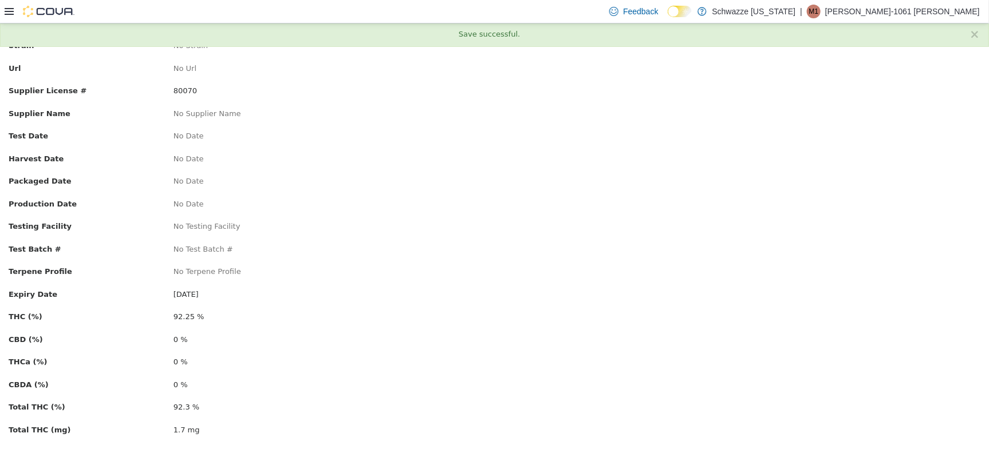
scroll to position [0, 0]
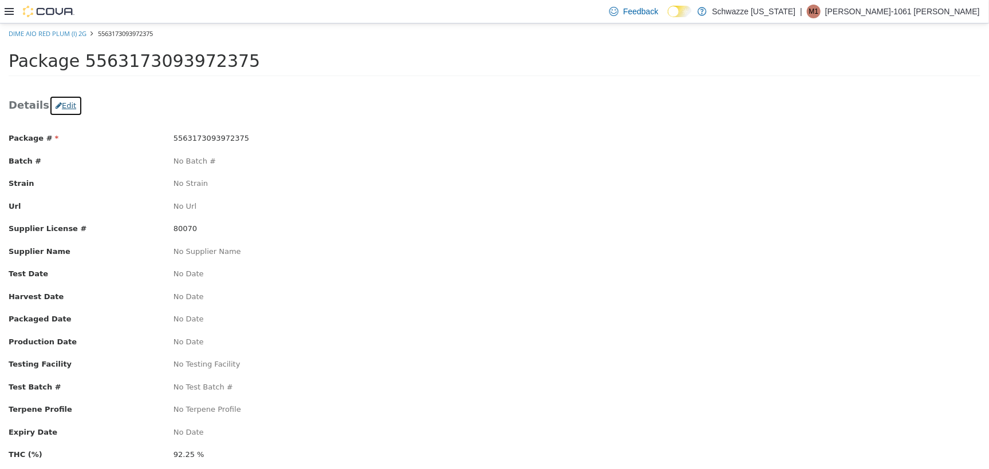
click at [60, 107] on button "Edit" at bounding box center [65, 105] width 33 height 21
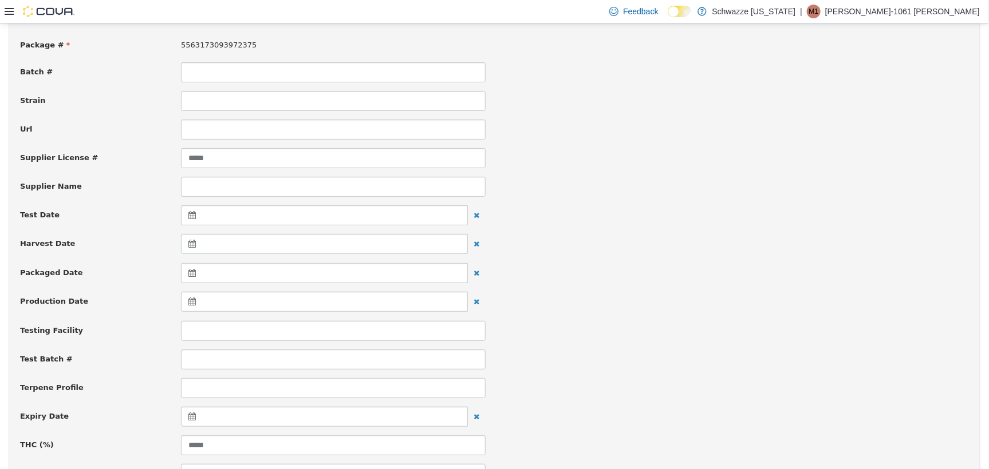
scroll to position [215, 0]
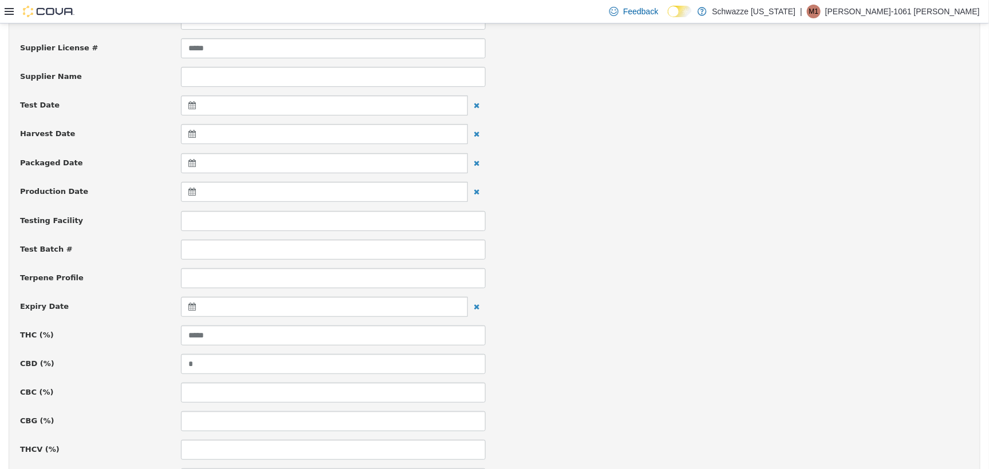
click at [188, 307] on icon at bounding box center [194, 306] width 12 height 8
click at [302, 337] on span at bounding box center [304, 335] width 6 height 6
click at [305, 337] on th at bounding box center [304, 335] width 18 height 20
click at [306, 335] on th at bounding box center [304, 335] width 18 height 20
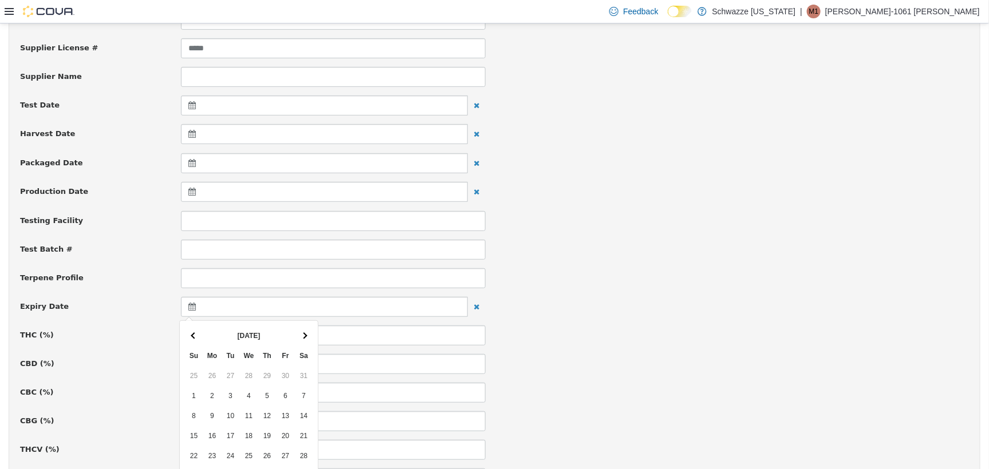
click at [306, 335] on th at bounding box center [304, 335] width 18 height 20
click at [306, 335] on span at bounding box center [304, 335] width 6 height 6
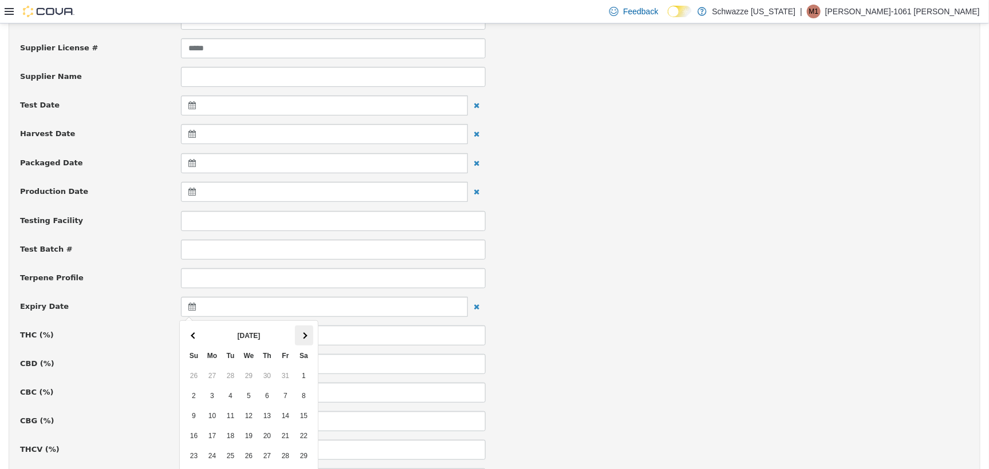
click at [305, 335] on span at bounding box center [304, 335] width 6 height 6
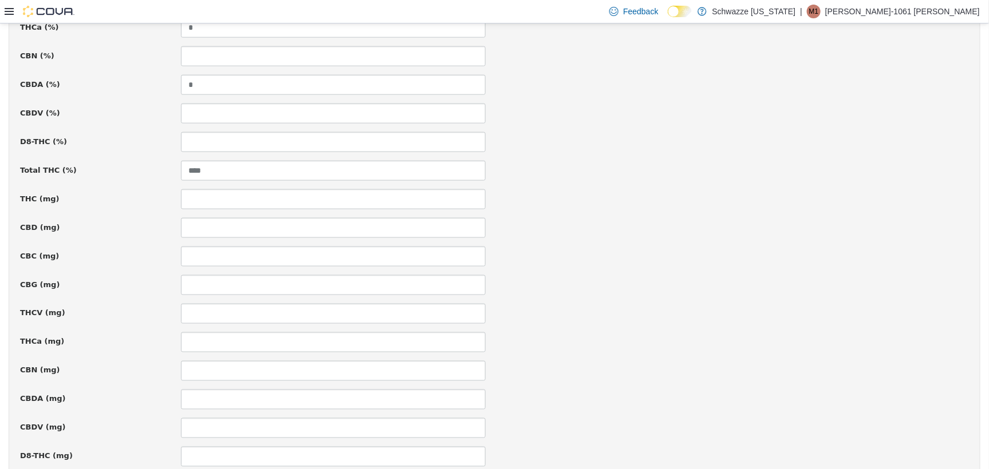
scroll to position [774, 0]
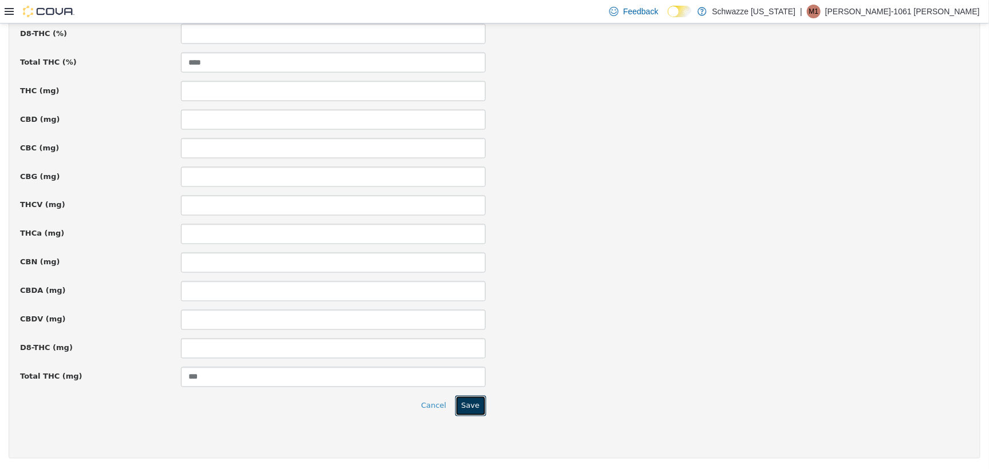
click at [475, 410] on button "Save" at bounding box center [470, 406] width 31 height 21
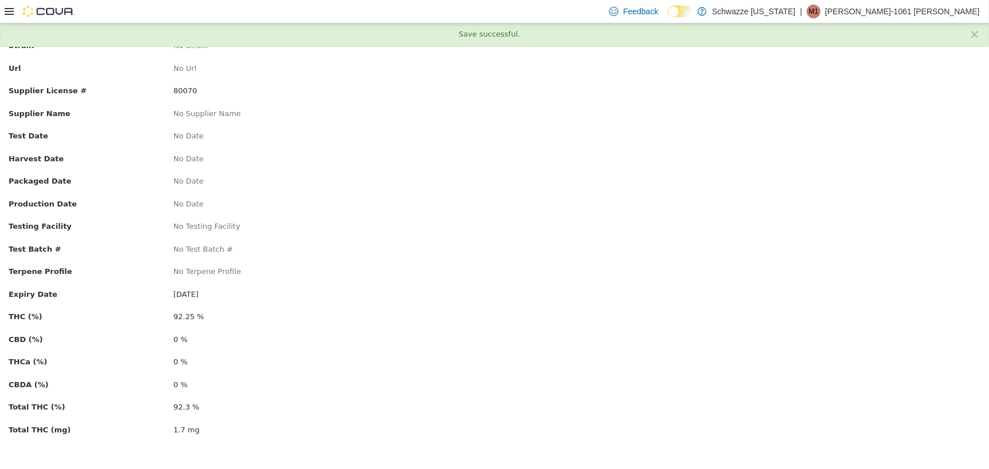
scroll to position [0, 0]
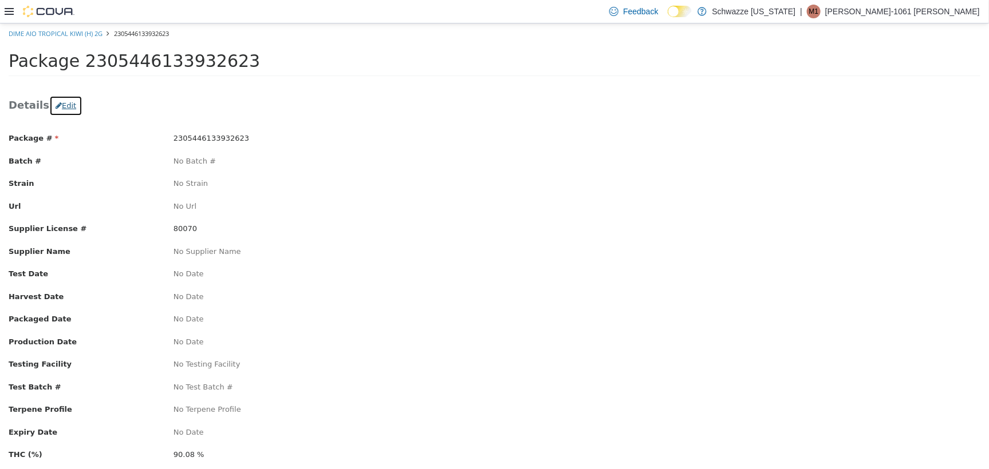
click at [49, 104] on button "Edit" at bounding box center [65, 105] width 33 height 21
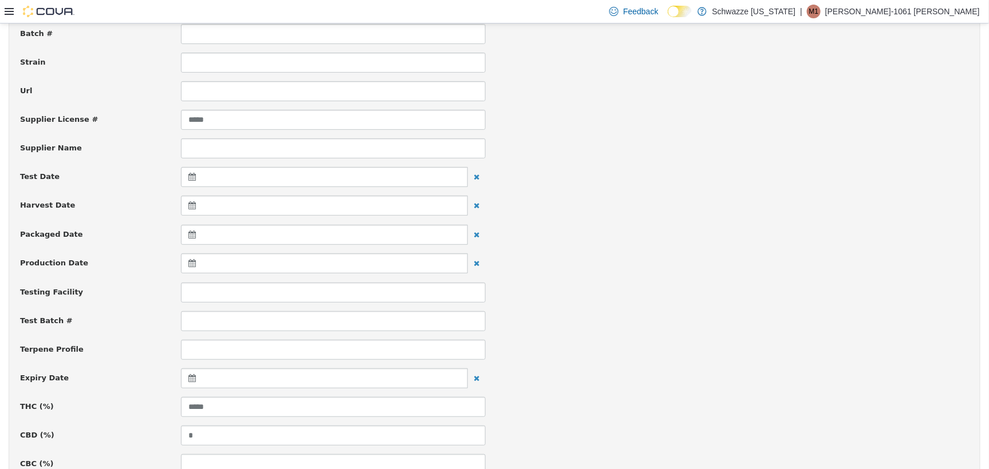
scroll to position [215, 0]
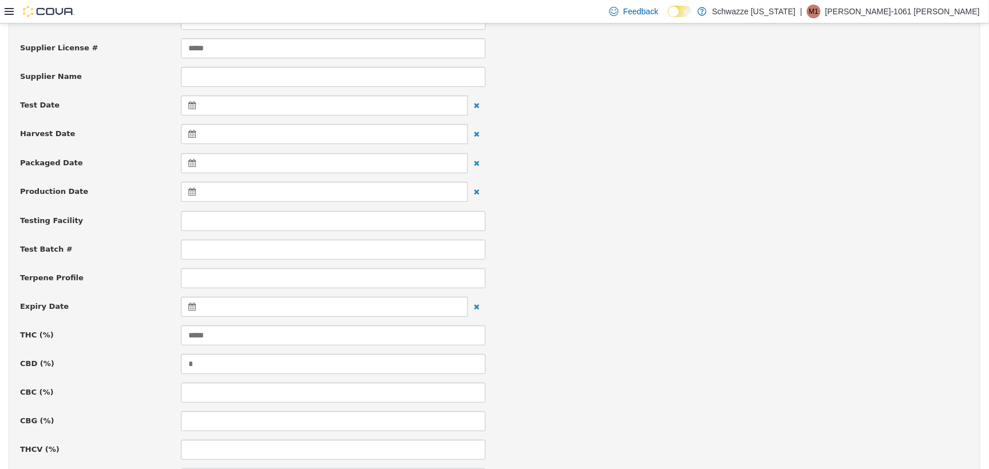
click at [186, 301] on div at bounding box center [324, 307] width 287 height 20
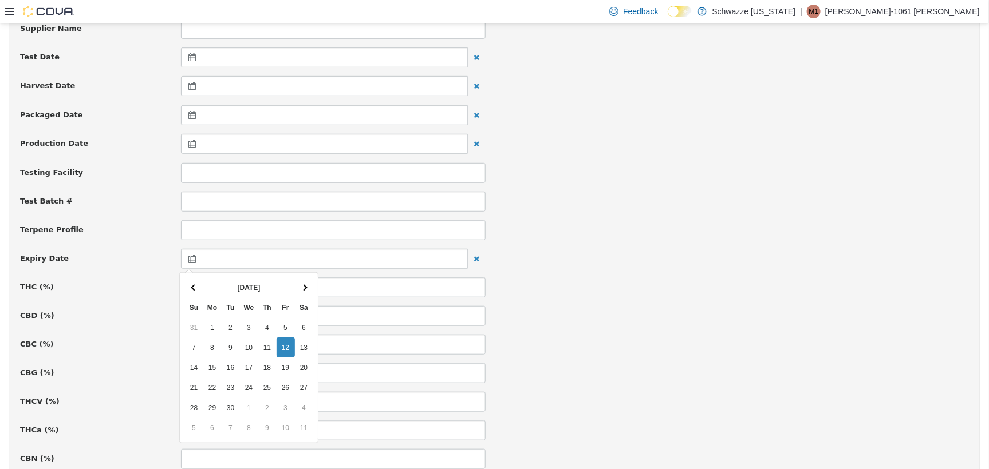
scroll to position [286, 0]
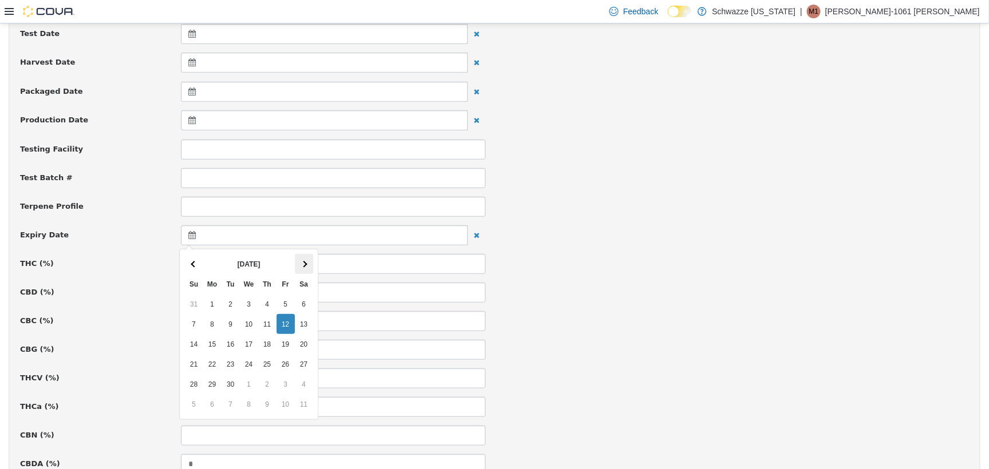
click at [297, 260] on th at bounding box center [304, 264] width 18 height 20
click at [297, 261] on th at bounding box center [304, 264] width 18 height 20
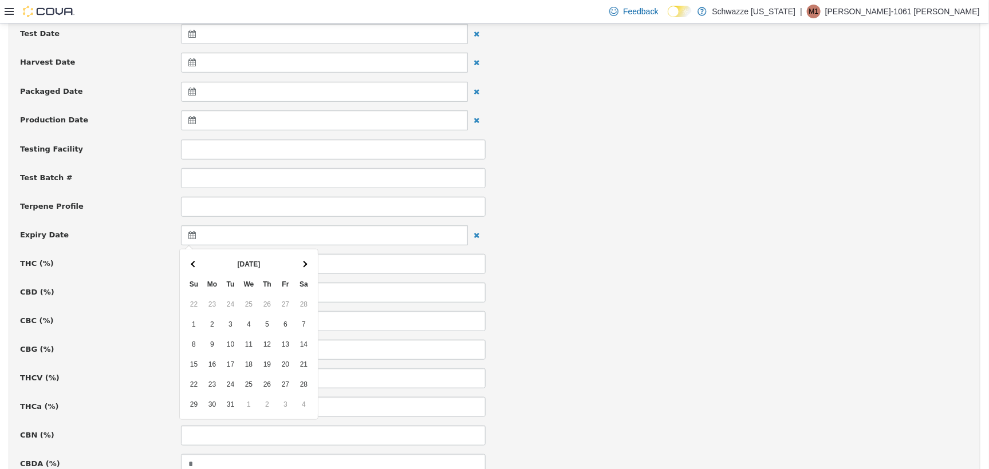
click at [297, 261] on th at bounding box center [304, 264] width 18 height 20
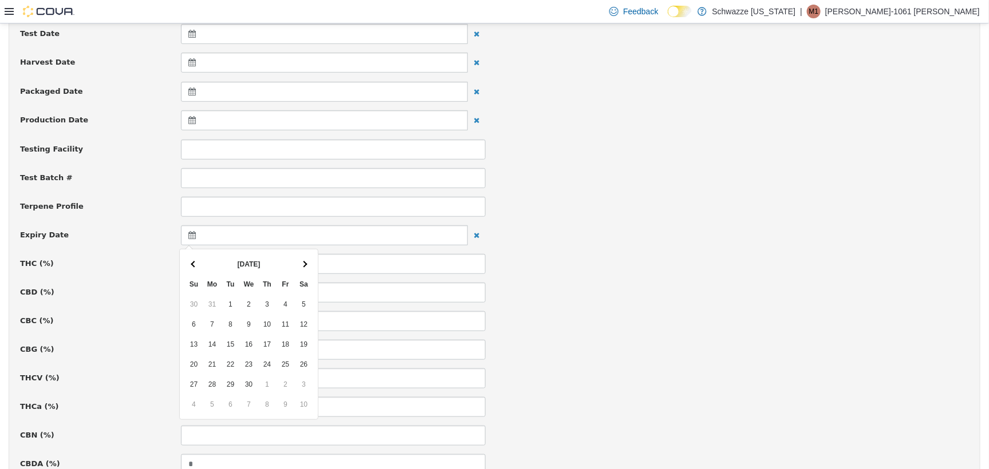
click at [297, 261] on th at bounding box center [304, 264] width 18 height 20
click at [199, 263] on th at bounding box center [194, 264] width 18 height 20
click at [199, 264] on th at bounding box center [194, 264] width 18 height 20
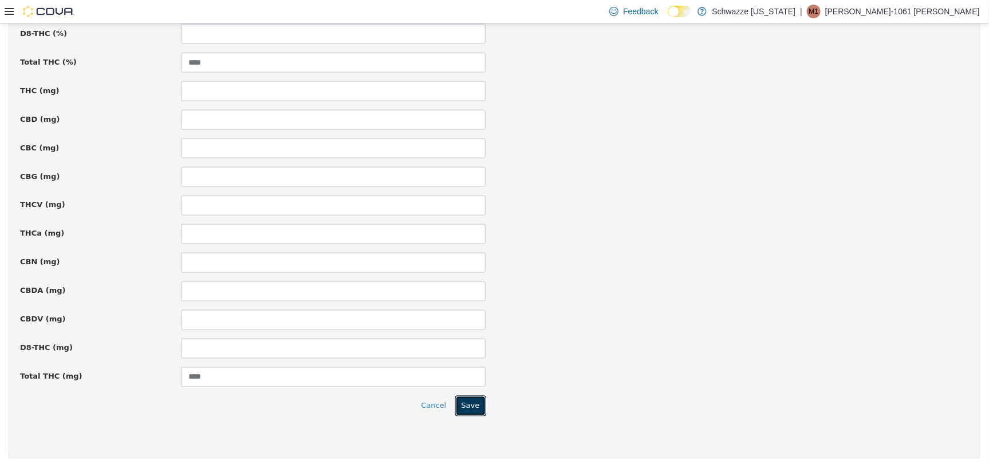
click at [470, 407] on button "Save" at bounding box center [470, 406] width 31 height 21
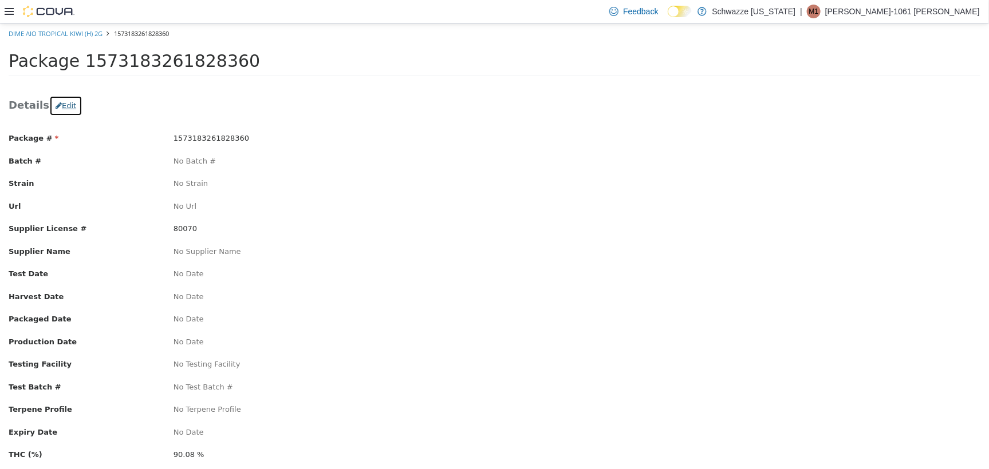
click at [58, 102] on button "Edit" at bounding box center [65, 105] width 33 height 21
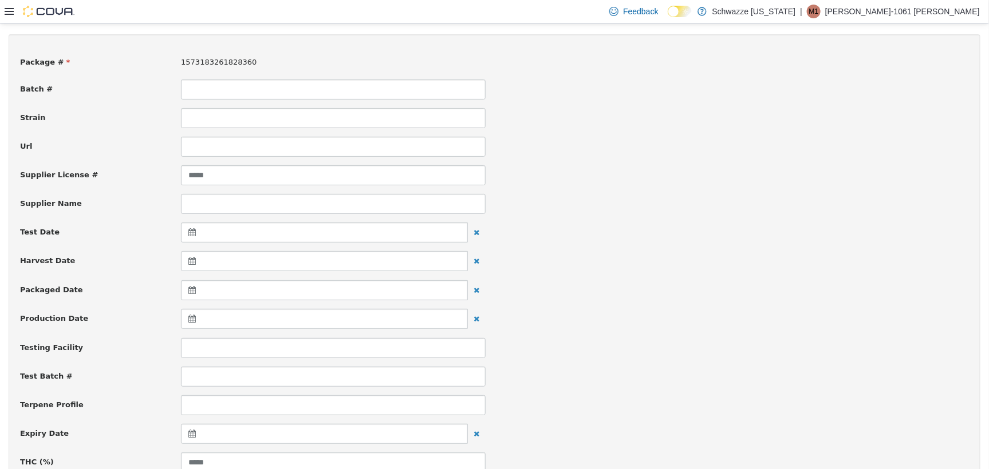
scroll to position [143, 0]
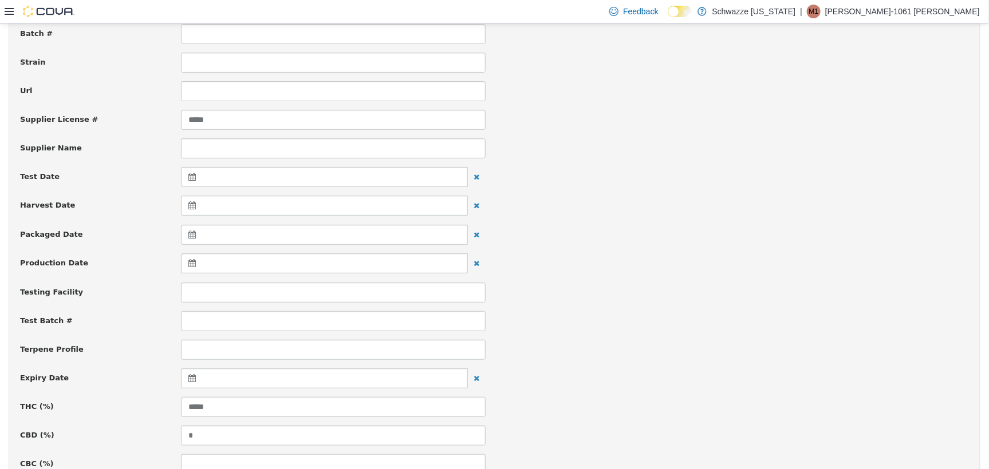
click at [188, 374] on icon at bounding box center [194, 378] width 12 height 8
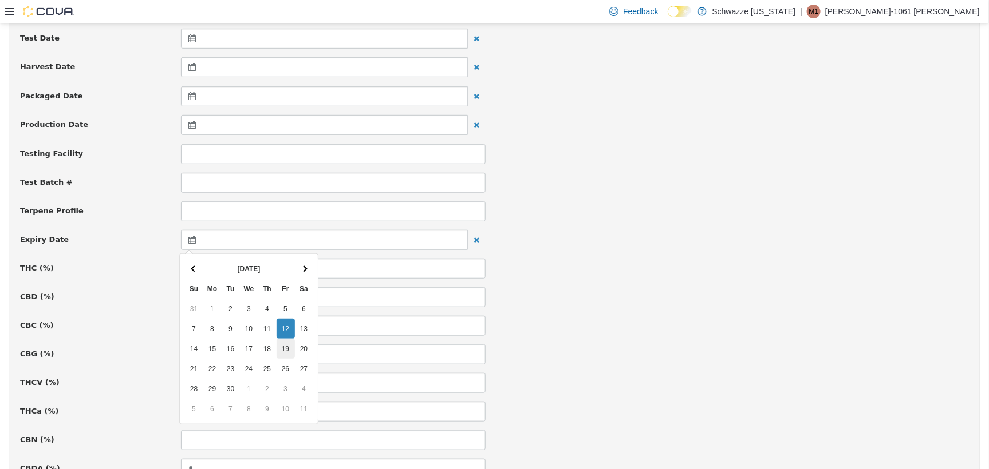
scroll to position [286, 0]
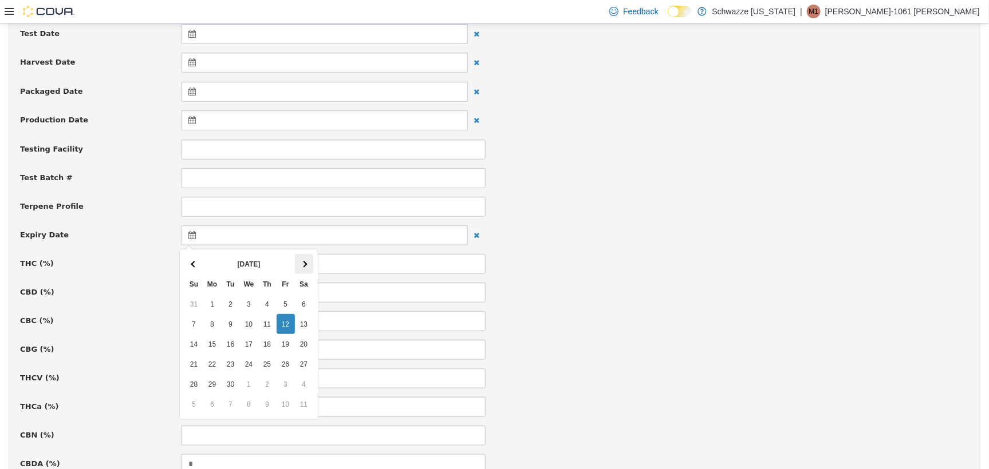
click at [302, 265] on span at bounding box center [304, 263] width 6 height 6
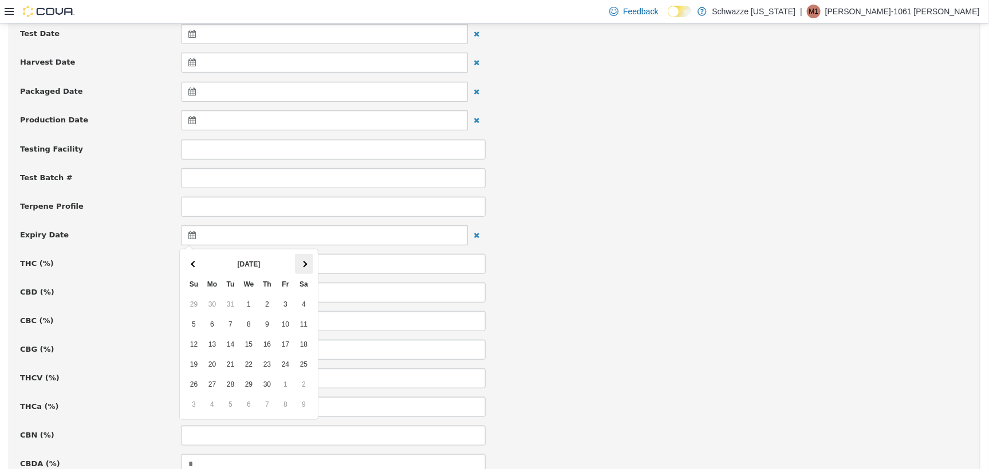
click at [302, 266] on th at bounding box center [304, 264] width 18 height 20
click at [302, 267] on th at bounding box center [304, 264] width 18 height 20
click at [304, 265] on span at bounding box center [304, 263] width 6 height 6
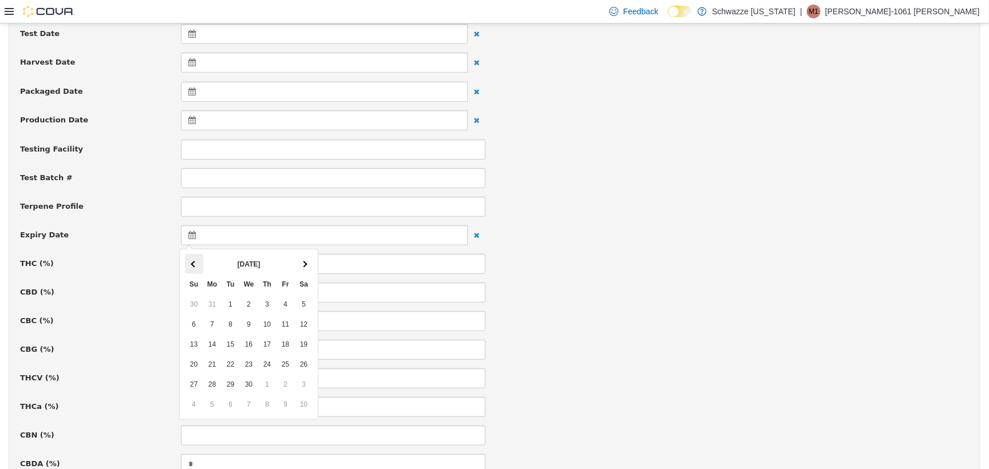
click at [200, 265] on th at bounding box center [194, 264] width 18 height 20
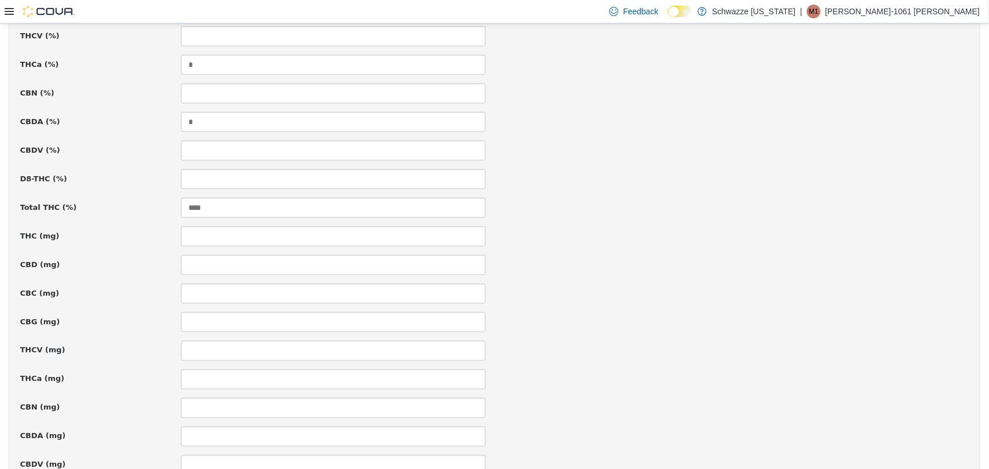
scroll to position [774, 0]
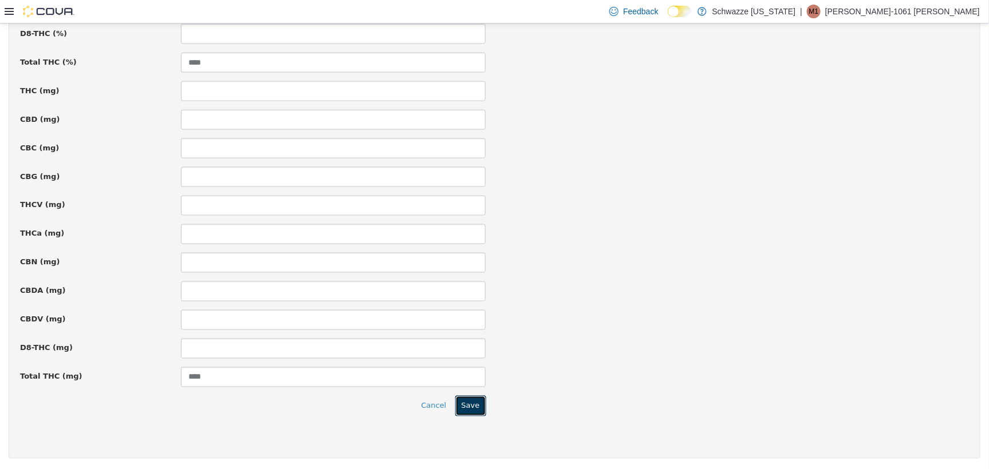
click at [472, 403] on button "Save" at bounding box center [470, 406] width 31 height 21
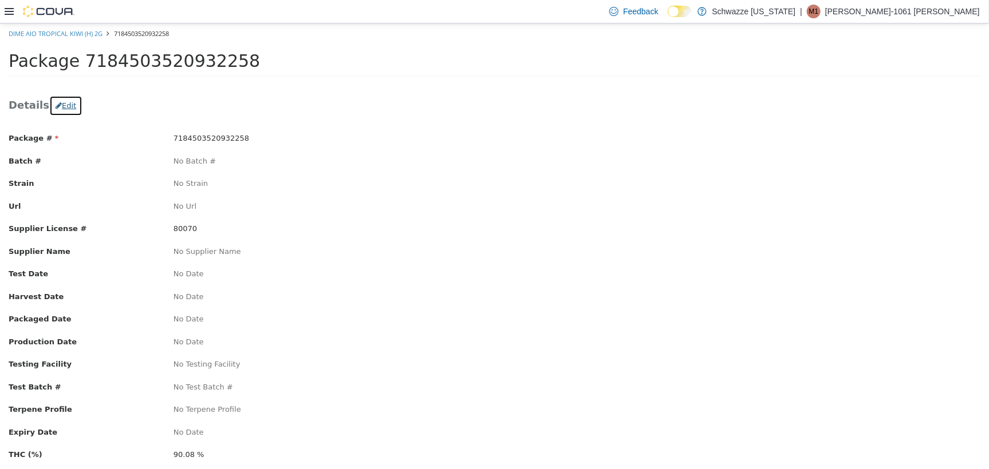
drag, startPoint x: 53, startPoint y: 106, endPoint x: 64, endPoint y: 112, distance: 12.3
click at [53, 107] on button "Edit" at bounding box center [65, 105] width 33 height 21
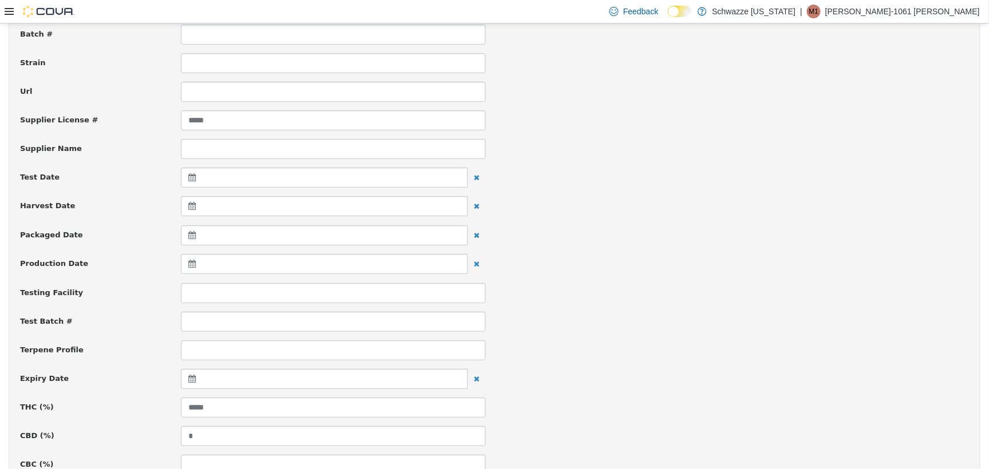
scroll to position [143, 0]
click at [188, 381] on icon at bounding box center [194, 378] width 12 height 8
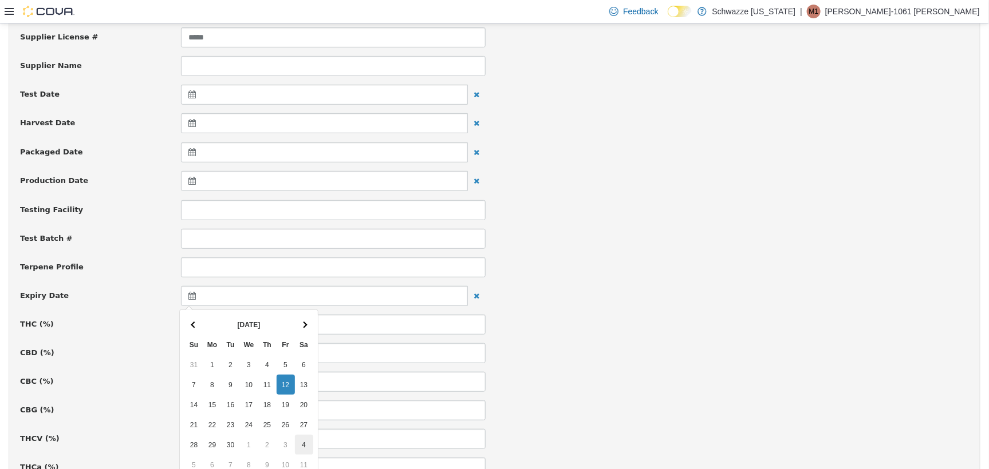
scroll to position [358, 0]
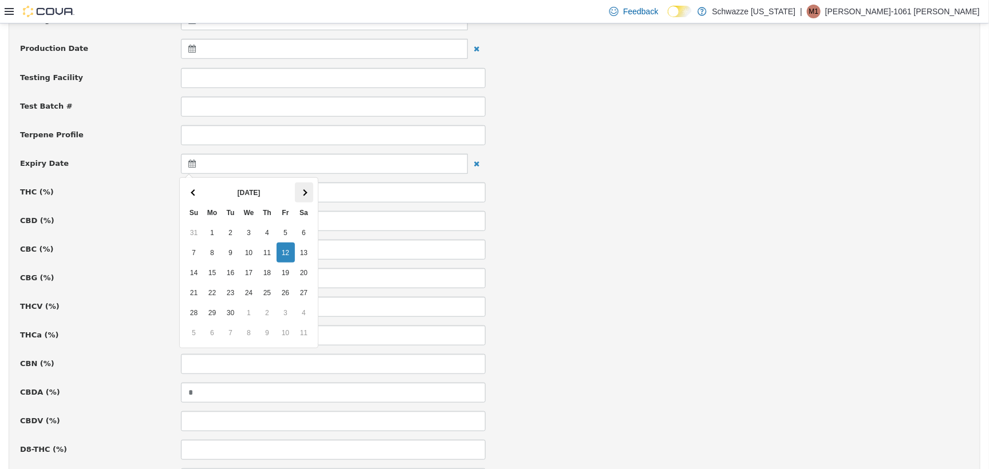
click at [305, 187] on th at bounding box center [304, 192] width 18 height 20
click at [305, 188] on th at bounding box center [304, 192] width 18 height 20
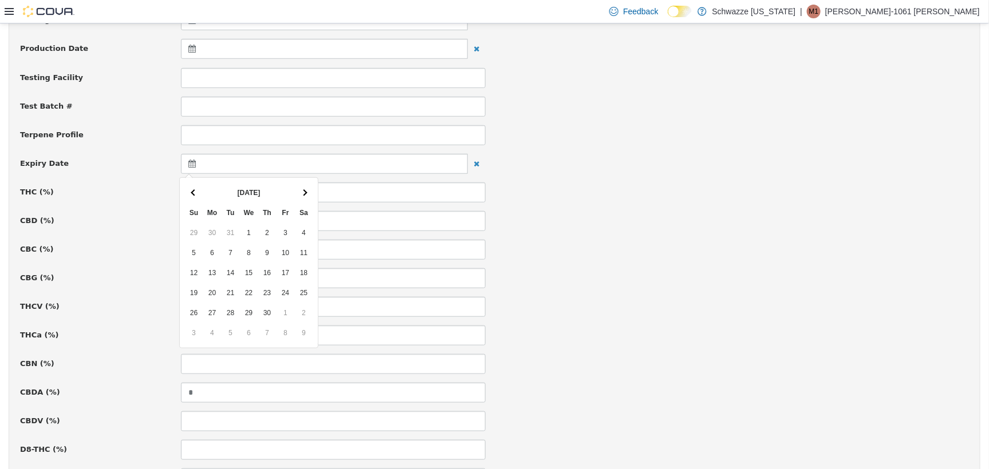
click at [305, 188] on th at bounding box center [304, 192] width 18 height 20
click th
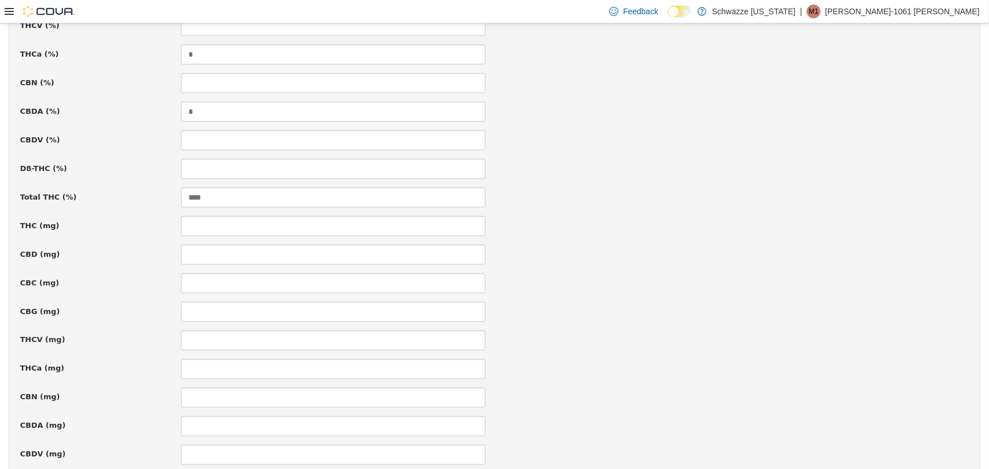
scroll to position [774, 0]
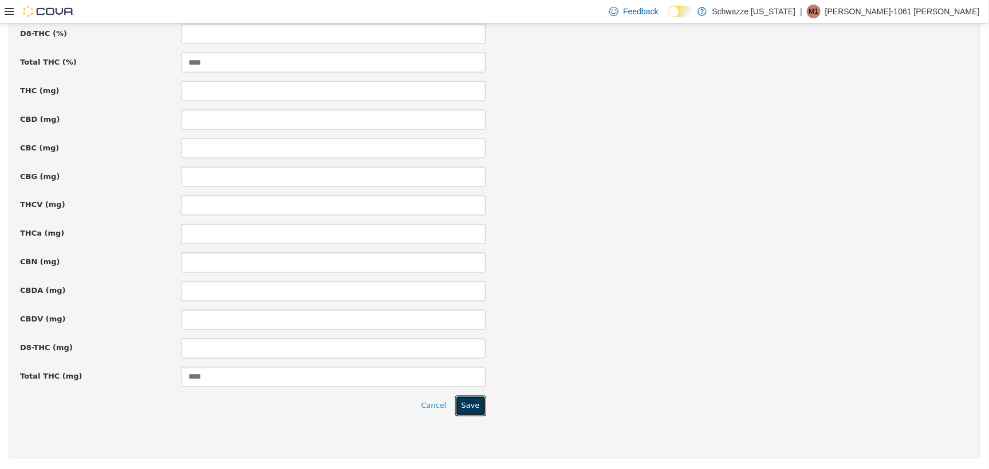
click button "Save"
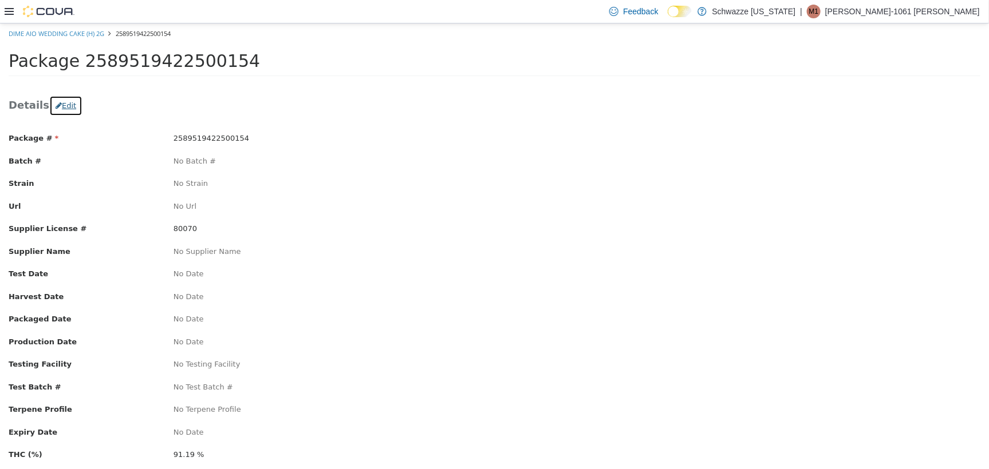
click at [66, 108] on button "Edit" at bounding box center [65, 105] width 33 height 21
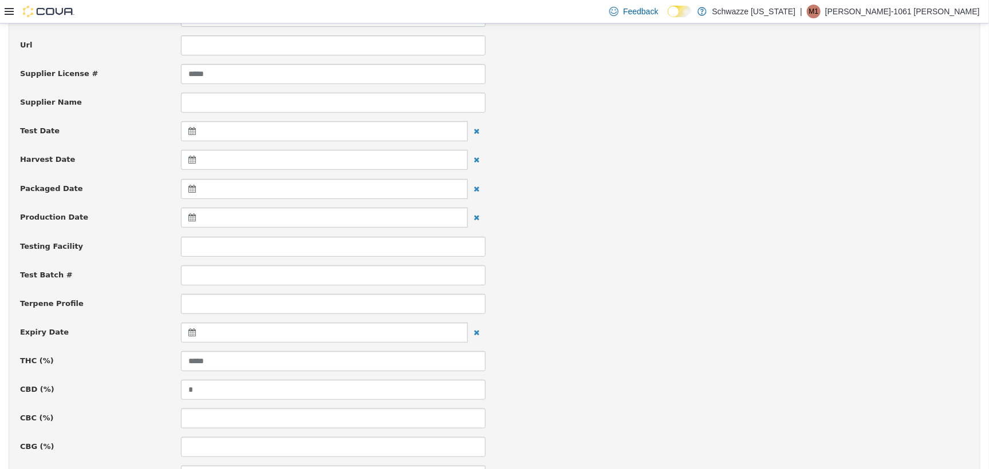
scroll to position [215, 0]
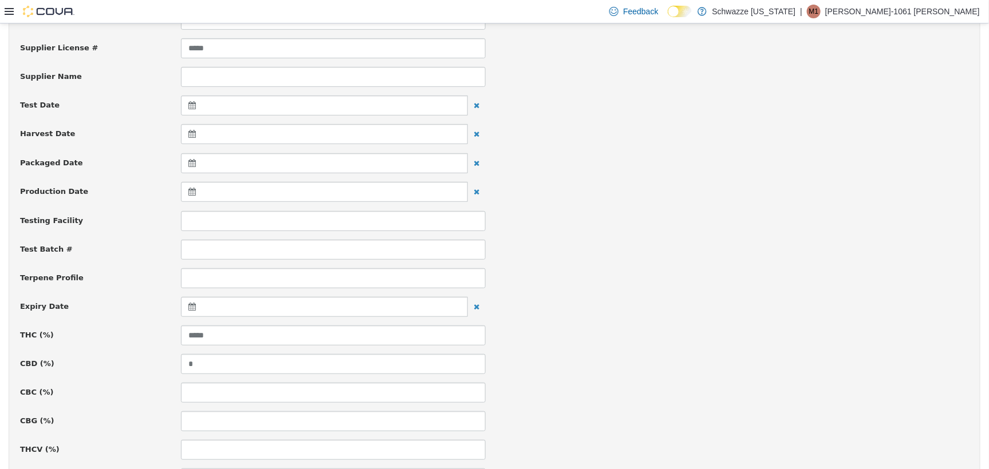
click at [192, 305] on icon at bounding box center [194, 306] width 12 height 8
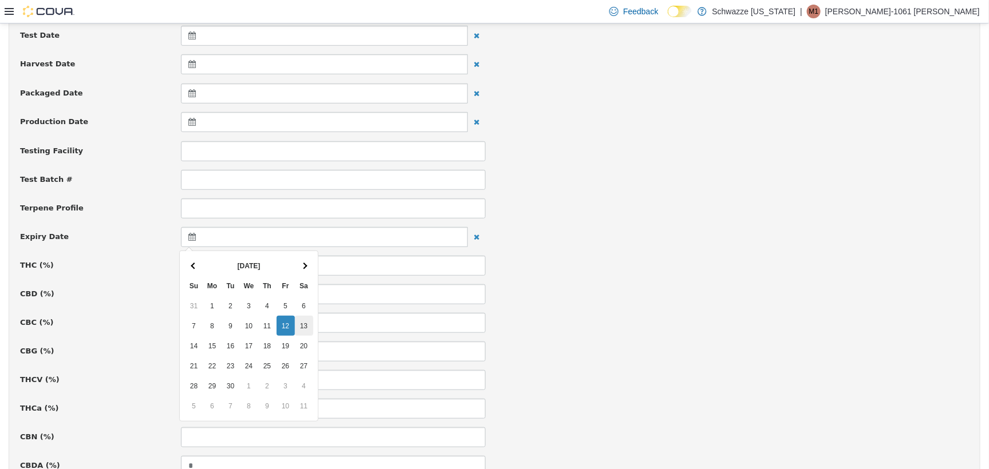
scroll to position [358, 0]
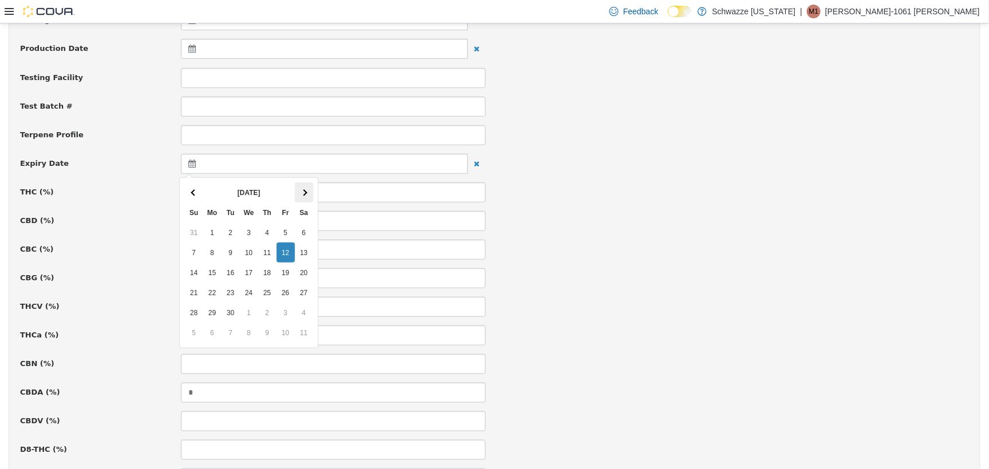
click at [306, 190] on th at bounding box center [304, 192] width 18 height 20
click at [306, 189] on th at bounding box center [304, 192] width 18 height 20
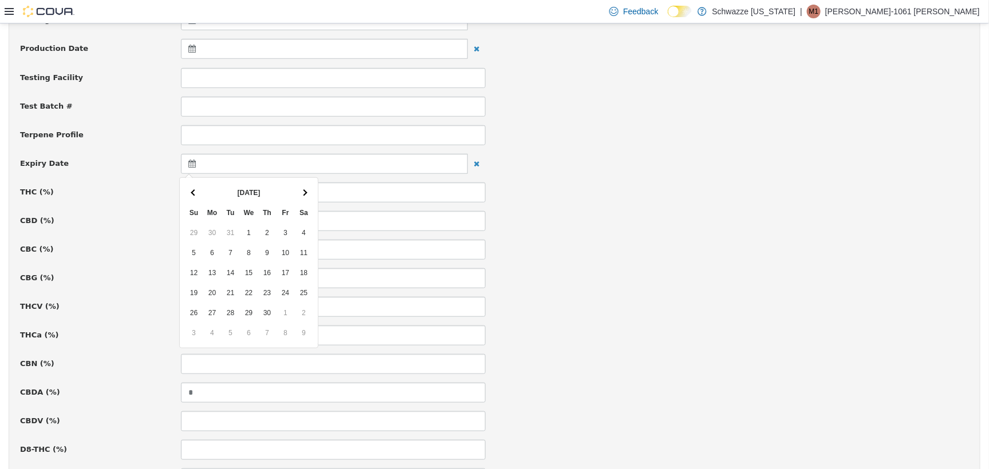
click at [306, 189] on th at bounding box center [304, 192] width 18 height 20
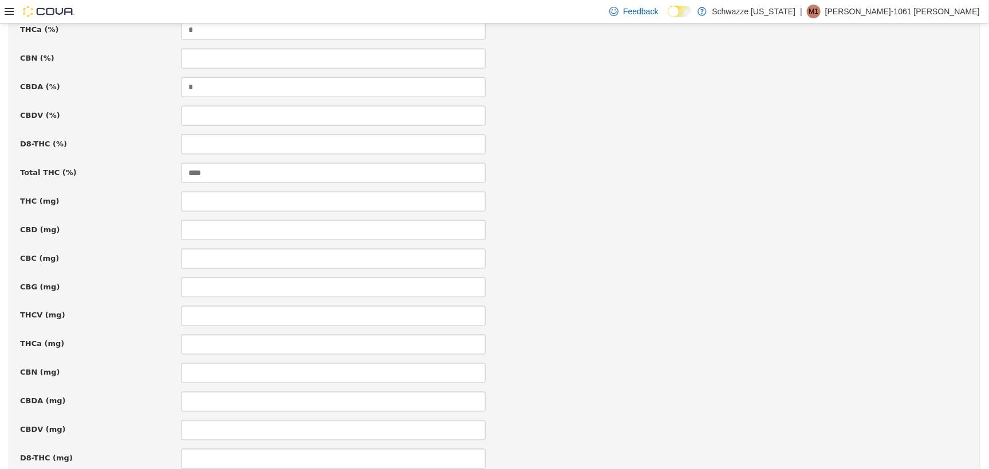
scroll to position [774, 0]
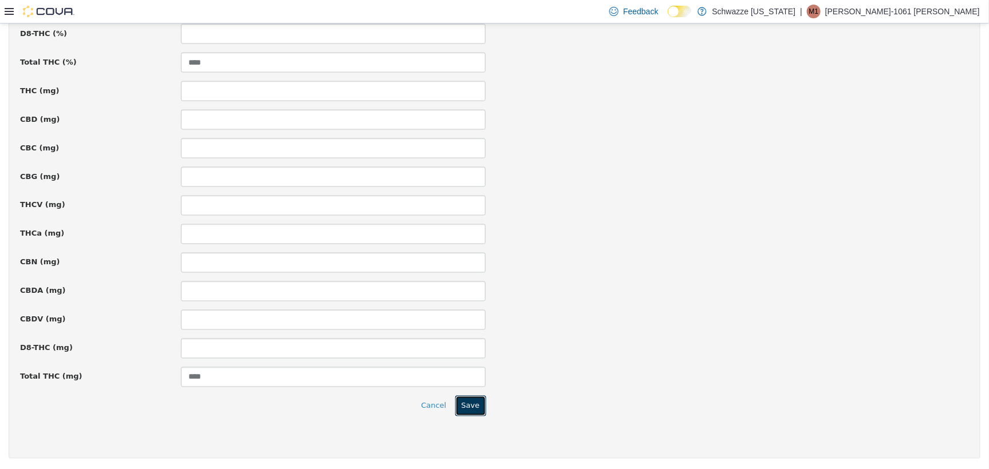
click at [464, 406] on button "Save" at bounding box center [470, 406] width 31 height 21
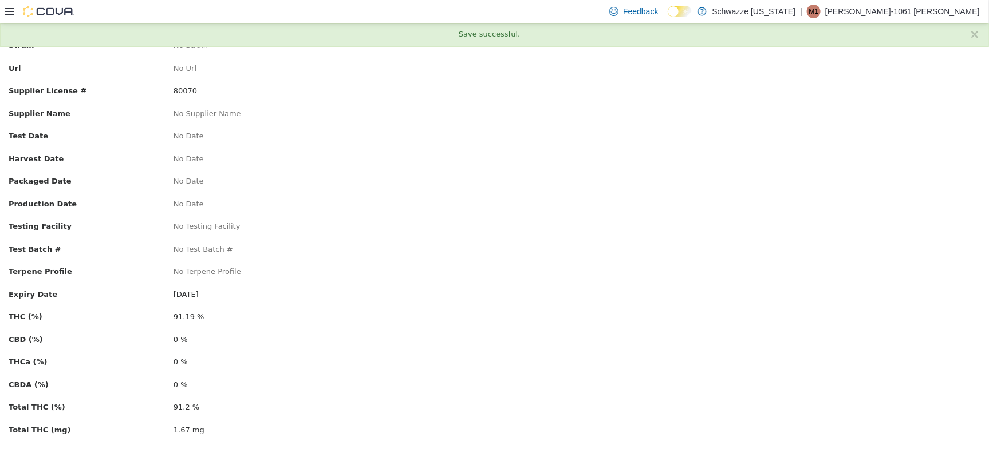
scroll to position [0, 0]
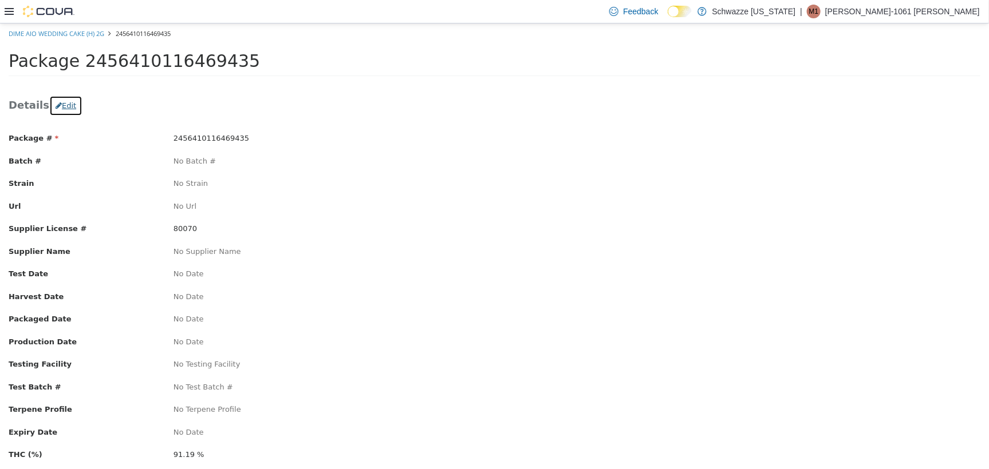
click at [53, 105] on button "Edit" at bounding box center [65, 105] width 33 height 21
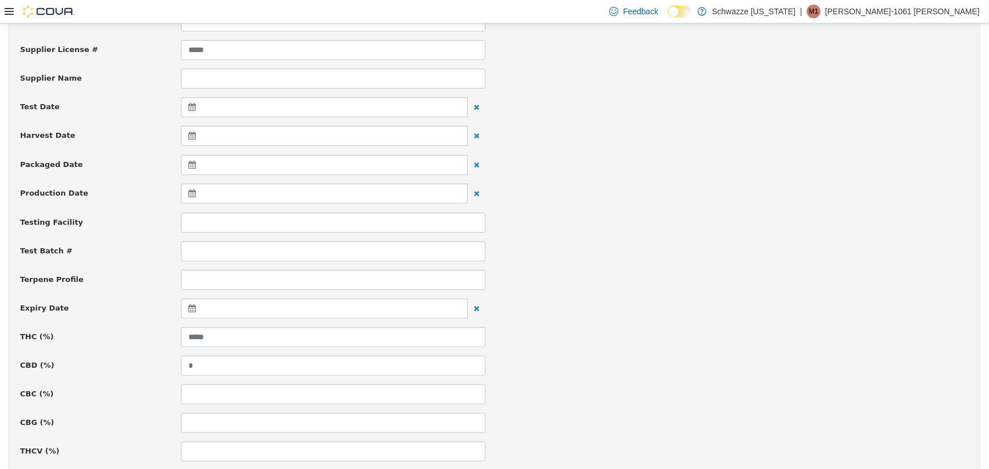
scroll to position [286, 0]
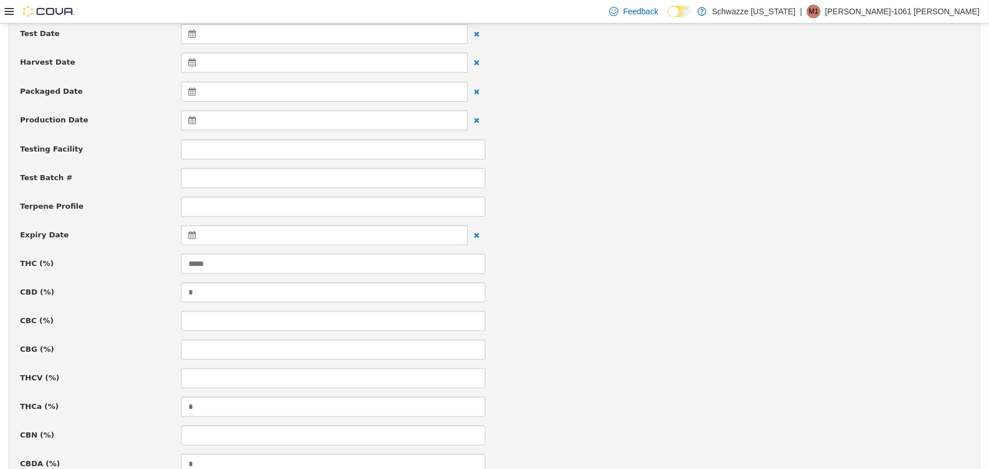
click at [189, 236] on icon at bounding box center [194, 235] width 12 height 8
click at [308, 257] on th at bounding box center [304, 264] width 18 height 20
click at [308, 256] on th at bounding box center [304, 264] width 18 height 20
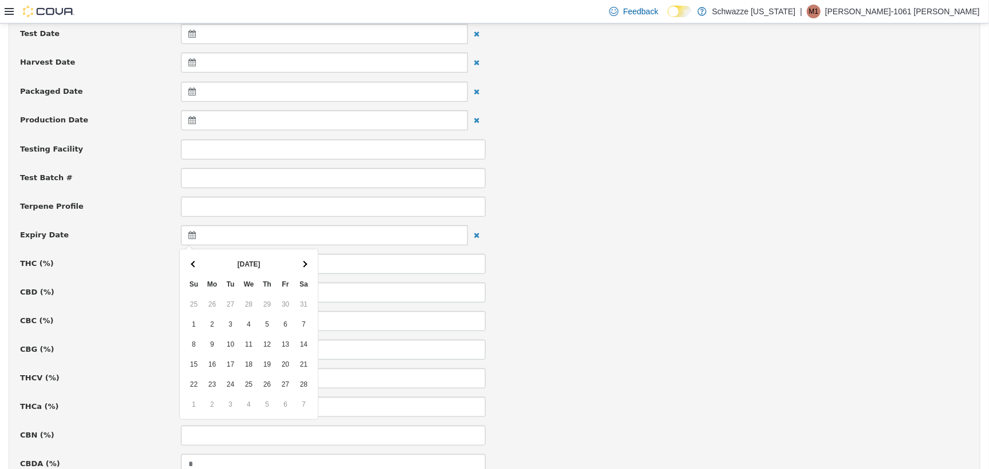
click at [308, 256] on th at bounding box center [304, 264] width 18 height 20
click at [306, 258] on th at bounding box center [304, 264] width 18 height 20
click at [307, 257] on th at bounding box center [304, 264] width 18 height 20
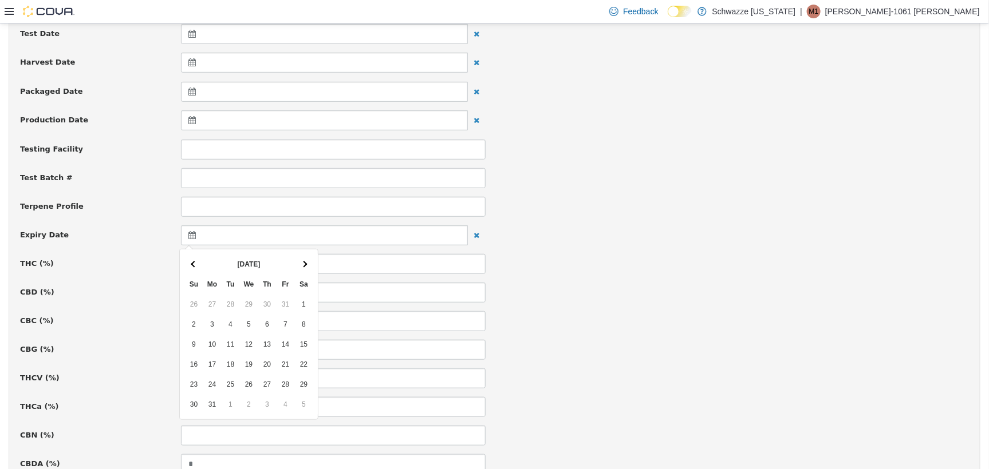
click at [307, 257] on th at bounding box center [304, 264] width 18 height 20
click at [196, 261] on th at bounding box center [194, 264] width 18 height 20
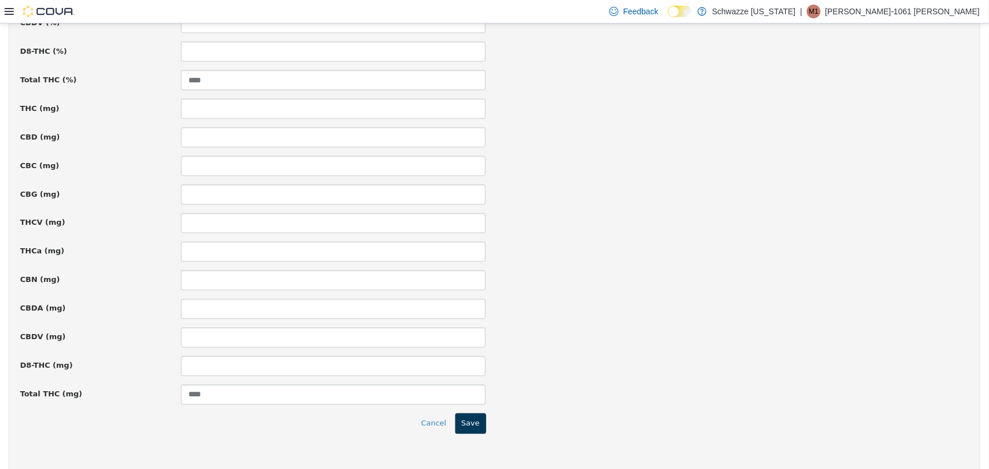
scroll to position [774, 0]
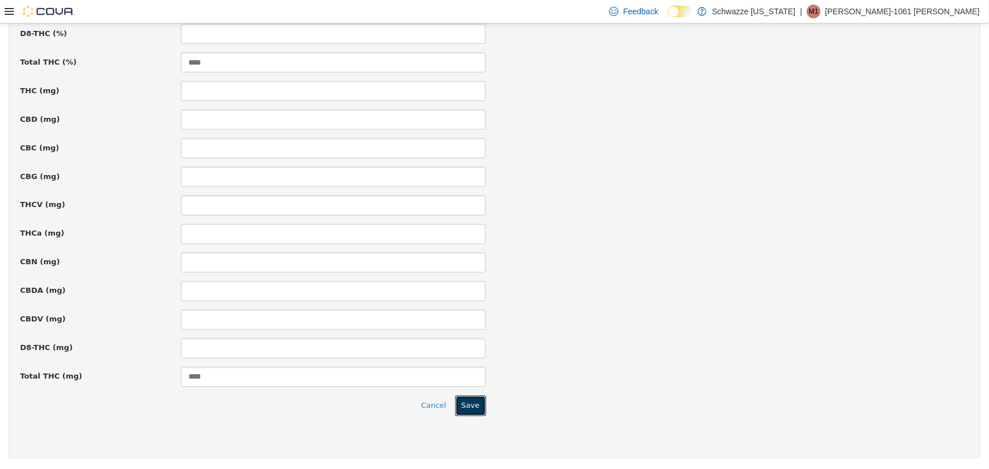
click at [464, 404] on button "Save" at bounding box center [470, 406] width 31 height 21
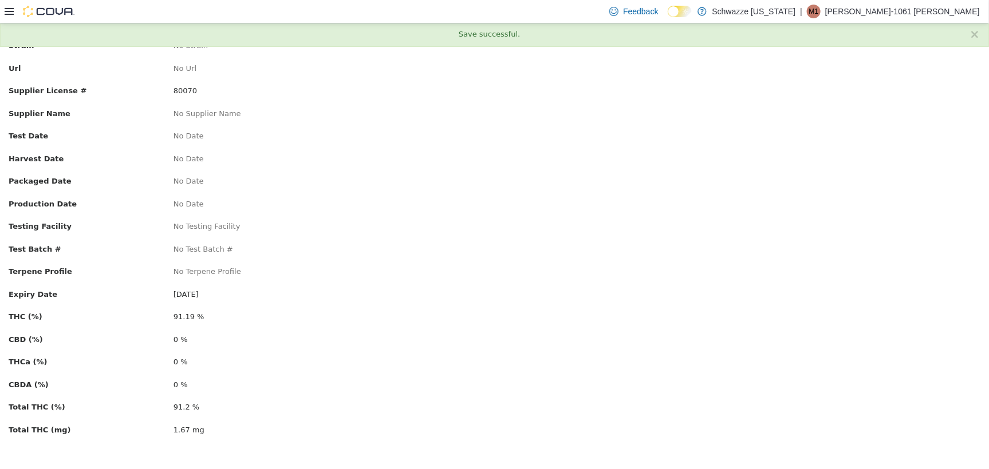
scroll to position [0, 0]
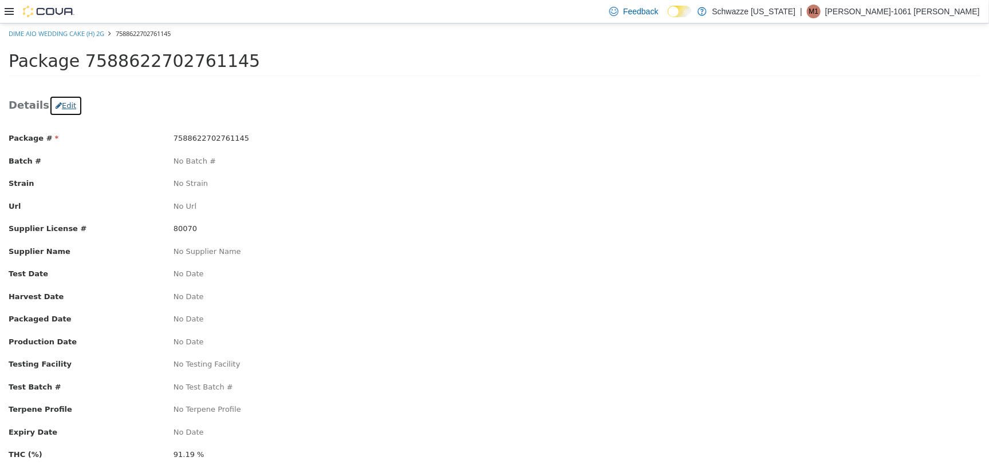
click at [64, 106] on button "Edit" at bounding box center [65, 105] width 33 height 21
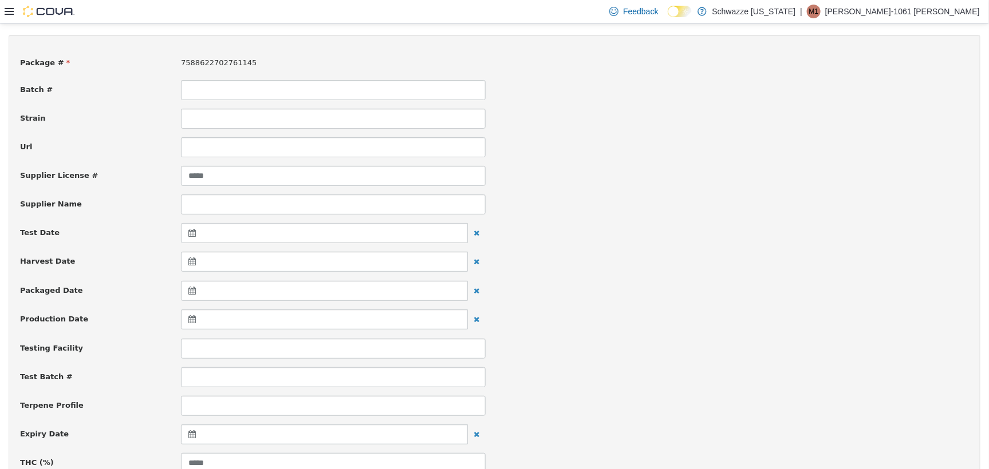
scroll to position [143, 0]
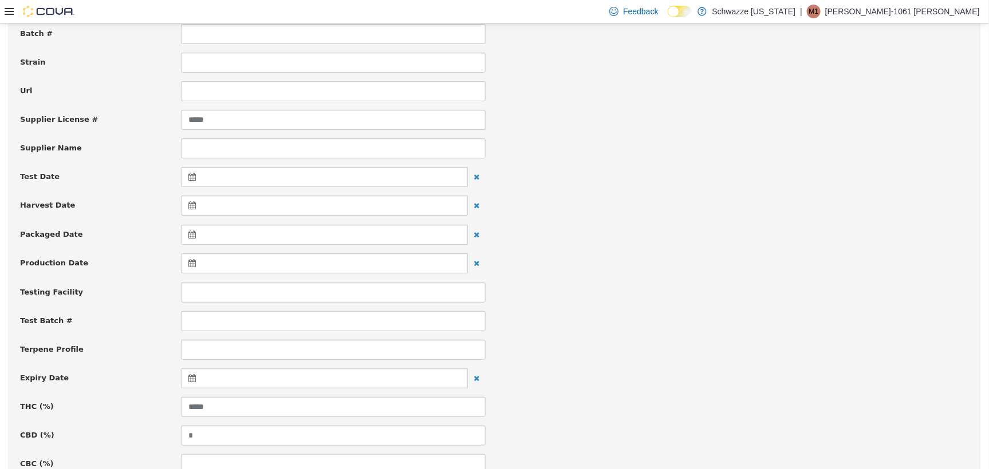
click at [189, 380] on icon at bounding box center [194, 378] width 12 height 8
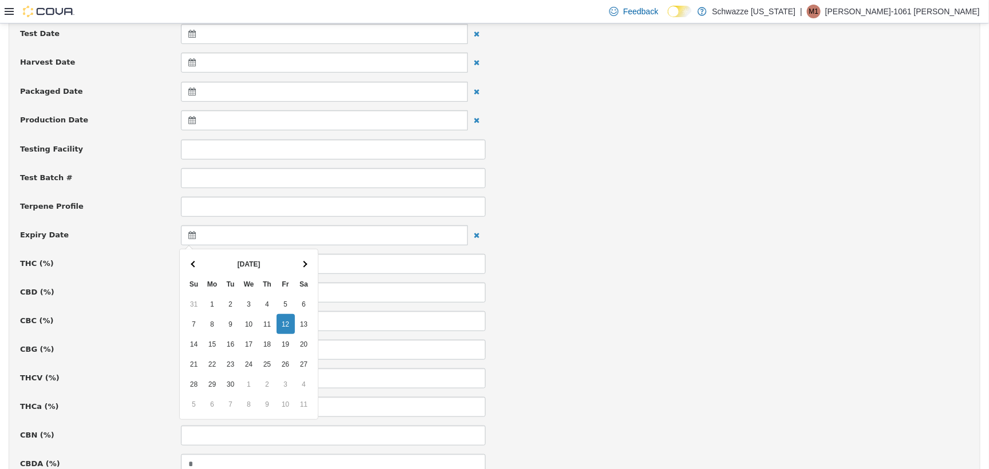
click at [309, 277] on th "Sa" at bounding box center [304, 284] width 18 height 20
click at [303, 266] on th at bounding box center [304, 264] width 18 height 20
click at [303, 266] on span at bounding box center [304, 263] width 6 height 6
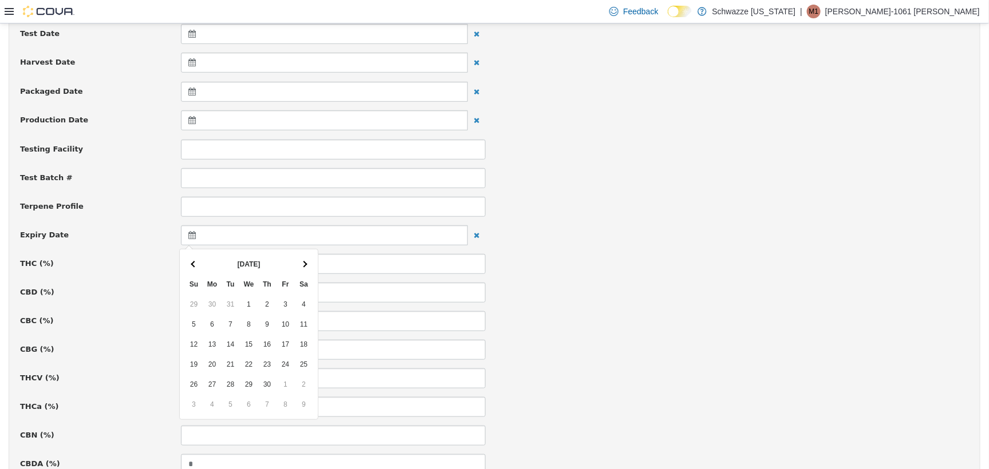
click at [303, 266] on span at bounding box center [304, 263] width 6 height 6
click at [194, 263] on span at bounding box center [194, 263] width 6 height 6
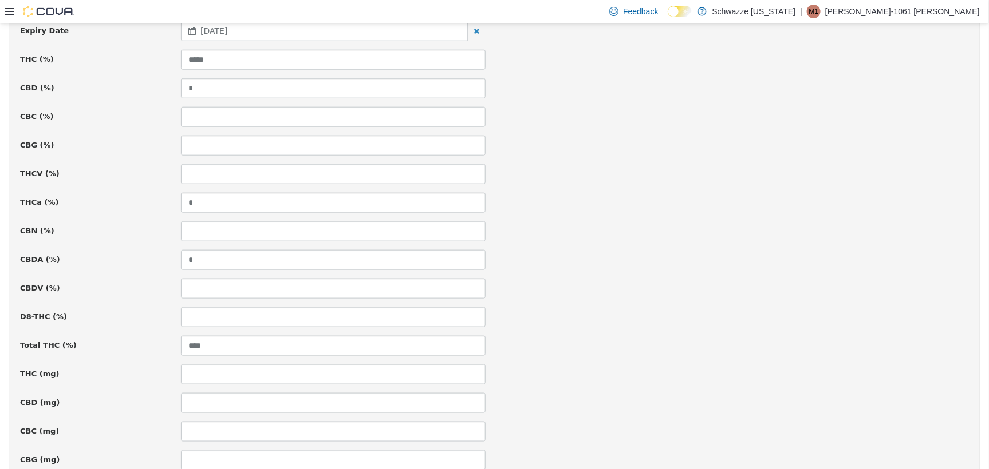
scroll to position [774, 0]
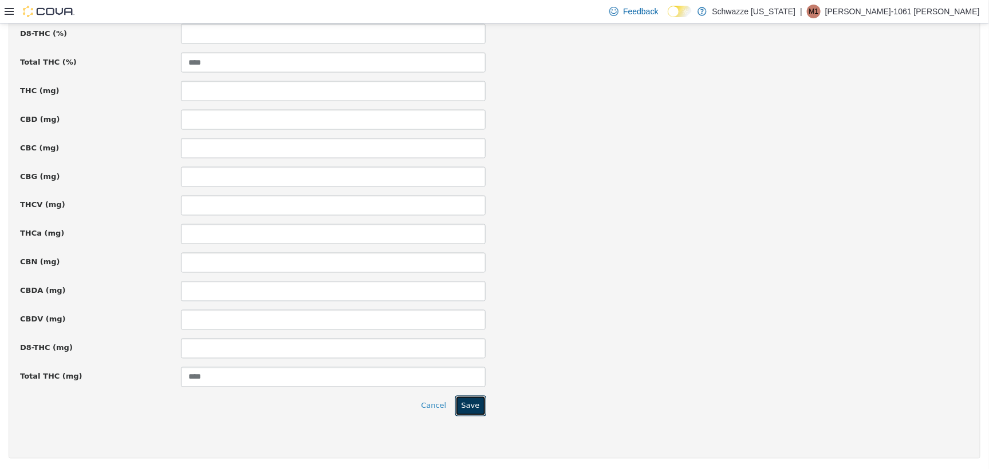
click at [461, 403] on button "Save" at bounding box center [470, 406] width 31 height 21
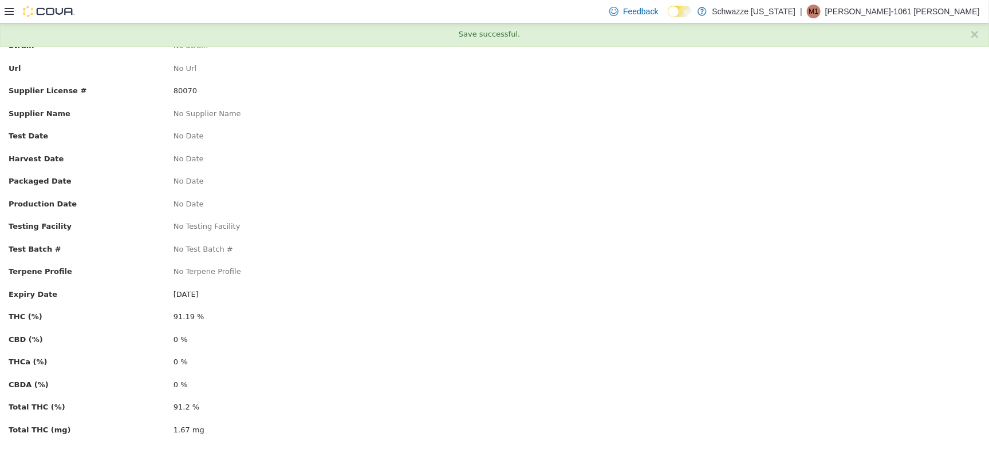
scroll to position [0, 0]
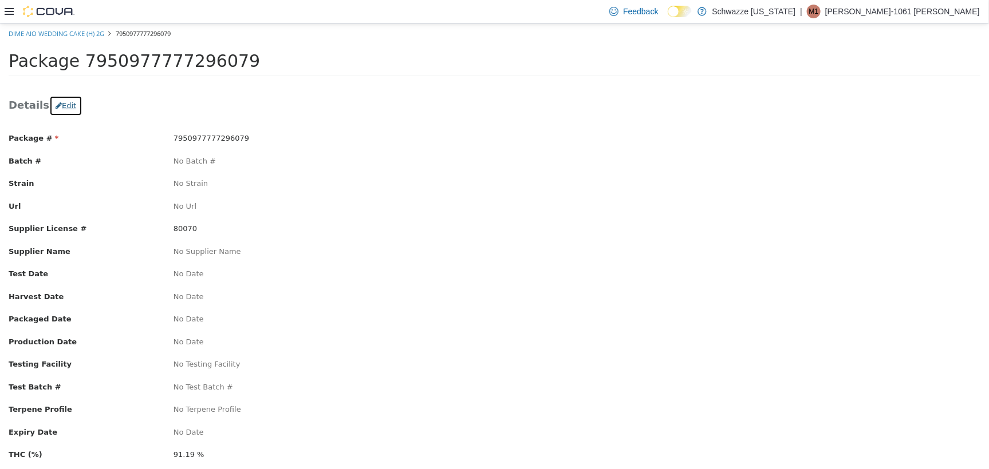
click at [58, 112] on button "Edit" at bounding box center [65, 105] width 33 height 21
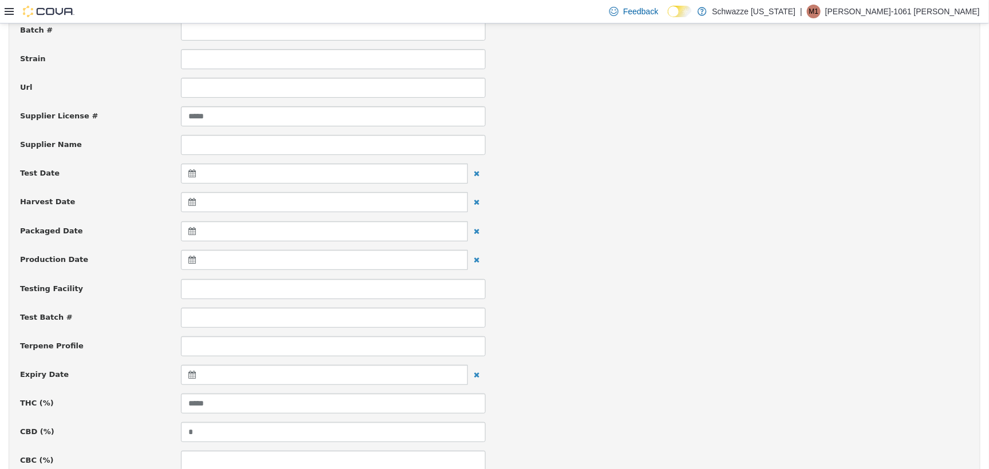
scroll to position [286, 0]
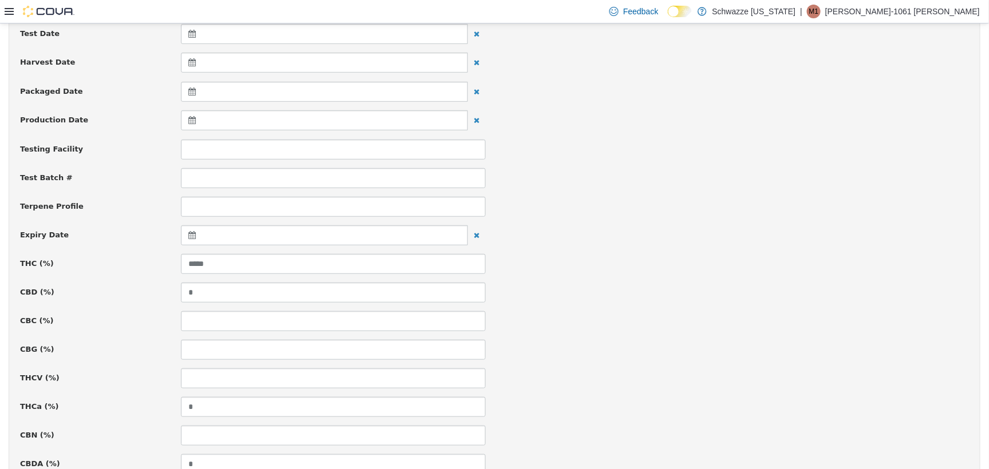
click at [191, 234] on icon at bounding box center [194, 235] width 12 height 8
click at [302, 256] on th at bounding box center [304, 264] width 18 height 20
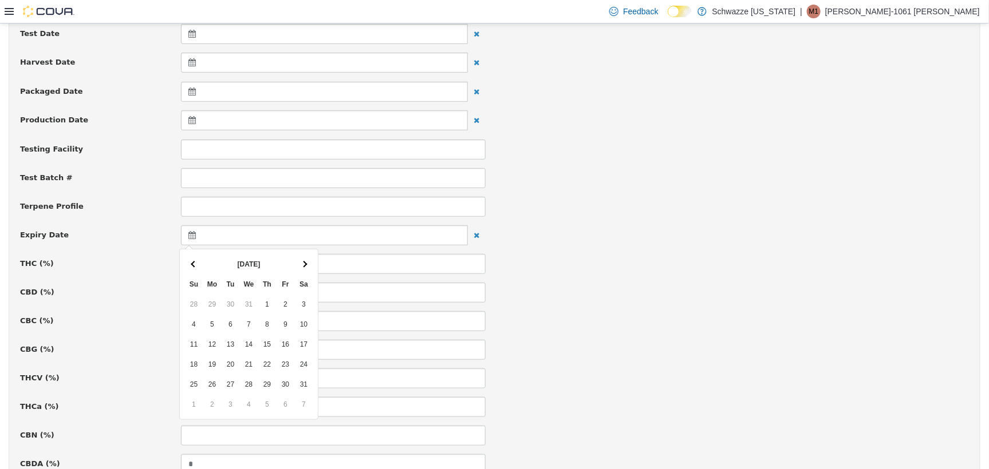
click at [302, 256] on th at bounding box center [304, 264] width 18 height 20
click at [303, 257] on th at bounding box center [304, 264] width 18 height 20
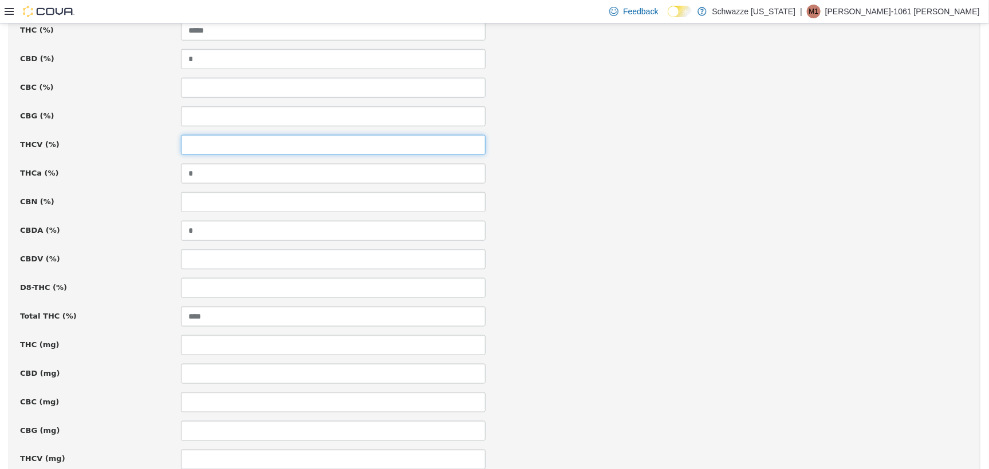
scroll to position [774, 0]
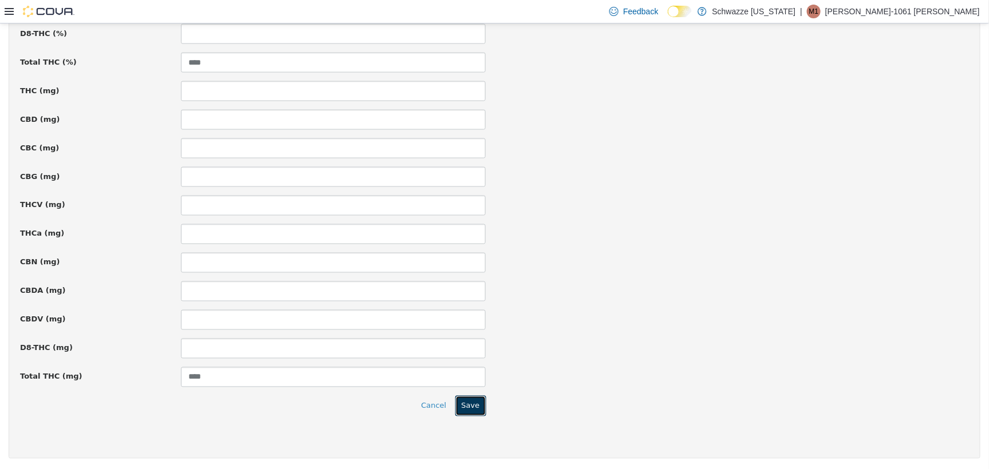
click at [466, 403] on button "Save" at bounding box center [470, 406] width 31 height 21
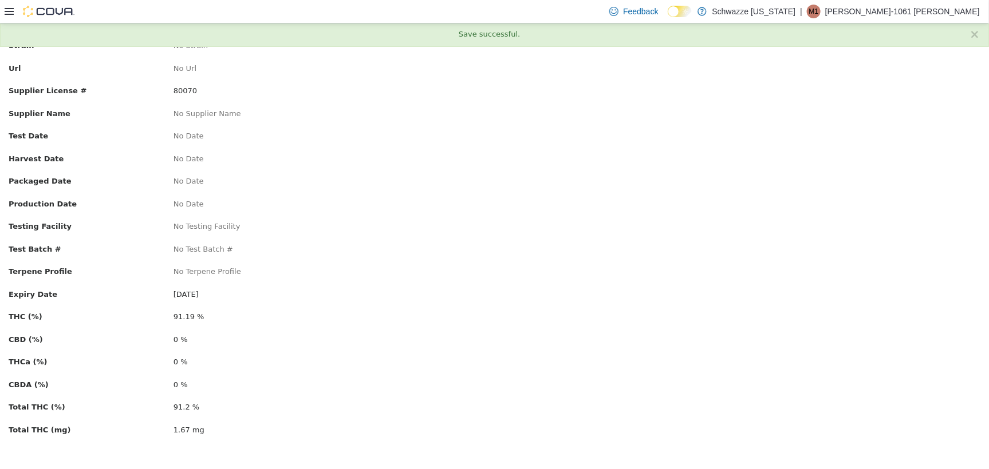
scroll to position [0, 0]
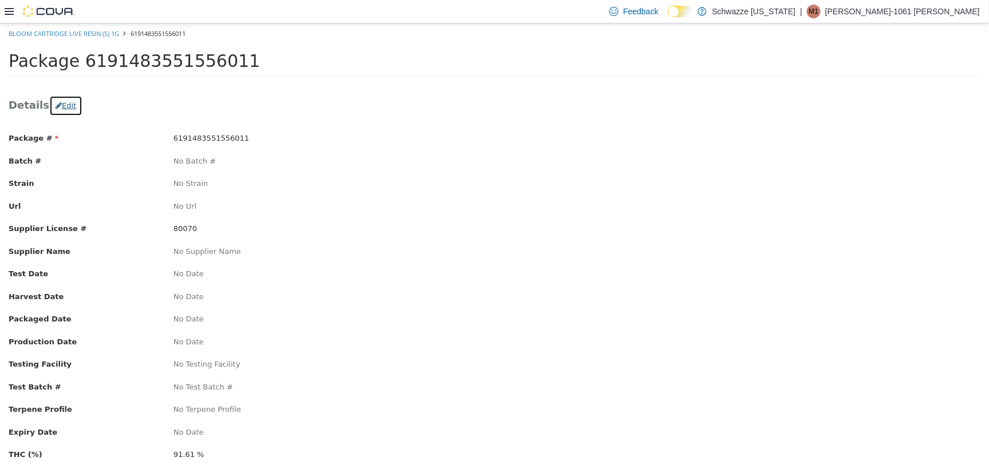
click at [56, 103] on icon "button" at bounding box center [59, 104] width 6 height 7
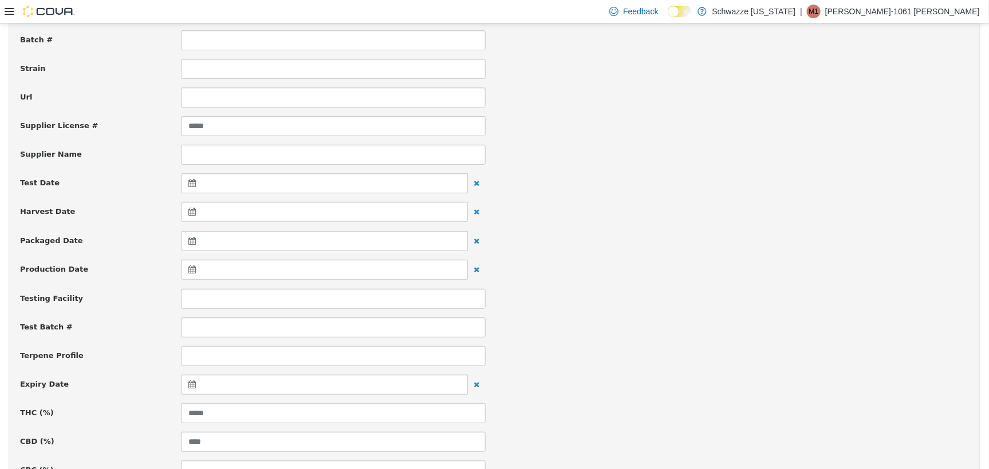
scroll to position [143, 0]
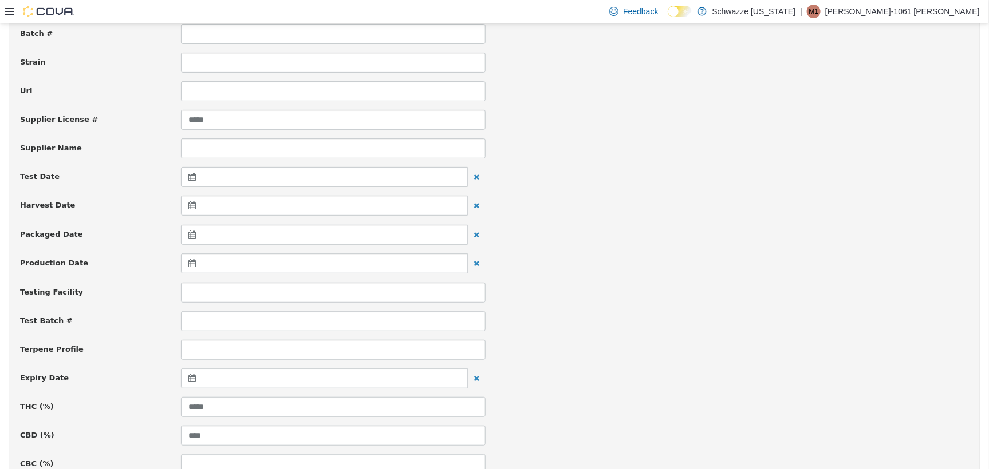
click at [188, 378] on icon at bounding box center [194, 378] width 12 height 8
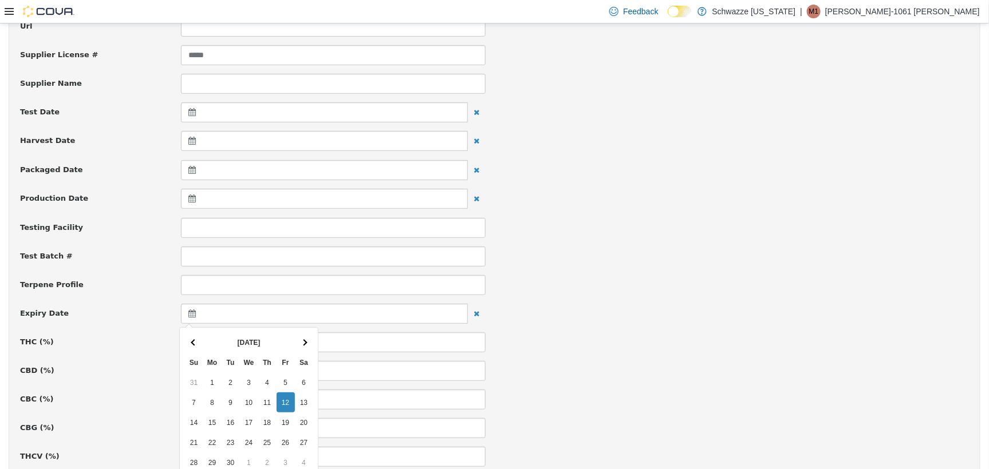
scroll to position [286, 0]
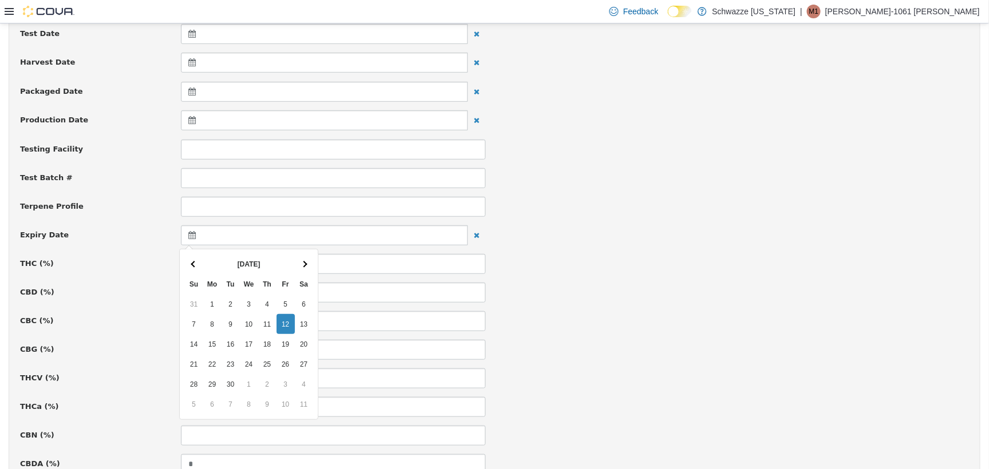
click at [305, 274] on th "Sa" at bounding box center [304, 284] width 18 height 20
click at [298, 259] on th at bounding box center [304, 264] width 18 height 20
click at [302, 259] on th at bounding box center [304, 264] width 18 height 20
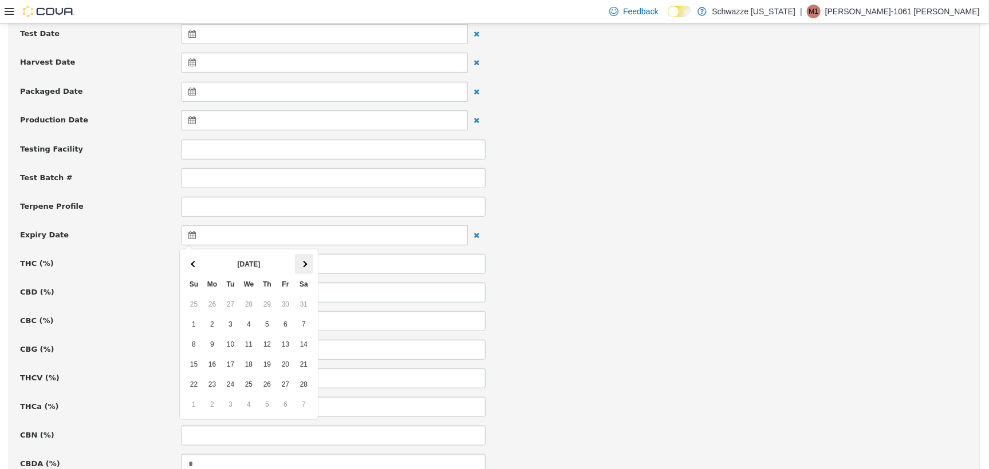
click at [304, 260] on th at bounding box center [304, 264] width 18 height 20
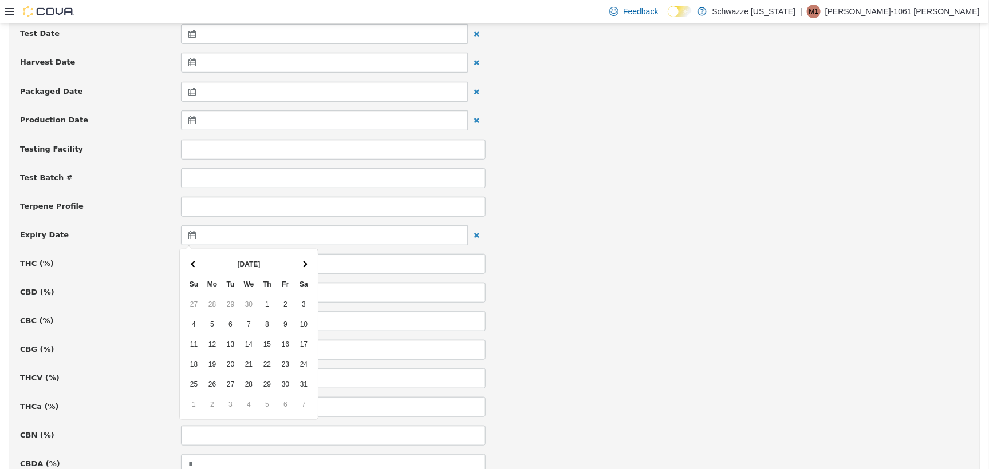
click at [304, 260] on th at bounding box center [304, 264] width 18 height 20
drag, startPoint x: 187, startPoint y: 260, endPoint x: 213, endPoint y: 250, distance: 28.1
click at [187, 260] on th at bounding box center [194, 264] width 18 height 20
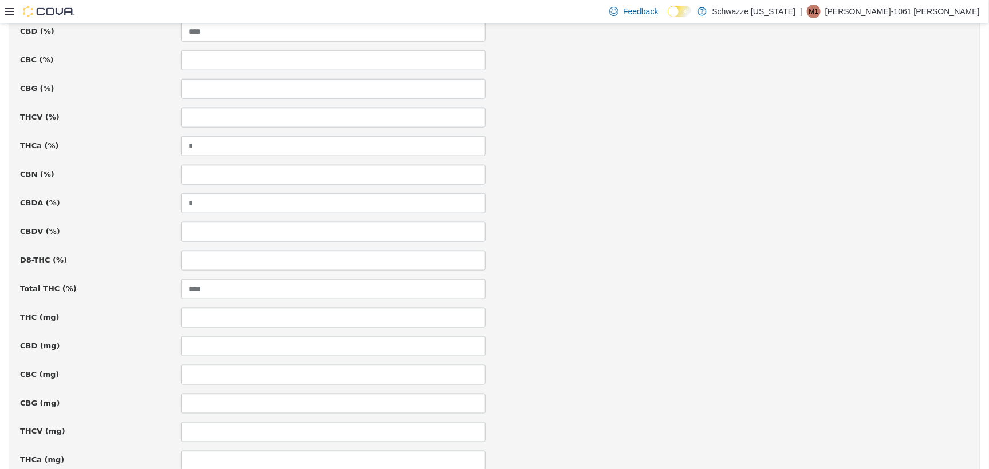
scroll to position [774, 0]
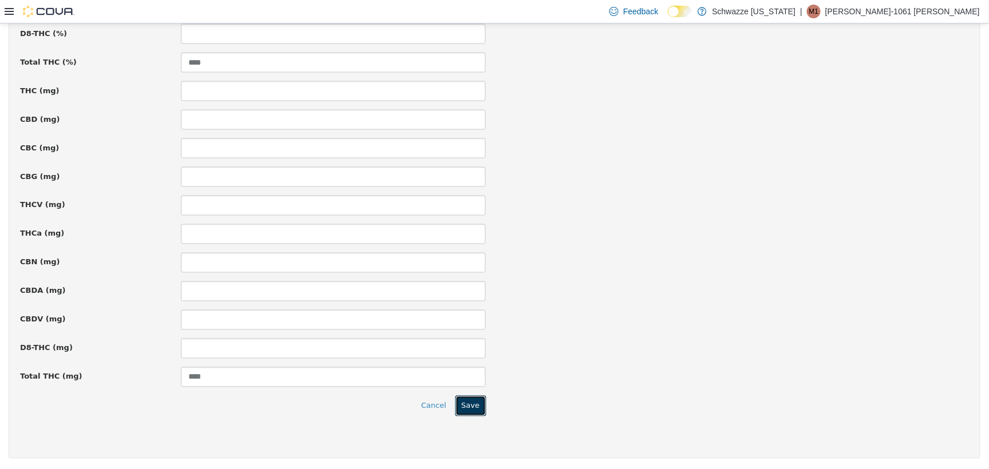
click at [463, 402] on button "Save" at bounding box center [470, 406] width 31 height 21
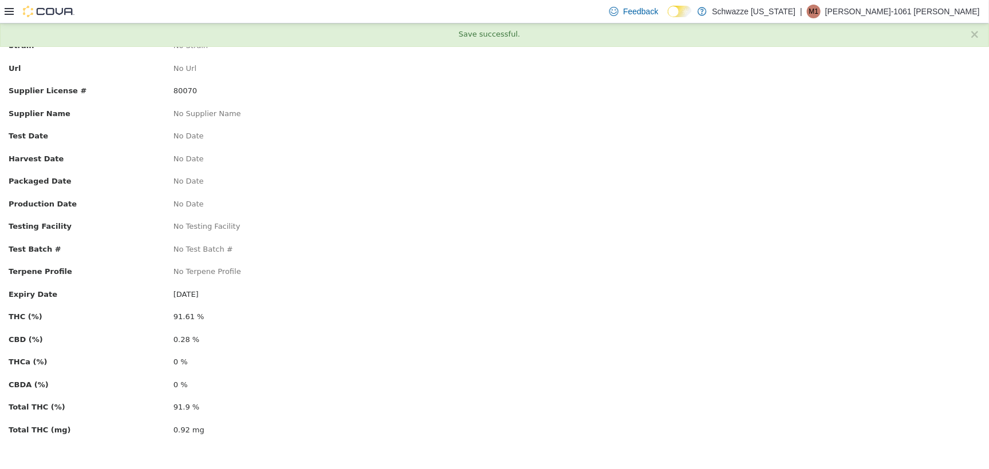
scroll to position [0, 0]
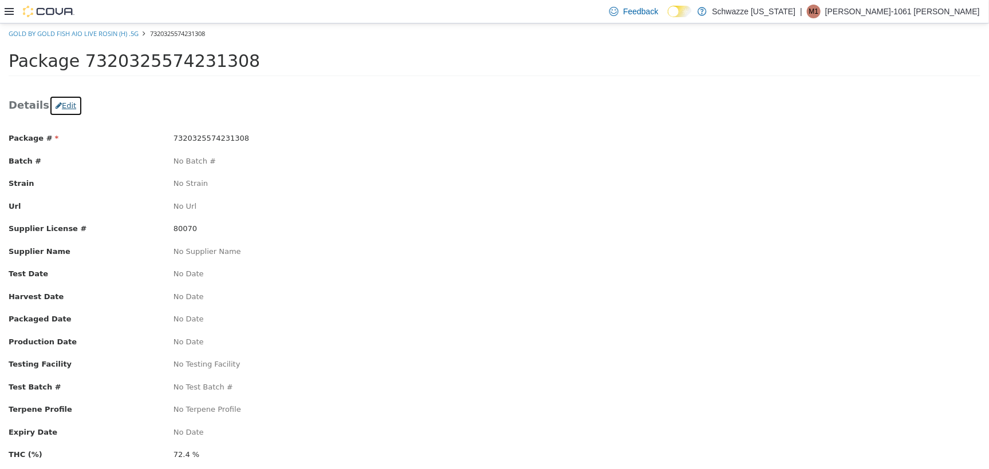
click at [57, 99] on button "Edit" at bounding box center [65, 105] width 33 height 21
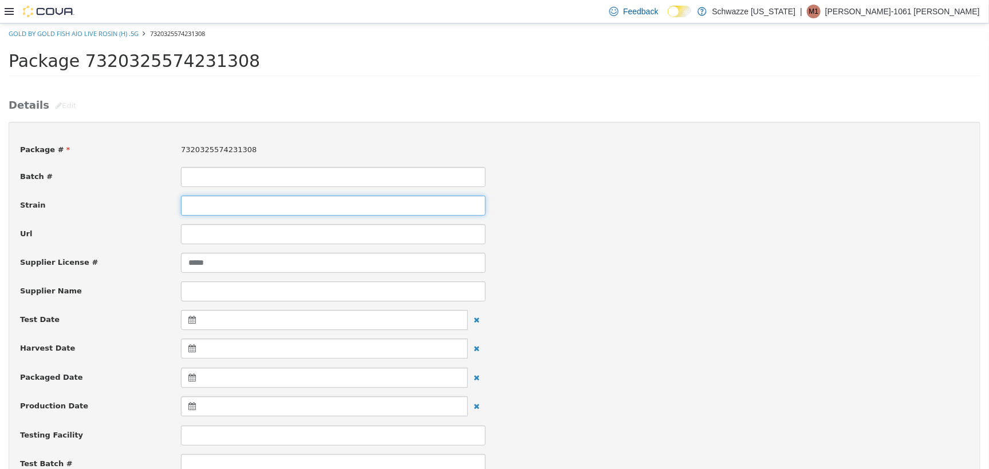
click at [200, 207] on input at bounding box center [333, 205] width 305 height 20
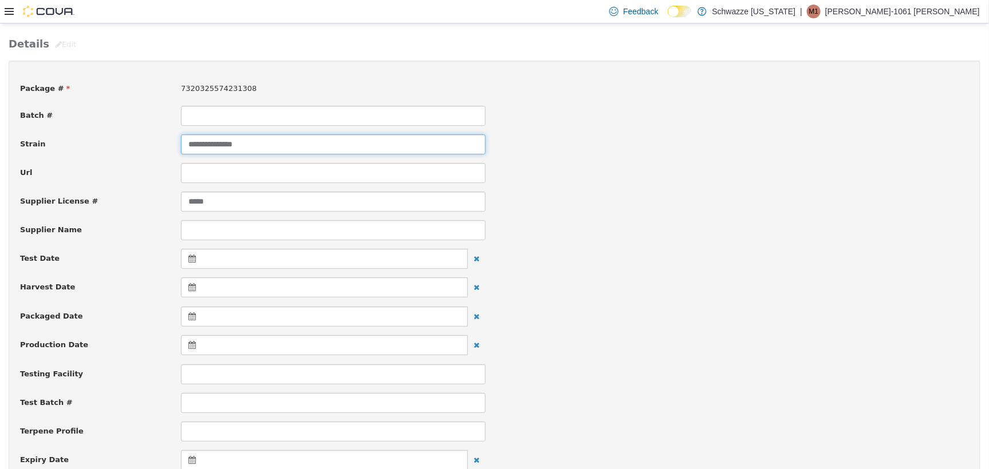
scroll to position [143, 0]
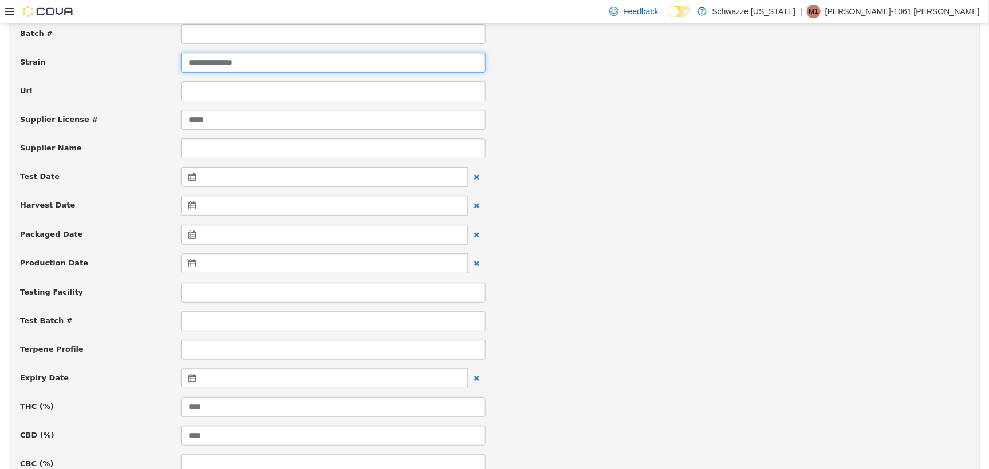
type input "**********"
click at [187, 372] on div at bounding box center [324, 378] width 287 height 20
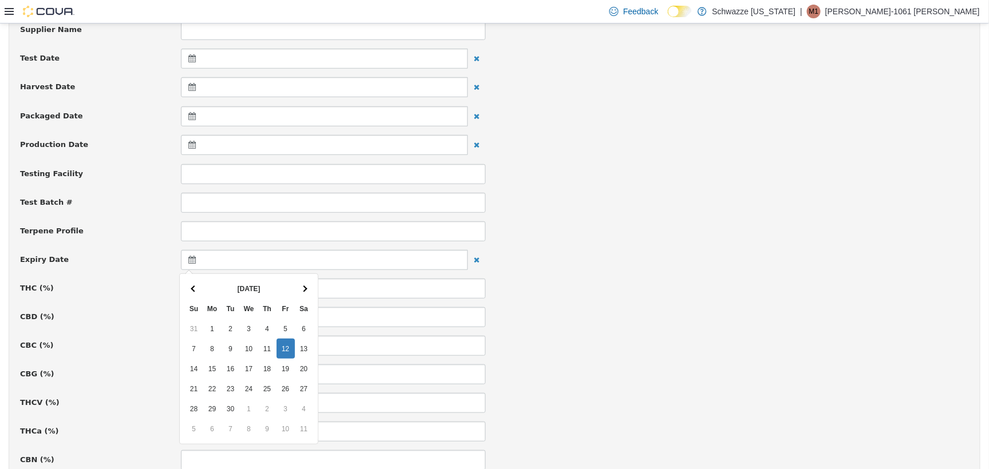
scroll to position [286, 0]
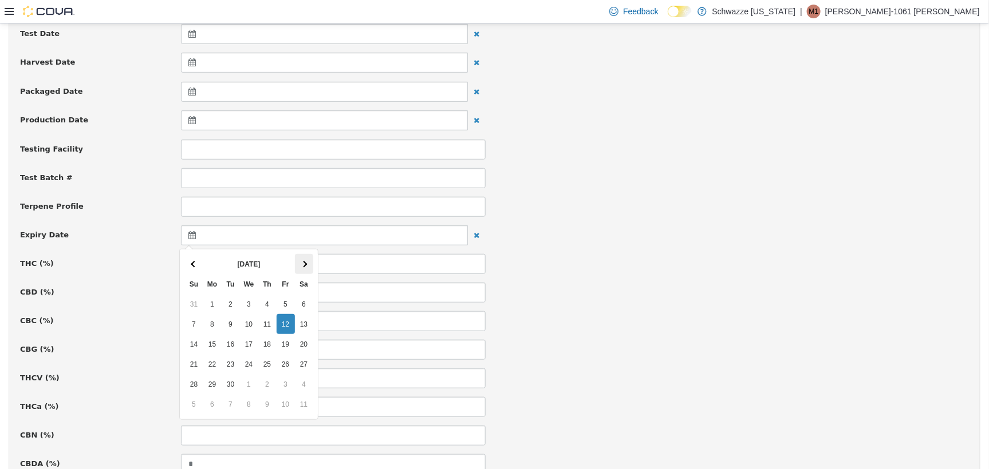
click at [305, 262] on span at bounding box center [304, 263] width 6 height 6
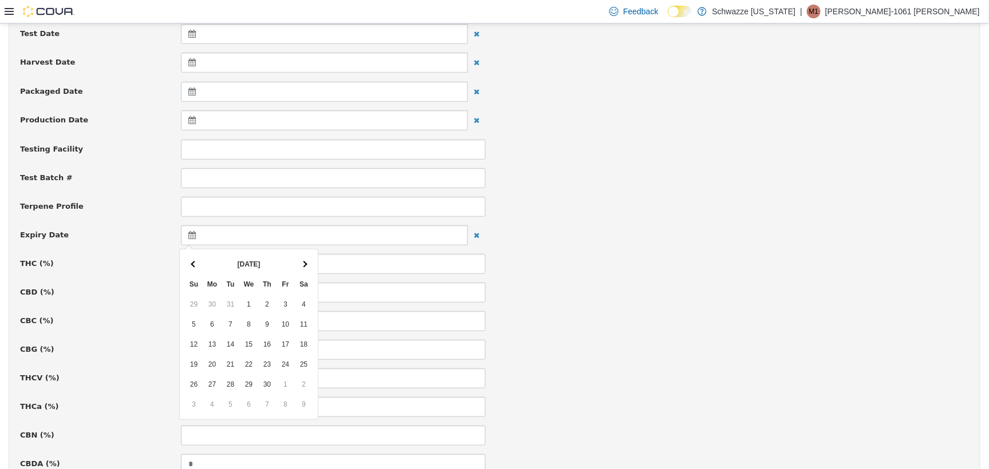
click at [305, 262] on span at bounding box center [304, 263] width 6 height 6
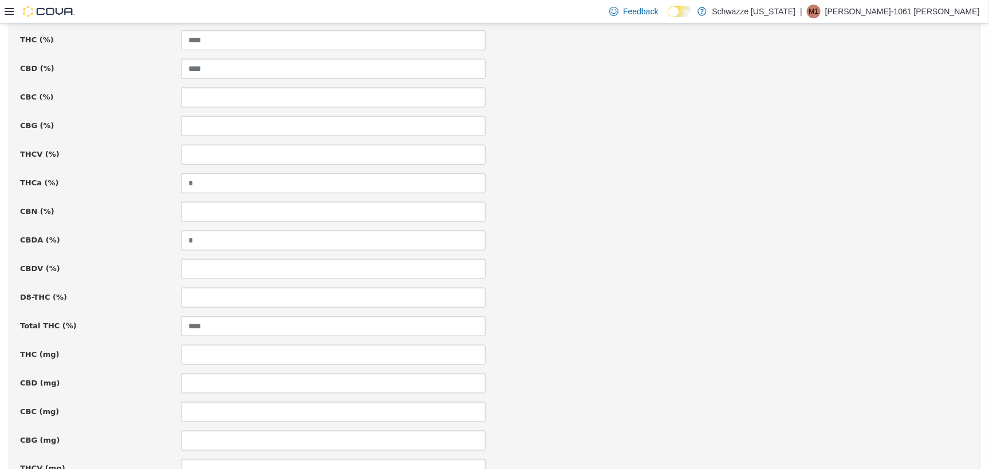
scroll to position [774, 0]
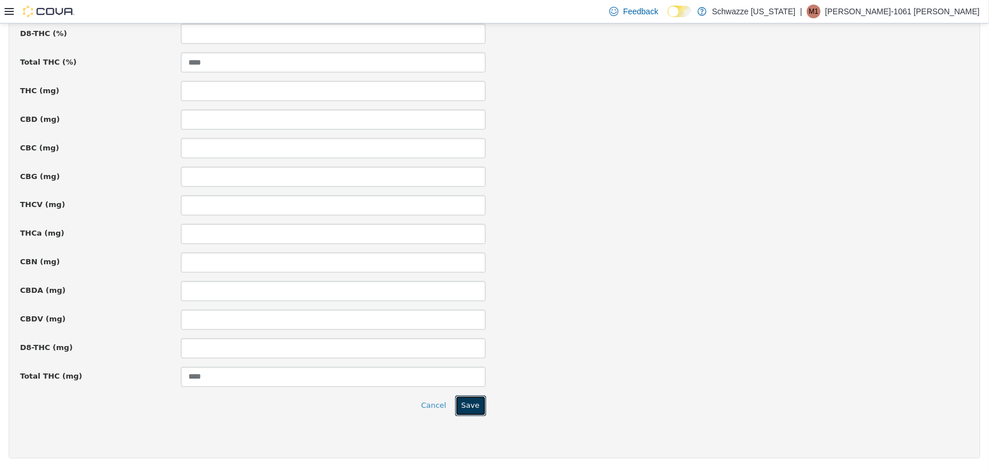
click at [466, 404] on button "Save" at bounding box center [470, 406] width 31 height 21
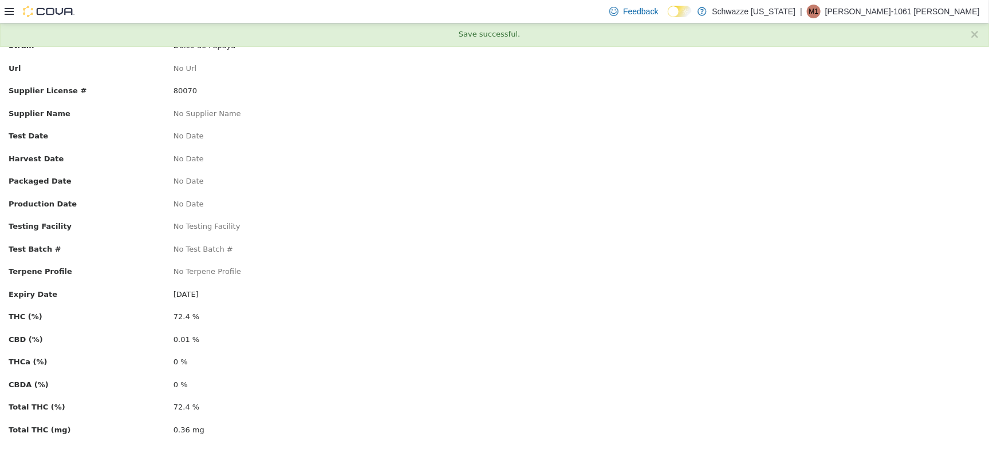
scroll to position [0, 0]
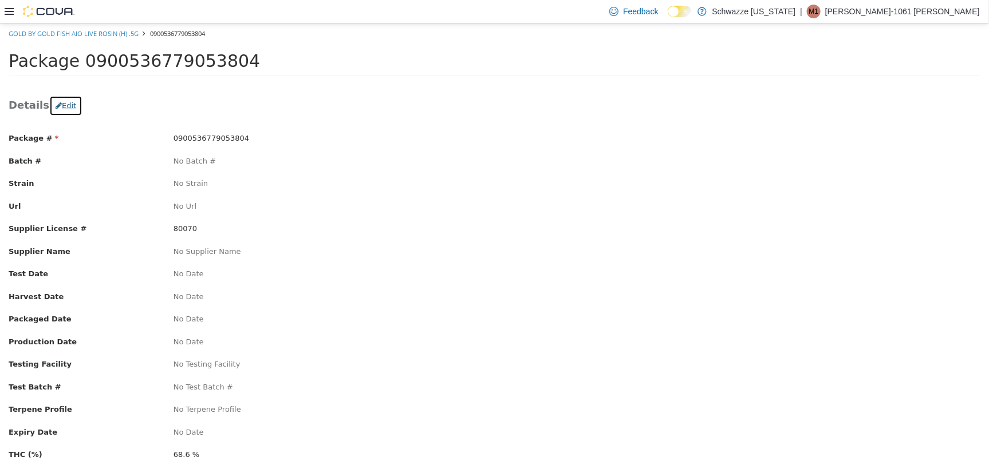
click at [69, 108] on button "Edit" at bounding box center [65, 105] width 33 height 21
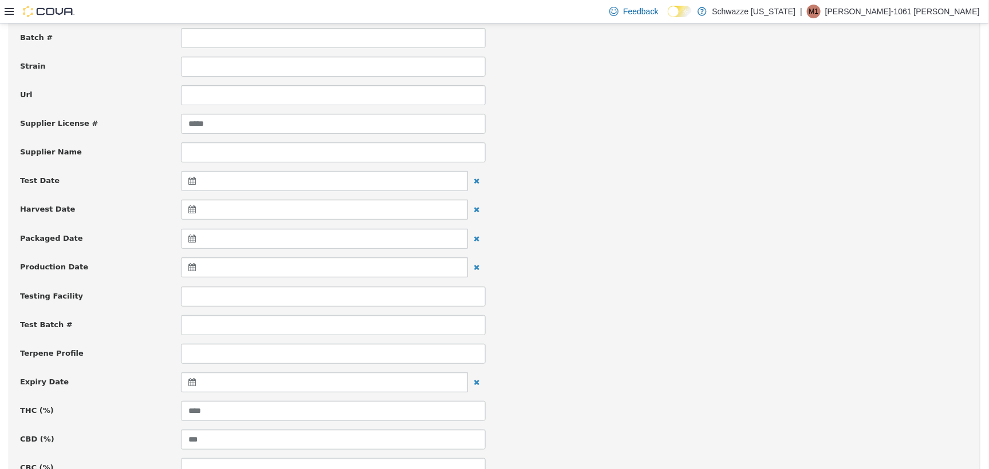
scroll to position [143, 0]
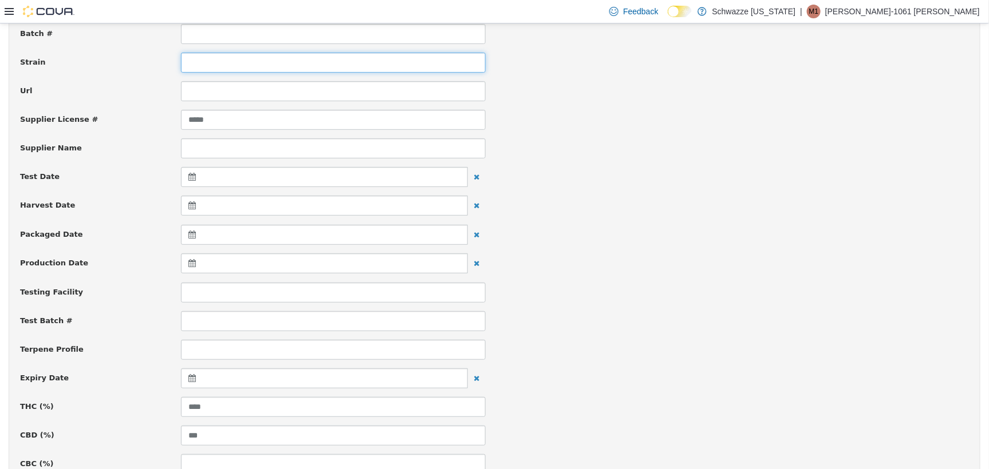
click at [195, 59] on input at bounding box center [333, 62] width 305 height 20
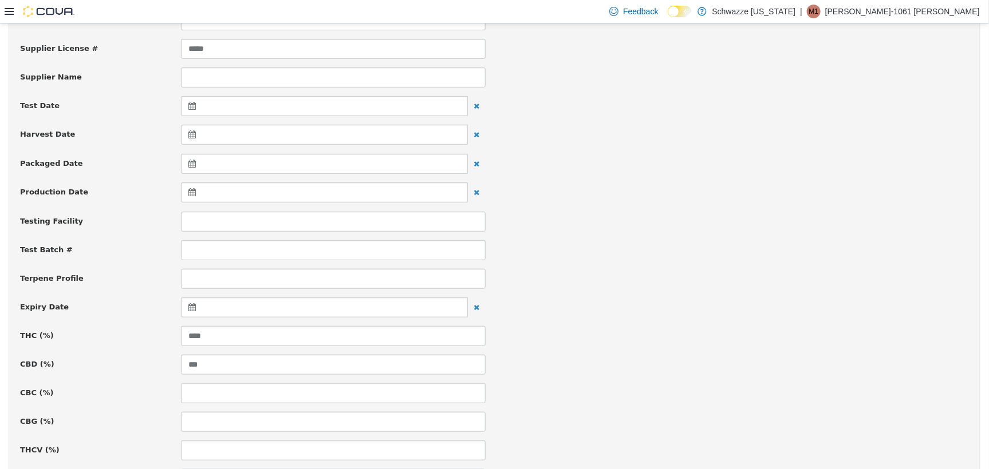
scroll to position [215, 0]
type input "*****"
click at [185, 307] on div at bounding box center [324, 307] width 287 height 20
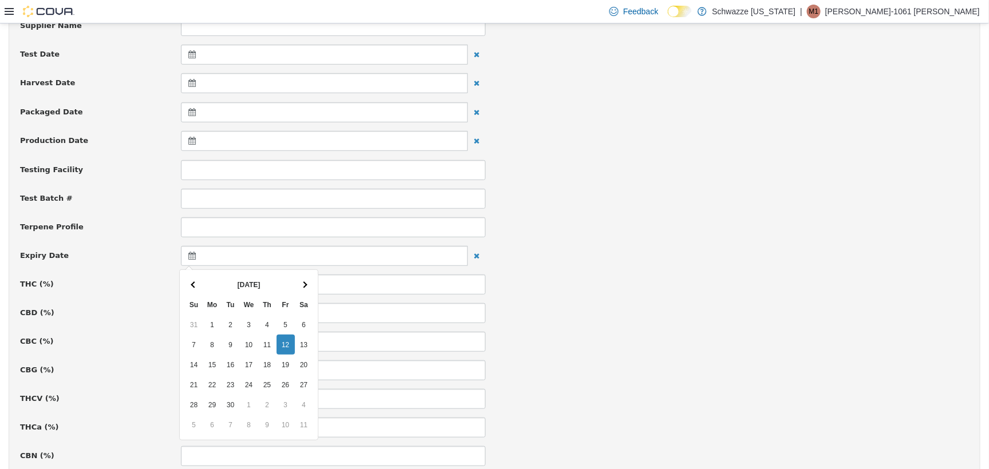
scroll to position [286, 0]
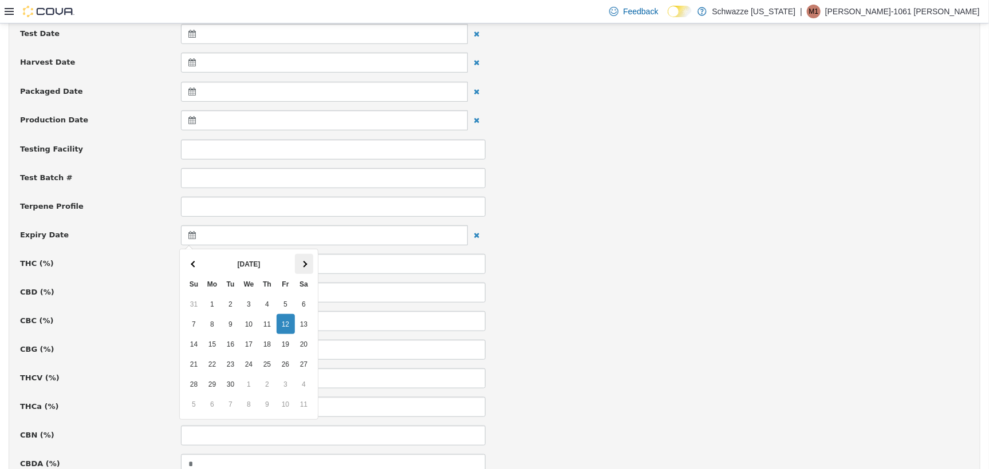
click at [311, 257] on th at bounding box center [304, 264] width 18 height 20
click at [311, 256] on th at bounding box center [304, 264] width 18 height 20
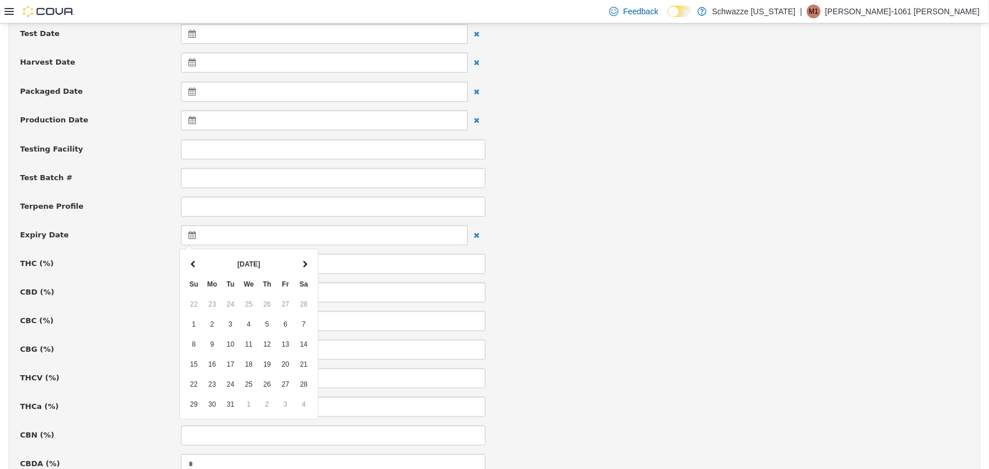
click at [311, 256] on th at bounding box center [304, 264] width 18 height 20
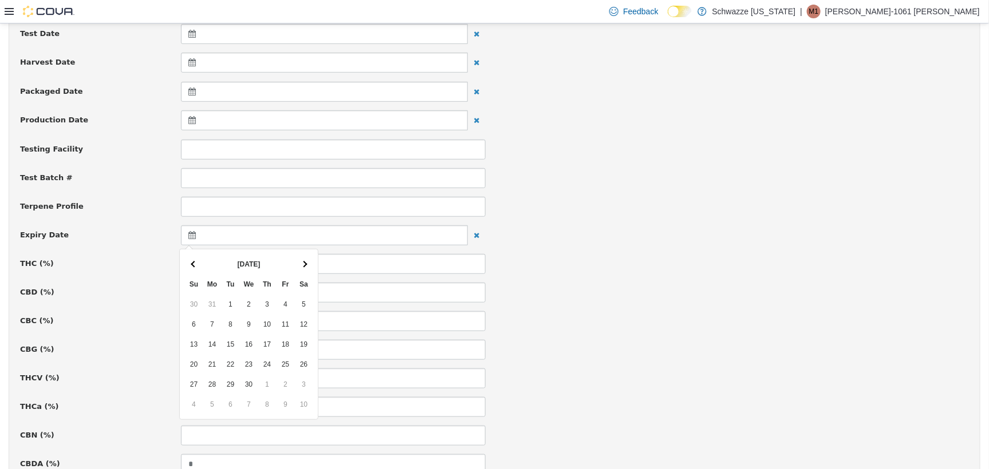
click at [311, 256] on th at bounding box center [304, 264] width 18 height 20
click at [188, 259] on th at bounding box center [194, 264] width 18 height 20
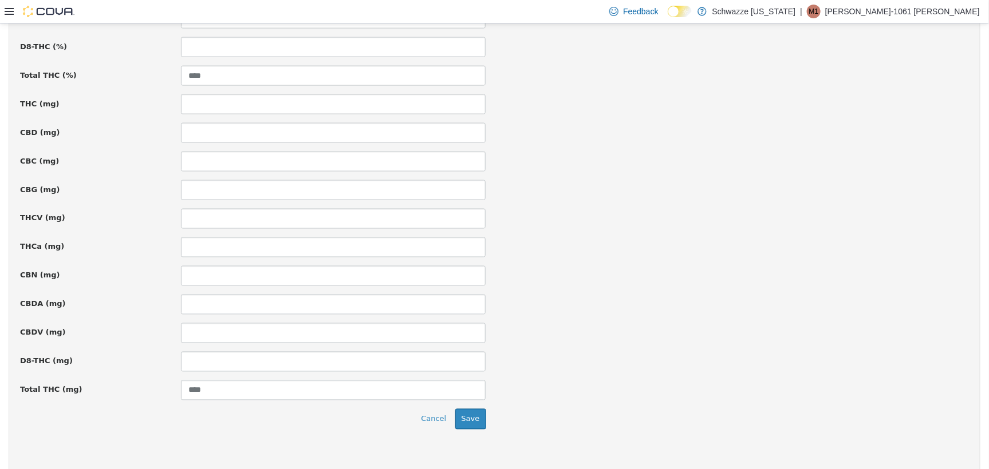
scroll to position [774, 0]
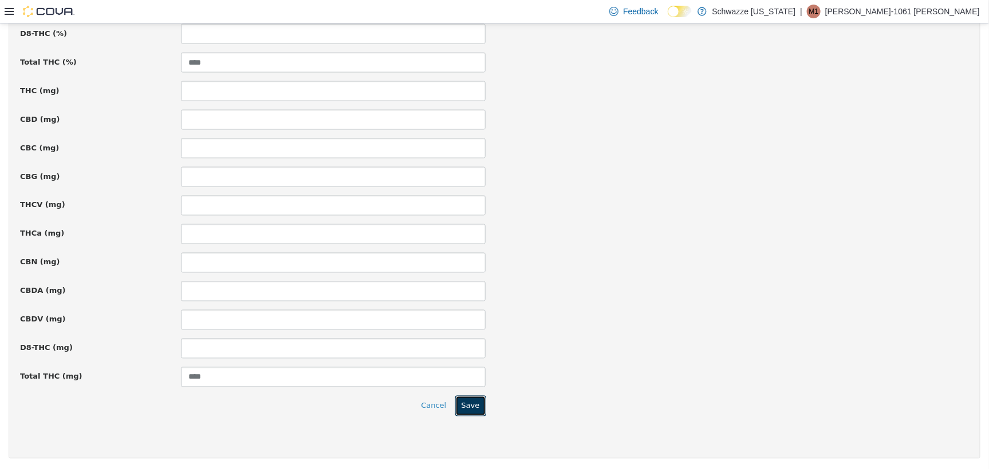
click at [466, 401] on button "Save" at bounding box center [470, 406] width 31 height 21
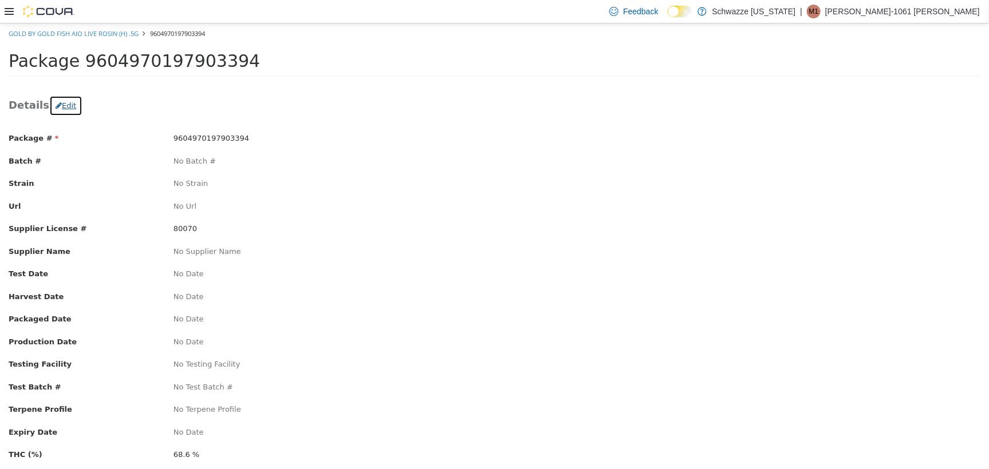
click at [60, 105] on button "Edit" at bounding box center [65, 105] width 33 height 21
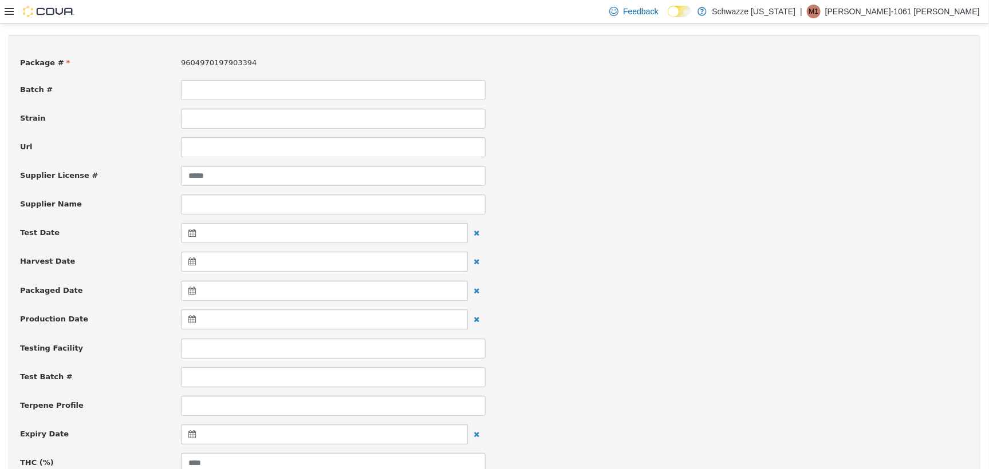
scroll to position [143, 0]
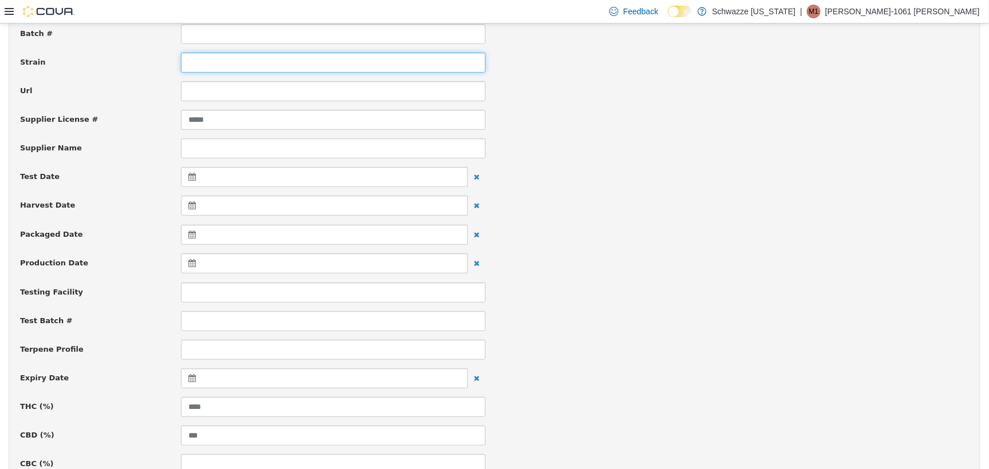
click at [199, 65] on input at bounding box center [333, 62] width 305 height 20
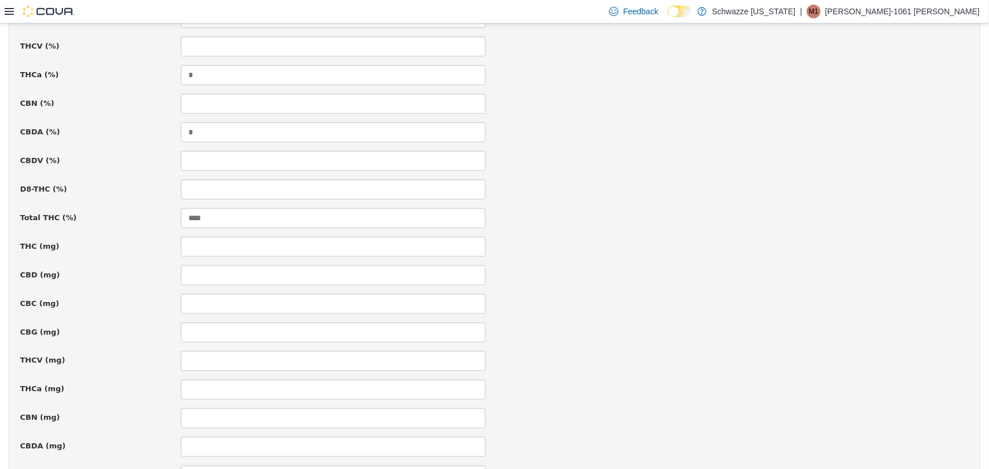
scroll to position [429, 0]
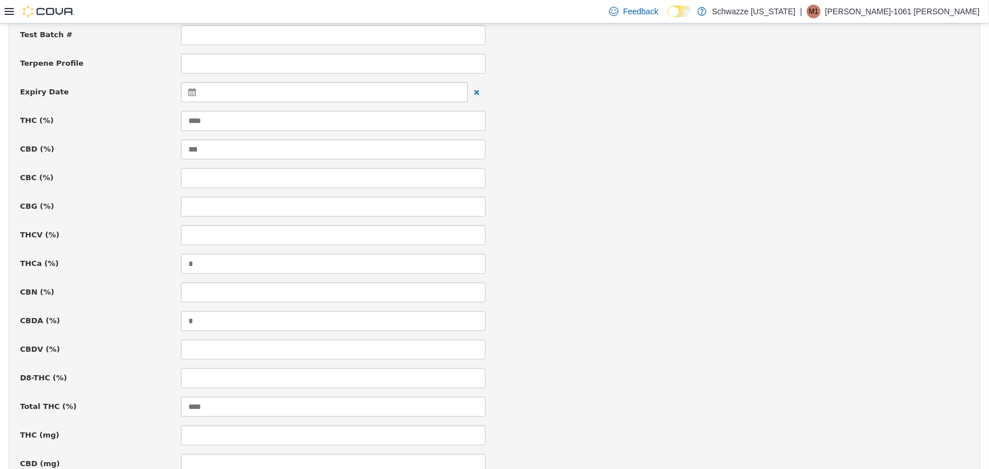
type input "*****"
click at [192, 93] on icon at bounding box center [194, 92] width 12 height 8
click at [296, 123] on th at bounding box center [304, 120] width 18 height 20
click at [297, 122] on th at bounding box center [304, 120] width 18 height 20
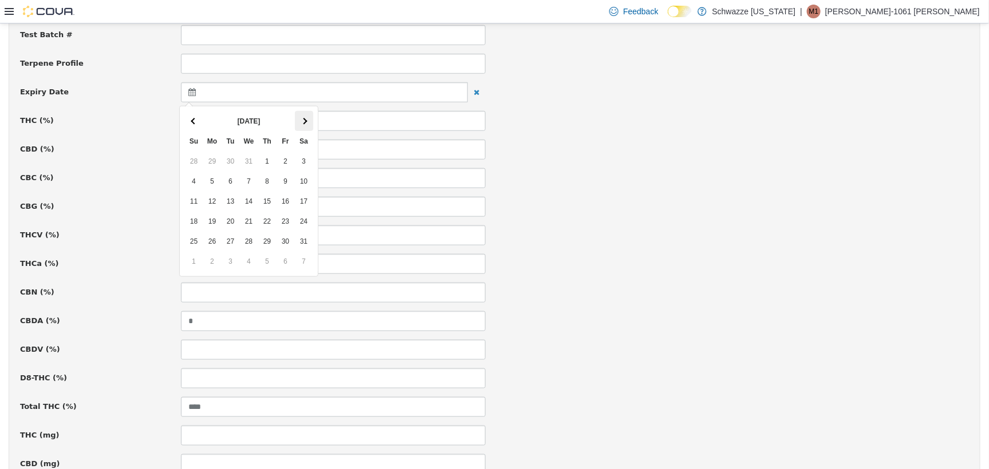
click at [299, 127] on th at bounding box center [304, 120] width 18 height 20
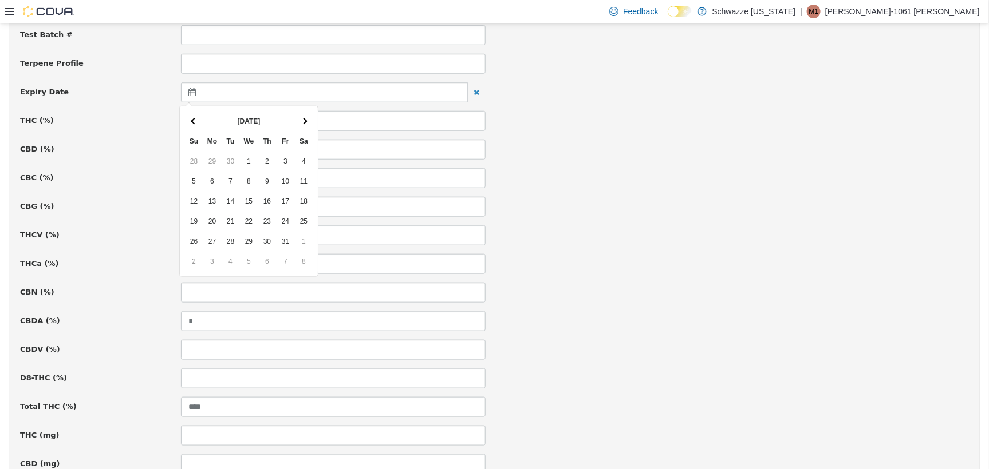
click at [299, 127] on th at bounding box center [304, 120] width 18 height 20
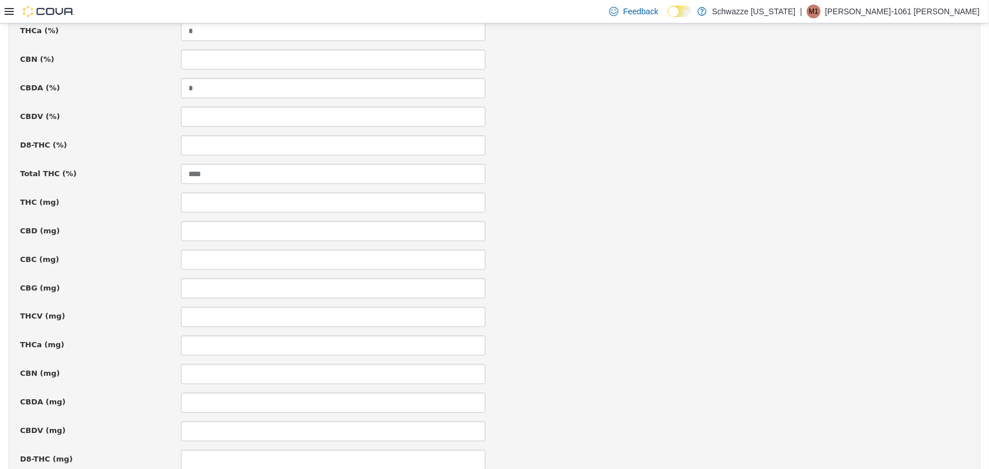
scroll to position [774, 0]
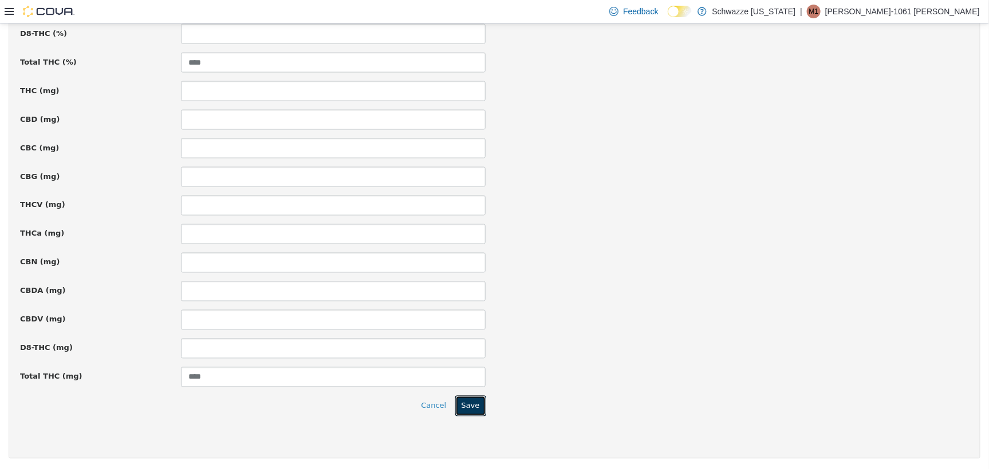
drag, startPoint x: 466, startPoint y: 398, endPoint x: 409, endPoint y: 148, distance: 256.7
click at [468, 396] on button "Save" at bounding box center [470, 406] width 31 height 21
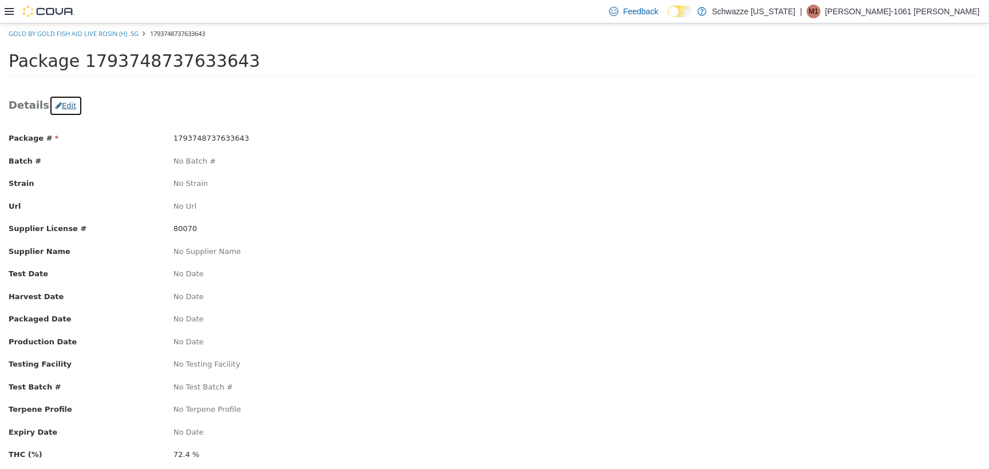
click at [61, 100] on button "Edit" at bounding box center [65, 105] width 33 height 21
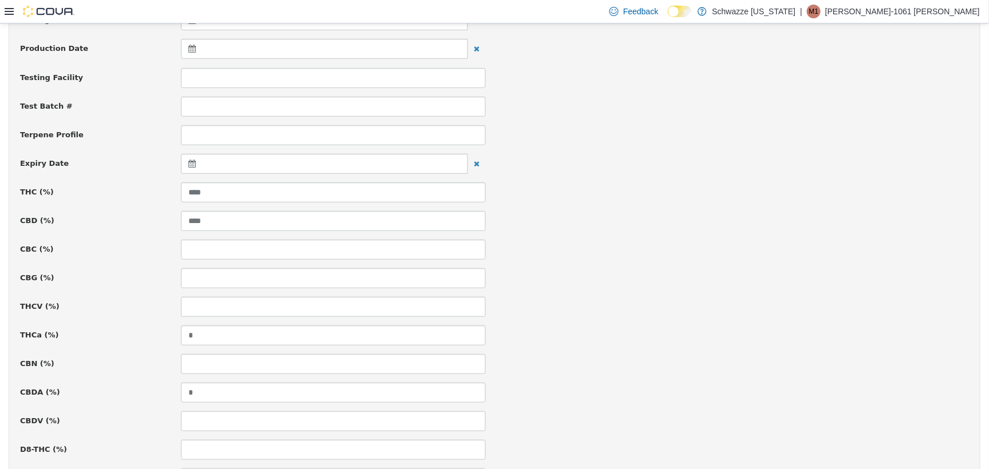
scroll to position [72, 0]
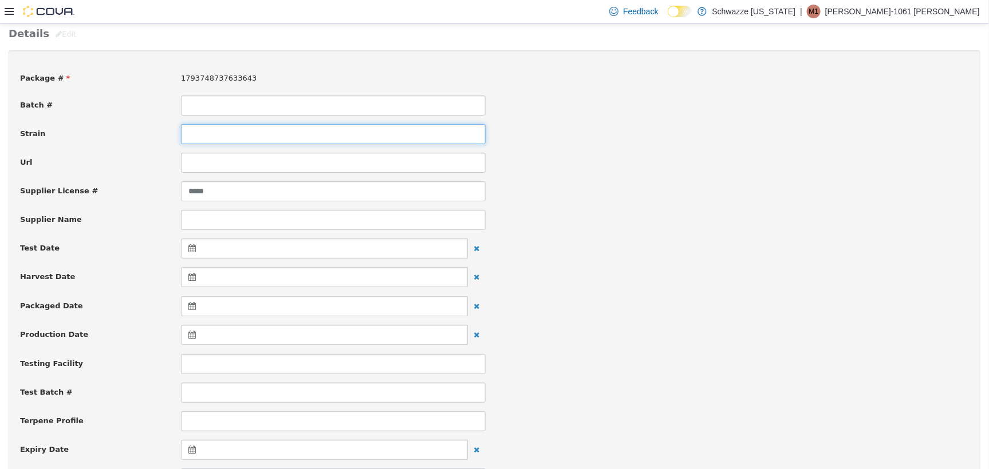
click at [199, 129] on input at bounding box center [333, 134] width 305 height 20
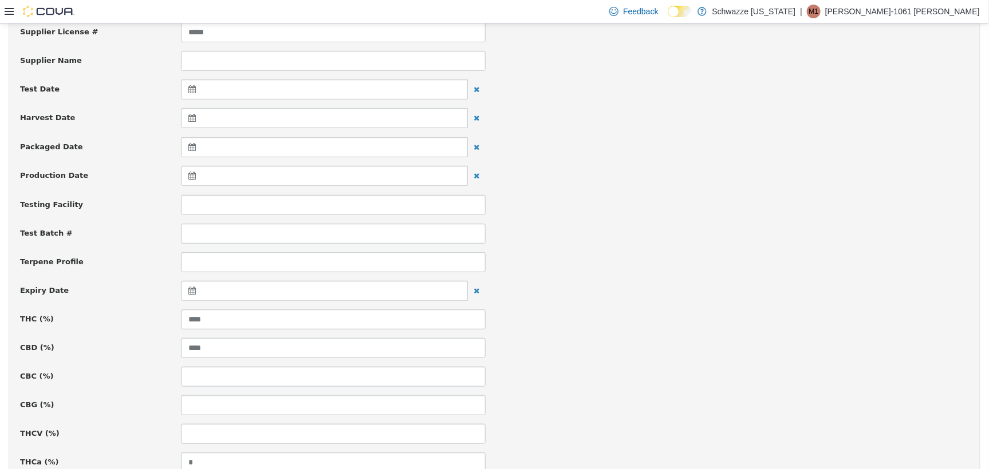
scroll to position [429, 0]
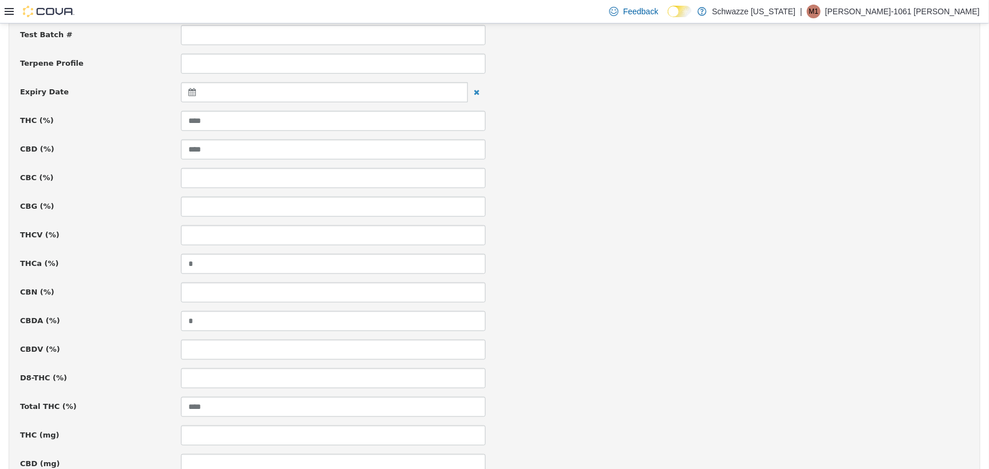
type input "**********"
click at [179, 84] on div at bounding box center [333, 92] width 322 height 21
click at [191, 92] on icon at bounding box center [194, 92] width 12 height 8
click at [309, 121] on th at bounding box center [304, 120] width 18 height 20
click at [309, 120] on th at bounding box center [304, 120] width 18 height 20
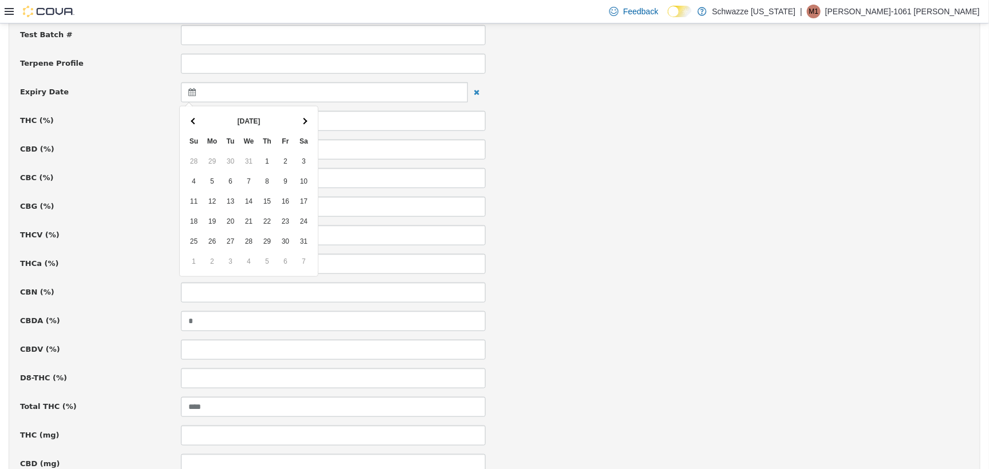
click at [309, 120] on th at bounding box center [304, 120] width 18 height 20
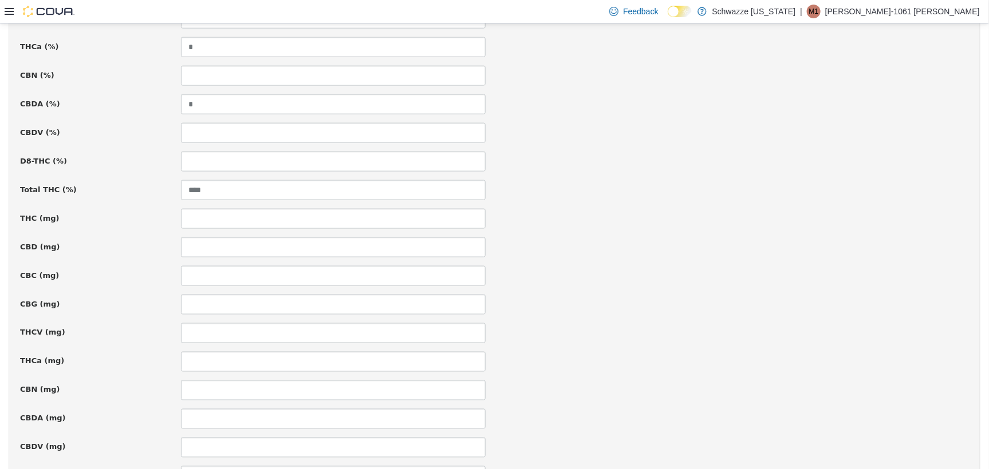
scroll to position [774, 0]
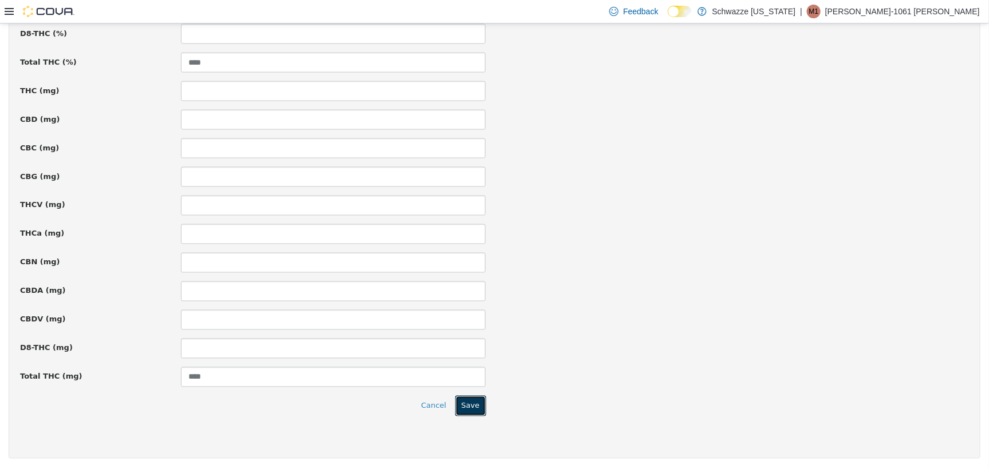
click at [467, 410] on button "Save" at bounding box center [470, 406] width 31 height 21
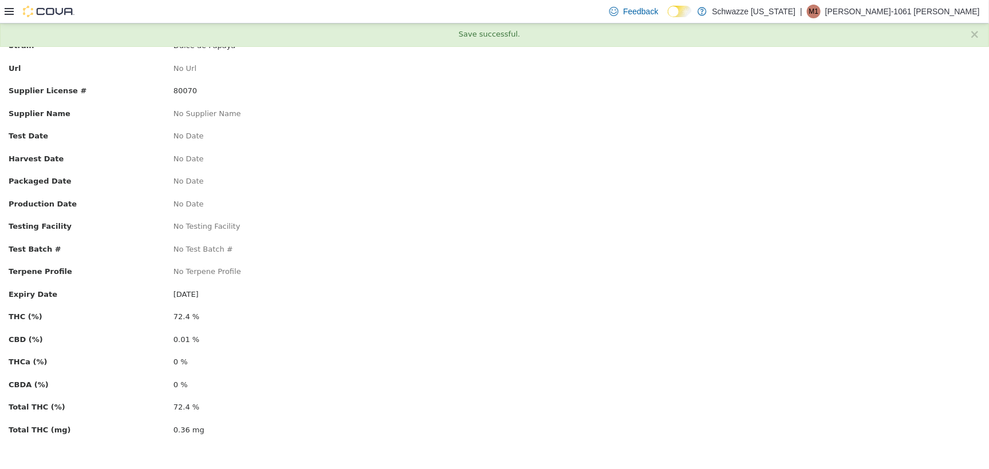
scroll to position [0, 0]
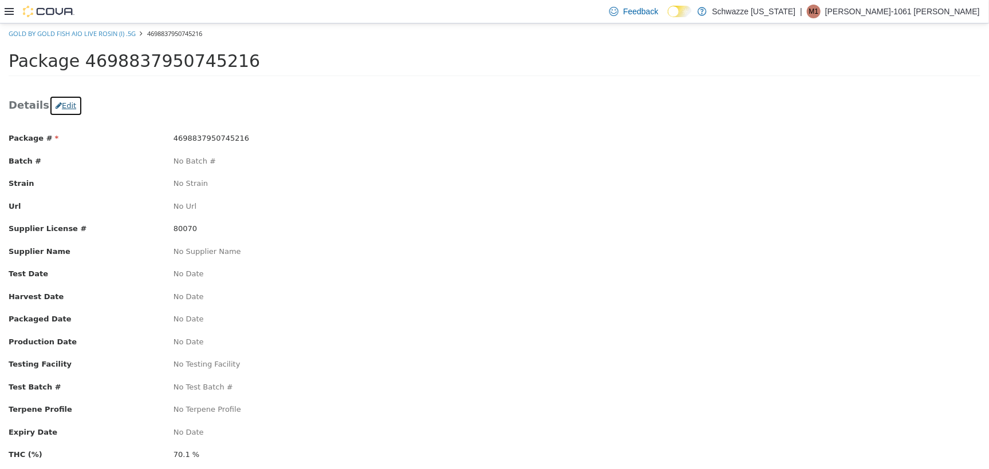
click at [65, 102] on button "Edit" at bounding box center [65, 105] width 33 height 21
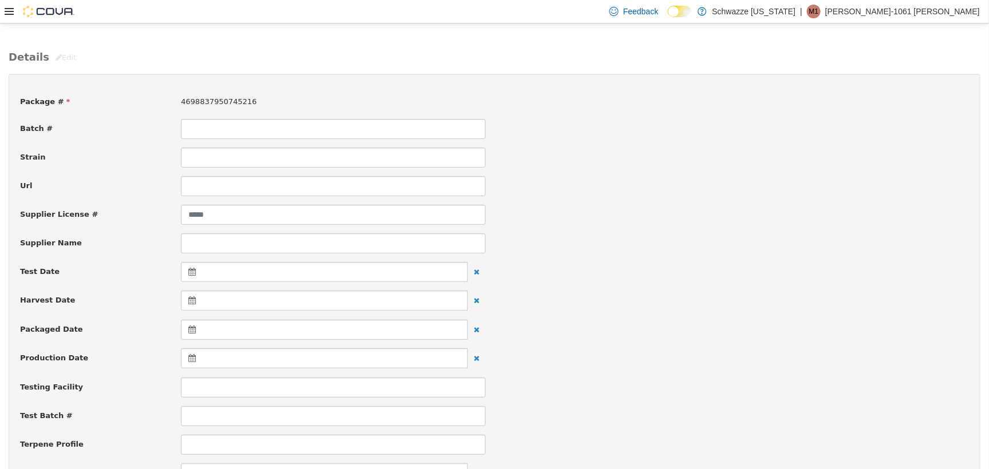
scroll to position [72, 0]
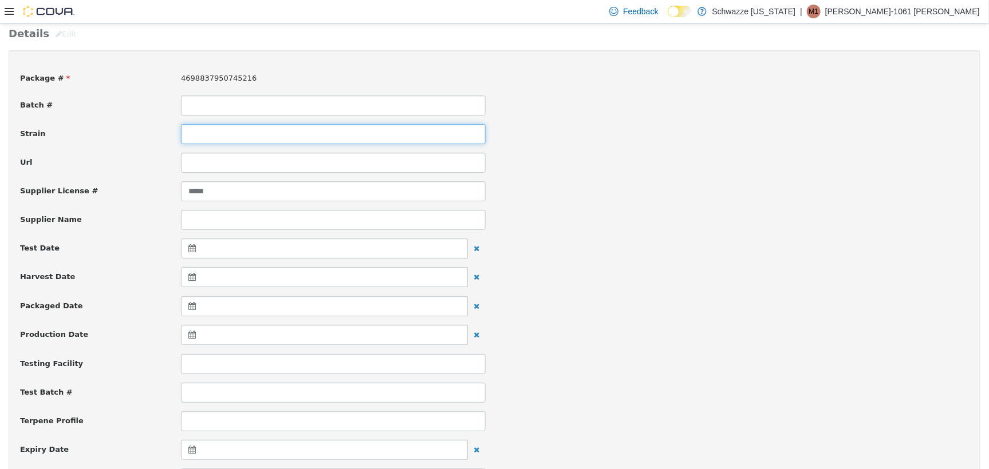
click at [207, 136] on input at bounding box center [333, 134] width 305 height 20
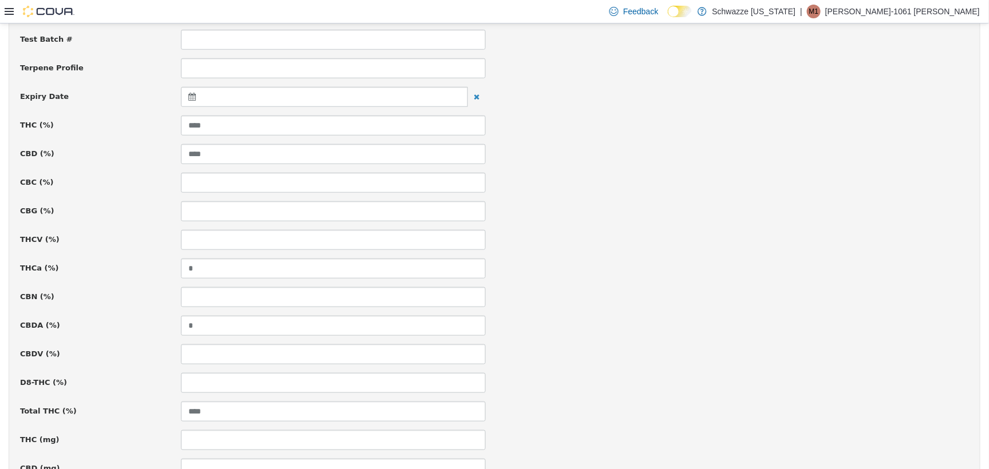
scroll to position [716, 0]
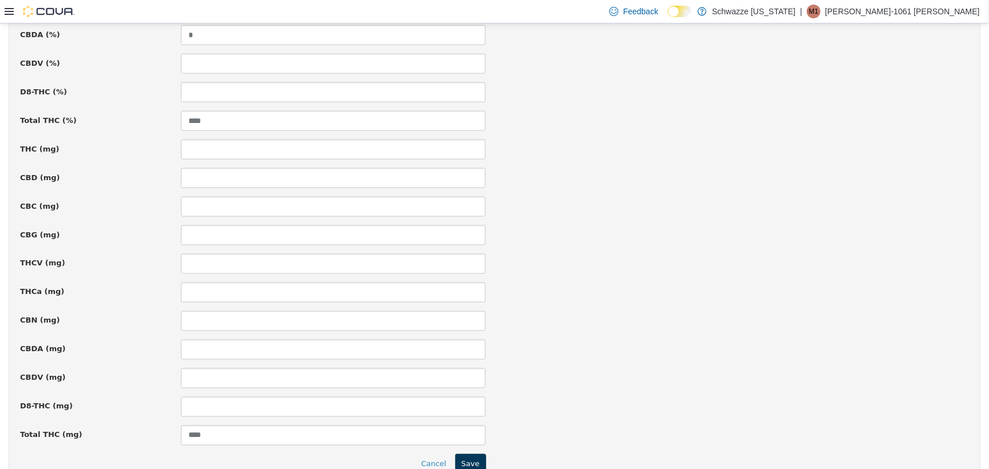
type input "**********"
click at [477, 459] on button "Save" at bounding box center [470, 464] width 31 height 21
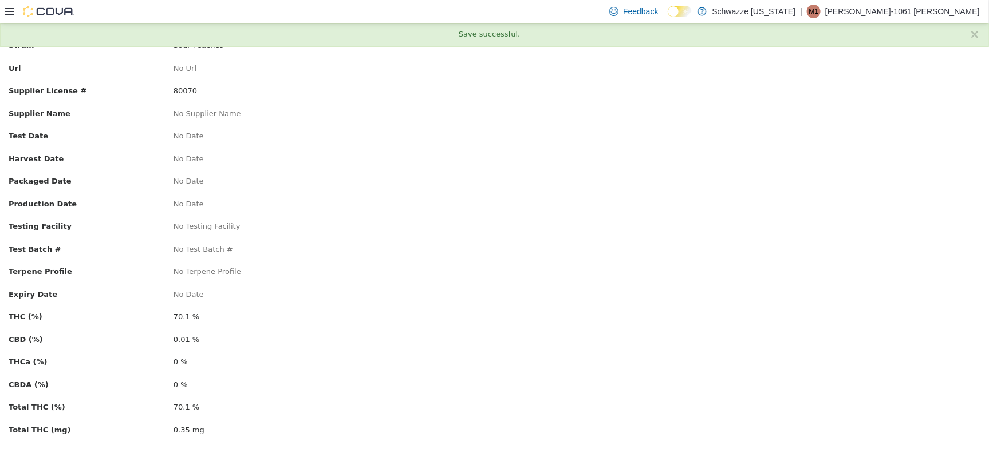
scroll to position [0, 0]
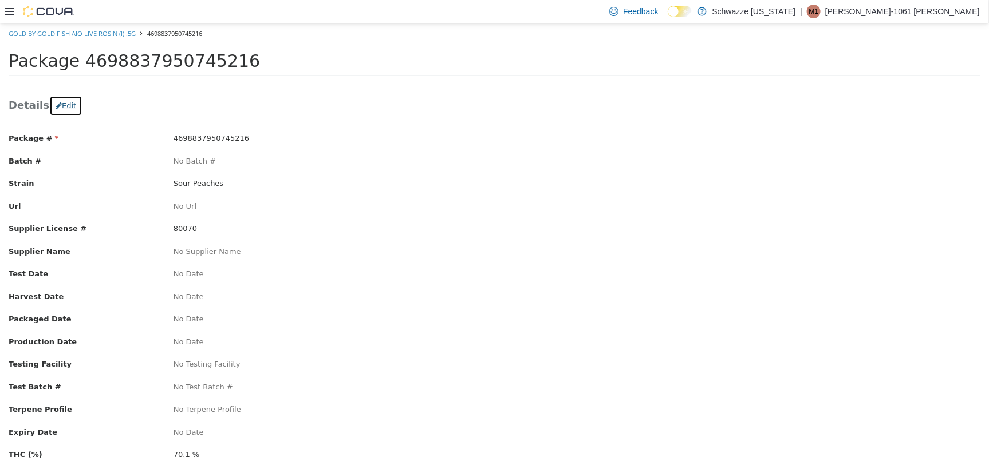
click at [56, 107] on icon "button" at bounding box center [59, 104] width 6 height 7
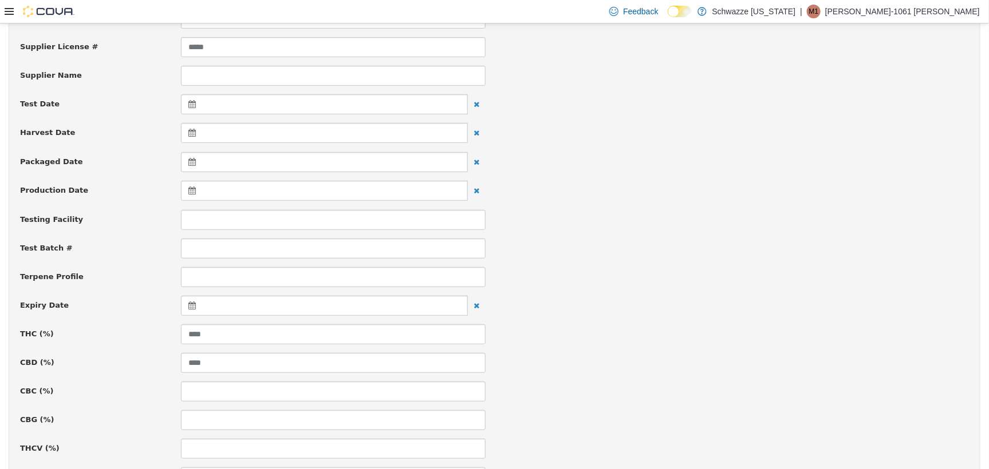
scroll to position [286, 0]
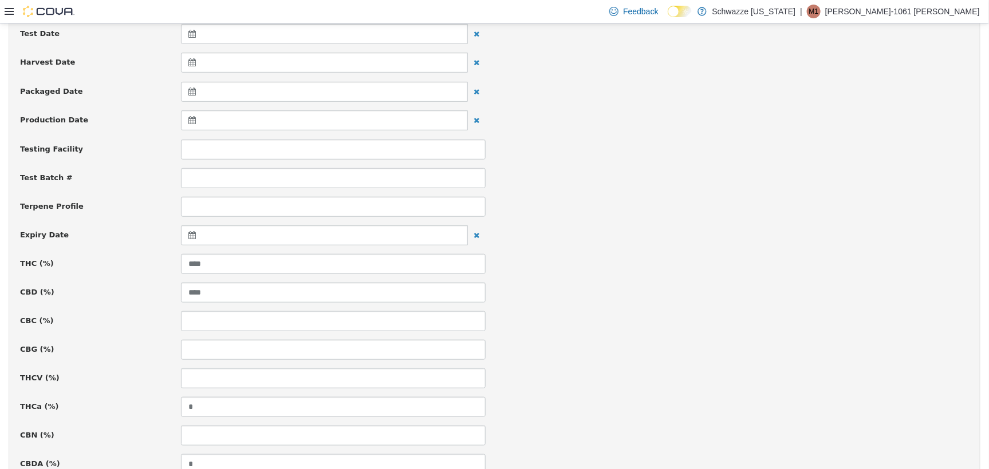
click at [192, 232] on icon at bounding box center [194, 235] width 12 height 8
click at [301, 251] on div "[DATE] Su Mo Tu We Th Fr Sa 31 1 2 3 4 5 6 7 8 9 10 11 12 13 14 15 16 17 18 19 …" at bounding box center [249, 334] width 138 height 170
click at [309, 260] on th at bounding box center [304, 264] width 18 height 20
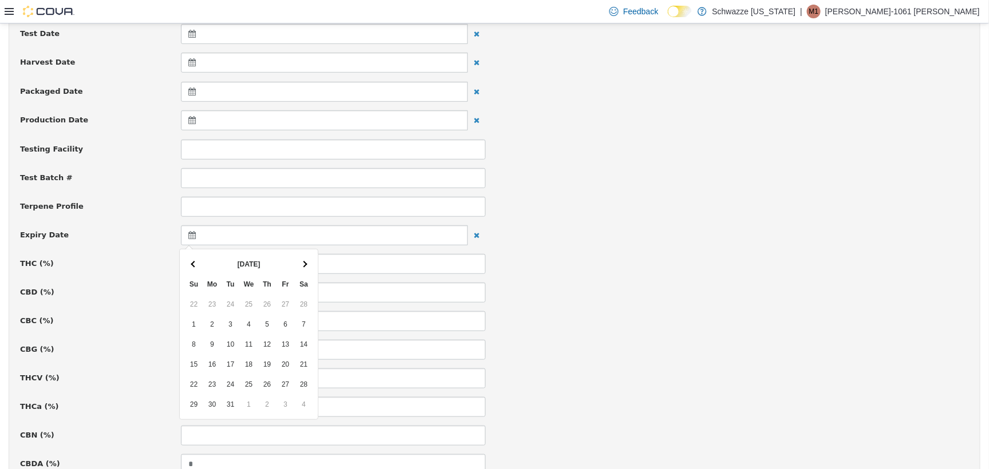
click at [309, 260] on th at bounding box center [304, 264] width 18 height 20
click at [306, 256] on th at bounding box center [304, 264] width 18 height 20
click at [301, 251] on div "Apr 2026 Su Mo Tu We Th Fr Sa 29 30 31 1 2 3 4 5 6 7 8 9 10 11 12 13 14 15 16 1…" at bounding box center [249, 334] width 138 height 170
click at [311, 261] on th at bounding box center [304, 264] width 18 height 20
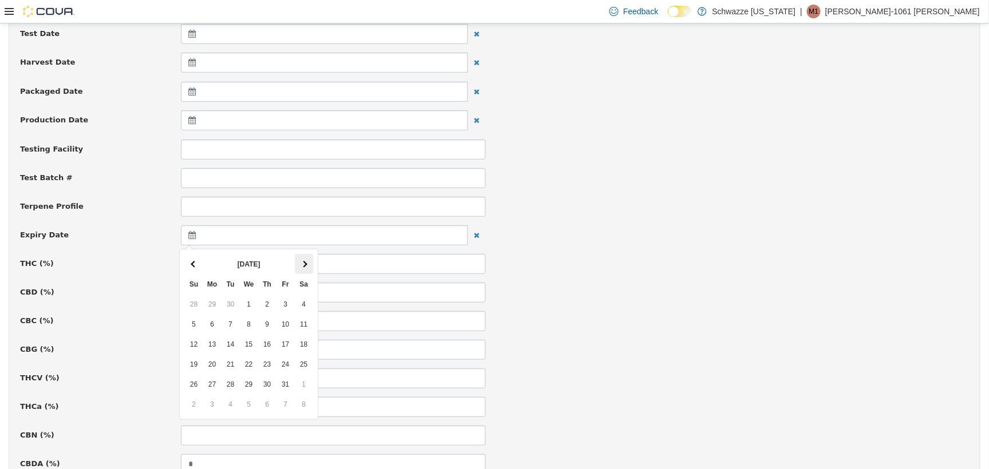
click at [311, 261] on th at bounding box center [304, 264] width 18 height 20
click at [309, 259] on th at bounding box center [304, 264] width 18 height 20
click at [190, 259] on th at bounding box center [194, 264] width 18 height 20
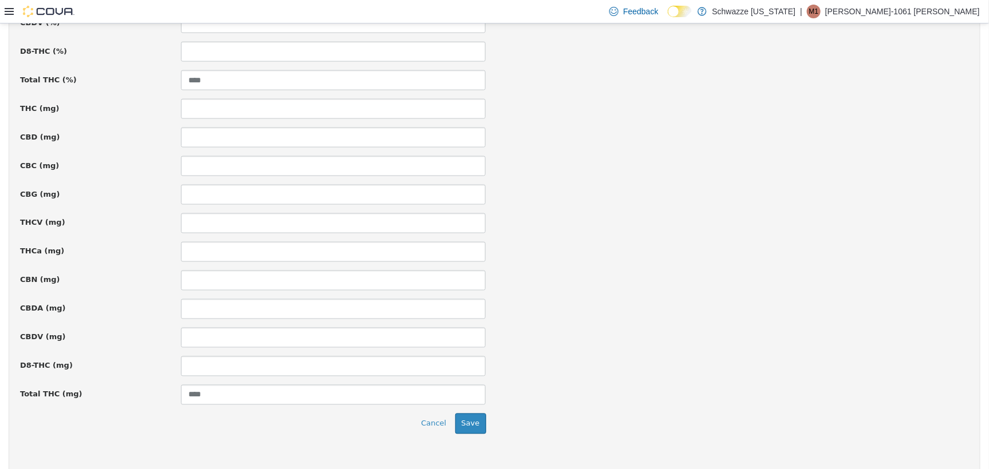
scroll to position [774, 0]
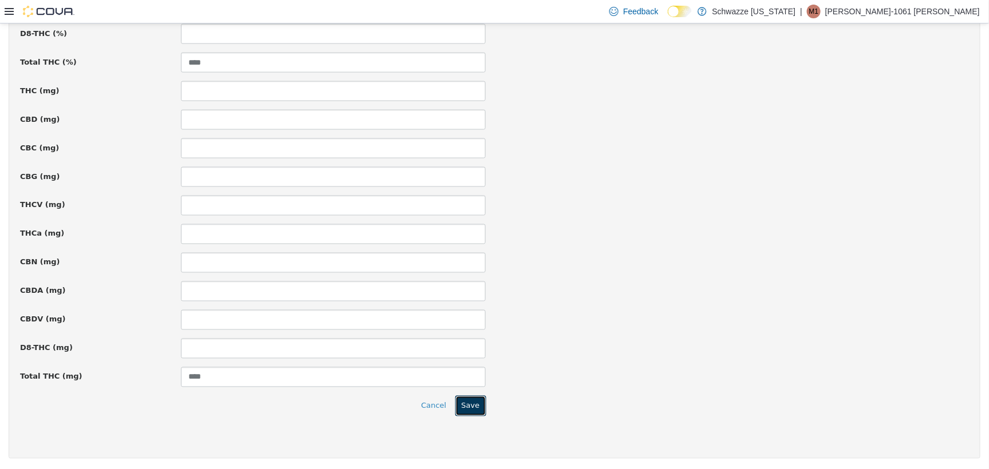
click at [474, 403] on button "Save" at bounding box center [470, 406] width 31 height 21
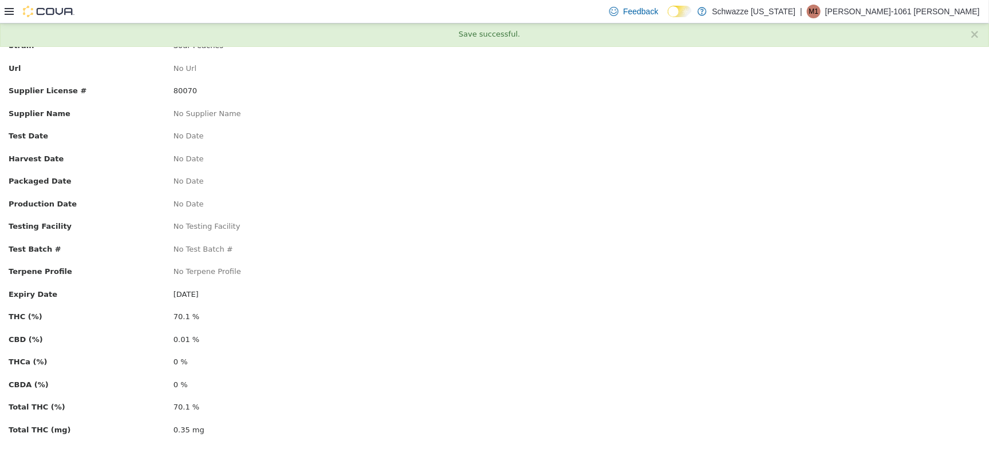
scroll to position [0, 0]
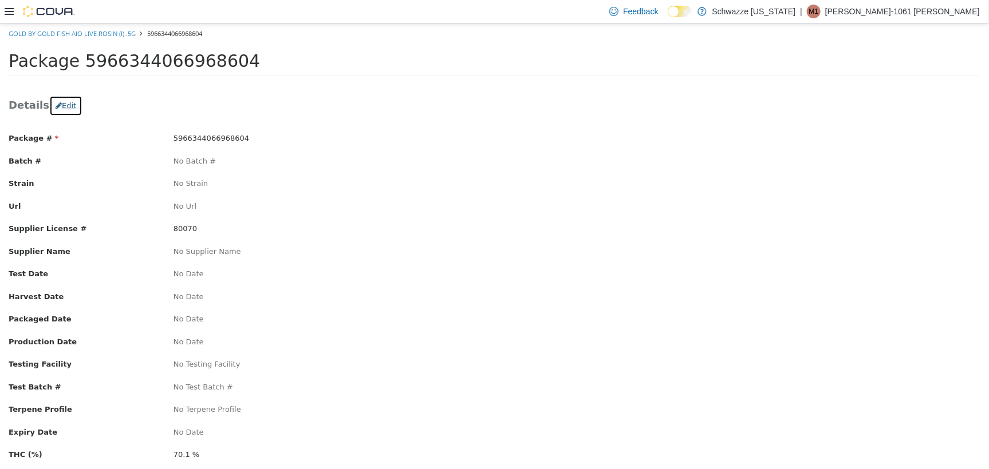
click at [64, 108] on button "Edit" at bounding box center [65, 105] width 33 height 21
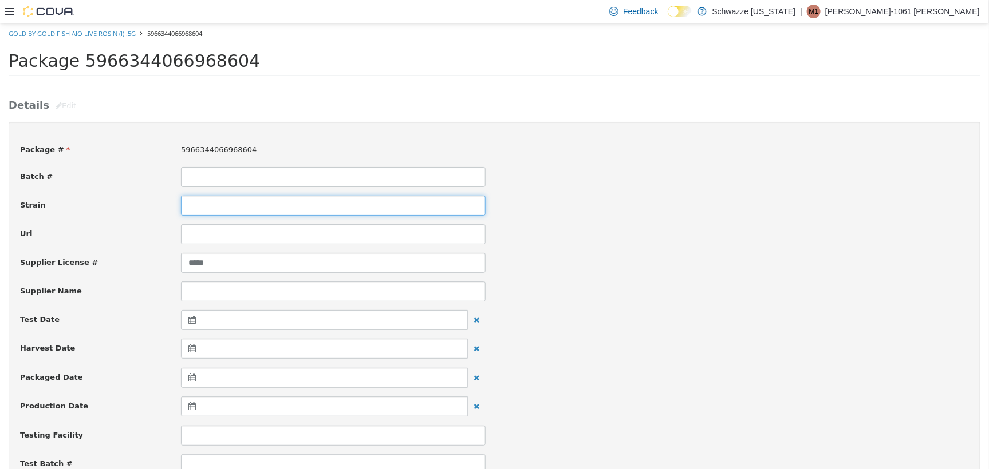
click at [192, 212] on input at bounding box center [333, 205] width 305 height 20
type input "*"
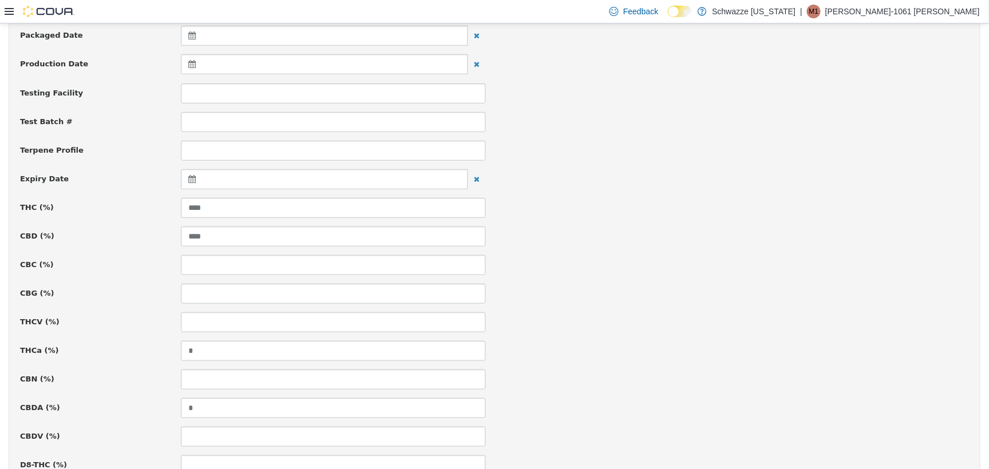
scroll to position [358, 0]
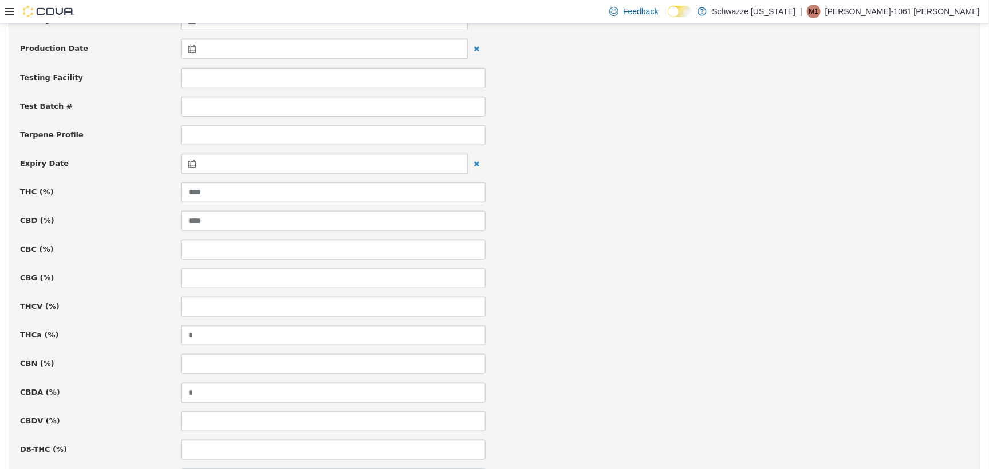
type input "**********"
click at [192, 163] on icon at bounding box center [194, 163] width 12 height 8
click at [305, 184] on th at bounding box center [304, 192] width 18 height 20
click at [308, 188] on th at bounding box center [304, 192] width 18 height 20
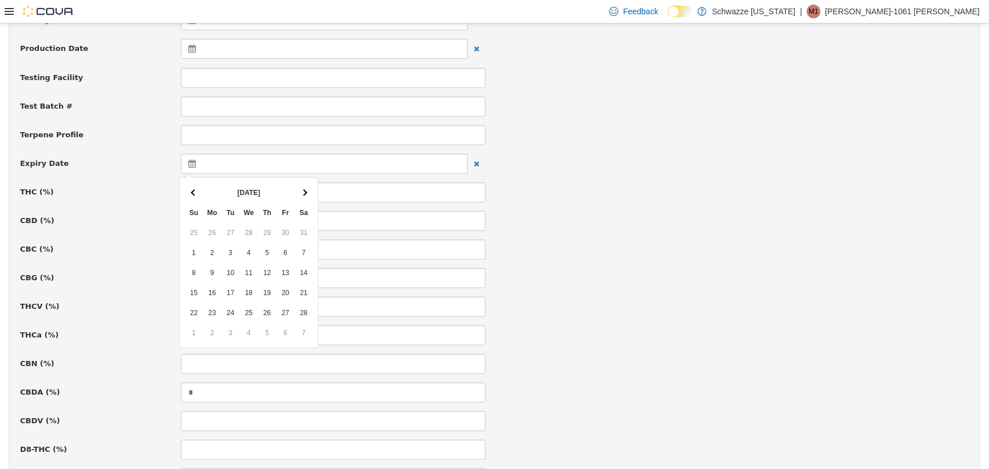
click at [307, 188] on th at bounding box center [304, 192] width 18 height 20
click at [306, 189] on th at bounding box center [304, 192] width 18 height 20
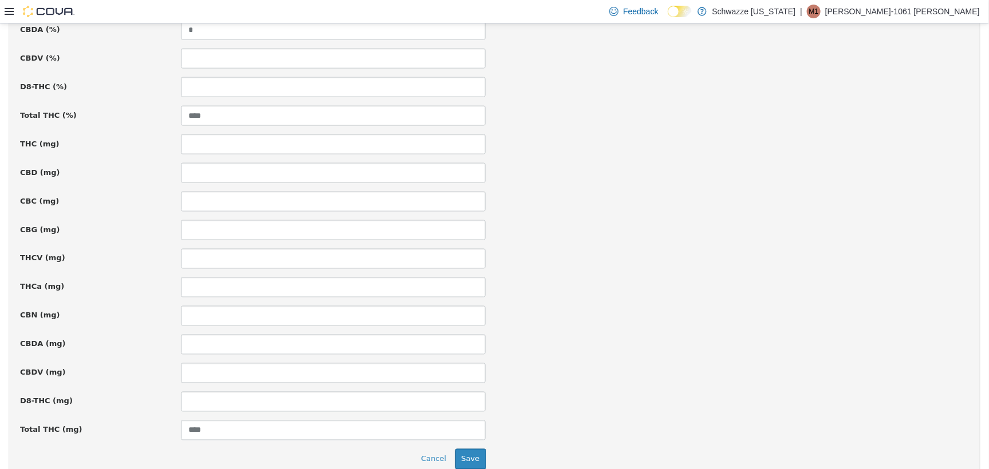
scroll to position [774, 0]
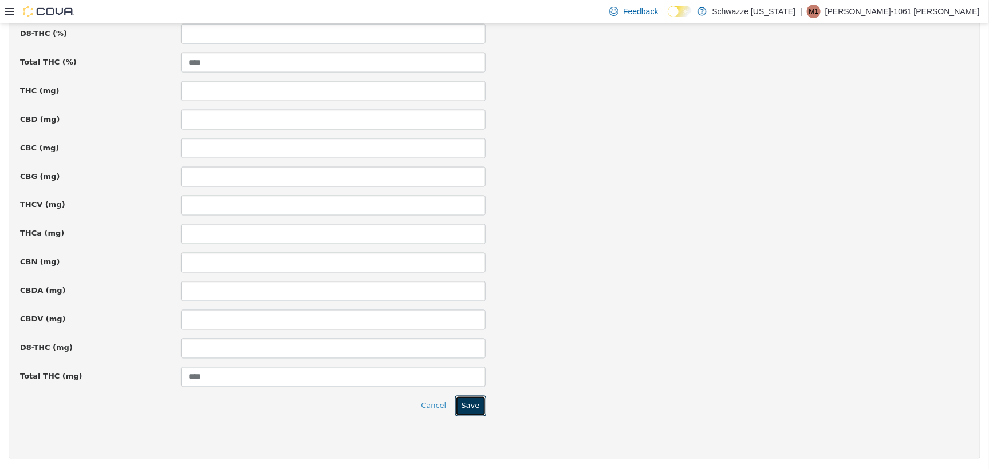
click at [462, 398] on button "Save" at bounding box center [470, 406] width 31 height 21
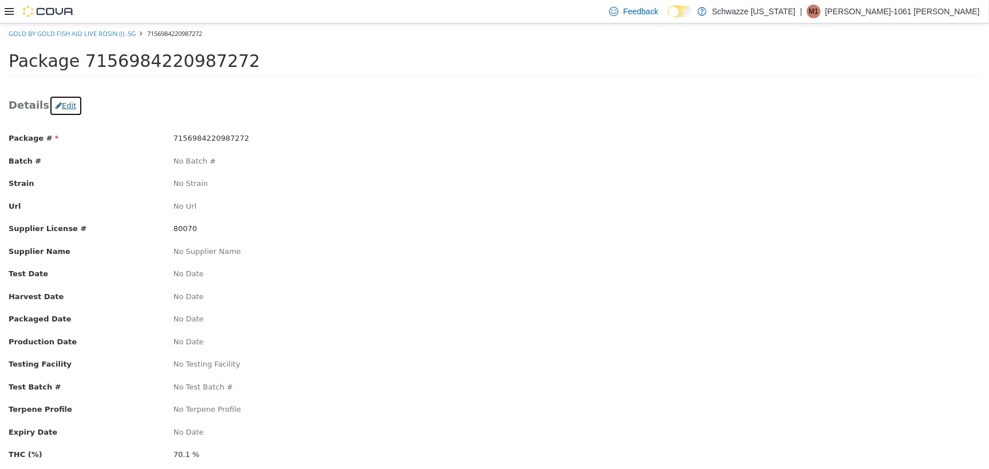
click at [50, 98] on button "Edit" at bounding box center [65, 105] width 33 height 21
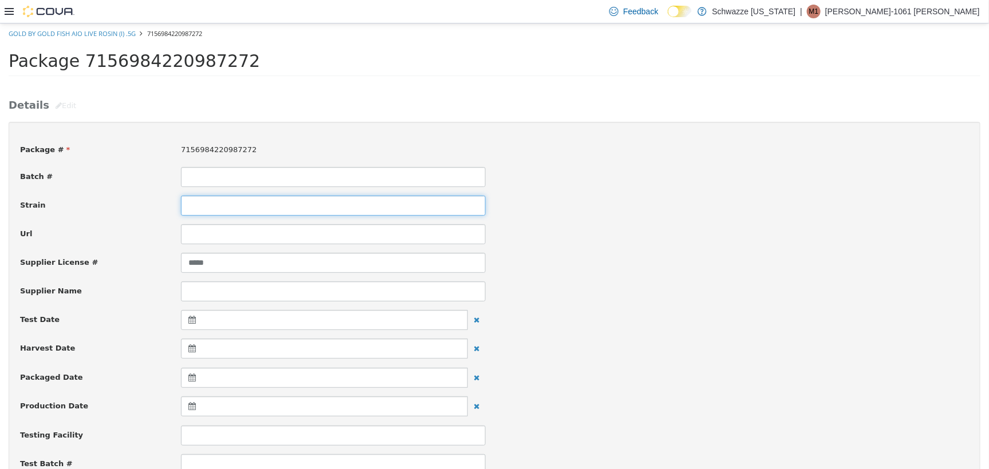
click at [215, 208] on input at bounding box center [333, 205] width 305 height 20
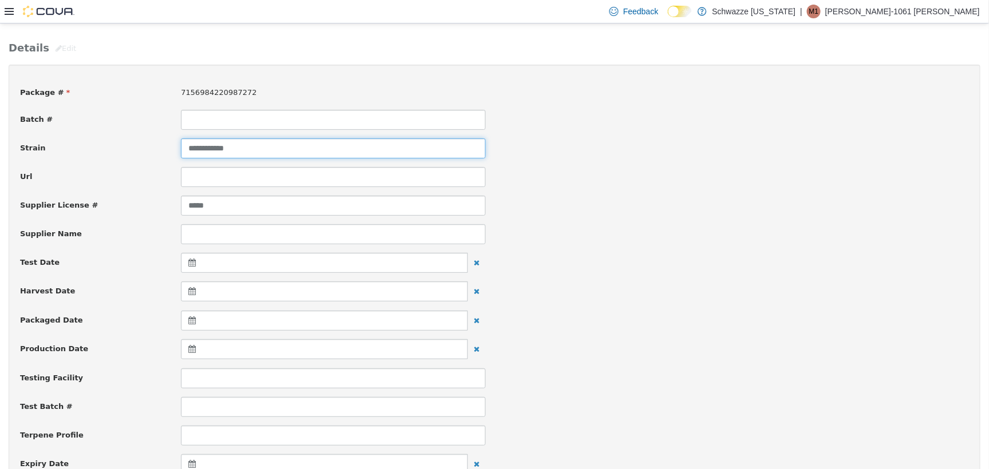
scroll to position [286, 0]
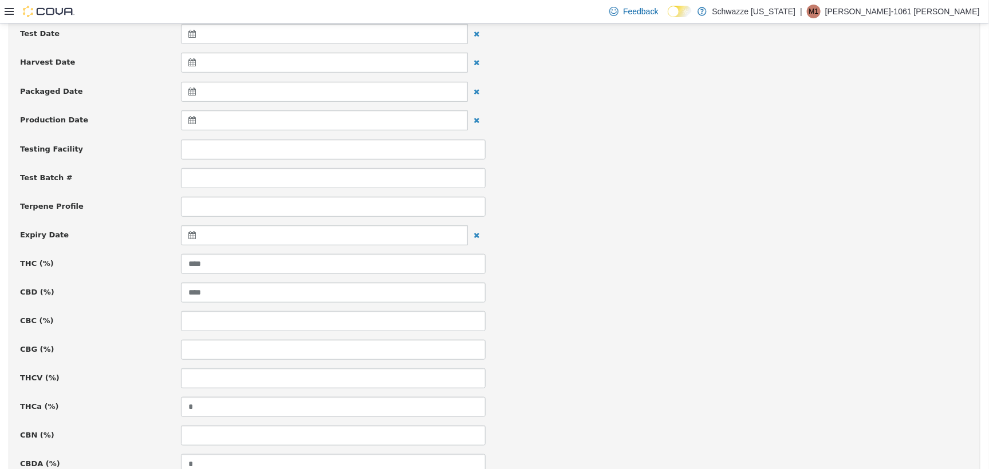
type input "**********"
click at [188, 236] on icon at bounding box center [194, 235] width 12 height 8
click at [305, 265] on span at bounding box center [304, 263] width 6 height 6
click at [306, 265] on th at bounding box center [304, 264] width 18 height 20
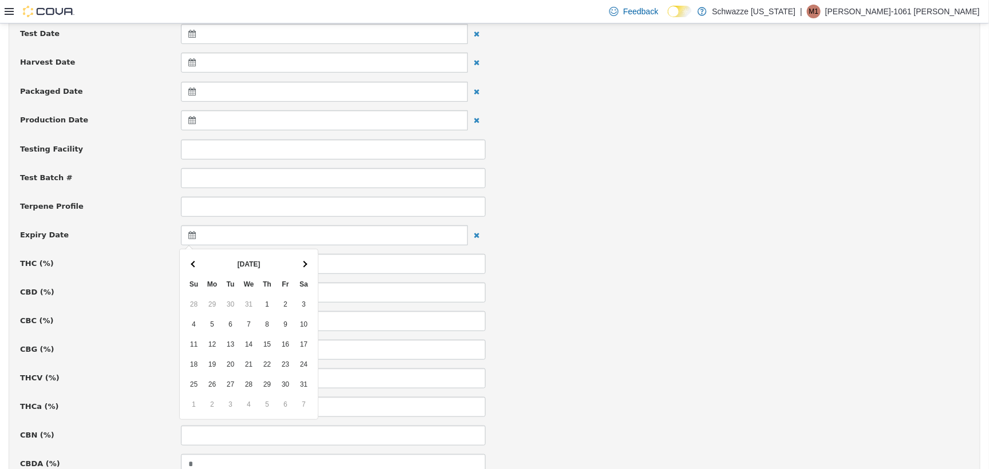
click at [306, 265] on th at bounding box center [304, 264] width 18 height 20
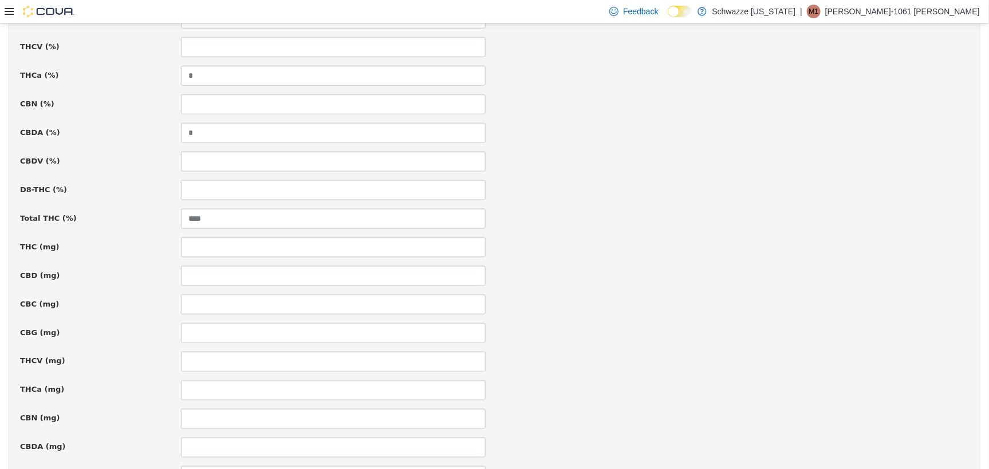
scroll to position [774, 0]
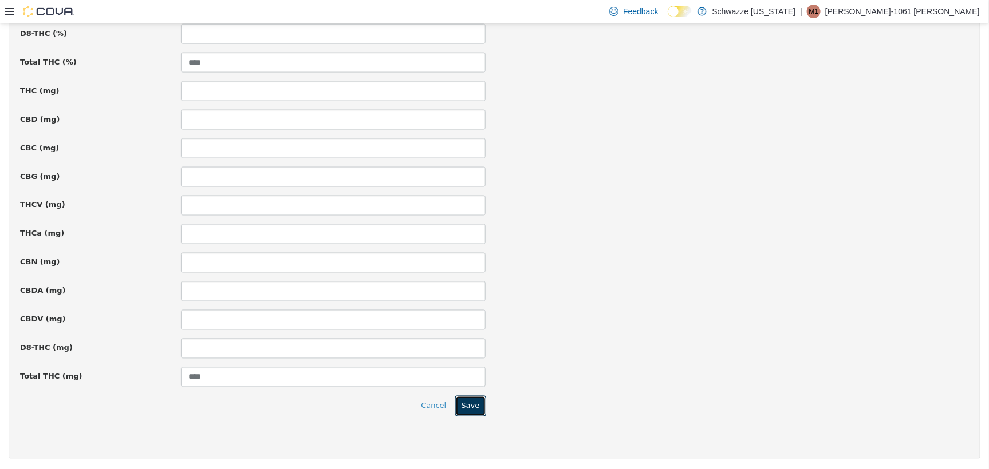
click at [460, 402] on button "Save" at bounding box center [470, 406] width 31 height 21
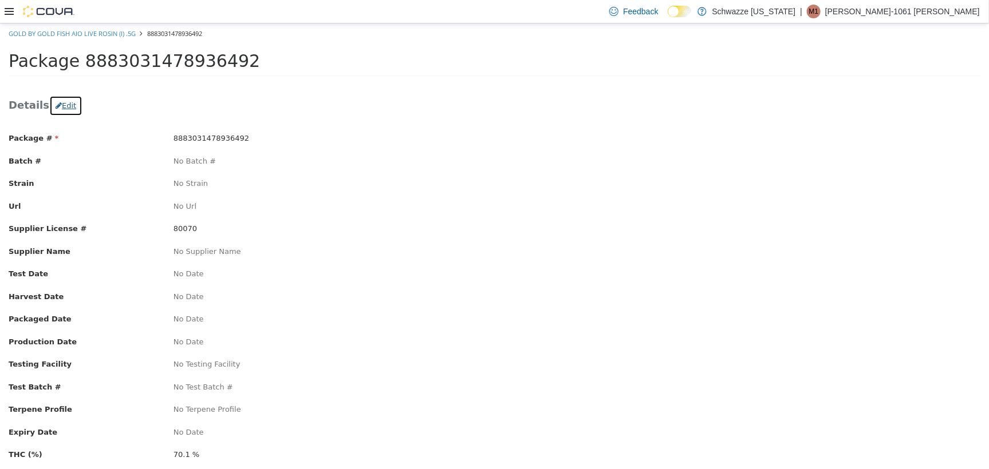
click at [69, 100] on button "Edit" at bounding box center [65, 105] width 33 height 21
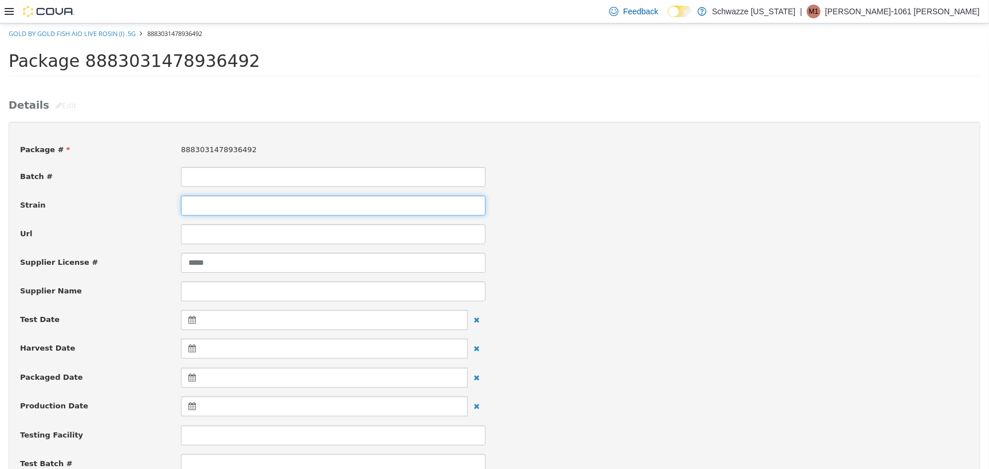
drag, startPoint x: 198, startPoint y: 199, endPoint x: 203, endPoint y: 218, distance: 19.7
click at [201, 207] on input at bounding box center [333, 205] width 305 height 20
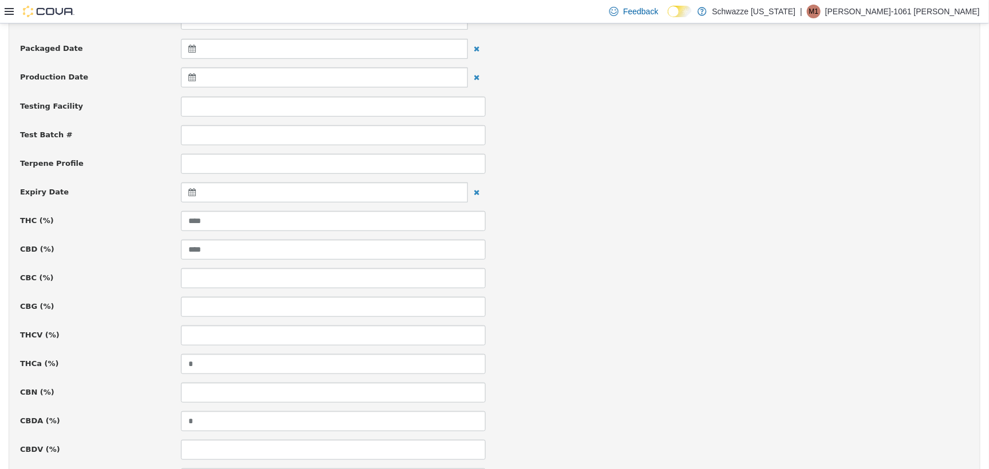
scroll to position [358, 0]
type input "**********"
click at [182, 160] on div at bounding box center [324, 163] width 287 height 20
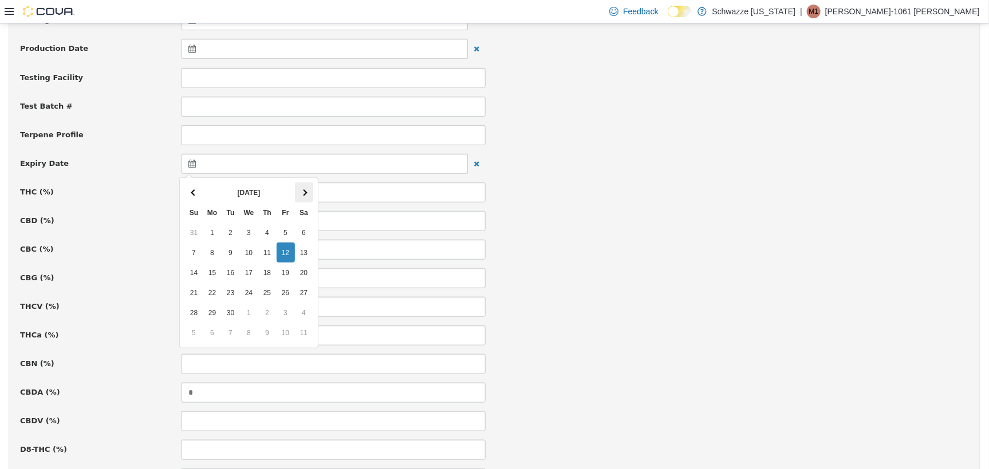
click at [299, 191] on th at bounding box center [304, 192] width 18 height 20
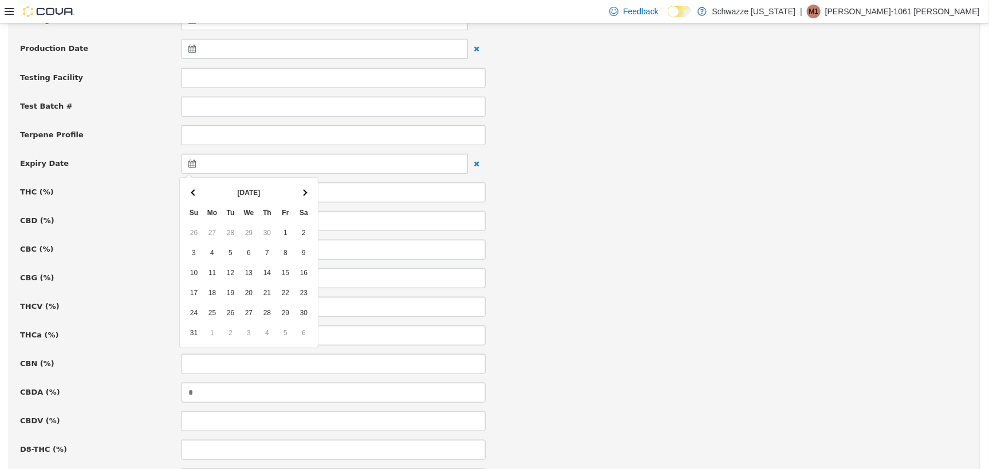
click at [299, 191] on th at bounding box center [304, 192] width 18 height 20
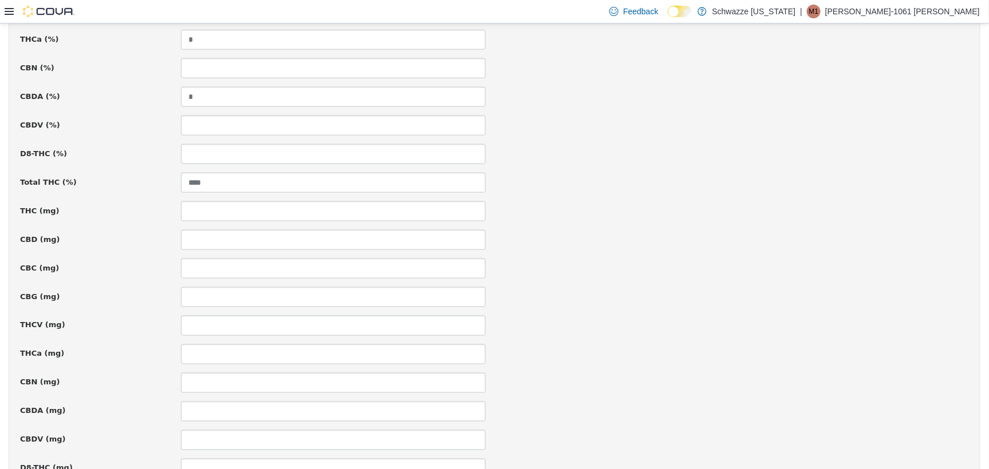
scroll to position [774, 0]
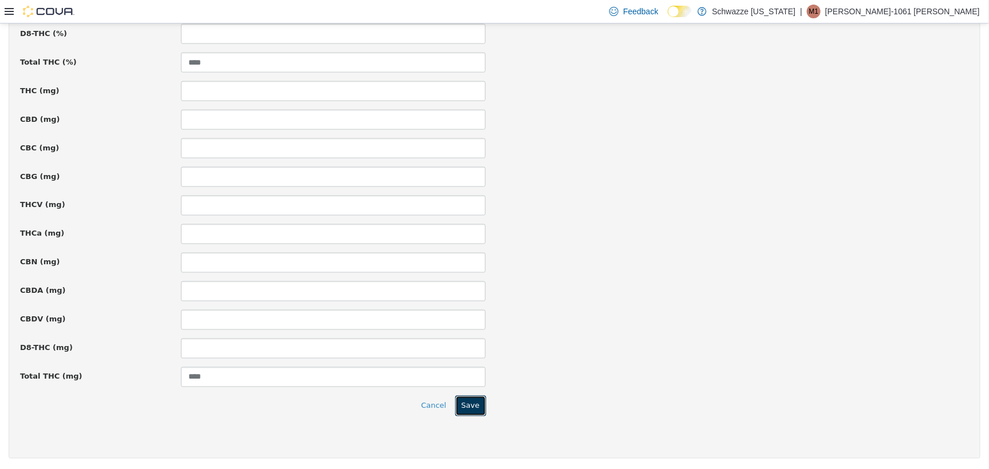
click at [471, 408] on button "Save" at bounding box center [470, 406] width 31 height 21
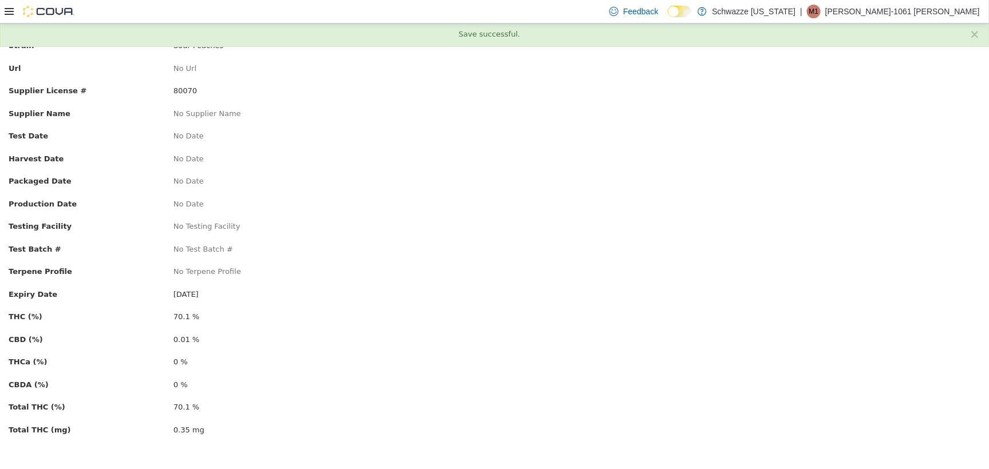
scroll to position [0, 0]
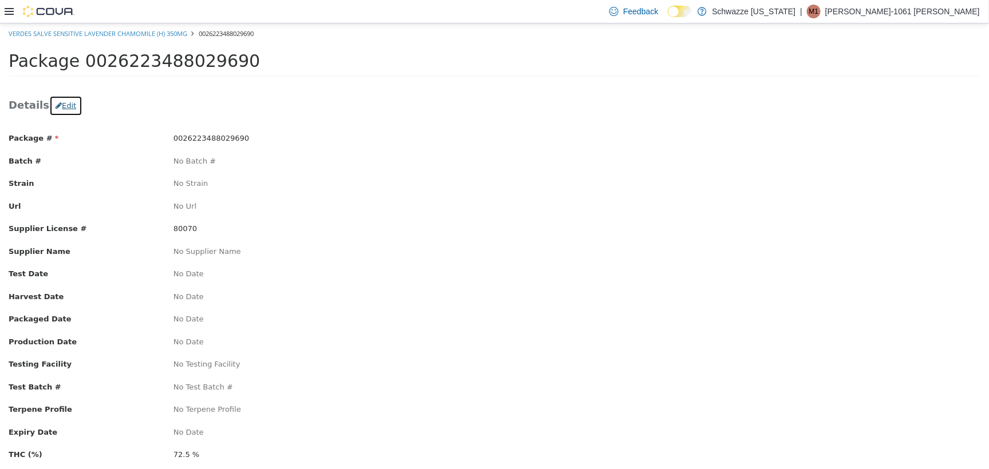
click at [56, 106] on icon "button" at bounding box center [59, 104] width 6 height 7
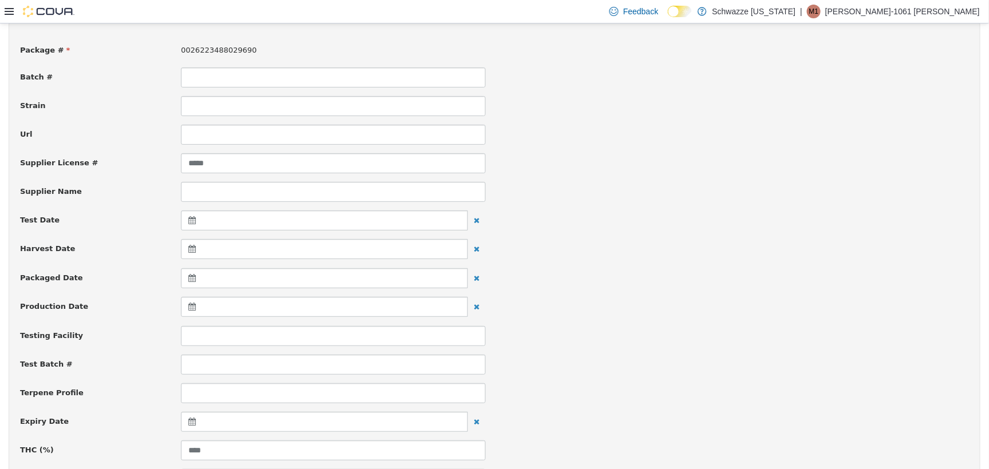
scroll to position [143, 0]
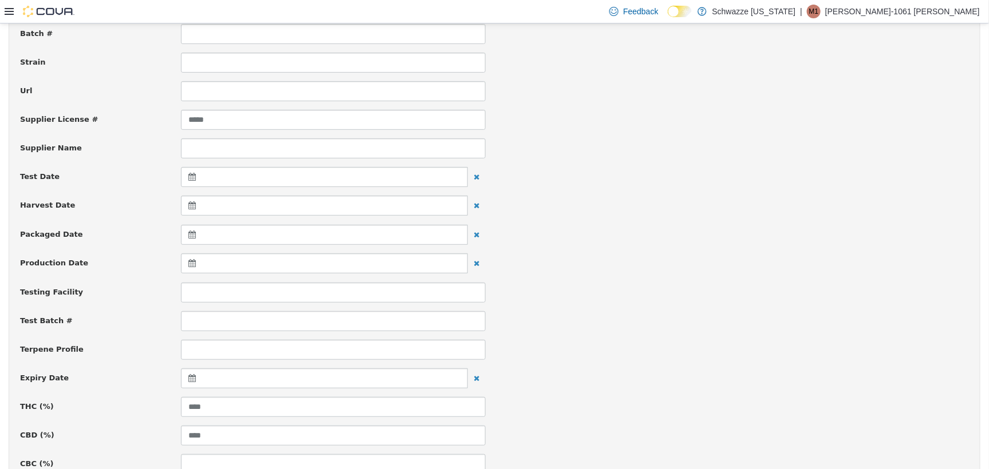
click at [191, 377] on icon at bounding box center [194, 378] width 12 height 8
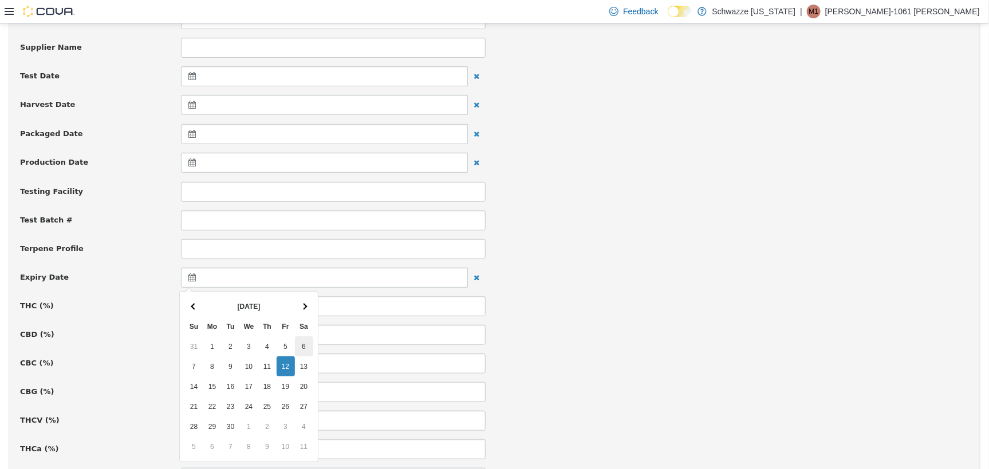
scroll to position [286, 0]
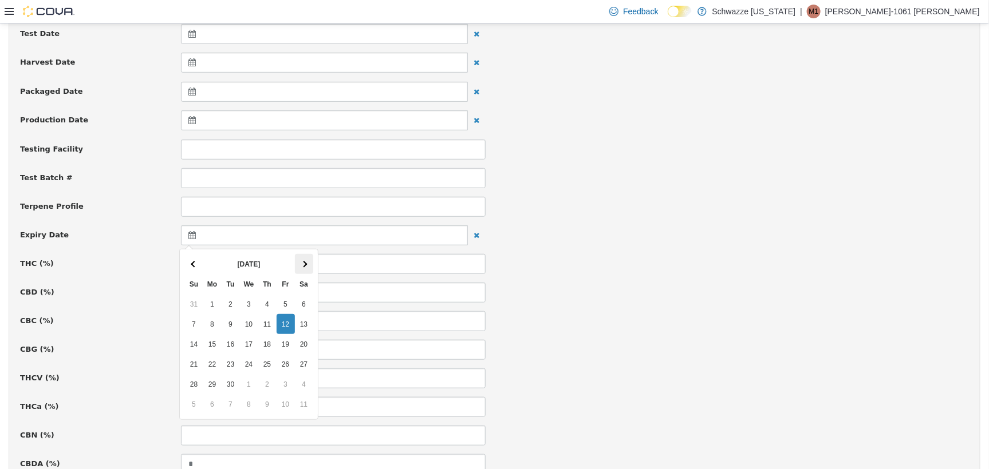
click at [306, 260] on th at bounding box center [304, 264] width 18 height 20
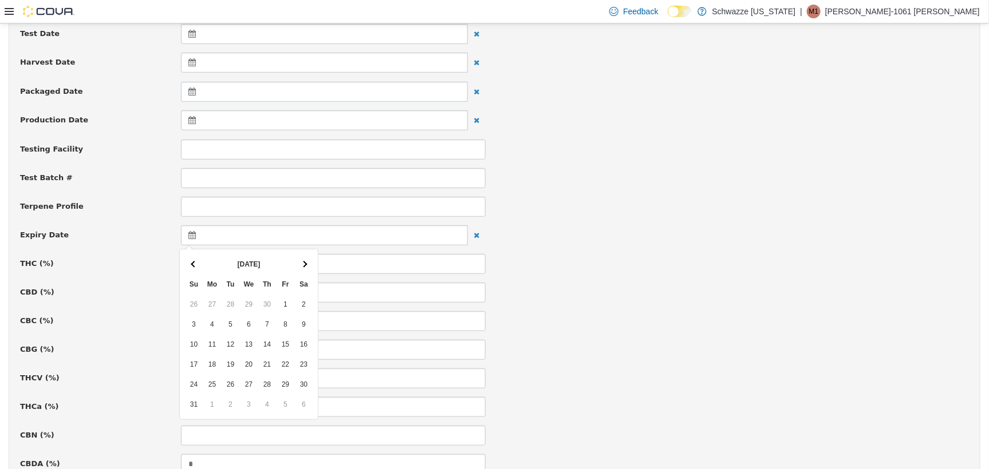
click at [306, 260] on th at bounding box center [304, 264] width 18 height 20
click at [305, 261] on span at bounding box center [304, 263] width 6 height 6
click at [190, 270] on th at bounding box center [194, 264] width 18 height 20
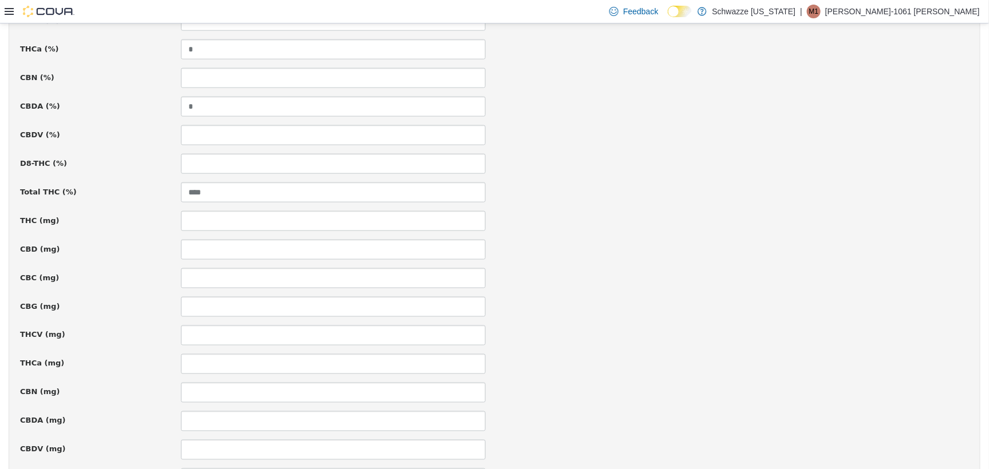
scroll to position [774, 0]
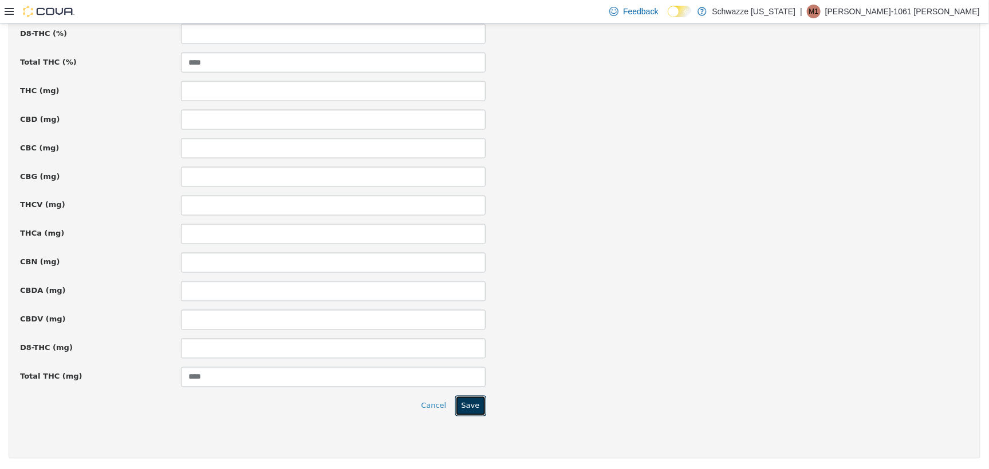
drag, startPoint x: 473, startPoint y: 401, endPoint x: 454, endPoint y: 401, distance: 19.5
click at [473, 401] on button "Save" at bounding box center [470, 406] width 31 height 21
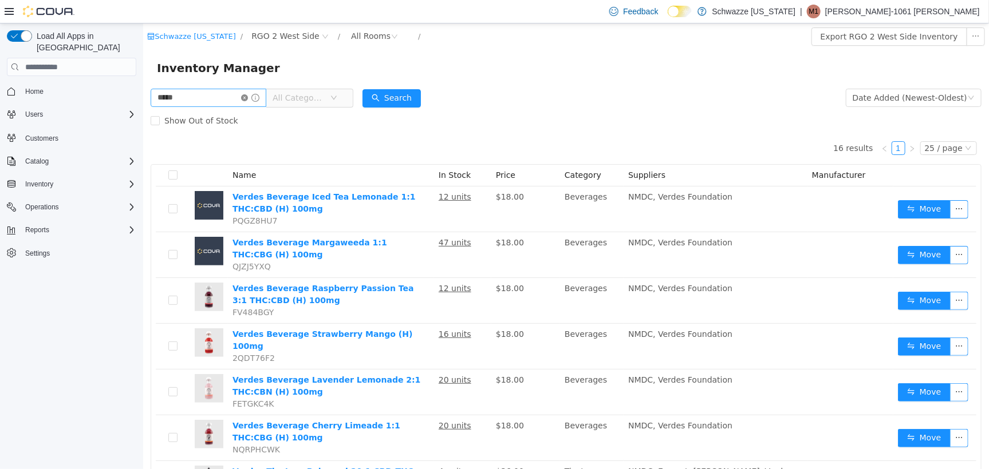
click at [247, 97] on icon "icon: close-circle" at bounding box center [243, 97] width 7 height 7
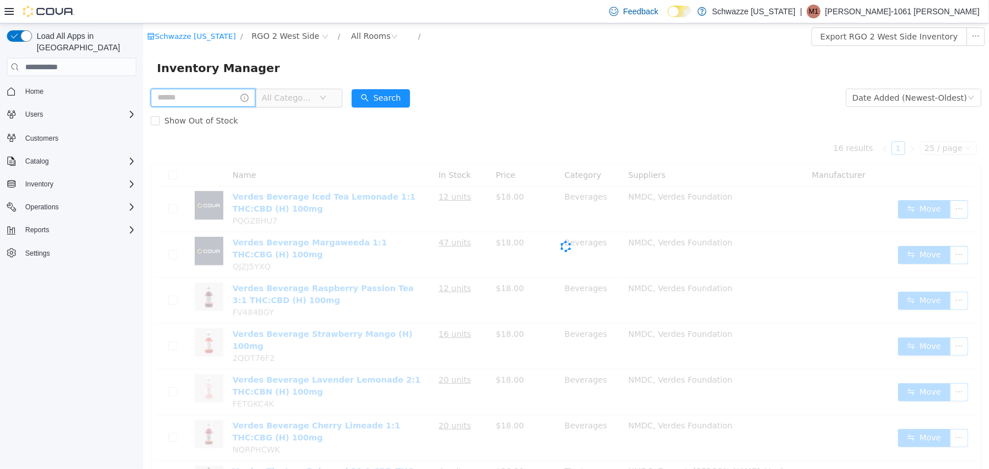
click at [243, 102] on input "text" at bounding box center [202, 97] width 105 height 18
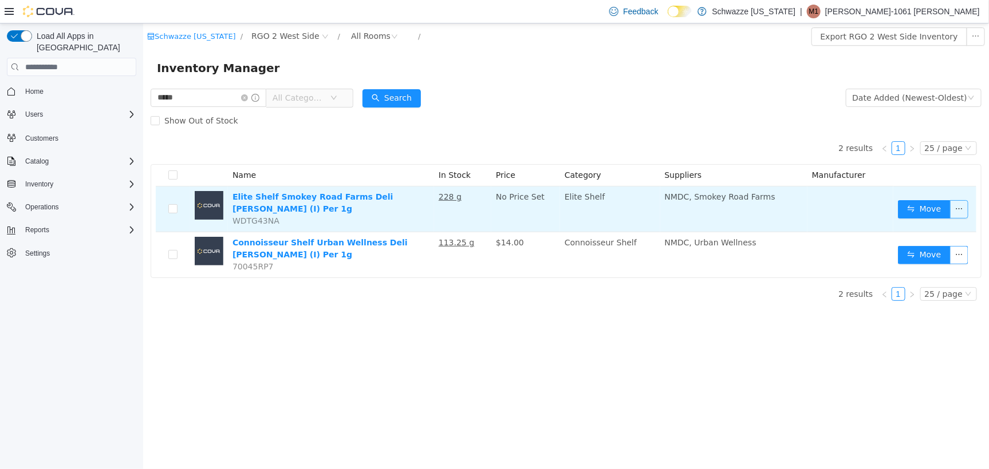
click at [956, 210] on button "button" at bounding box center [958, 209] width 18 height 18
drag, startPoint x: 788, startPoint y: 219, endPoint x: 657, endPoint y: 218, distance: 130.5
click at [775, 216] on td "NMDC, Smokey Road Farms" at bounding box center [733, 209] width 147 height 46
click at [402, 203] on td "Elite Shelf Smokey Road Farms Deli Dulce De Uva (I) Per 1g WDTG43NA" at bounding box center [330, 209] width 206 height 46
click at [393, 197] on link "Elite Shelf Smokey Road Farms Deli [PERSON_NAME] (I) Per 1g" at bounding box center [312, 202] width 161 height 21
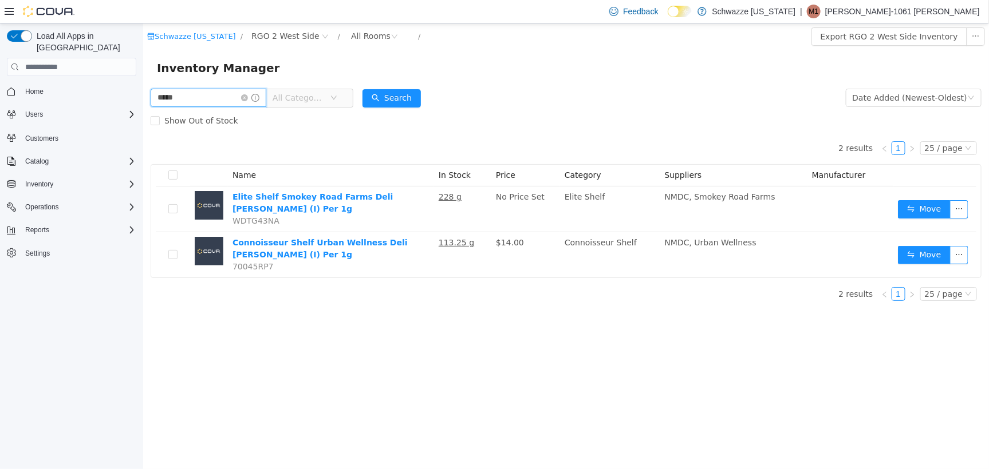
click at [241, 90] on input "*****" at bounding box center [208, 97] width 116 height 18
click at [241, 89] on input "*****" at bounding box center [208, 97] width 116 height 18
type input "*****"
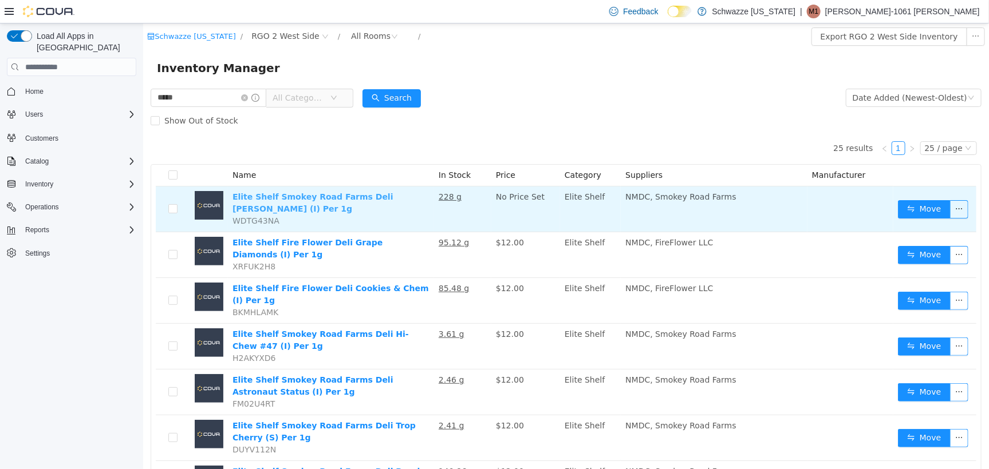
click at [393, 194] on link "Elite Shelf Smokey Road Farms Deli [PERSON_NAME] (I) Per 1g" at bounding box center [312, 202] width 161 height 21
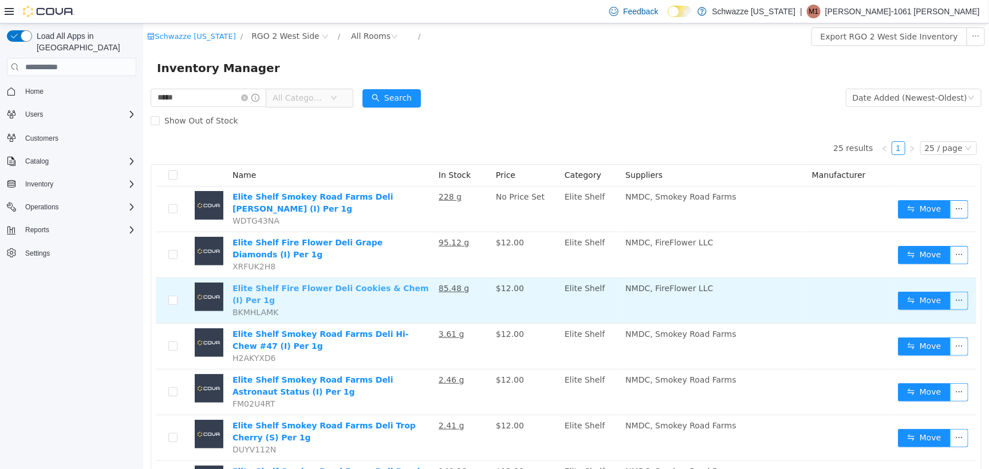
click at [300, 283] on link "Elite Shelf Fire Flower Deli Cookies & Chem (I) Per 1g" at bounding box center [330, 293] width 196 height 21
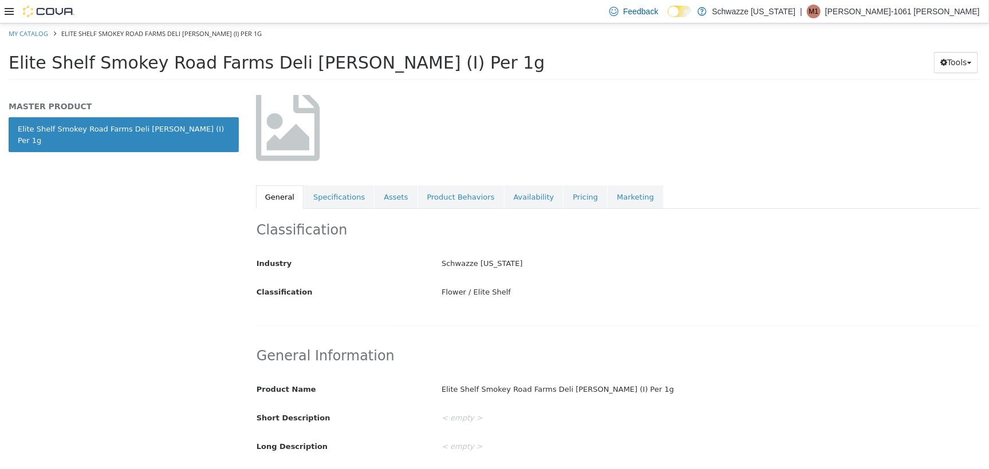
scroll to position [72, 0]
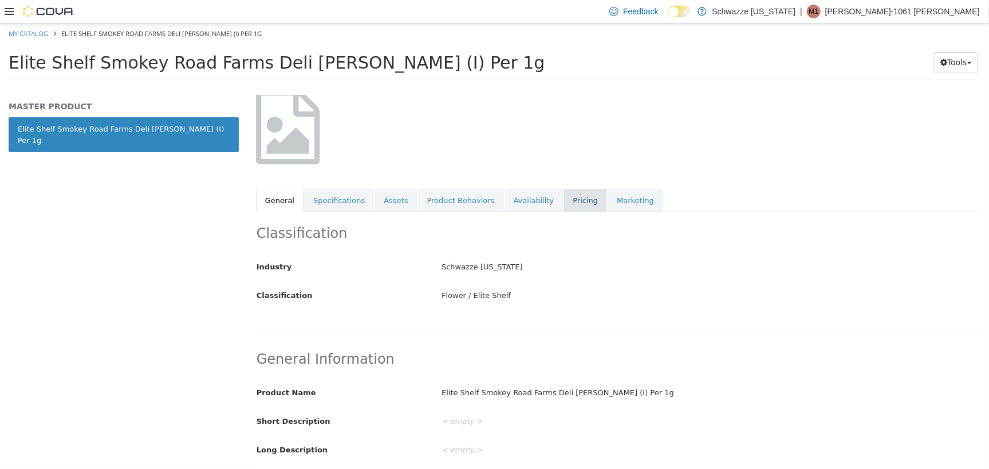
click at [563, 204] on link "Pricing" at bounding box center [585, 200] width 44 height 24
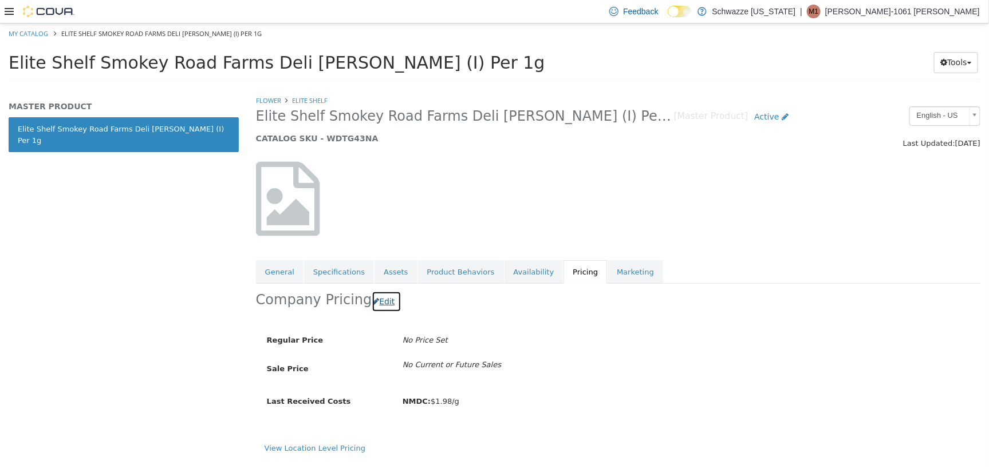
click at [388, 303] on button "Edit" at bounding box center [386, 301] width 29 height 21
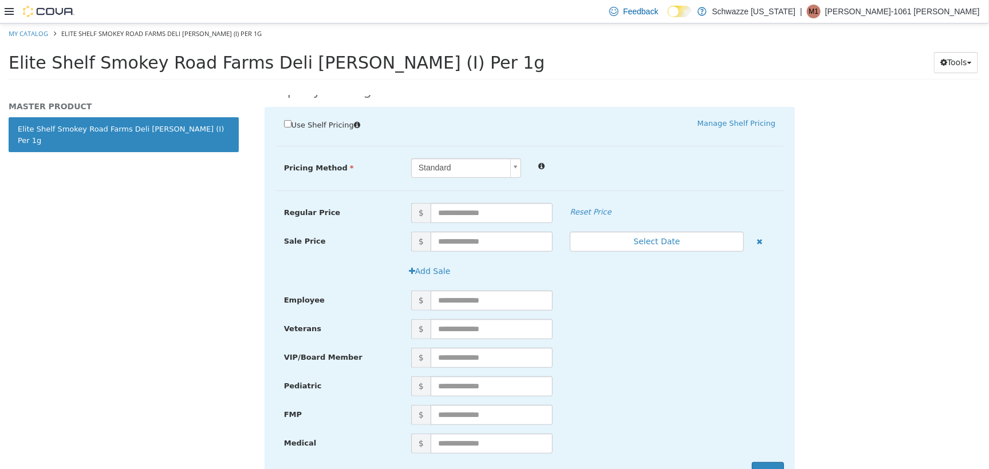
scroll to position [215, 0]
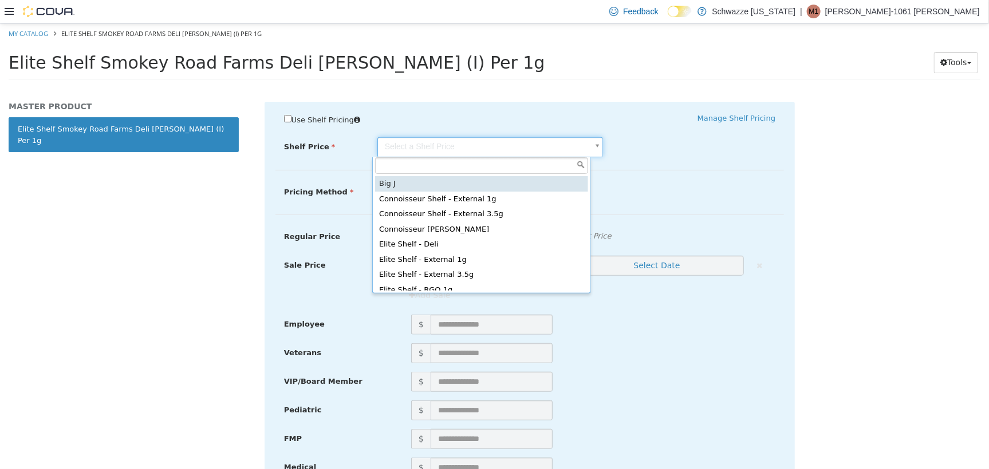
click at [396, 86] on body "Saving Bulk Changes... × My Catalog Elite Shelf Smokey Road Farms Deli [PERSON_…" at bounding box center [494, 55] width 989 height 64
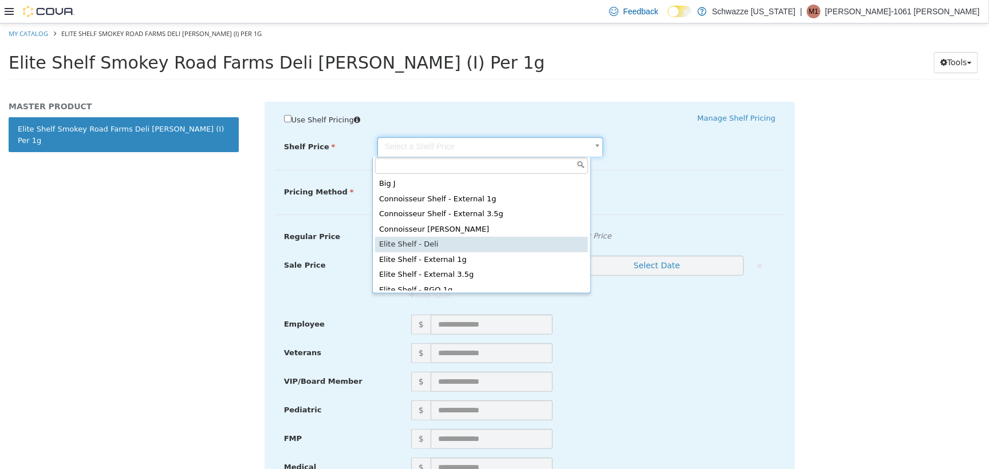
type input "*****"
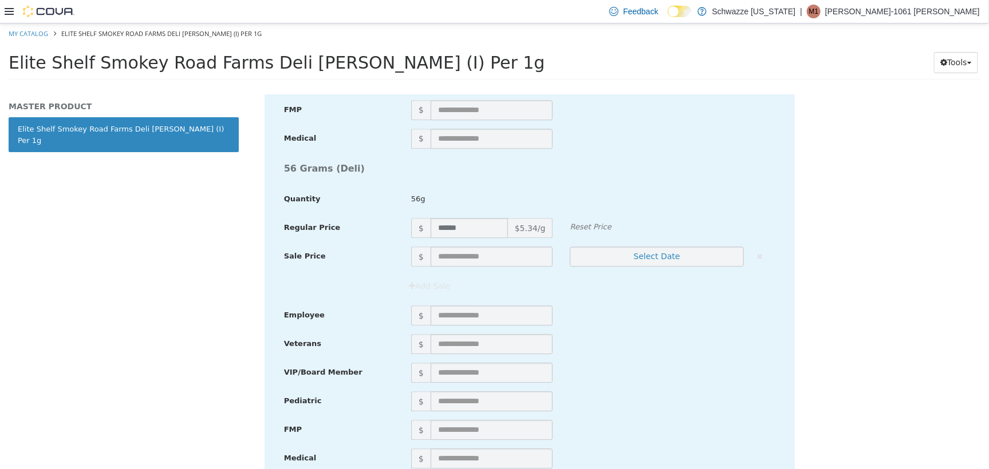
scroll to position [7082, 0]
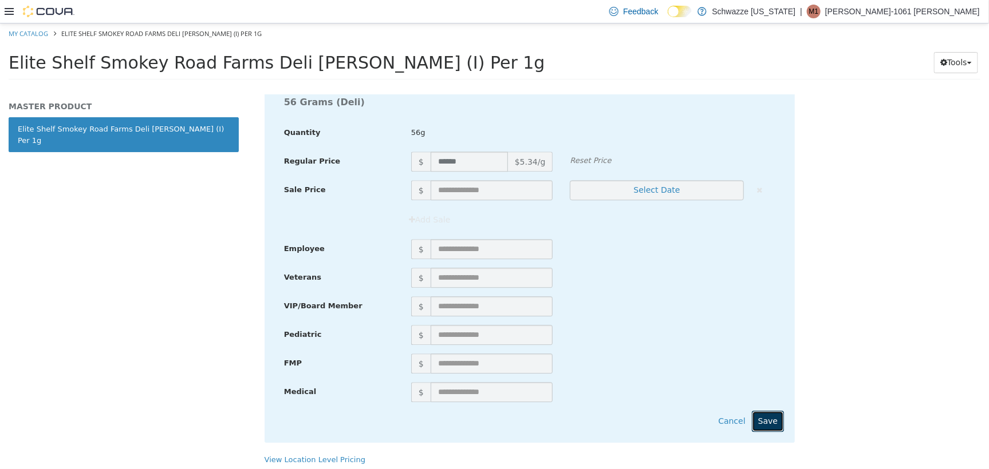
click at [764, 415] on button "Save" at bounding box center [768, 420] width 32 height 21
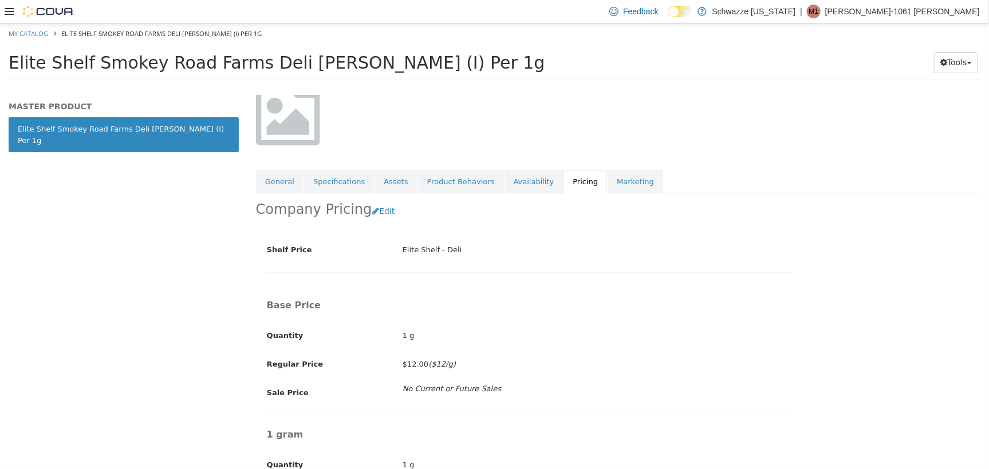
click at [66, 230] on div "MASTER PRODUCT Elite Shelf Smokey Road Farms Deli [PERSON_NAME] (I) Per 1g" at bounding box center [123, 281] width 247 height 374
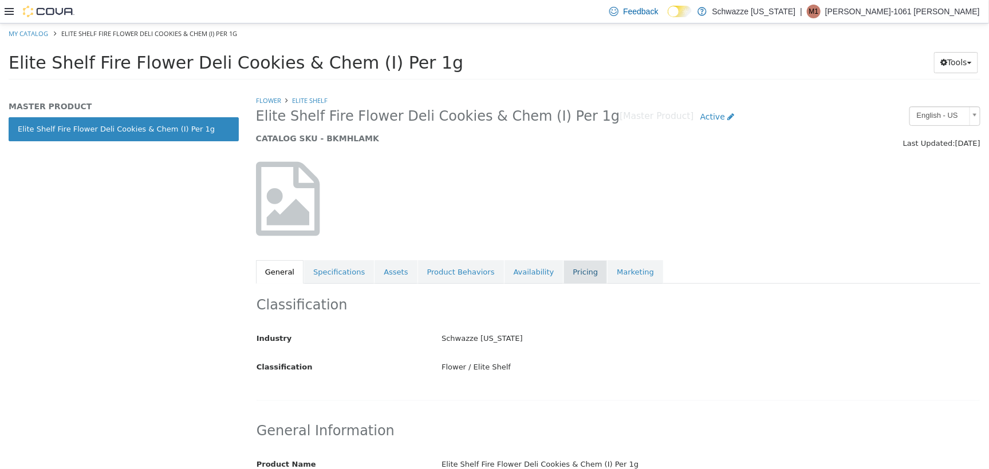
click at [563, 269] on link "Pricing" at bounding box center [585, 272] width 44 height 24
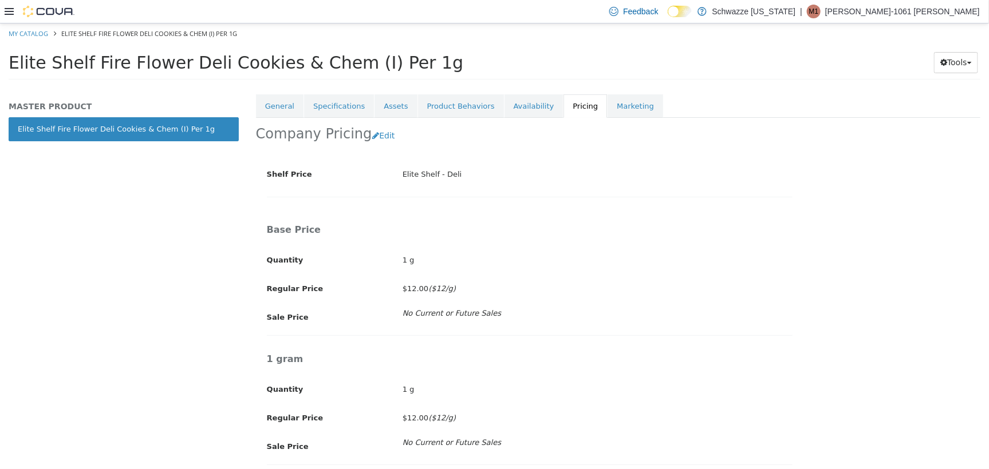
scroll to position [143, 0]
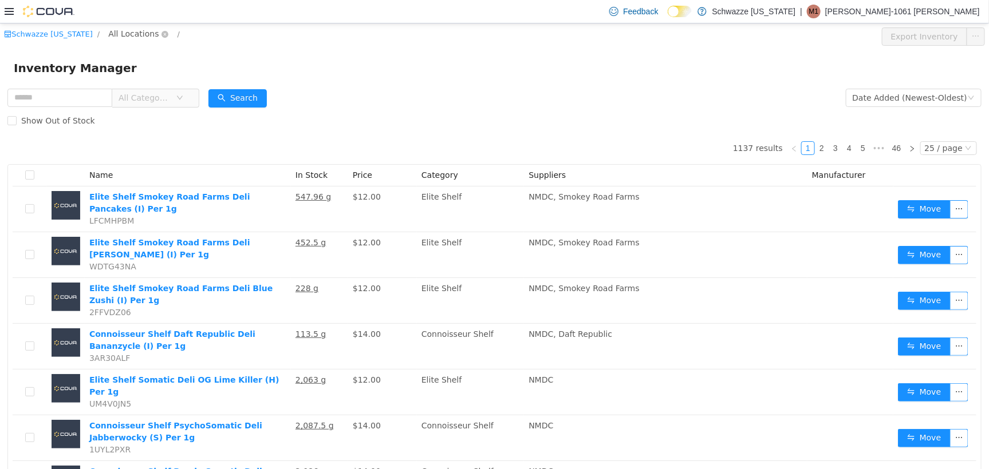
click at [121, 34] on span "All Locations" at bounding box center [133, 33] width 50 height 13
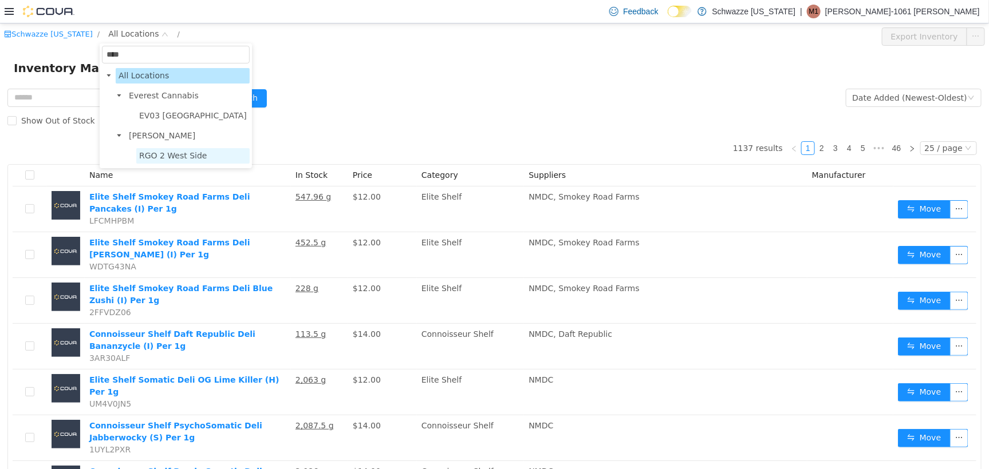
type input "****"
click at [173, 160] on span "RGO 2 West Side" at bounding box center [173, 155] width 68 height 9
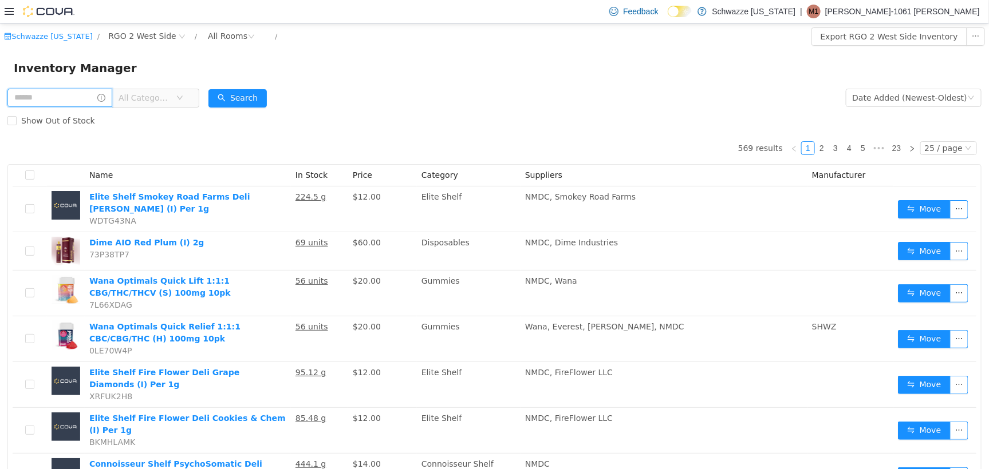
click at [79, 92] on input "text" at bounding box center [59, 97] width 105 height 18
type input "**********"
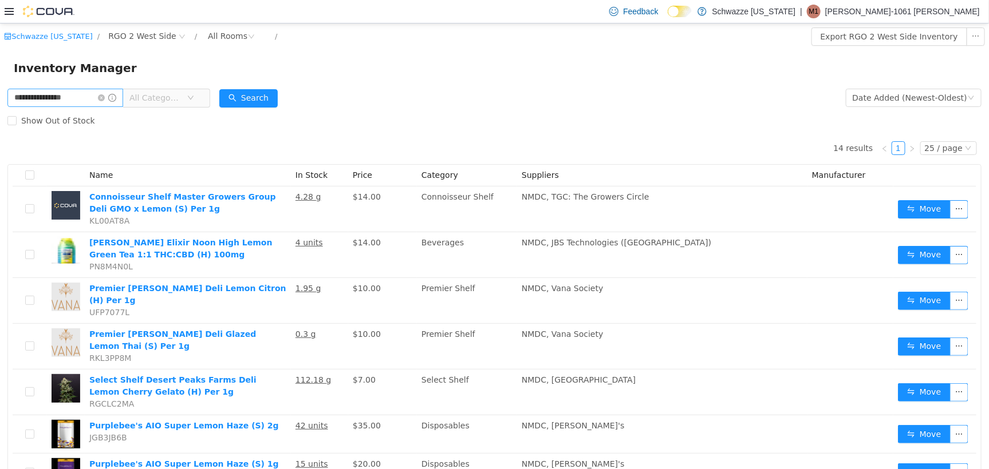
click at [108, 101] on span at bounding box center [107, 97] width 18 height 8
click at [105, 99] on icon "icon: close-circle" at bounding box center [101, 97] width 7 height 7
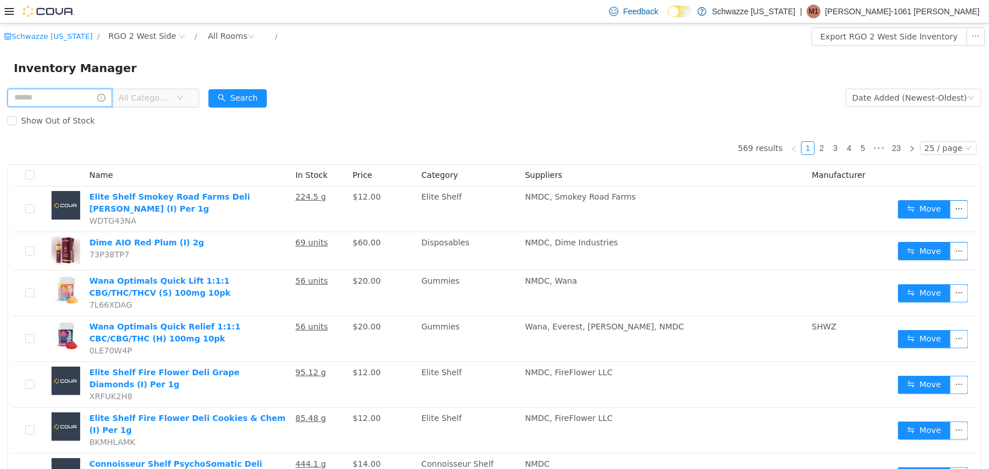
click at [64, 99] on input "text" at bounding box center [59, 97] width 105 height 18
type input "******"
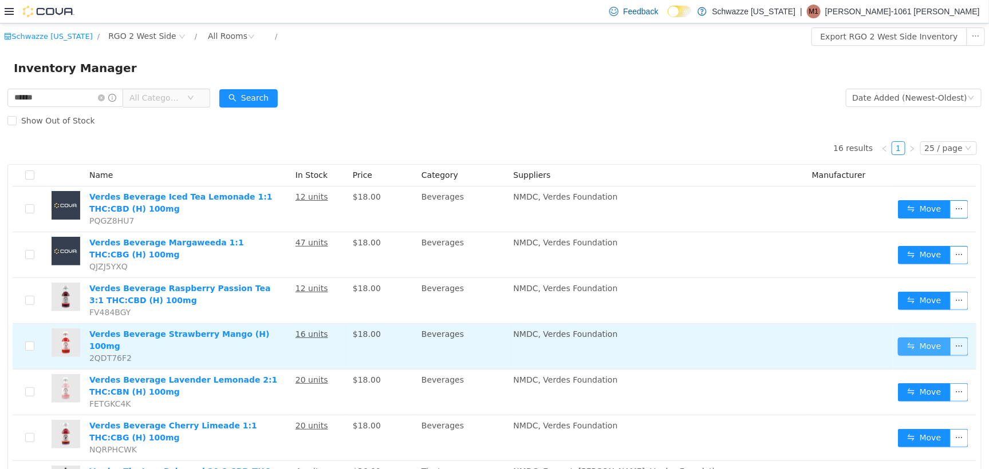
click at [906, 346] on button "Move" at bounding box center [924, 346] width 53 height 18
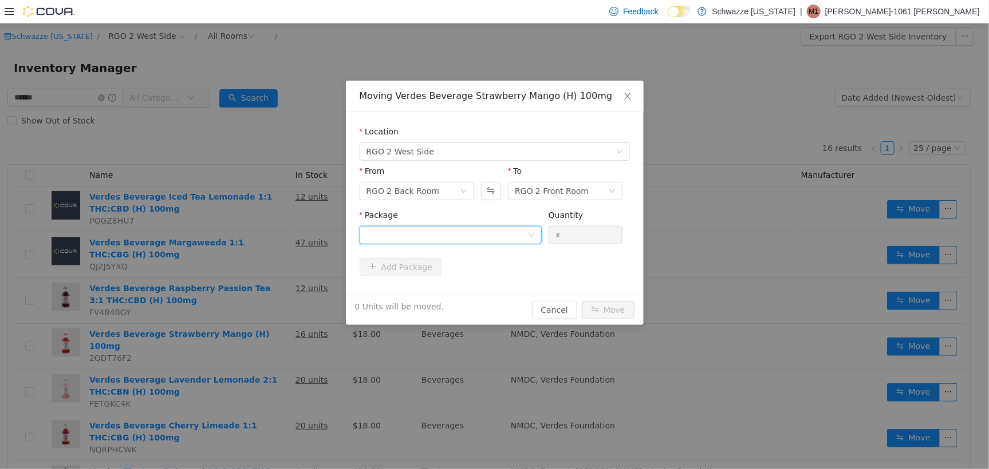
click at [432, 240] on div at bounding box center [446, 234] width 161 height 17
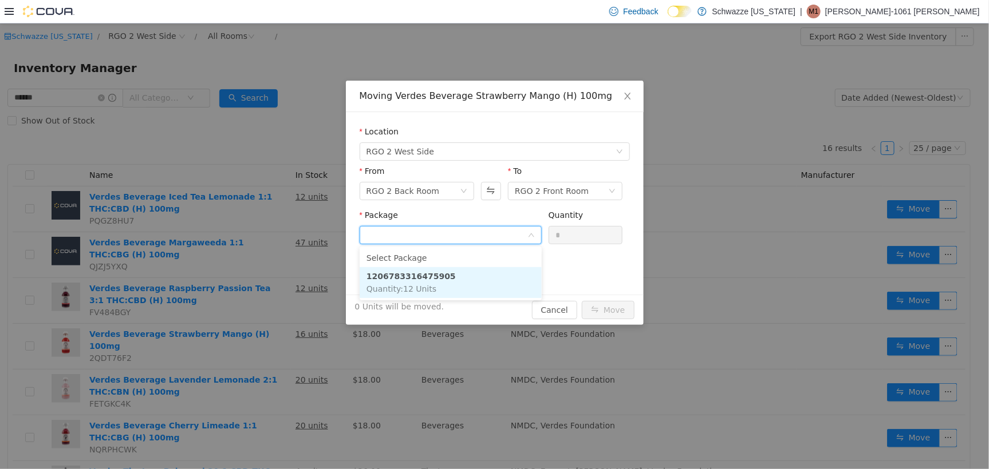
click at [466, 283] on li "1206783316475905 Quantity : 12 Units" at bounding box center [451, 282] width 182 height 31
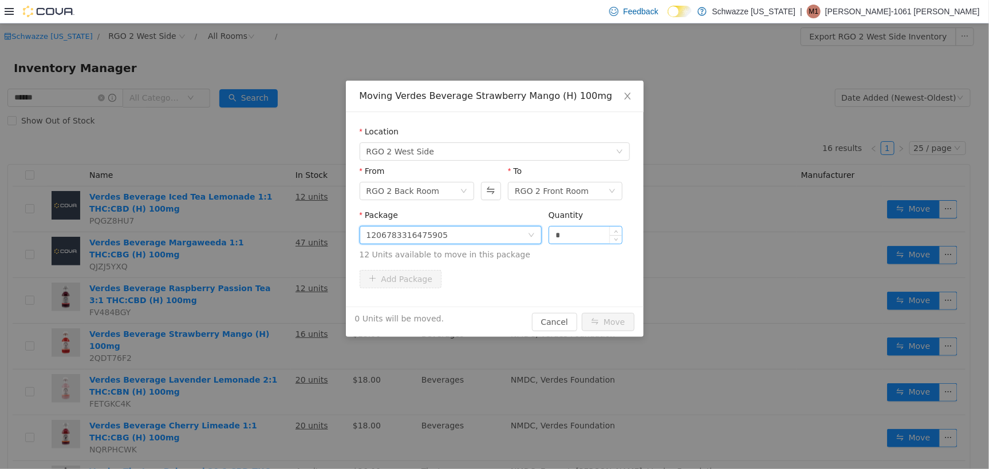
click at [585, 238] on input "*" at bounding box center [585, 234] width 73 height 17
type input "**"
click at [582, 313] on button "Move" at bounding box center [608, 322] width 53 height 18
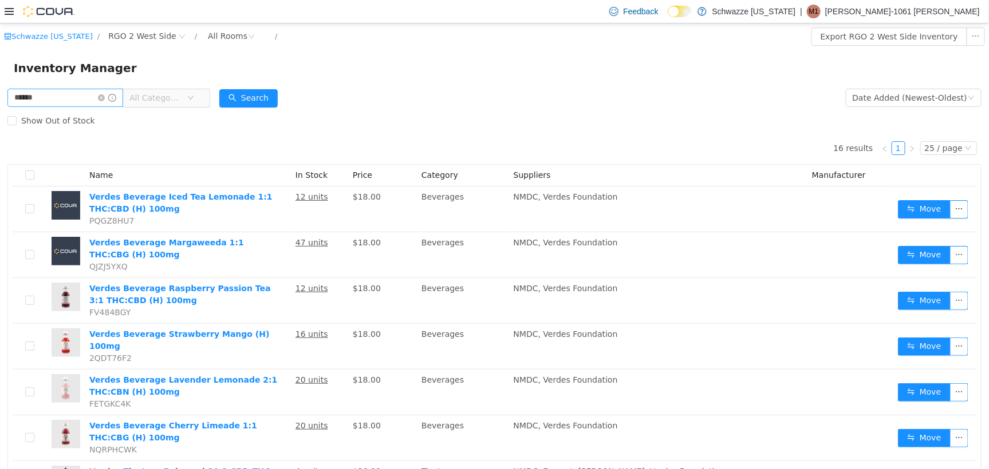
drag, startPoint x: 112, startPoint y: 98, endPoint x: 77, endPoint y: 98, distance: 35.5
click at [105, 98] on icon "icon: close-circle" at bounding box center [101, 97] width 7 height 7
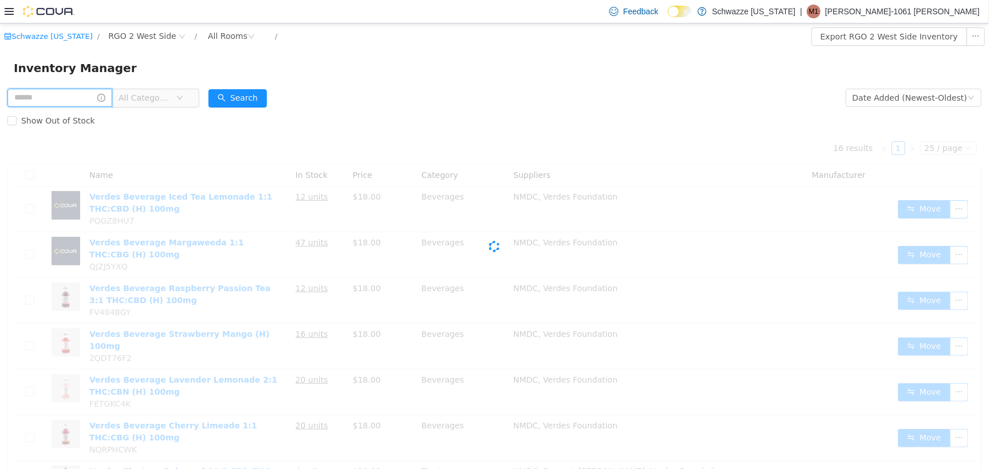
click at [77, 98] on input "text" at bounding box center [59, 97] width 105 height 18
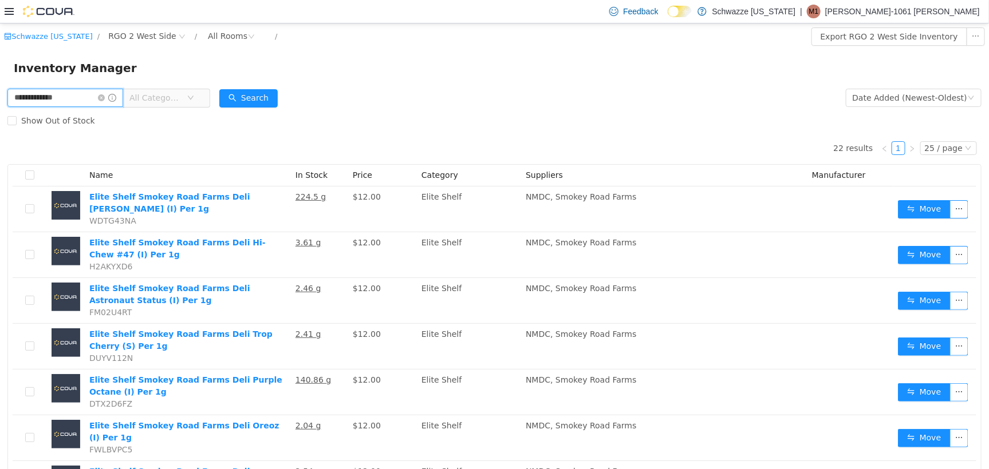
click at [66, 98] on input "**********" at bounding box center [65, 97] width 116 height 18
type input "******"
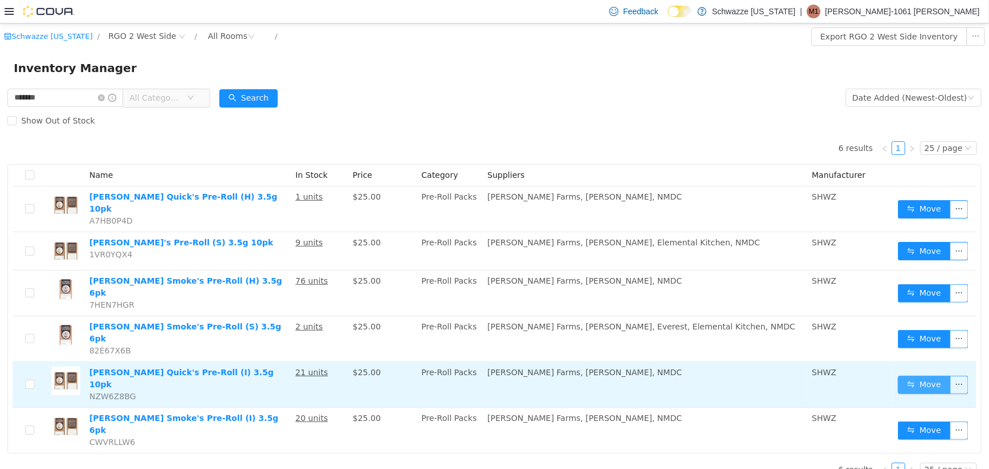
click at [910, 376] on button "Move" at bounding box center [924, 385] width 53 height 18
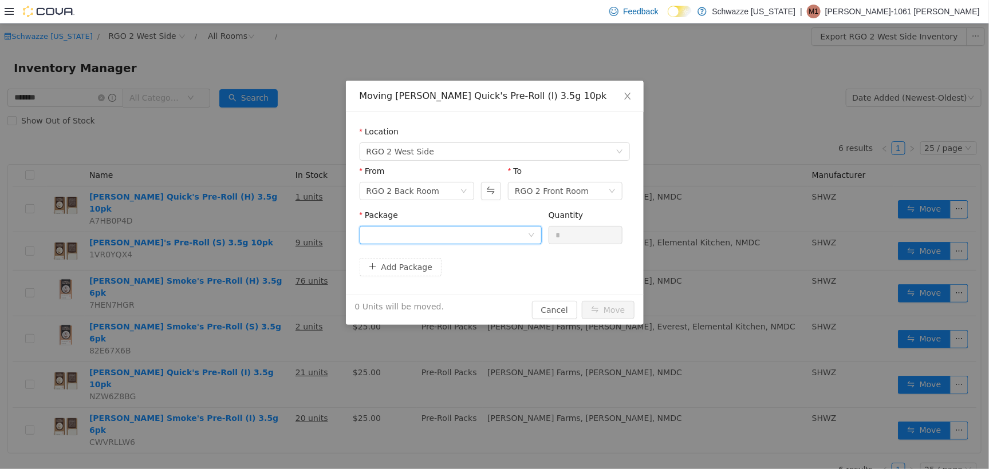
click at [501, 226] on div at bounding box center [451, 235] width 182 height 18
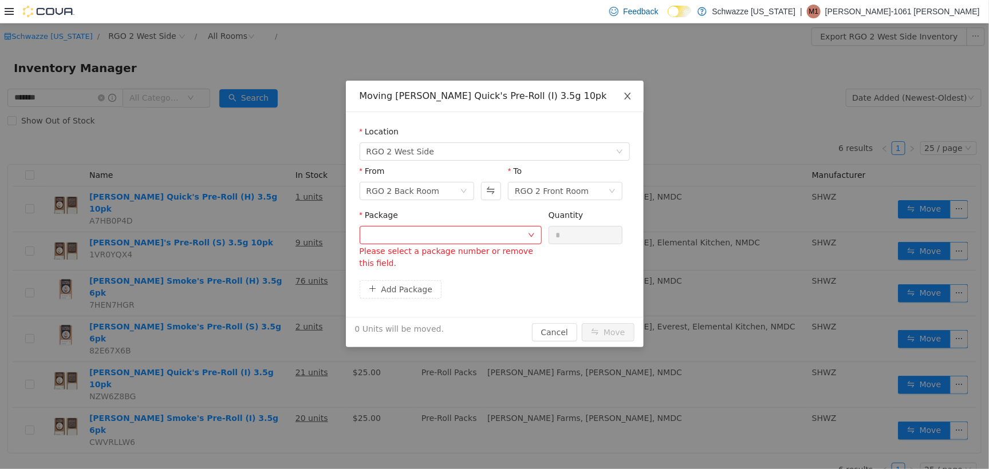
click at [626, 92] on icon "icon: close" at bounding box center [627, 95] width 9 height 9
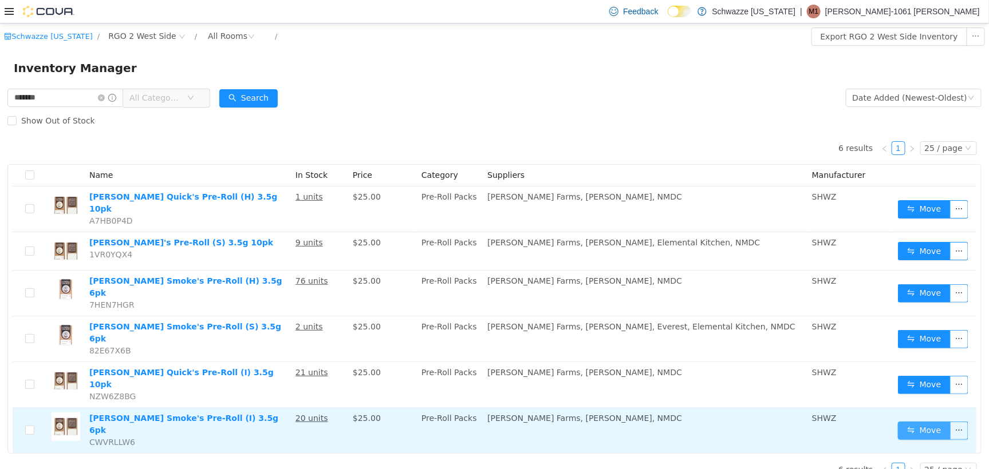
click at [917, 421] on button "Move" at bounding box center [924, 430] width 53 height 18
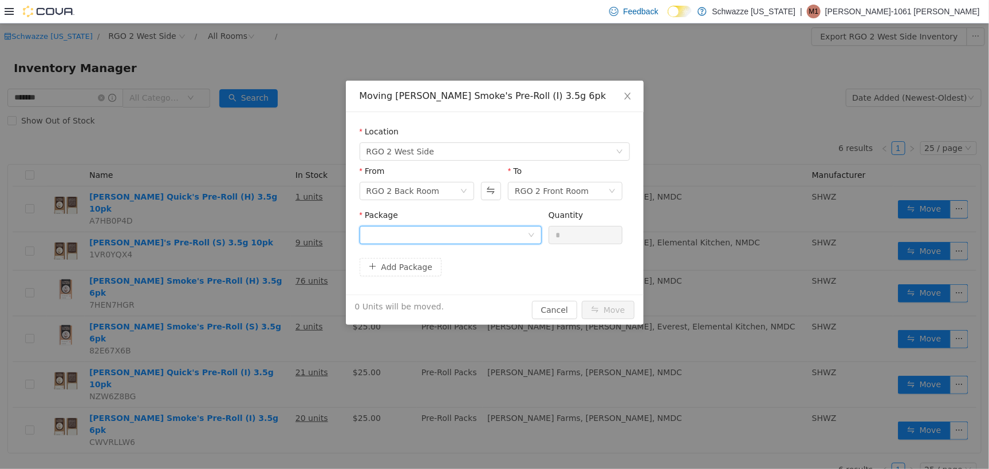
click at [502, 234] on div at bounding box center [446, 234] width 161 height 17
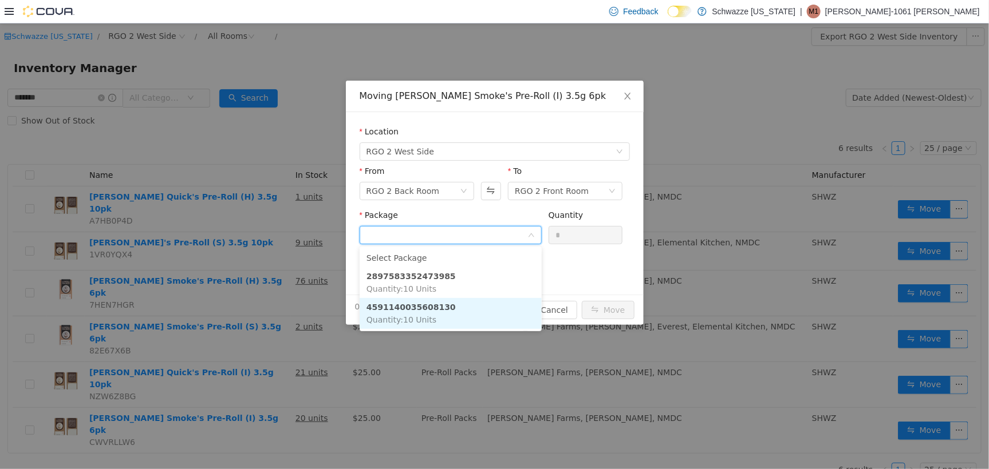
click at [464, 311] on li "4591140035608130 Quantity : 10 Units" at bounding box center [451, 313] width 182 height 31
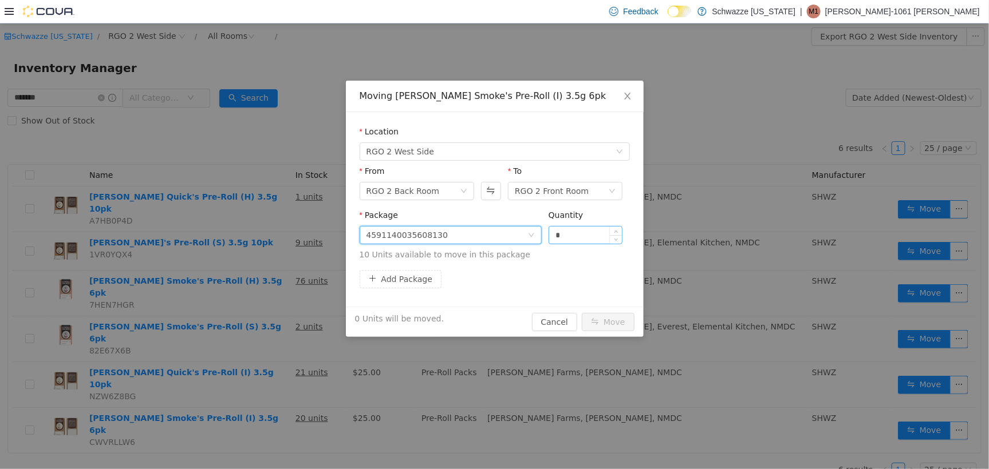
click at [583, 227] on input "*" at bounding box center [585, 234] width 73 height 17
type input "**"
click at [582, 313] on button "Move" at bounding box center [608, 322] width 53 height 18
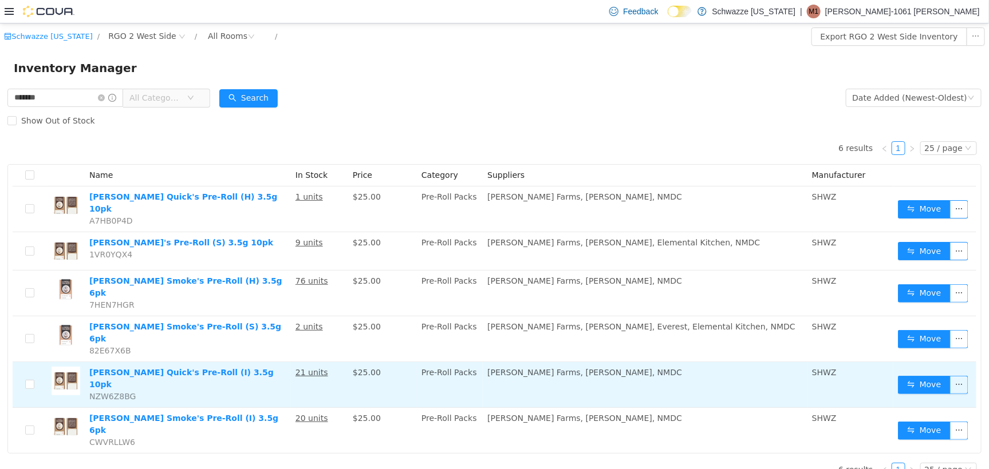
click at [926, 362] on td "Move" at bounding box center [934, 385] width 83 height 46
click at [920, 376] on button "Move" at bounding box center [924, 385] width 53 height 18
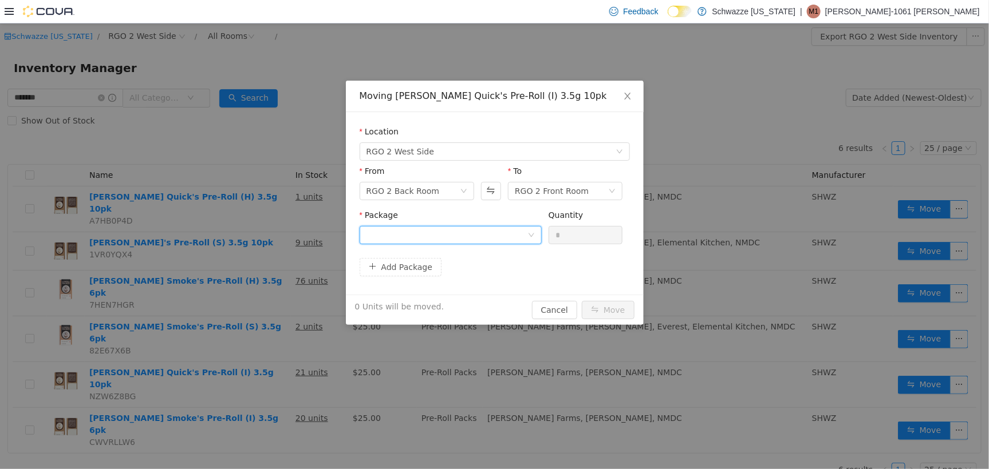
click at [374, 228] on div at bounding box center [446, 234] width 161 height 17
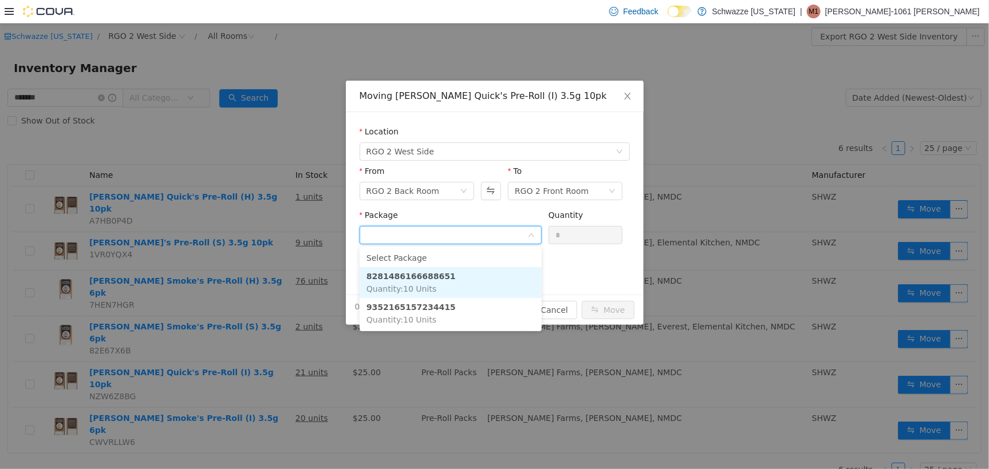
click at [427, 285] on span "Quantity : 10 Units" at bounding box center [401, 288] width 70 height 9
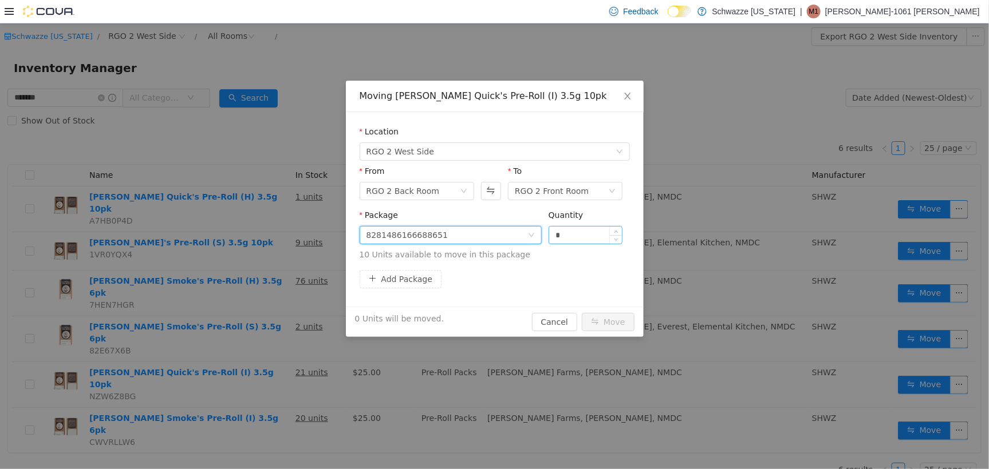
click at [608, 232] on div "*" at bounding box center [585, 235] width 74 height 18
type input "**"
click at [605, 315] on button "Move" at bounding box center [608, 322] width 53 height 18
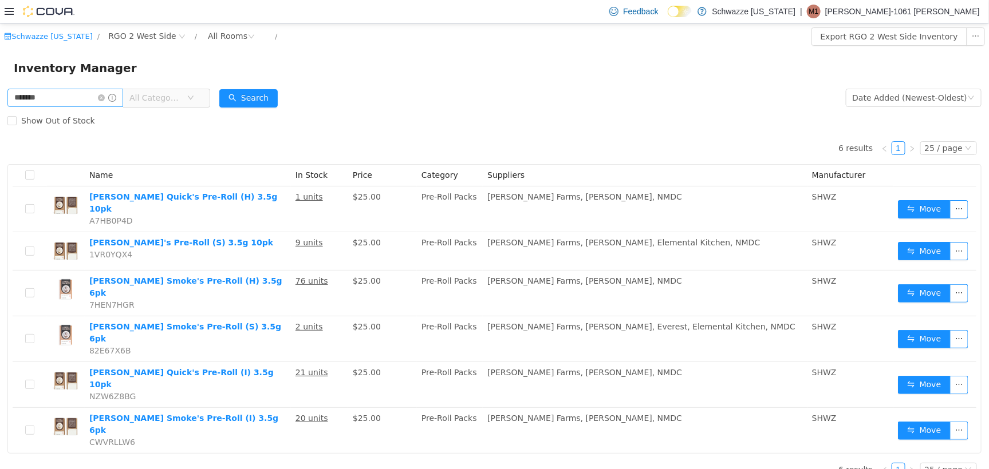
click at [105, 96] on icon "icon: close-circle" at bounding box center [101, 97] width 7 height 7
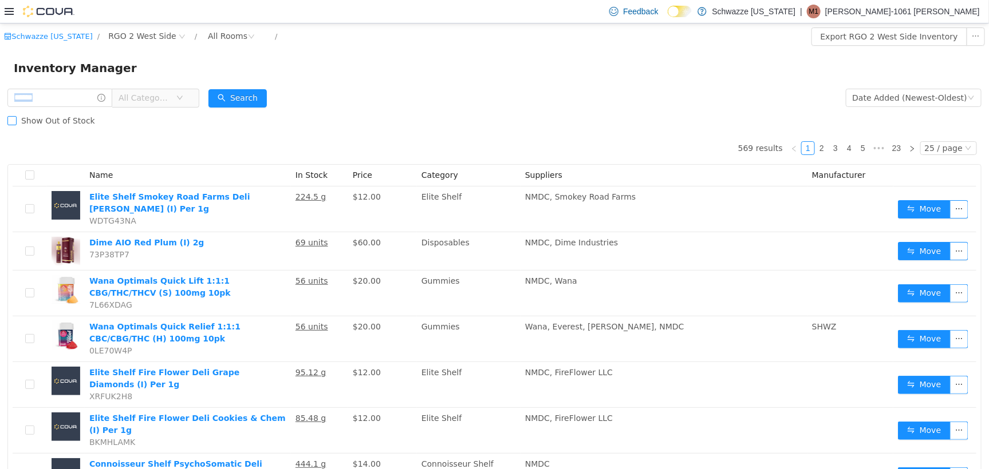
click at [81, 108] on form "All Categories Date Added (Newest-Oldest) Search Show Out of Stock" at bounding box center [494, 109] width 974 height 46
click at [78, 98] on input "text" at bounding box center [59, 97] width 105 height 18
type input "**********"
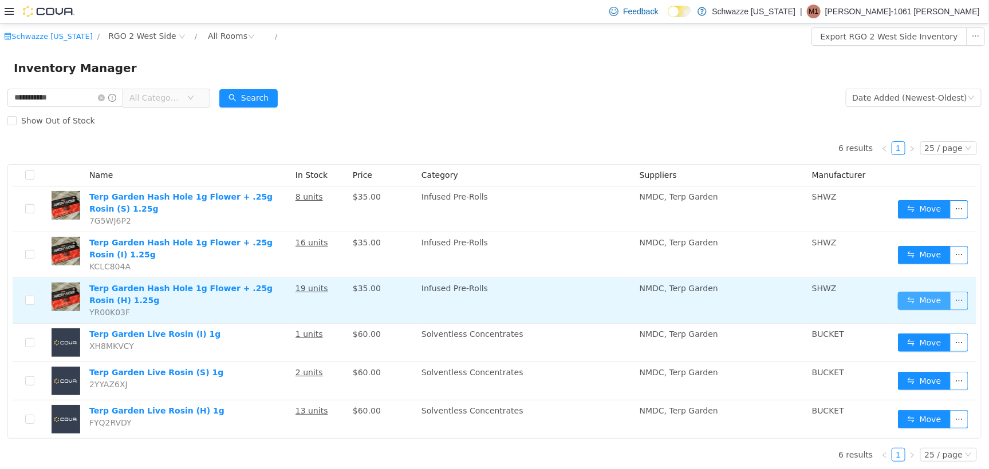
click at [923, 301] on button "Move" at bounding box center [924, 300] width 53 height 18
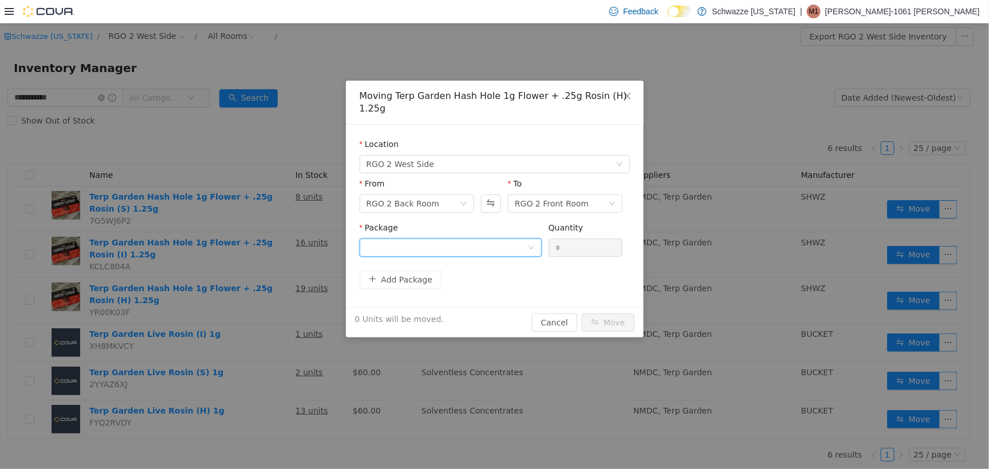
click at [470, 239] on div at bounding box center [446, 247] width 161 height 17
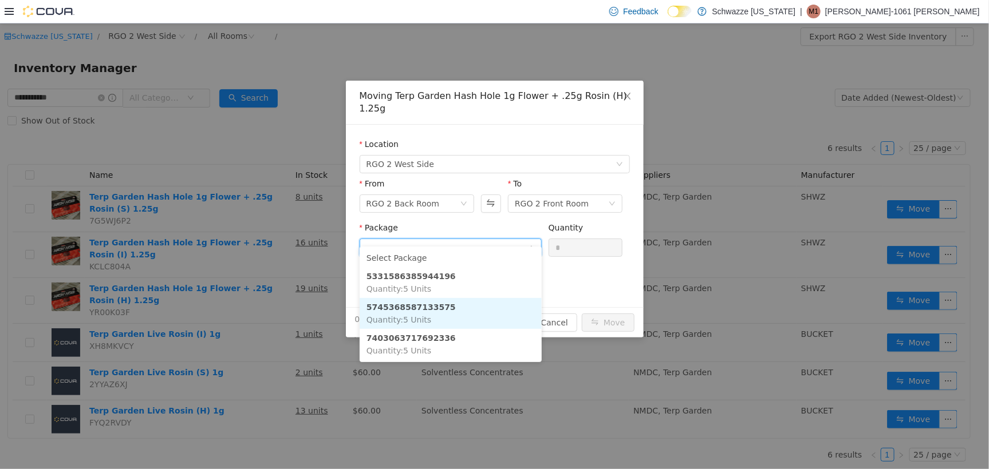
click at [496, 310] on li "5745368587133575 Quantity : 5 Units" at bounding box center [451, 313] width 182 height 31
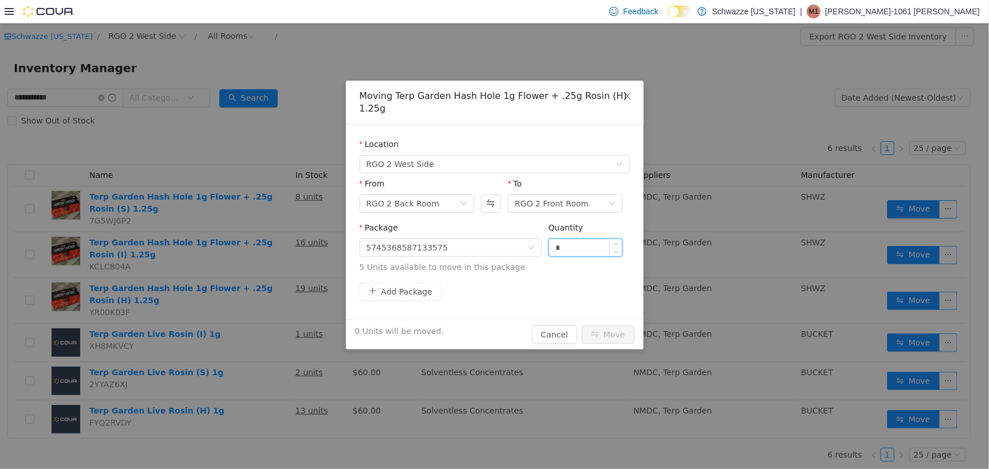
click at [582, 239] on input "*" at bounding box center [585, 247] width 73 height 17
type input "*"
click at [619, 325] on button "Move" at bounding box center [608, 334] width 53 height 18
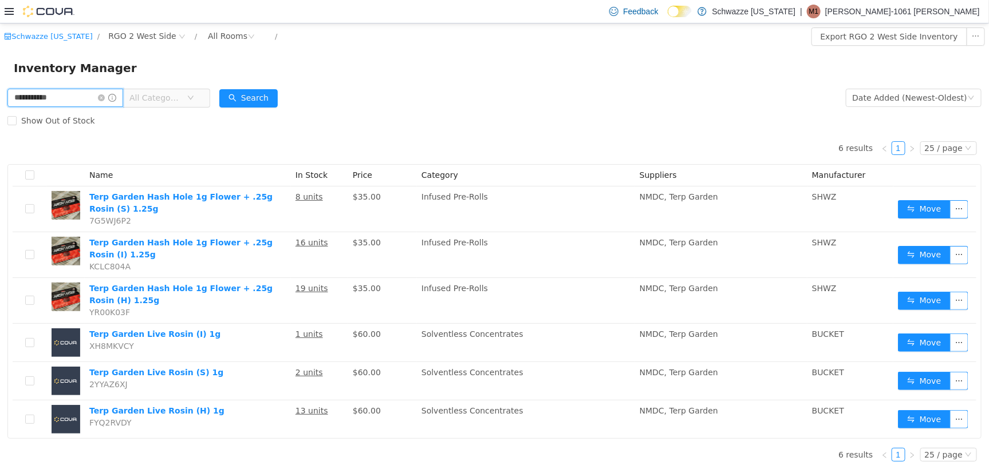
click at [61, 97] on input "**********" at bounding box center [65, 97] width 116 height 18
type input "*"
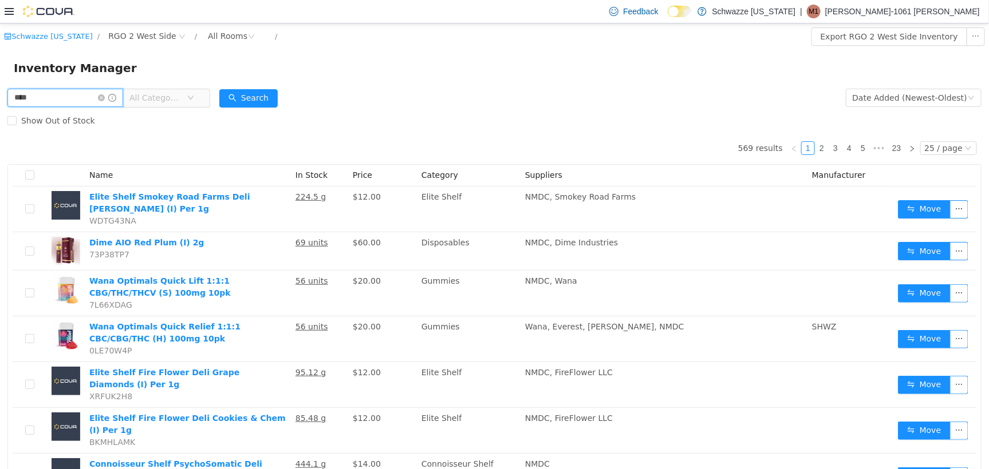
type input "****"
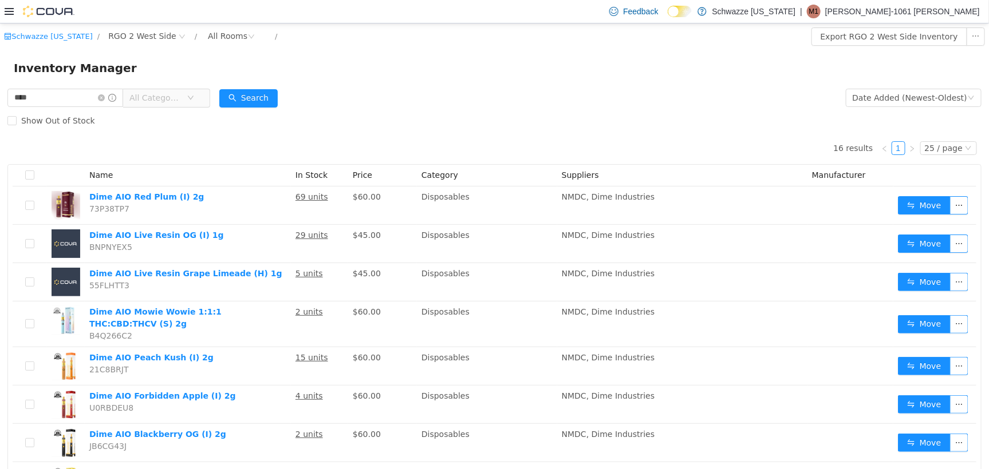
click at [586, 104] on form "**** All Categories Date Added (Newest-Oldest) Search Show Out of Stock" at bounding box center [494, 109] width 974 height 46
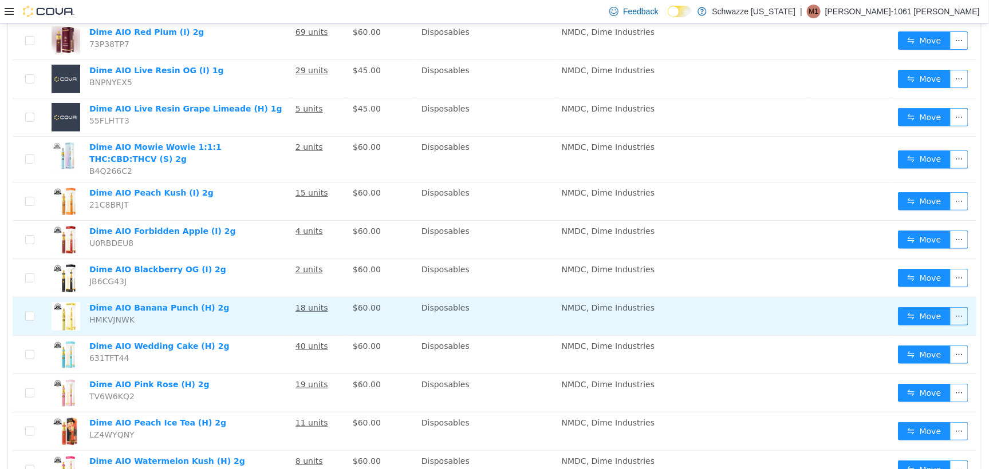
scroll to position [358, 0]
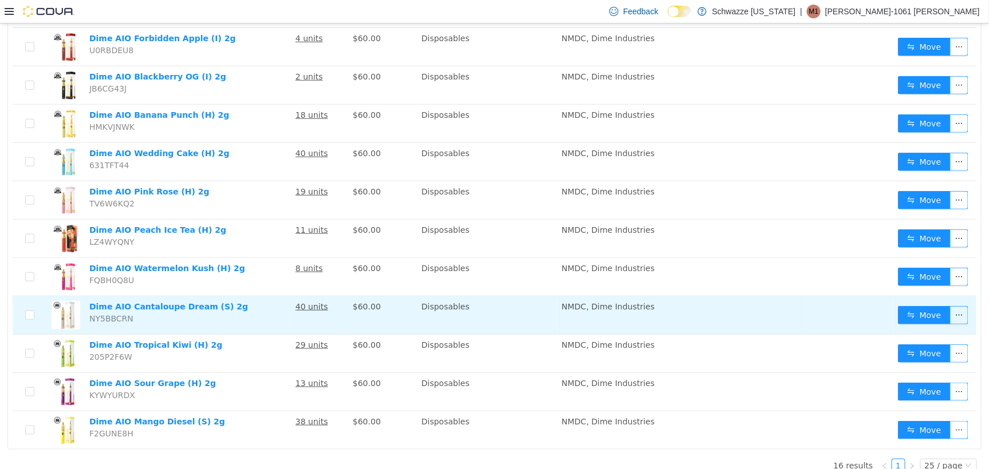
click at [910, 317] on td "Move" at bounding box center [934, 315] width 83 height 38
click at [911, 311] on button "Move" at bounding box center [924, 315] width 53 height 18
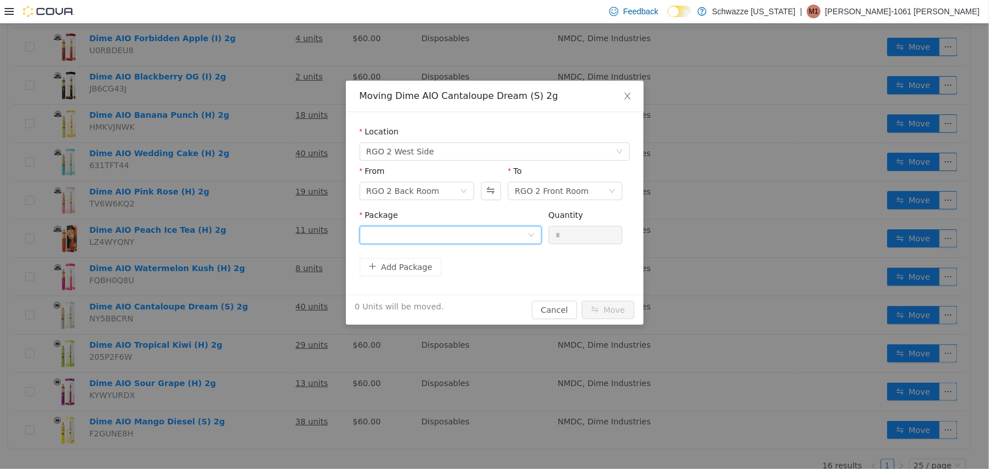
click at [507, 239] on div at bounding box center [446, 234] width 161 height 17
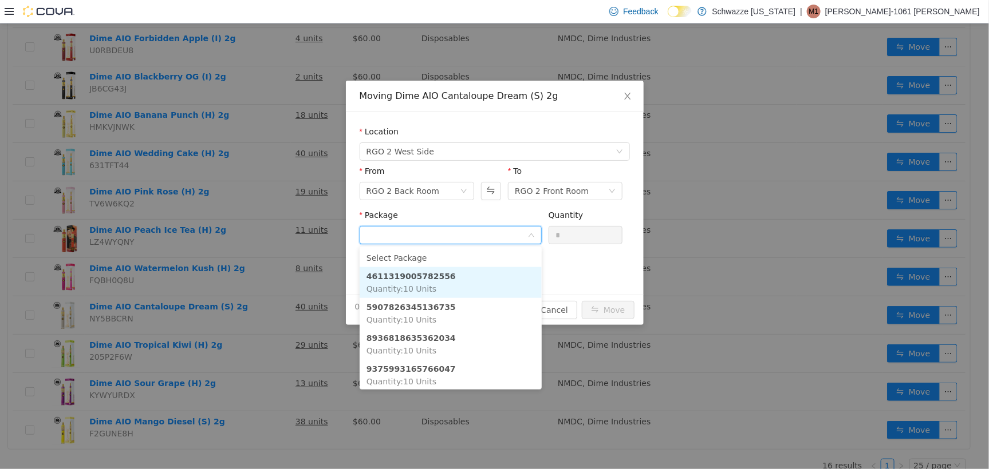
click at [469, 287] on li "4611319005782556 Quantity : 10 Units" at bounding box center [451, 282] width 182 height 31
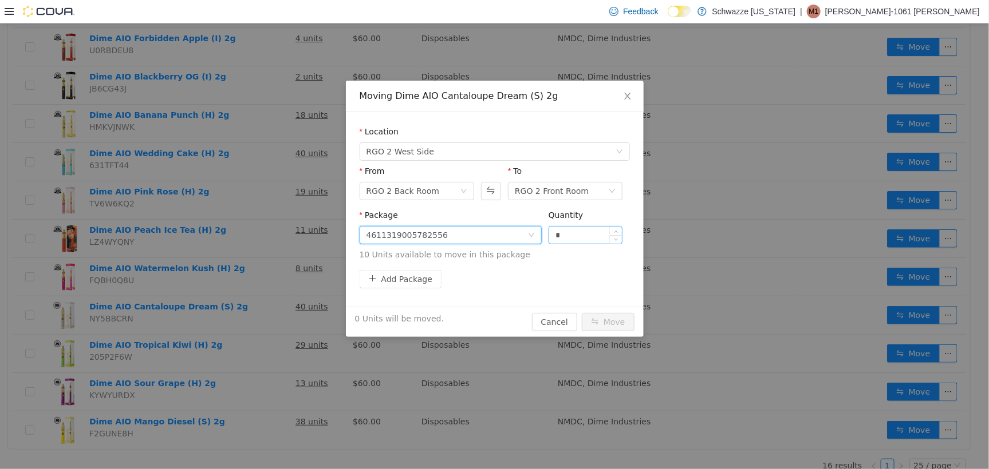
click at [557, 235] on input "*" at bounding box center [585, 234] width 73 height 17
type input "**"
click at [617, 314] on button "Move" at bounding box center [608, 322] width 53 height 18
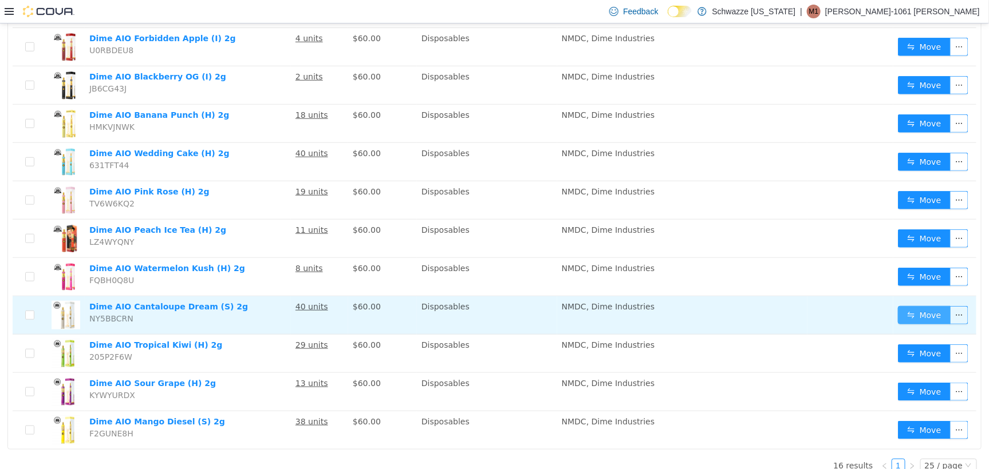
click at [915, 306] on button "Move" at bounding box center [924, 315] width 53 height 18
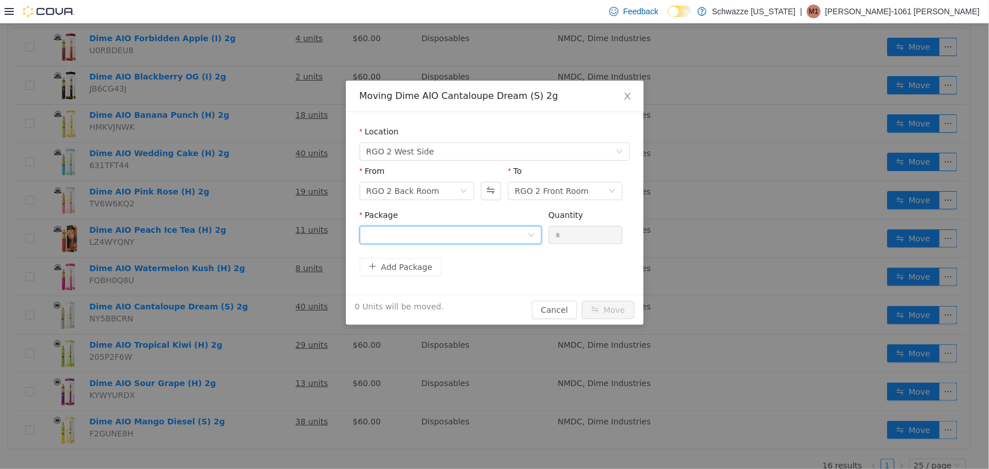
click at [428, 242] on div at bounding box center [446, 234] width 161 height 17
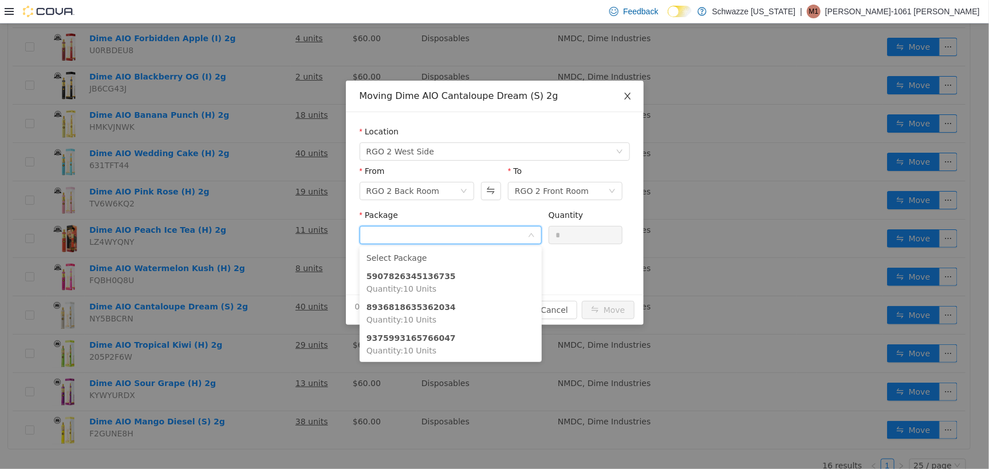
click at [625, 97] on icon "icon: close" at bounding box center [627, 95] width 9 height 9
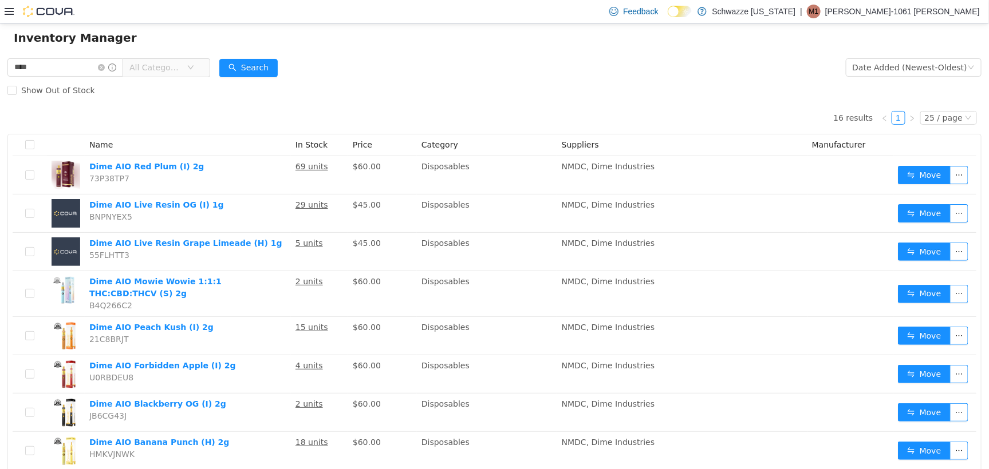
scroll to position [0, 0]
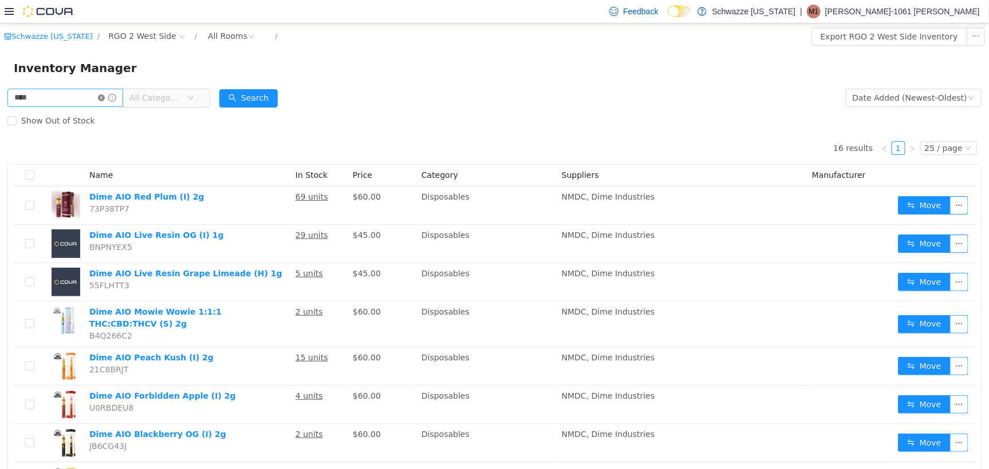
click at [105, 96] on icon "icon: close-circle" at bounding box center [101, 97] width 7 height 7
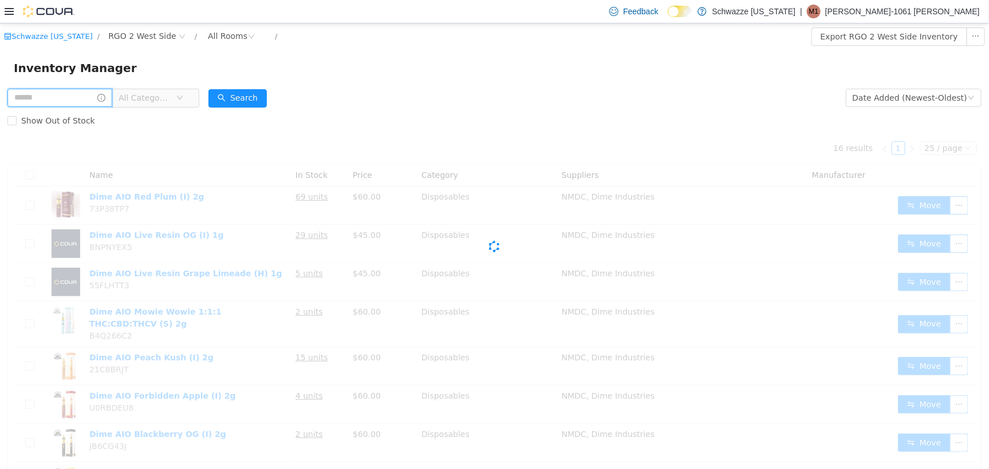
click at [78, 97] on input "text" at bounding box center [59, 97] width 105 height 18
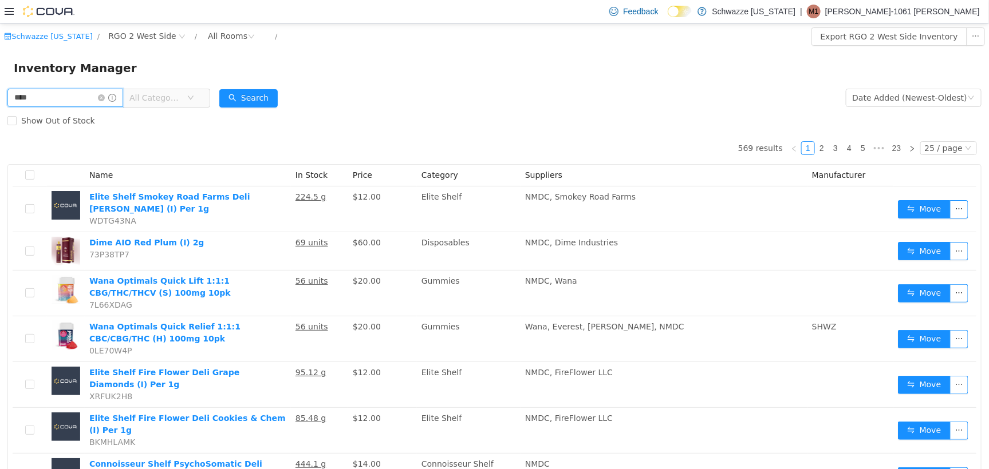
type input "*********"
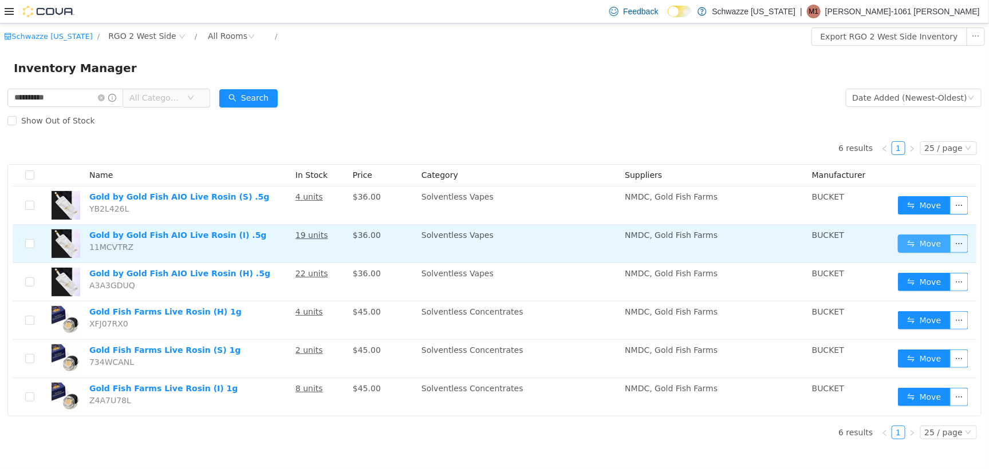
click at [907, 234] on td "Move" at bounding box center [934, 243] width 83 height 38
click at [910, 235] on button "Move" at bounding box center [924, 243] width 53 height 18
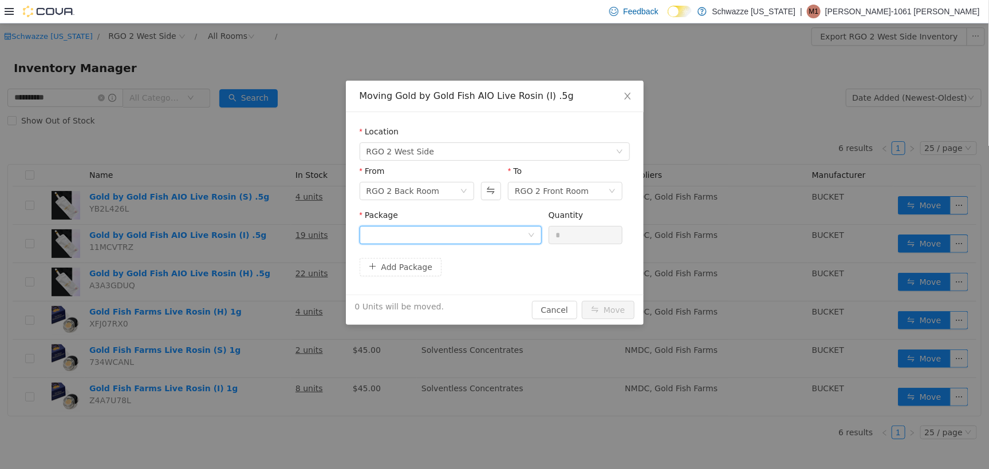
click at [437, 230] on div at bounding box center [446, 234] width 161 height 17
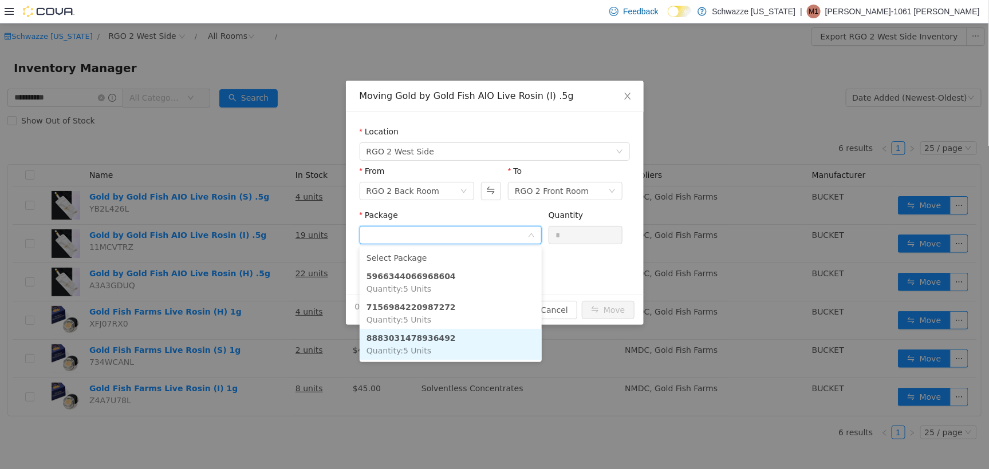
click at [466, 342] on li "8883031478936492 Quantity : 5 Units" at bounding box center [451, 344] width 182 height 31
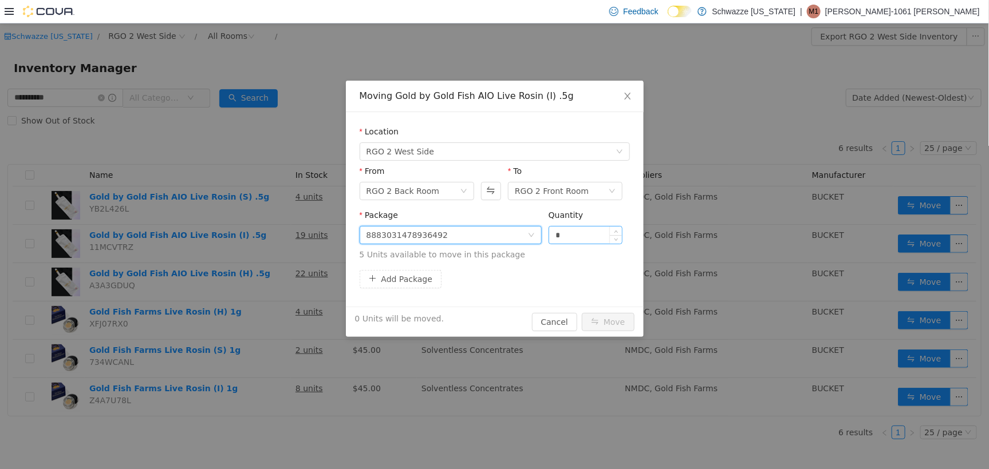
click at [585, 228] on input "*" at bounding box center [585, 234] width 73 height 17
type input "*"
click at [582, 313] on button "Move" at bounding box center [608, 322] width 53 height 18
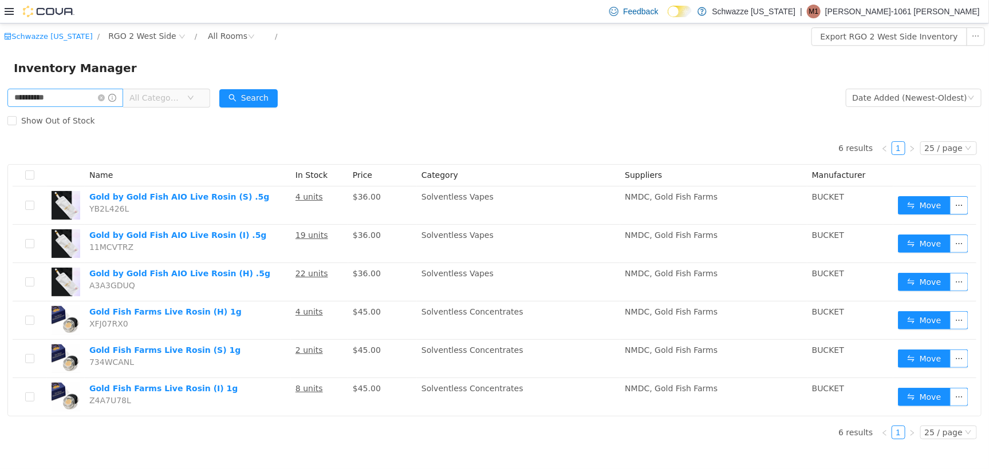
click at [105, 97] on icon "icon: close-circle" at bounding box center [101, 97] width 7 height 7
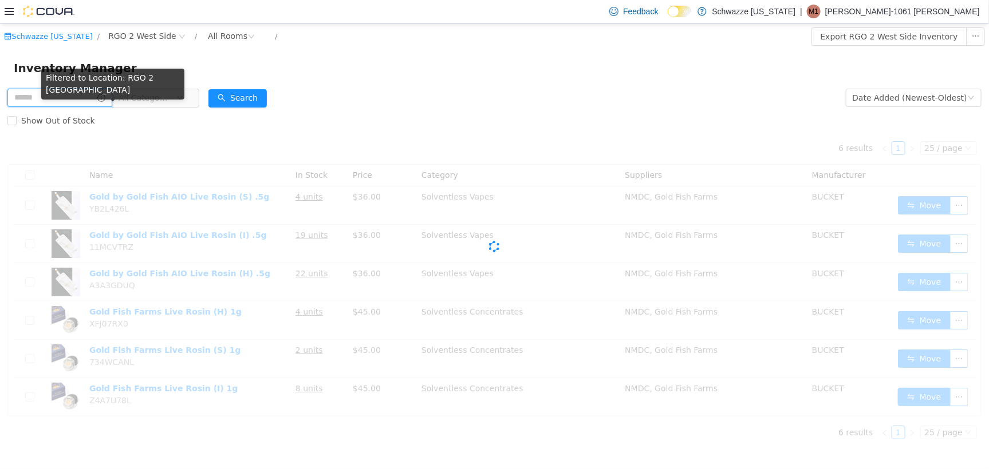
click at [104, 98] on input "text" at bounding box center [59, 97] width 105 height 18
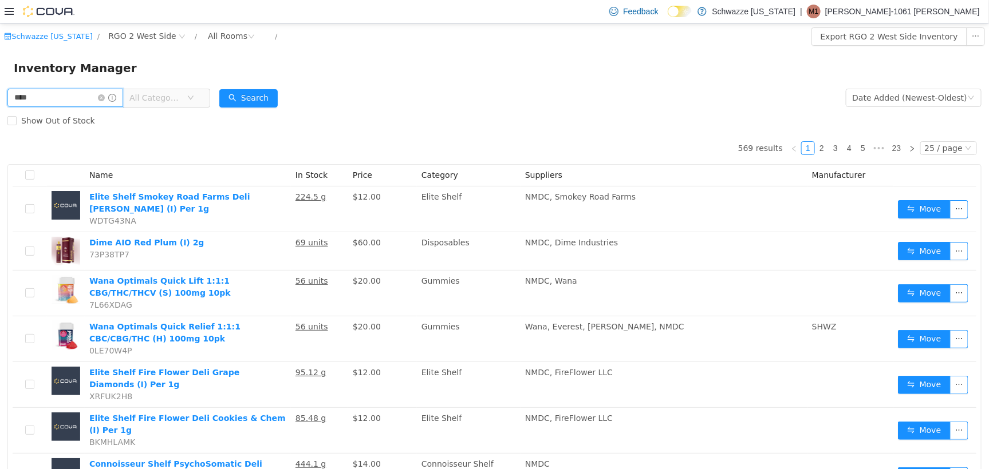
type input "******"
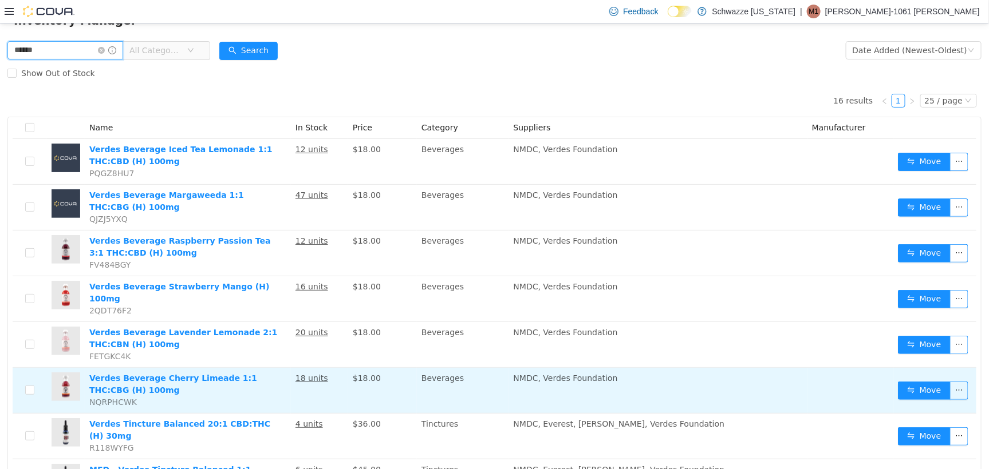
scroll to position [72, 0]
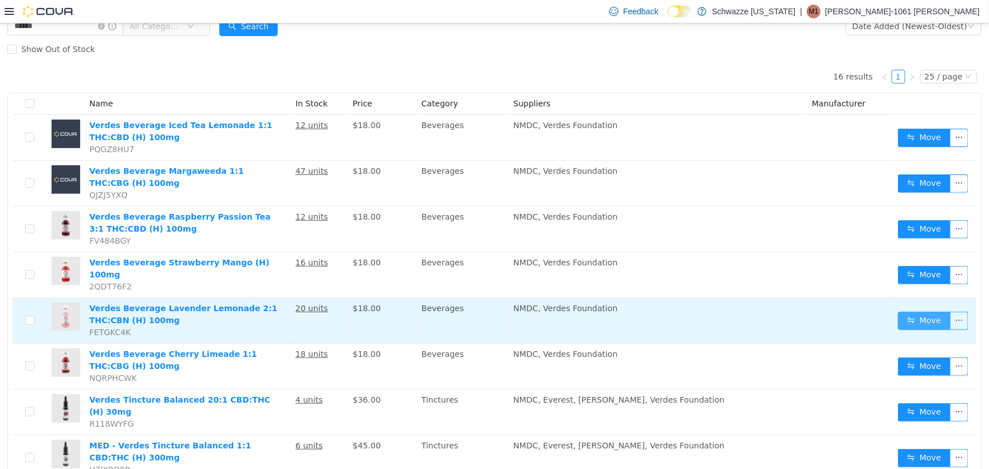
click at [903, 319] on button "Move" at bounding box center [924, 320] width 53 height 18
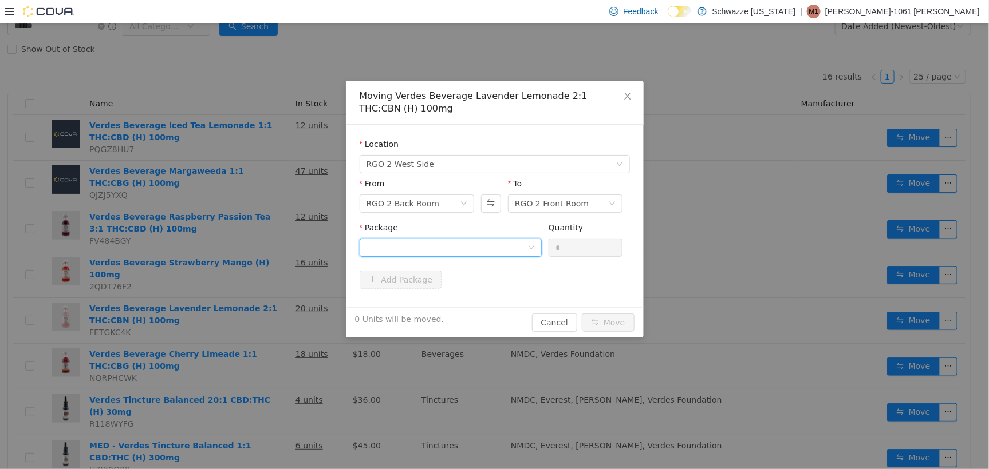
click at [504, 244] on div at bounding box center [446, 247] width 161 height 17
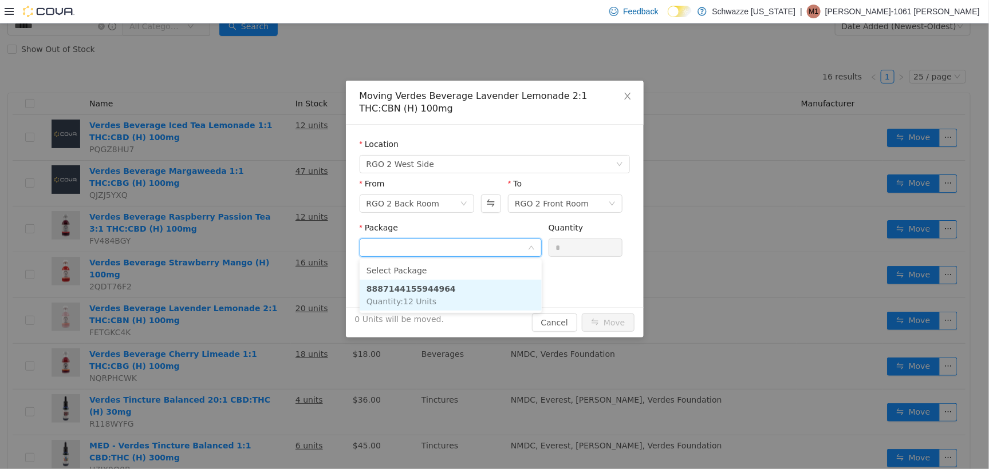
click at [449, 294] on li "8887144155944964 Quantity : 12 Units" at bounding box center [451, 294] width 182 height 31
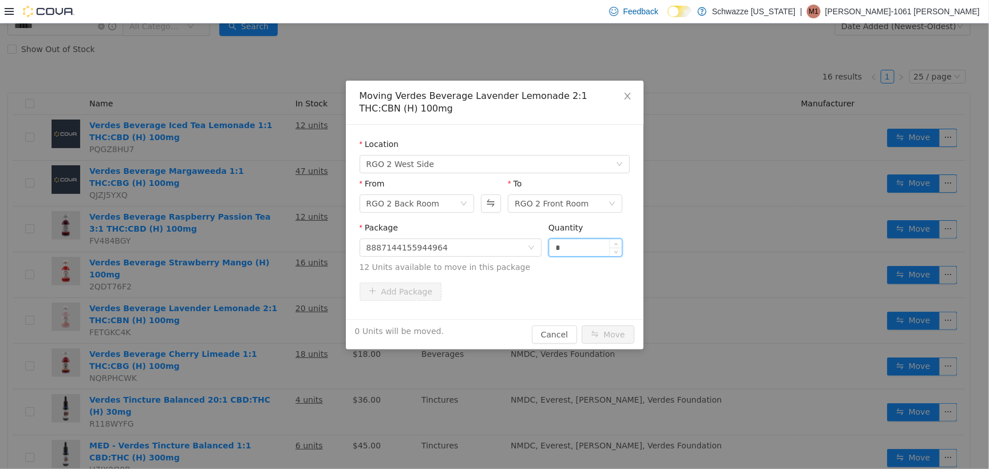
click at [584, 247] on input "*" at bounding box center [585, 247] width 73 height 17
type input "**"
click at [605, 340] on button "Move" at bounding box center [608, 334] width 53 height 18
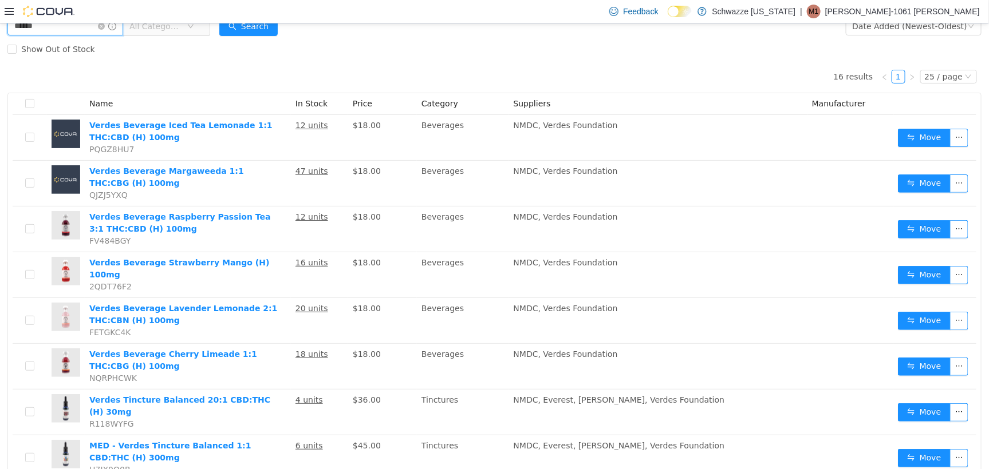
click at [81, 27] on input "******" at bounding box center [65, 26] width 116 height 18
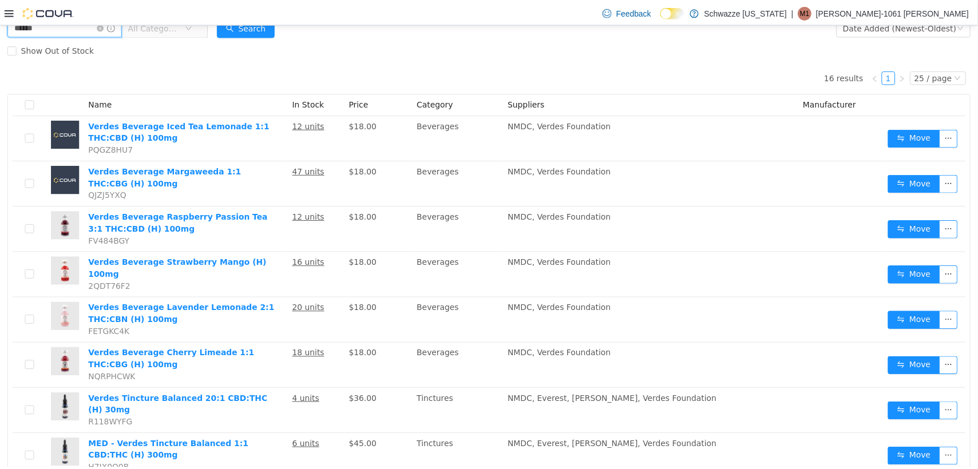
scroll to position [31, 0]
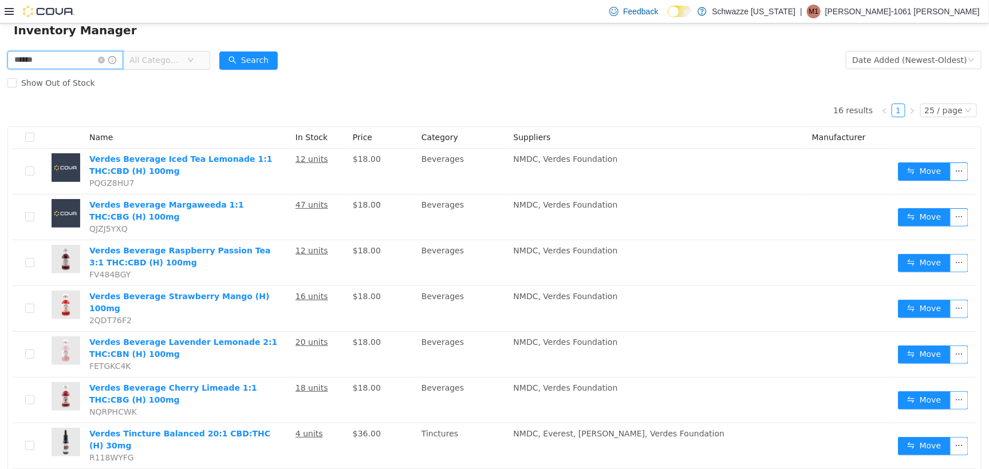
click at [81, 27] on div "Schwazze New Mexico / RGO 2 West Side / All Rooms / Export RGO 2 West Side Inve…" at bounding box center [494, 430] width 989 height 891
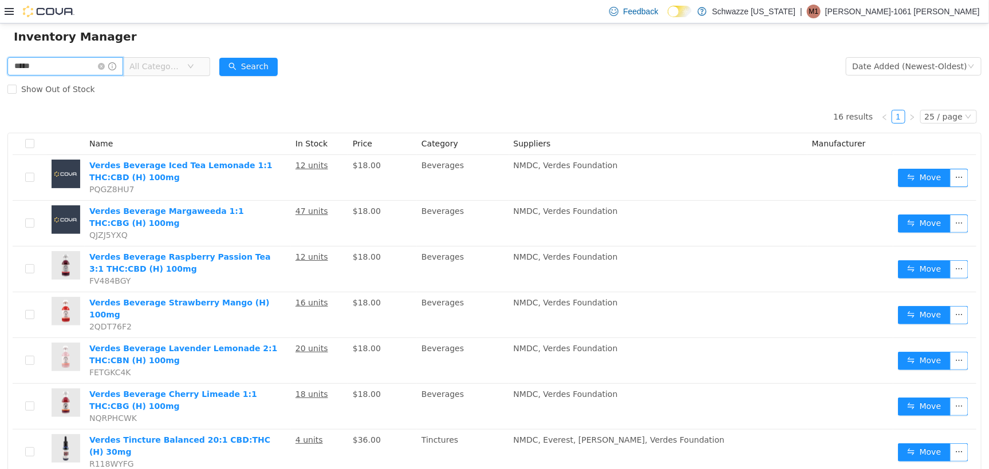
type input "*********"
click at [269, 65] on button "Search" at bounding box center [248, 66] width 58 height 18
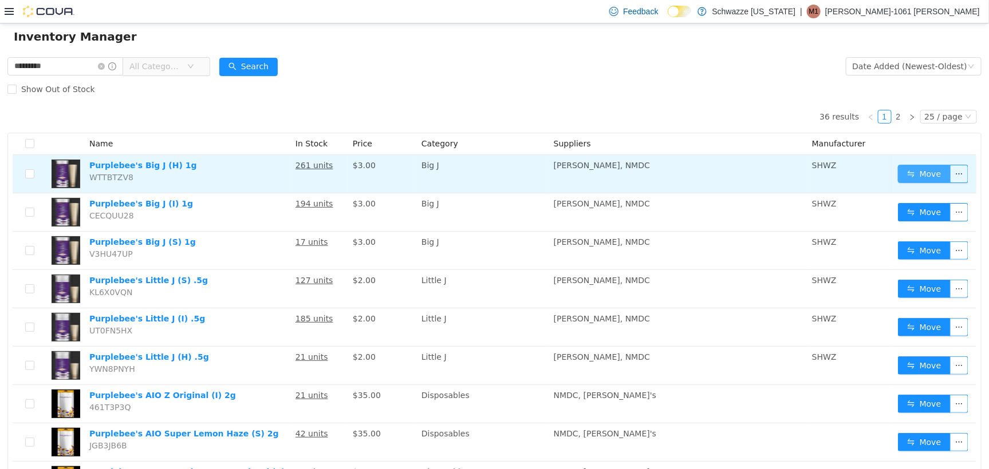
click at [909, 181] on button "Move" at bounding box center [924, 173] width 53 height 18
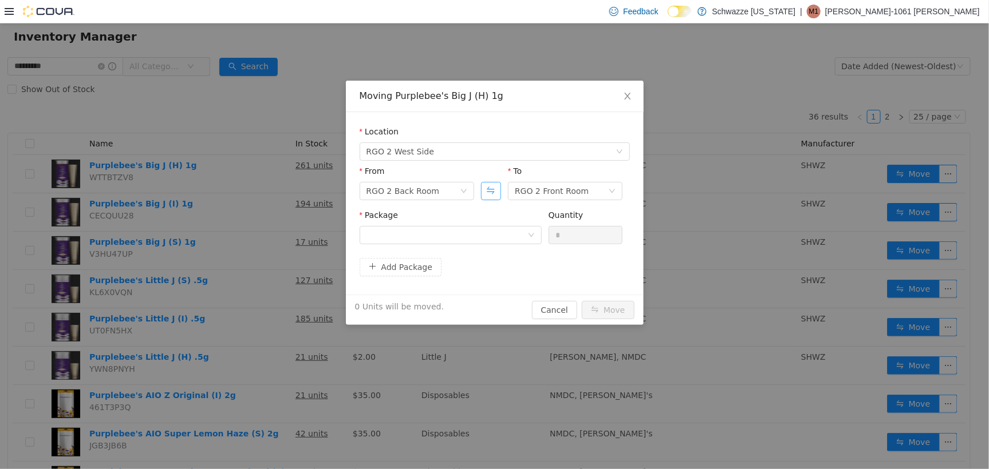
click at [497, 187] on button "Swap" at bounding box center [491, 190] width 20 height 18
click at [480, 242] on div at bounding box center [446, 234] width 161 height 17
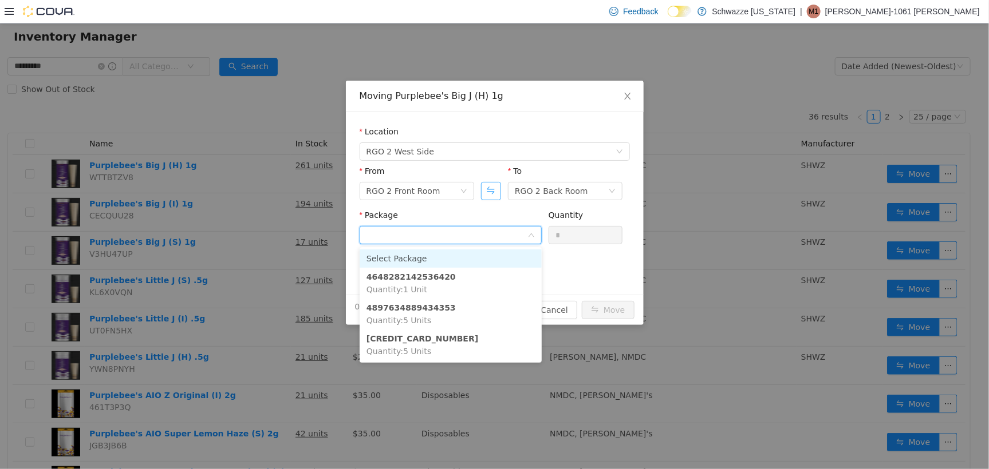
click at [491, 195] on button "Swap" at bounding box center [491, 190] width 20 height 18
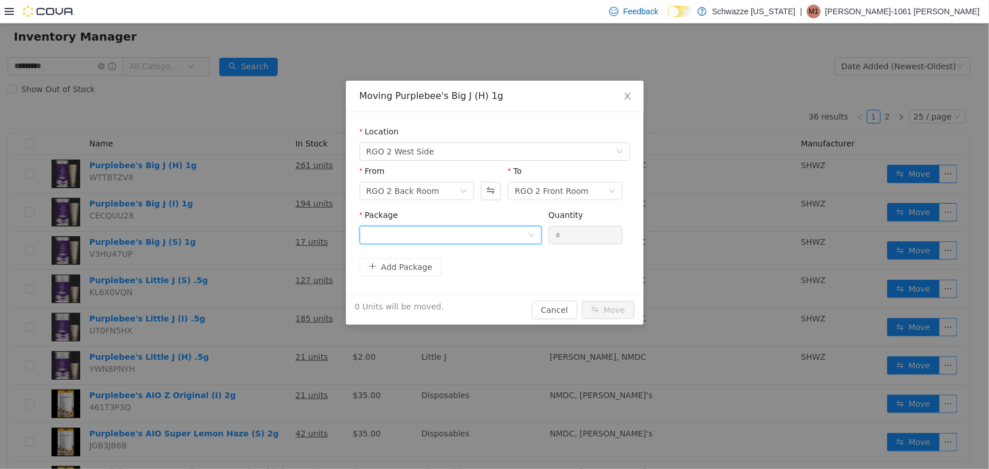
click at [489, 240] on div at bounding box center [446, 234] width 161 height 17
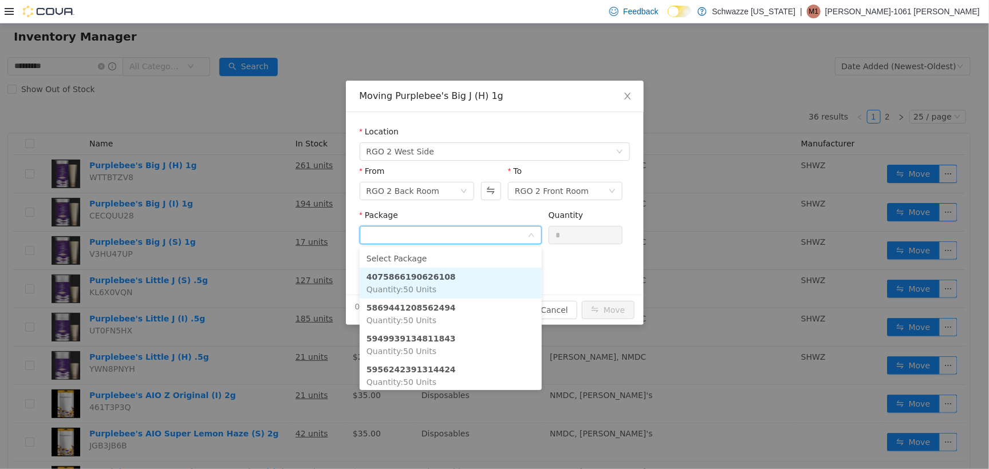
click at [469, 290] on li "4075866190626108 Quantity : 50 Units" at bounding box center [451, 282] width 182 height 31
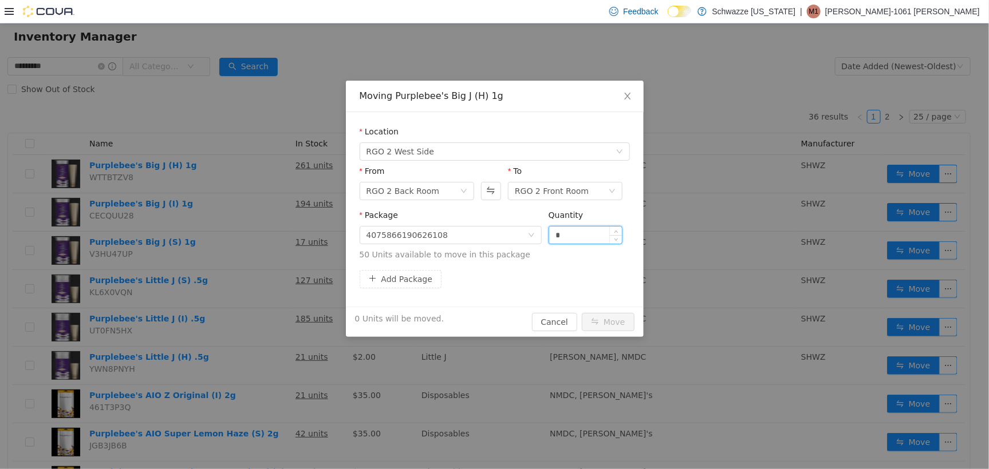
click at [557, 238] on input "*" at bounding box center [585, 234] width 73 height 17
type input "**"
click at [604, 314] on button "Move" at bounding box center [608, 322] width 53 height 18
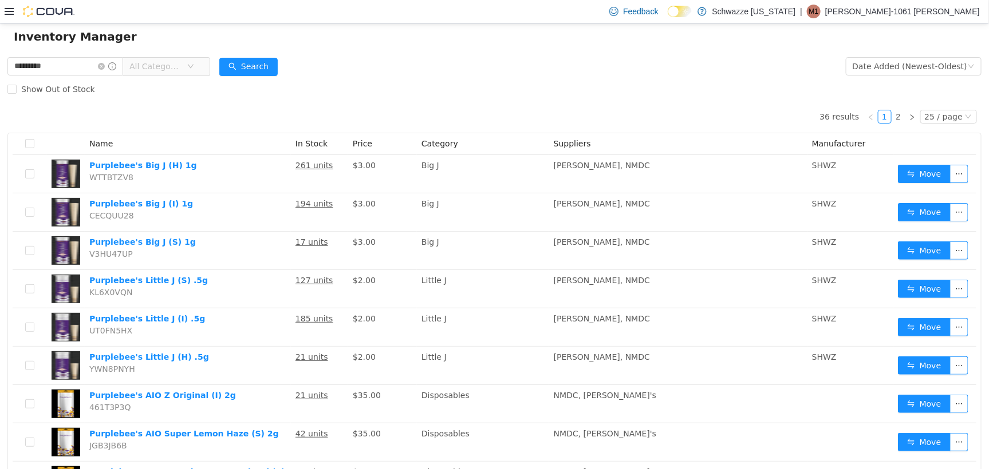
click at [2, 10] on div "Feedback Dark Mode Schwazze New Mexico | M1 Martin-1061 Barela" at bounding box center [494, 11] width 989 height 23
click at [8, 13] on icon at bounding box center [9, 11] width 9 height 9
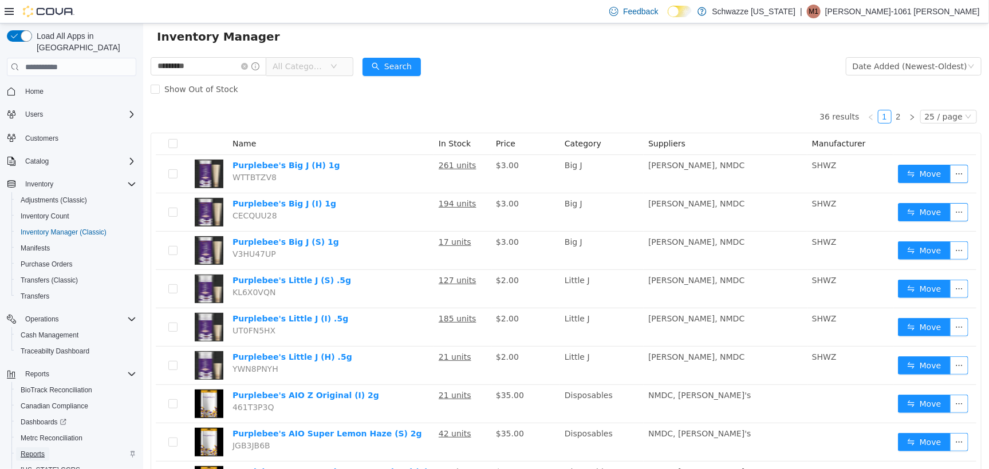
click at [44, 450] on span "Reports" at bounding box center [33, 454] width 24 height 9
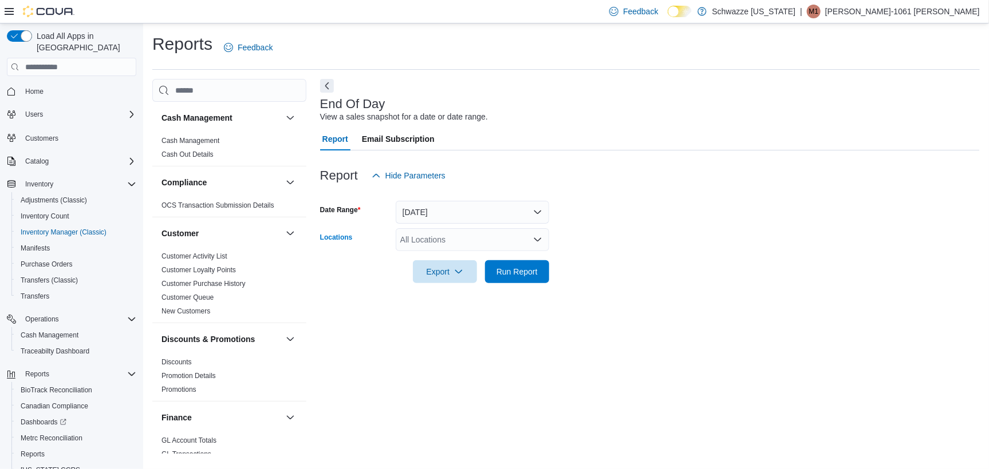
click at [414, 235] on div "All Locations" at bounding box center [472, 239] width 153 height 23
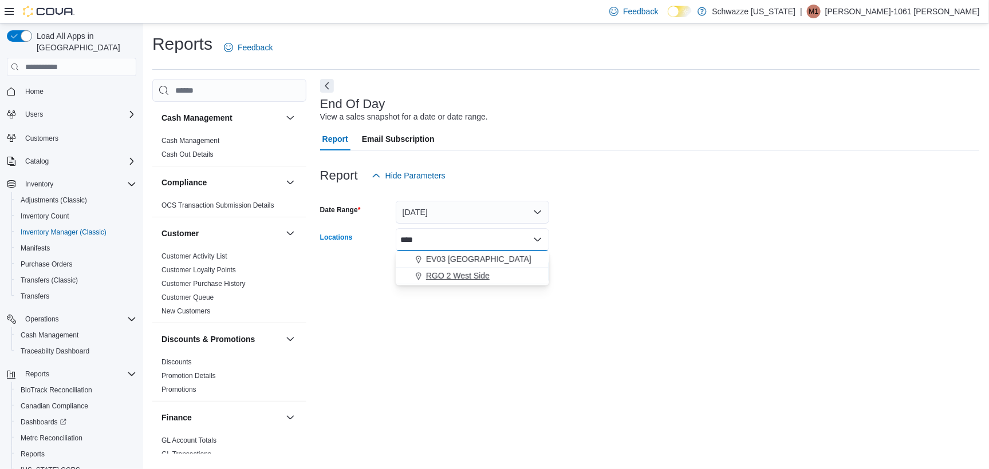
type input "****"
click at [452, 281] on span "RGO 2 West Side" at bounding box center [458, 275] width 64 height 11
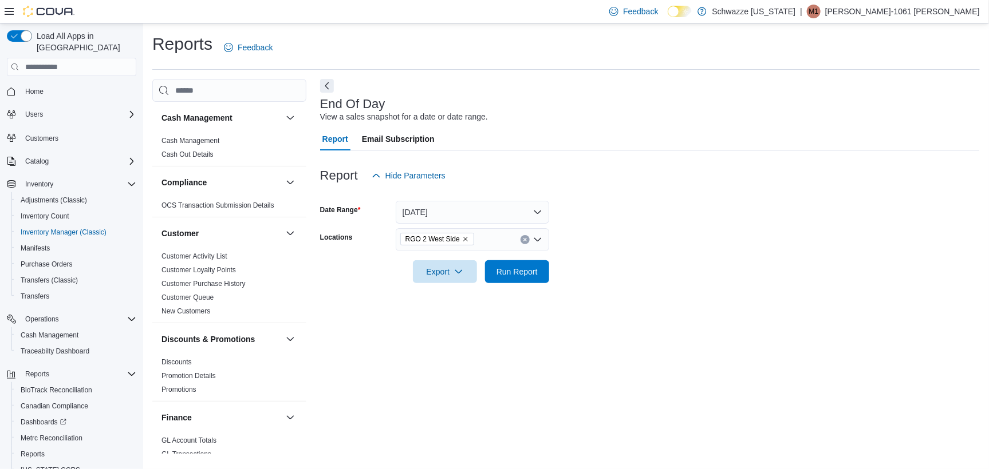
click at [606, 273] on form "Date Range Today Locations RGO 2 West Side Export Run Report" at bounding box center [650, 235] width 660 height 96
click at [527, 266] on span "Run Report" at bounding box center [517, 271] width 50 height 23
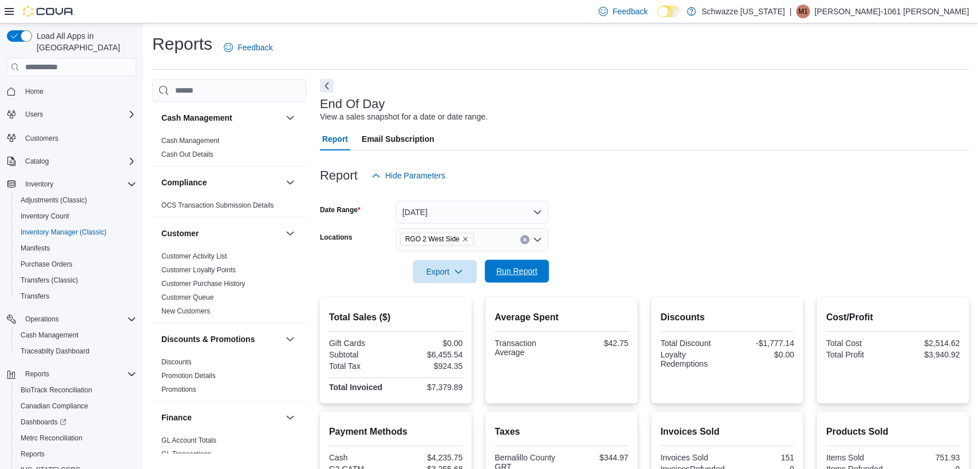
click at [541, 279] on span "Run Report" at bounding box center [517, 271] width 50 height 23
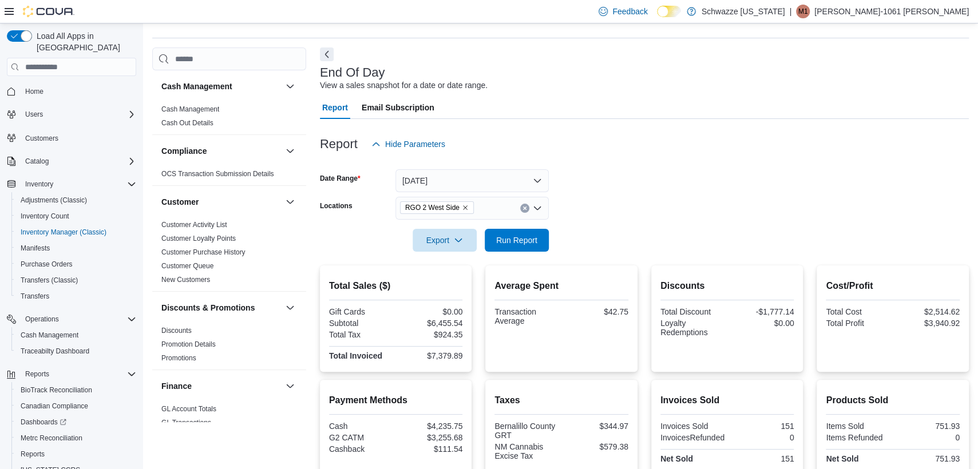
scroll to position [103, 0]
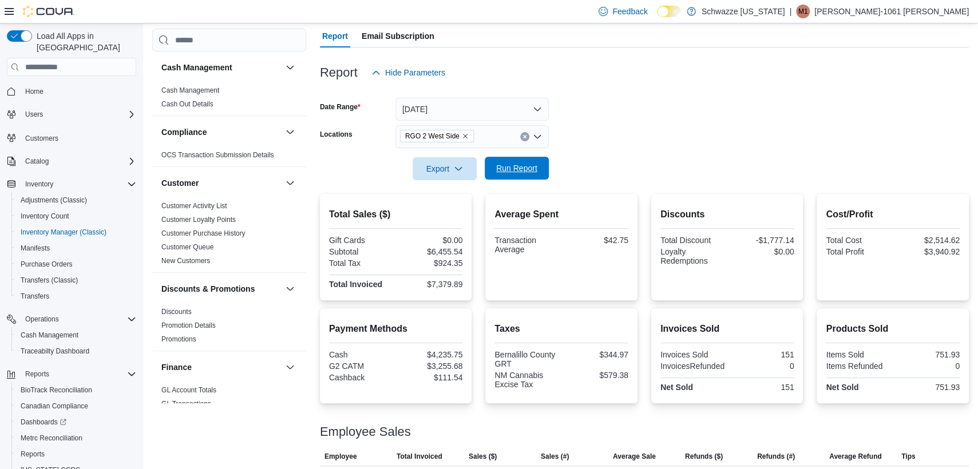
click at [535, 170] on span "Run Report" at bounding box center [516, 168] width 41 height 11
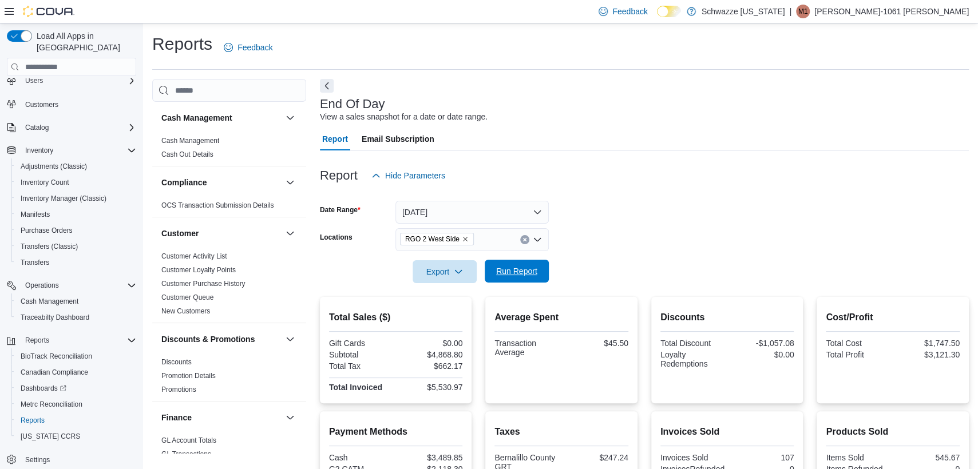
click at [532, 277] on span "Run Report" at bounding box center [516, 271] width 41 height 11
click at [521, 272] on span "Run Report" at bounding box center [516, 271] width 41 height 11
click at [495, 273] on span "Run Report" at bounding box center [517, 271] width 50 height 23
click at [511, 286] on div at bounding box center [644, 290] width 649 height 14
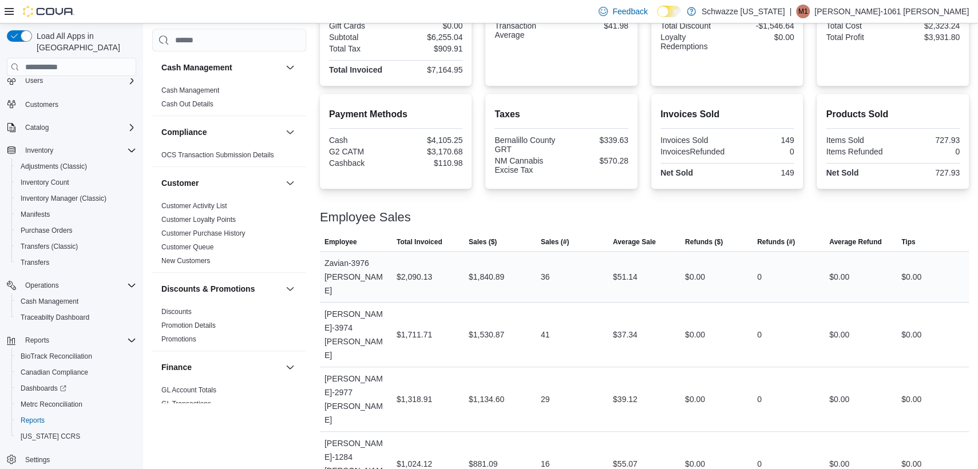
scroll to position [175, 0]
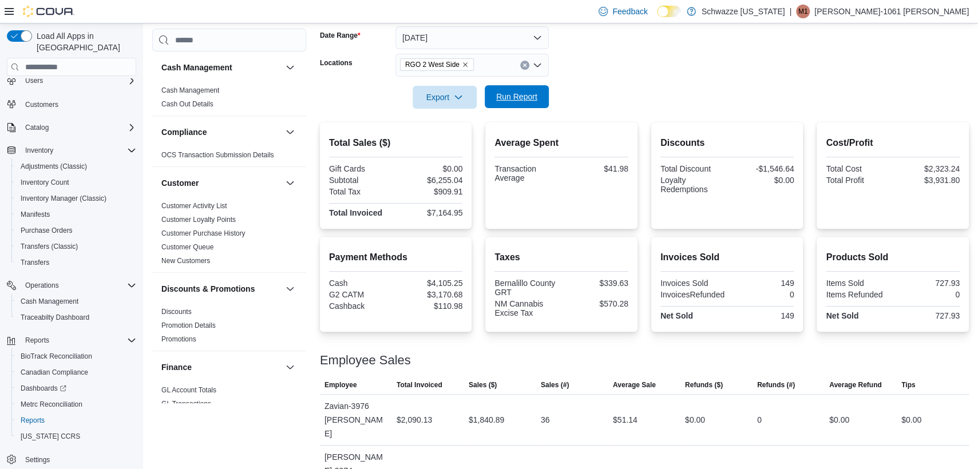
click at [525, 102] on span "Run Report" at bounding box center [517, 96] width 50 height 23
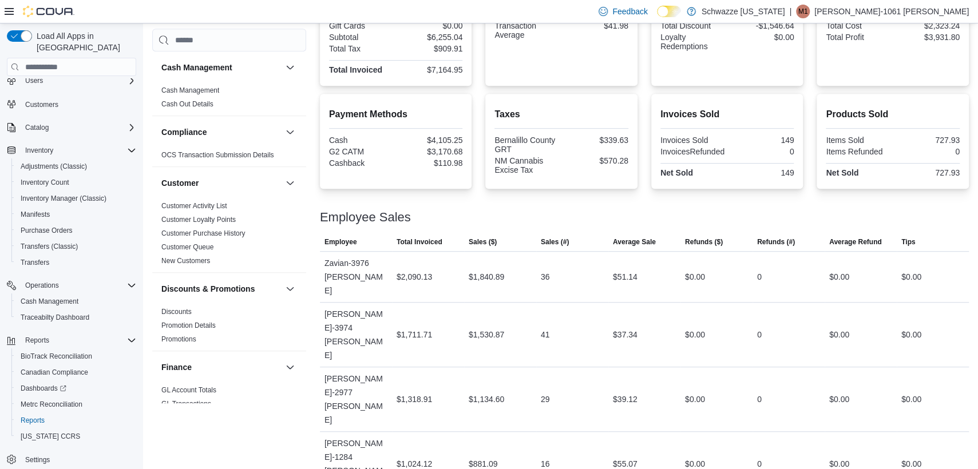
scroll to position [0, 0]
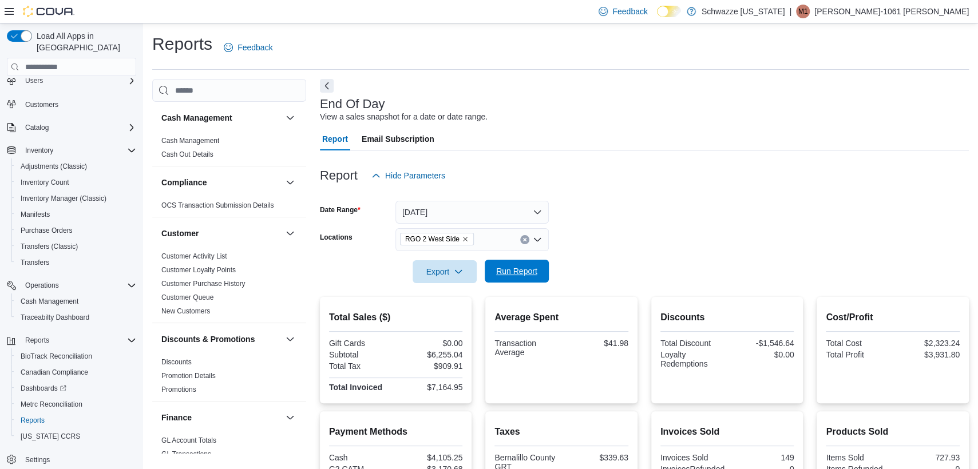
click at [516, 282] on span "Run Report" at bounding box center [517, 271] width 50 height 23
click at [522, 266] on span "Run Report" at bounding box center [516, 271] width 41 height 11
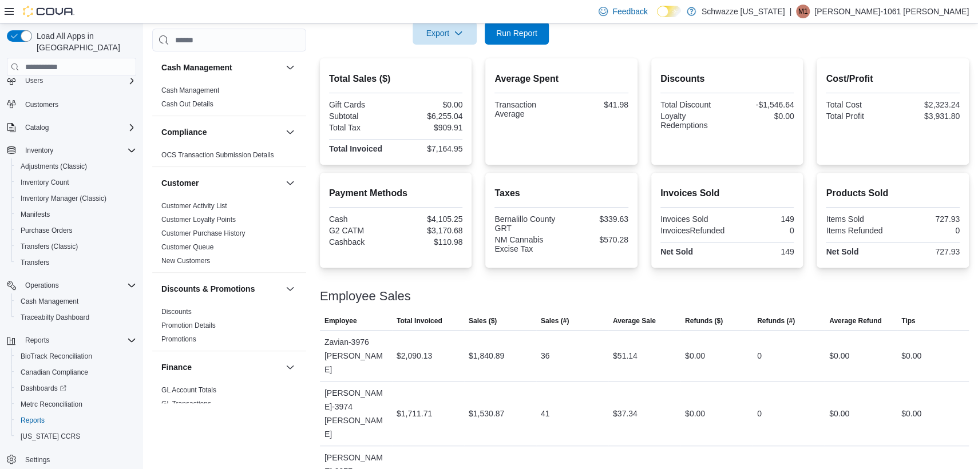
scroll to position [175, 0]
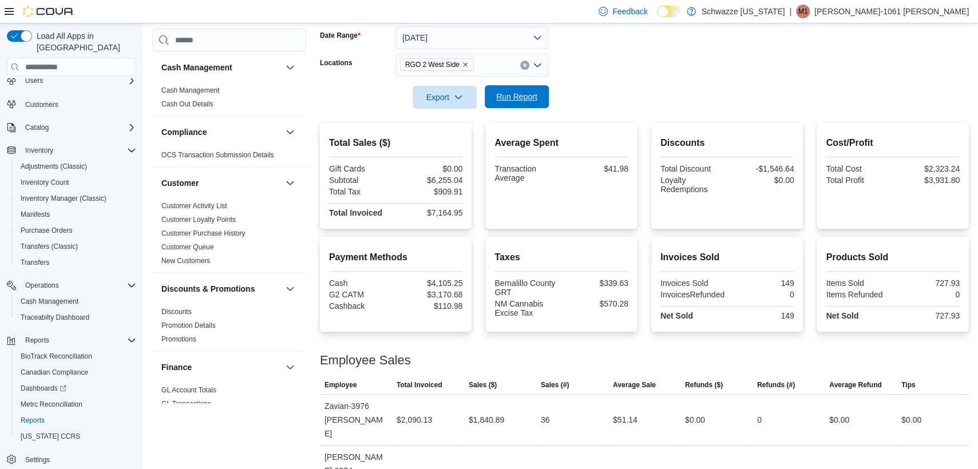
click at [514, 91] on span "Run Report" at bounding box center [517, 96] width 50 height 23
click at [73, 162] on span "Adjustments (Classic)" at bounding box center [54, 166] width 66 height 9
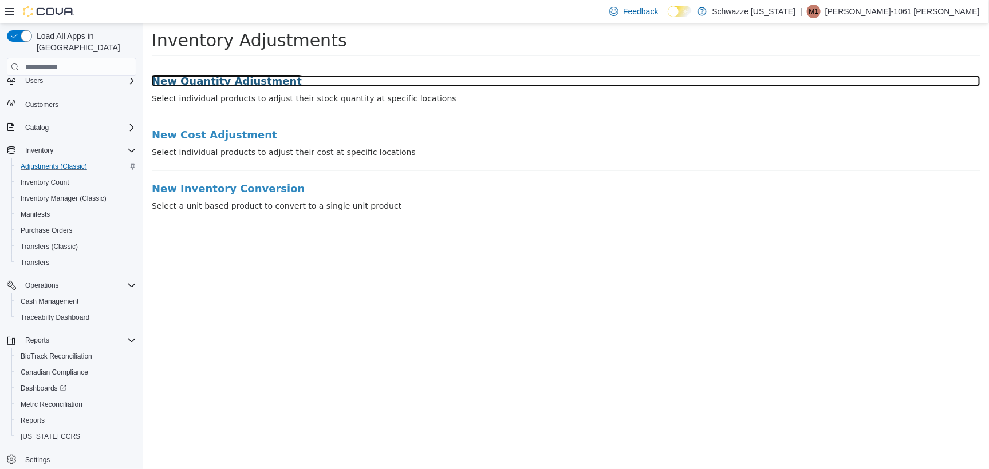
click at [256, 86] on h3 "New Quantity Adjustment" at bounding box center [565, 80] width 828 height 11
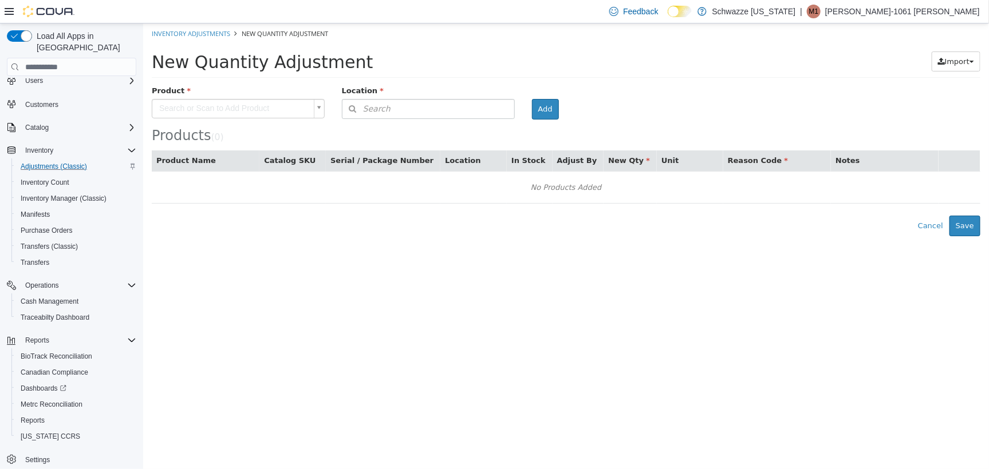
click at [245, 116] on body "× Inventory Adjustments New Quantity Adjustment New Quantity Adjustment Import …" at bounding box center [566, 129] width 846 height 213
type input "*"
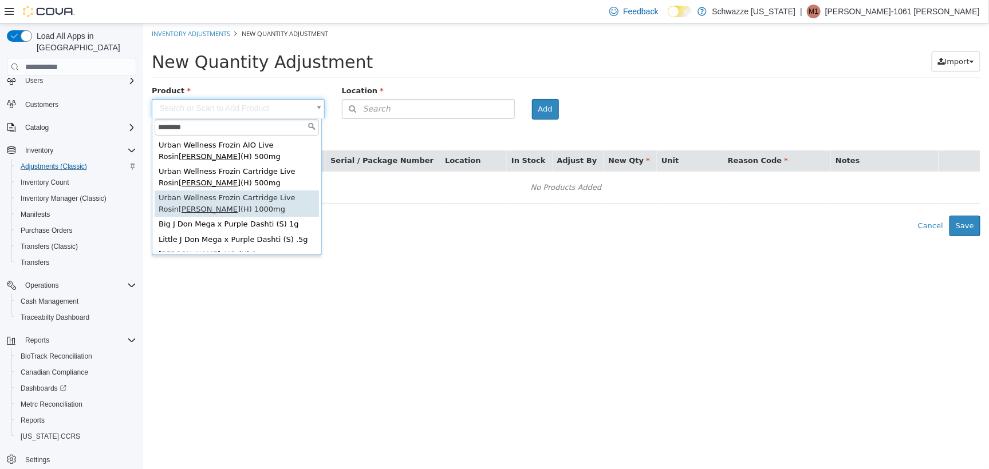
type input "********"
type input "**********"
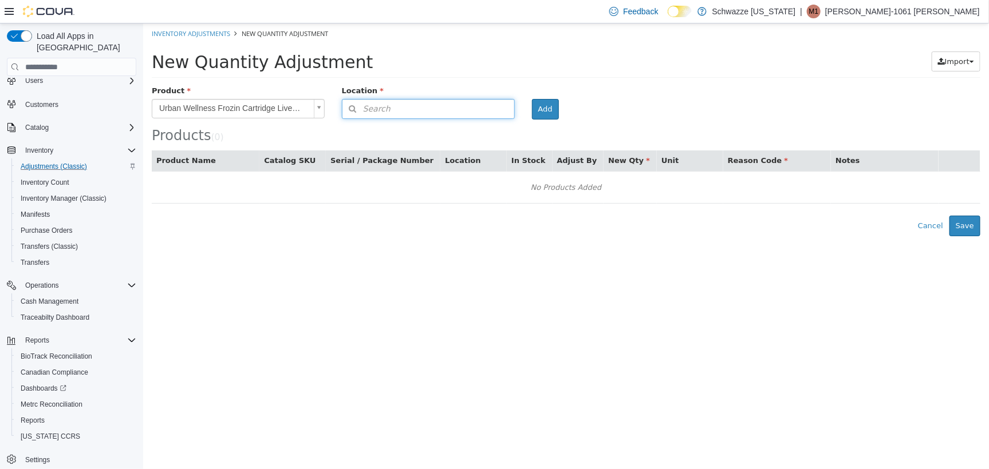
click at [436, 102] on button "Search" at bounding box center [427, 108] width 173 height 20
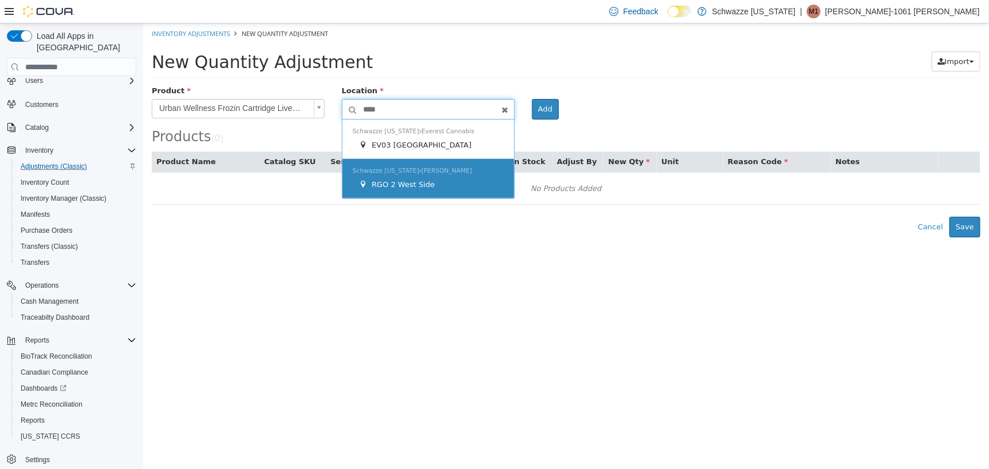
type input "****"
click at [442, 169] on span "Schwazze [US_STATE] [PERSON_NAME]" at bounding box center [412, 170] width 120 height 7
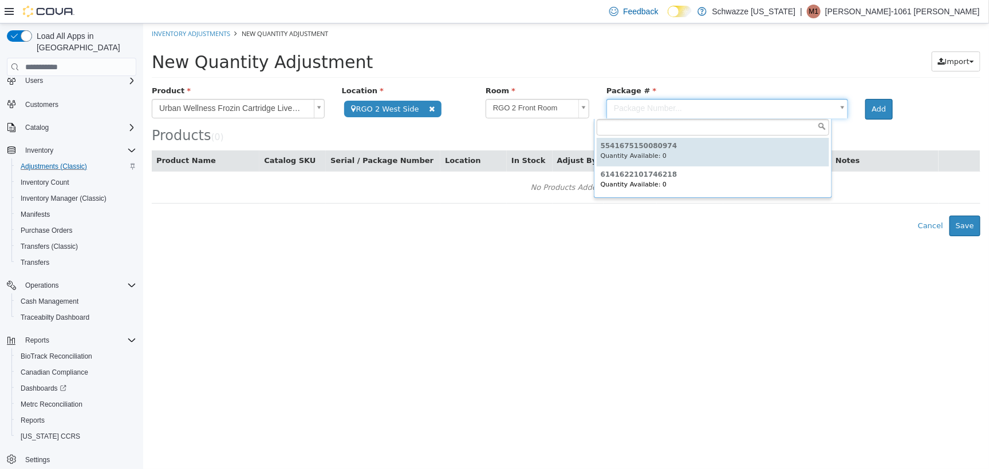
click at [661, 110] on body "**********" at bounding box center [566, 129] width 846 height 213
type input "****"
drag, startPoint x: 668, startPoint y: 146, endPoint x: 760, endPoint y: 123, distance: 94.4
type input "**********"
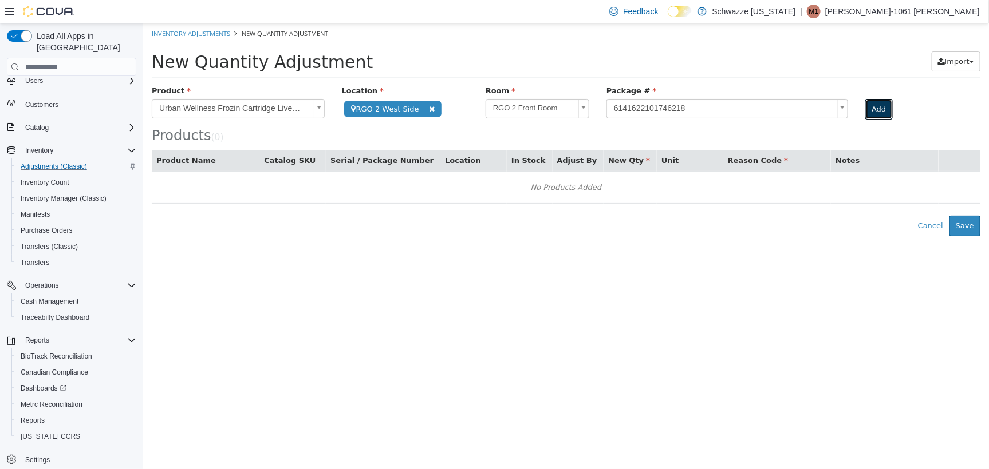
drag, startPoint x: 877, startPoint y: 103, endPoint x: 854, endPoint y: 105, distance: 23.0
click at [877, 104] on button "Add" at bounding box center [878, 108] width 27 height 21
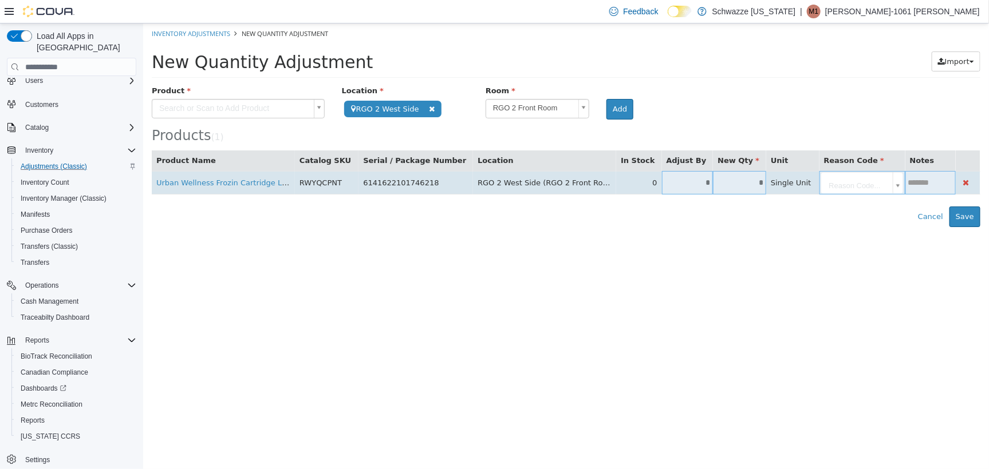
click at [661, 179] on input "*" at bounding box center [687, 182] width 52 height 9
type input "*"
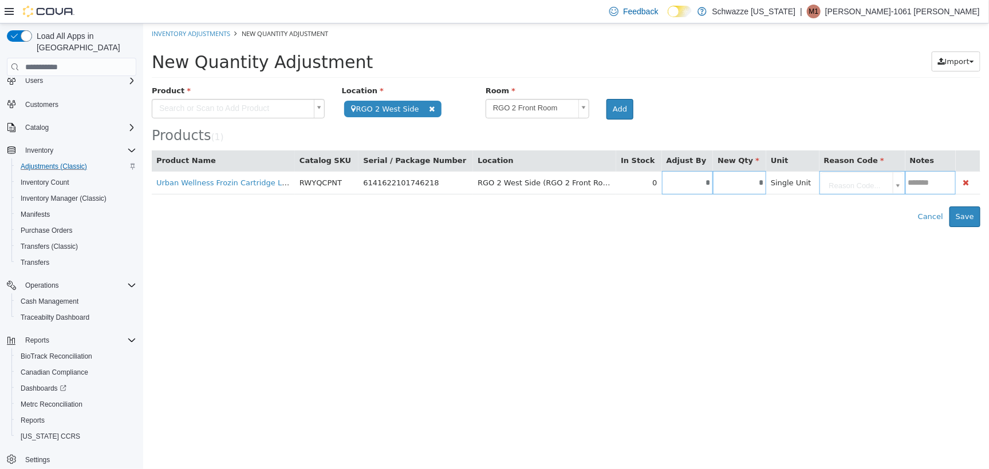
click at [793, 187] on body "**********" at bounding box center [566, 125] width 846 height 204
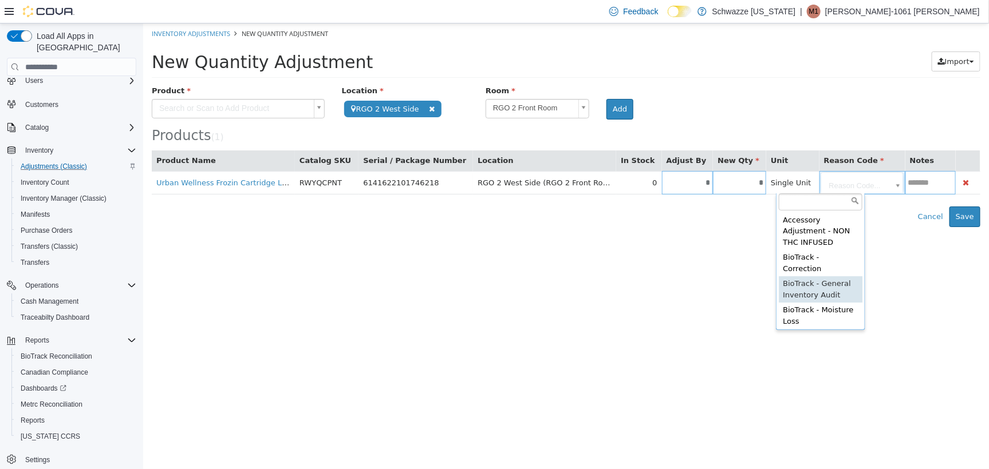
drag, startPoint x: 824, startPoint y: 287, endPoint x: 854, endPoint y: 259, distance: 40.1
type input "**********"
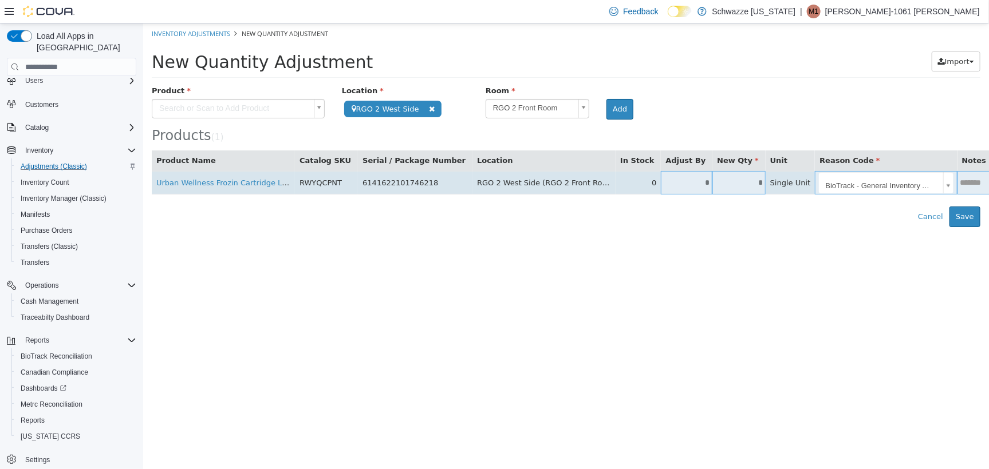
click at [957, 187] on input "text" at bounding box center [974, 182] width 35 height 9
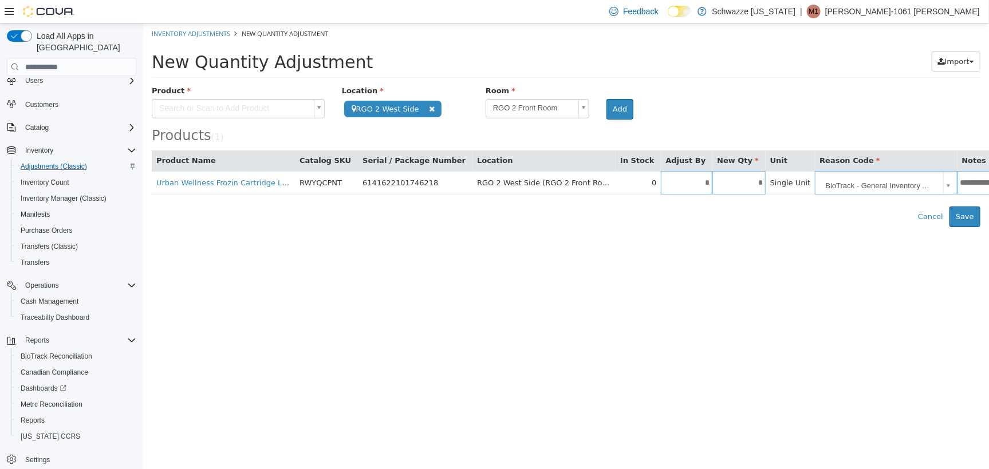
type input "**********"
click at [260, 92] on div "Product" at bounding box center [238, 92] width 190 height 14
click at [260, 102] on body "**********" at bounding box center [566, 125] width 846 height 204
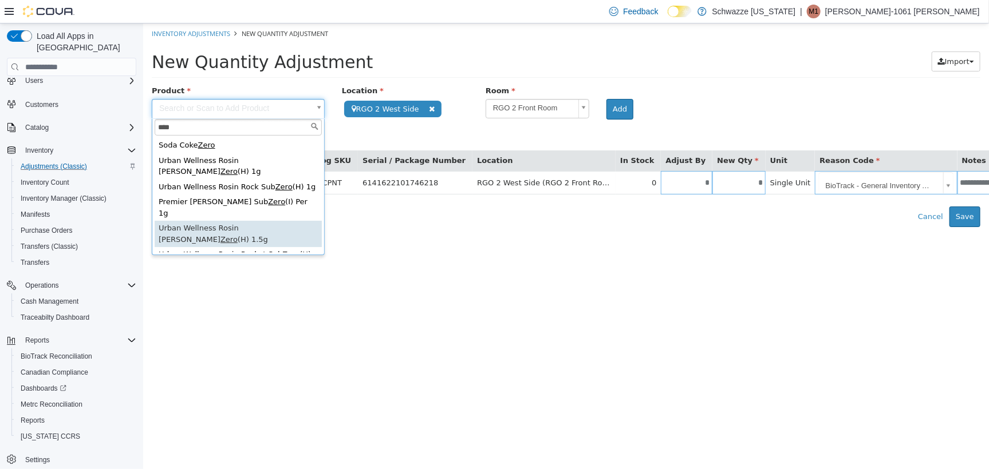
scroll to position [72, 0]
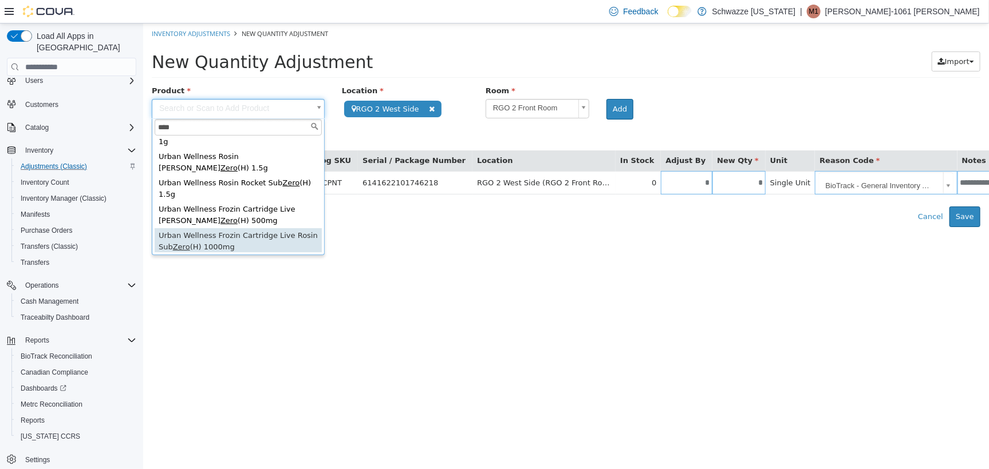
type input "****"
type input "**********"
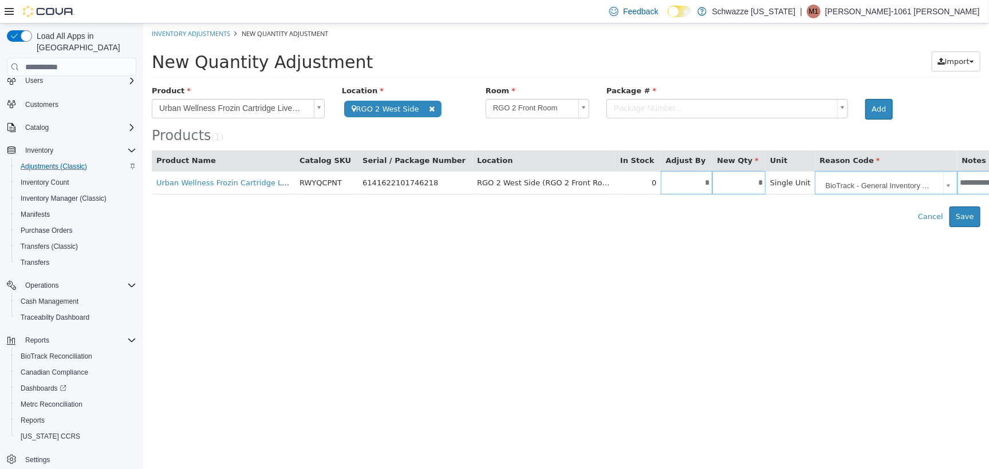
click at [622, 98] on body "**********" at bounding box center [566, 125] width 846 height 204
type input "**"
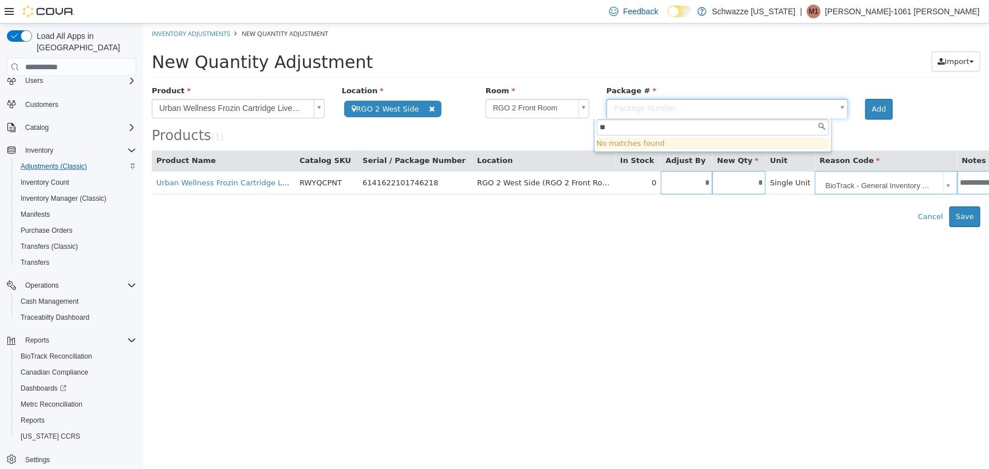
type input "*"
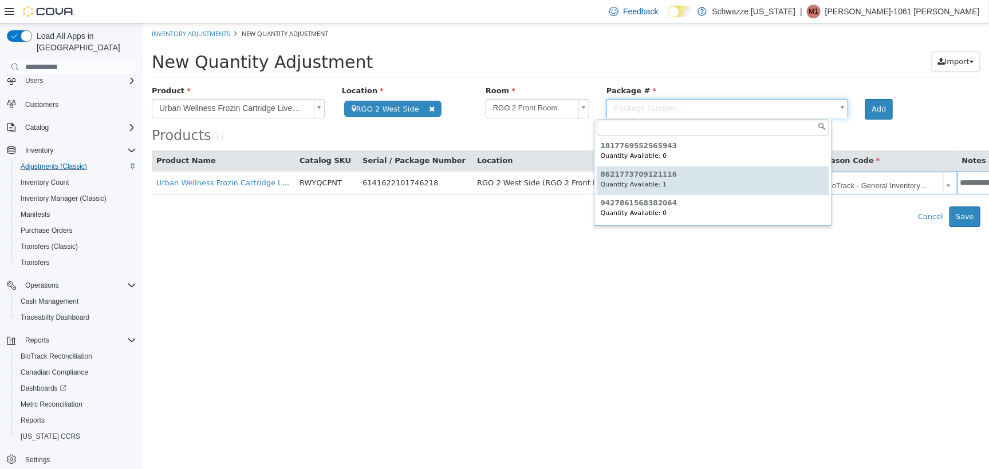
type input "**********"
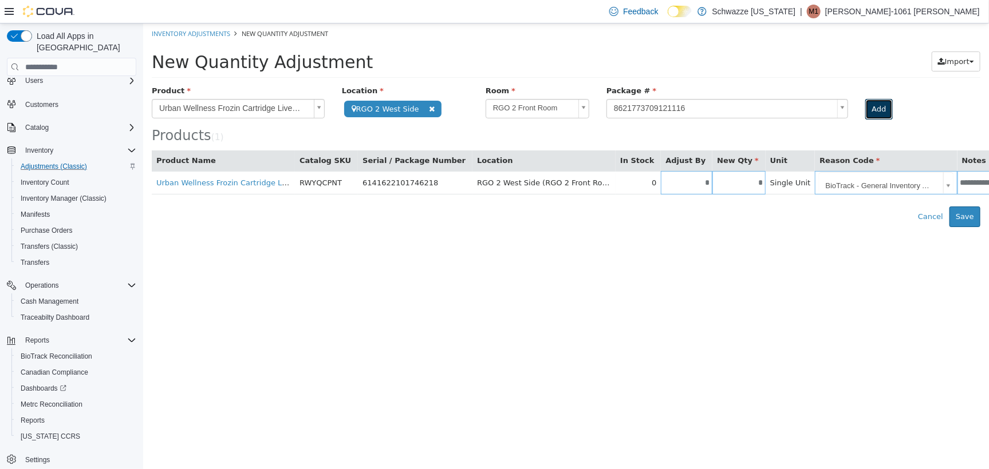
click at [873, 115] on button "Add" at bounding box center [878, 108] width 27 height 21
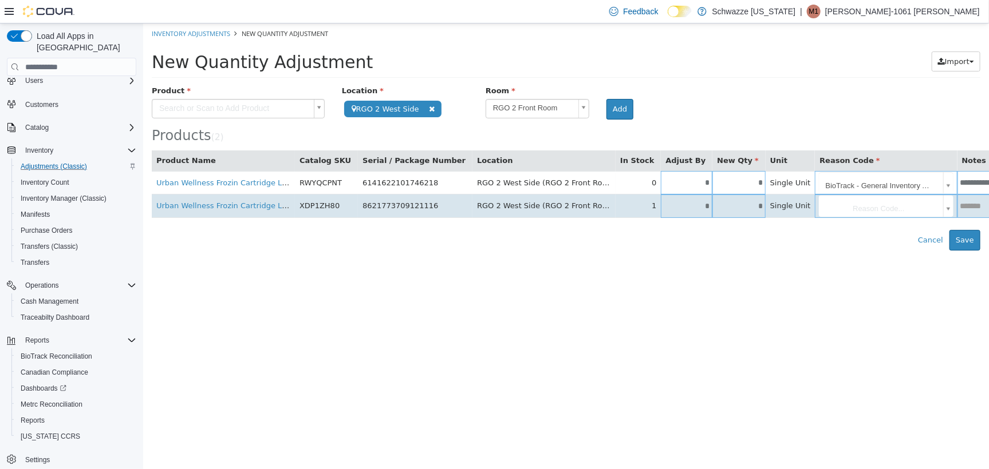
click at [660, 204] on input "*" at bounding box center [686, 206] width 52 height 9
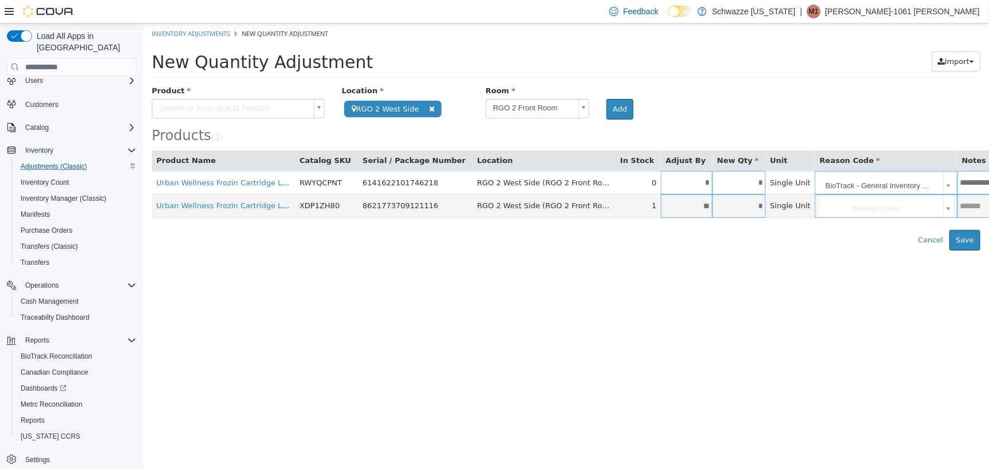
type input "**"
type input "*"
click at [720, 250] on html "**********" at bounding box center [566, 136] width 846 height 227
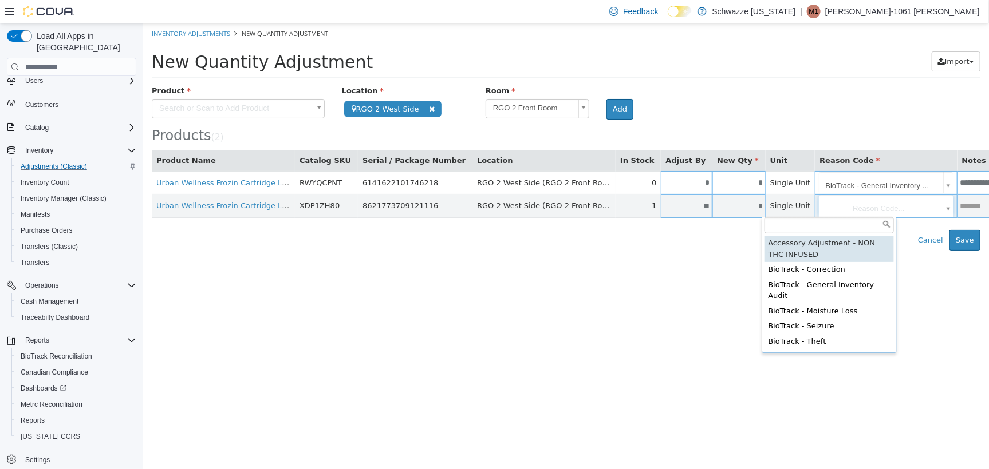
click at [822, 207] on body "**********" at bounding box center [566, 136] width 846 height 227
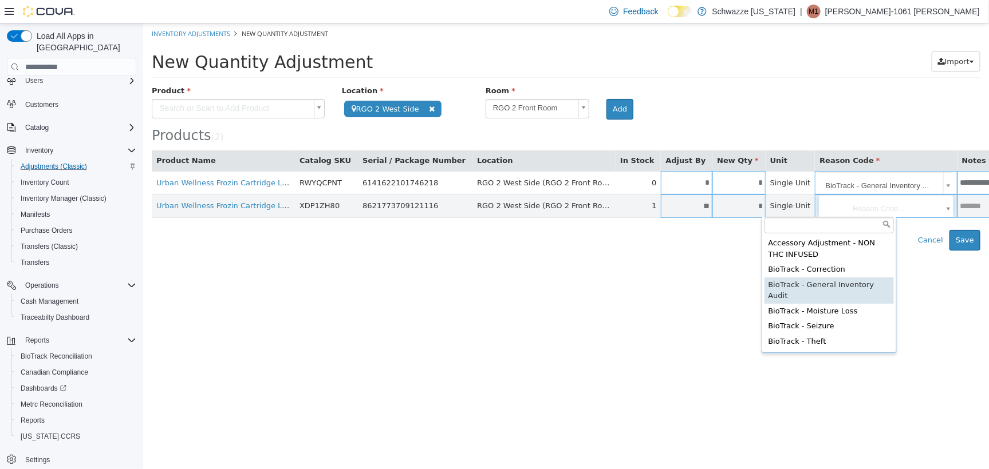
type input "**********"
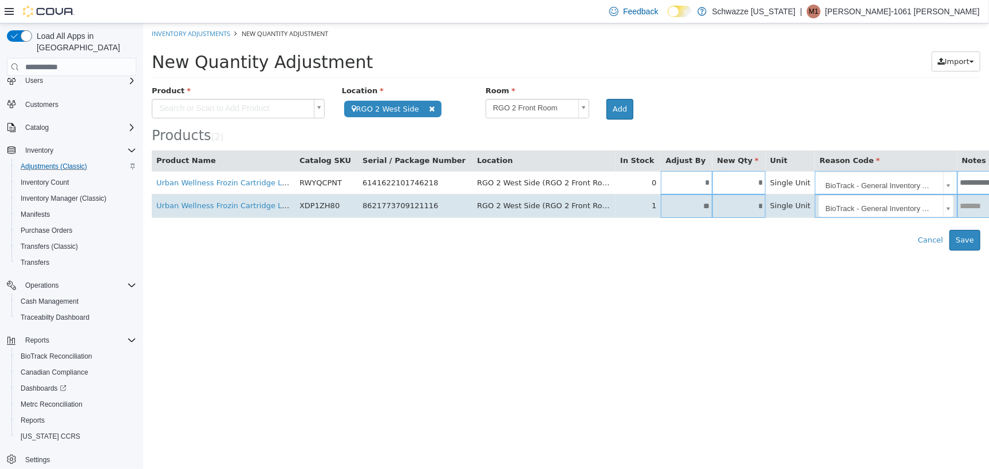
click at [957, 210] on input "text" at bounding box center [982, 206] width 51 height 9
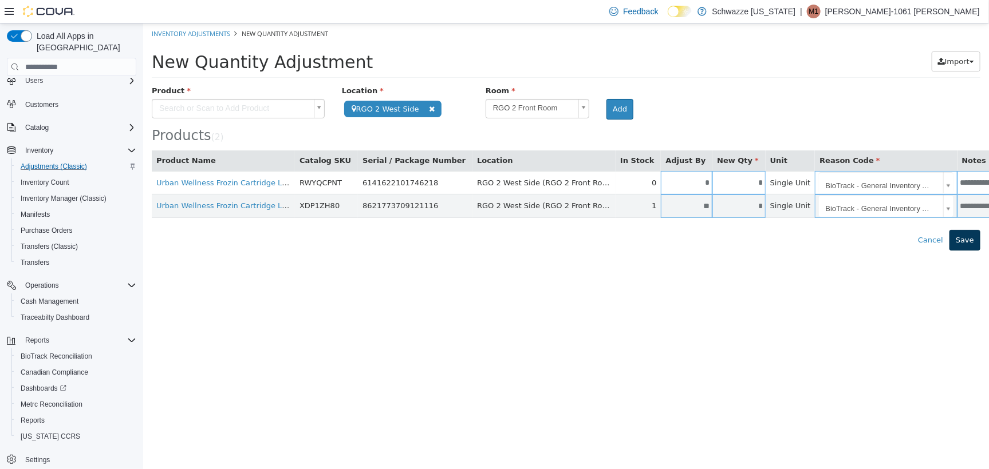
type input "**********"
click at [968, 236] on button "Save" at bounding box center [964, 240] width 31 height 21
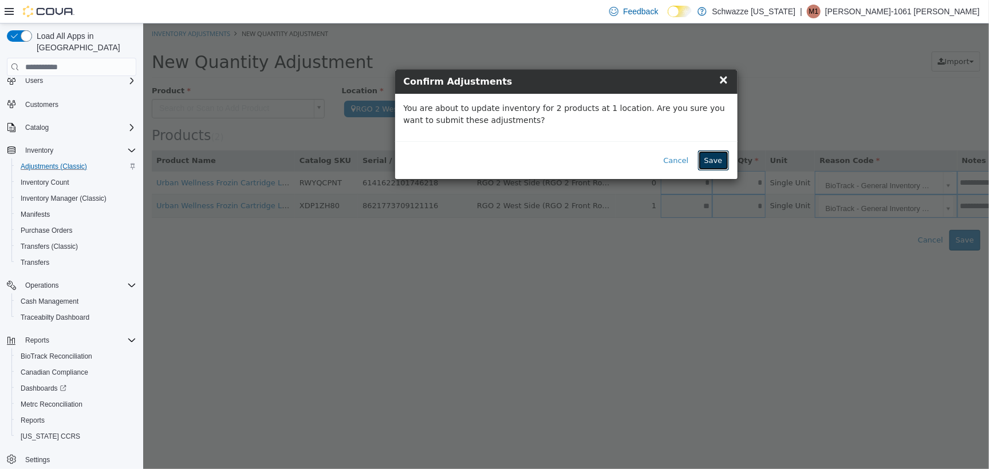
click at [706, 150] on button "Save" at bounding box center [712, 160] width 31 height 21
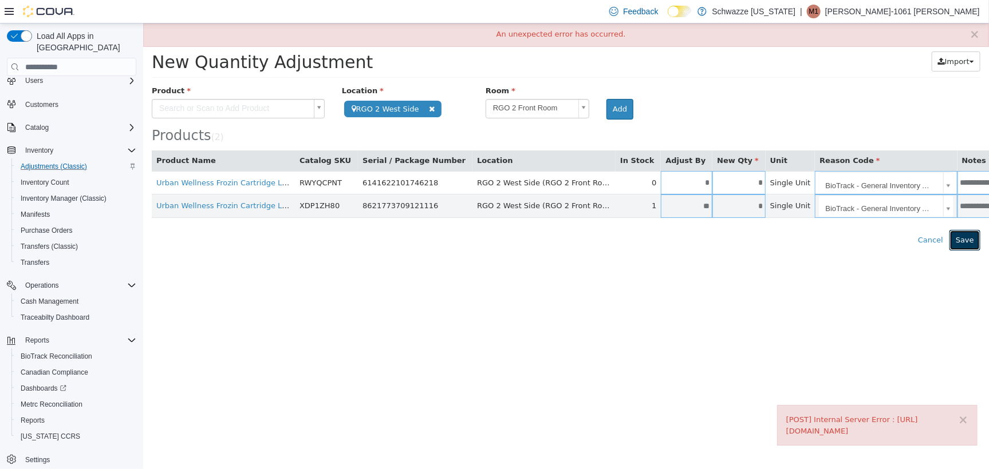
click at [972, 242] on button "Save" at bounding box center [964, 240] width 31 height 21
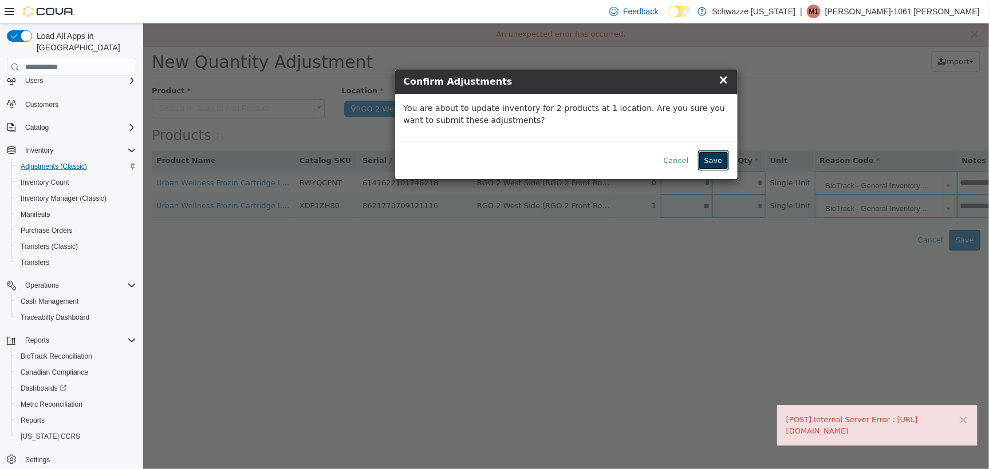
click at [715, 165] on button "Save" at bounding box center [712, 160] width 31 height 21
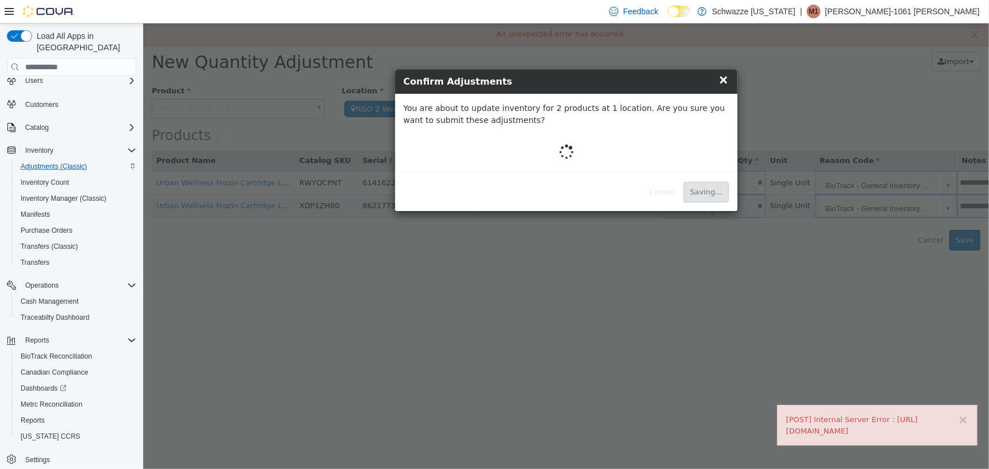
click at [725, 290] on div "× x Confirm Adjustments You are about to update inventory for 2 products at 1 l…" at bounding box center [566, 246] width 846 height 446
click at [690, 246] on div "× x Confirm Adjustments You are about to update inventory for 2 products at 1 l…" at bounding box center [566, 246] width 846 height 446
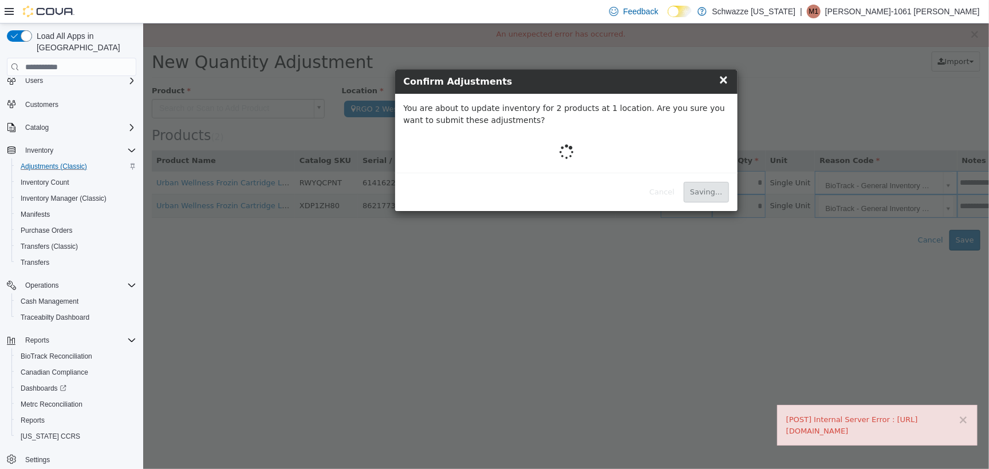
click at [690, 246] on div "× x Confirm Adjustments You are about to update inventory for 2 products at 1 l…" at bounding box center [566, 246] width 846 height 446
click at [690, 251] on div "× x Confirm Adjustments You are about to update inventory for 2 products at 1 l…" at bounding box center [566, 246] width 846 height 446
